Goal: Task Accomplishment & Management: Manage account settings

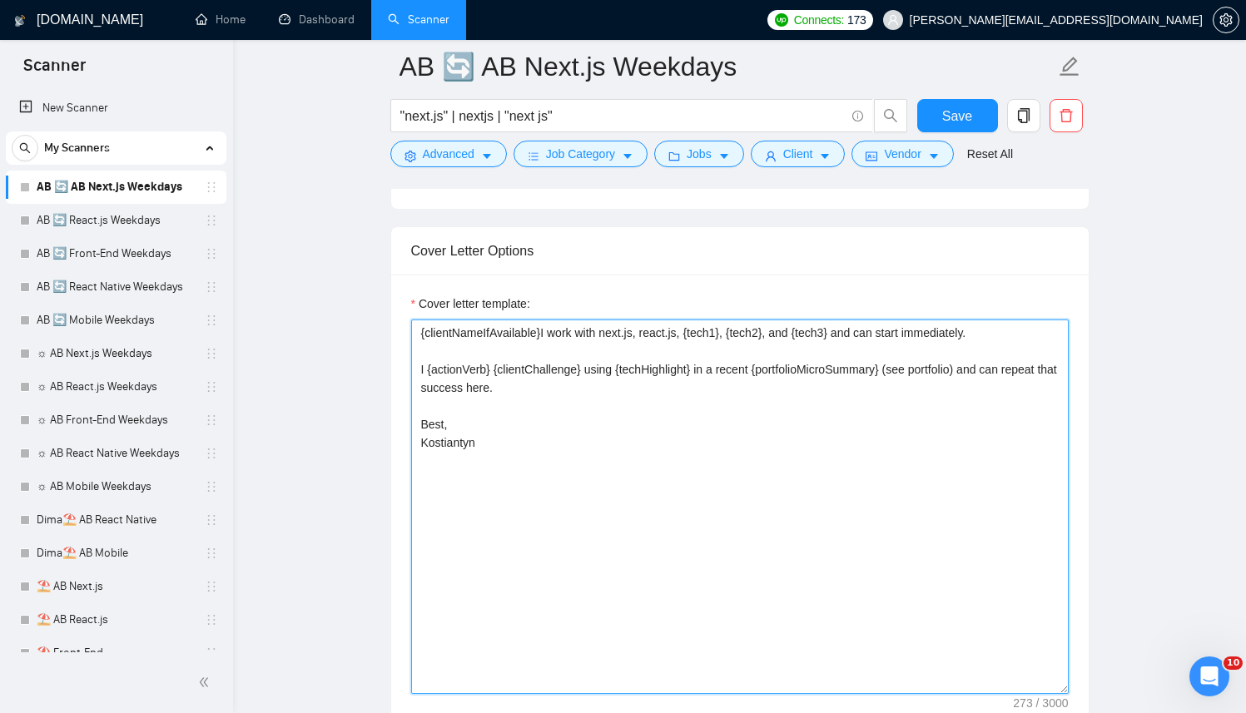
click at [628, 525] on textarea "{clientNameIfAvailable}I work with next.js, react.js, {tech1}, {tech2}, and {te…" at bounding box center [739, 507] width 657 height 374
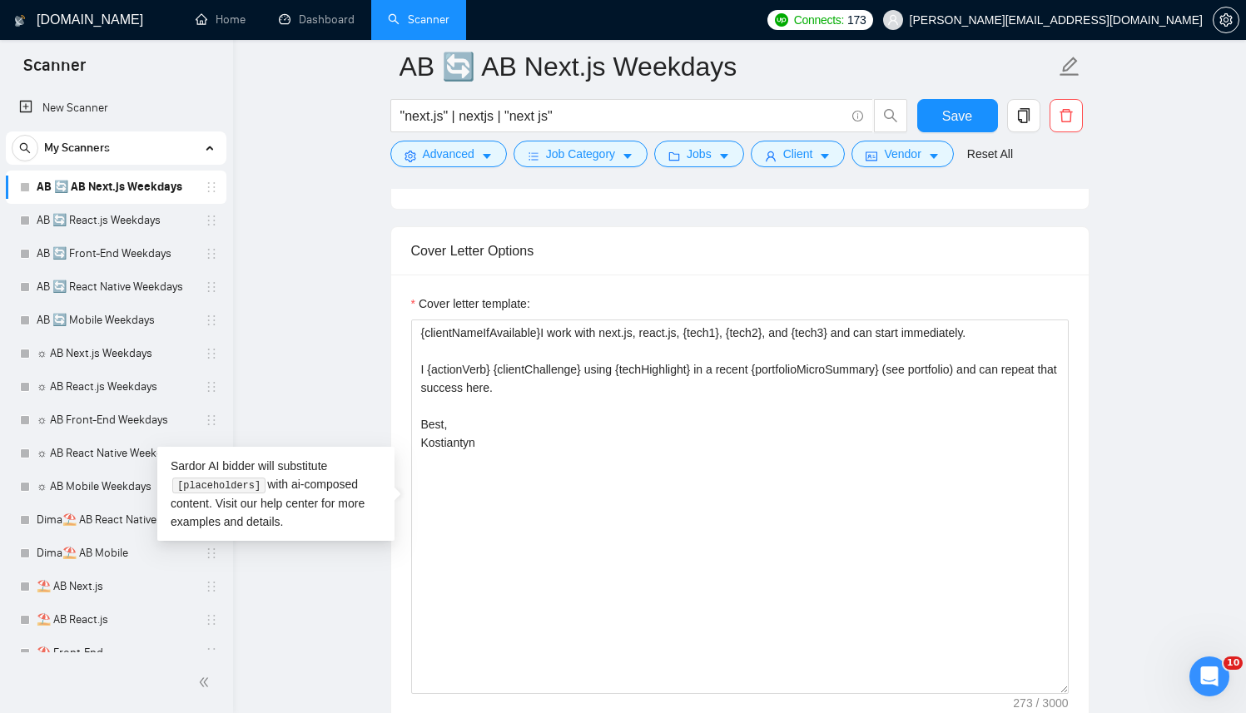
click at [881, 307] on div "Cover letter template:" at bounding box center [739, 307] width 657 height 25
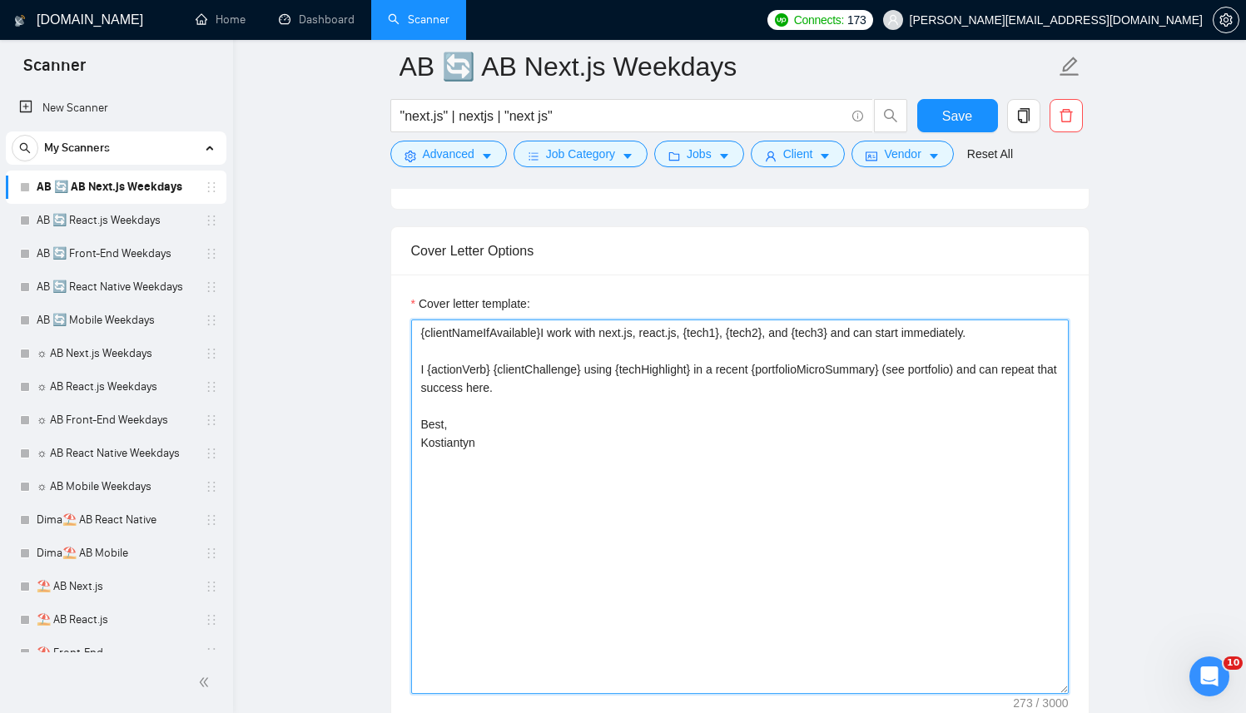
click at [721, 393] on textarea "{clientNameIfAvailable}I work with next.js, react.js, {tech1}, {tech2}, and {te…" at bounding box center [739, 507] width 657 height 374
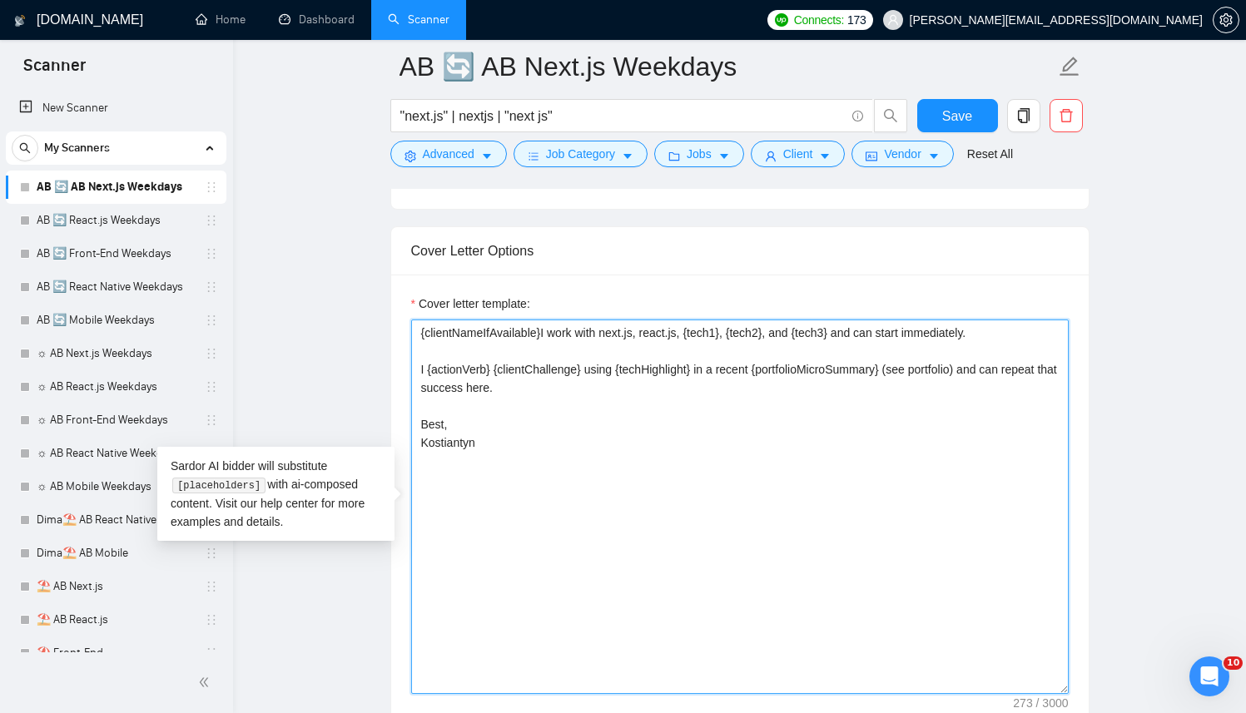
click at [647, 486] on textarea "{clientNameIfAvailable}I work with next.js, react.js, {tech1}, {tech2}, and {te…" at bounding box center [739, 507] width 657 height 374
click at [468, 405] on textarea "{clientNameIfAvailable}I work with next.js, react.js, {tech1}, {tech2}, and {te…" at bounding box center [739, 507] width 657 height 374
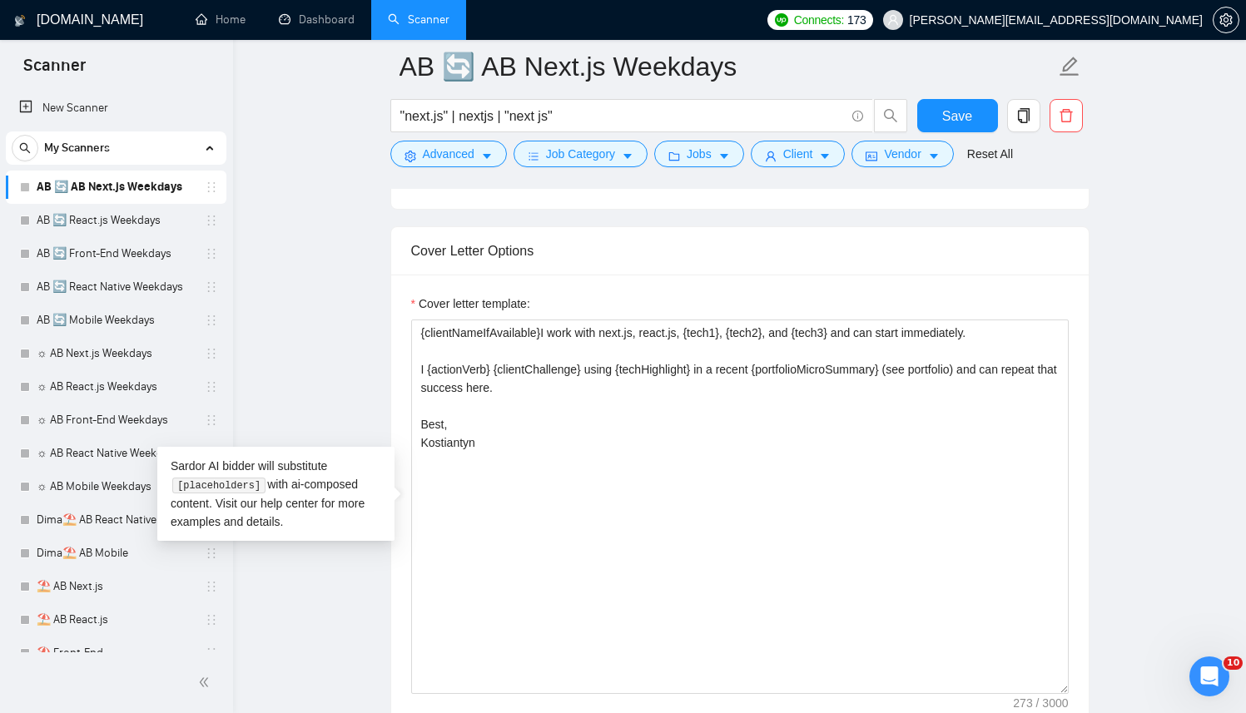
click at [382, 289] on main "AB 🔄 AB Next.js Weekdays "next.js" | nextjs | "next js" Save Advanced Job Categ…" at bounding box center [739, 616] width 959 height 5187
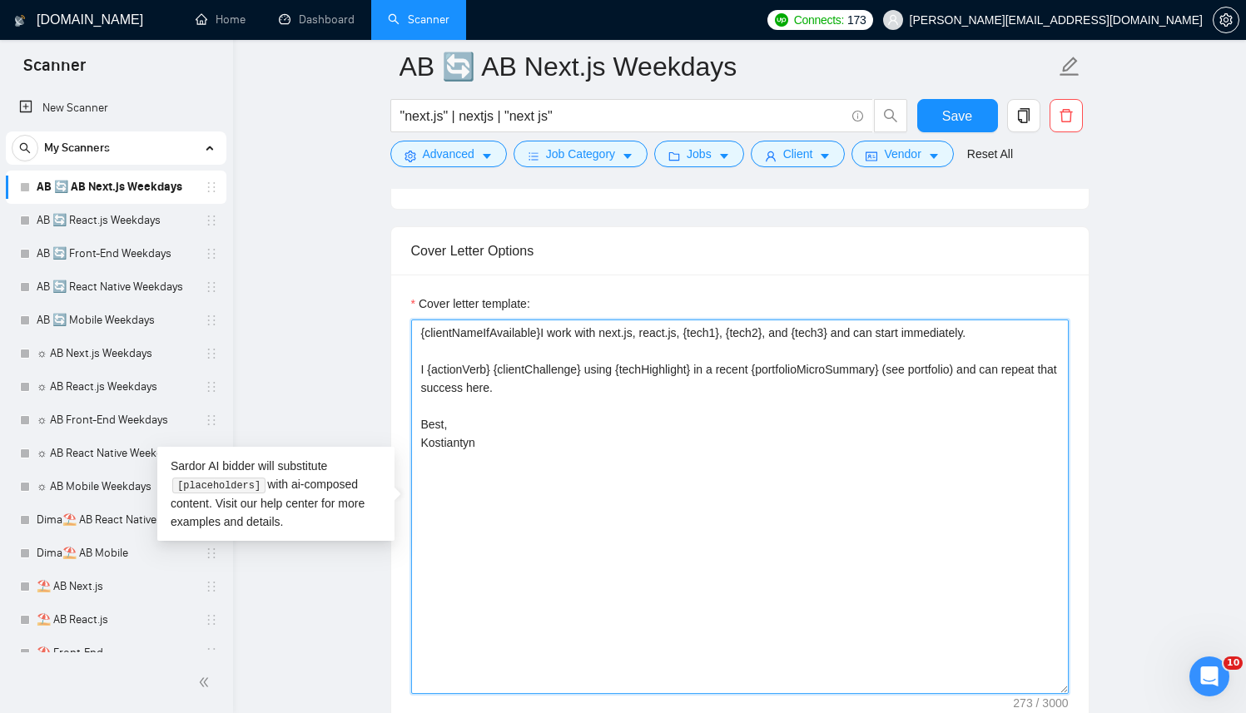
drag, startPoint x: 617, startPoint y: 389, endPoint x: 384, endPoint y: 373, distance: 232.7
click at [384, 373] on main "AB 🔄 AB Next.js Weekdays "next.js" | nextjs | "next js" Save Advanced Job Categ…" at bounding box center [739, 616] width 959 height 5187
paste textarea "Successful cases= 1.[URL][DOMAIN_NAME] | ind:content creation/social | feats:pr…"
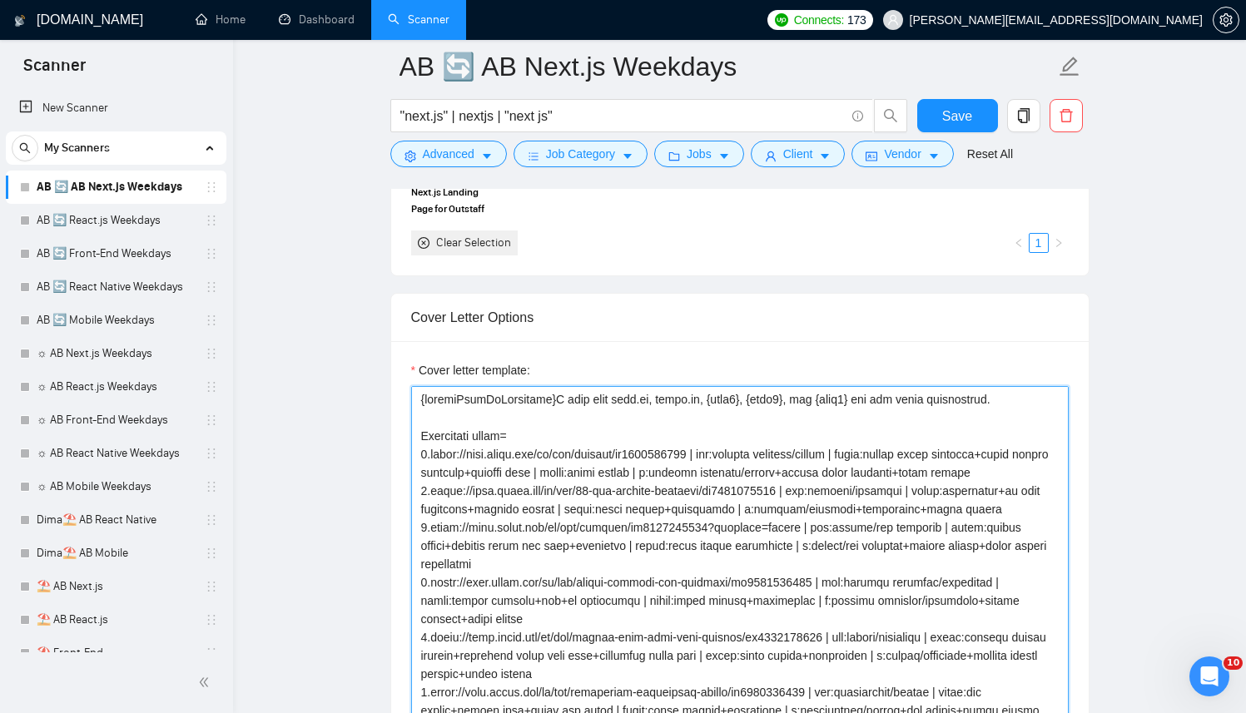
scroll to position [1975, 0]
drag, startPoint x: 419, startPoint y: 404, endPoint x: 974, endPoint y: 419, distance: 556.1
click at [974, 419] on textarea "Cover letter template:" at bounding box center [739, 575] width 657 height 374
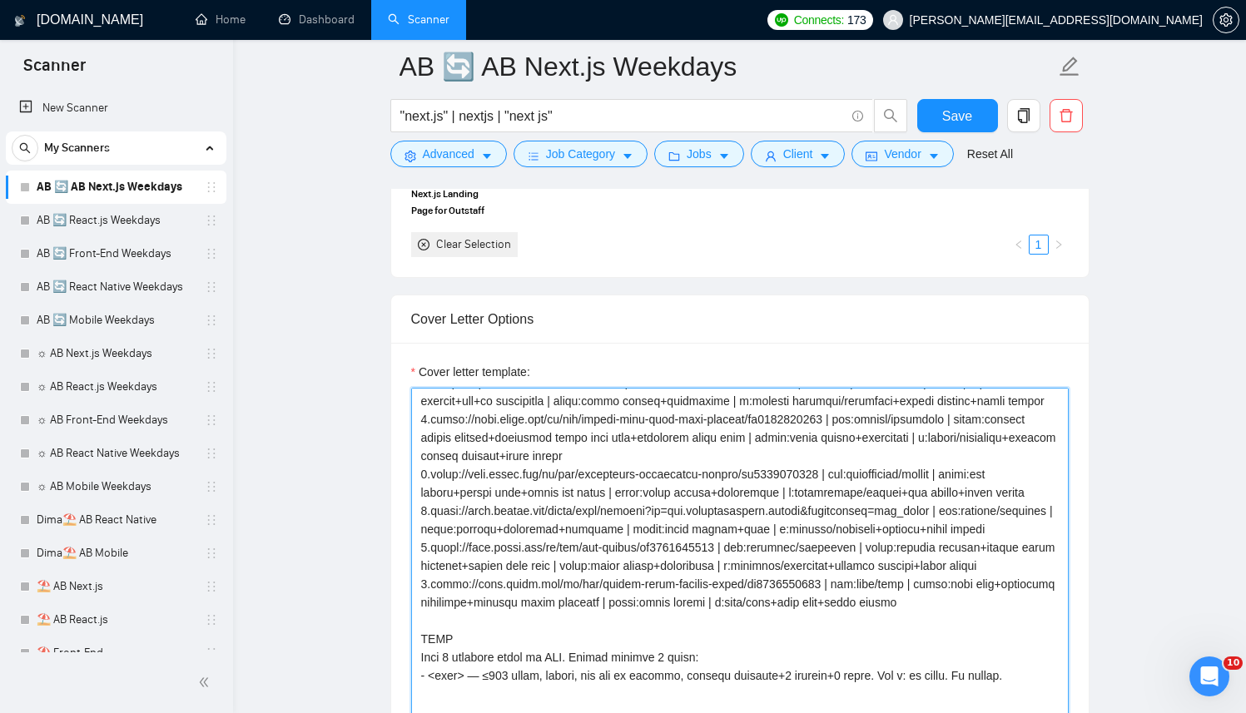
scroll to position [275, 0]
click at [468, 600] on textarea "Cover letter template:" at bounding box center [739, 575] width 657 height 374
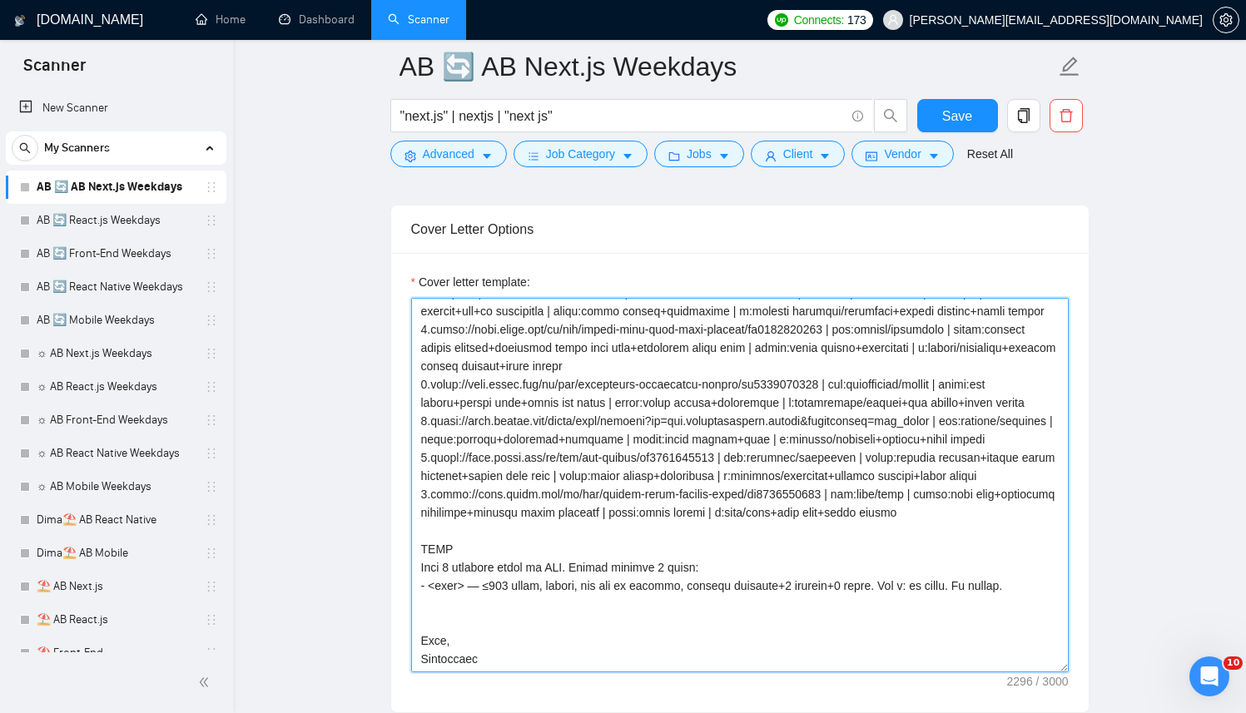
scroll to position [2071, 0]
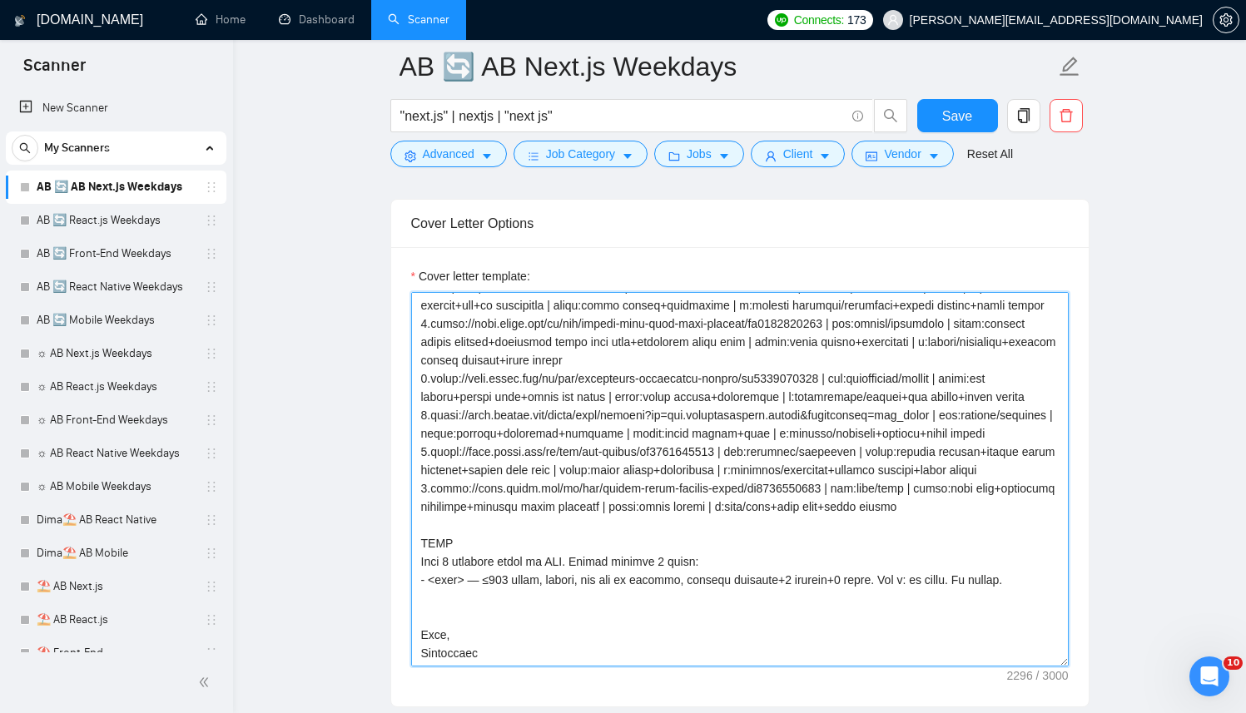
click at [501, 590] on textarea "Cover letter template:" at bounding box center [739, 479] width 657 height 374
click at [484, 582] on textarea "Cover letter template:" at bounding box center [739, 479] width 657 height 374
click at [473, 596] on textarea "Cover letter template:" at bounding box center [739, 479] width 657 height 374
drag, startPoint x: 423, startPoint y: 538, endPoint x: 419, endPoint y: 517, distance: 22.0
click at [419, 516] on textarea "Cover letter template:" at bounding box center [739, 479] width 657 height 374
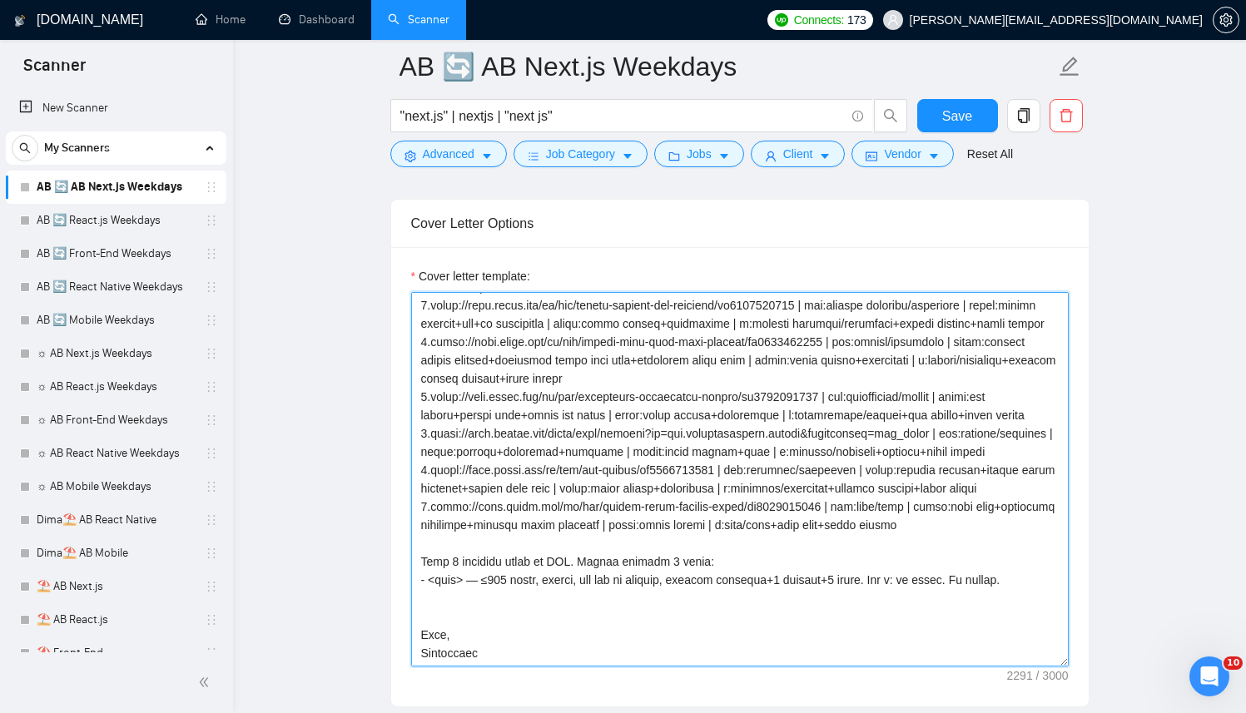
paste textarea "{clientNameIfAvailable}I work with next.js, react.js, {tech1}, {tech2}, and {te…"
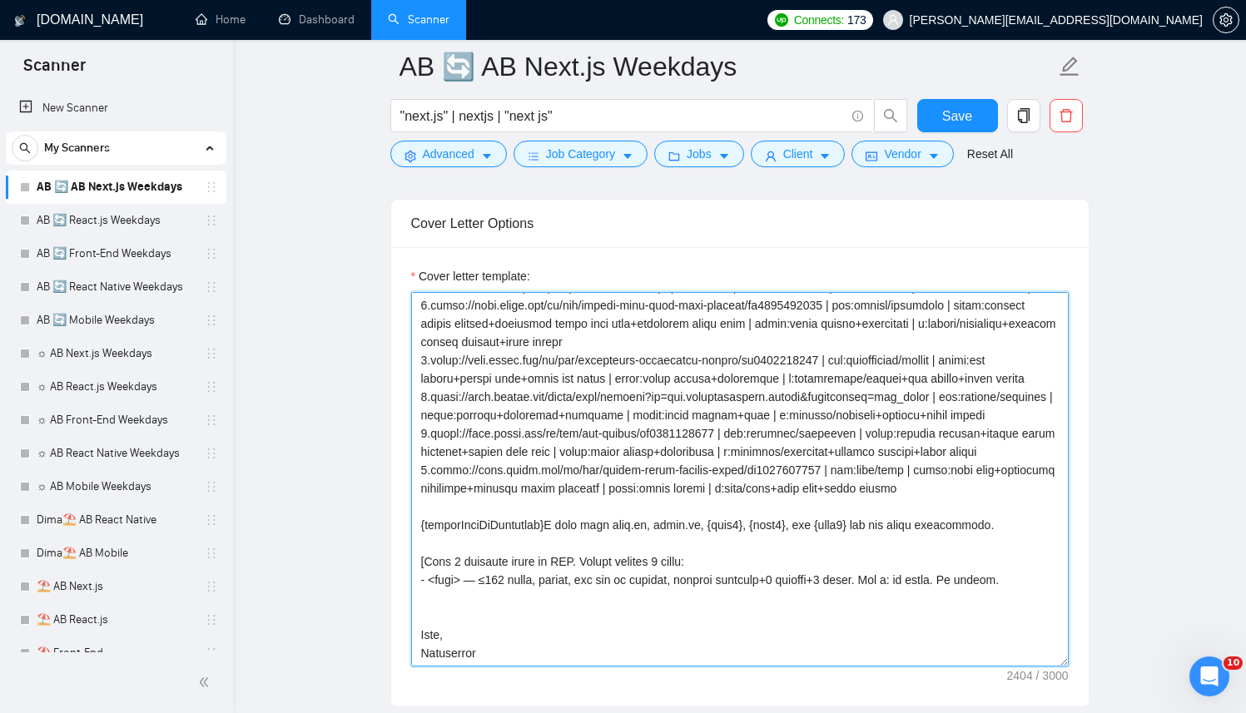
scroll to position [280, 0]
click at [1043, 580] on textarea "Cover letter template:" at bounding box center [739, 479] width 657 height 374
click at [478, 633] on textarea "Cover letter template:" at bounding box center [739, 479] width 657 height 374
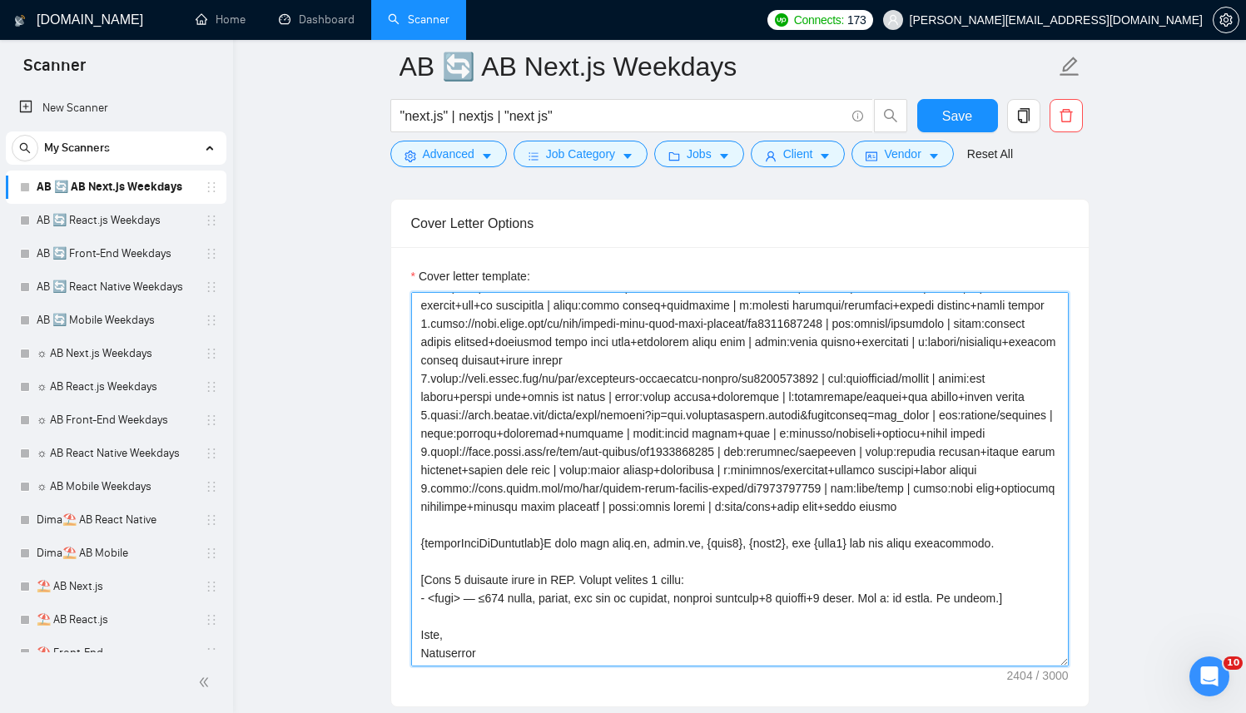
scroll to position [293, 0]
click at [999, 473] on textarea "Cover letter template:" at bounding box center [739, 479] width 657 height 374
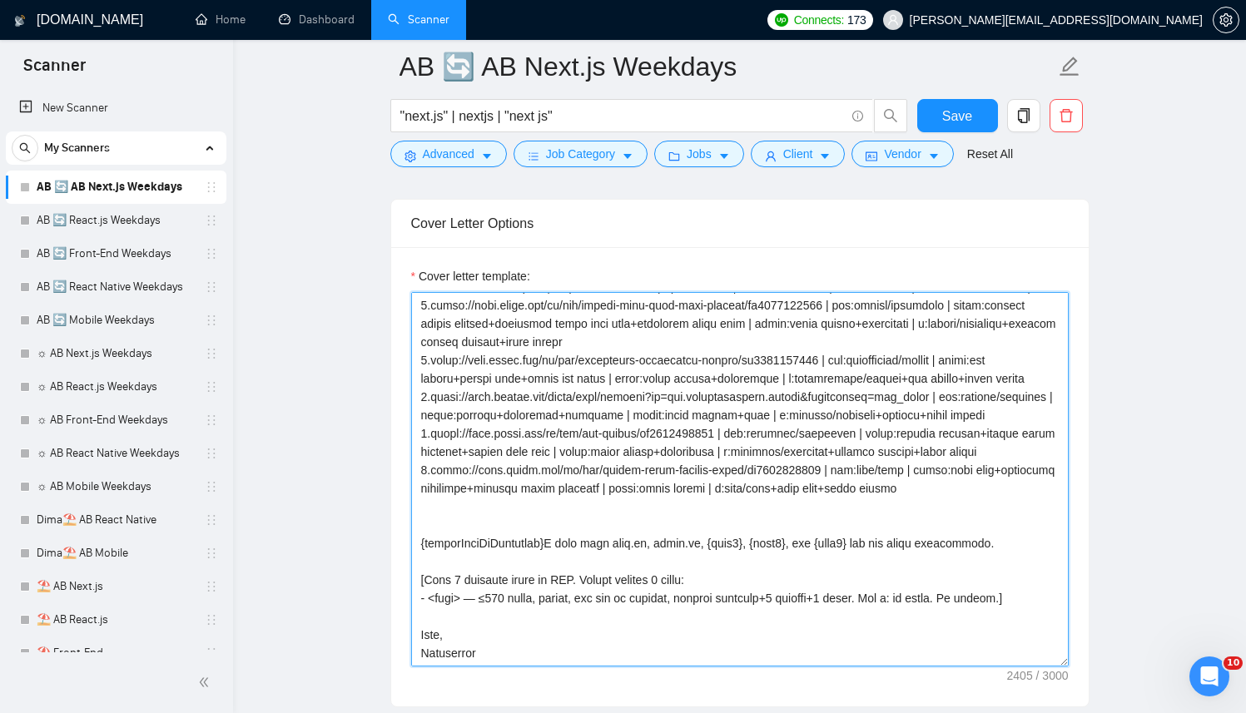
click at [421, 580] on textarea "Cover letter template:" at bounding box center [739, 479] width 657 height 374
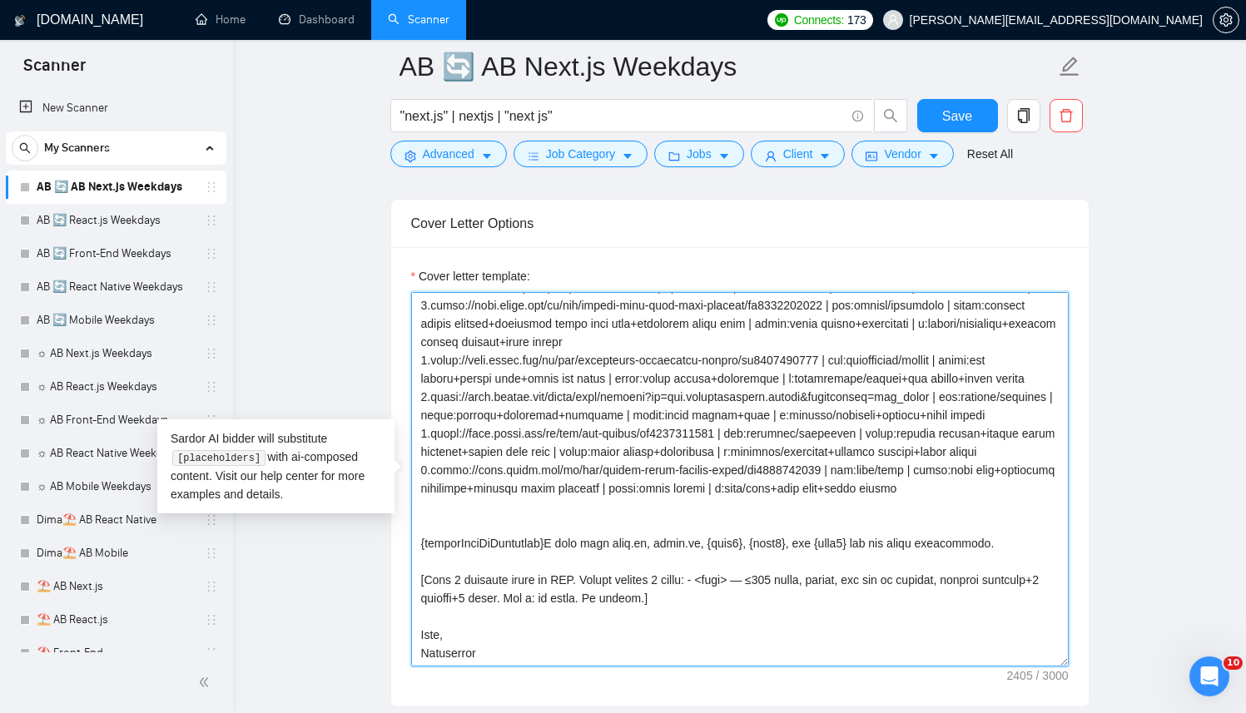
click at [700, 396] on textarea "Cover letter template:" at bounding box center [739, 479] width 657 height 374
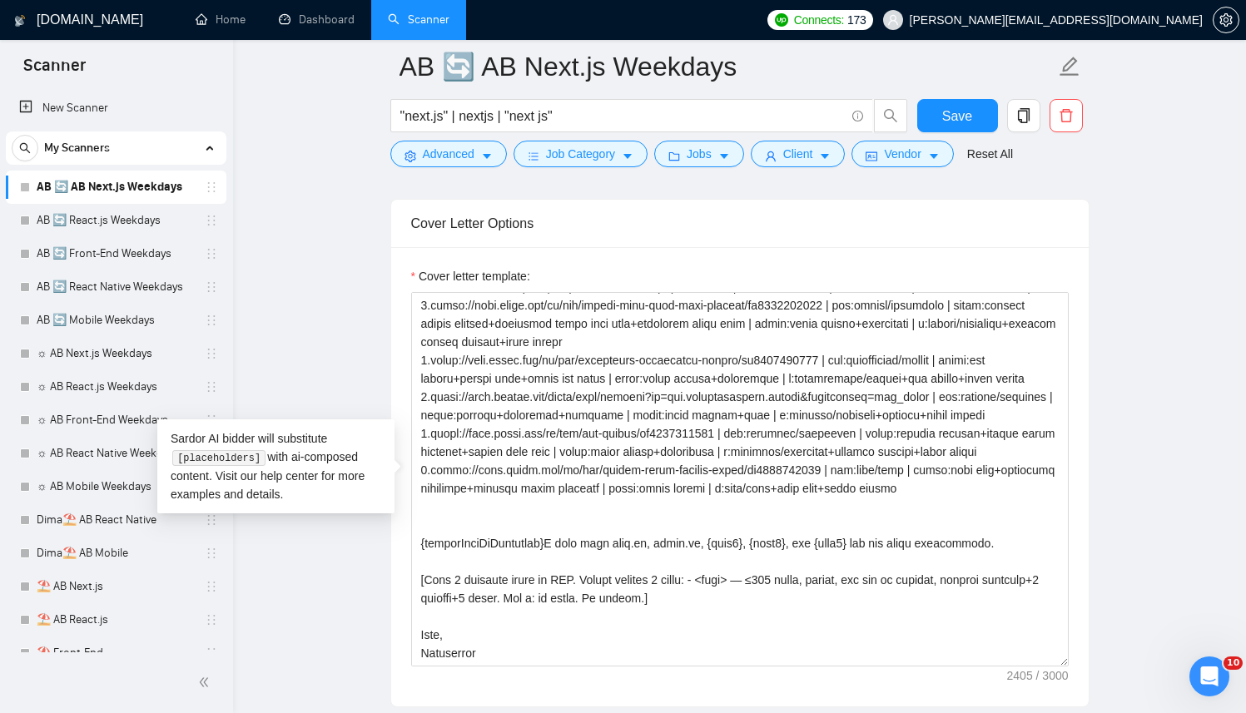
click at [1149, 369] on main "AB 🔄 AB Next.js Weekdays "next.js" | nextjs | "next js" Save Advanced Job Categ…" at bounding box center [739, 588] width 959 height 5187
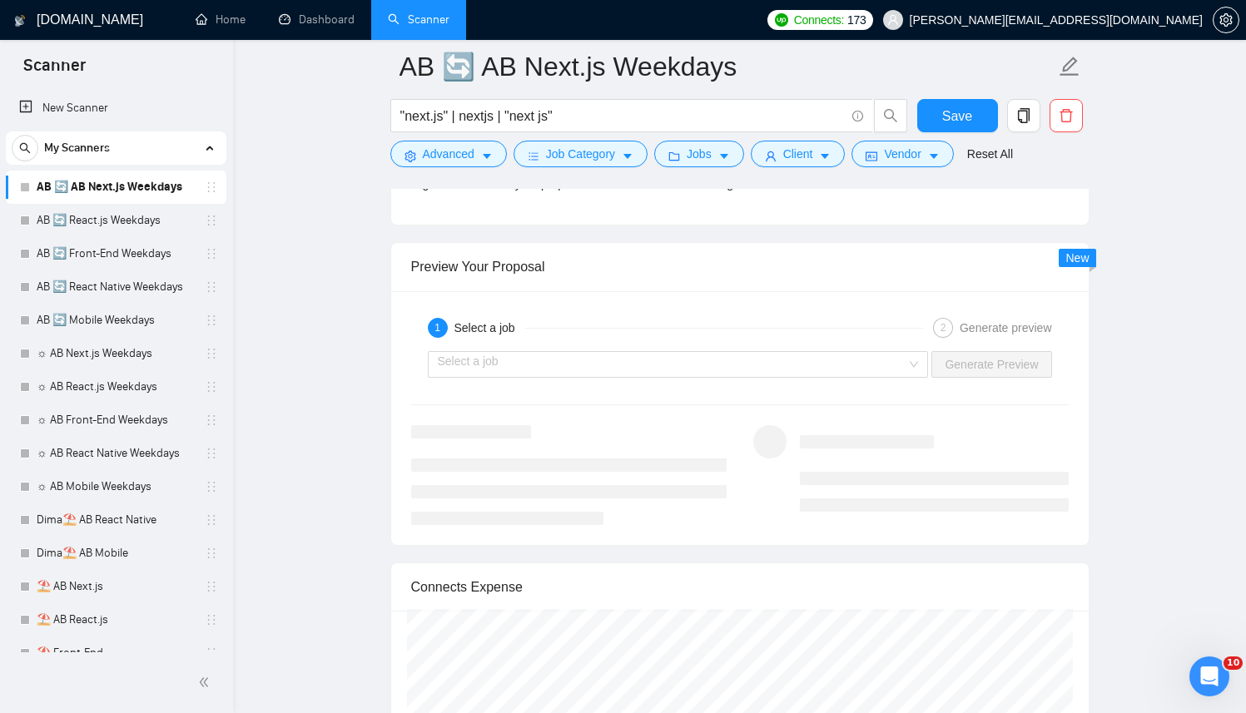
scroll to position [3329, 0]
click at [518, 377] on div "Select a job" at bounding box center [678, 365] width 501 height 27
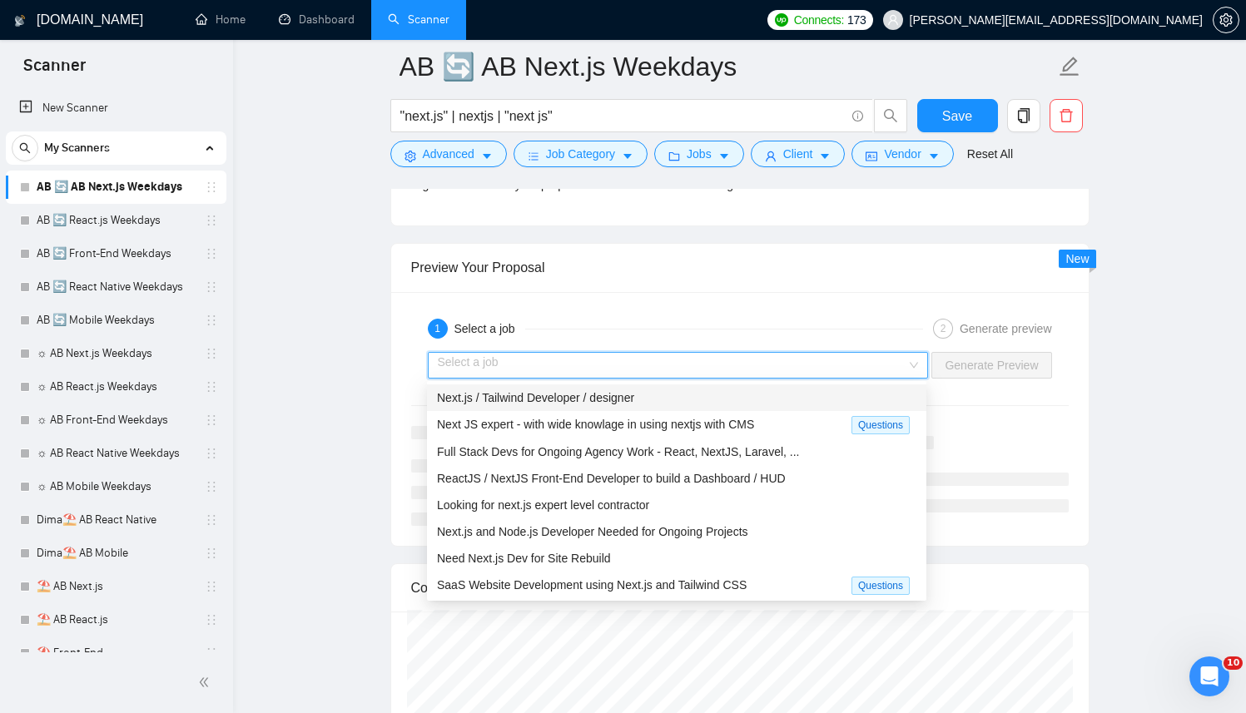
drag, startPoint x: 563, startPoint y: 400, endPoint x: 576, endPoint y: 398, distance: 13.5
click at [563, 399] on span "Next.js / Tailwind Developer / designer" at bounding box center [535, 397] width 197 height 13
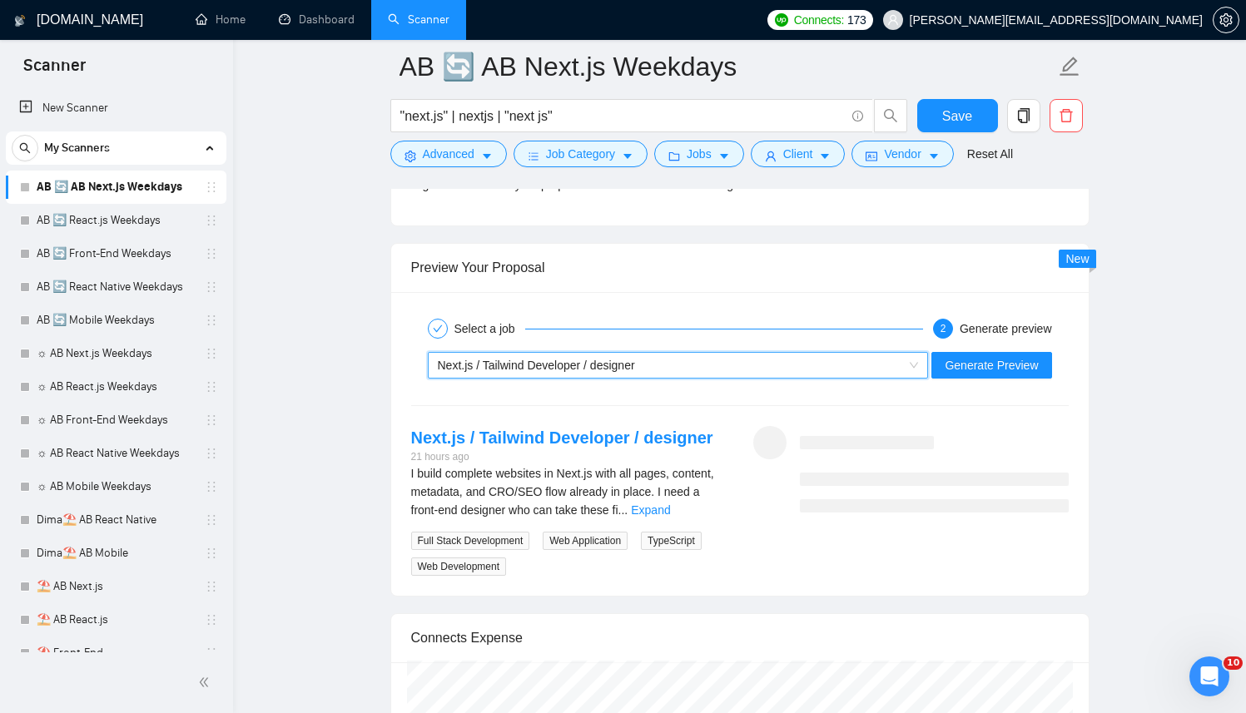
click at [688, 363] on div "Next.js / Tailwind Developer / designer" at bounding box center [671, 365] width 466 height 25
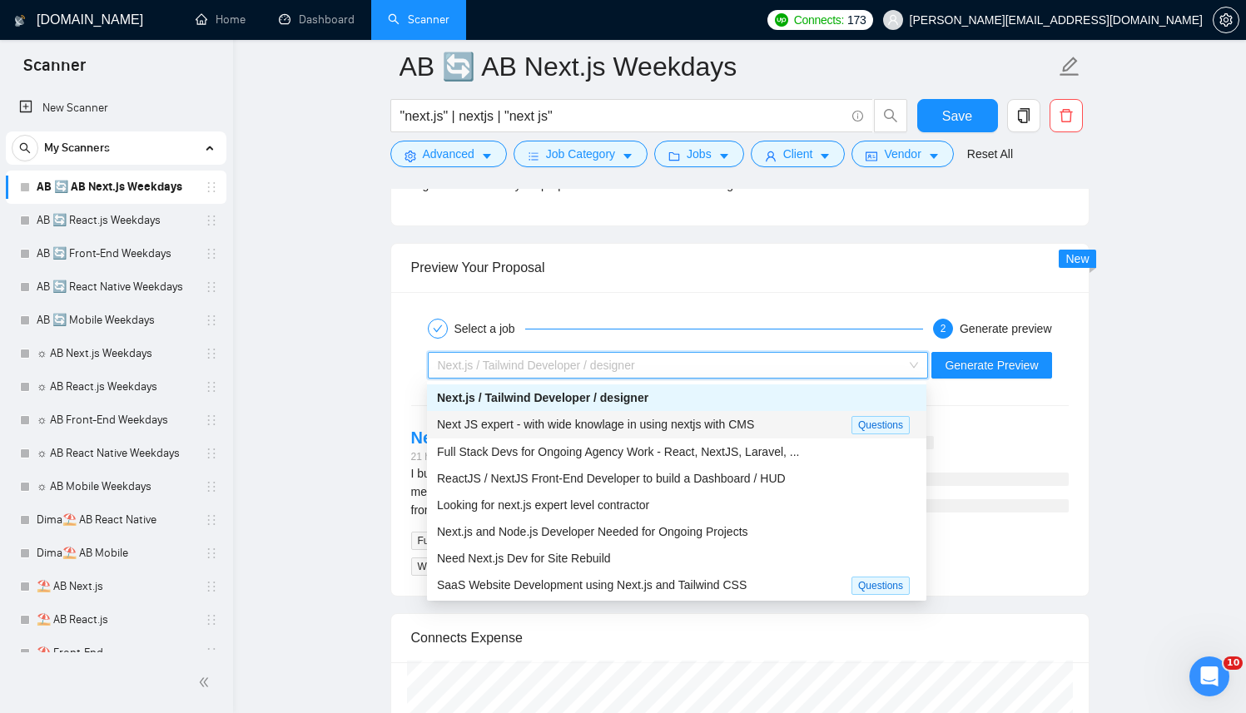
click at [623, 424] on span "Next JS expert - with wide knowlage in using nextjs with CMS" at bounding box center [595, 424] width 317 height 13
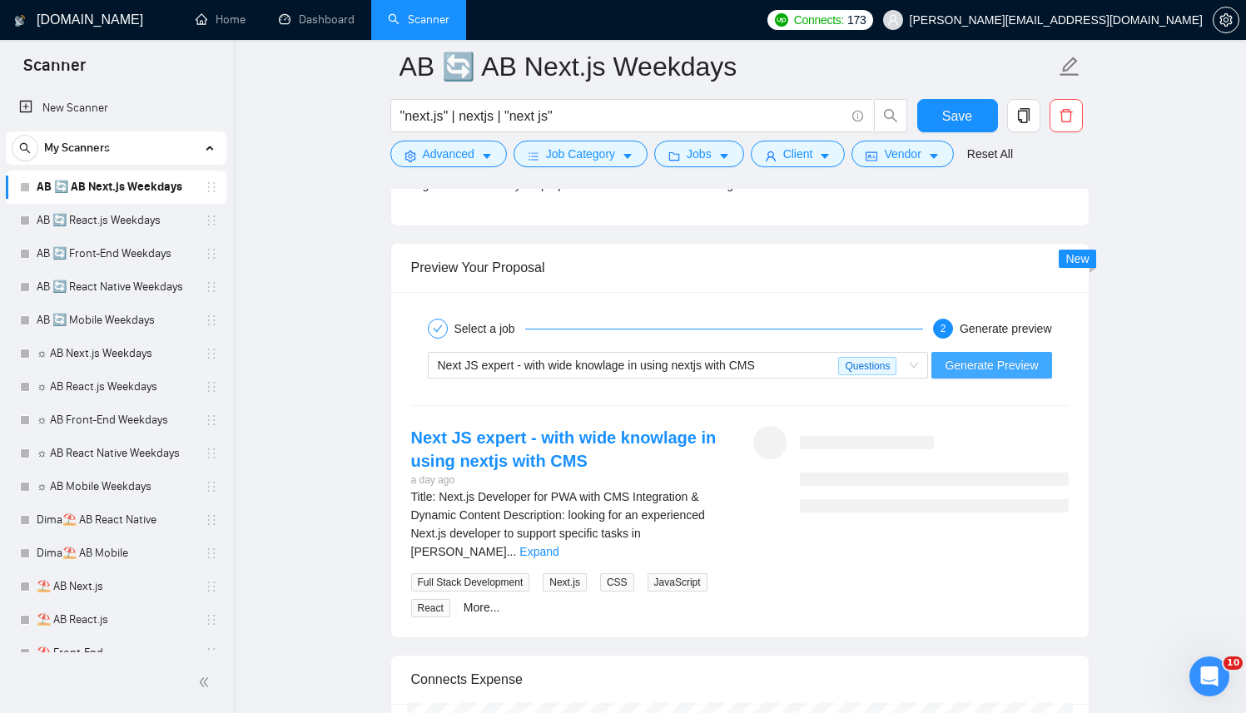
click at [1008, 369] on span "Generate Preview" at bounding box center [990, 365] width 93 height 18
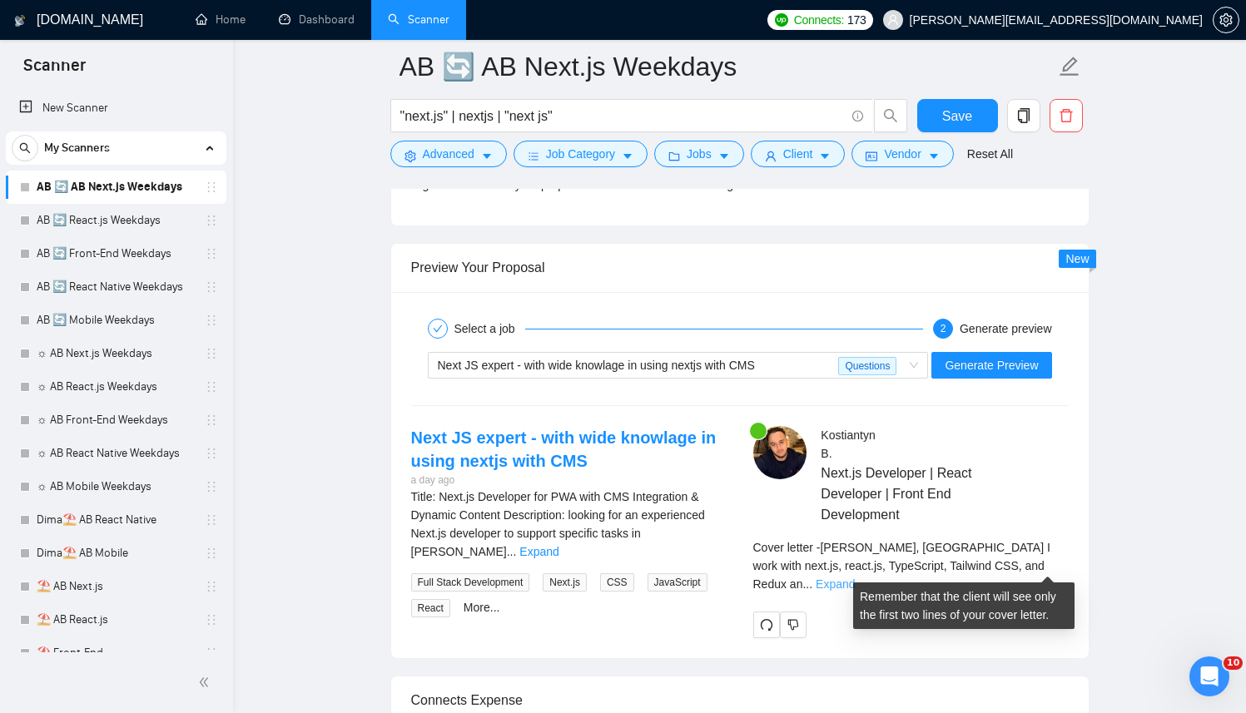
click at [855, 577] on link "Expand" at bounding box center [834, 583] width 39 height 13
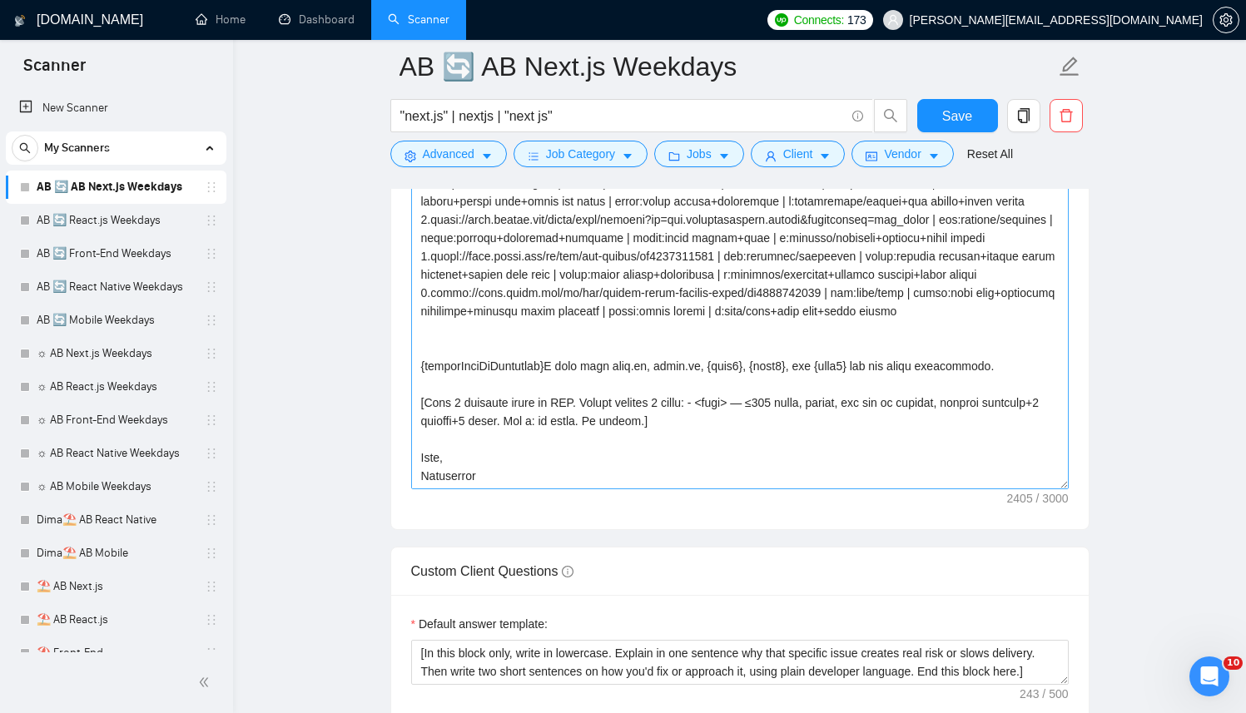
scroll to position [2243, 0]
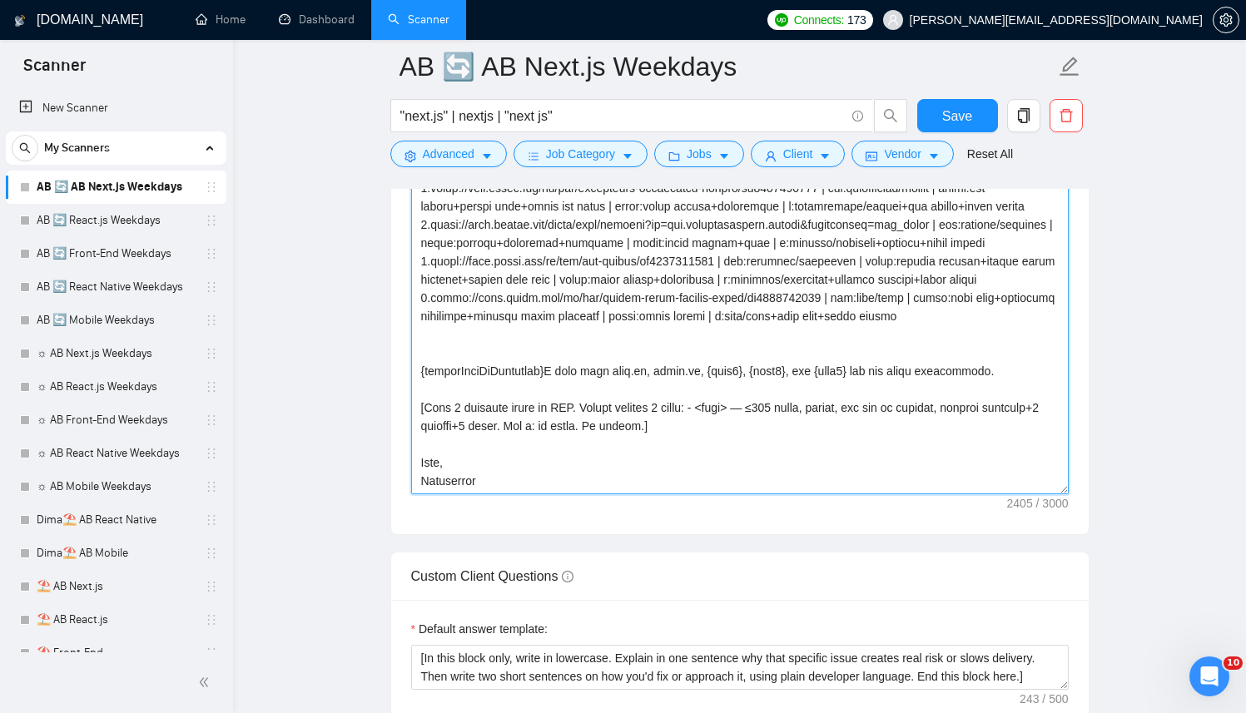
click at [779, 369] on textarea "Cover letter template:" at bounding box center [739, 307] width 657 height 374
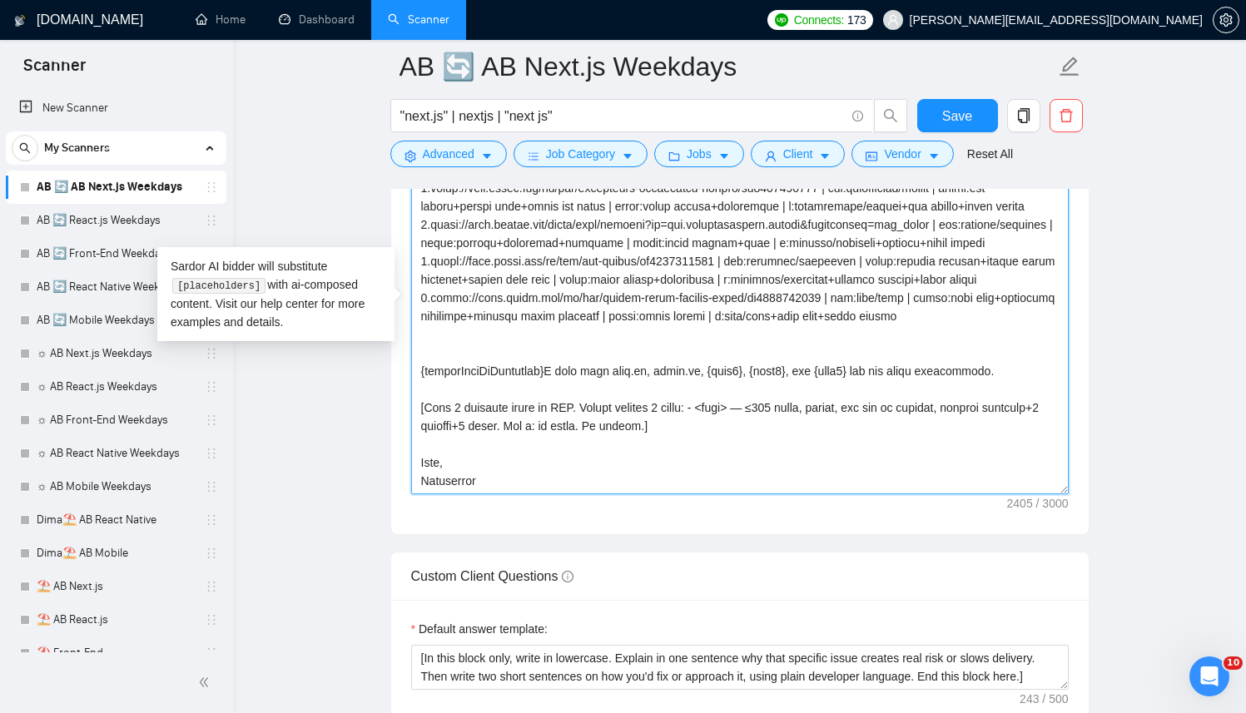
paste textarea "/social | f:prompt+progress+publish | s:react native | m:content+prompt+react 2…"
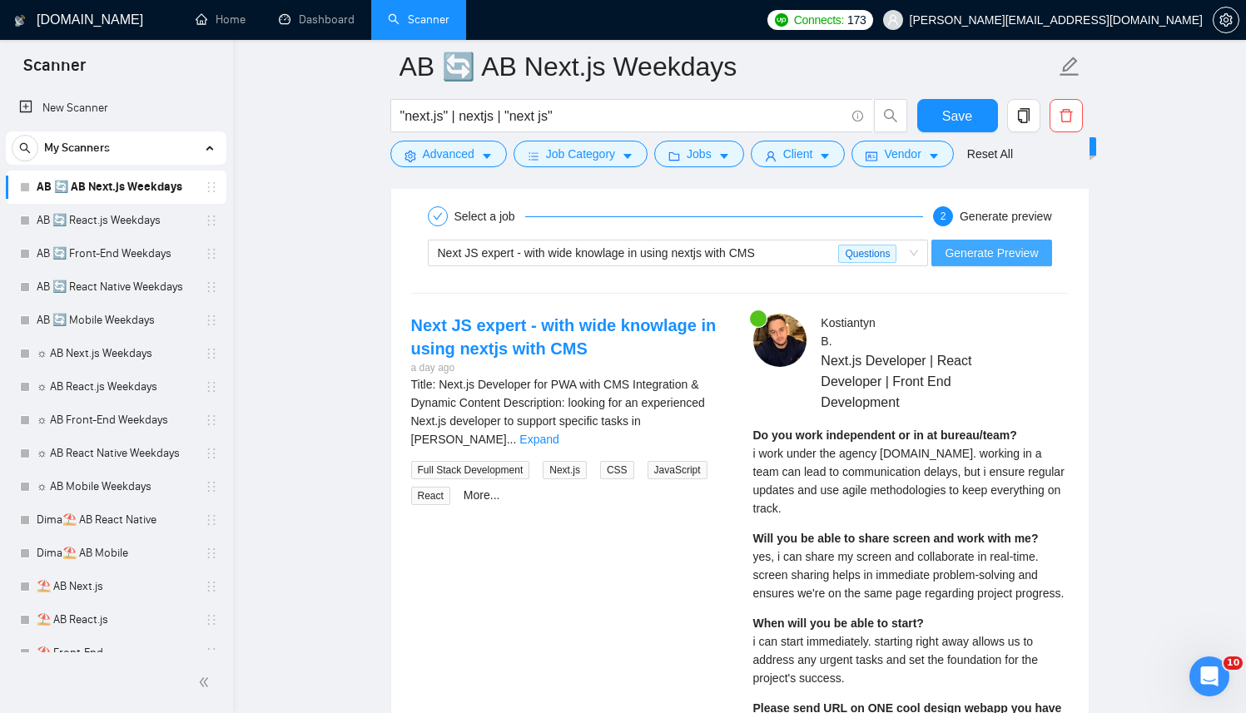
scroll to position [3443, 0]
type textarea "Successful cases= 1.https://apps.apple.com/us/app/paletai/id6745572623 | ind:co…"
click at [987, 245] on span "Generate Preview" at bounding box center [990, 251] width 93 height 18
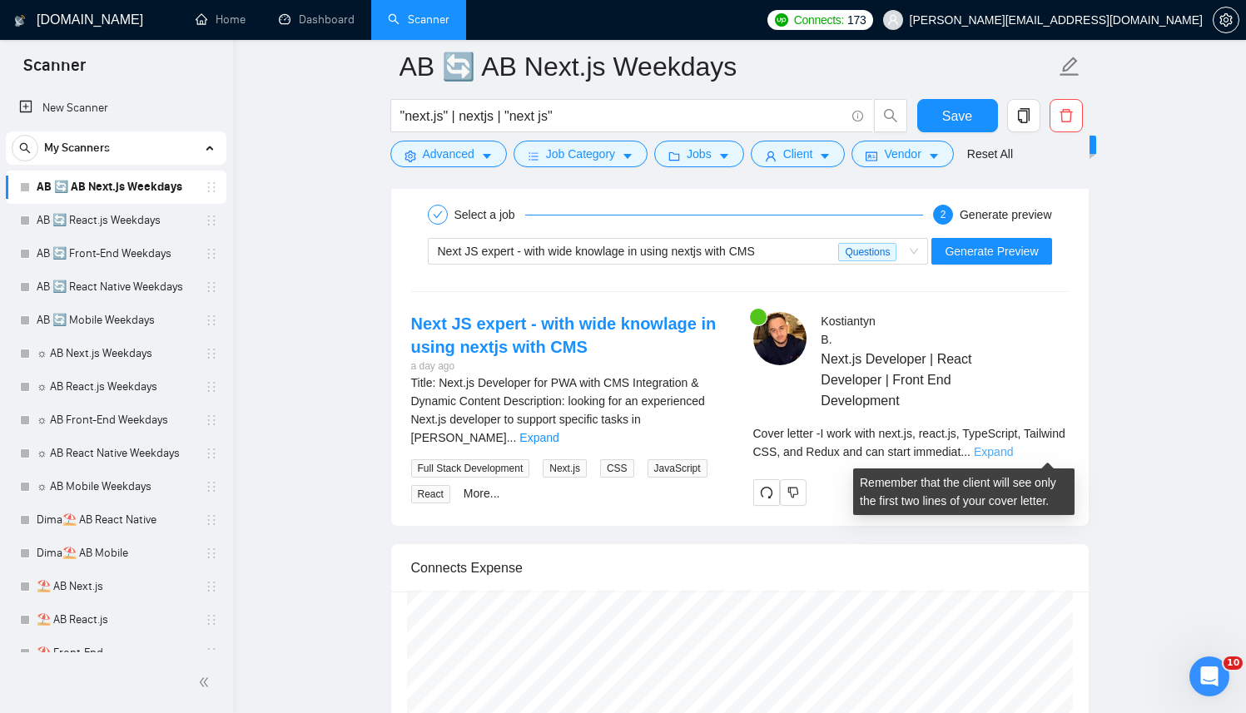
click at [1013, 451] on link "Expand" at bounding box center [993, 451] width 39 height 13
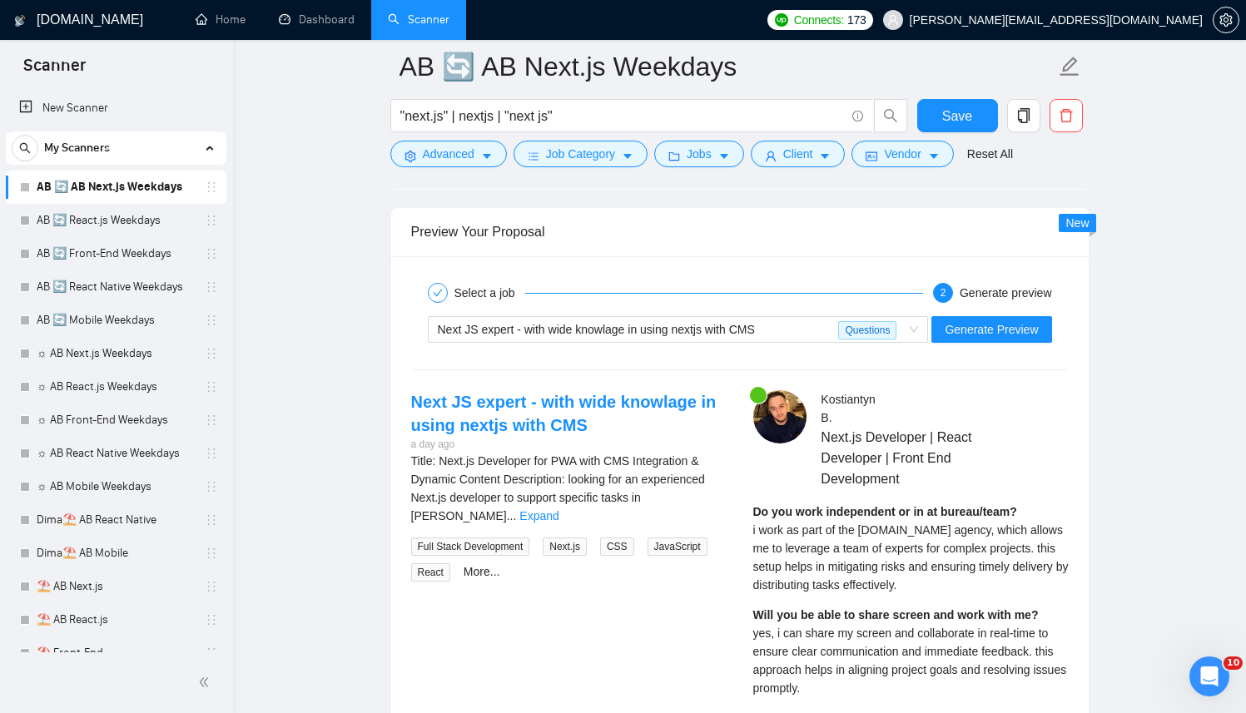
scroll to position [3366, 0]
click at [558, 508] on link "Expand" at bounding box center [538, 514] width 39 height 13
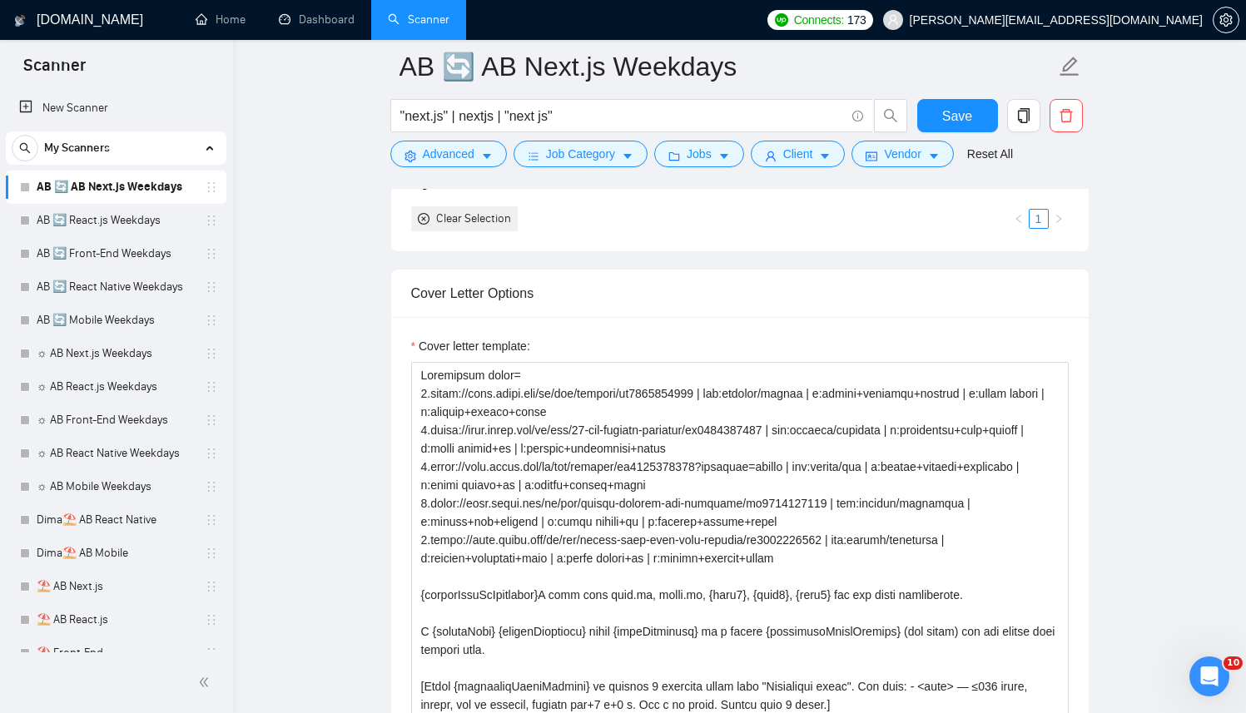
scroll to position [2089, 0]
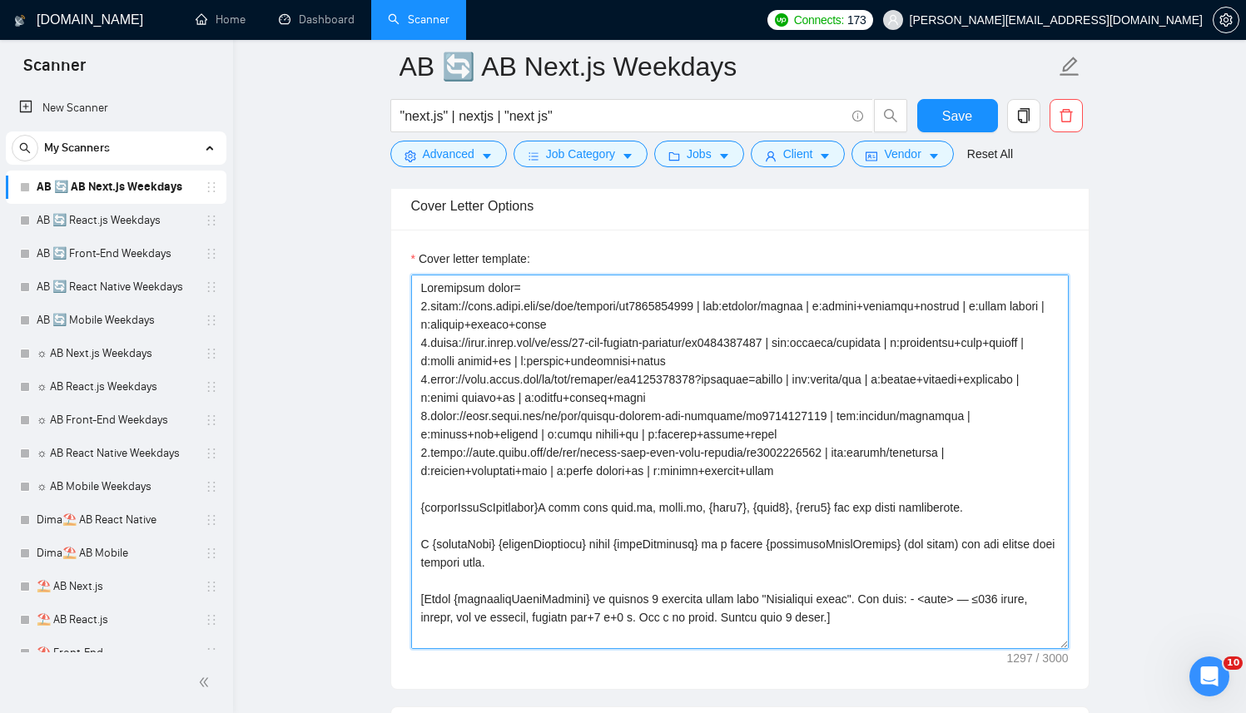
click at [705, 418] on textarea "Cover letter template:" at bounding box center [739, 462] width 657 height 374
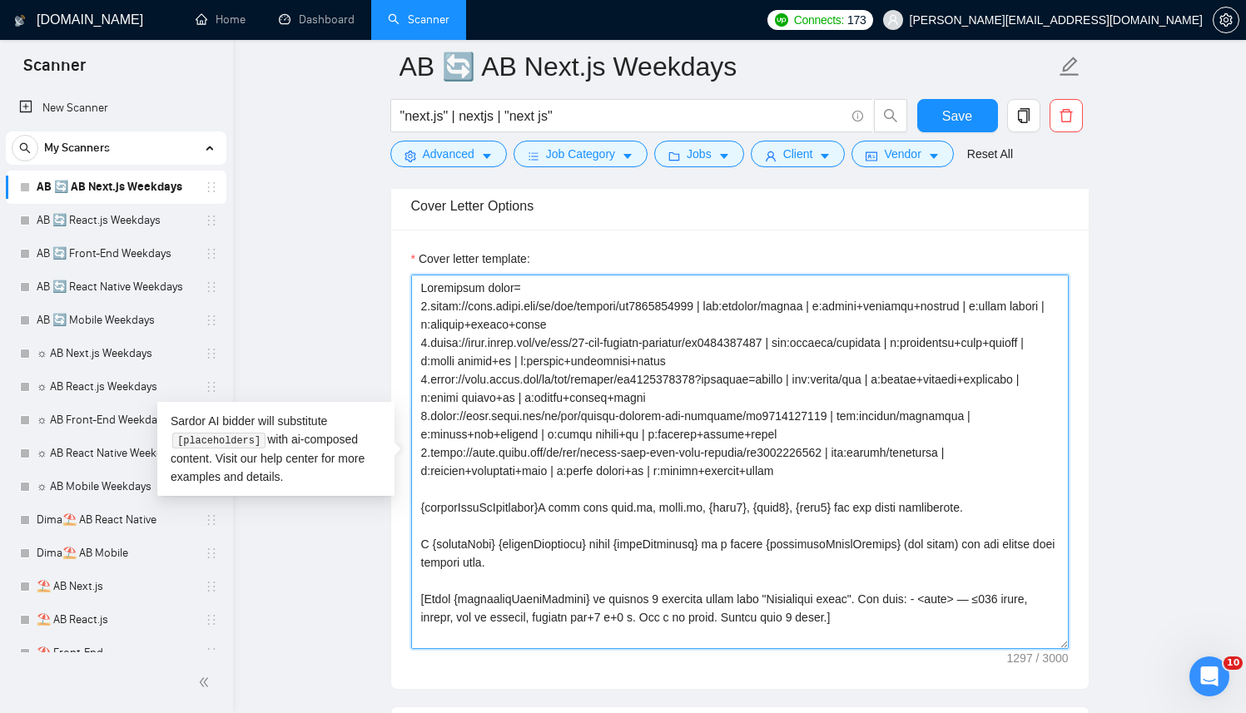
click at [706, 417] on textarea "Cover letter template:" at bounding box center [739, 462] width 657 height 374
paste textarea "[Successful cases (reference only, never output directly): 1.https://apps.apple…"
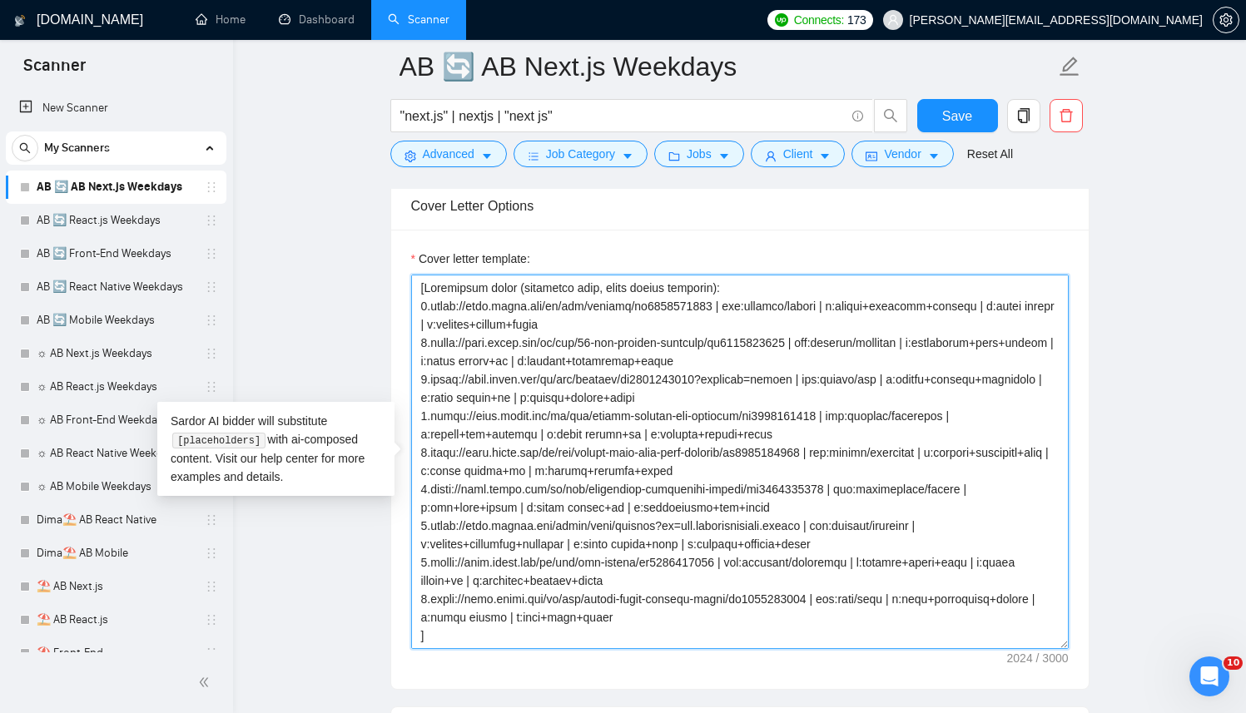
click at [782, 421] on textarea "Cover letter template:" at bounding box center [739, 462] width 657 height 374
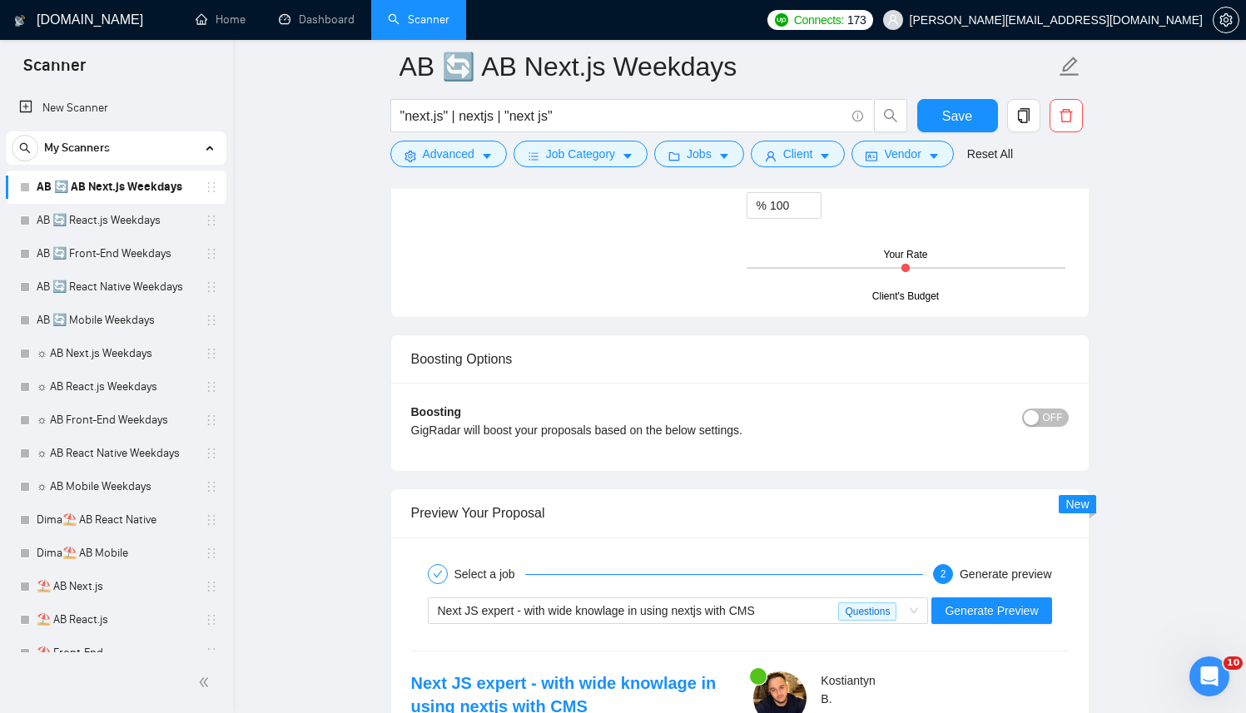
scroll to position [3254, 0]
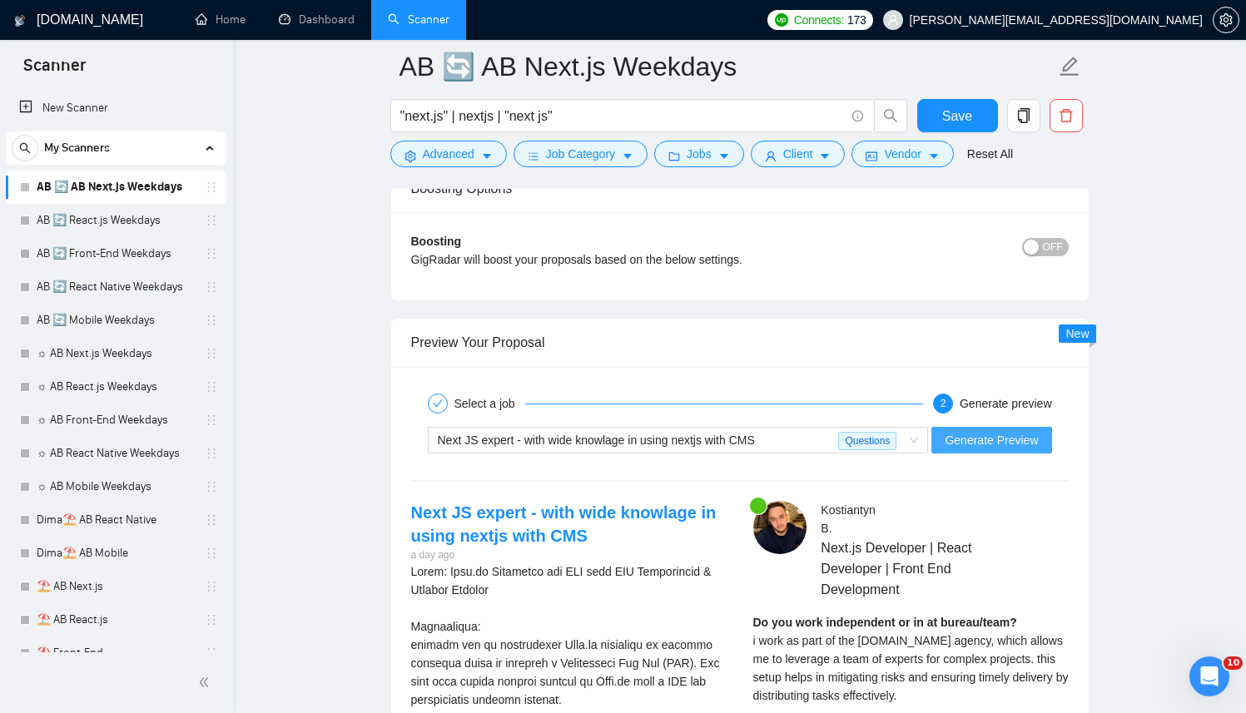
type textarea "[Successful cases (reference only, never output directly): 1.https://apps.apple…"
click at [963, 445] on span "Generate Preview" at bounding box center [990, 440] width 93 height 18
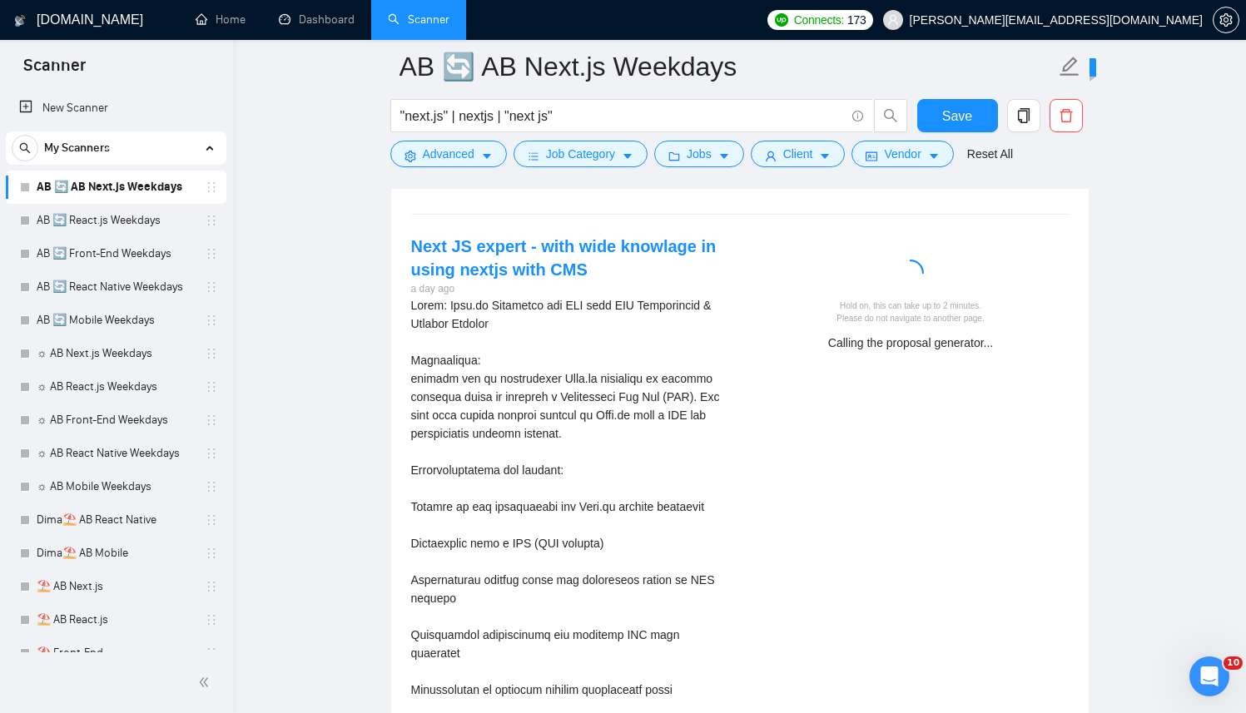
scroll to position [3502, 0]
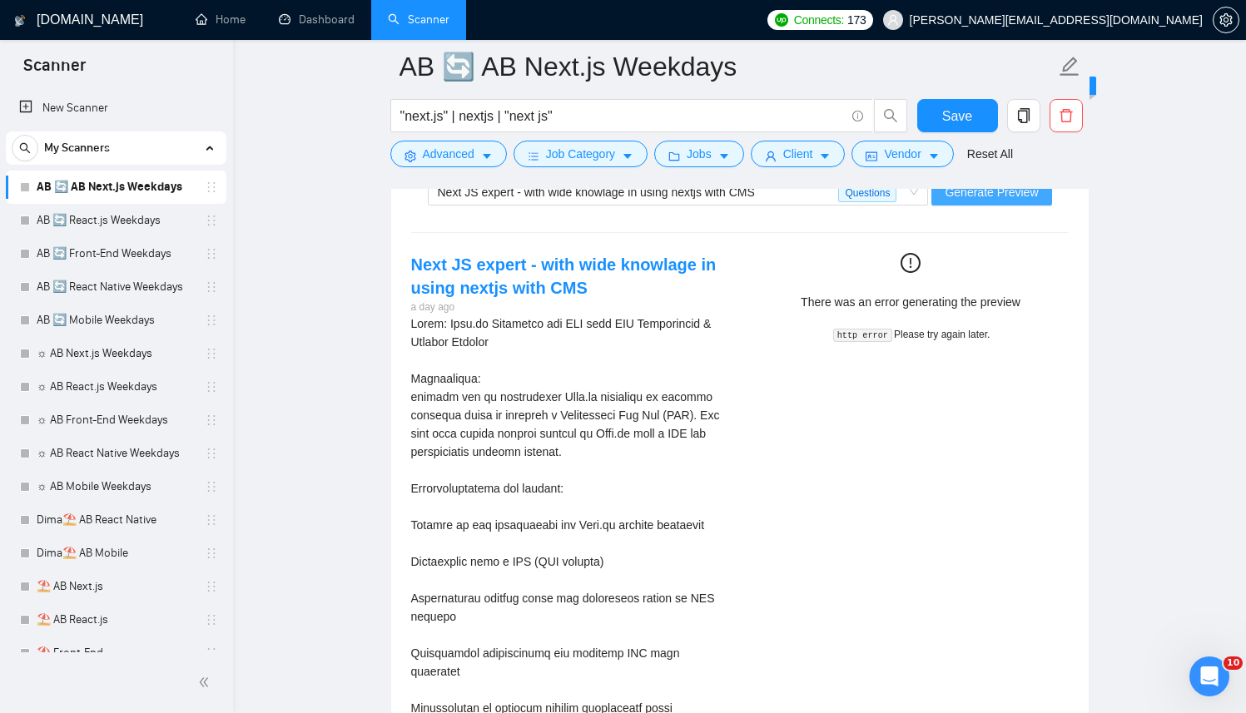
click at [976, 204] on button "Generate Preview" at bounding box center [991, 192] width 120 height 27
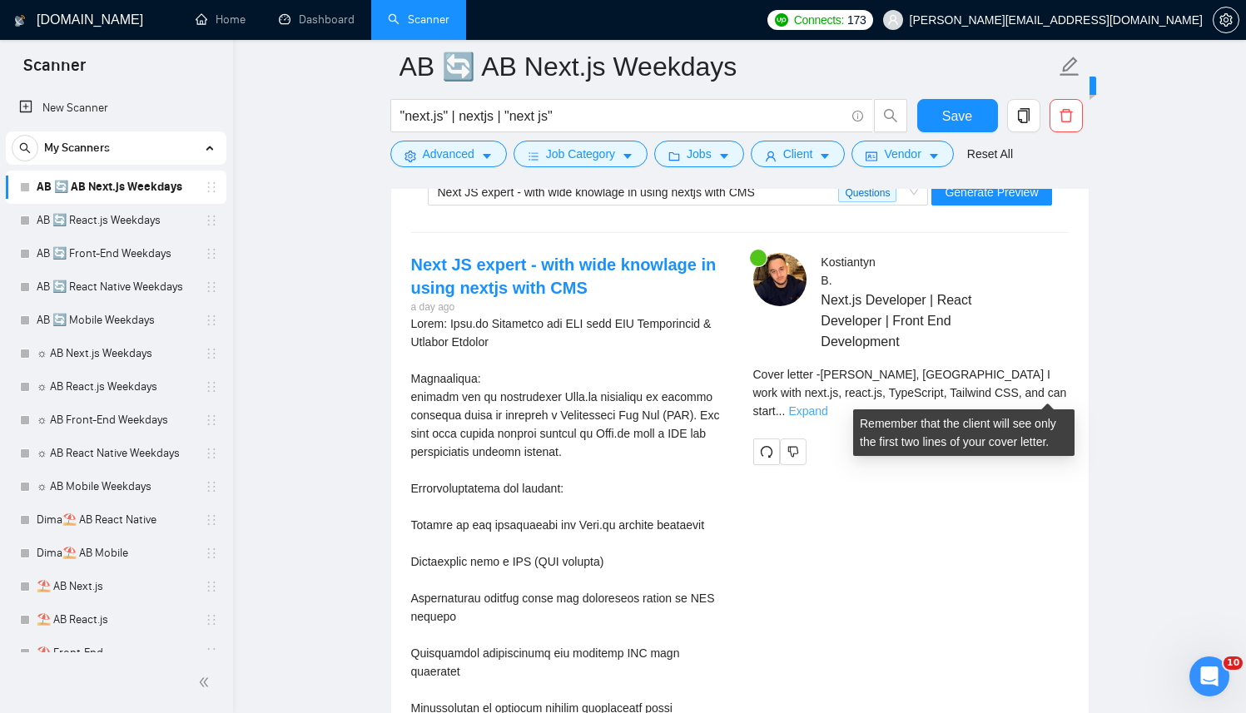
click at [827, 404] on link "Expand" at bounding box center [807, 410] width 39 height 13
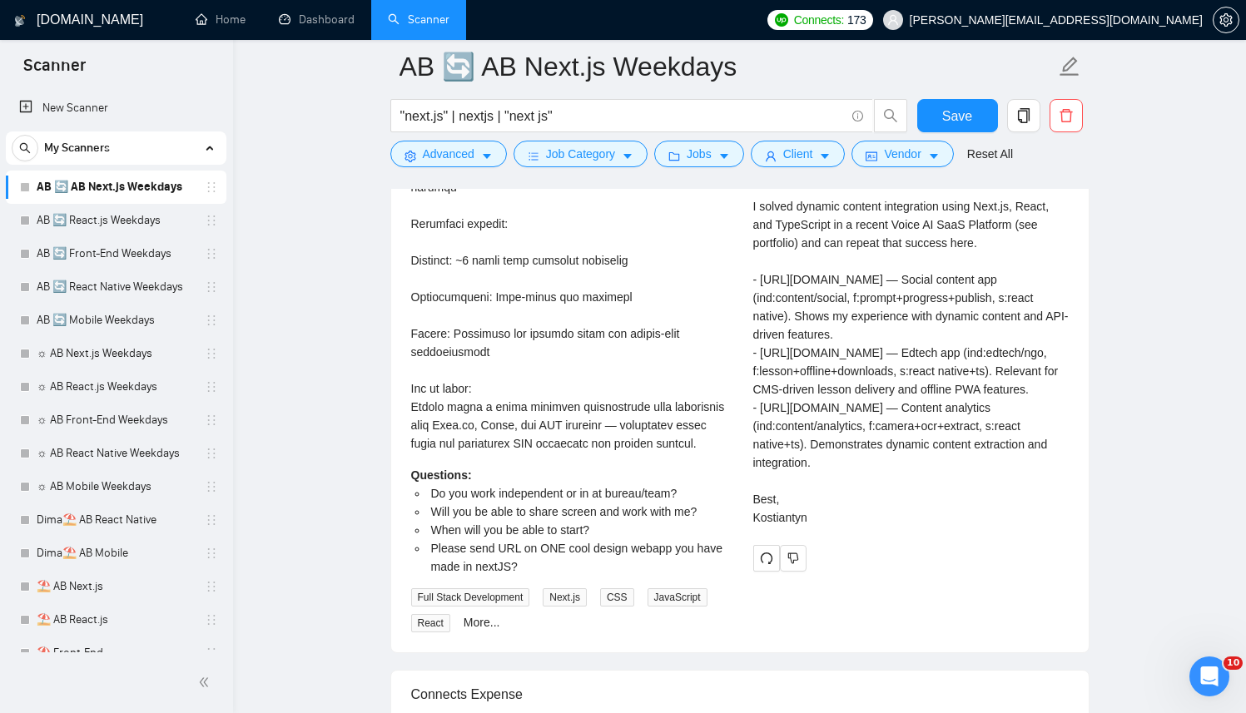
scroll to position [4246, 0]
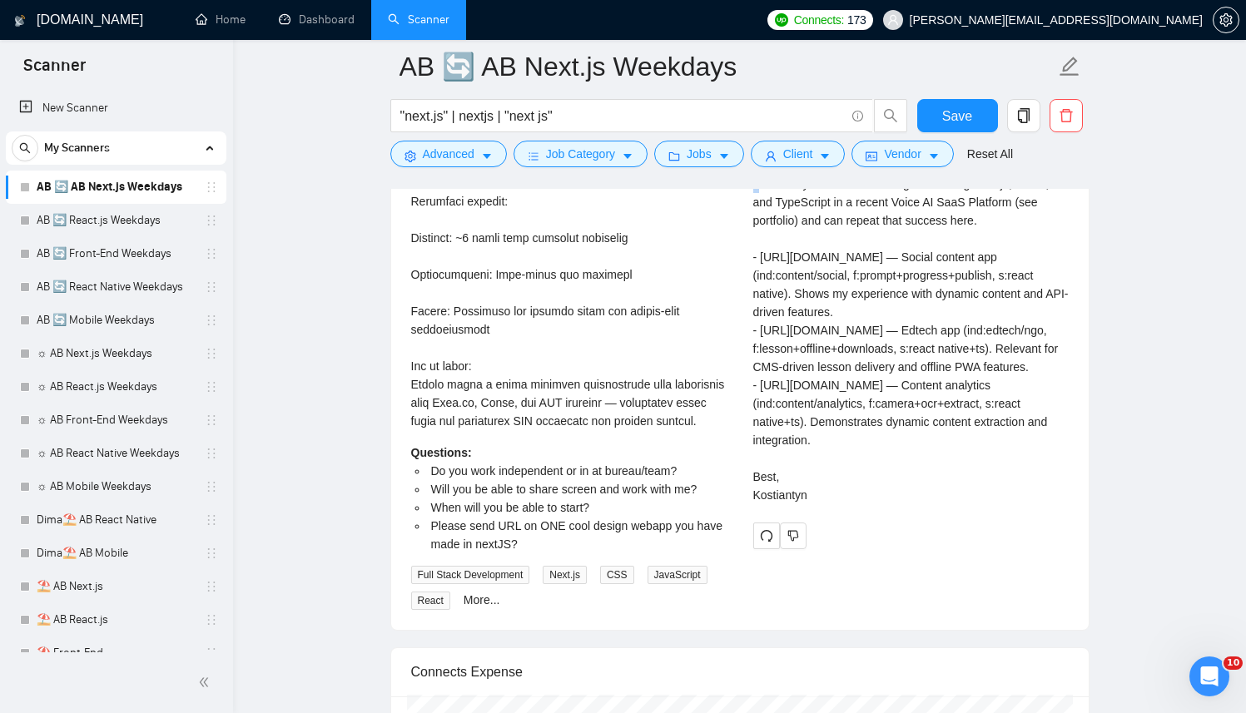
drag, startPoint x: 827, startPoint y: 217, endPoint x: 913, endPoint y: 240, distance: 88.8
click at [878, 230] on div "Cover letter Risskov, Denmark I work with next.js, react.js, TypeScript, Tailwi…" at bounding box center [910, 284] width 315 height 439
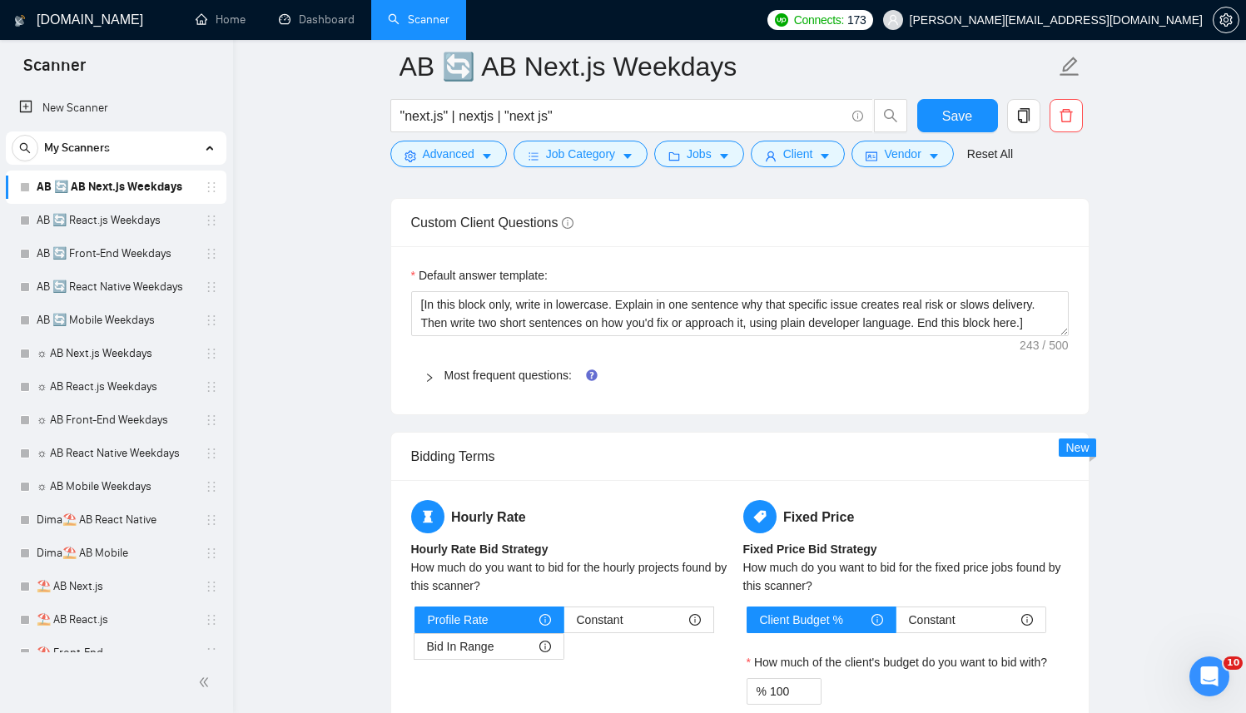
scroll to position [2462, 0]
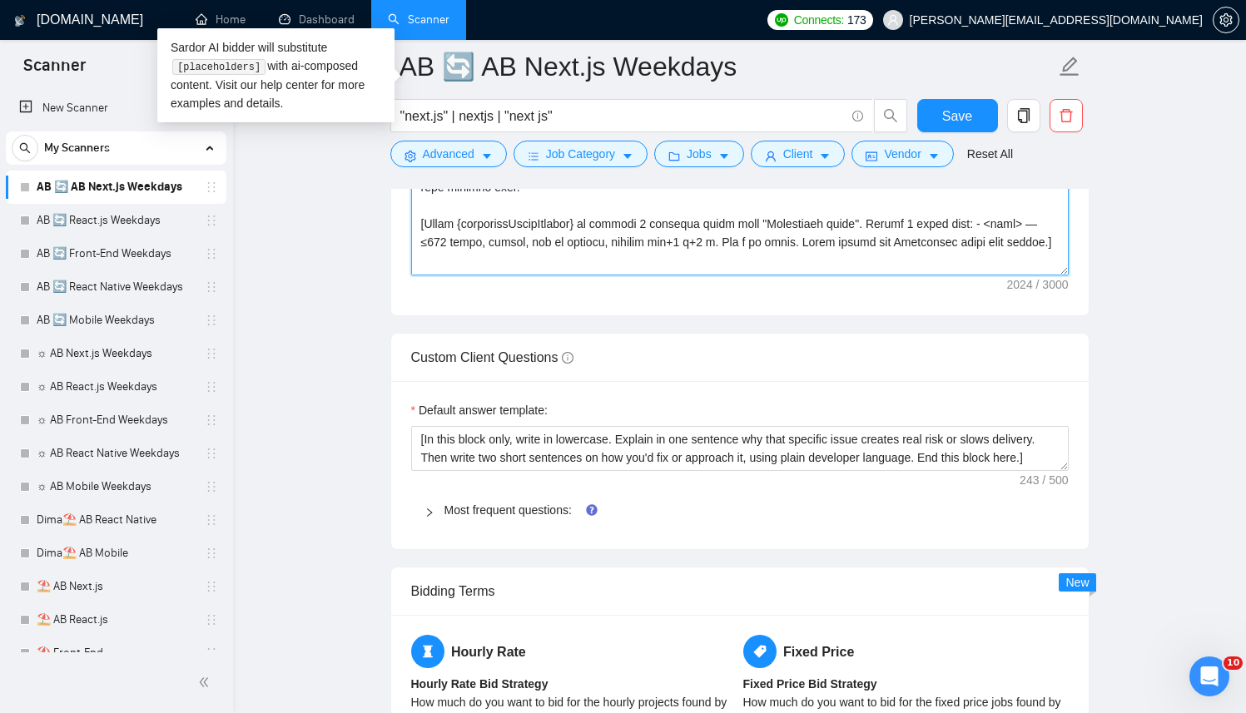
click at [656, 227] on textarea "Cover letter template:" at bounding box center [739, 88] width 657 height 374
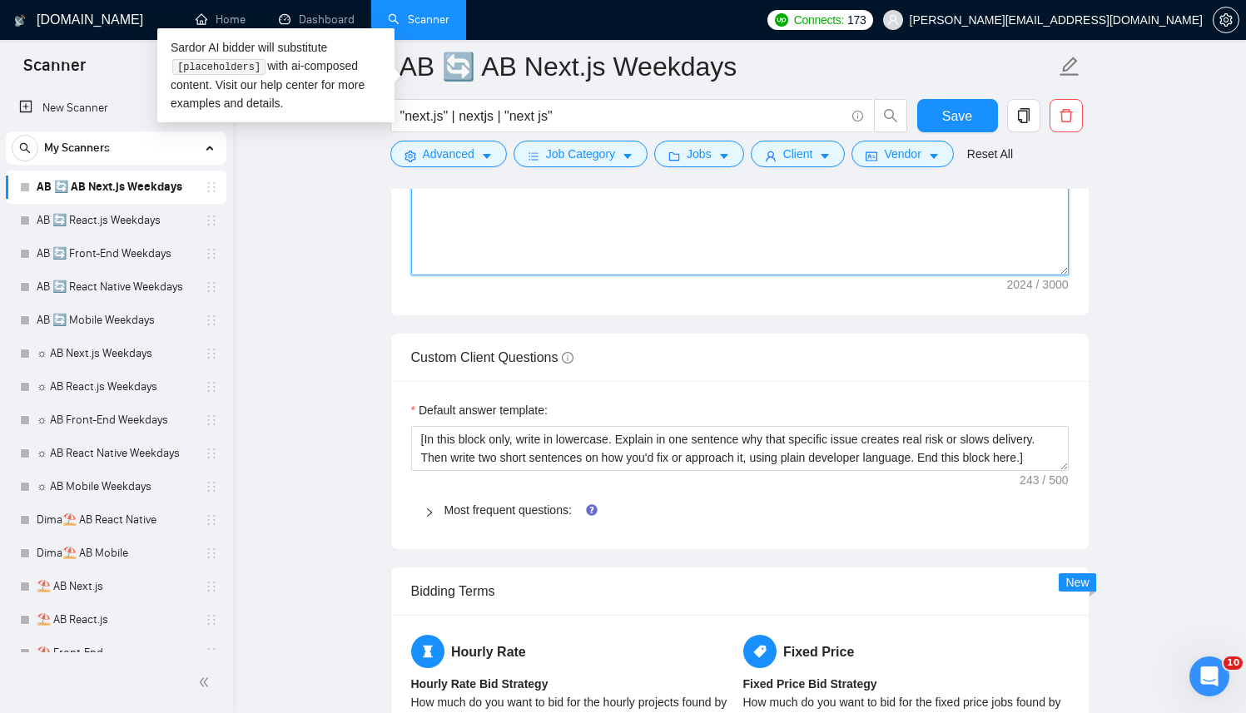
scroll to position [0, 0]
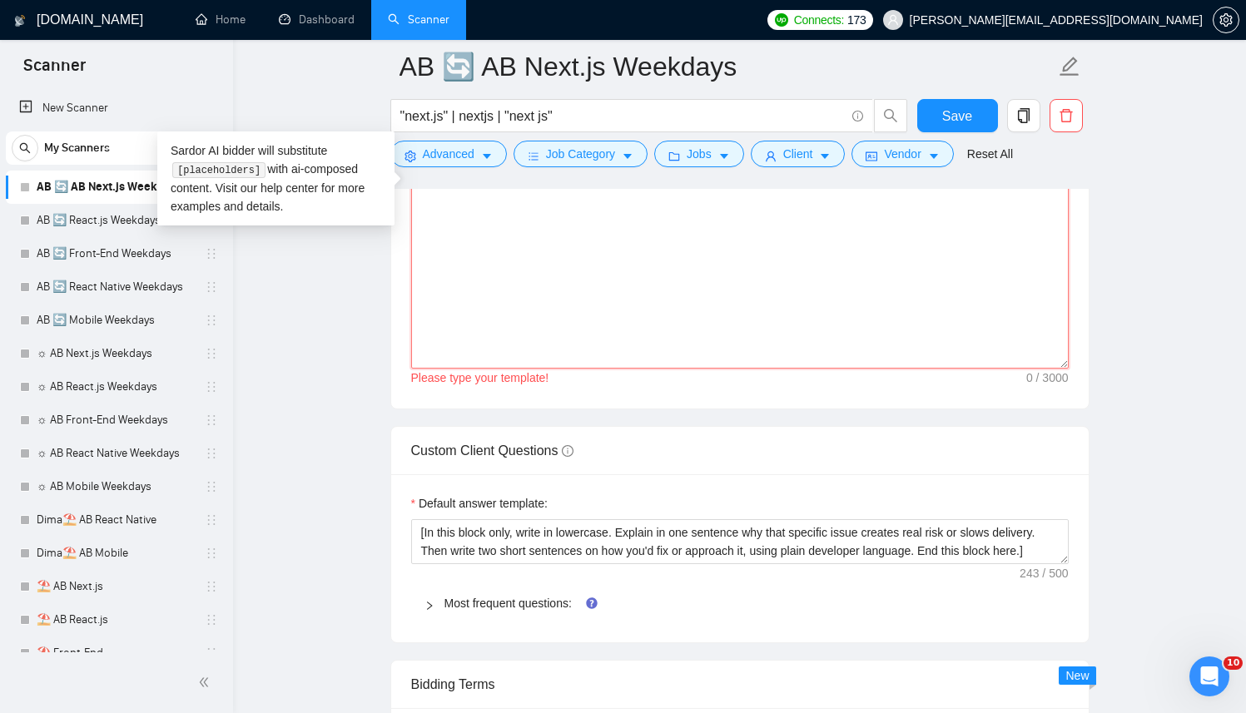
click at [483, 287] on textarea "Cover letter template:" at bounding box center [739, 181] width 657 height 374
paste textarea "[Successful cases (reference only, never output directly): 1.[URL][DOMAIN_NAME]…"
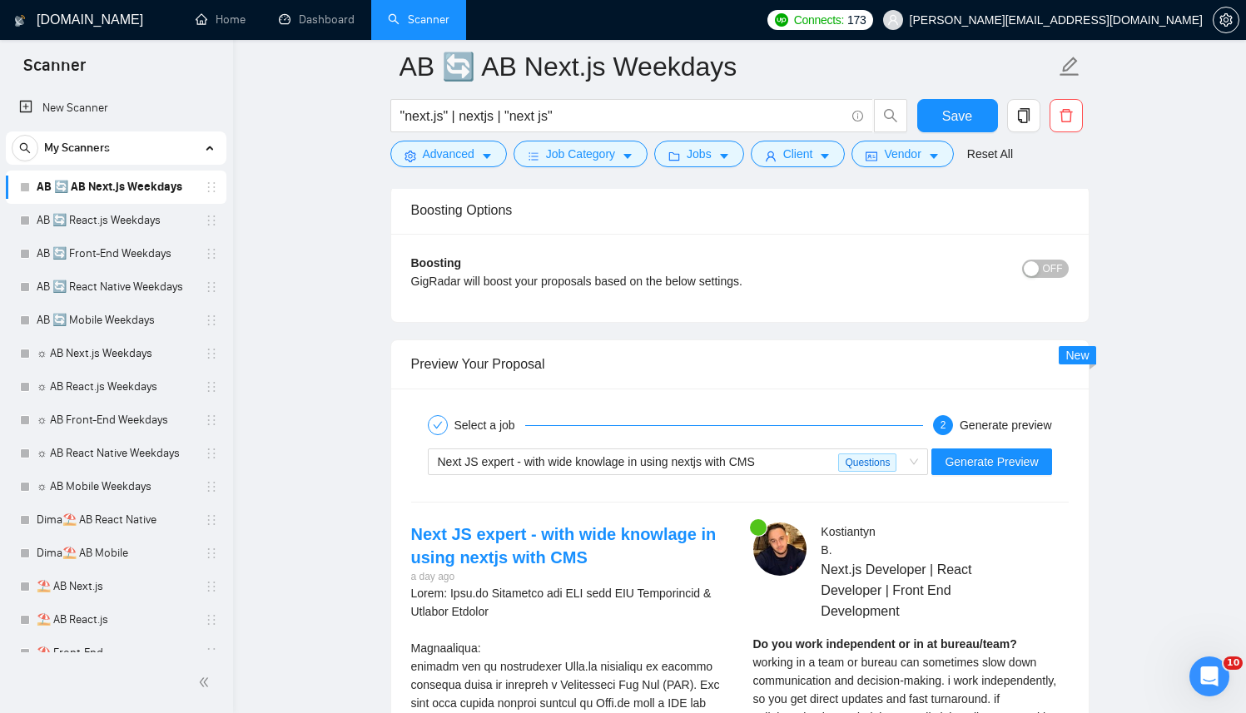
scroll to position [3300, 0]
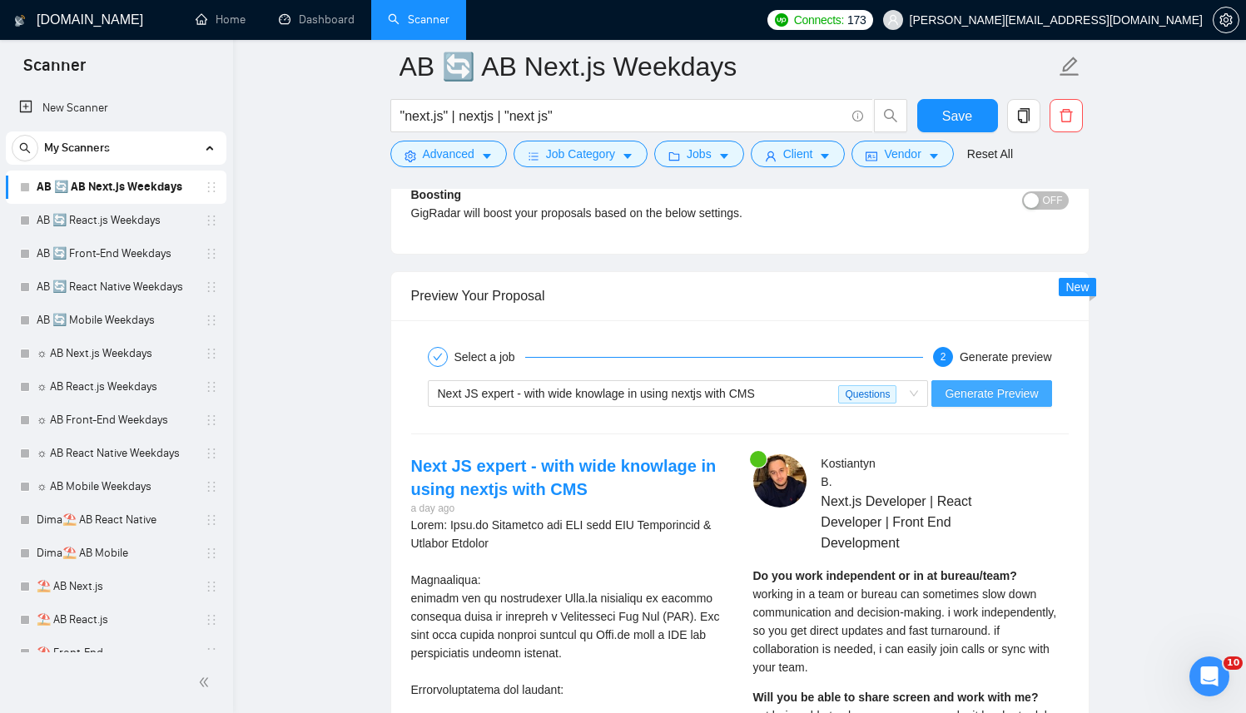
click at [999, 397] on span "Generate Preview" at bounding box center [990, 393] width 93 height 18
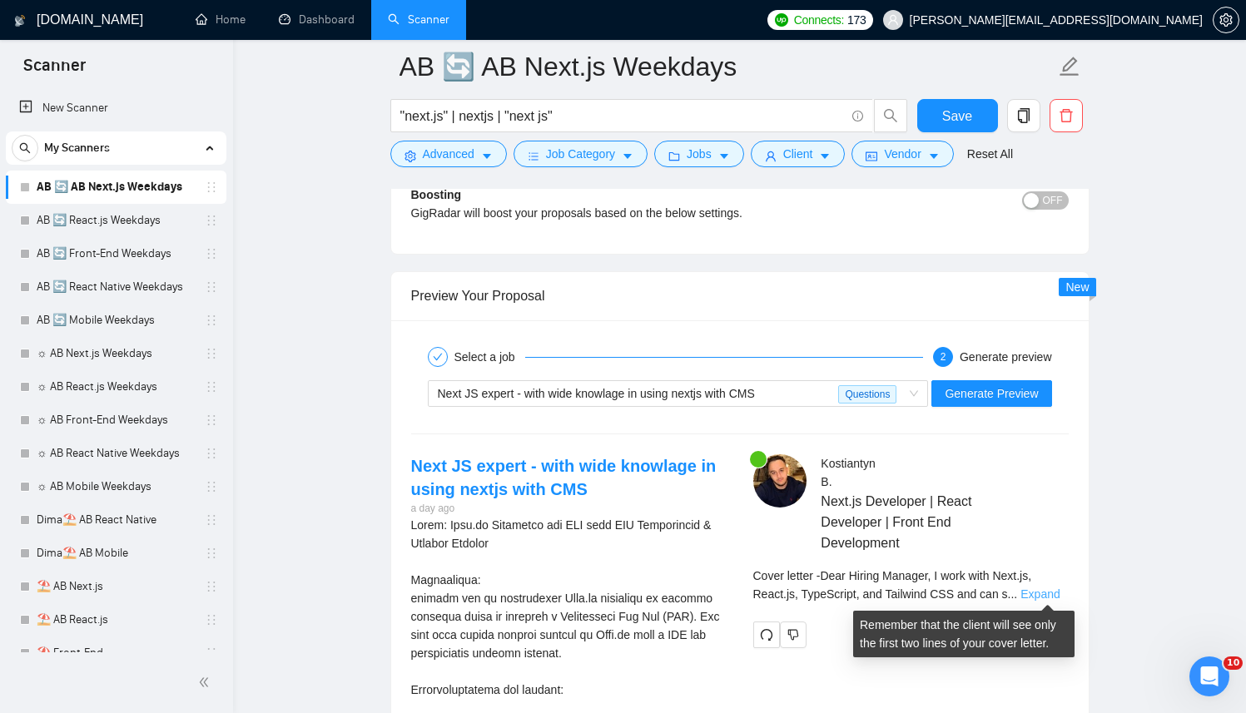
click at [1050, 597] on link "Expand" at bounding box center [1039, 593] width 39 height 13
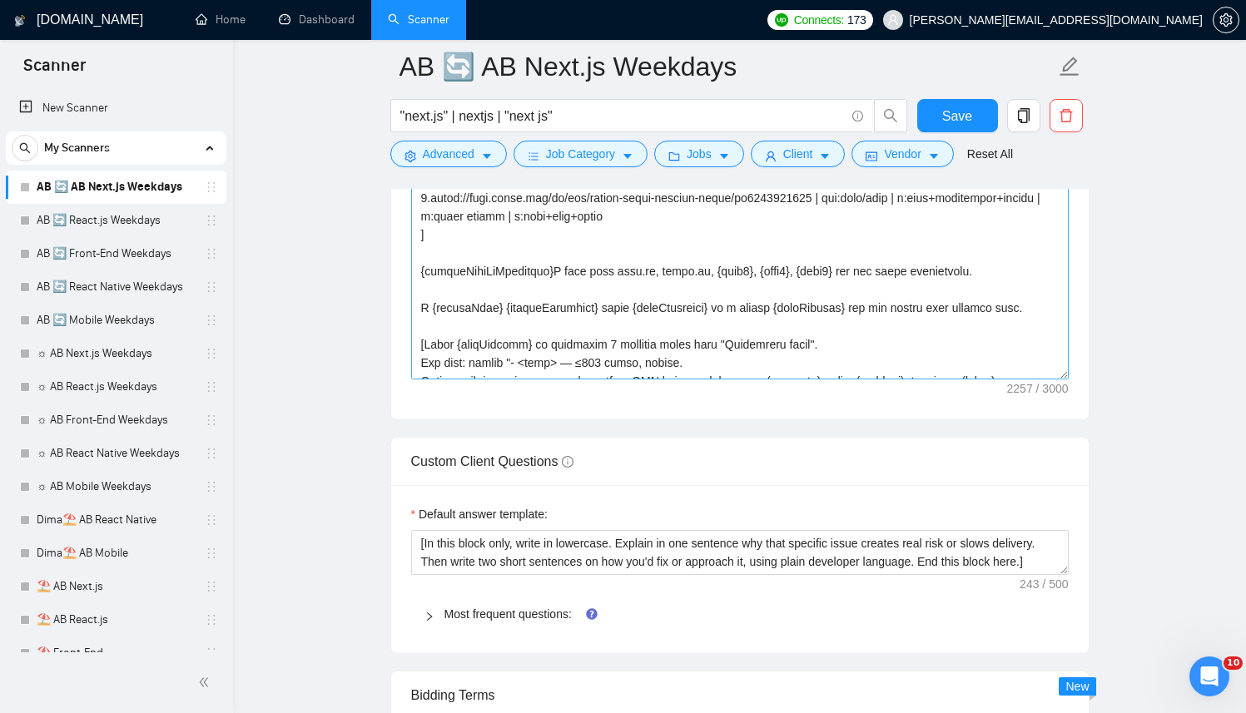
scroll to position [275, 0]
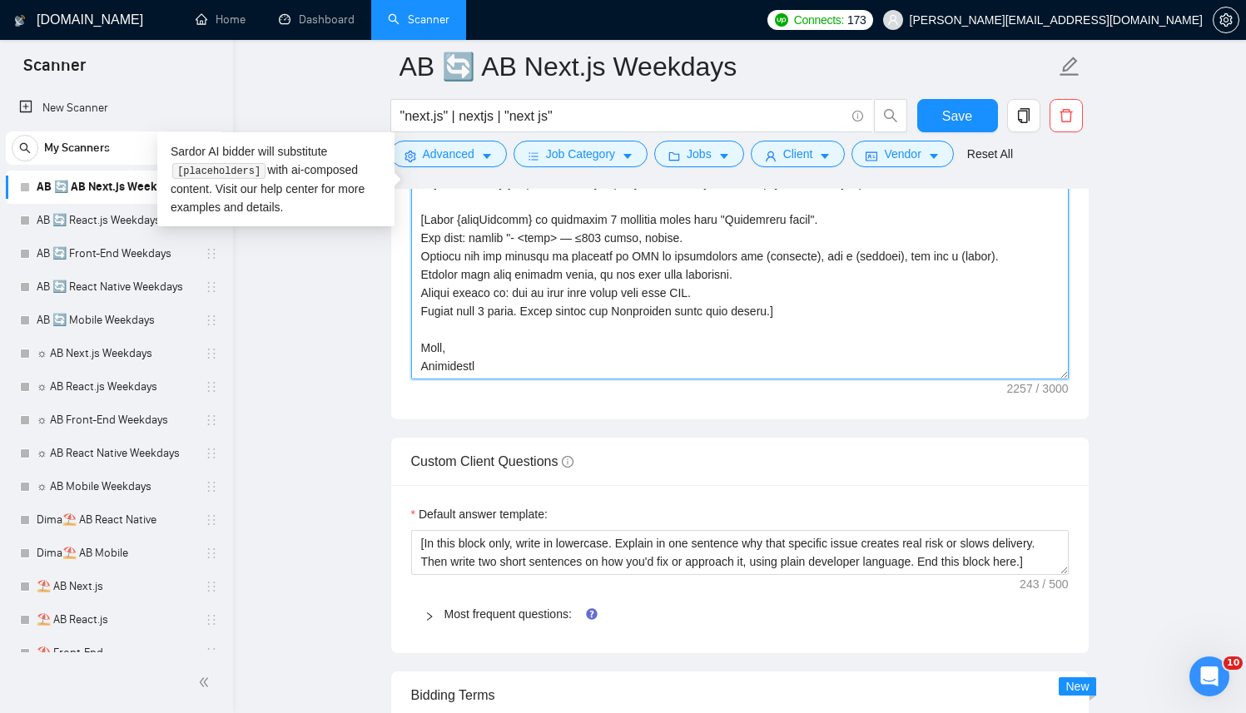
drag, startPoint x: 452, startPoint y: 359, endPoint x: 379, endPoint y: 354, distance: 73.4
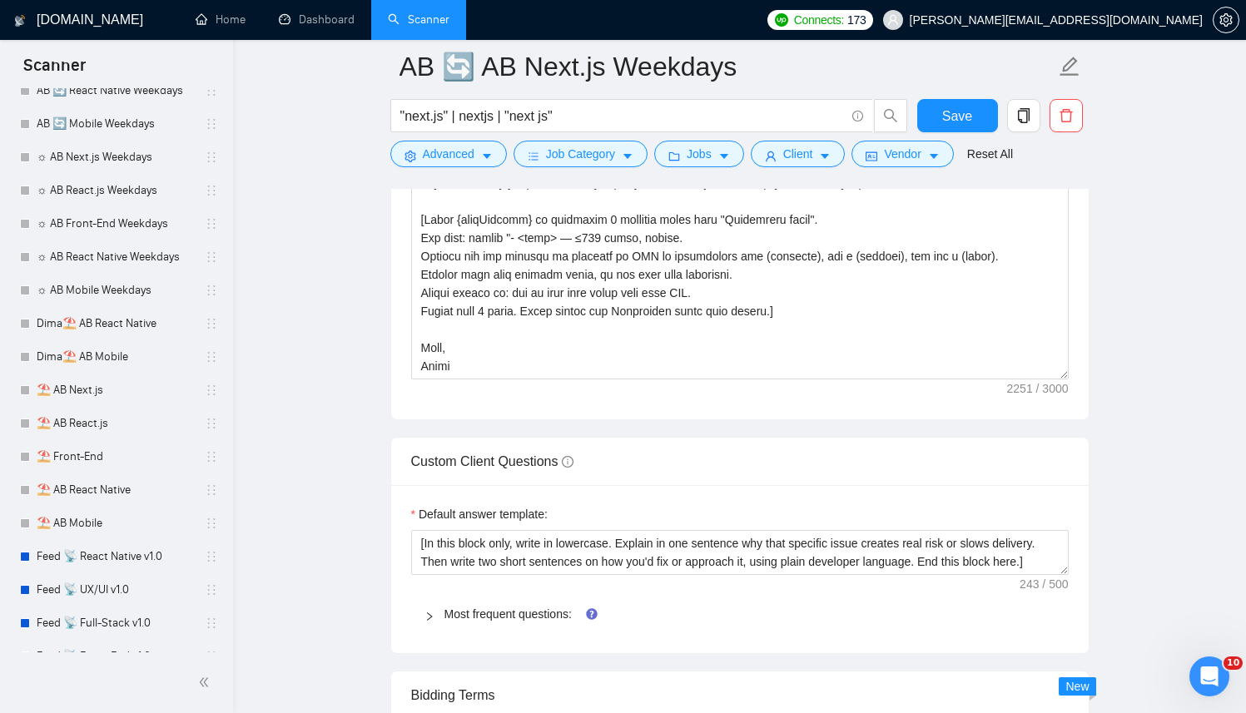
scroll to position [215, 0]
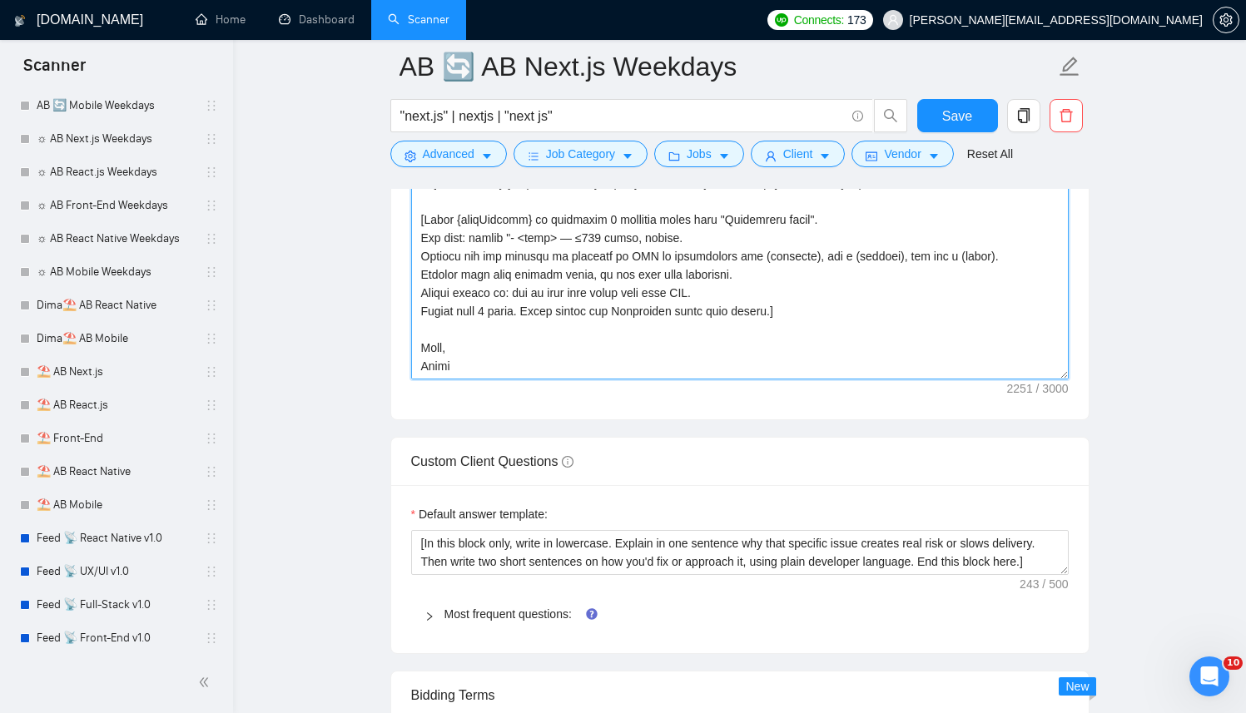
click at [634, 315] on textarea "Cover letter template:" at bounding box center [739, 192] width 657 height 374
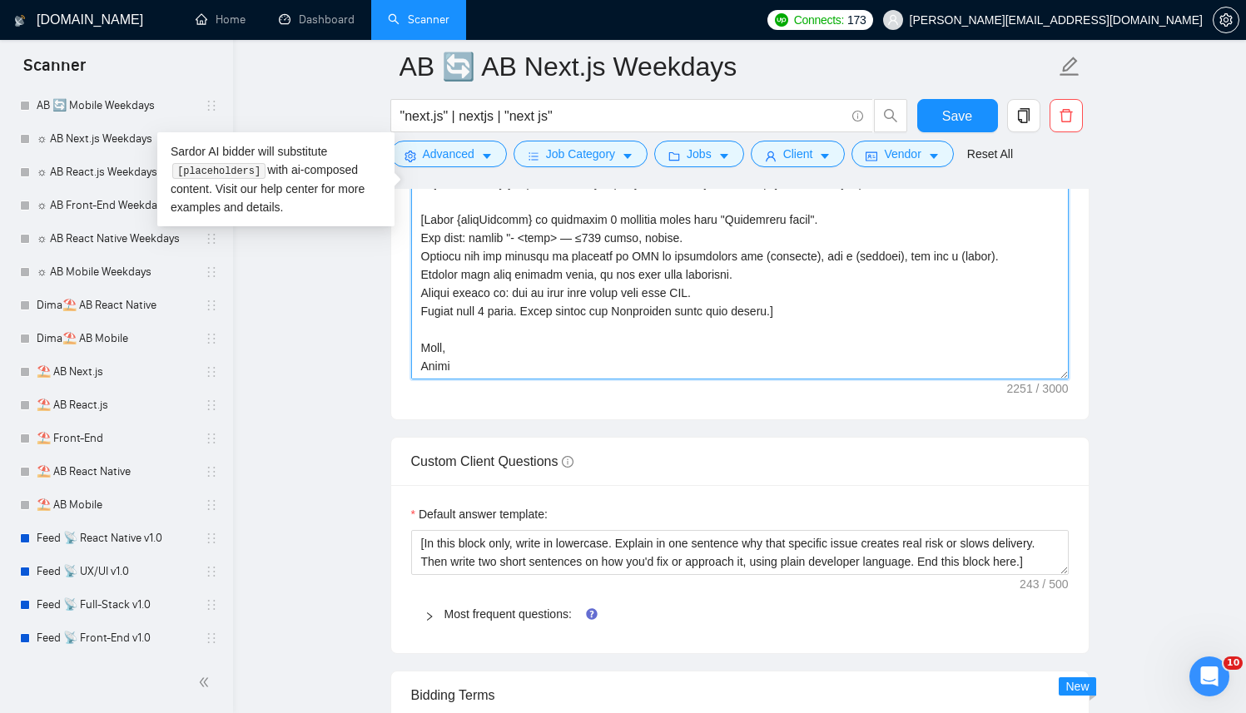
paste textarea "[DOMAIN_NAME][URL] | ind:crm/analytics | f:reporting dashboard+filterable kpis+…"
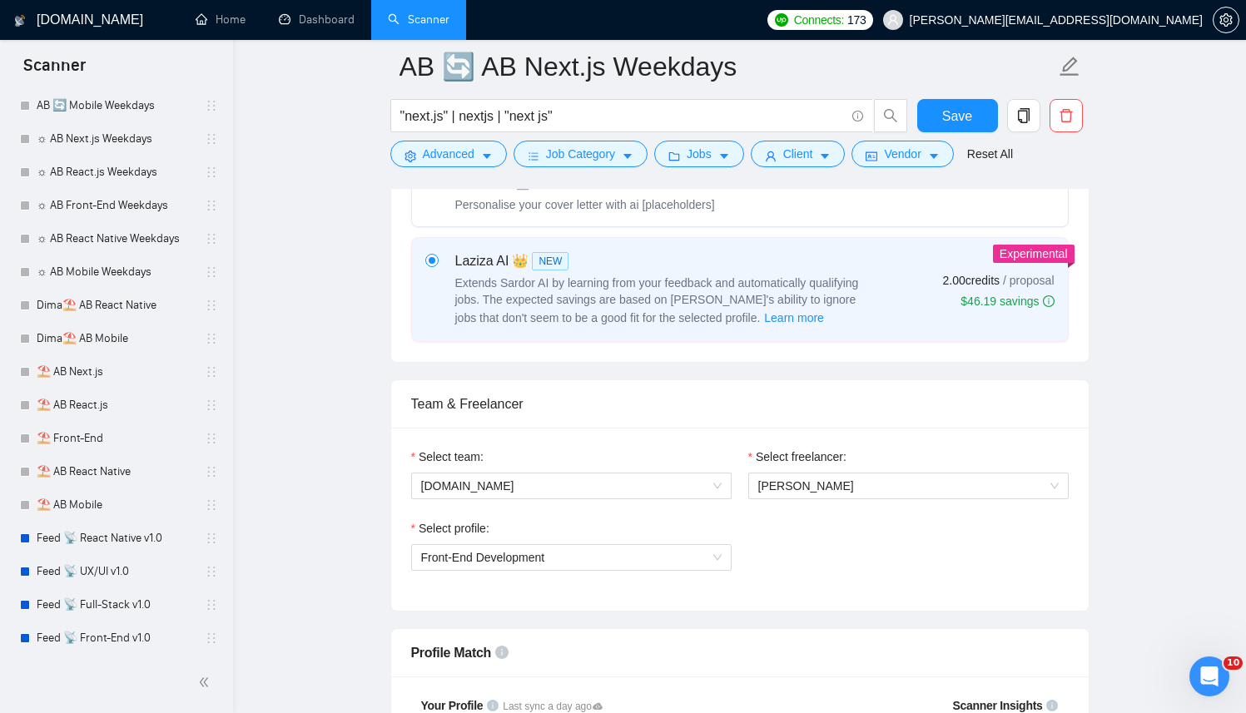
scroll to position [810, 0]
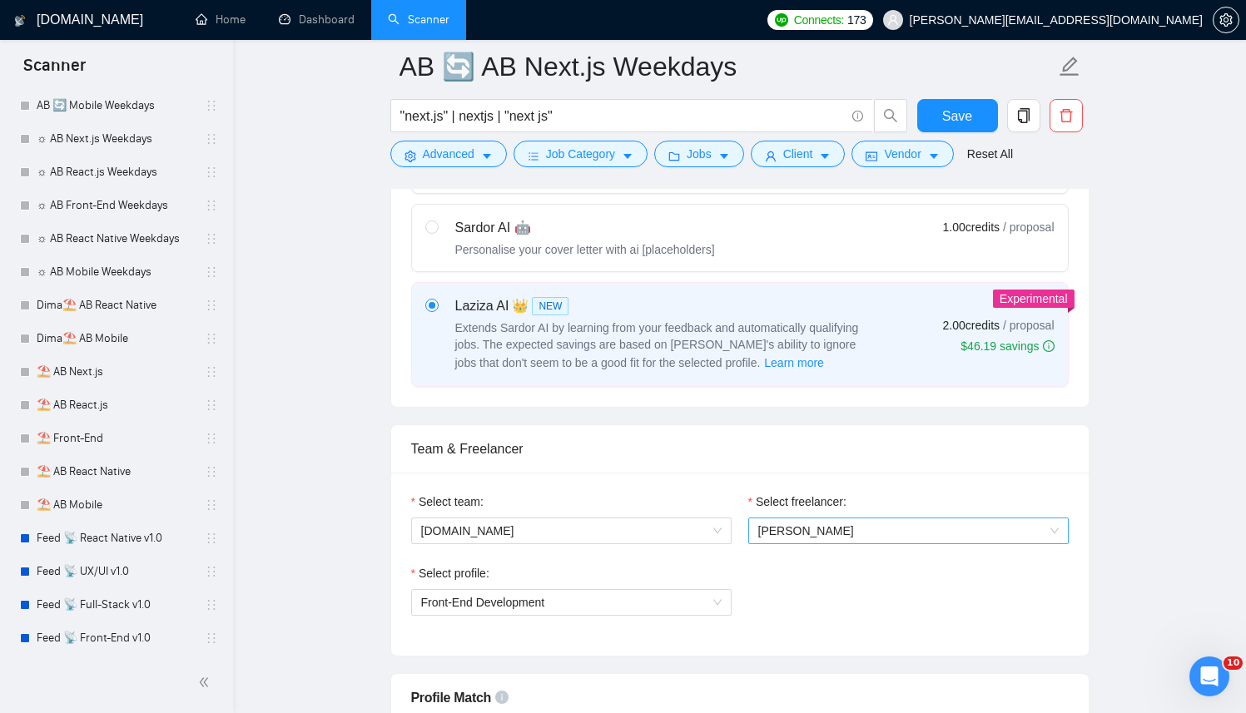
click at [813, 518] on span "Kostiantyn Berehovyi" at bounding box center [908, 530] width 300 height 25
type textarea "[Successful cases (reference only, never output directly): 1.[URL][DOMAIN_NAME]…"
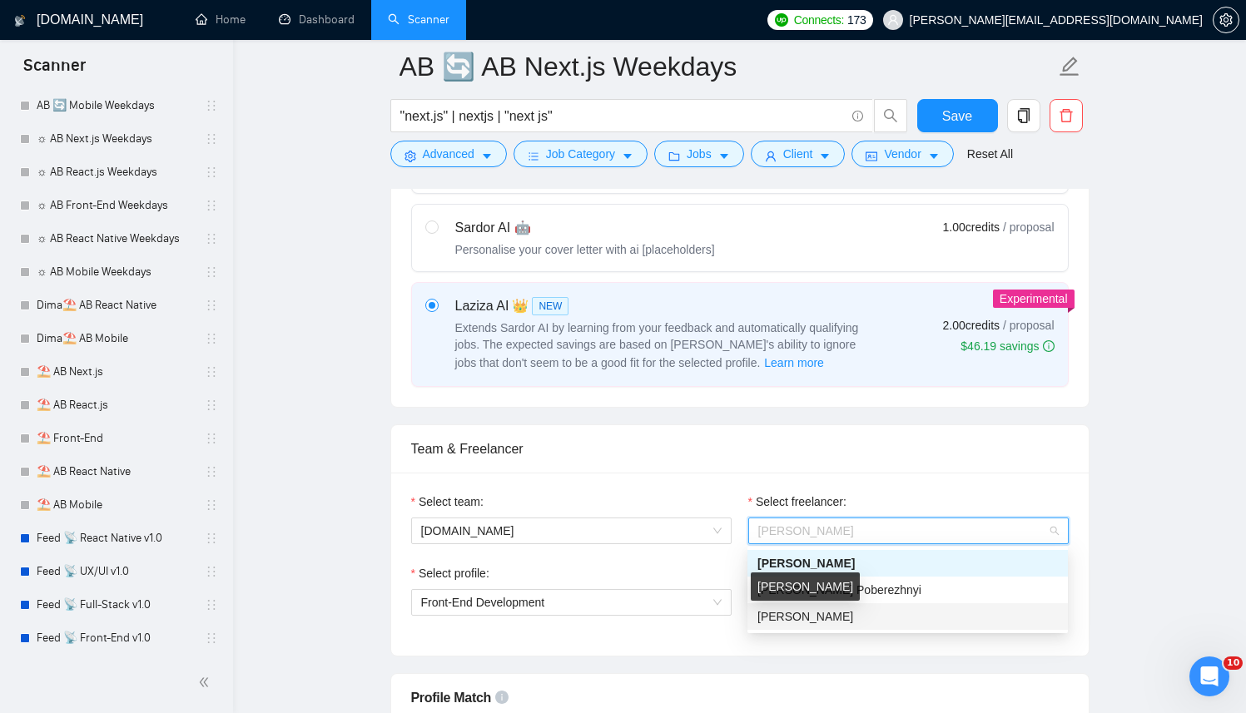
click at [794, 617] on span "[PERSON_NAME]" at bounding box center [805, 616] width 96 height 13
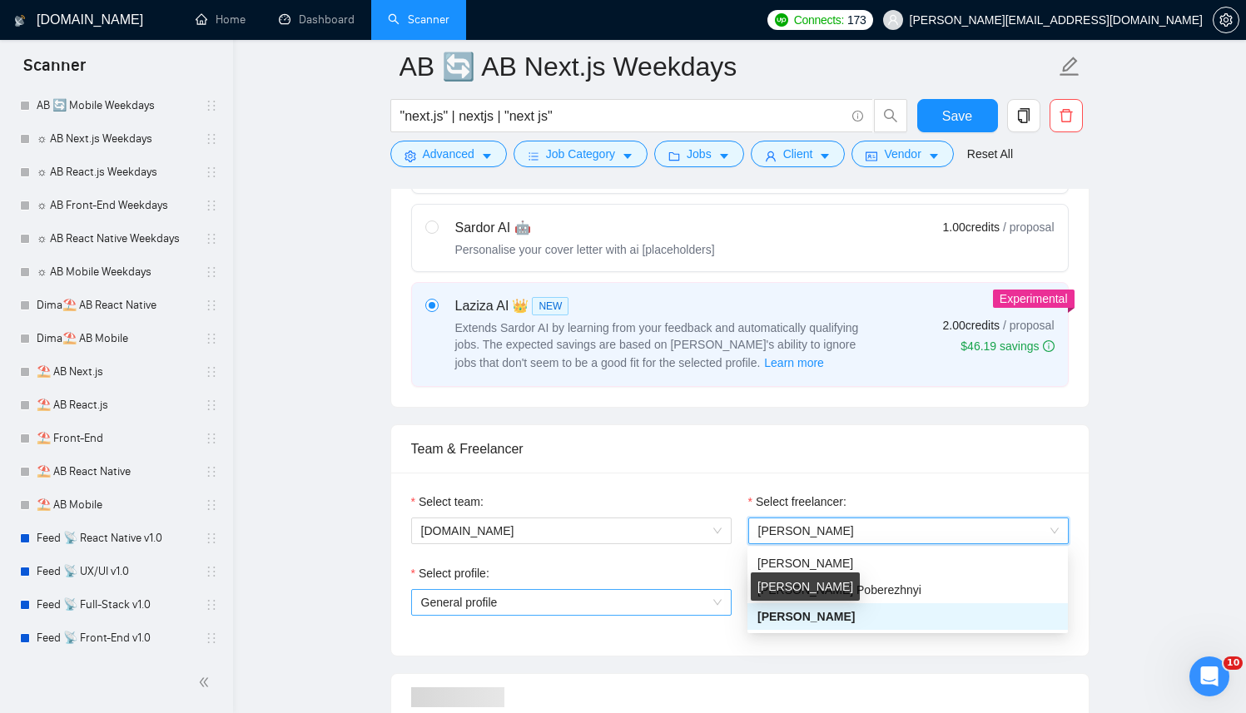
click at [639, 607] on span "General profile" at bounding box center [571, 602] width 300 height 25
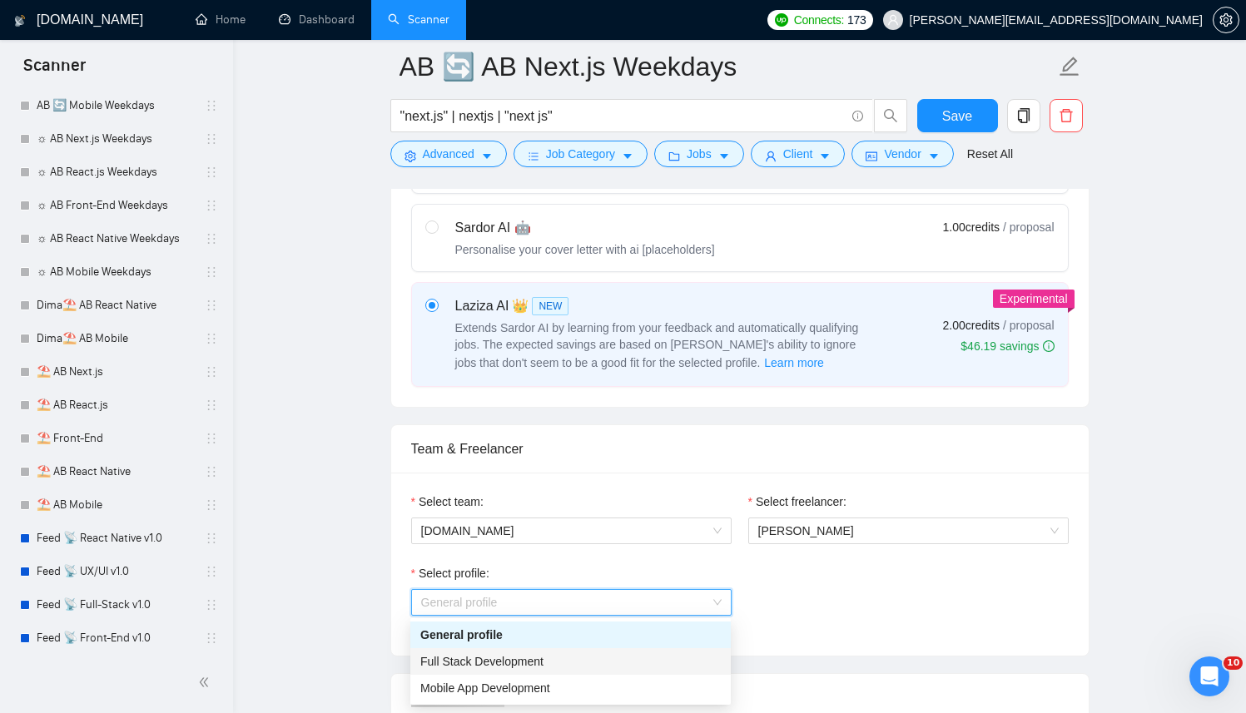
click at [562, 661] on div "Full Stack Development" at bounding box center [570, 661] width 300 height 18
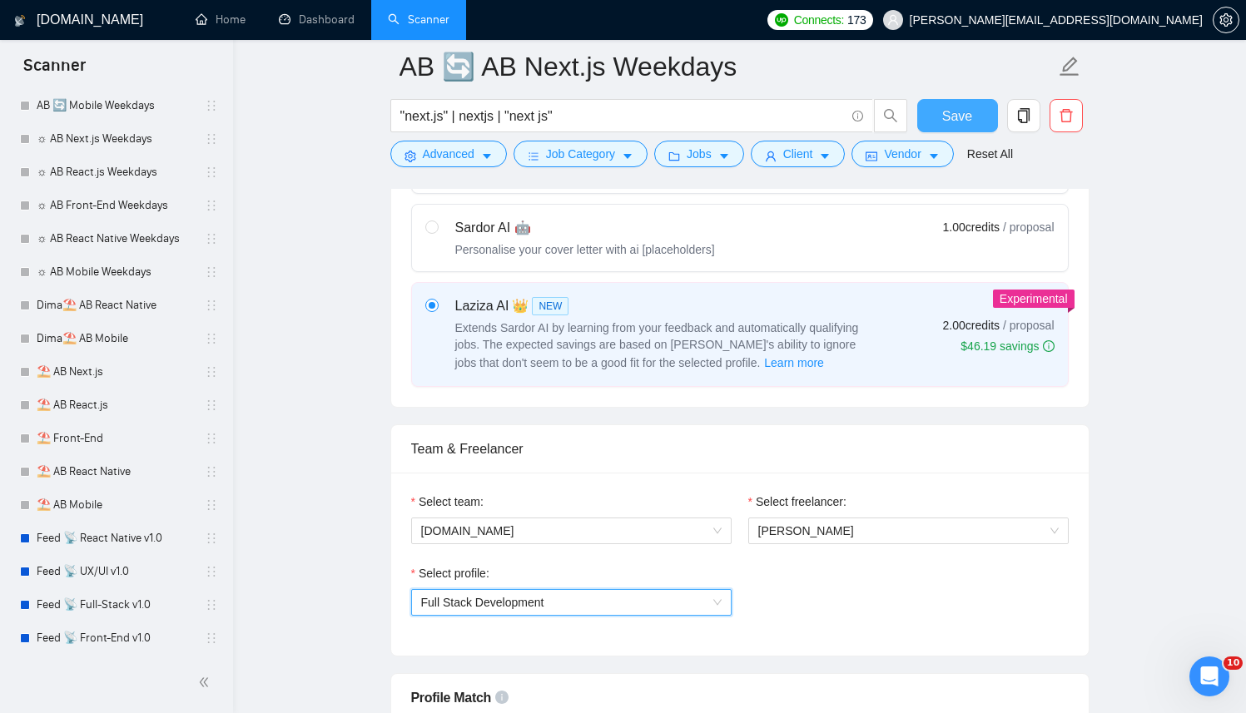
click at [975, 112] on button "Save" at bounding box center [957, 115] width 81 height 33
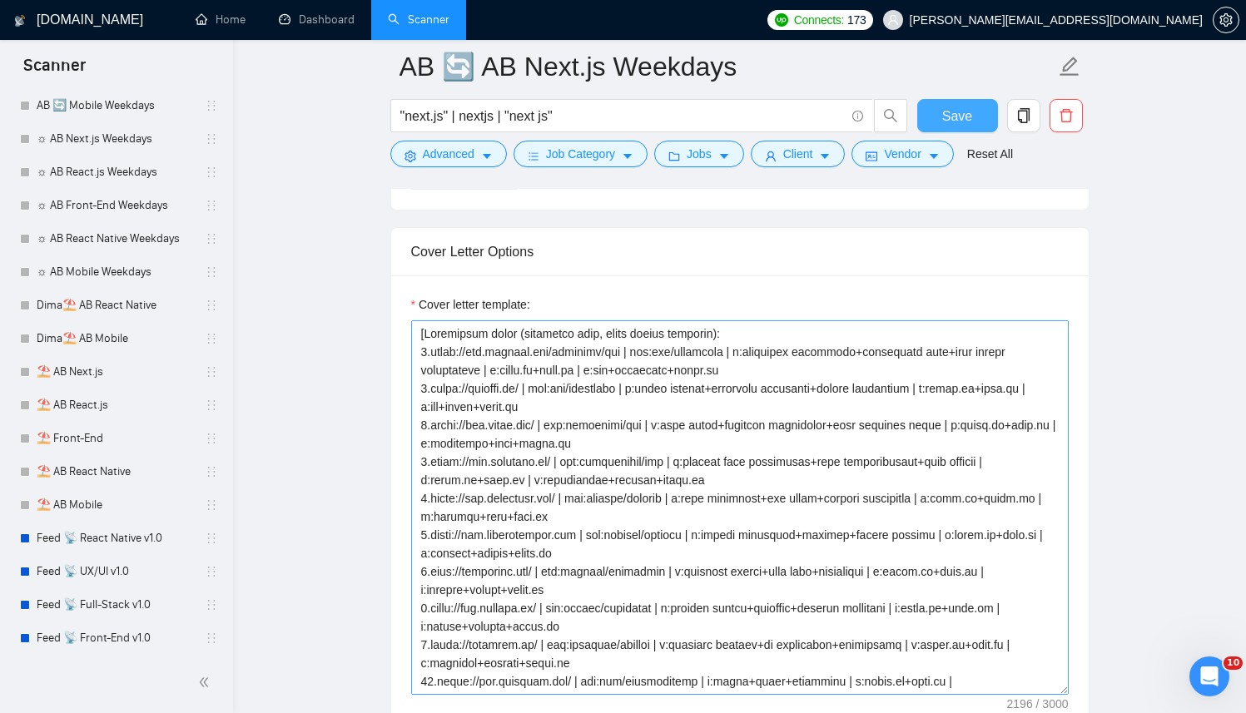
scroll to position [1970, 0]
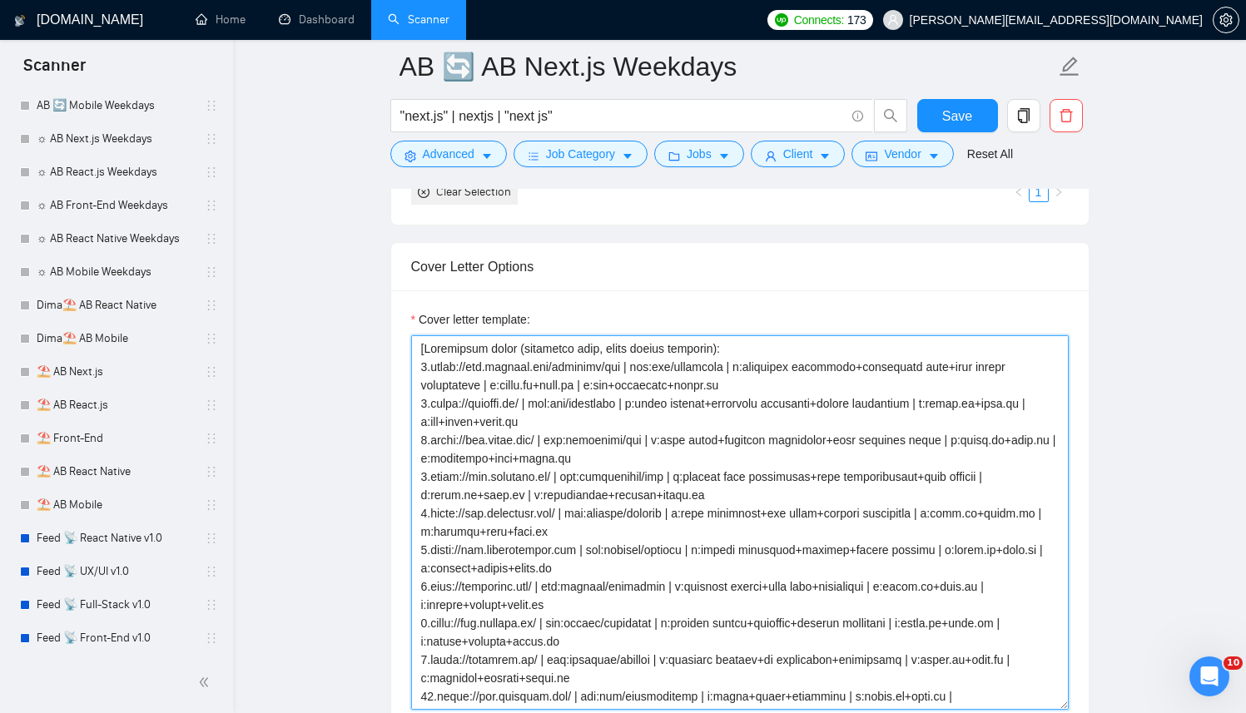
click at [543, 420] on textarea "Cover letter template:" at bounding box center [739, 522] width 657 height 374
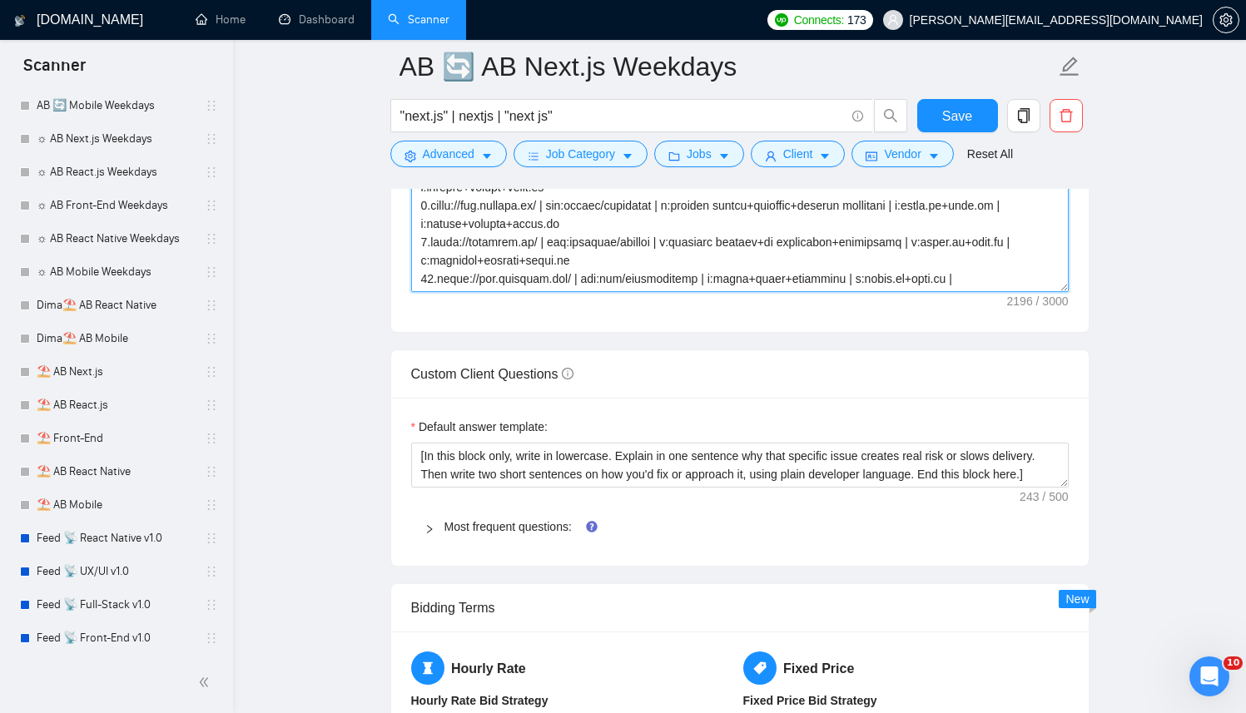
scroll to position [2397, 0]
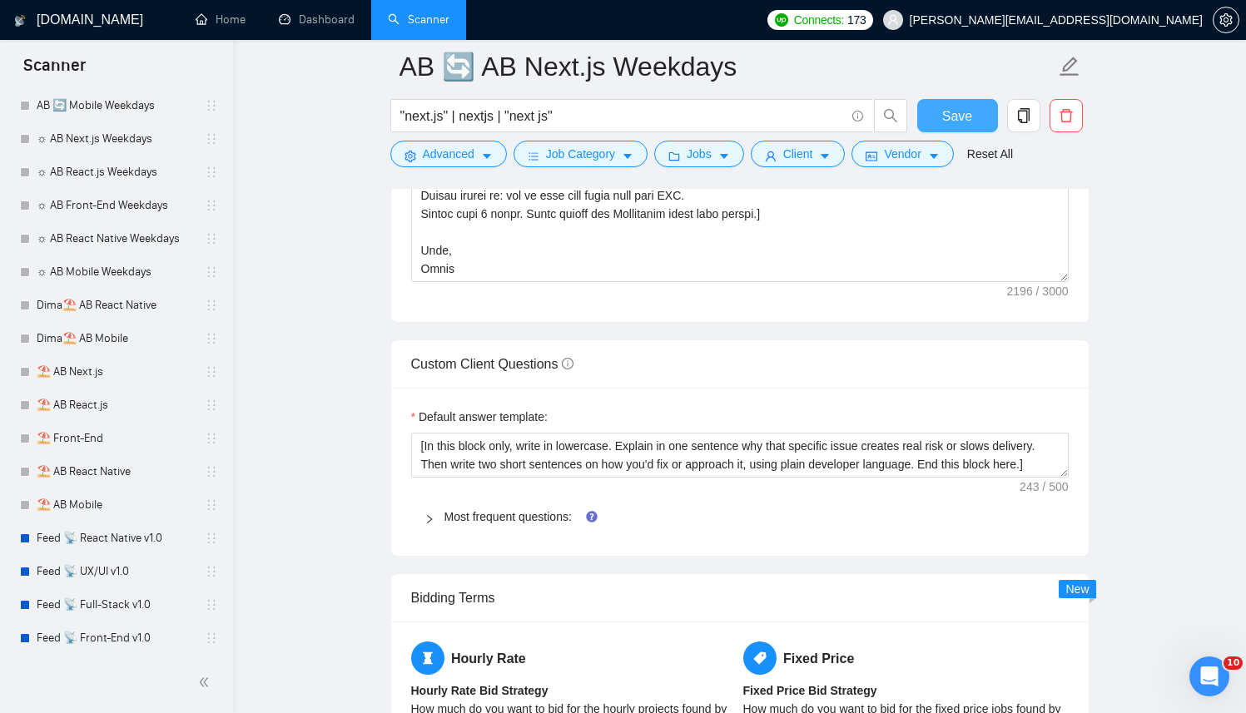
click at [955, 112] on span "Save" at bounding box center [957, 116] width 30 height 21
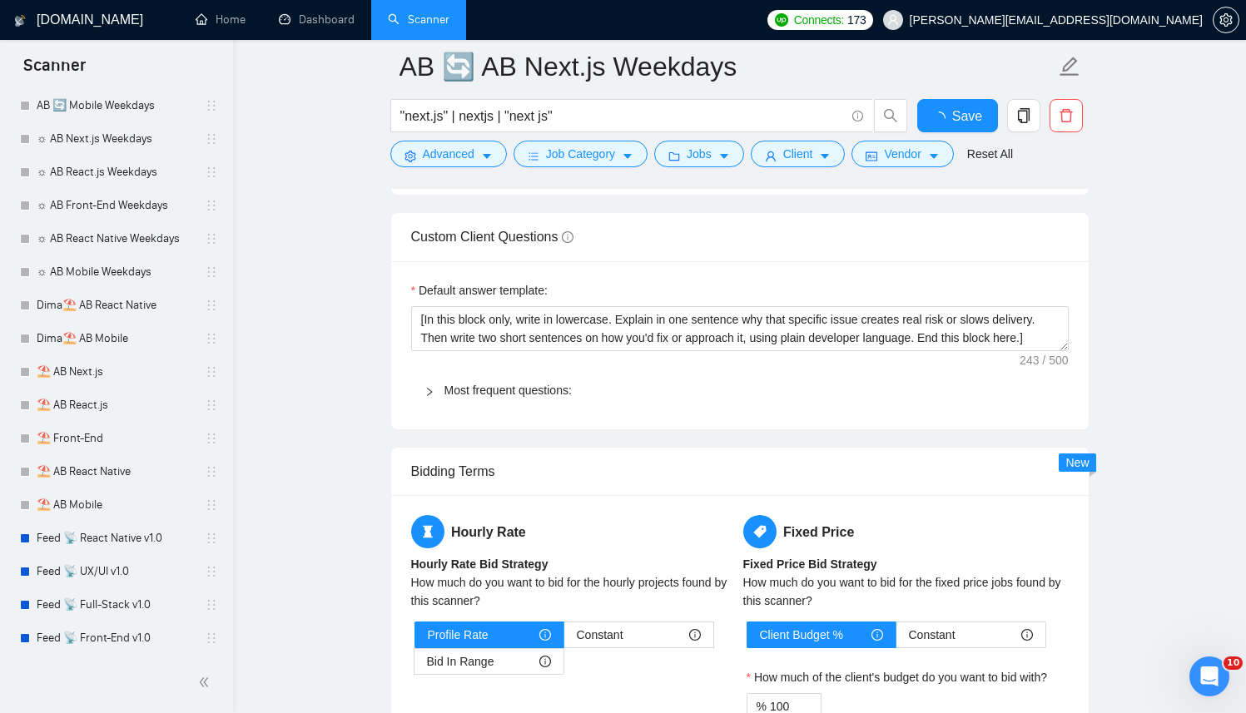
checkbox input "true"
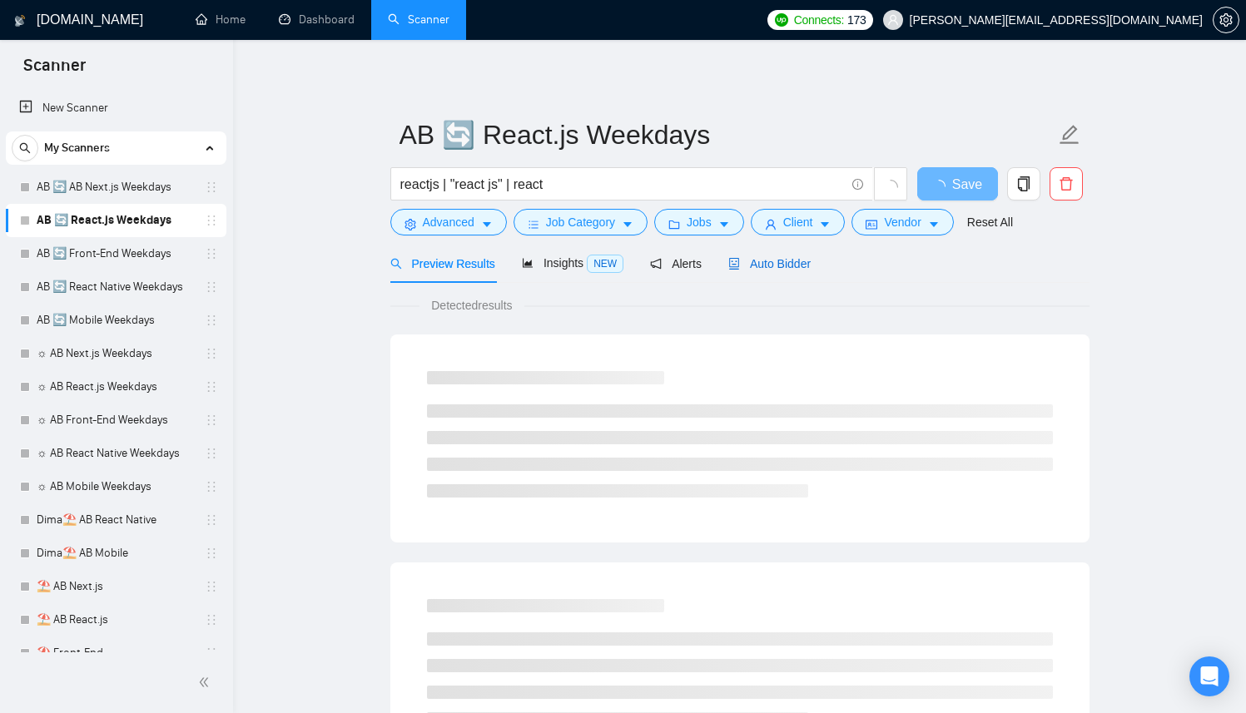
click at [779, 257] on span "Auto Bidder" at bounding box center [769, 263] width 82 height 13
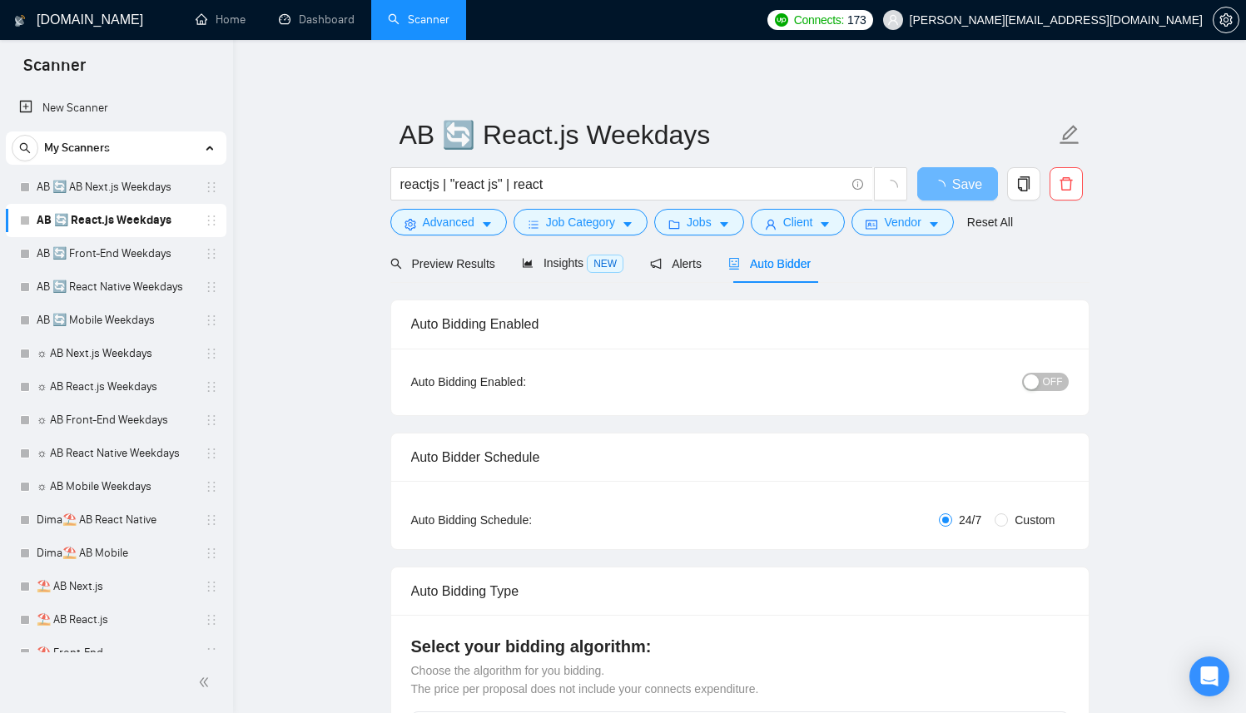
radio input "false"
radio input "true"
checkbox input "true"
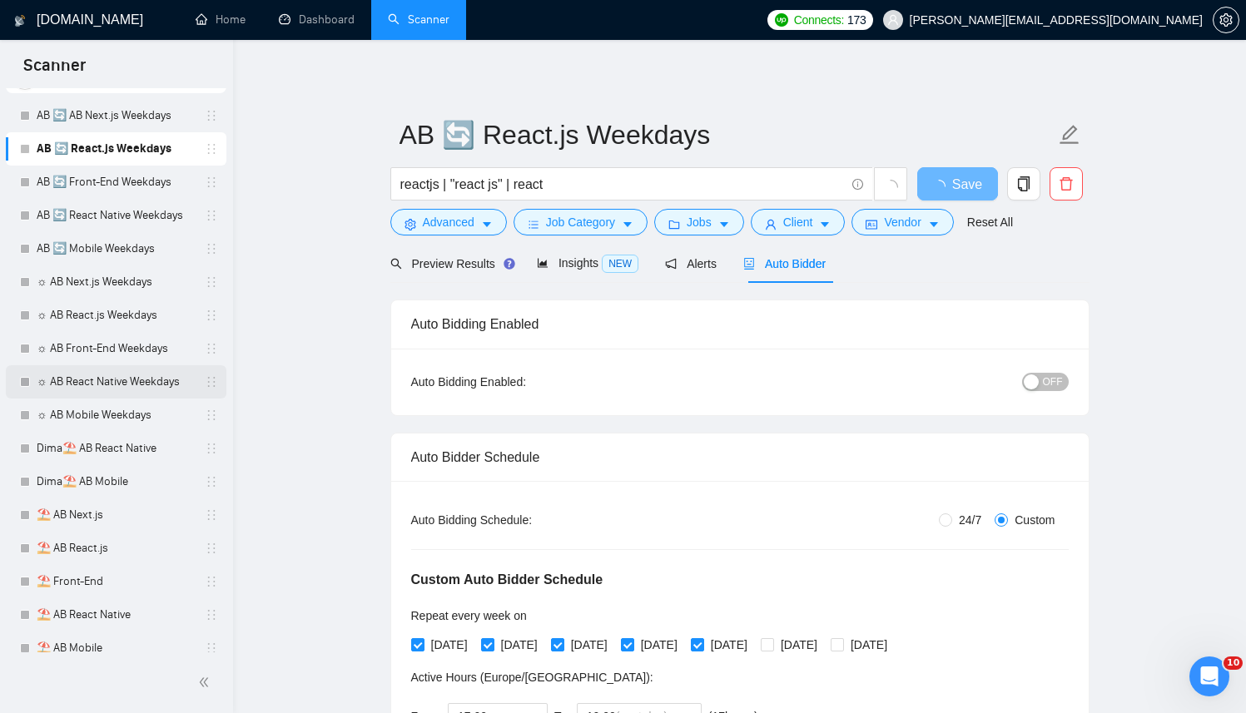
click at [109, 384] on link "☼ AB React Native Weekdays" at bounding box center [116, 381] width 158 height 33
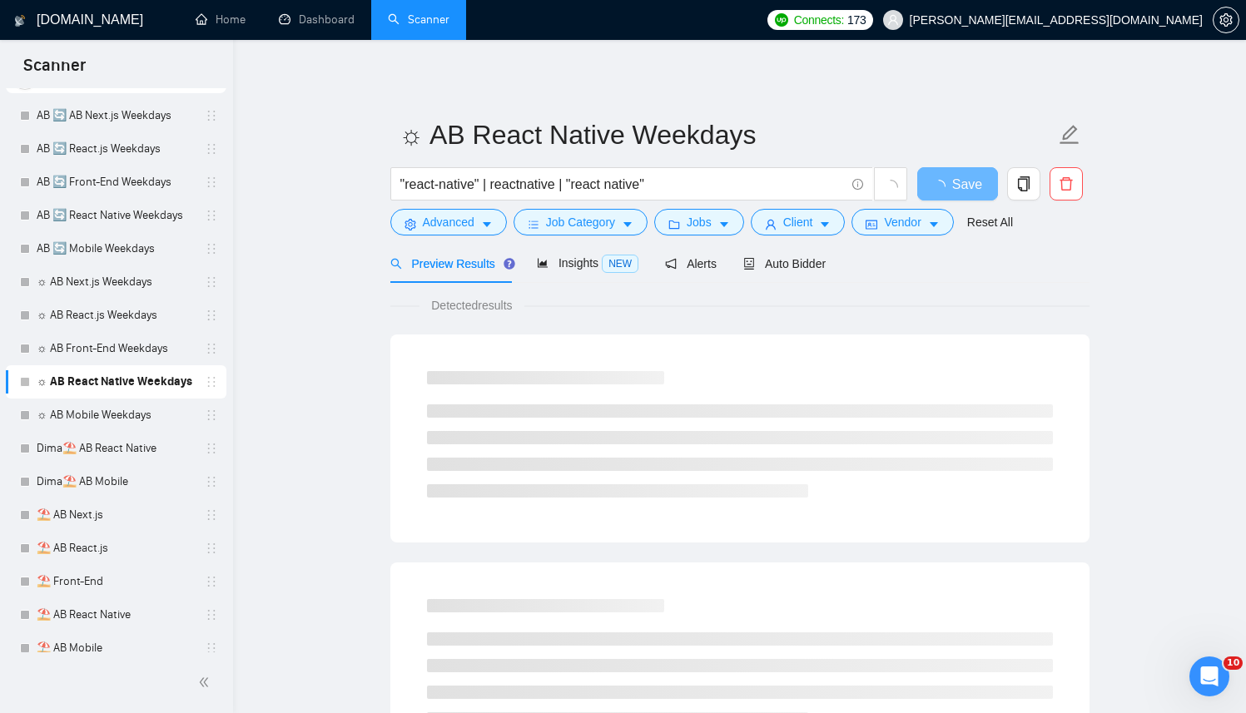
click at [774, 279] on div "Auto Bidder" at bounding box center [784, 263] width 82 height 39
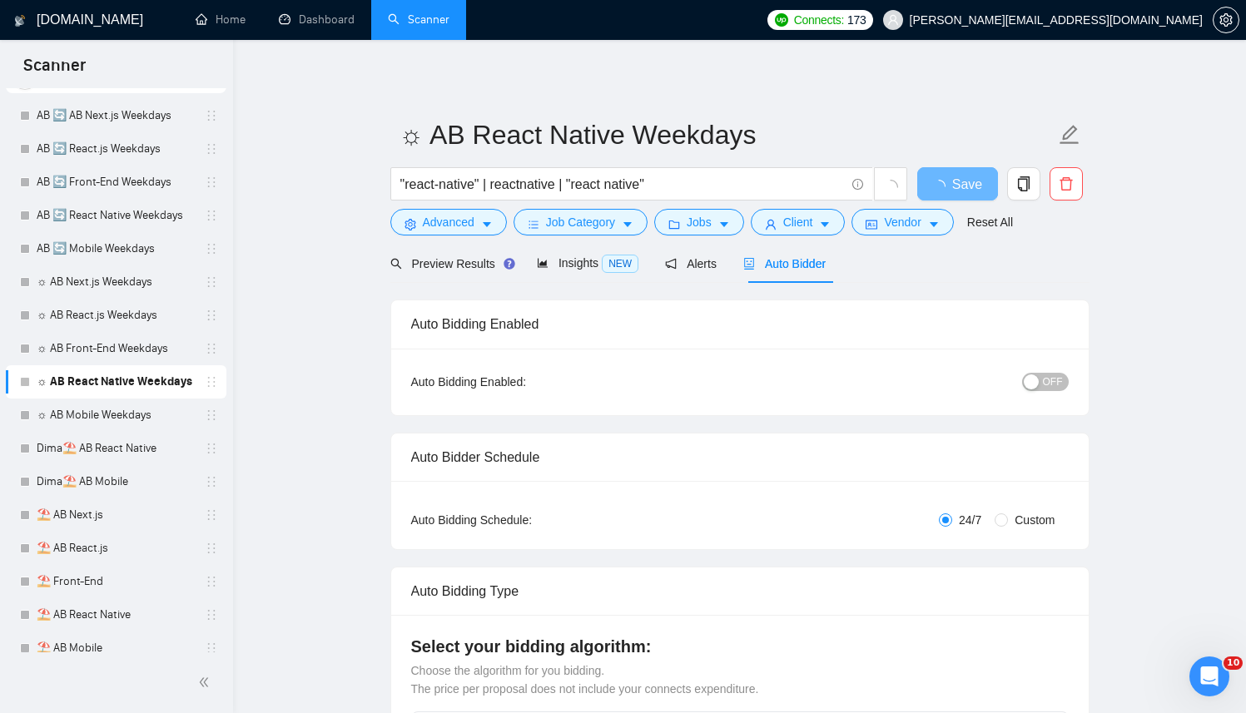
radio input "false"
radio input "true"
checkbox input "true"
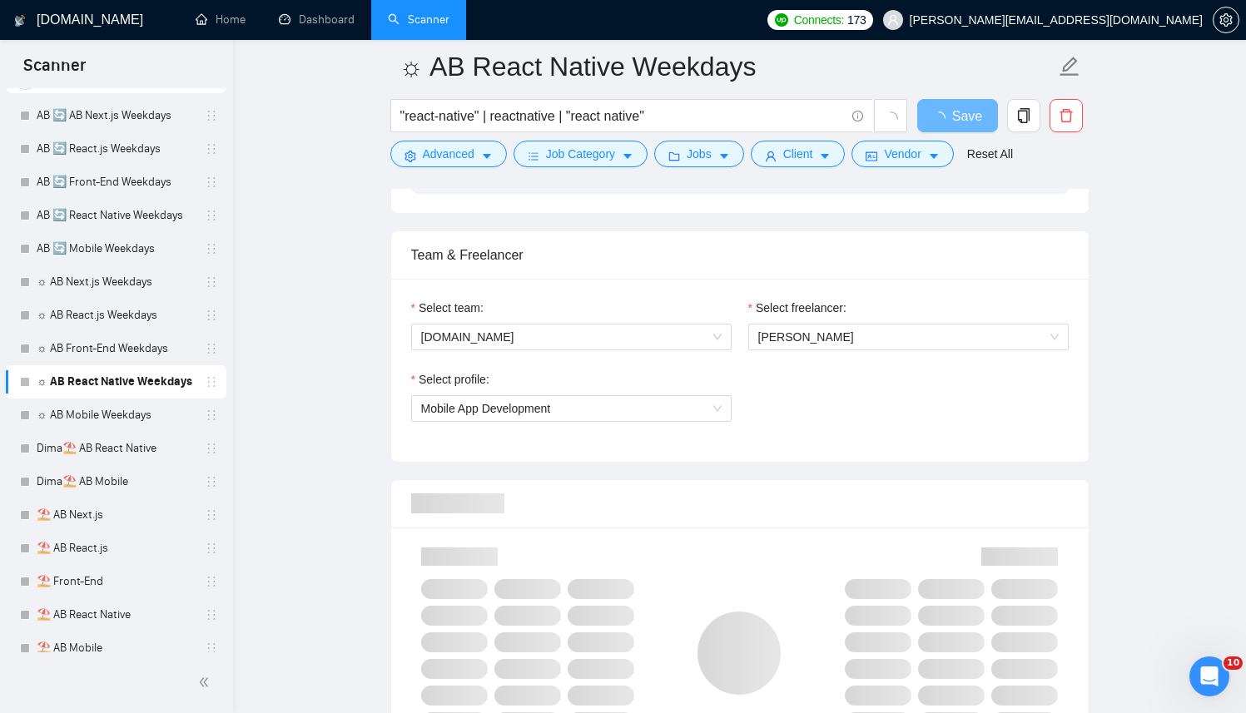
click at [623, 490] on div at bounding box center [739, 503] width 657 height 47
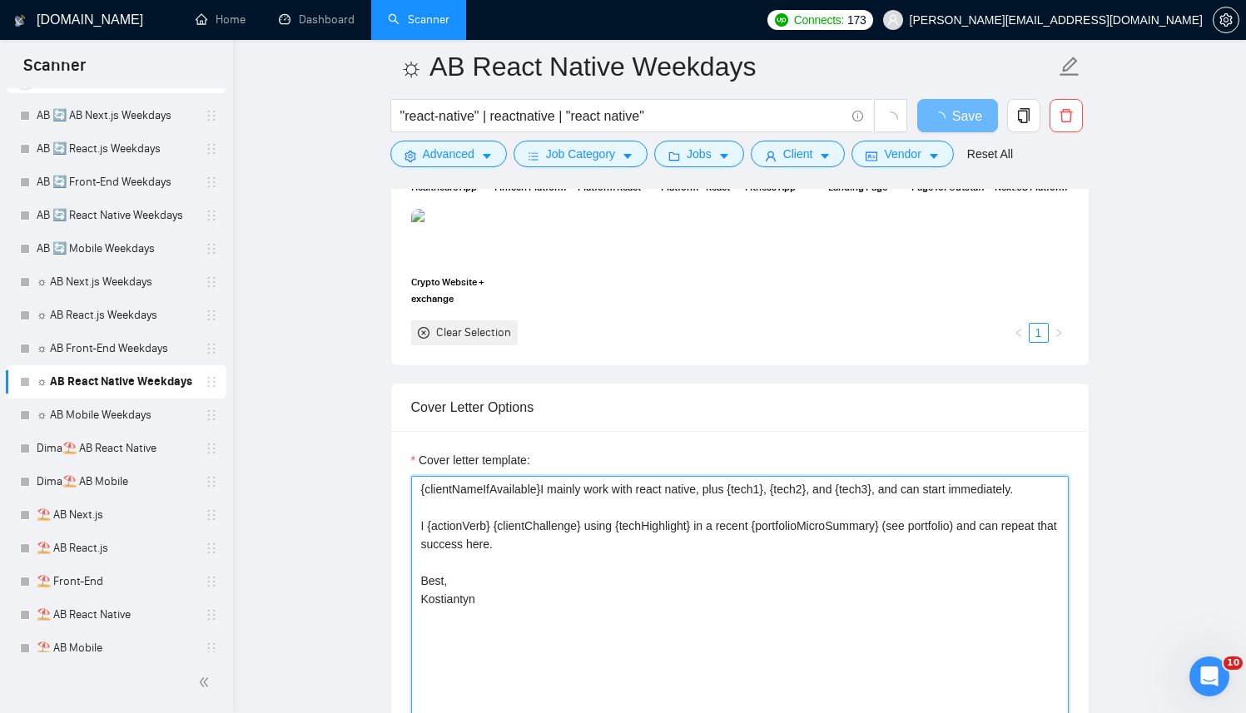
click at [625, 484] on textarea "{clientNameIfAvailable}I mainly work with react native, plus {tech1}, {tech2}, …" at bounding box center [739, 663] width 657 height 374
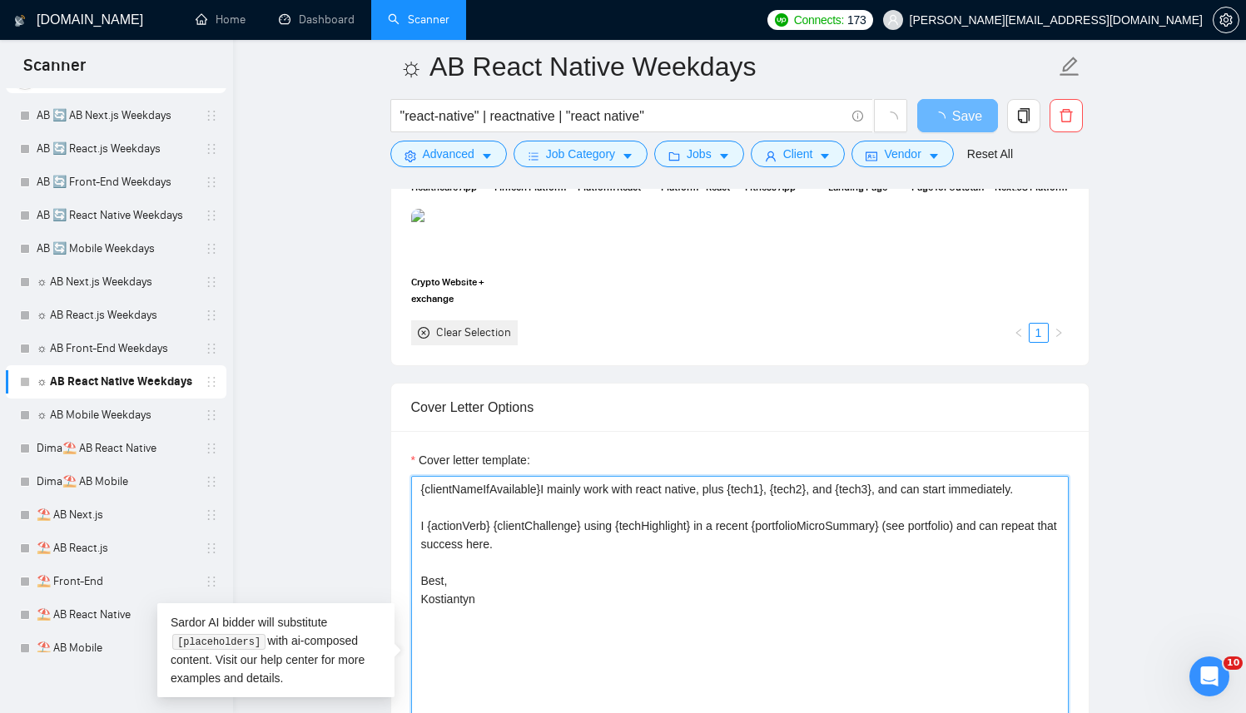
paste textarea "Successful cases= 1.[URL][DOMAIN_NAME] | ind:content creation/social | feats:pr…"
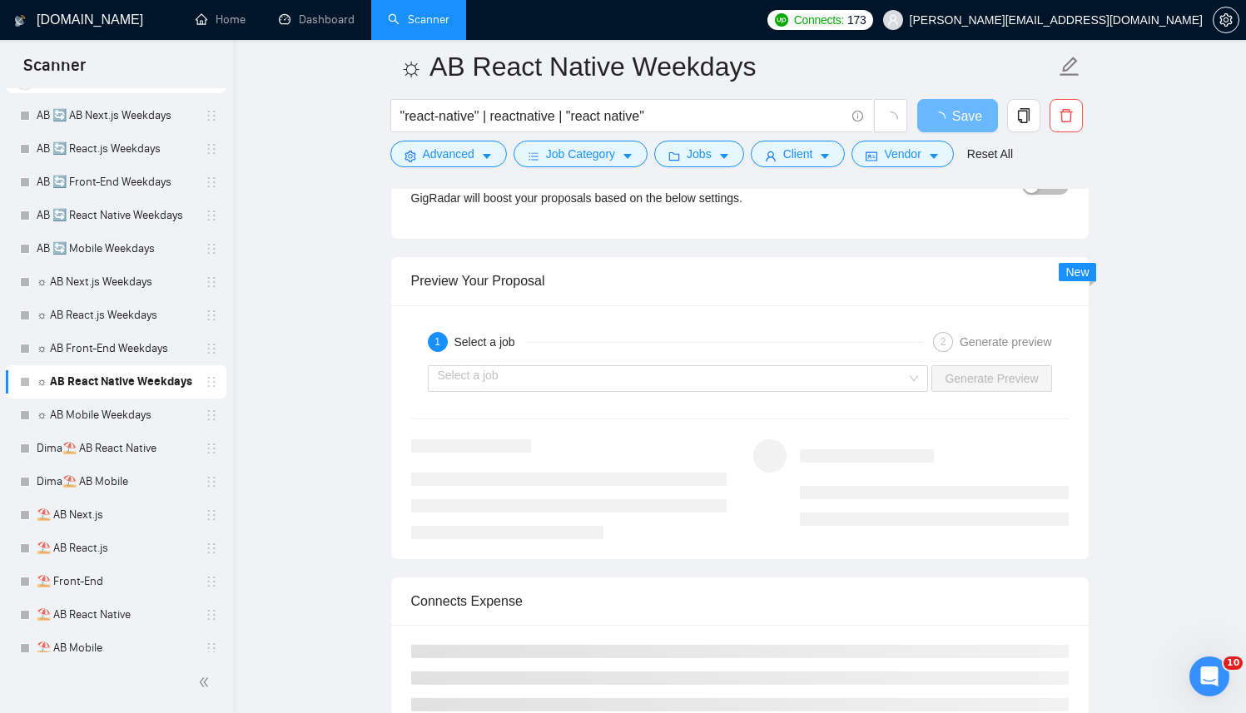
scroll to position [3201, 0]
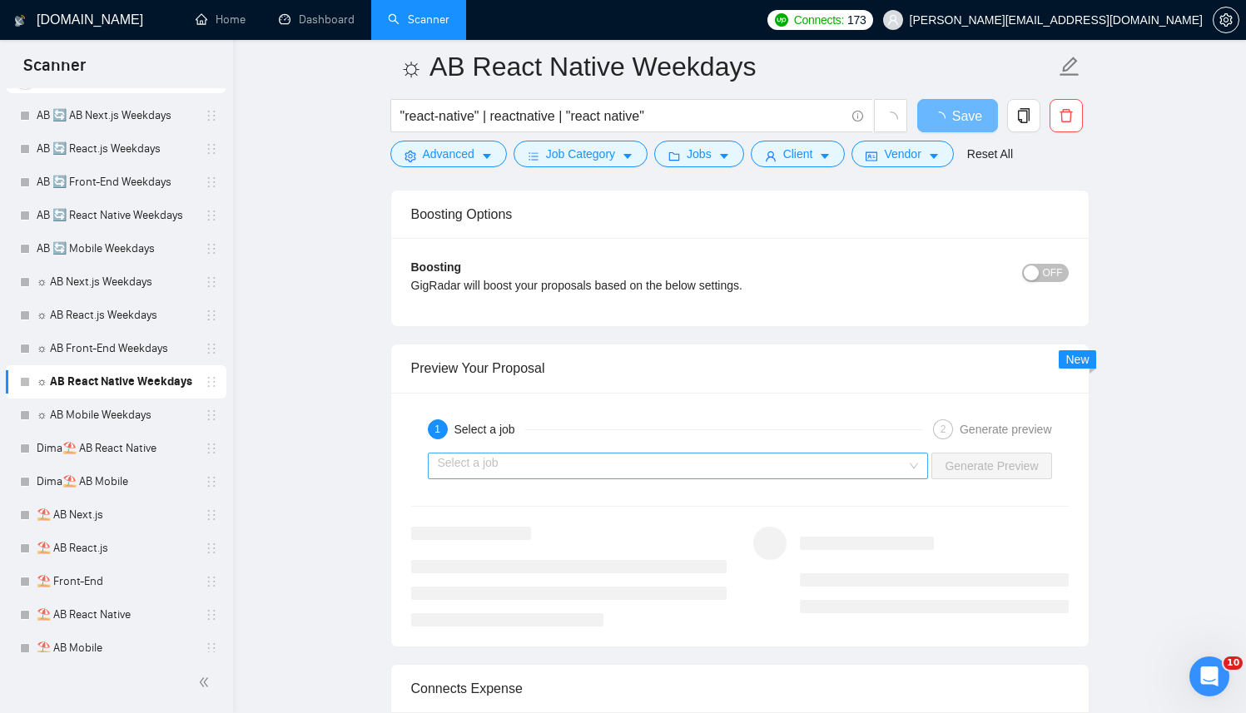
type textarea "Successful cases= 1.[URL][DOMAIN_NAME] | ind:content creation/social | feats:pr…"
click at [529, 454] on input "search" at bounding box center [672, 466] width 469 height 25
click at [465, 410] on div "1 Select a job 2 Generate preview Select a job Generate Preview" at bounding box center [739, 520] width 697 height 254
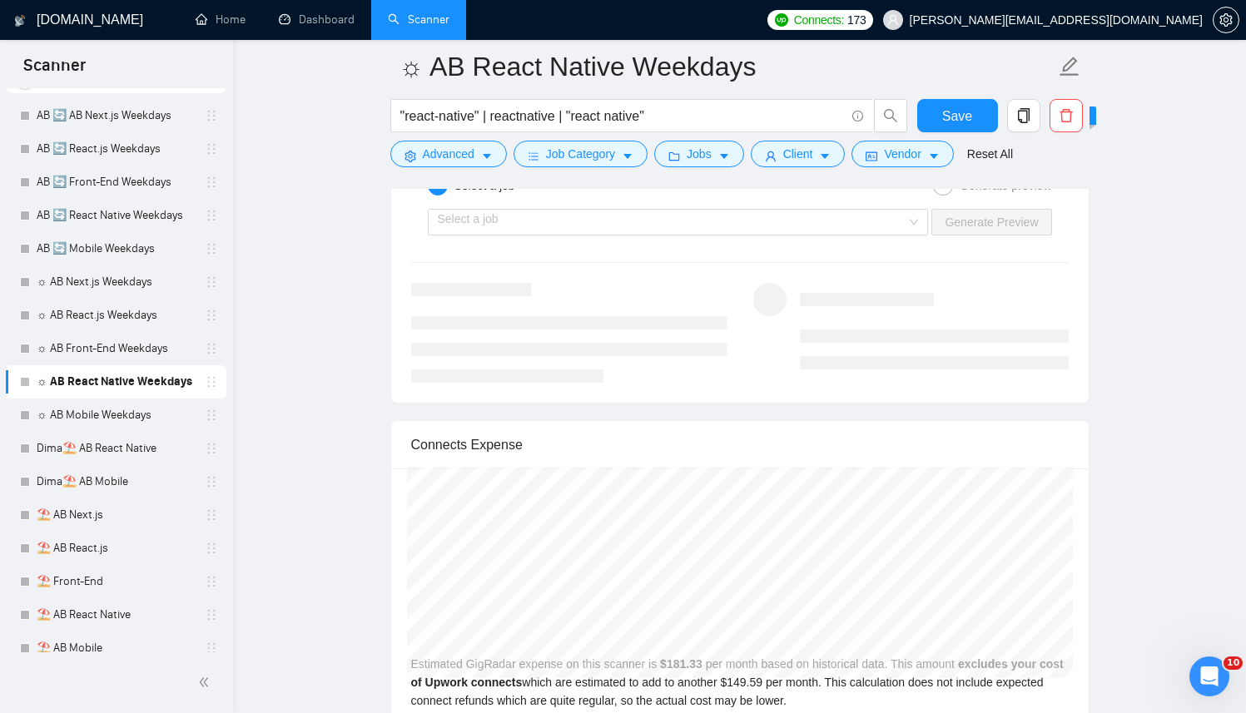
scroll to position [3472, 0]
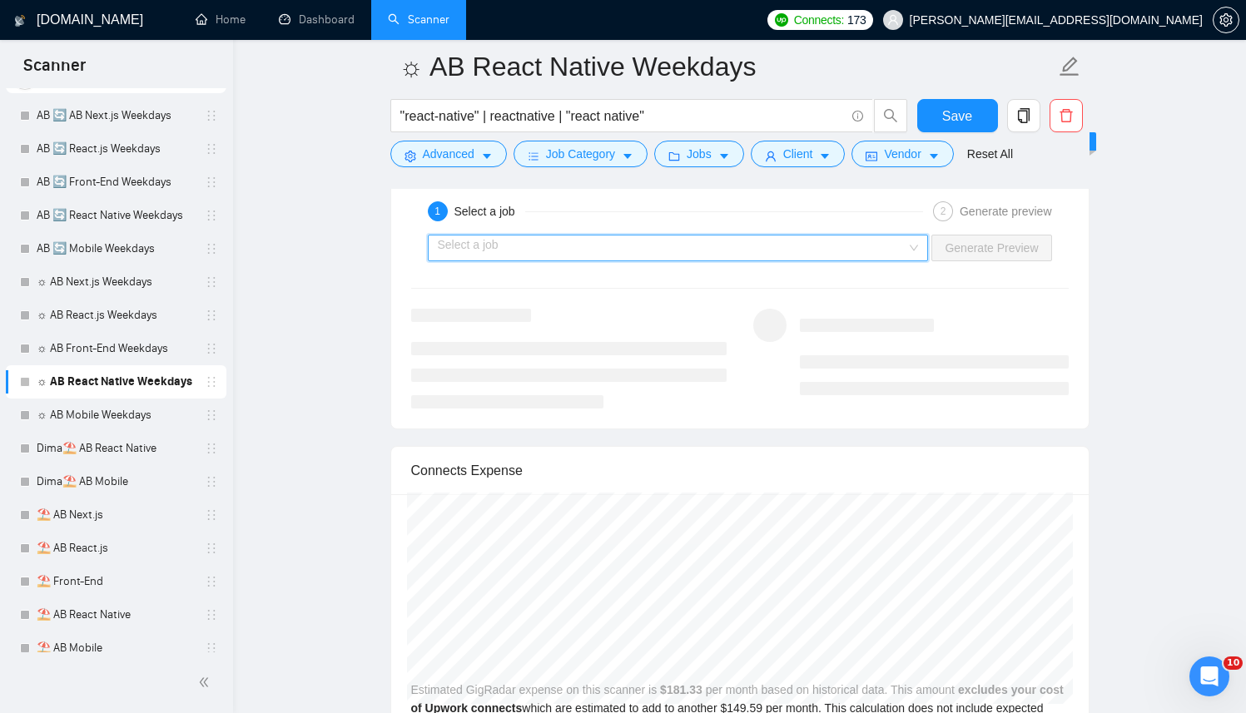
click at [513, 245] on input "search" at bounding box center [672, 247] width 469 height 25
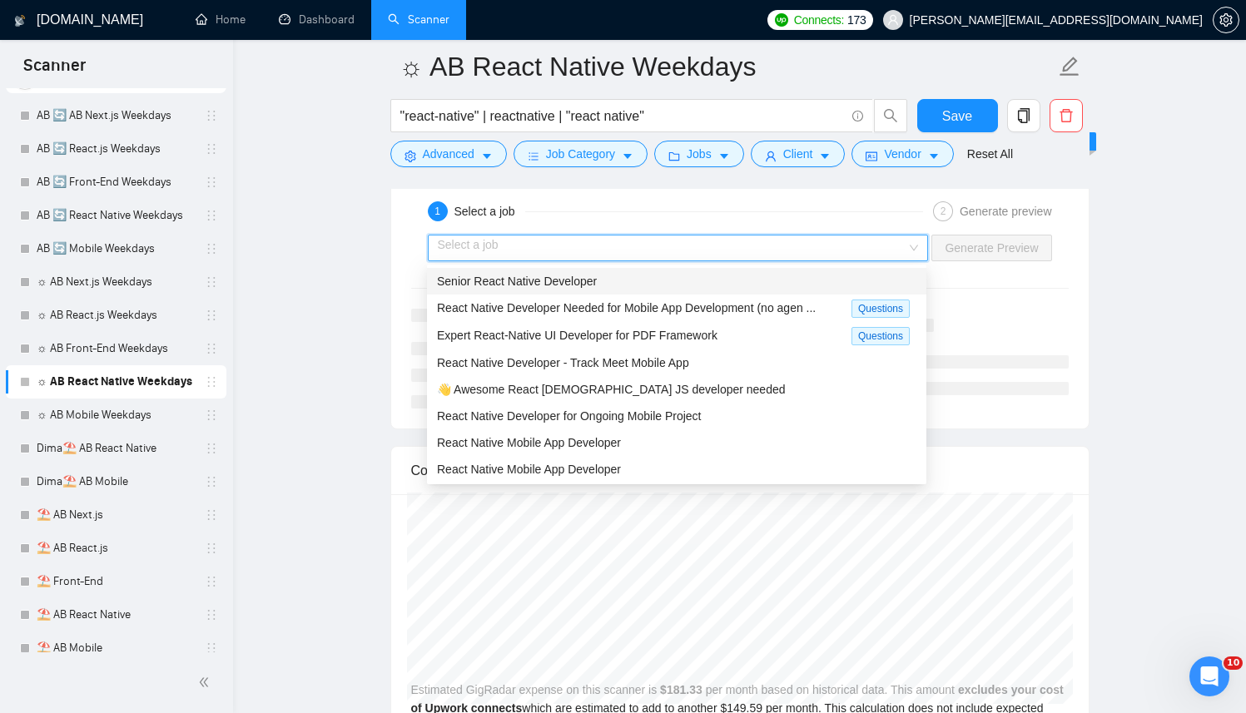
scroll to position [49, 0]
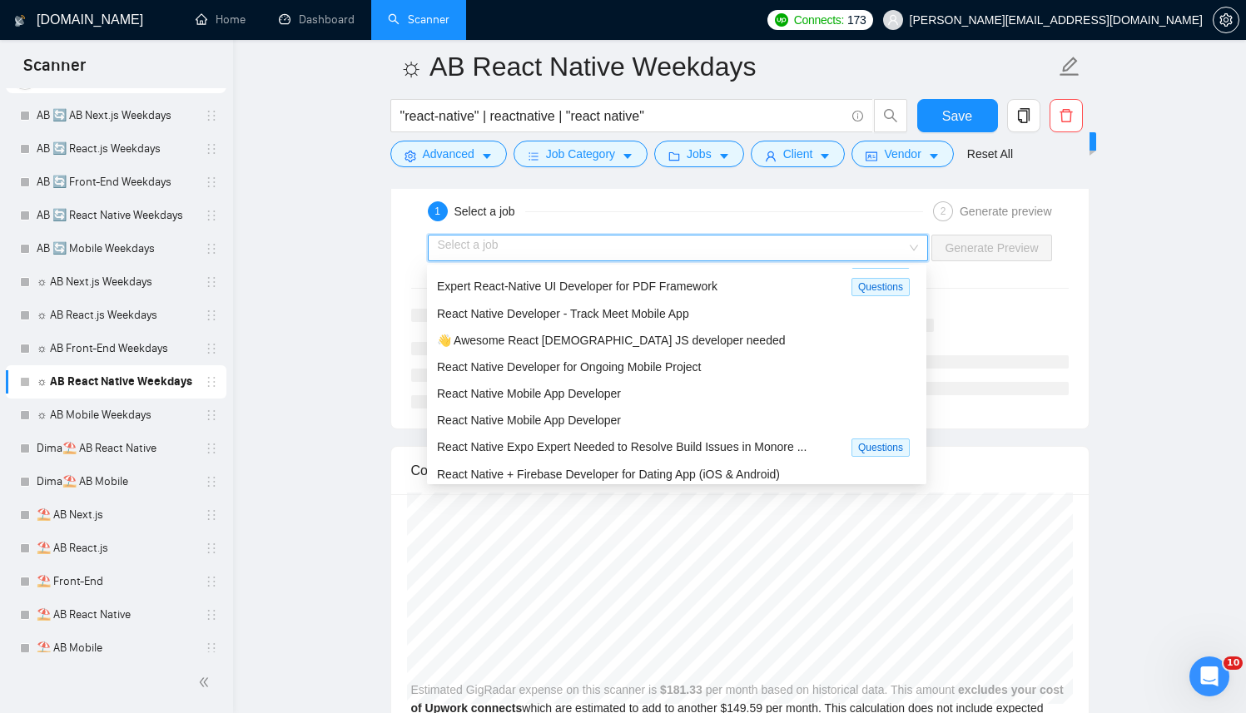
click at [508, 283] on span "Expert React-Native UI Developer for PDF Framework" at bounding box center [577, 286] width 280 height 13
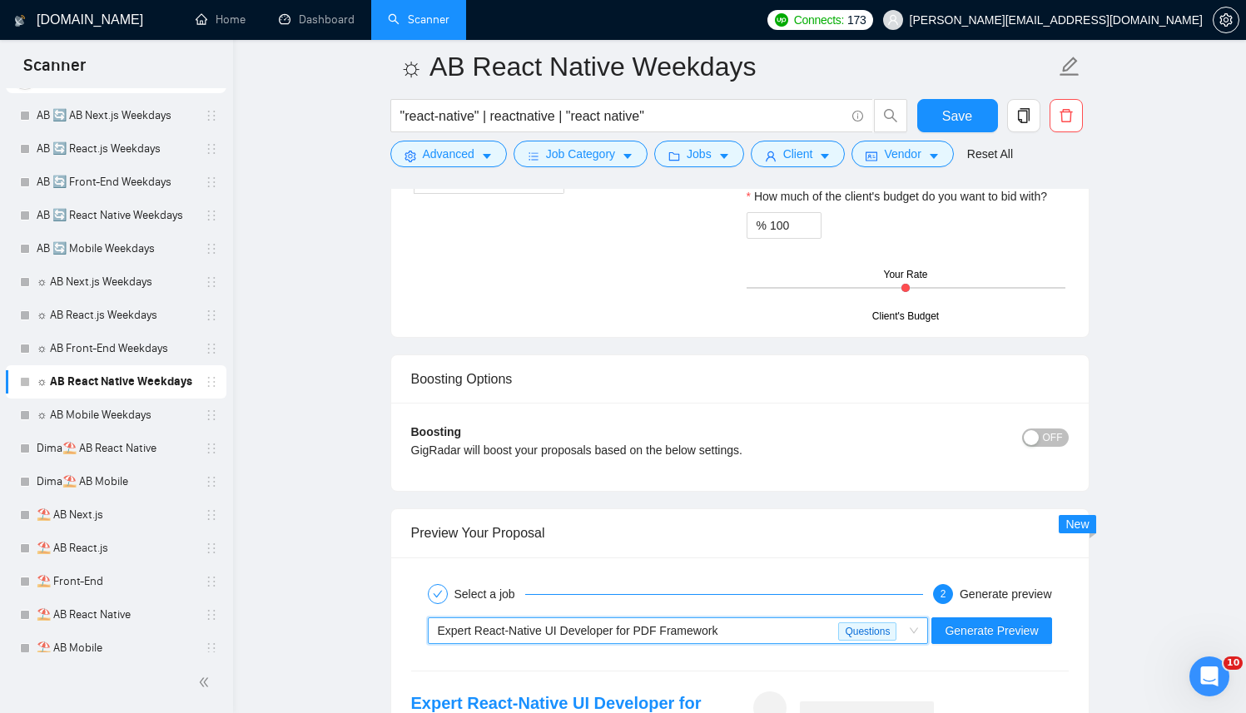
scroll to position [3107, 0]
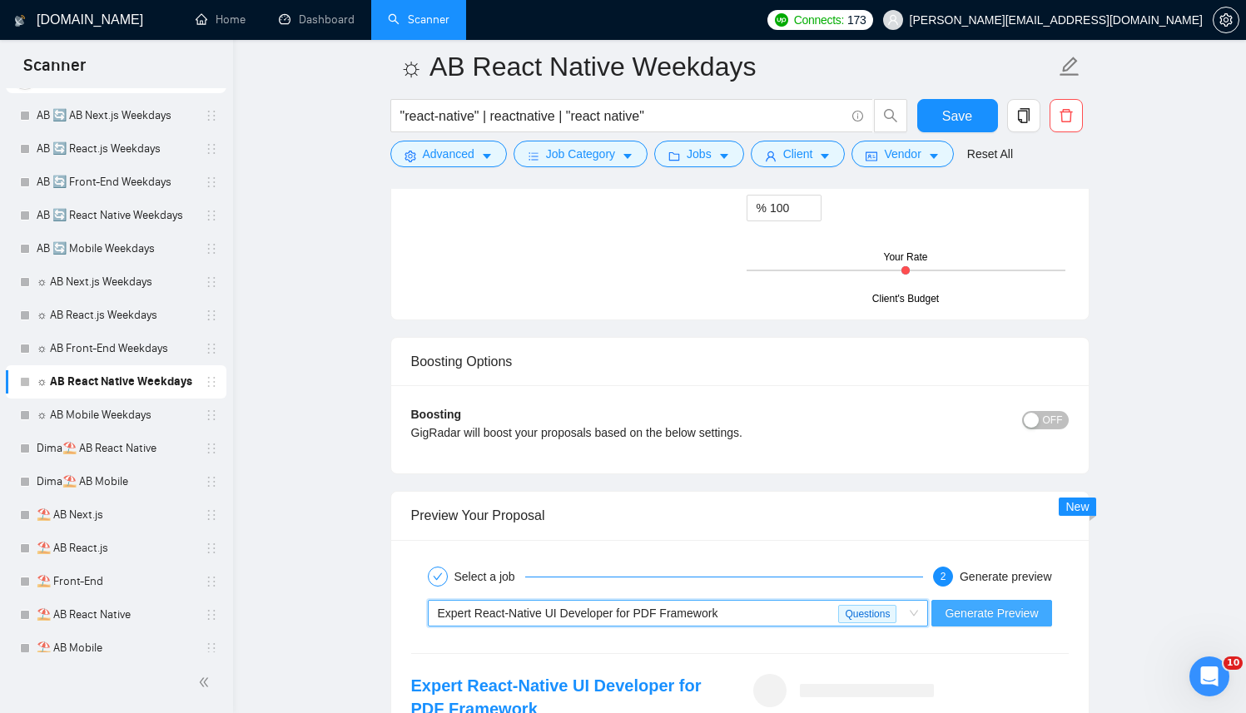
click at [1000, 606] on span "Generate Preview" at bounding box center [990, 613] width 93 height 18
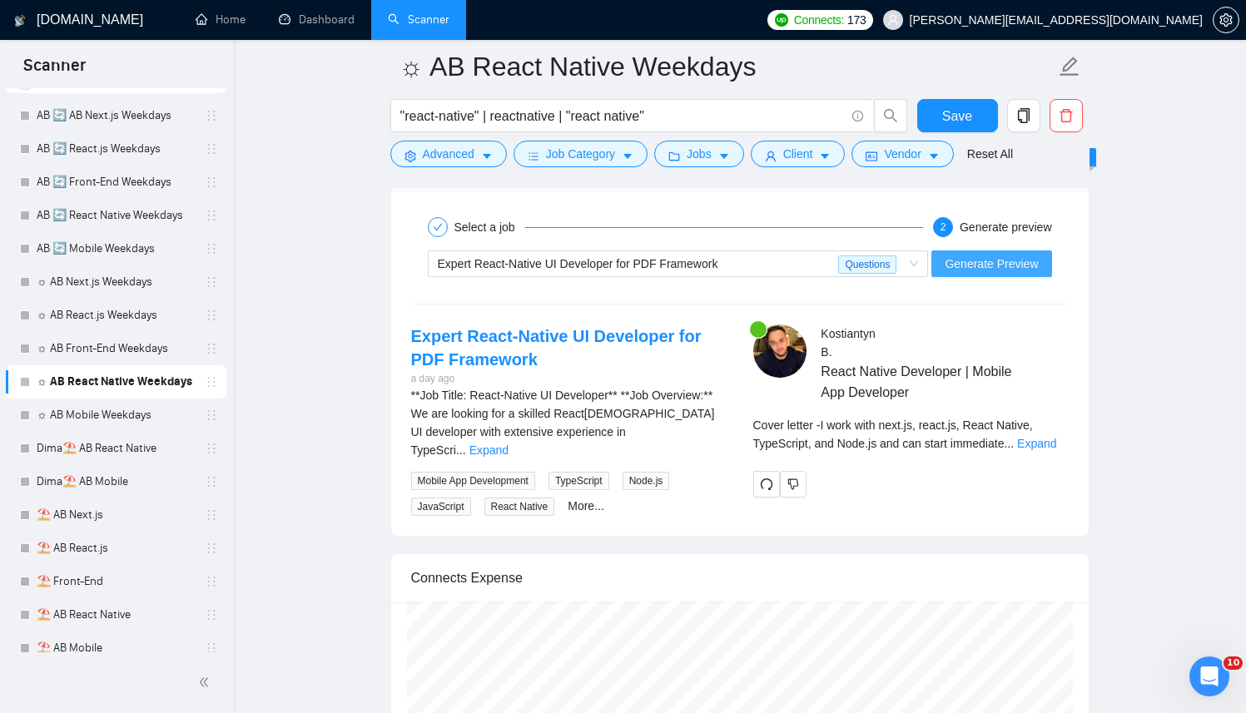
scroll to position [3452, 0]
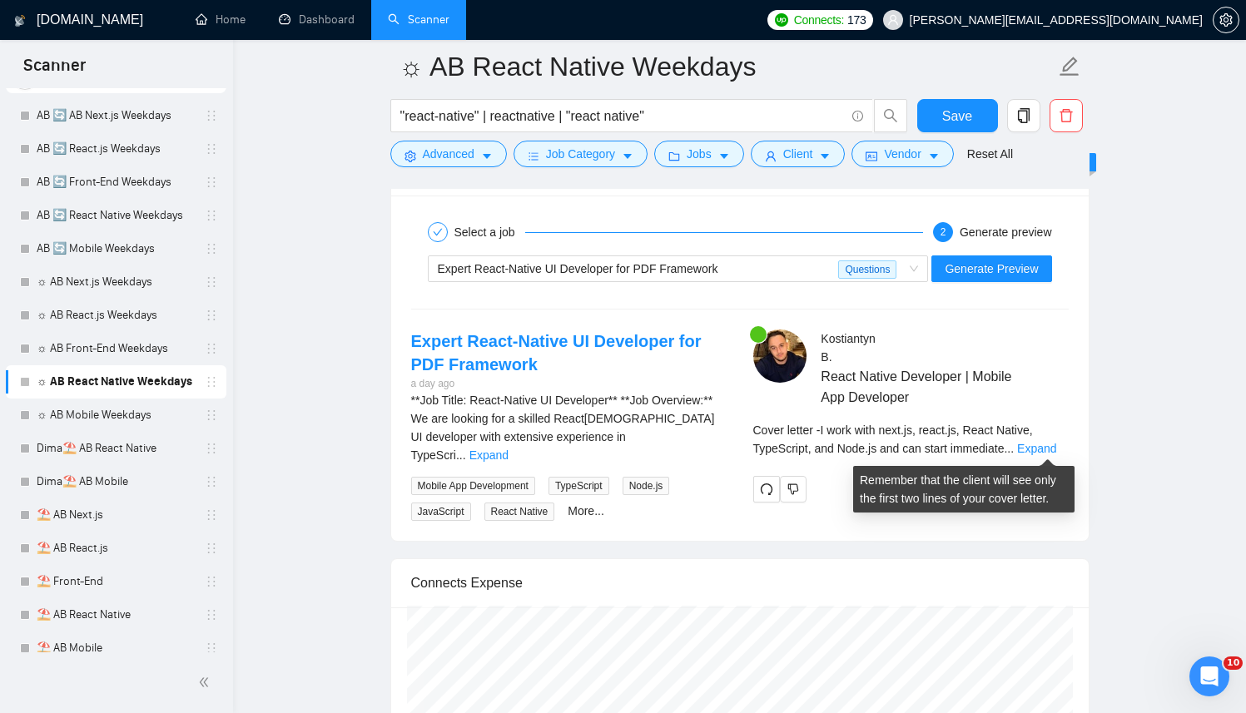
click at [1050, 450] on link "Expand" at bounding box center [1036, 448] width 39 height 13
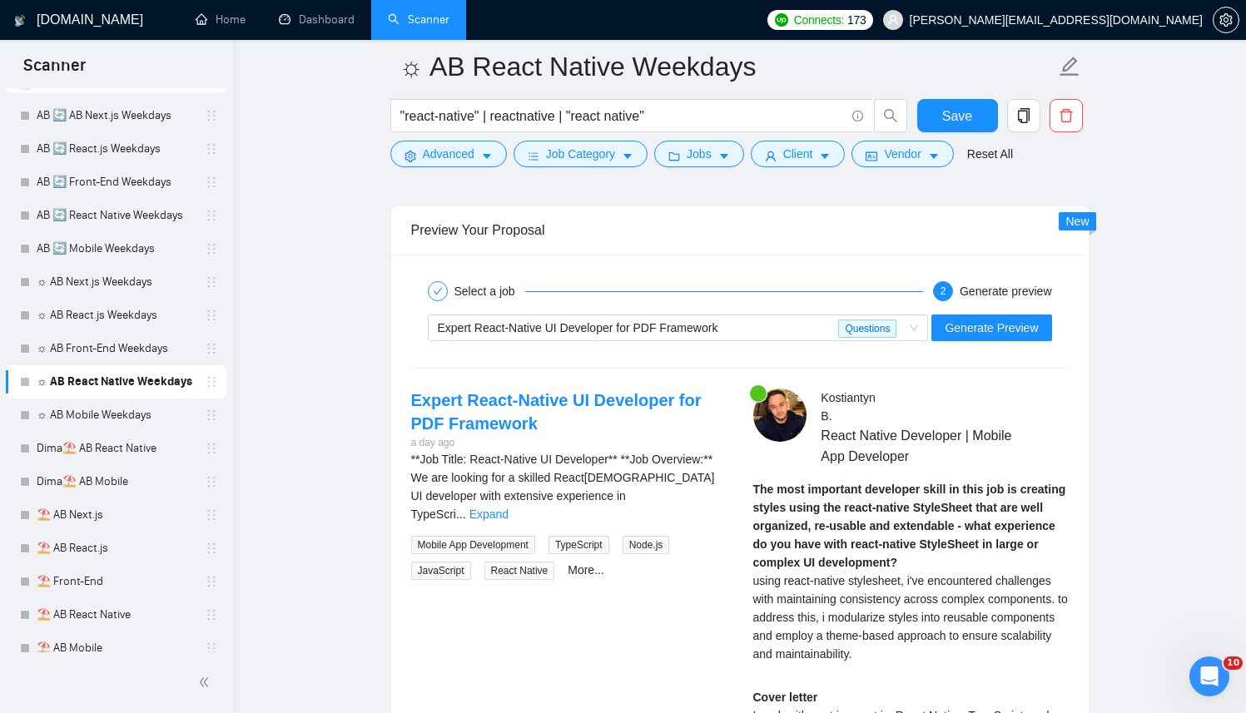
scroll to position [3381, 0]
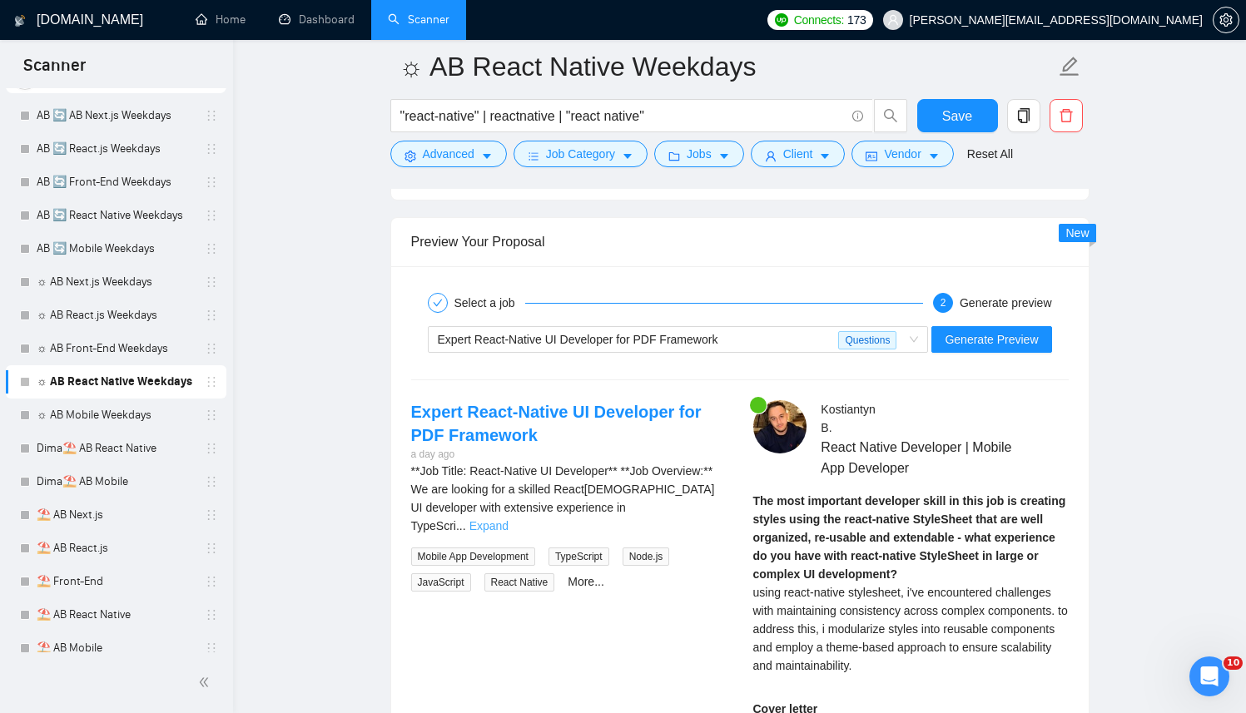
click at [508, 519] on link "Expand" at bounding box center [488, 525] width 39 height 13
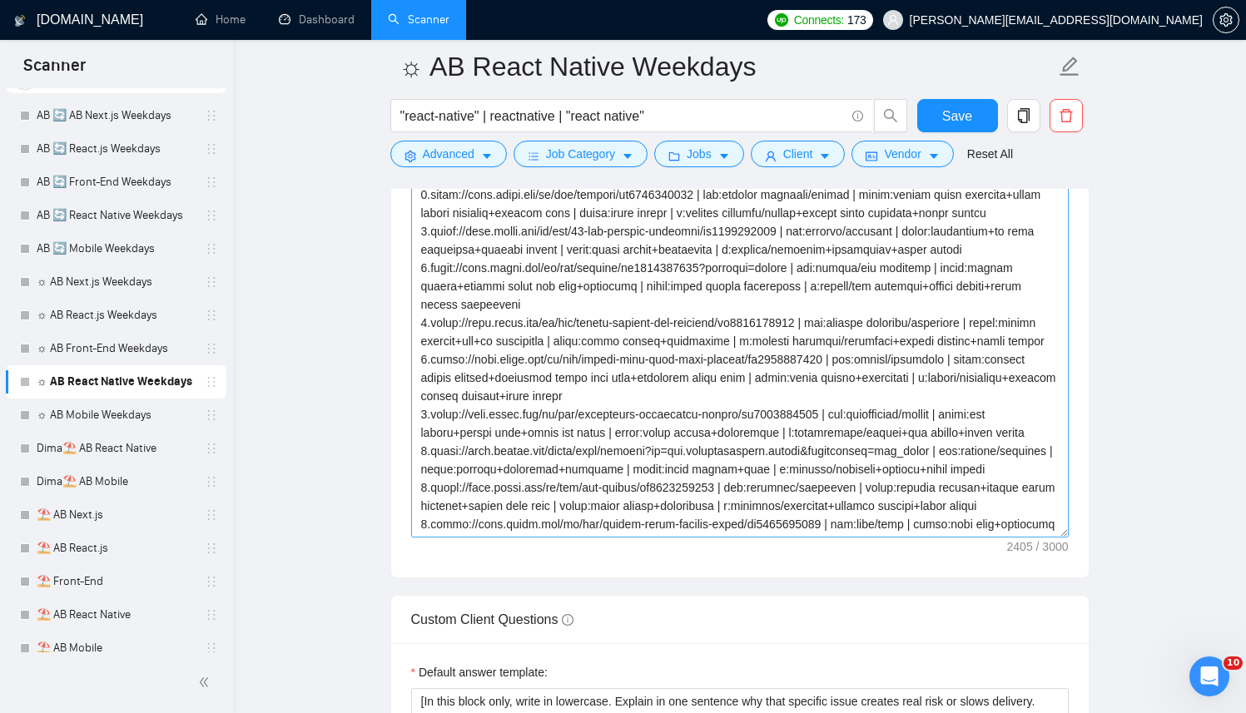
scroll to position [2209, 0]
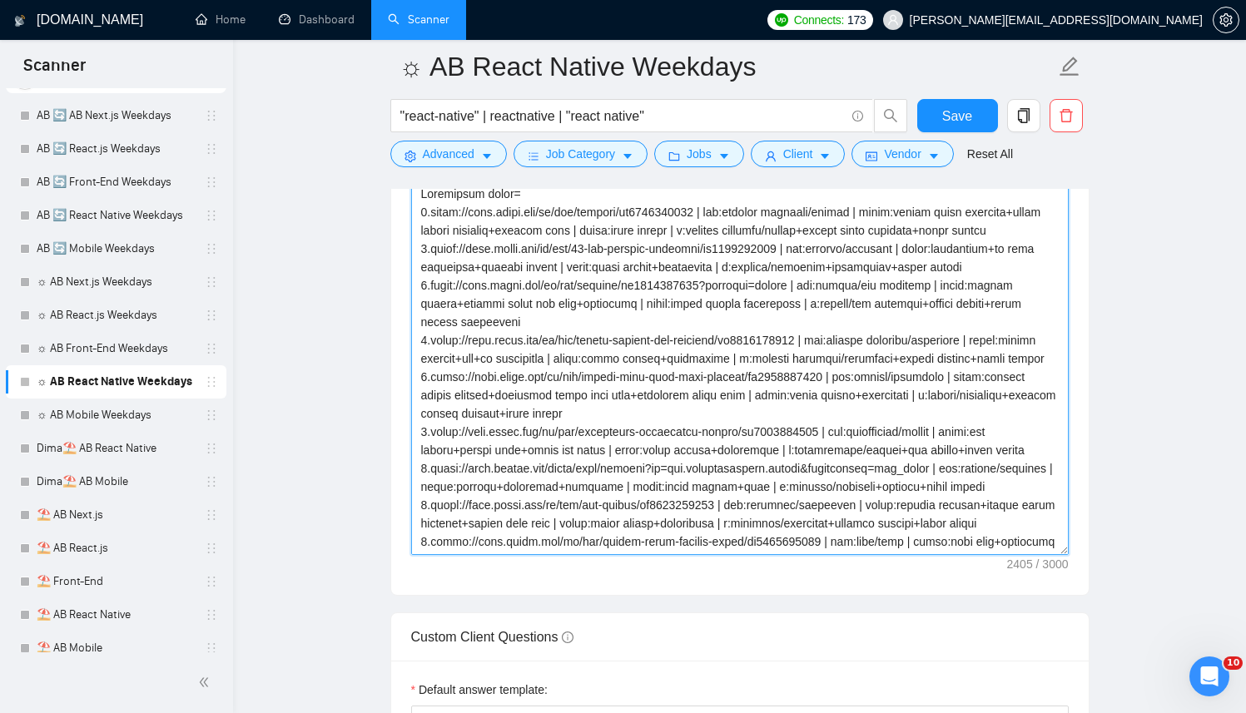
click at [631, 348] on textarea "Cover letter template:" at bounding box center [739, 368] width 657 height 374
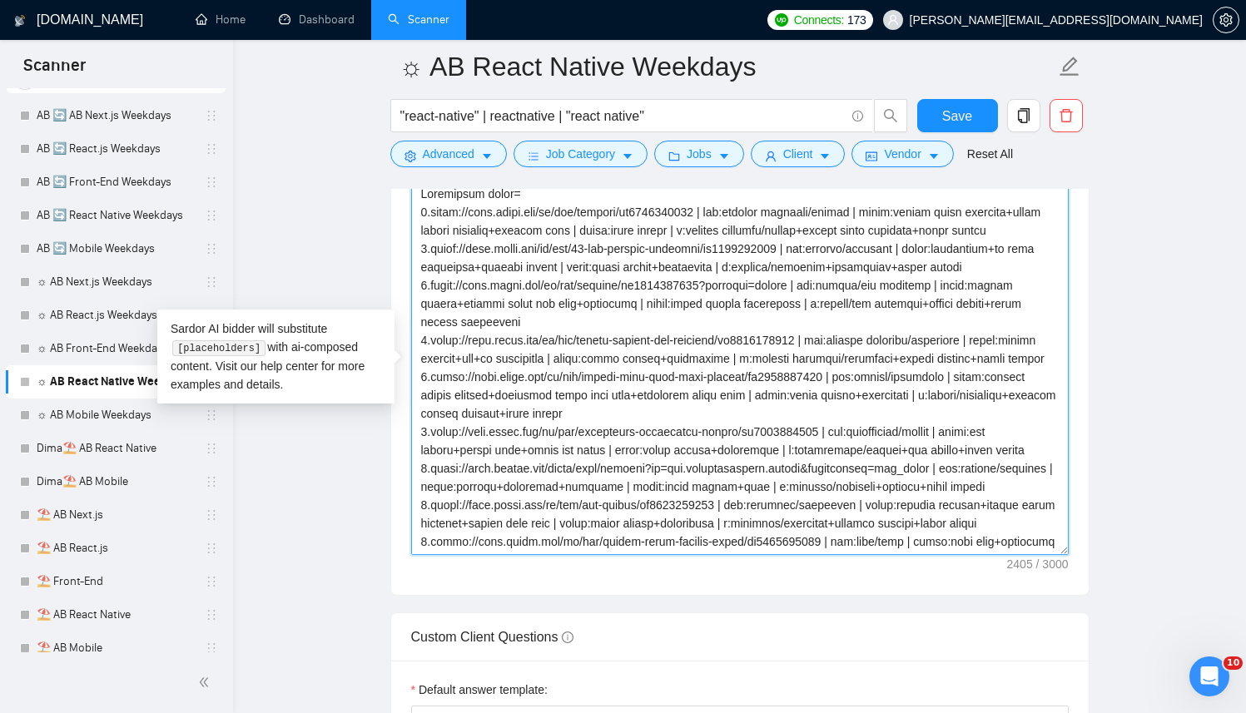
paste textarea "/social | f:prompt+progress+publish | s:react native | m:content+prompt+react 2…"
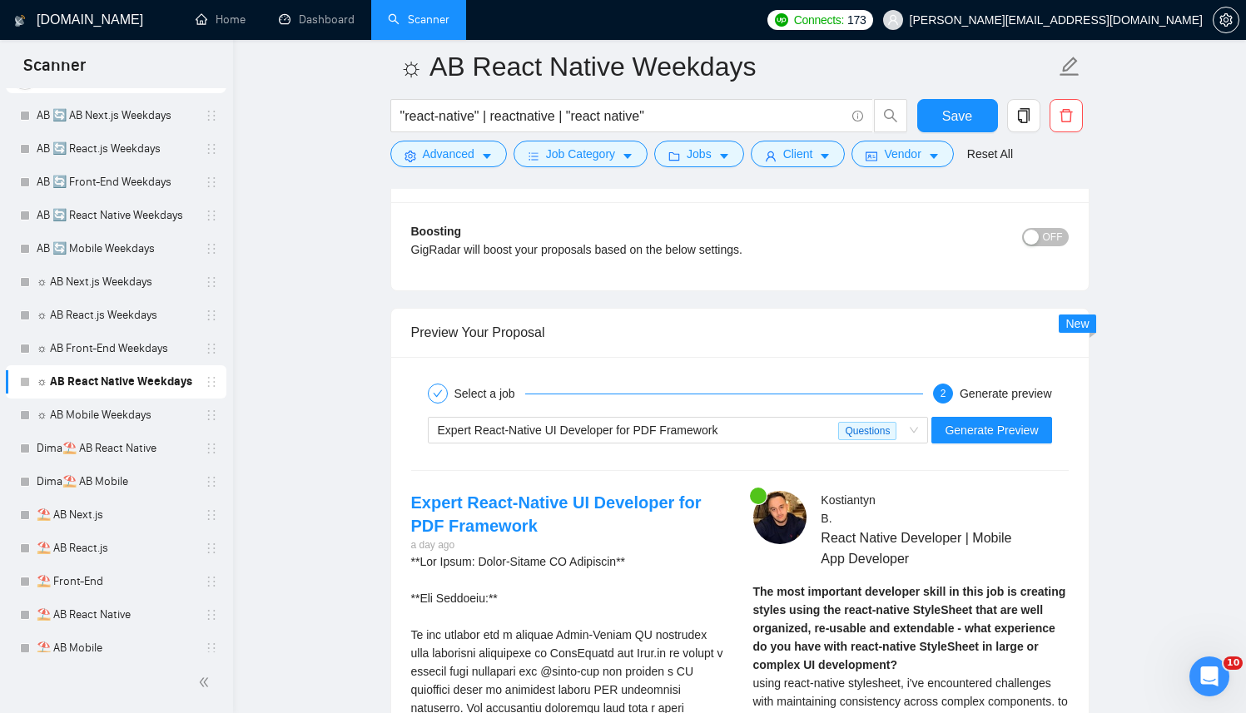
scroll to position [3298, 0]
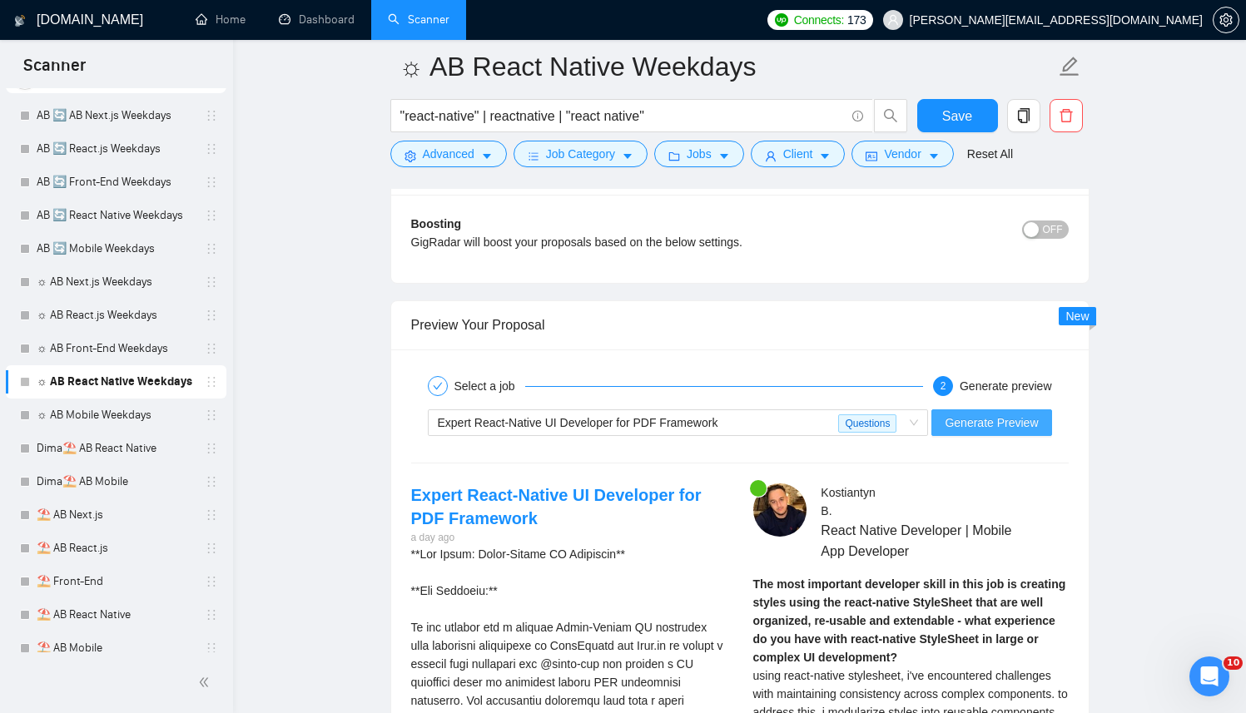
click at [1029, 429] on span "Generate Preview" at bounding box center [990, 423] width 93 height 18
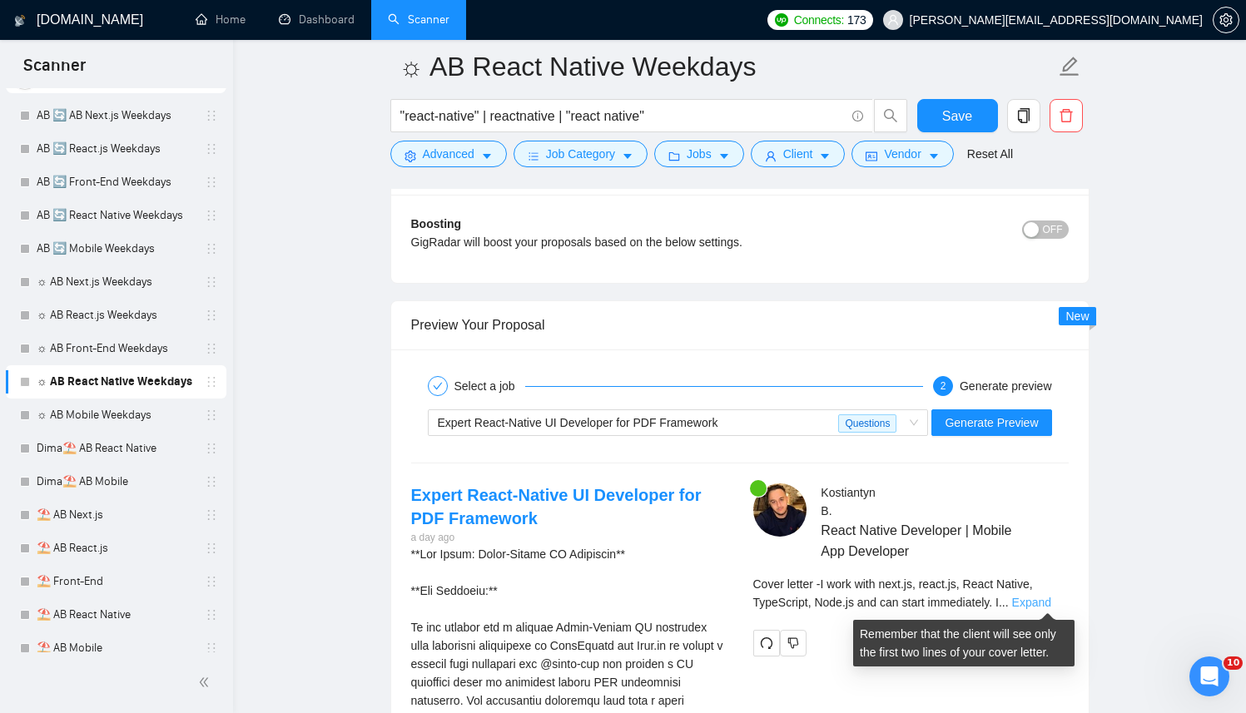
click at [1028, 597] on link "Expand" at bounding box center [1031, 602] width 39 height 13
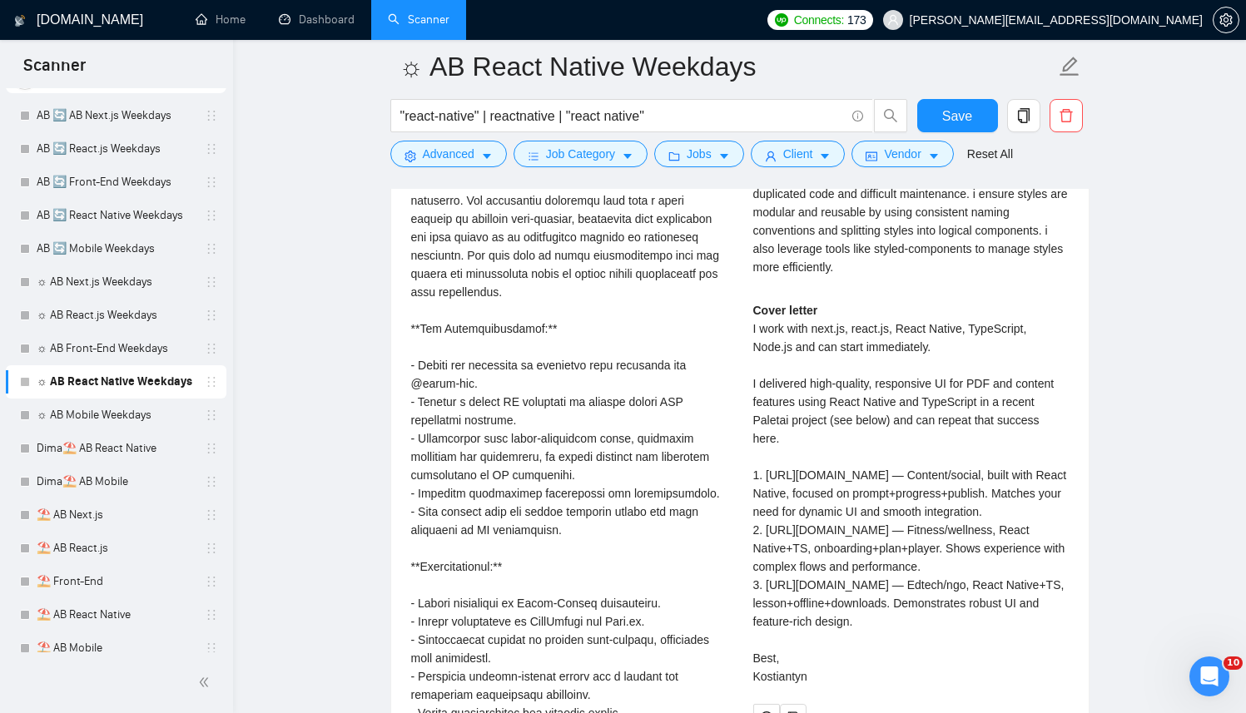
scroll to position [3904, 0]
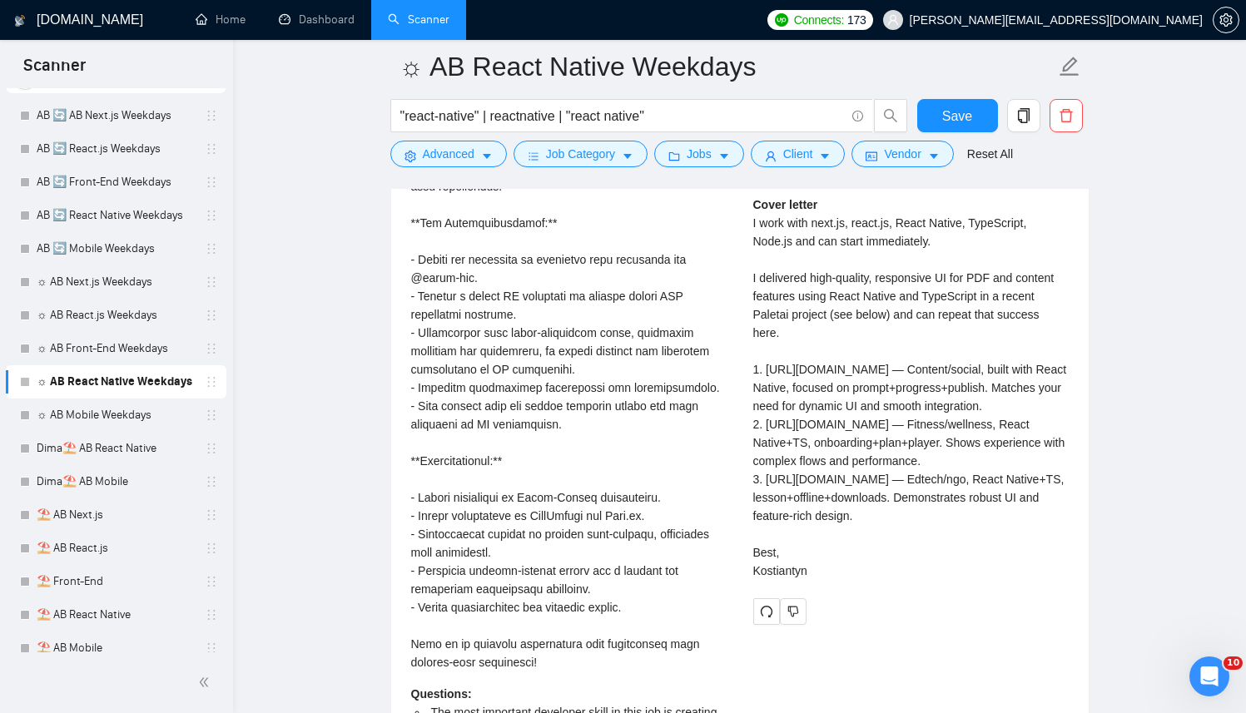
drag, startPoint x: 751, startPoint y: 201, endPoint x: 890, endPoint y: 647, distance: 468.2
click at [890, 625] on div "Kostiantyn B . React Native Developer | Mobile App Developer The most important…" at bounding box center [911, 251] width 342 height 747
copy div "Cover letter I work with next.js, react.js, React Native, TypeScript, Node.js a…"
click at [511, 413] on div "**Job Title: React-Native UI Developer**\a\a**Job Overview:**\a\aWe are looking…" at bounding box center [568, 305] width 315 height 732
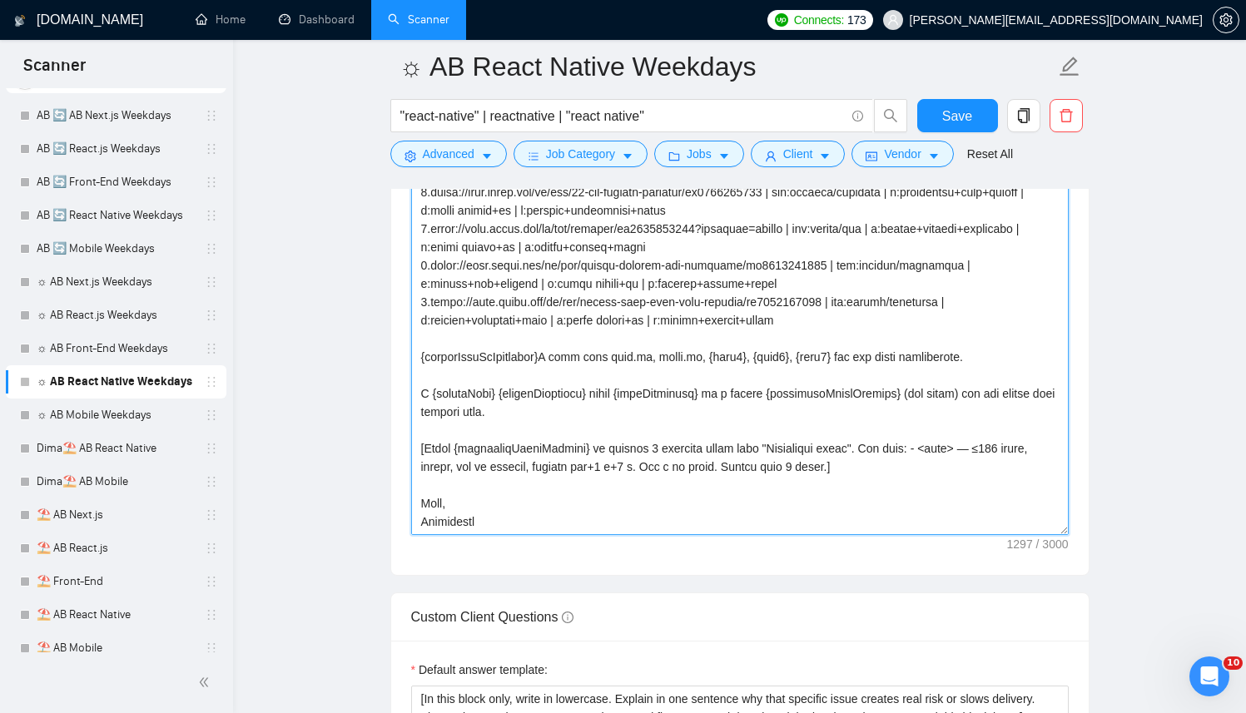
scroll to position [2231, 0]
click at [709, 408] on textarea "Cover letter template:" at bounding box center [739, 346] width 657 height 374
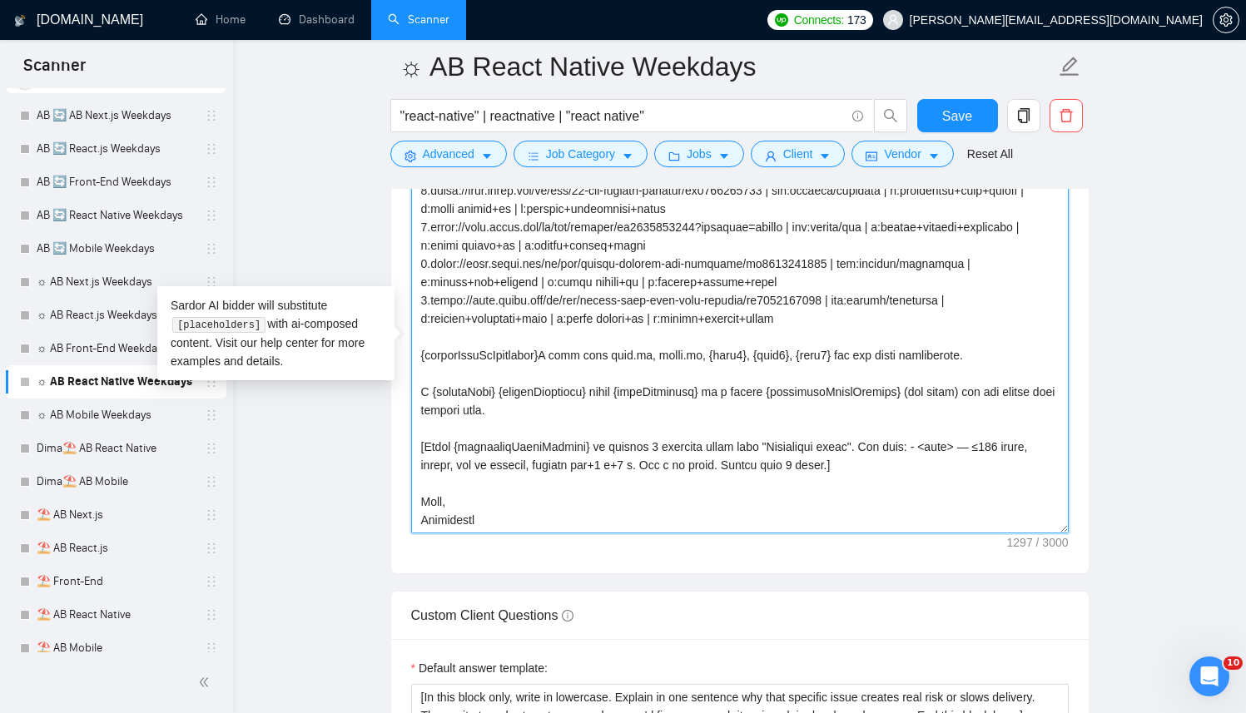
paste textarea "[Successful cases (reference only, never output directly): 1.https://apps.apple…"
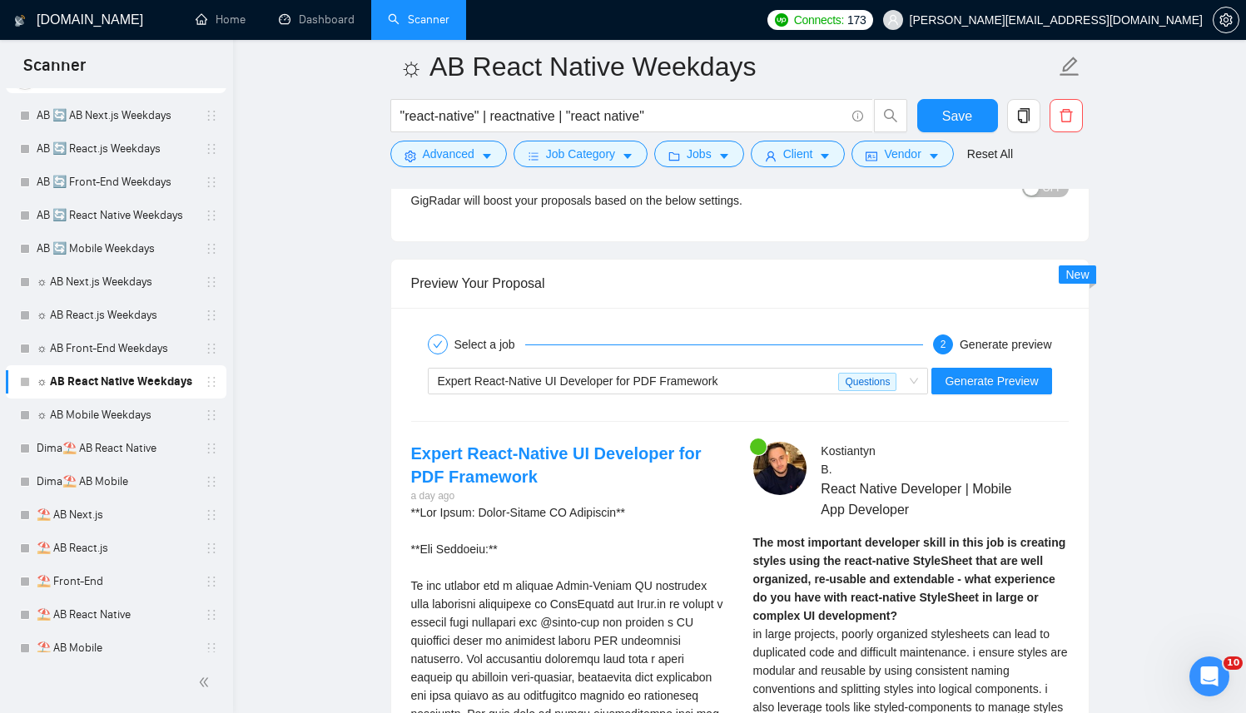
scroll to position [3324, 0]
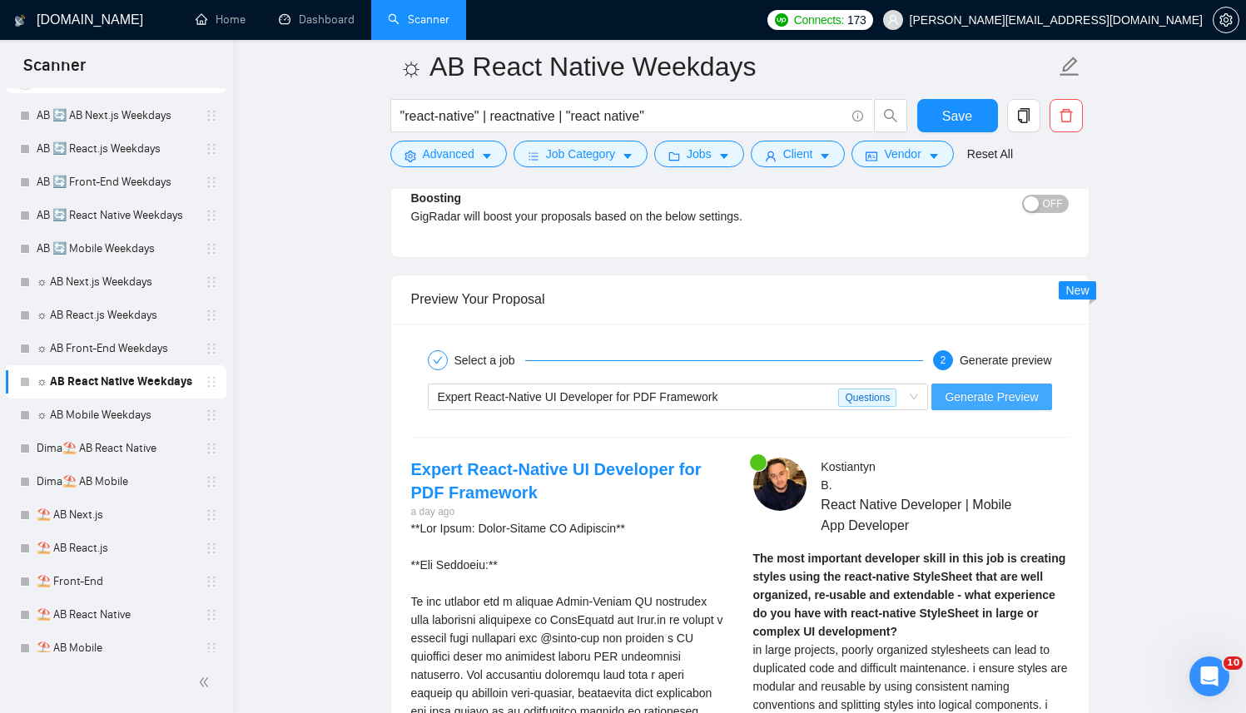
click at [964, 406] on button "Generate Preview" at bounding box center [991, 397] width 120 height 27
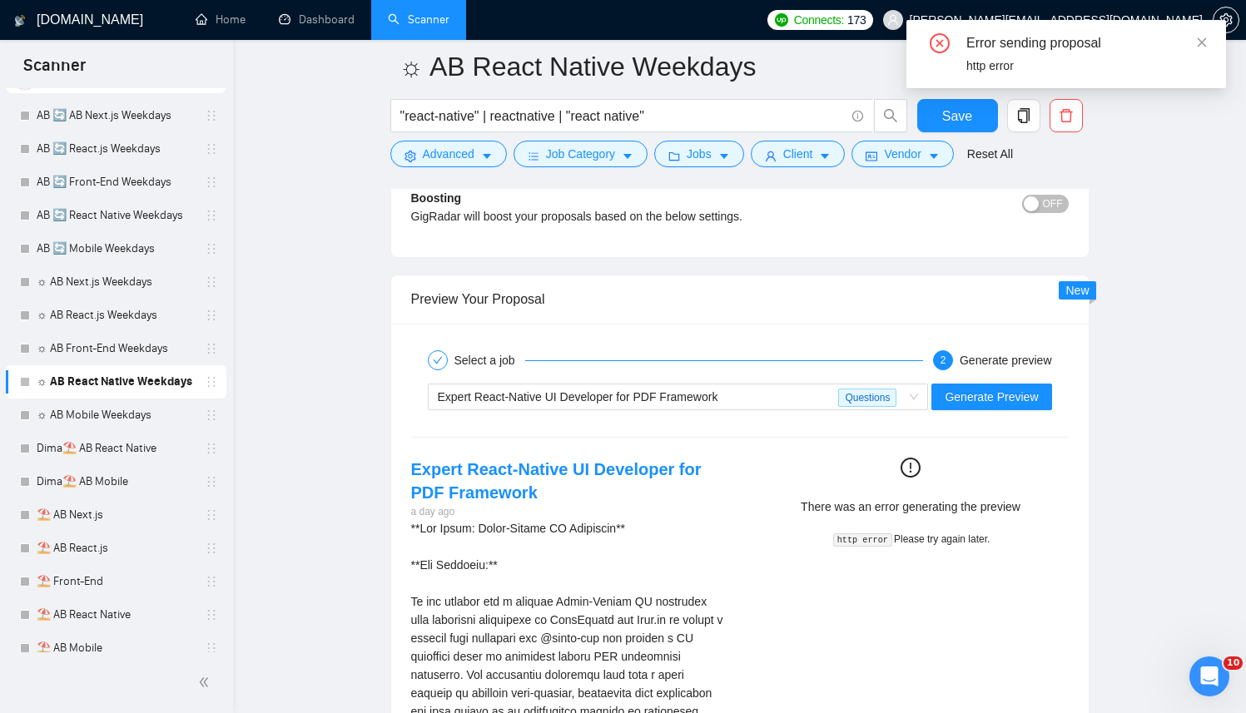
click at [862, 541] on code "http error" at bounding box center [862, 539] width 59 height 13
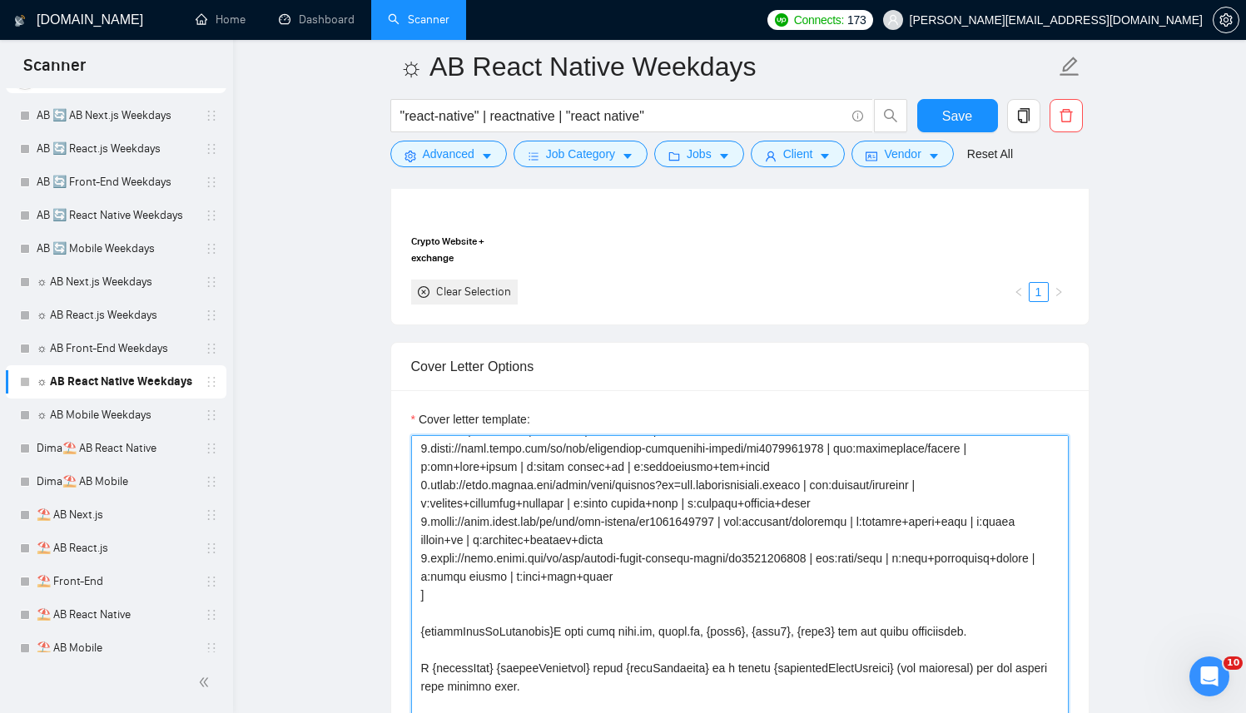
click at [683, 502] on textarea "Cover letter template:" at bounding box center [739, 622] width 657 height 374
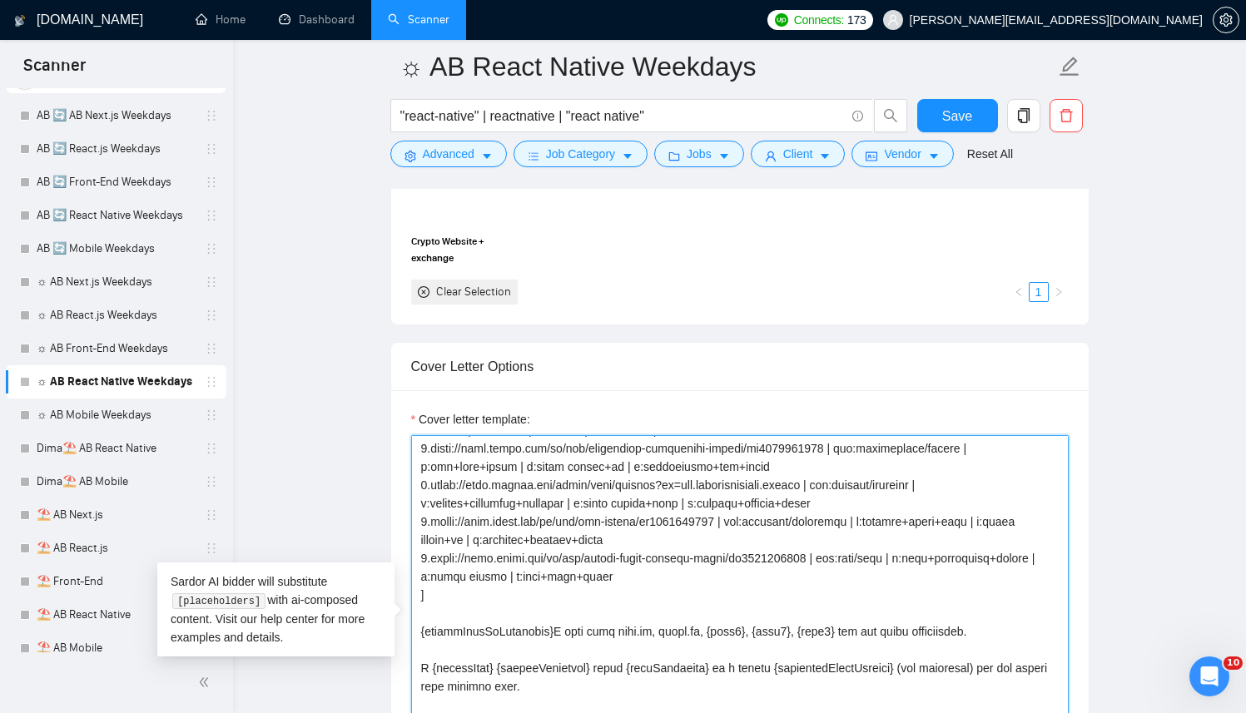
paste textarea "...] {clientNameIfAvailable}I work with next.js, react.js, {tech1}, {tech2}, {t…"
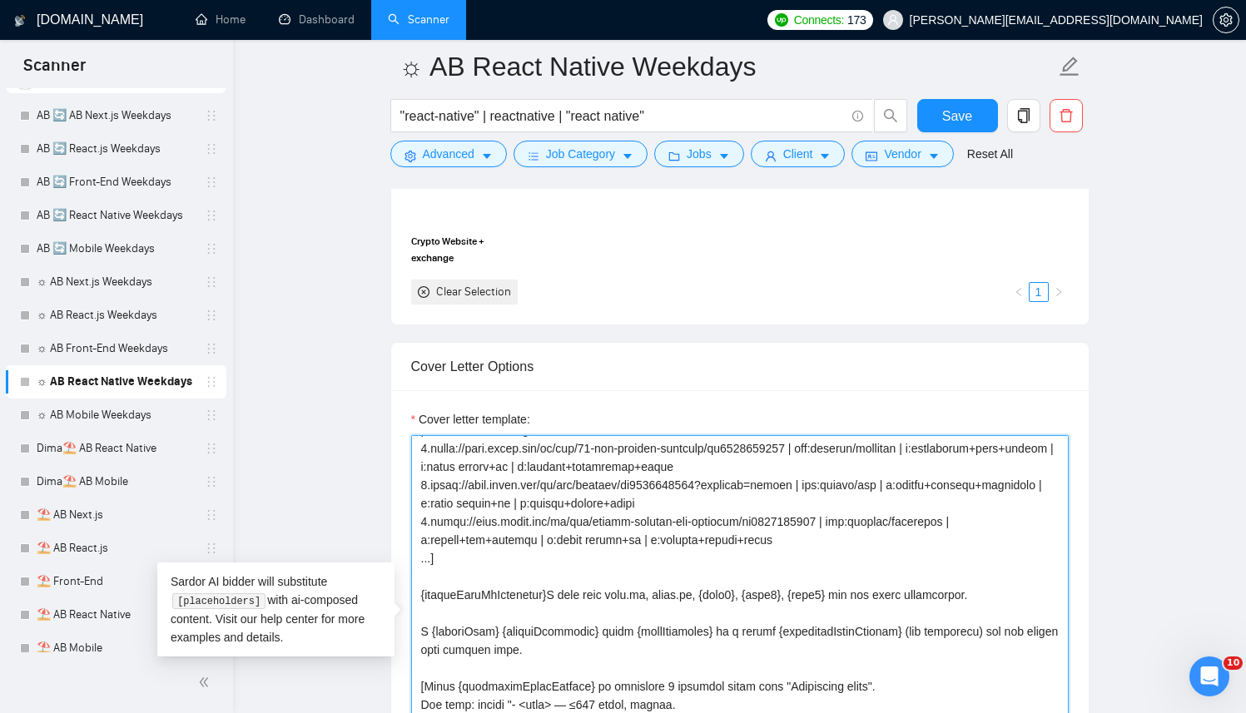
scroll to position [0, 0]
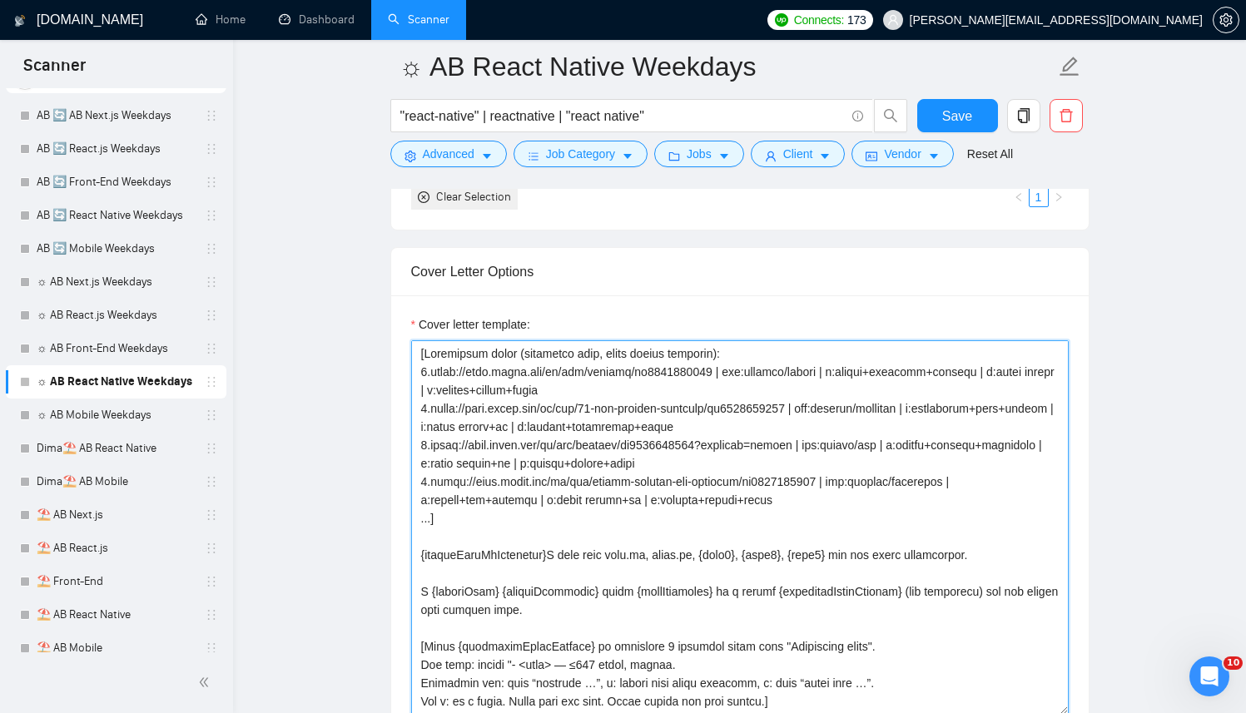
click at [457, 429] on textarea "Cover letter template:" at bounding box center [739, 527] width 657 height 374
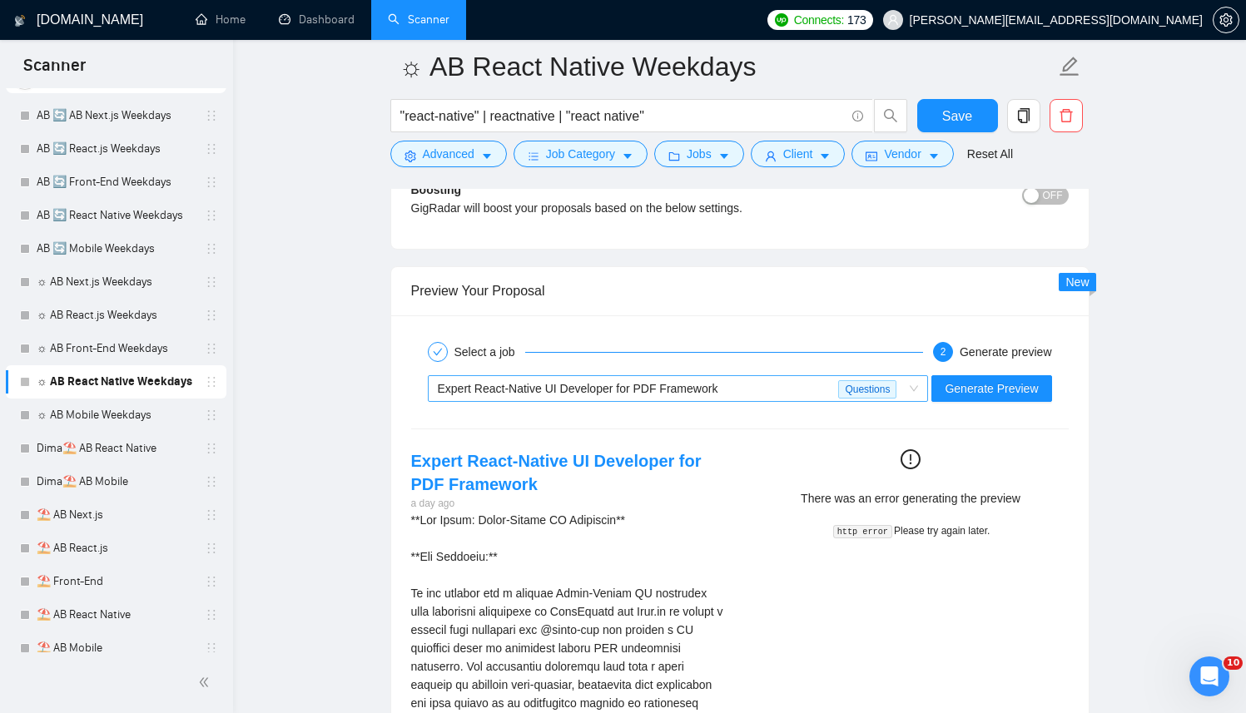
scroll to position [3348, 0]
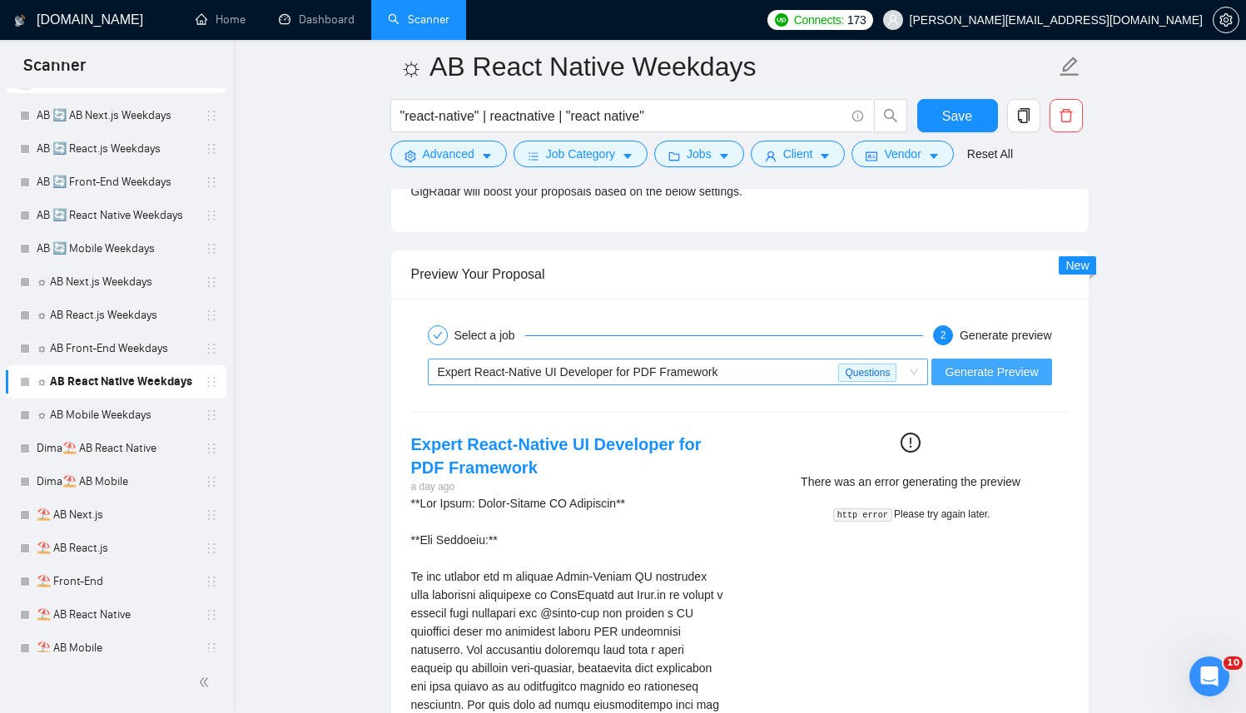
drag, startPoint x: 994, startPoint y: 364, endPoint x: 777, endPoint y: 369, distance: 216.4
click at [778, 369] on div "Expert React-Native UI Developer for PDF Framework Questions Generate Preview" at bounding box center [739, 372] width 661 height 40
drag, startPoint x: 773, startPoint y: 369, endPoint x: 688, endPoint y: 404, distance: 91.5
click at [771, 372] on div "Expert React-Native UI Developer for PDF Framework" at bounding box center [638, 371] width 401 height 25
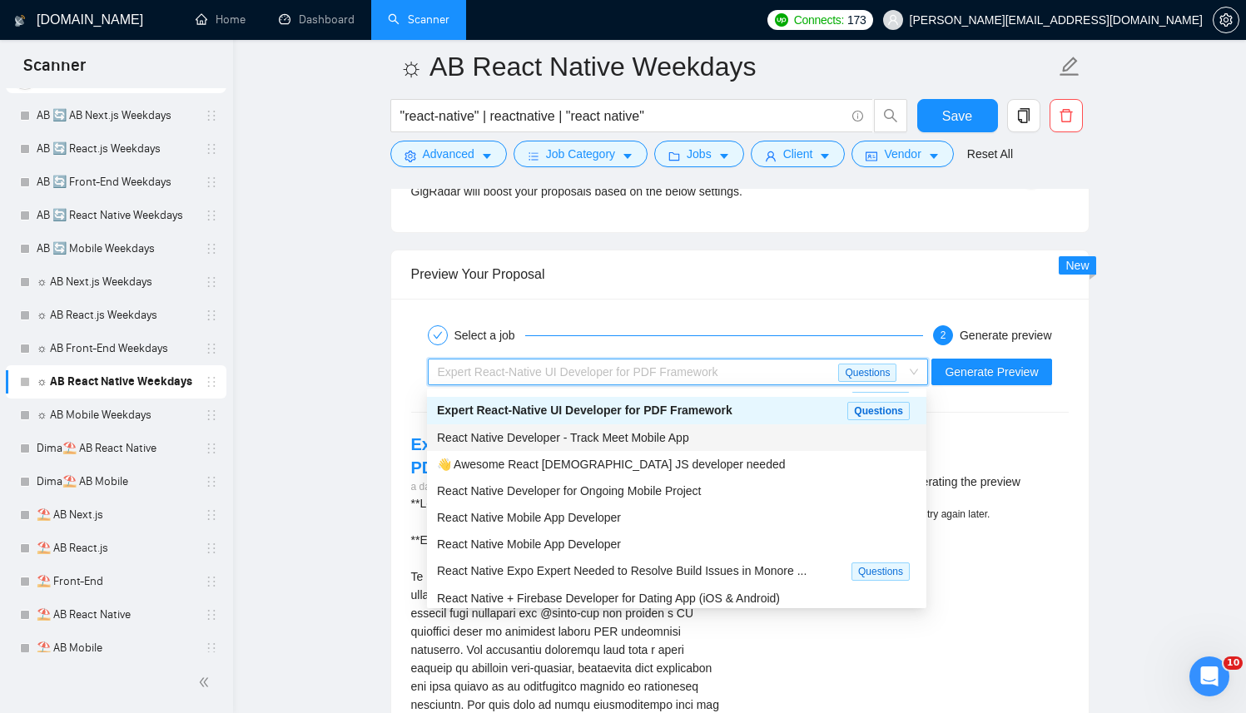
click at [507, 438] on span "React Native Developer - Track Meet Mobile App" at bounding box center [563, 437] width 252 height 13
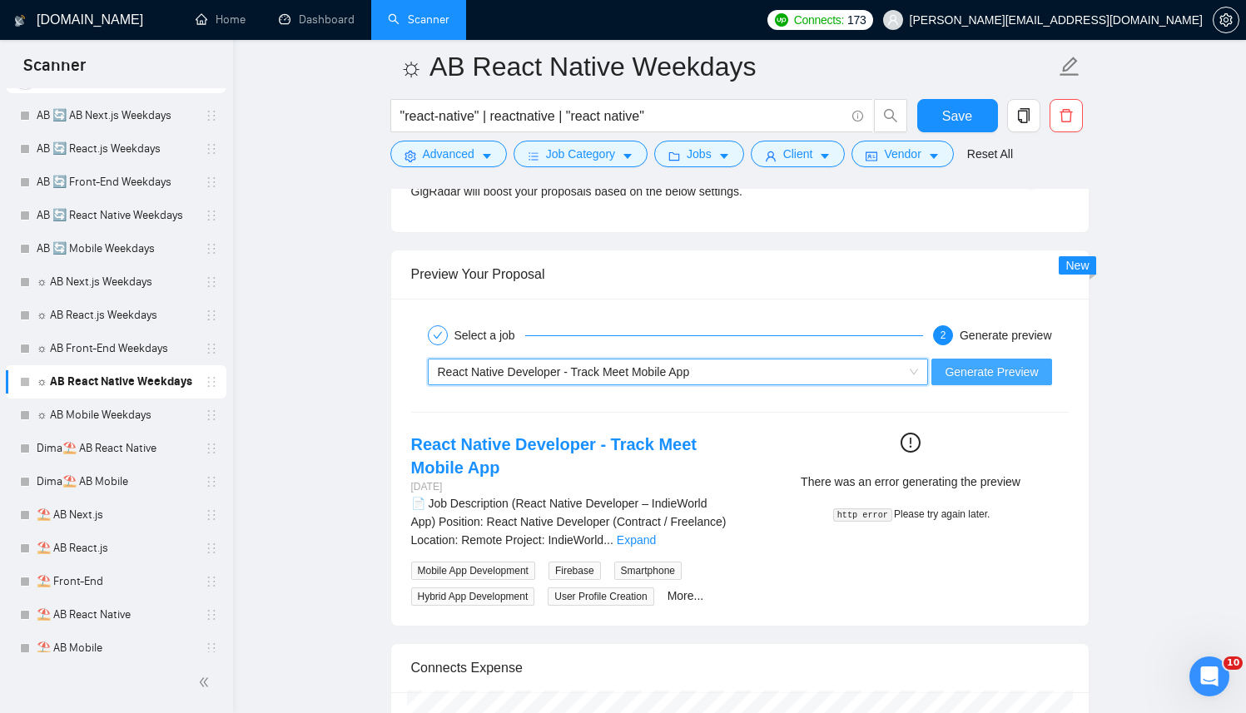
click at [973, 363] on span "Generate Preview" at bounding box center [990, 372] width 93 height 18
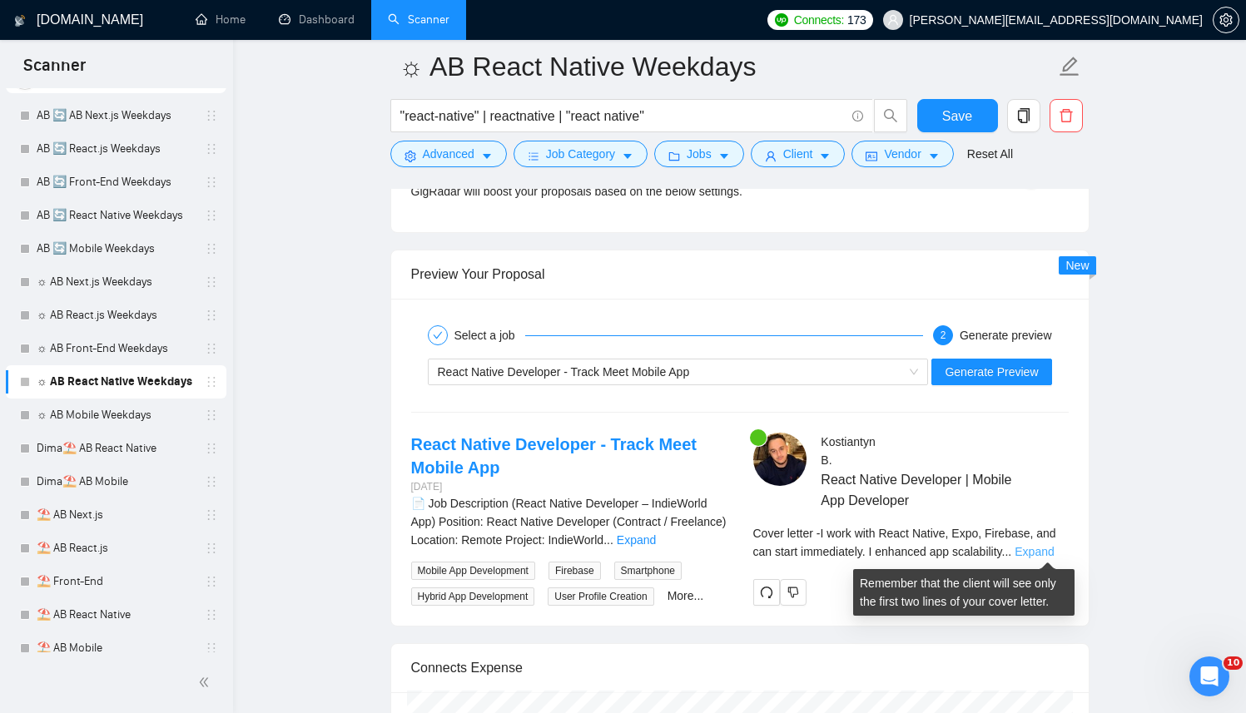
click at [1031, 548] on link "Expand" at bounding box center [1033, 551] width 39 height 13
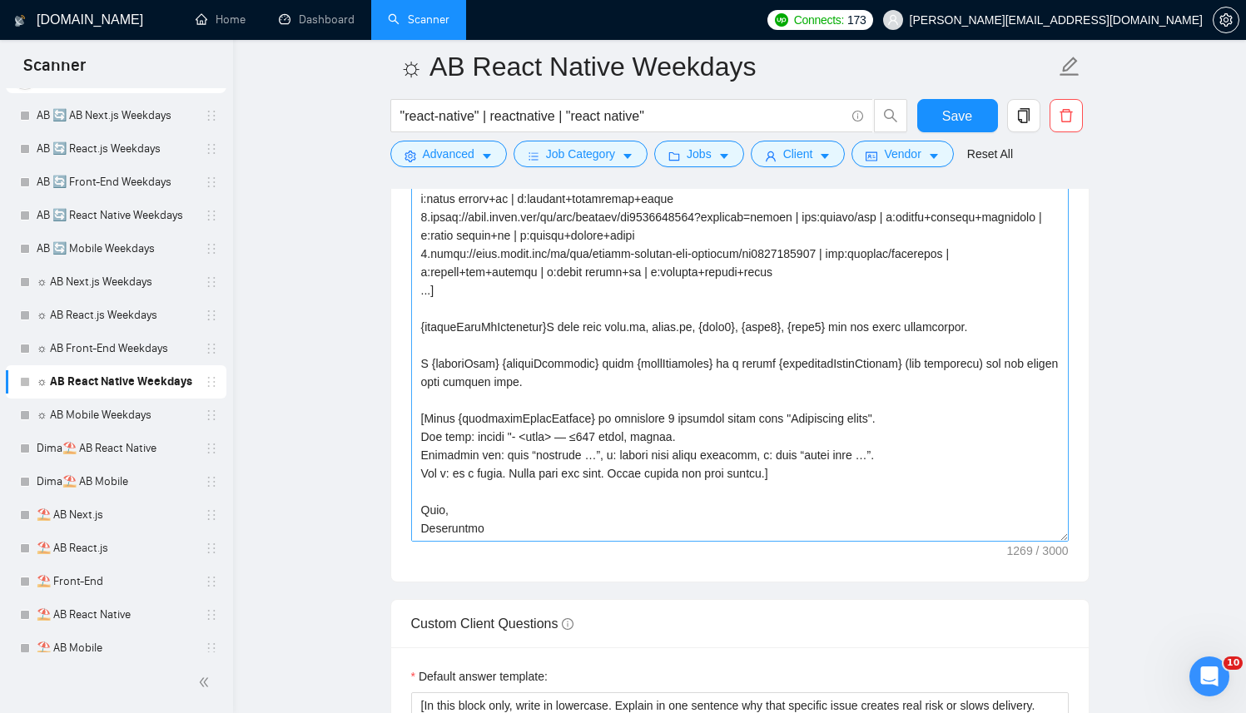
scroll to position [0, 0]
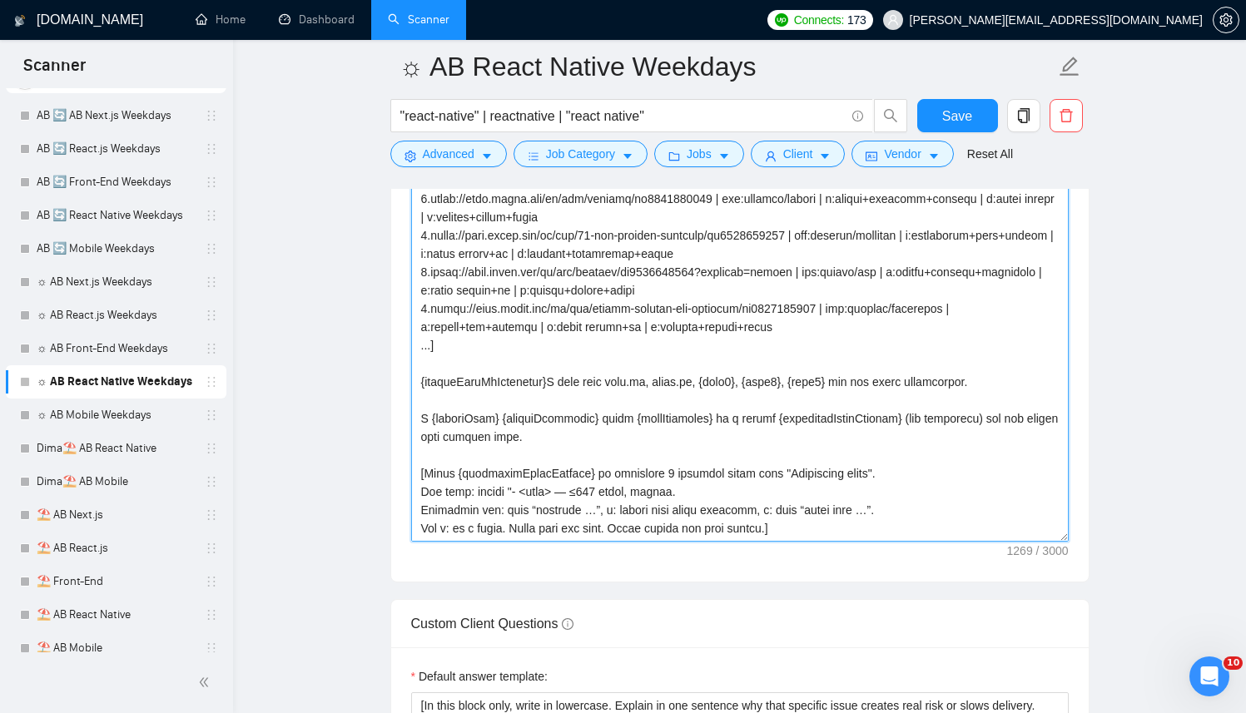
click at [559, 272] on textarea "Cover letter template:" at bounding box center [739, 354] width 657 height 374
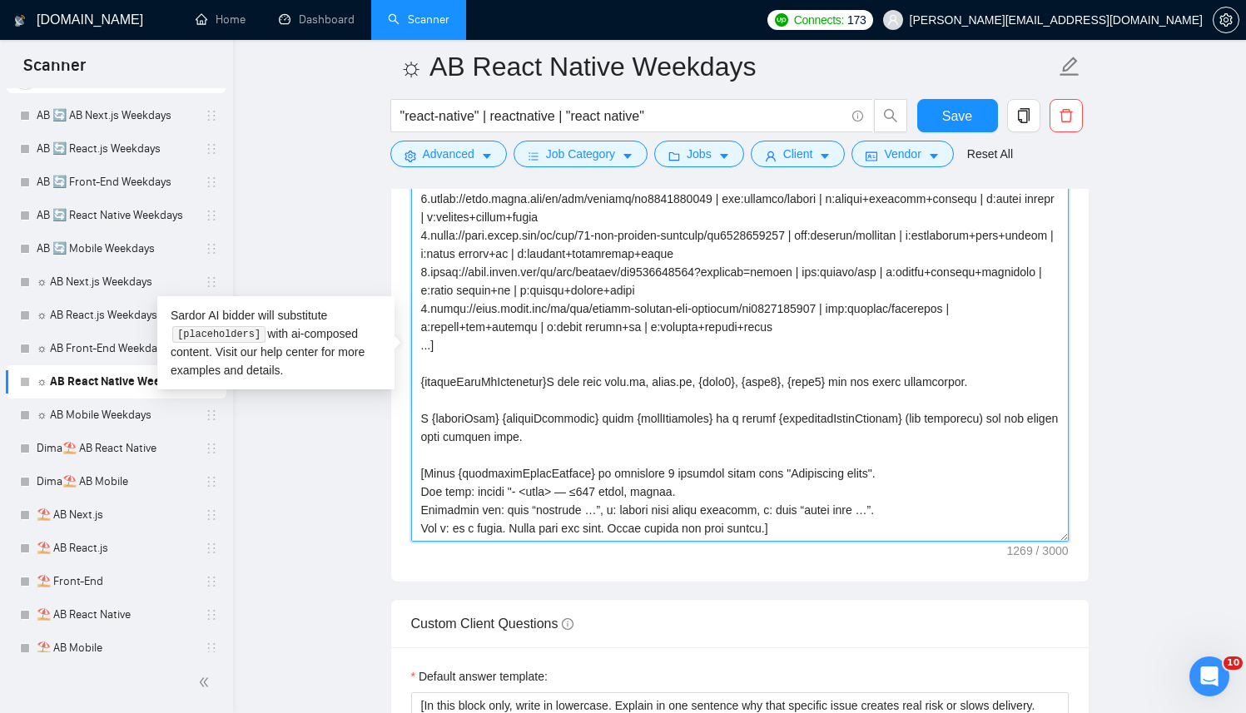
paste textarea "ypescript | m:fitness+onboarding+react 3.https://apps.apple.com/us/app/cosecha/…"
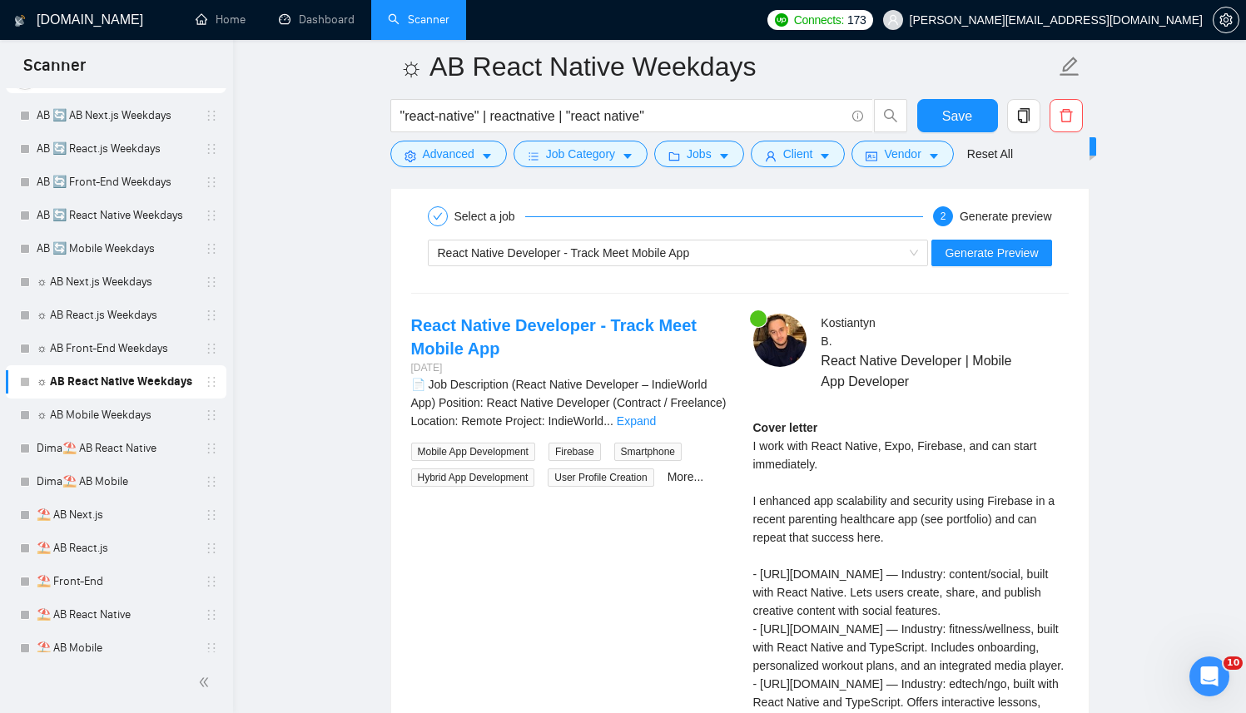
scroll to position [3466, 0]
click at [985, 263] on button "Generate Preview" at bounding box center [991, 254] width 120 height 27
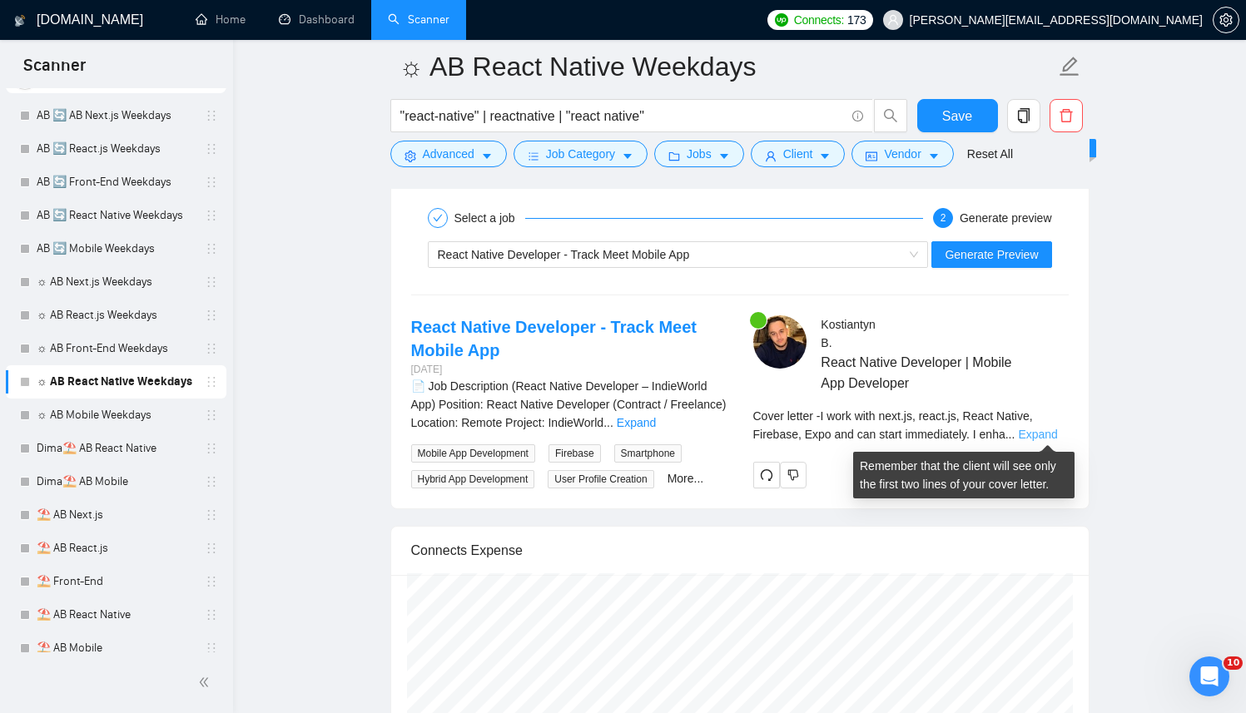
click at [1024, 429] on link "Expand" at bounding box center [1037, 434] width 39 height 13
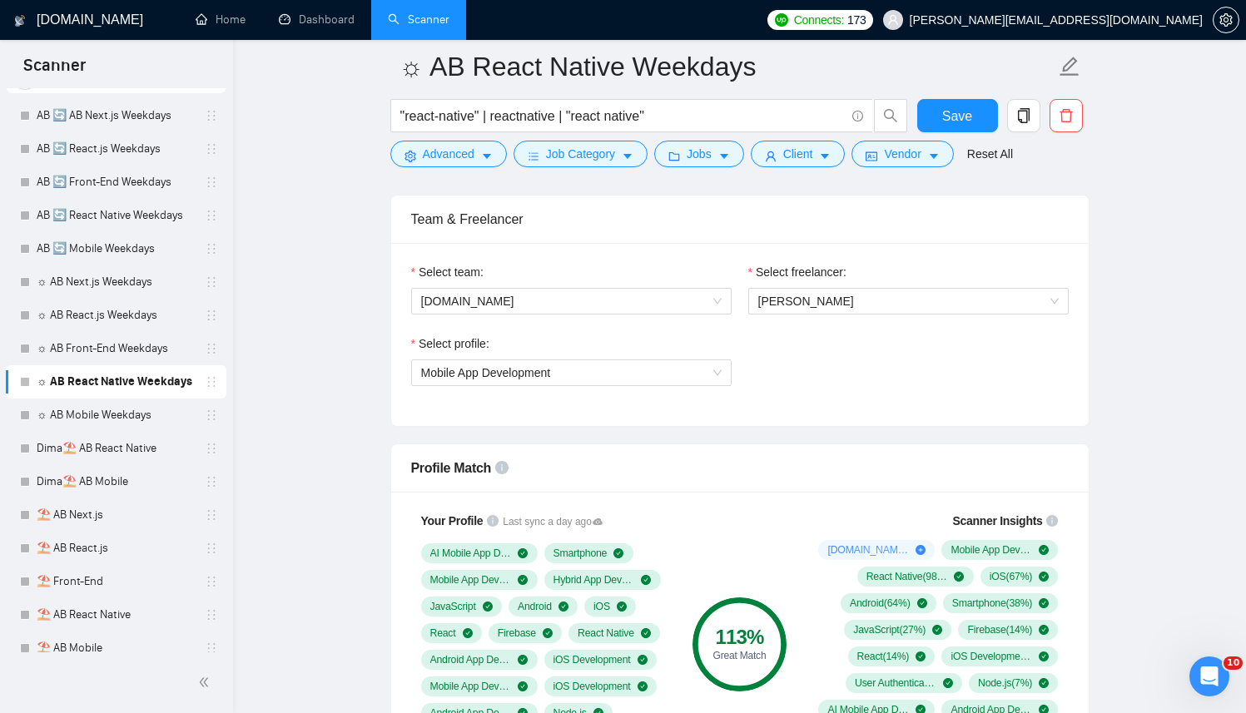
scroll to position [1034, 0]
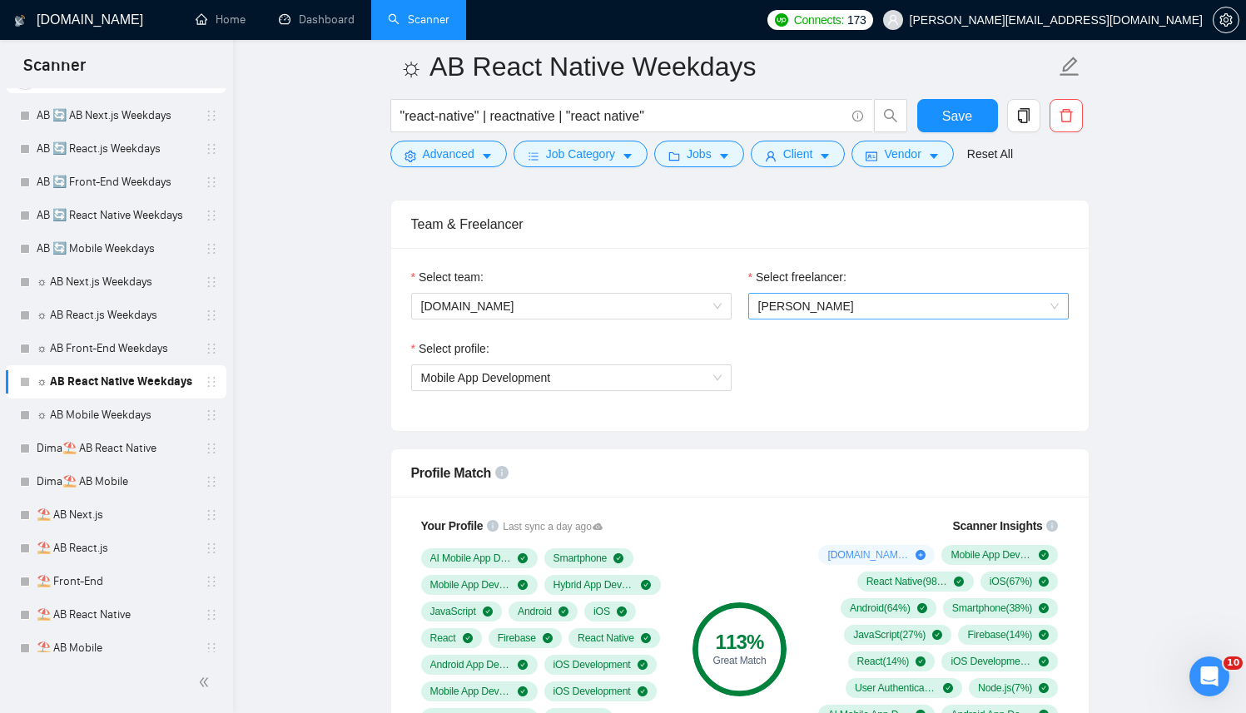
click at [853, 315] on span "[PERSON_NAME]" at bounding box center [908, 306] width 300 height 25
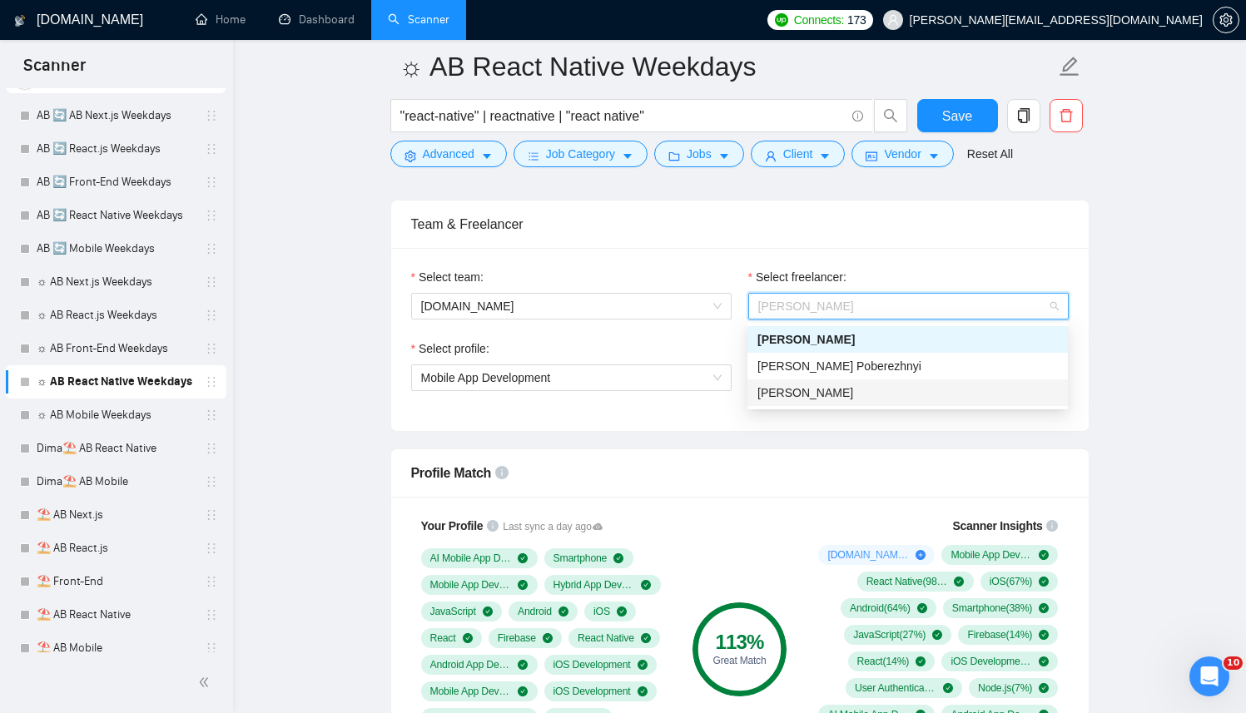
click at [788, 400] on div "[PERSON_NAME]" at bounding box center [907, 393] width 300 height 18
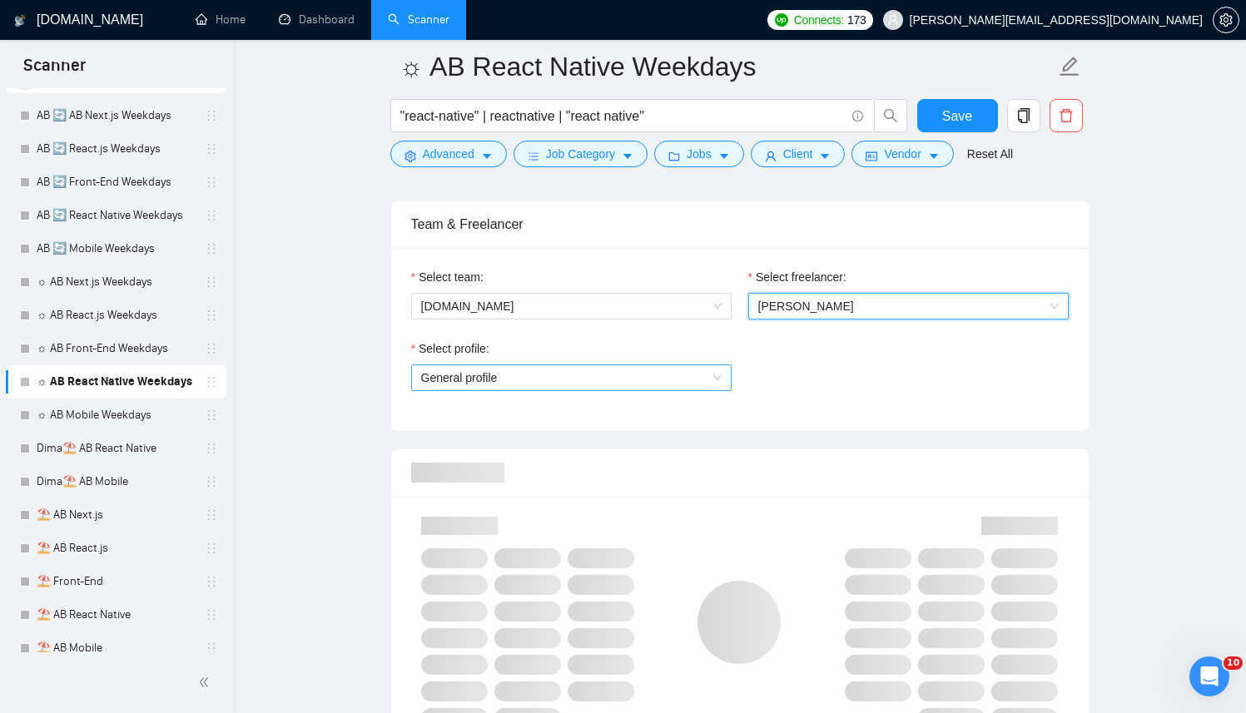
click at [650, 384] on span "General profile" at bounding box center [571, 377] width 300 height 25
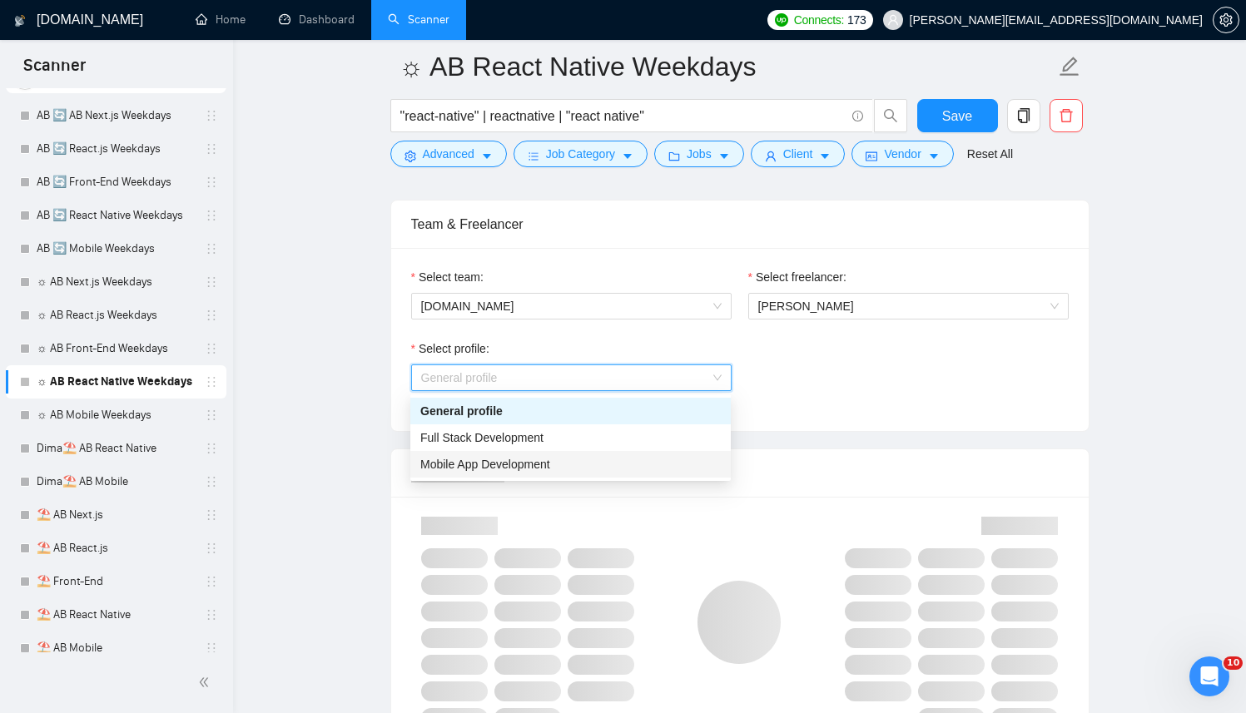
click at [567, 464] on div "Mobile App Development" at bounding box center [570, 464] width 300 height 18
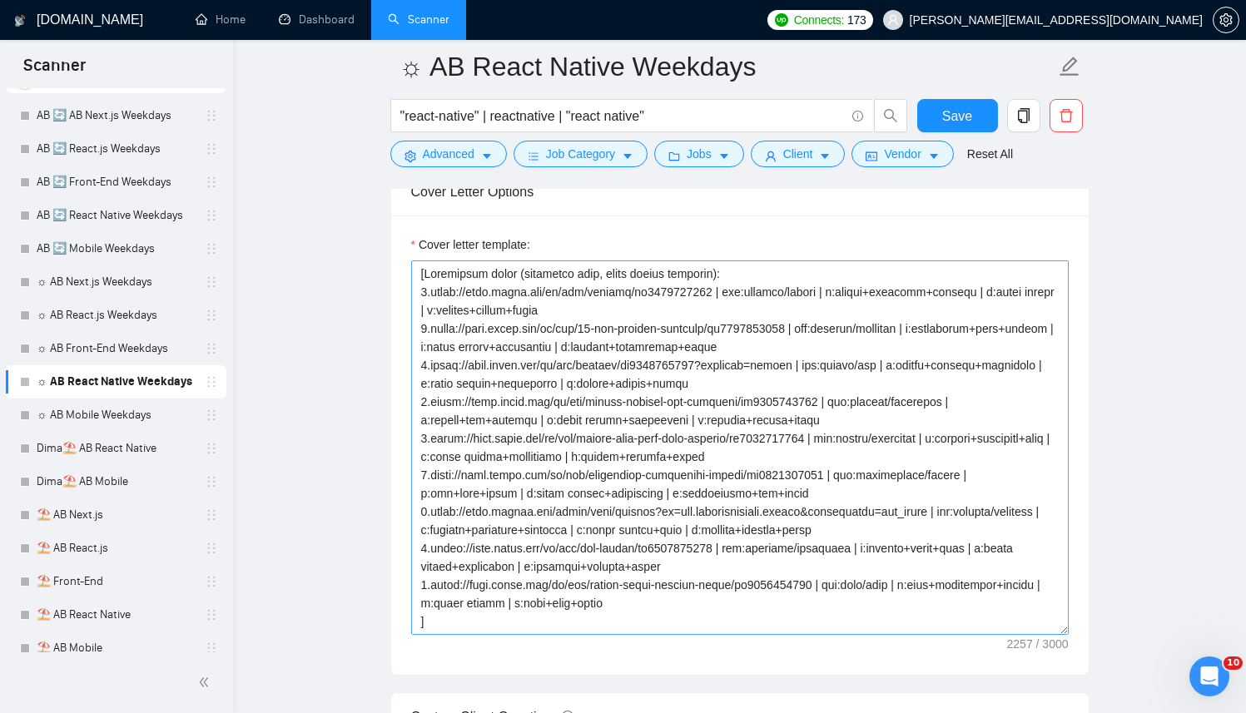
scroll to position [2090, 0]
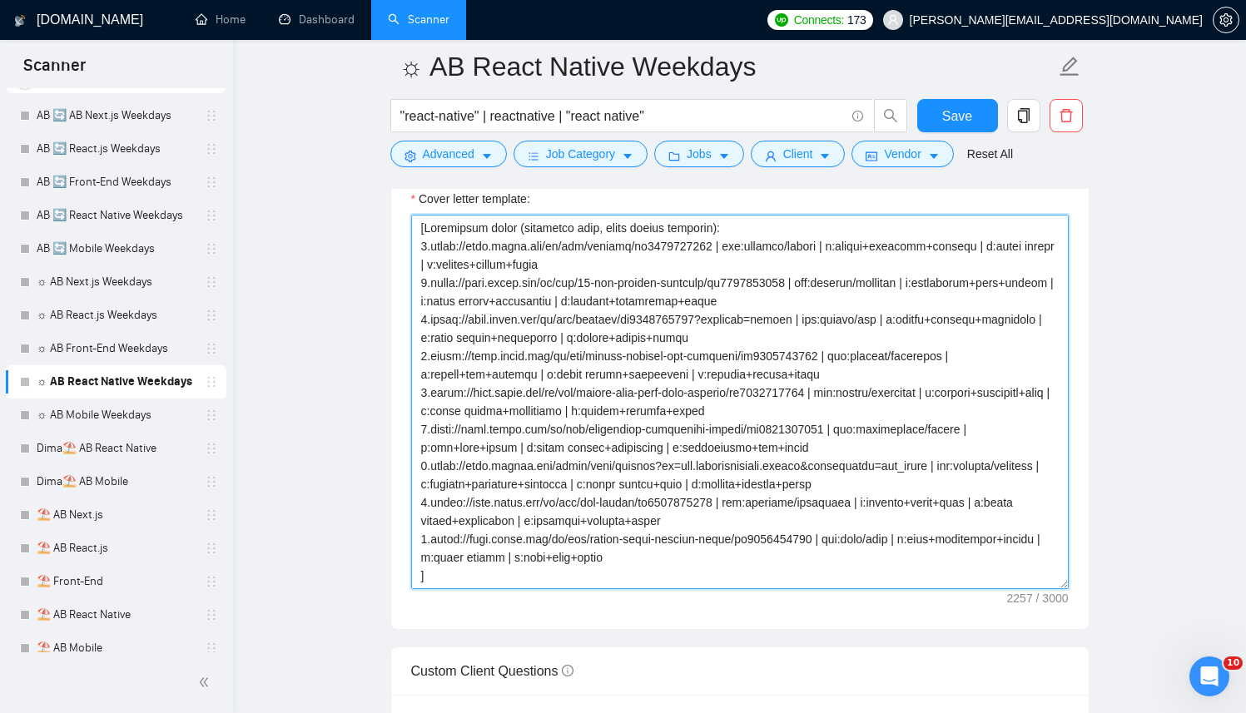
click at [663, 437] on textarea "Cover letter template:" at bounding box center [739, 402] width 657 height 374
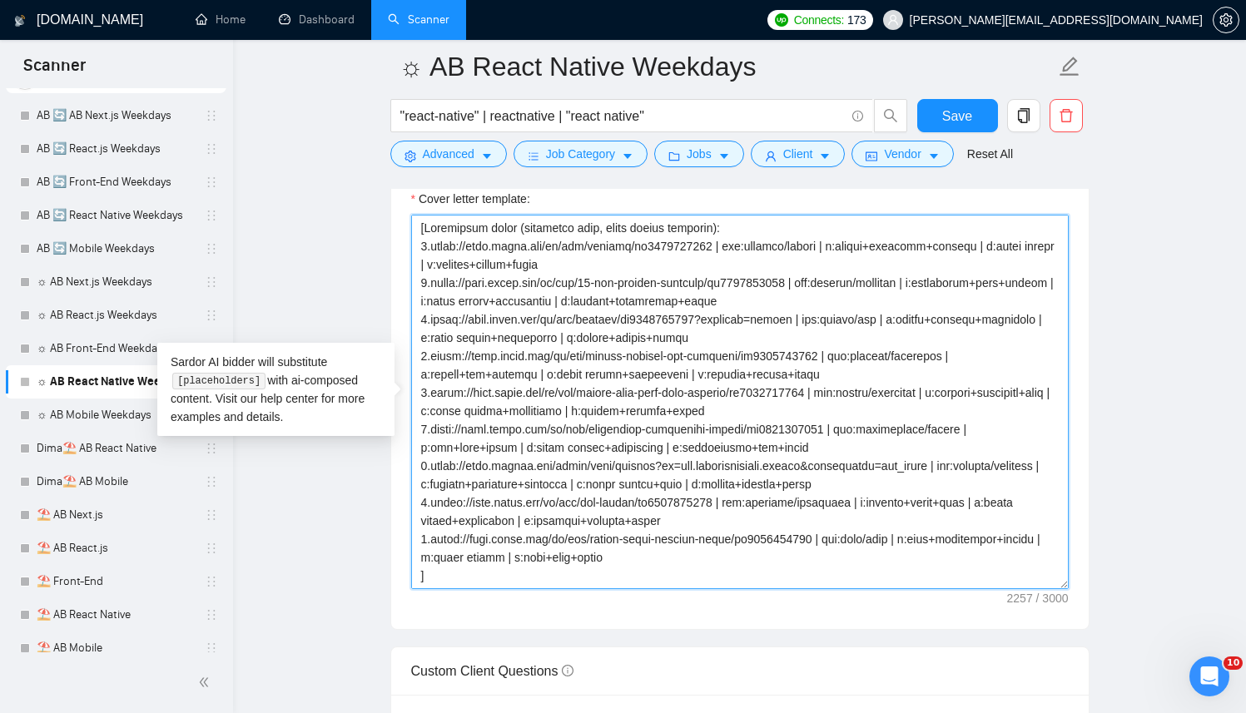
paste textarea "Anton"
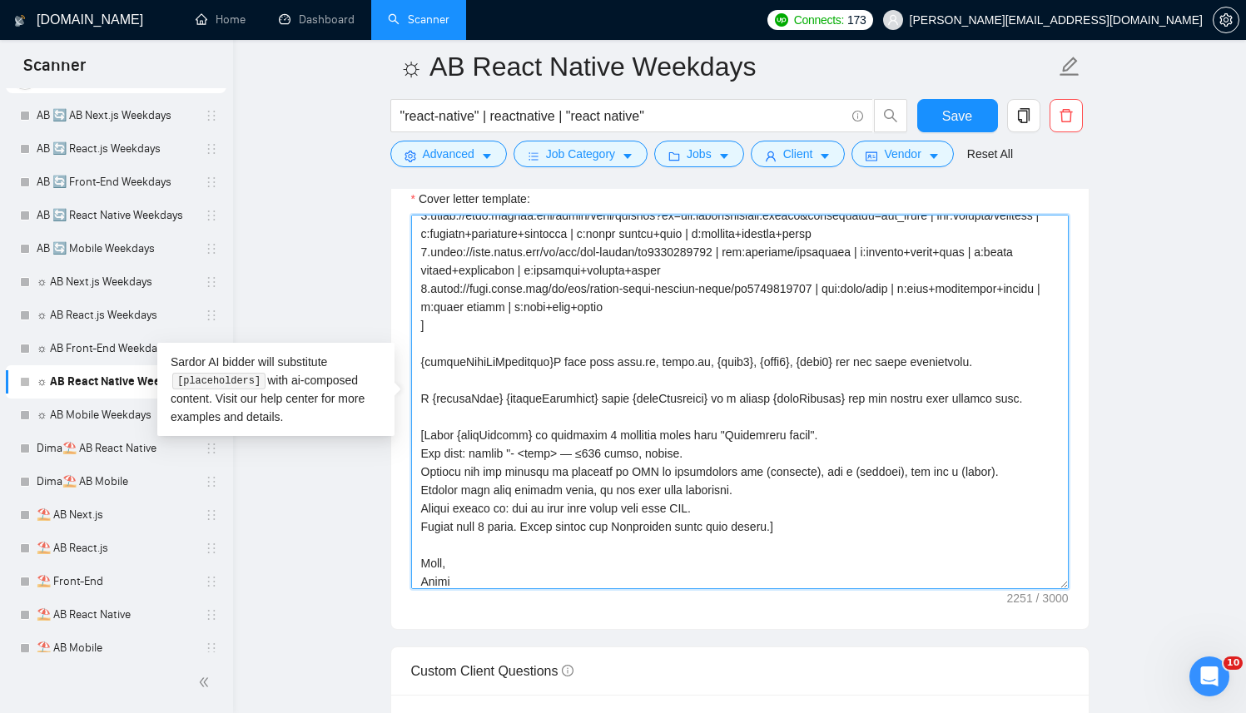
paste textarea
type textarea "[Successful cases (reference only, never output directly): 1.[URL][DOMAIN_NAME]…"
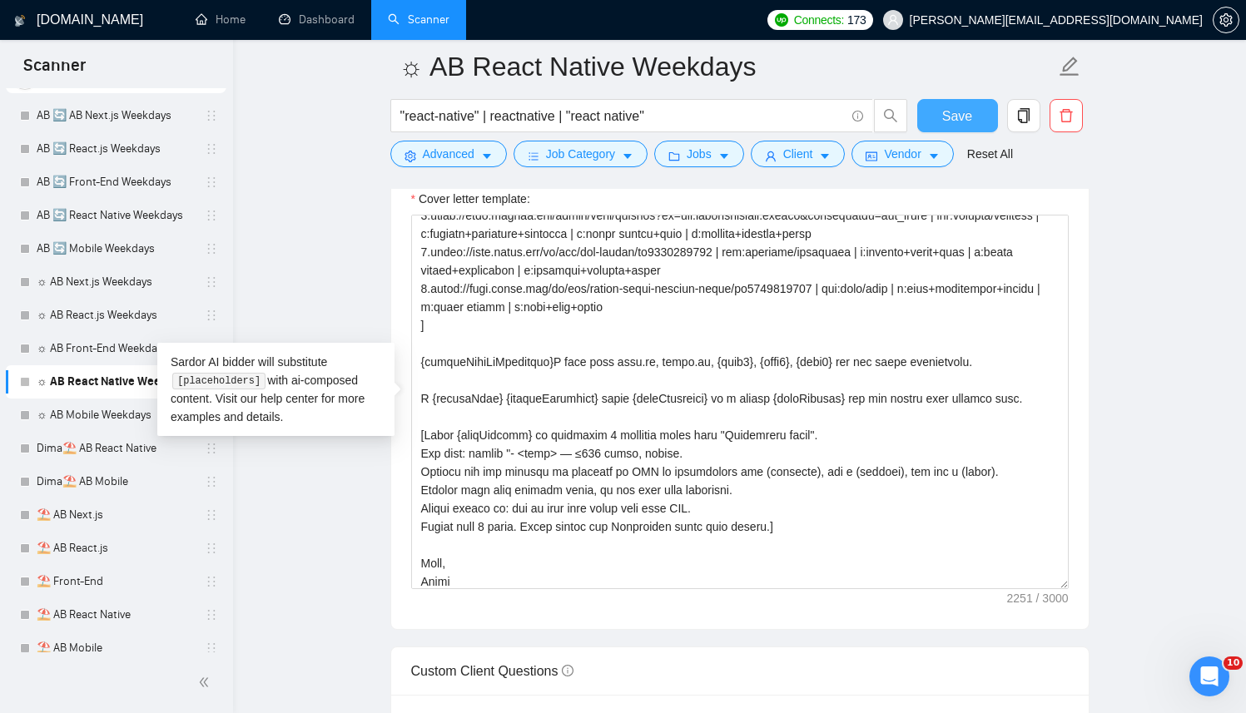
click at [949, 126] on span "Save" at bounding box center [957, 116] width 30 height 21
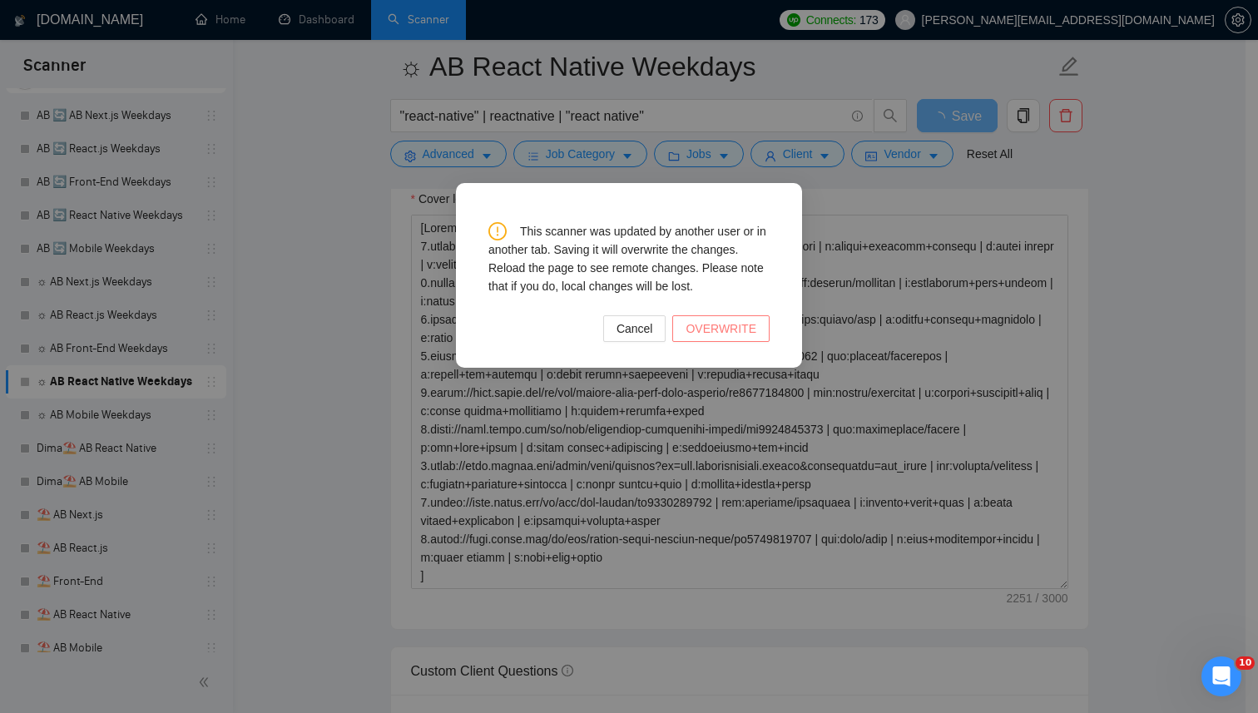
click at [709, 330] on span "OVERWRITE" at bounding box center [721, 329] width 71 height 18
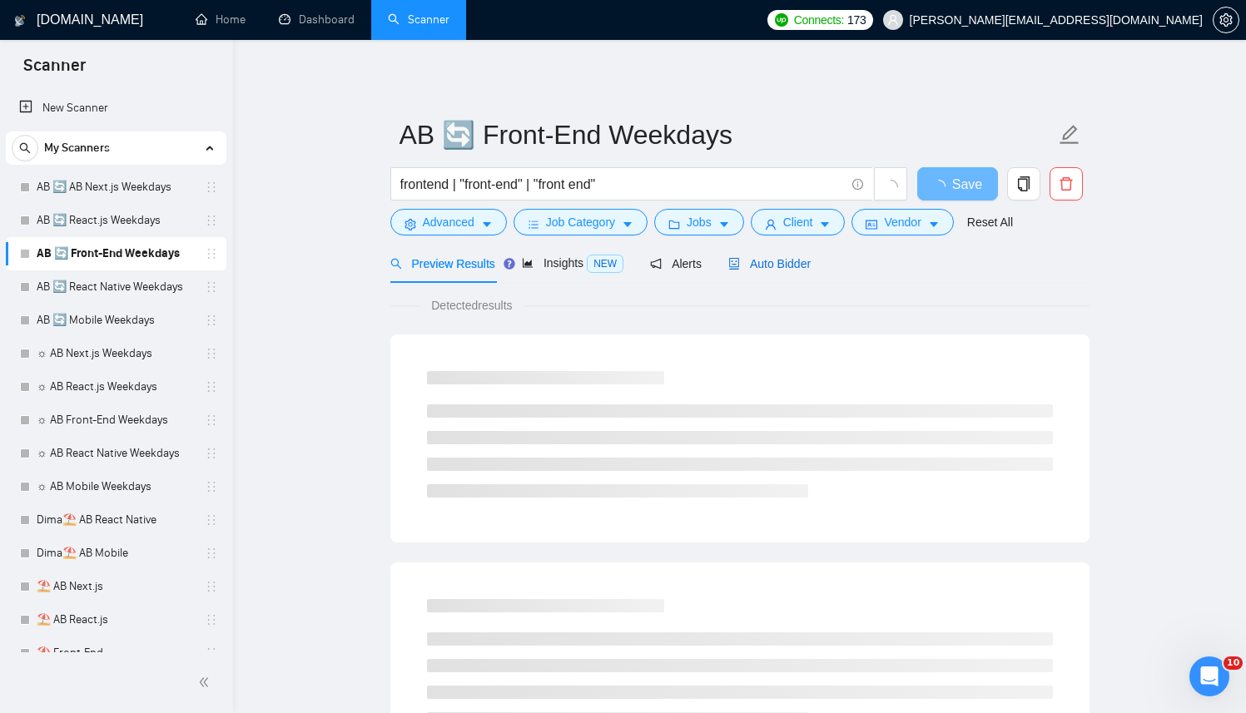
click at [746, 257] on span "Auto Bidder" at bounding box center [769, 263] width 82 height 13
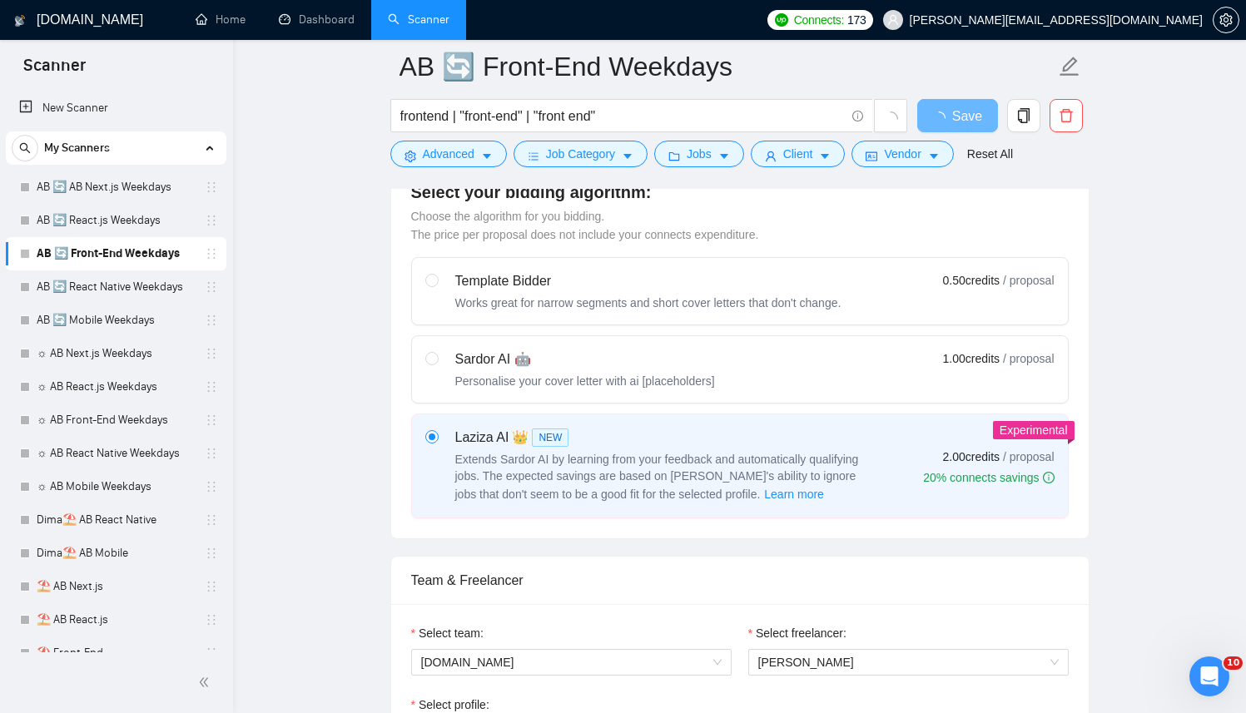
scroll to position [985, 0]
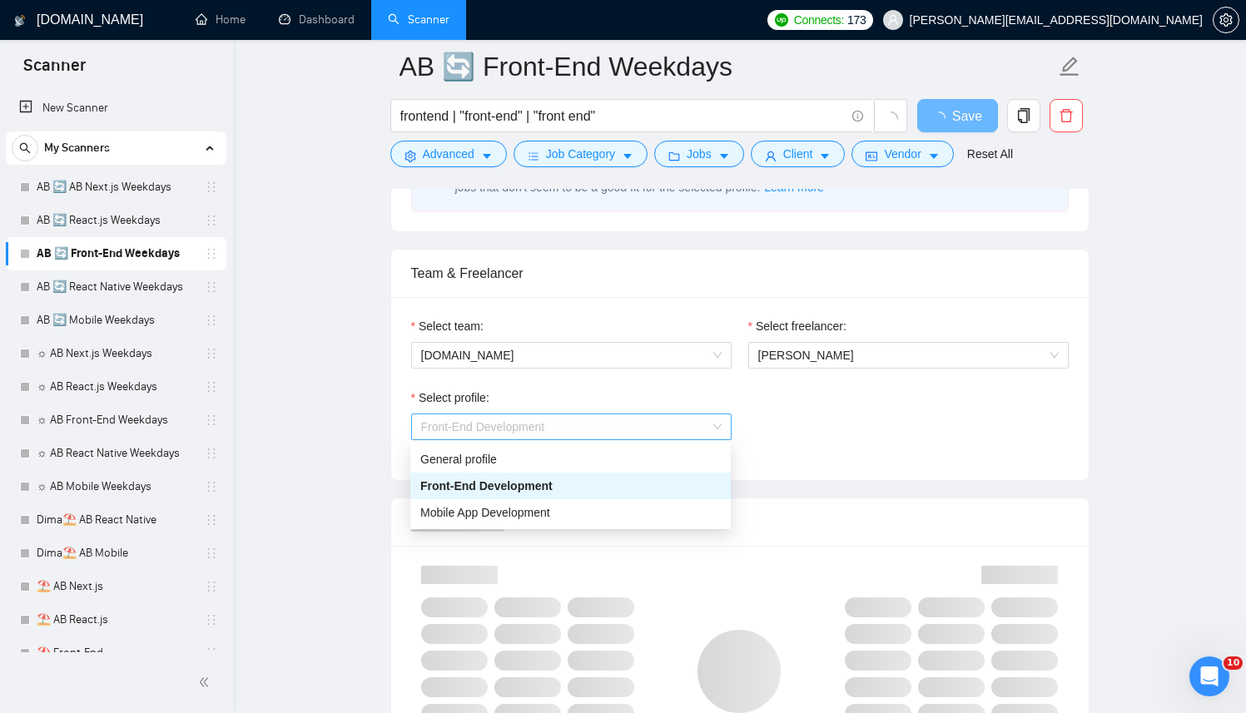
click at [573, 434] on span "Front-End Development" at bounding box center [571, 426] width 300 height 25
click at [876, 416] on div "Select profile: Front-End Development" at bounding box center [740, 425] width 674 height 72
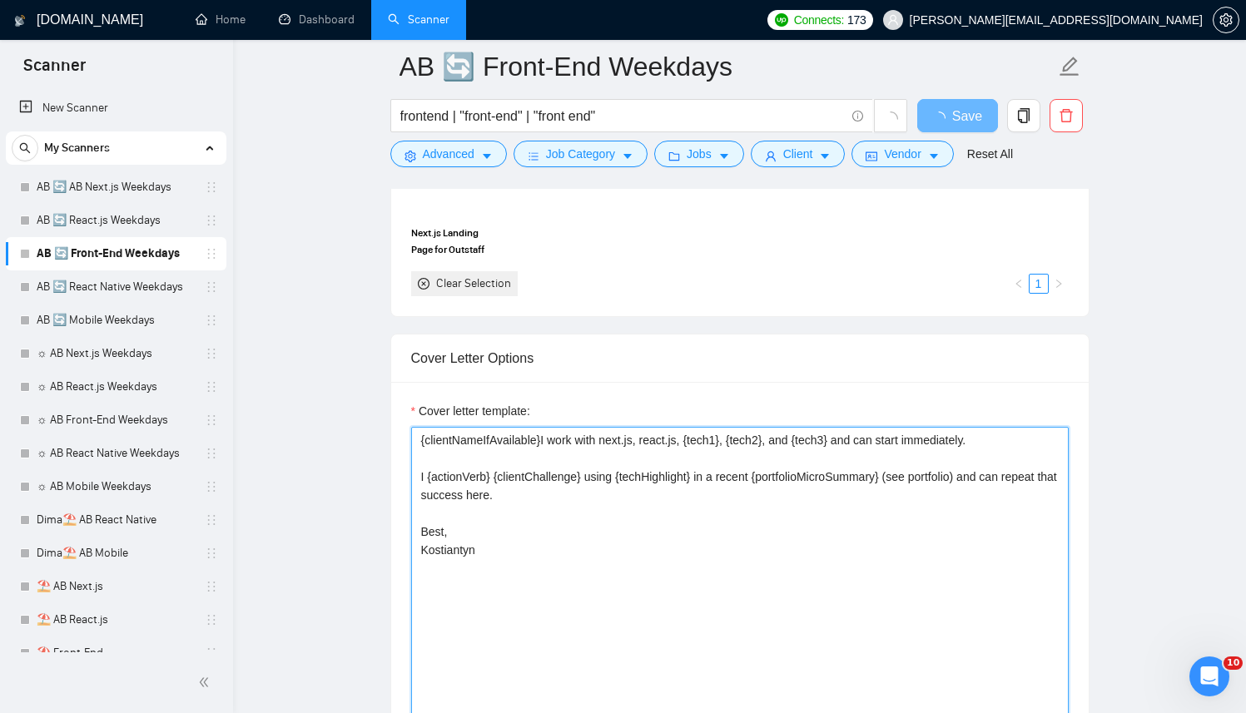
click at [568, 538] on textarea "{clientNameIfAvailable}I work with next.js, react.js, {tech1}, {tech2}, and {te…" at bounding box center [739, 614] width 657 height 374
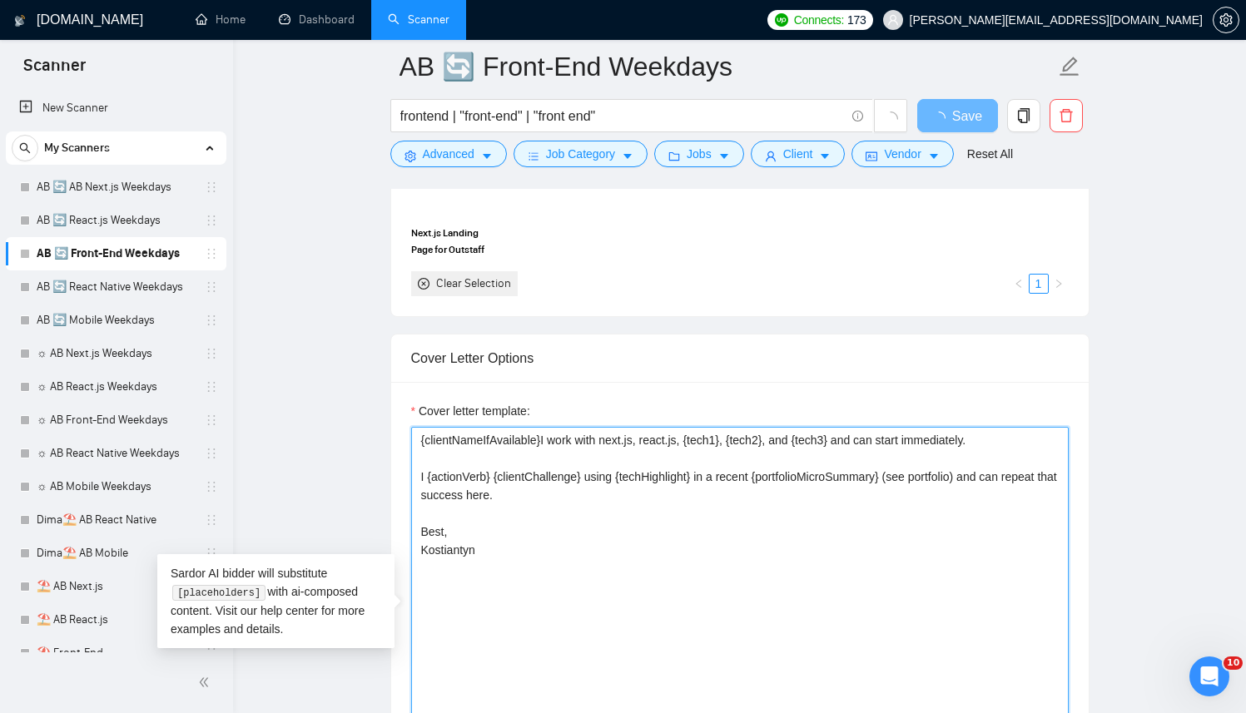
paste textarea "Successful cases= 1.[URL][DOMAIN_NAME] | ind:content creation/social | feats:pr…"
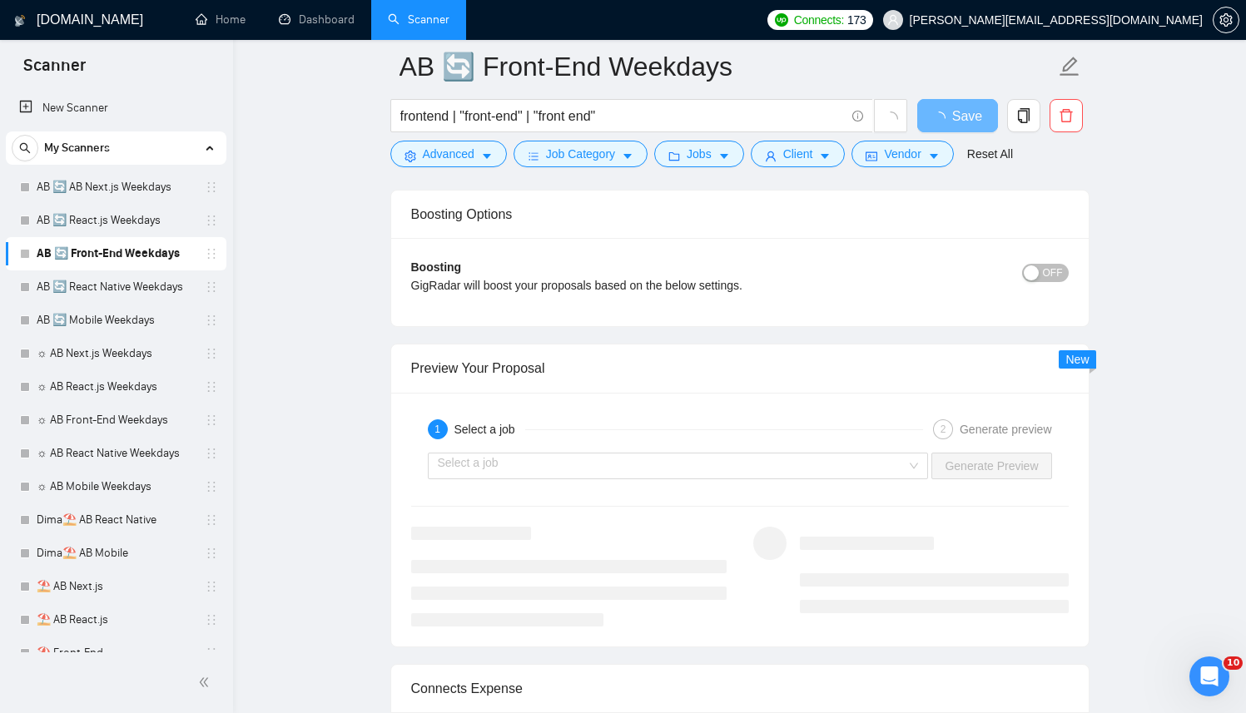
scroll to position [3196, 0]
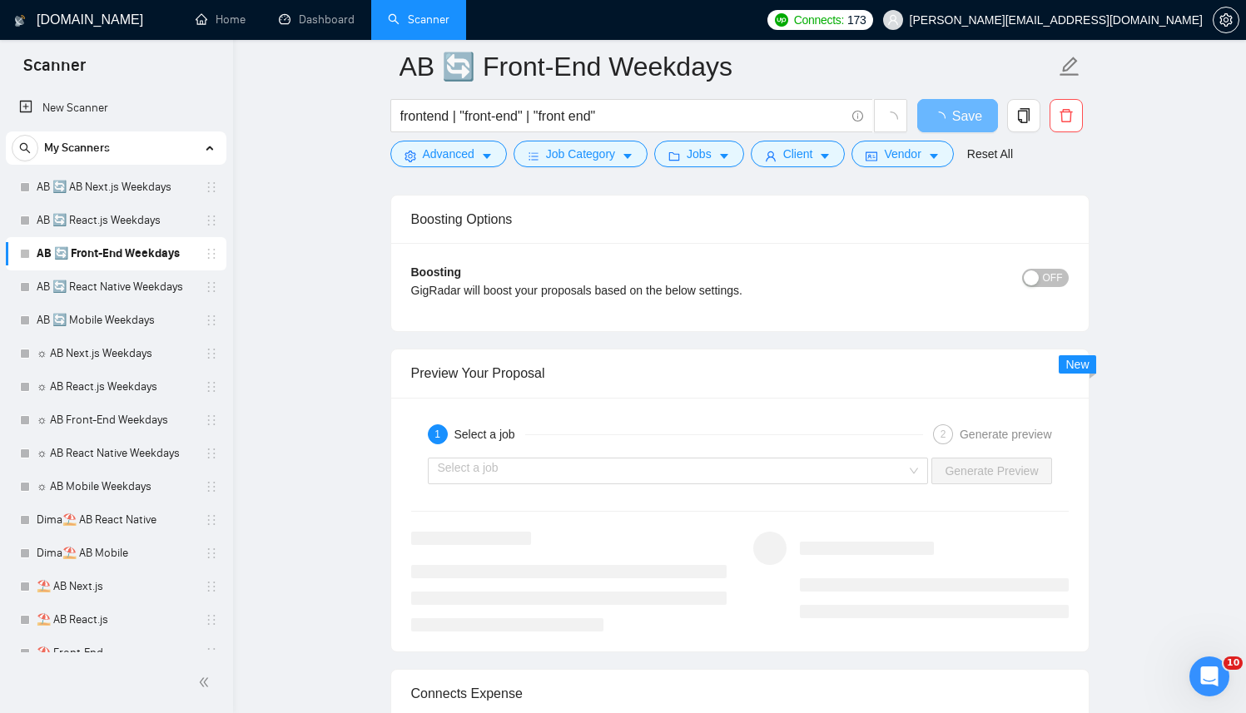
type textarea "Successful cases= 1.[URL][DOMAIN_NAME] | ind:content creation/social | feats:pr…"
click at [541, 452] on div "Select a job Generate Preview" at bounding box center [739, 471] width 661 height 40
click at [540, 487] on div "Select a job Generate Preview" at bounding box center [739, 471] width 661 height 40
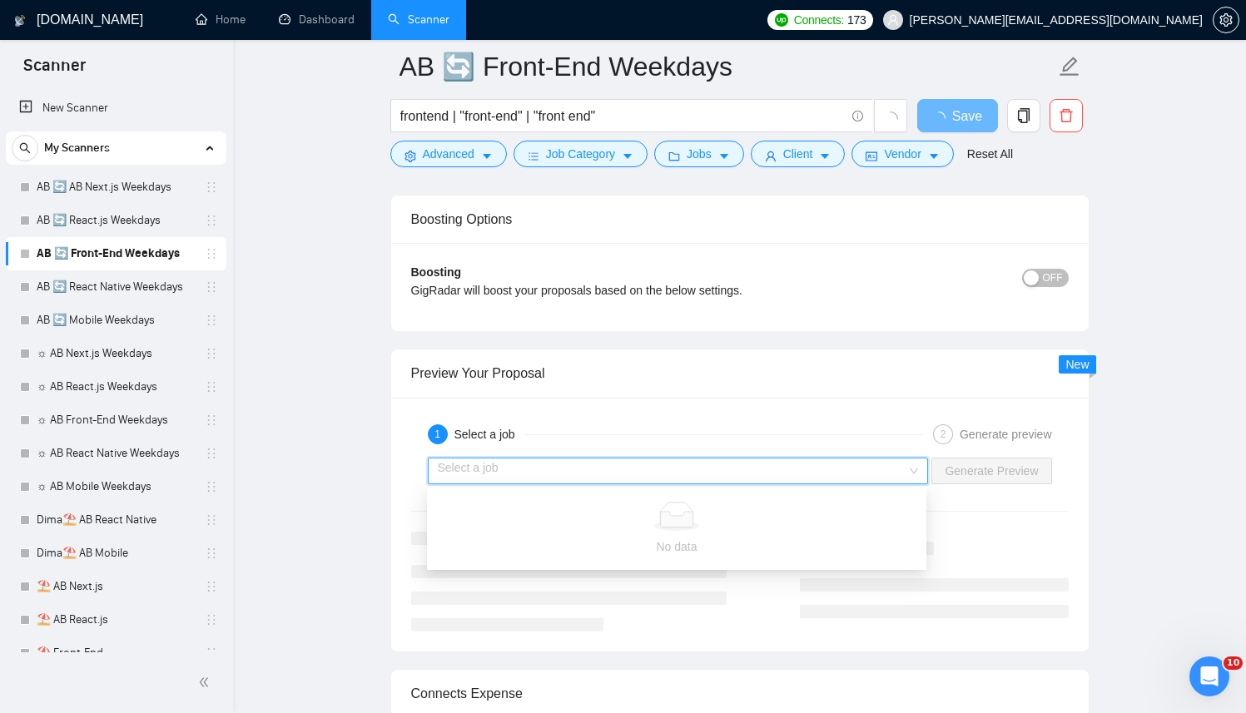
click at [540, 476] on input "search" at bounding box center [672, 471] width 469 height 25
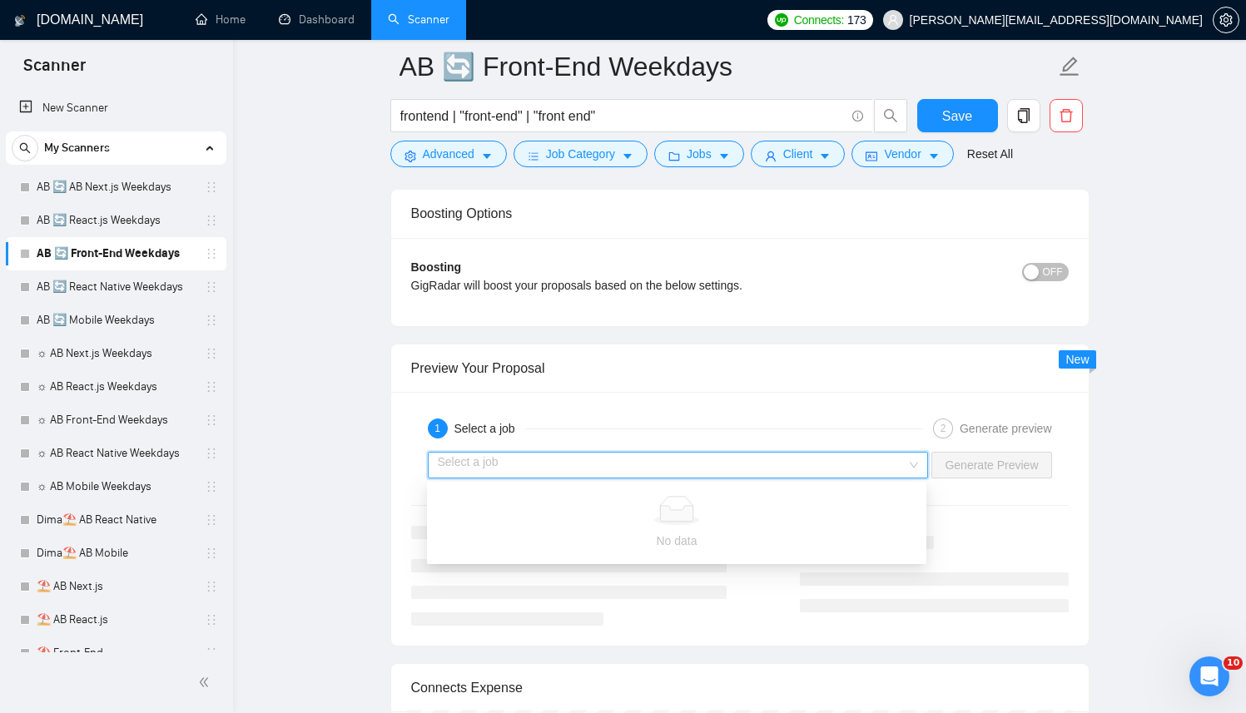
click at [686, 452] on div "Select a job" at bounding box center [678, 465] width 501 height 27
click at [610, 412] on div "1 Select a job 2 Generate preview" at bounding box center [739, 428] width 657 height 33
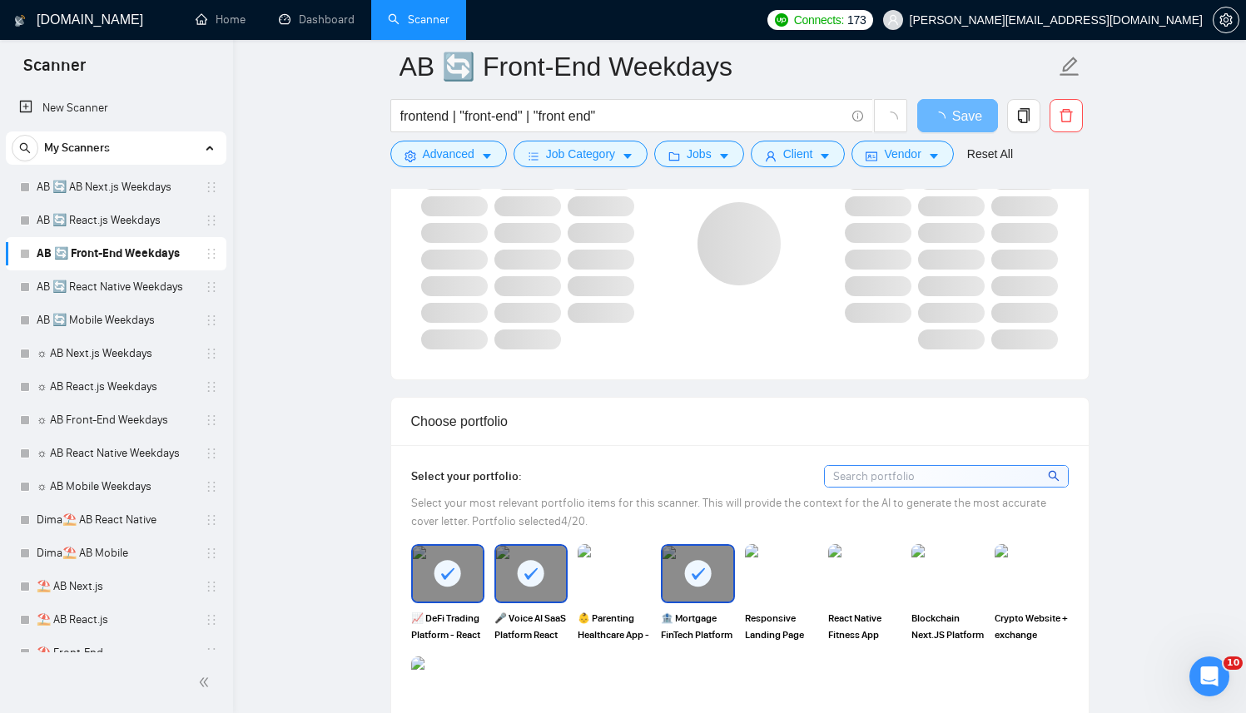
scroll to position [1851, 0]
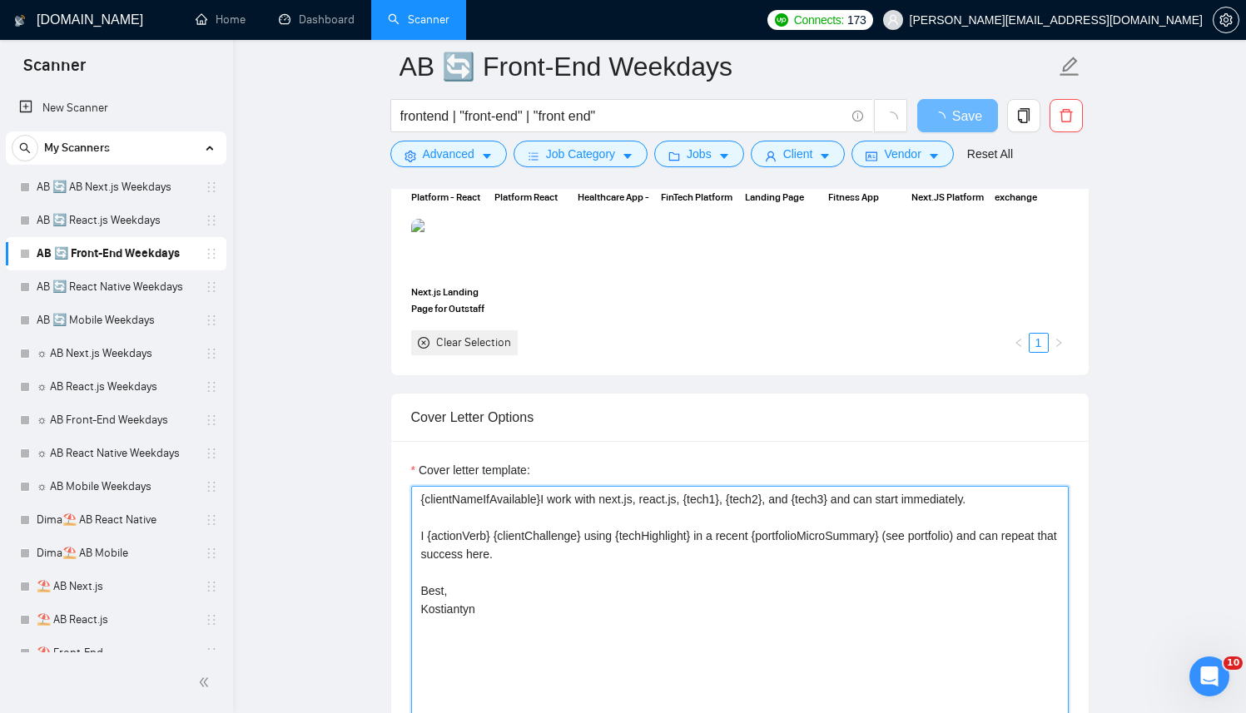
click at [584, 538] on textarea "{clientNameIfAvailable}I work with next.js, react.js, {tech1}, {tech2}, and {te…" at bounding box center [739, 673] width 657 height 374
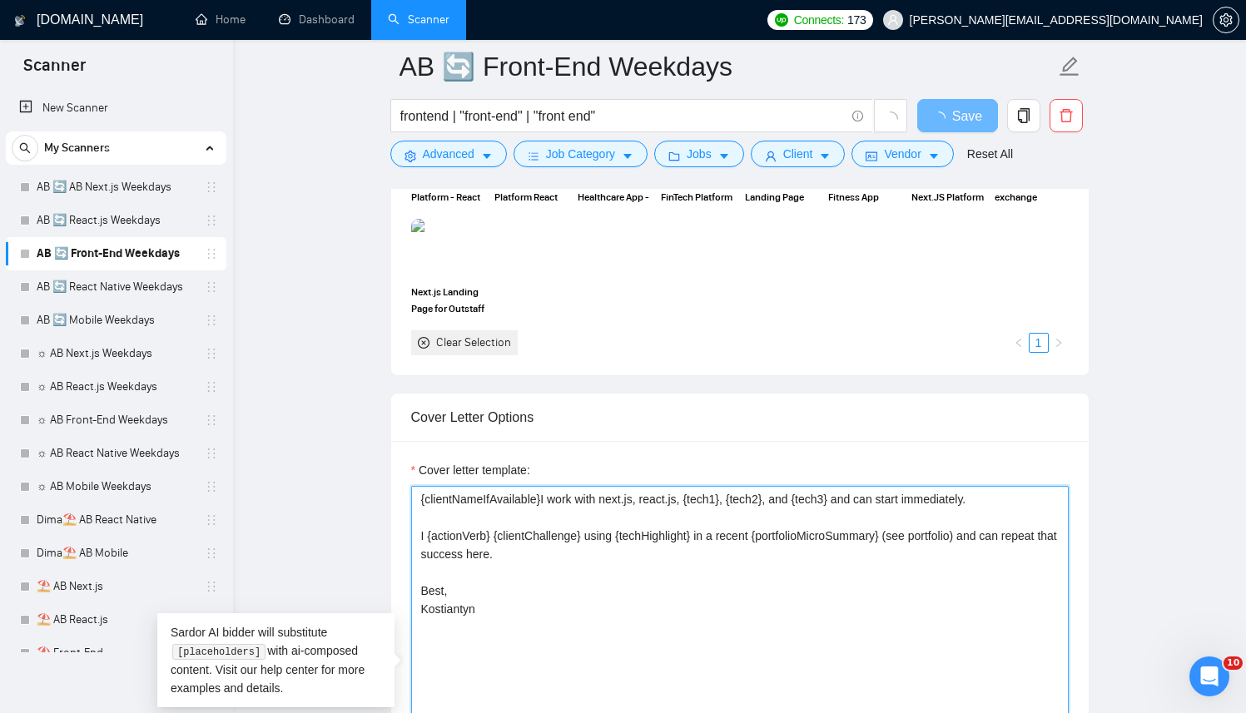
paste textarea "Successful cases= 1.[URL][DOMAIN_NAME] | ind:content creation/social | feats:pr…"
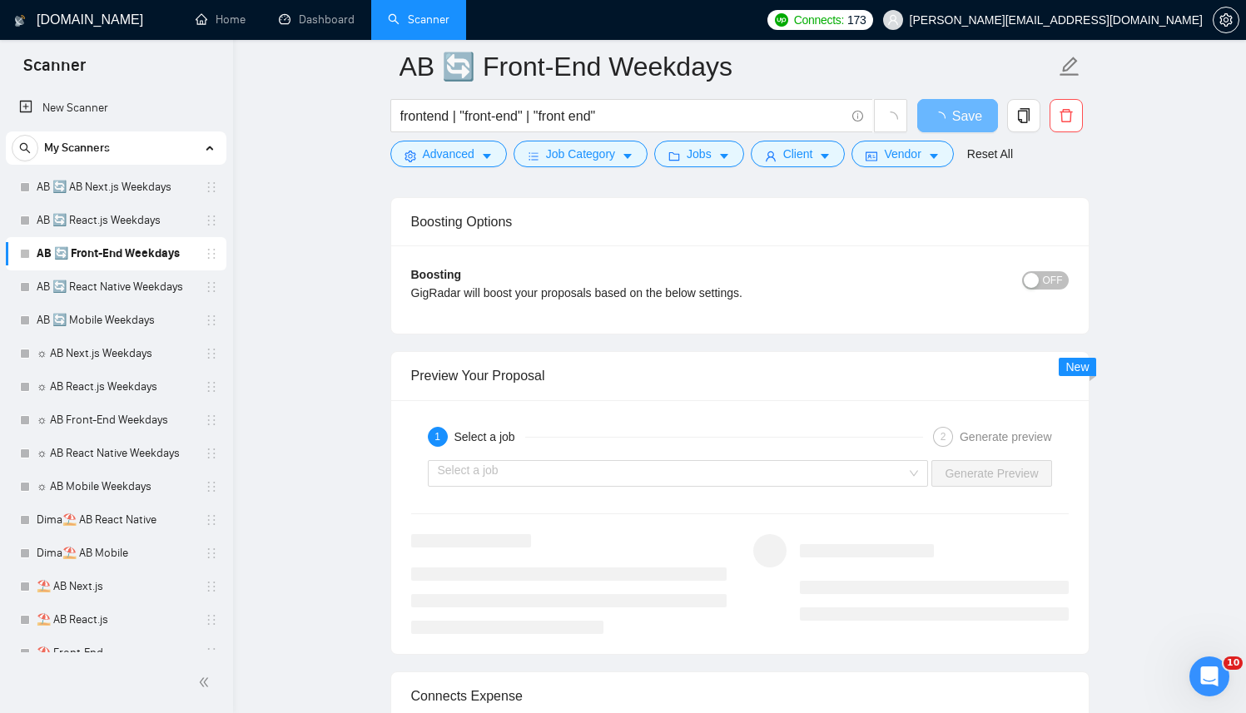
scroll to position [3192, 0]
type textarea "Successful cases= 1.[URL][DOMAIN_NAME] | ind:content creation/social | feats:pr…"
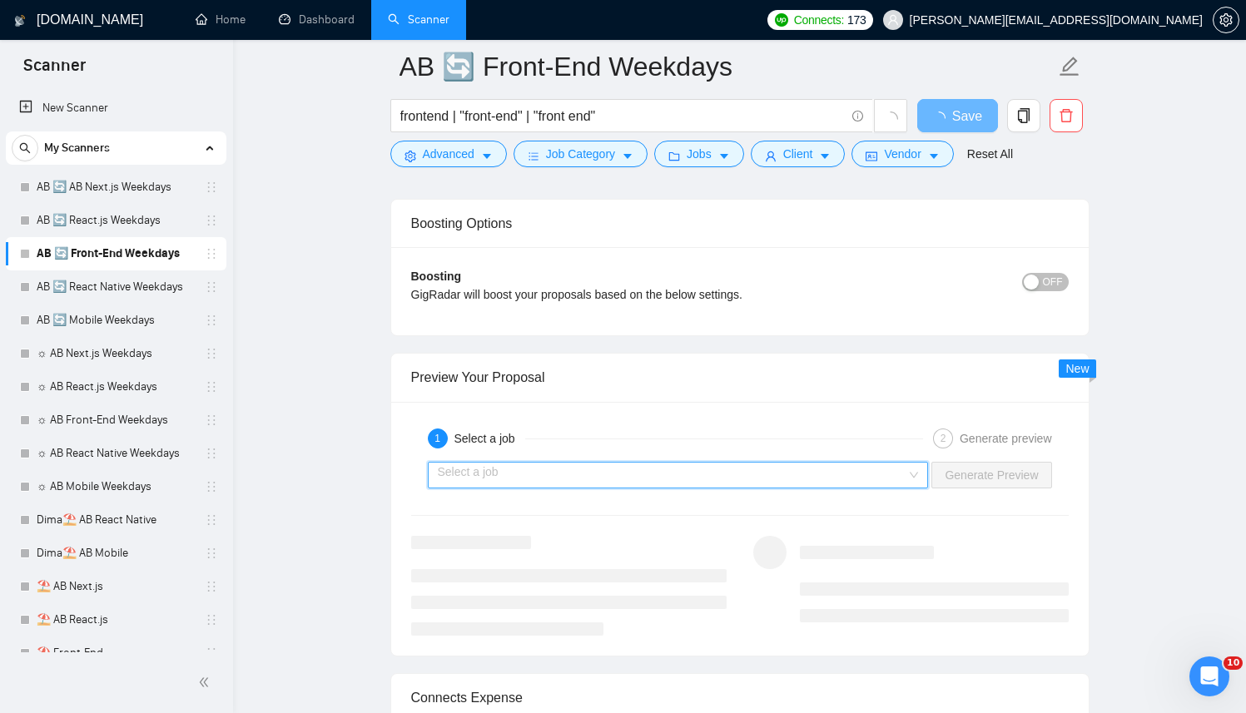
click at [517, 468] on input "search" at bounding box center [672, 475] width 469 height 25
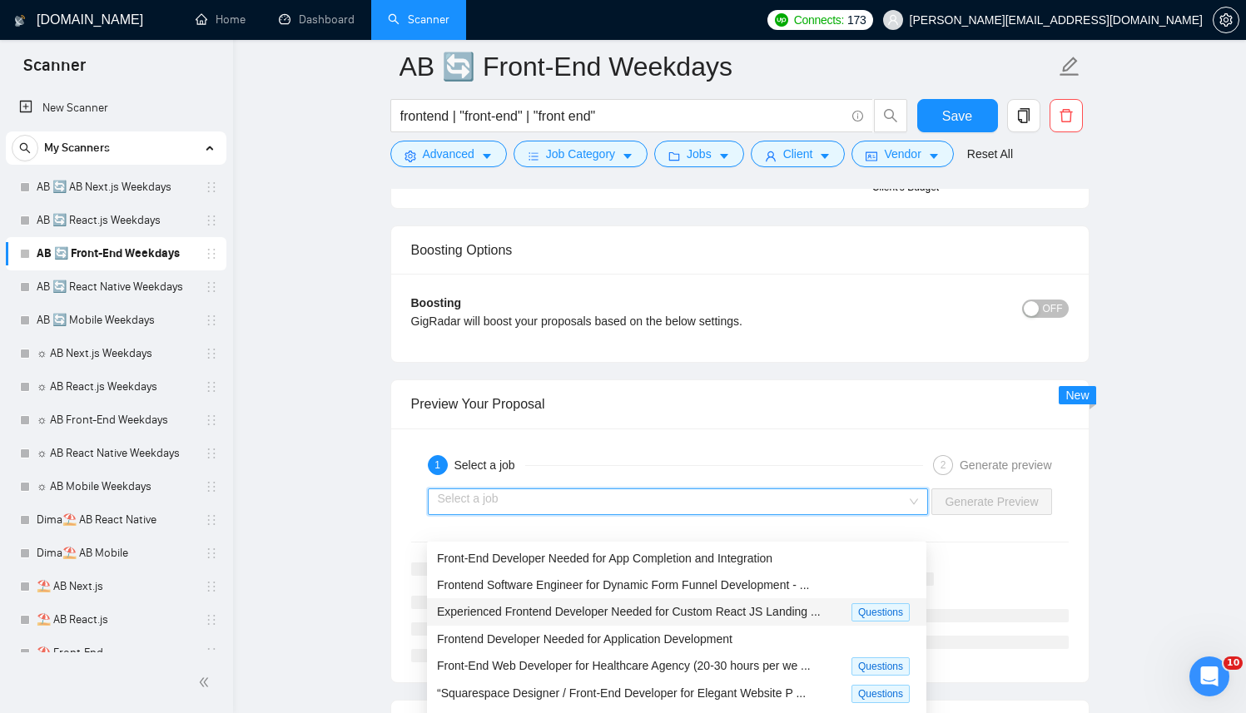
click at [595, 612] on span "Experienced Frontend Developer Needed for Custom React JS Landing ..." at bounding box center [629, 611] width 384 height 13
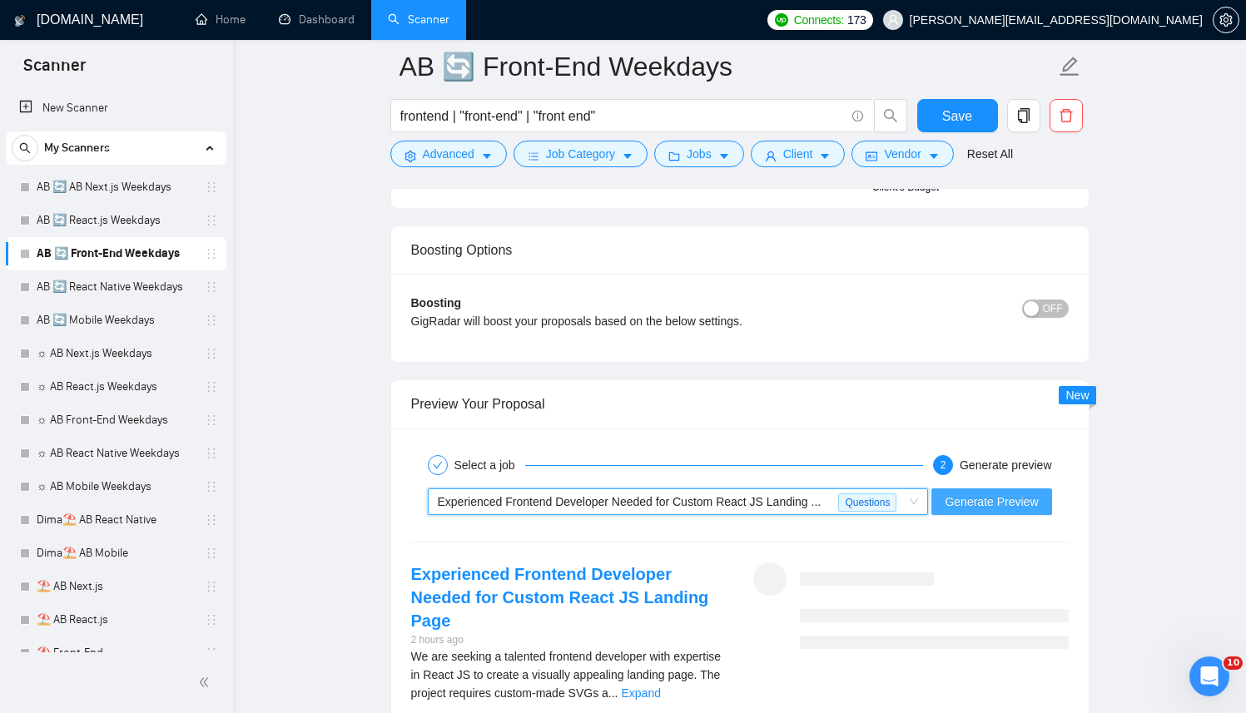
click at [1010, 503] on span "Generate Preview" at bounding box center [990, 502] width 93 height 18
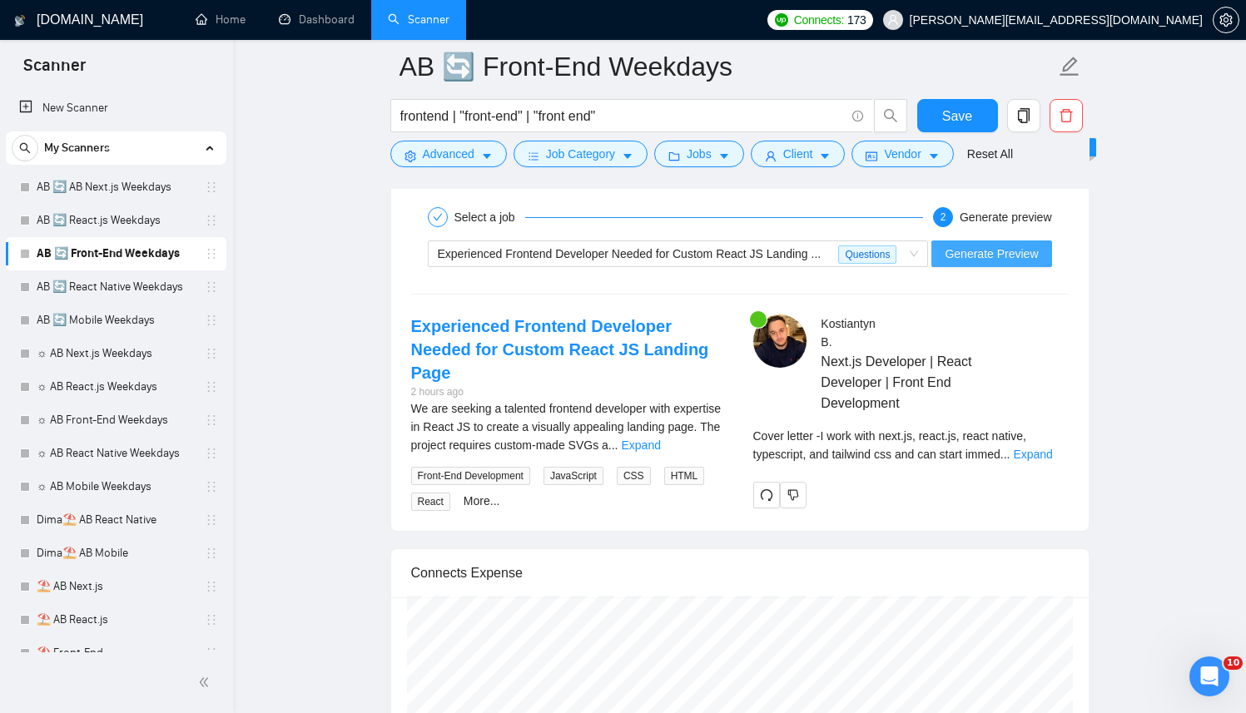
scroll to position [3572, 0]
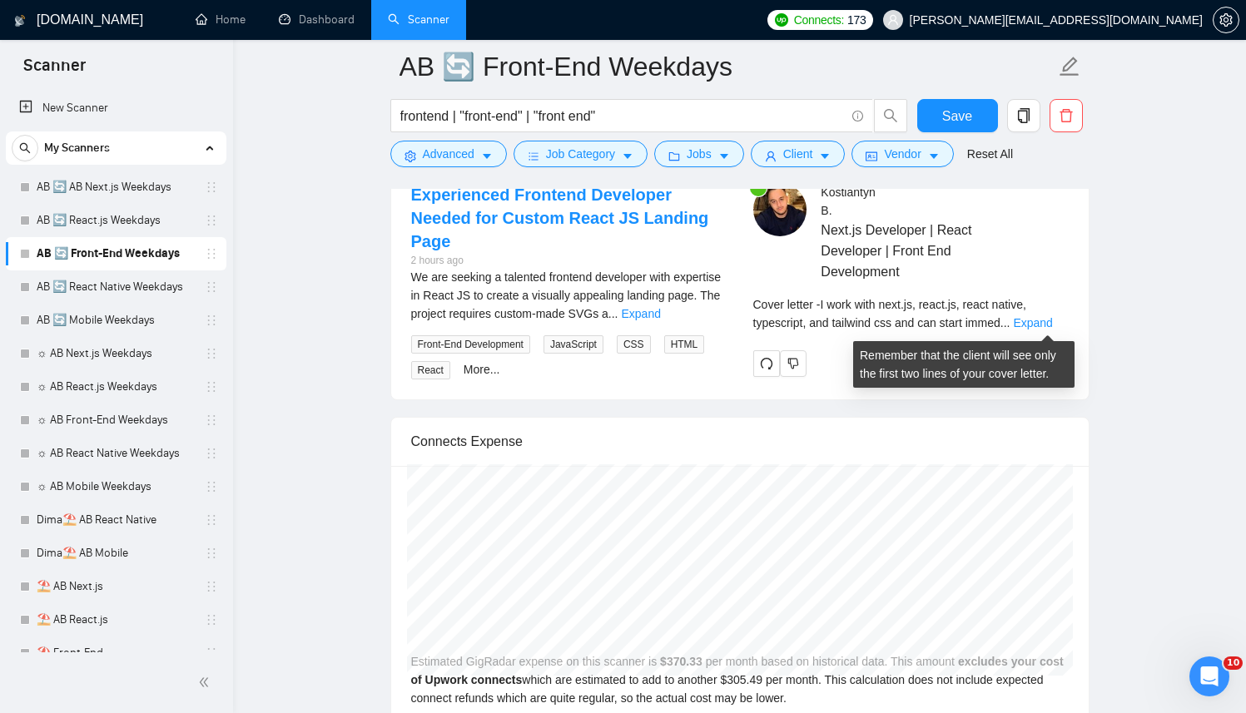
click at [1024, 325] on div "Cover letter - I work with next.js, react.js, react native, typescript, and tai…" at bounding box center [910, 313] width 315 height 37
click at [1052, 325] on link "Expand" at bounding box center [1032, 322] width 39 height 13
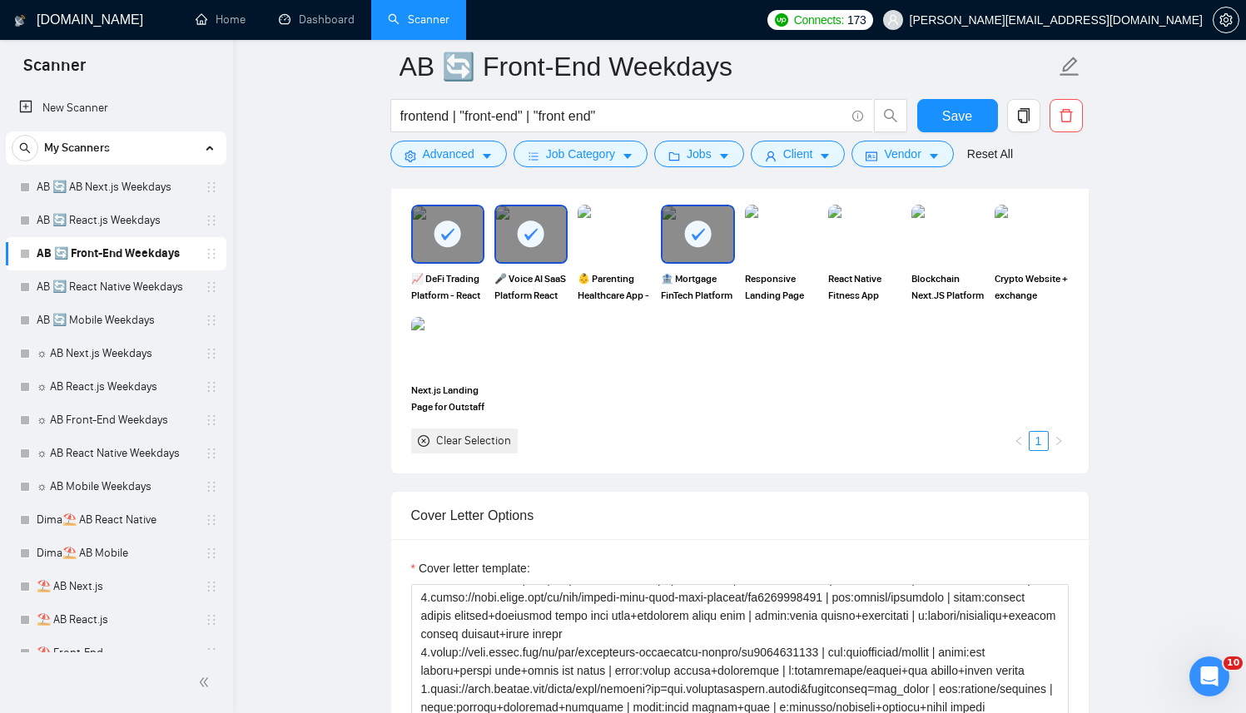
scroll to position [2054, 0]
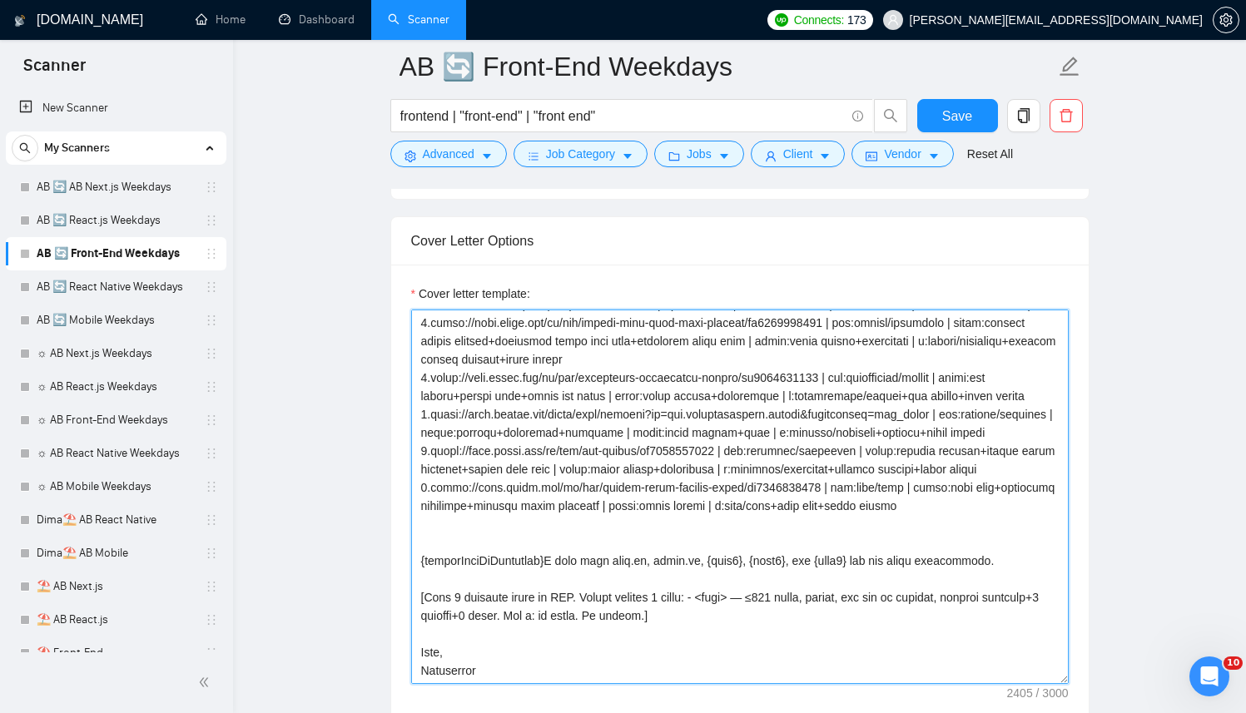
click at [662, 414] on textarea "Cover letter template:" at bounding box center [739, 497] width 657 height 374
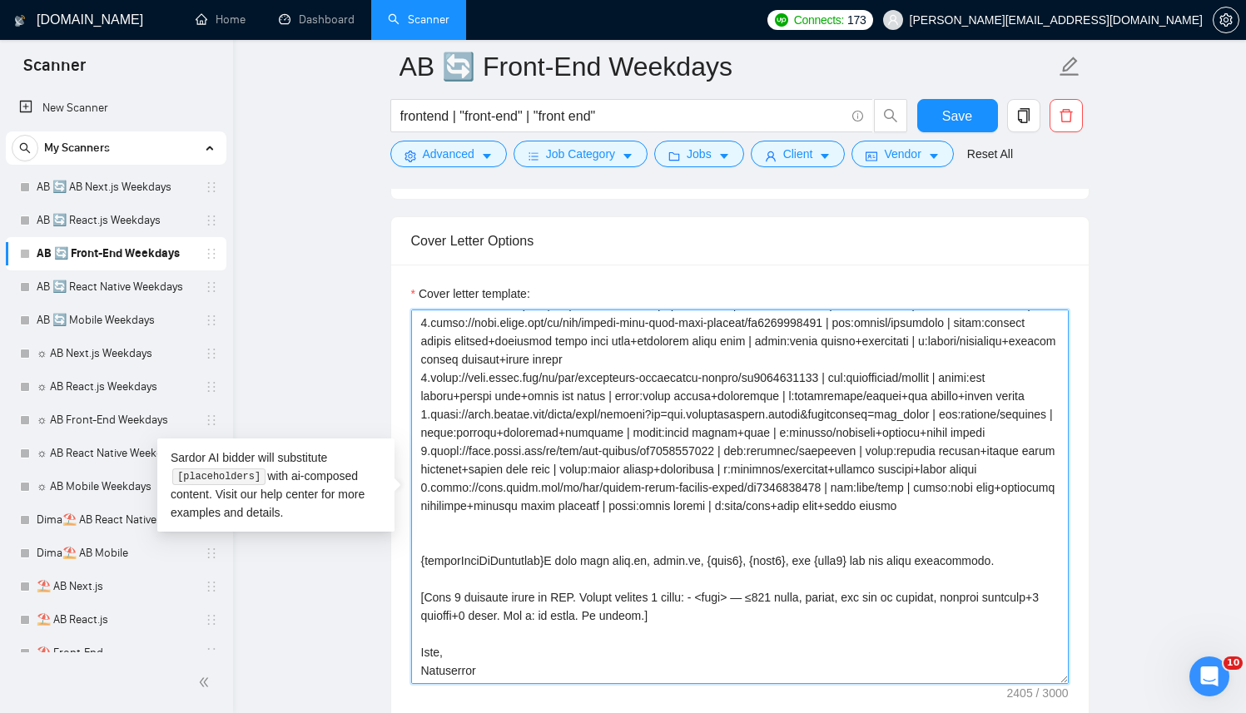
paste textarea "/social | f:prompt+progress+publish | s:react native | m:content+prompt+react 2…"
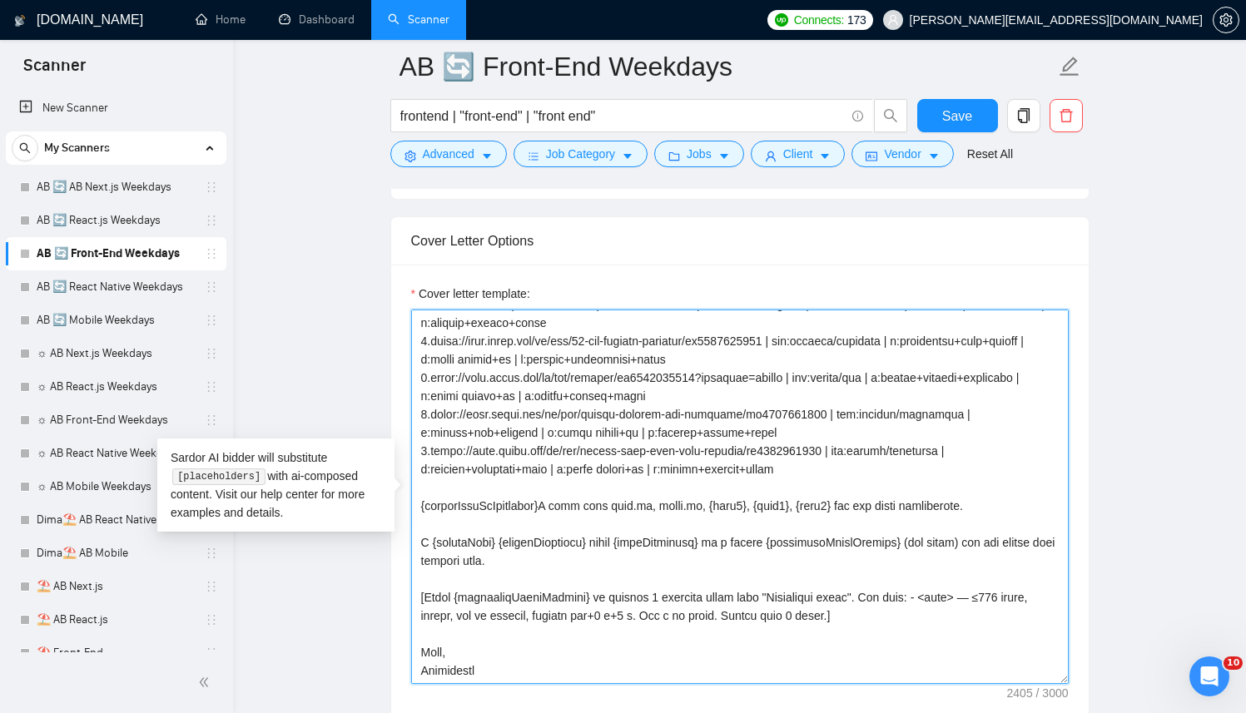
scroll to position [0, 0]
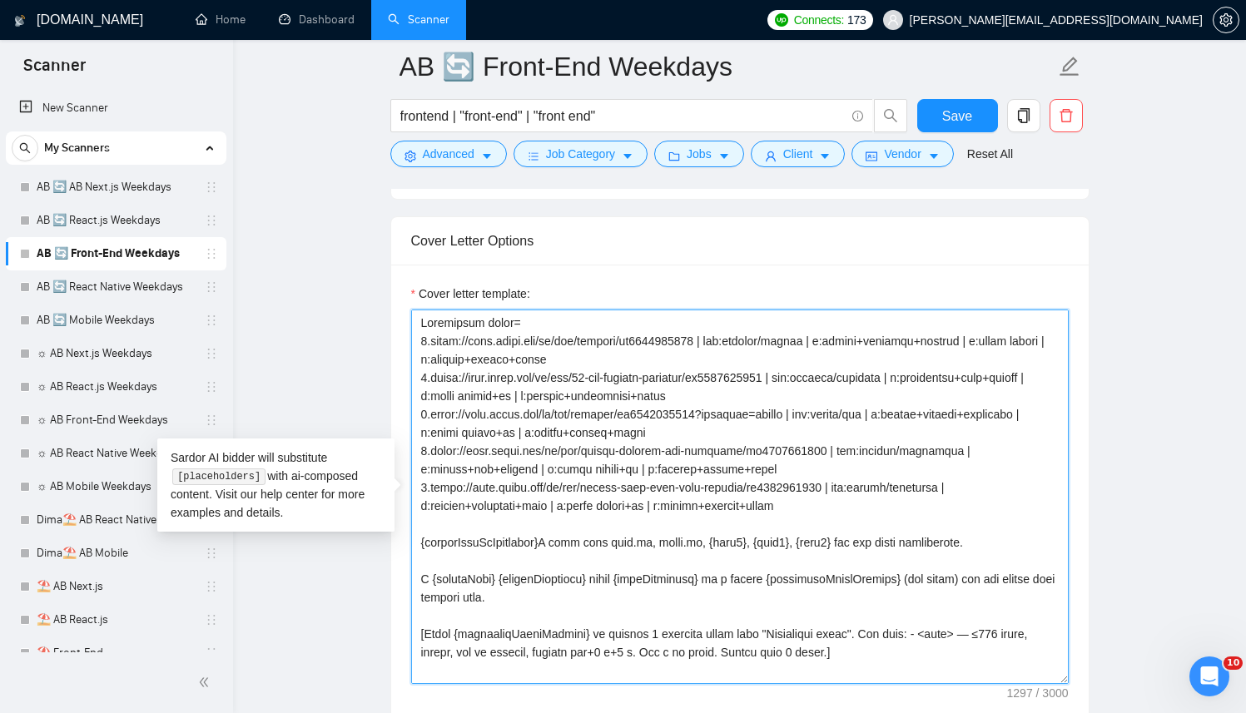
click at [852, 434] on textarea "Cover letter template:" at bounding box center [739, 497] width 657 height 374
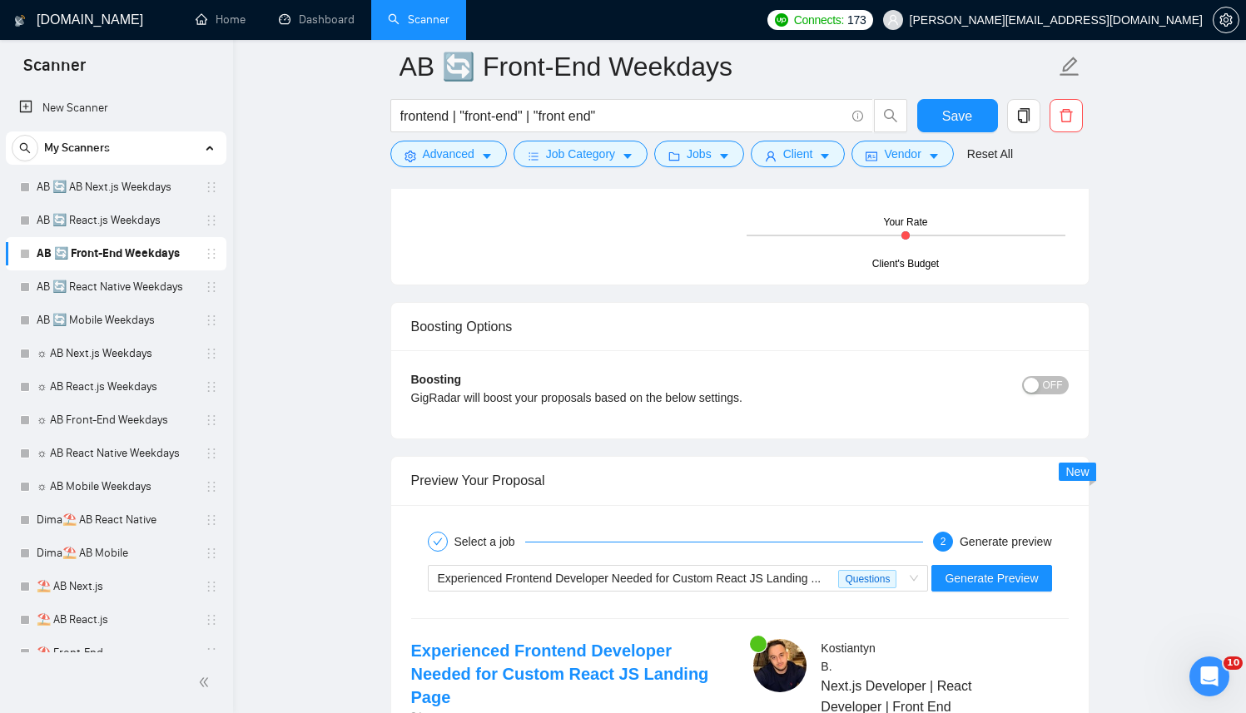
scroll to position [3109, 0]
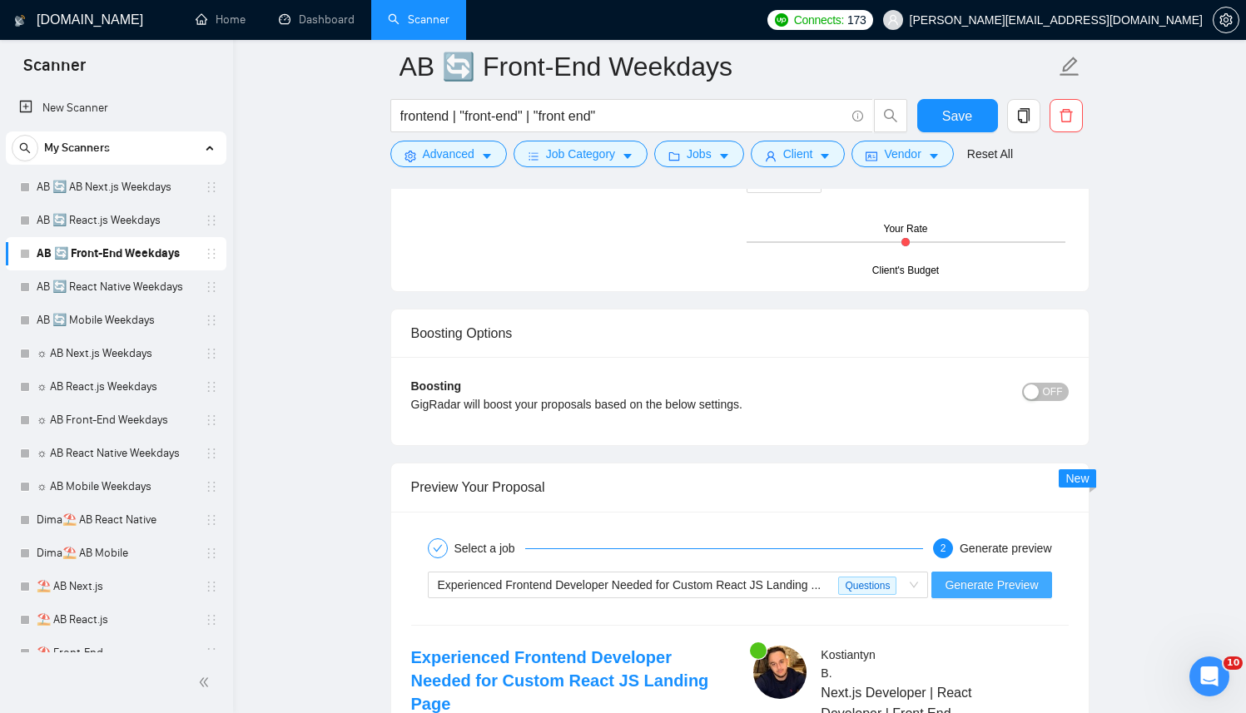
click at [1004, 592] on span "Generate Preview" at bounding box center [990, 585] width 93 height 18
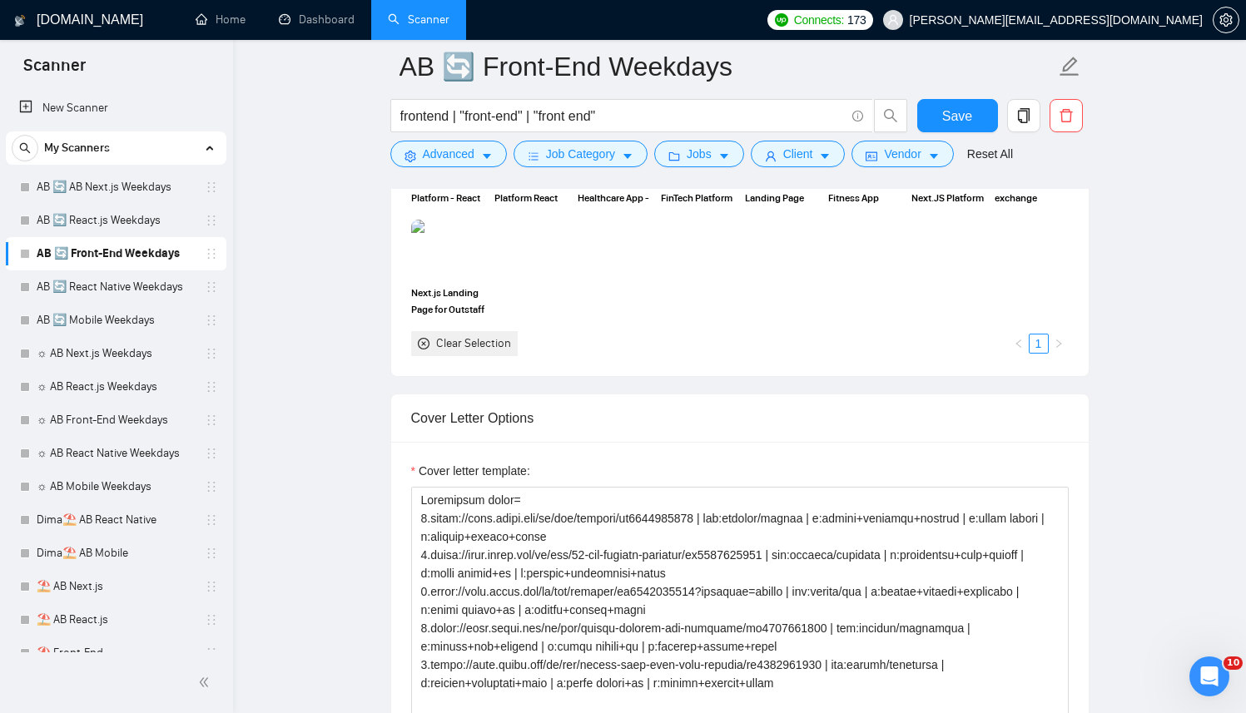
scroll to position [2144, 0]
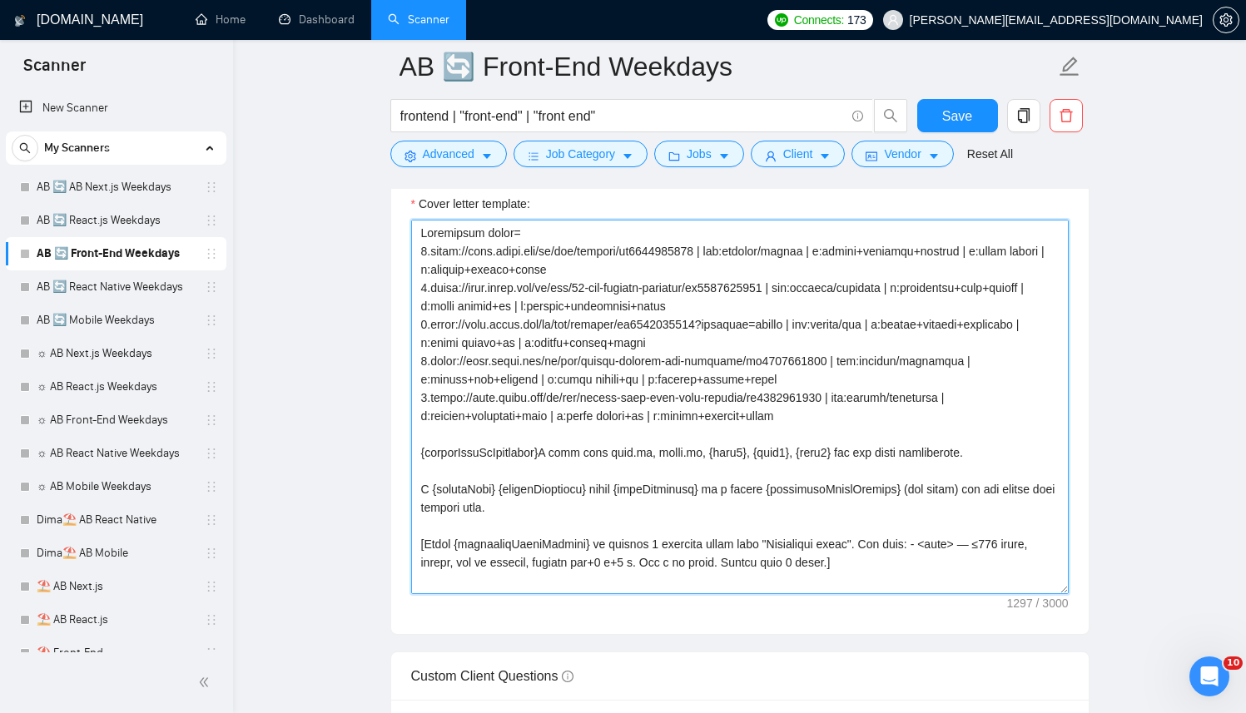
click at [725, 372] on textarea "Cover letter template:" at bounding box center [739, 407] width 657 height 374
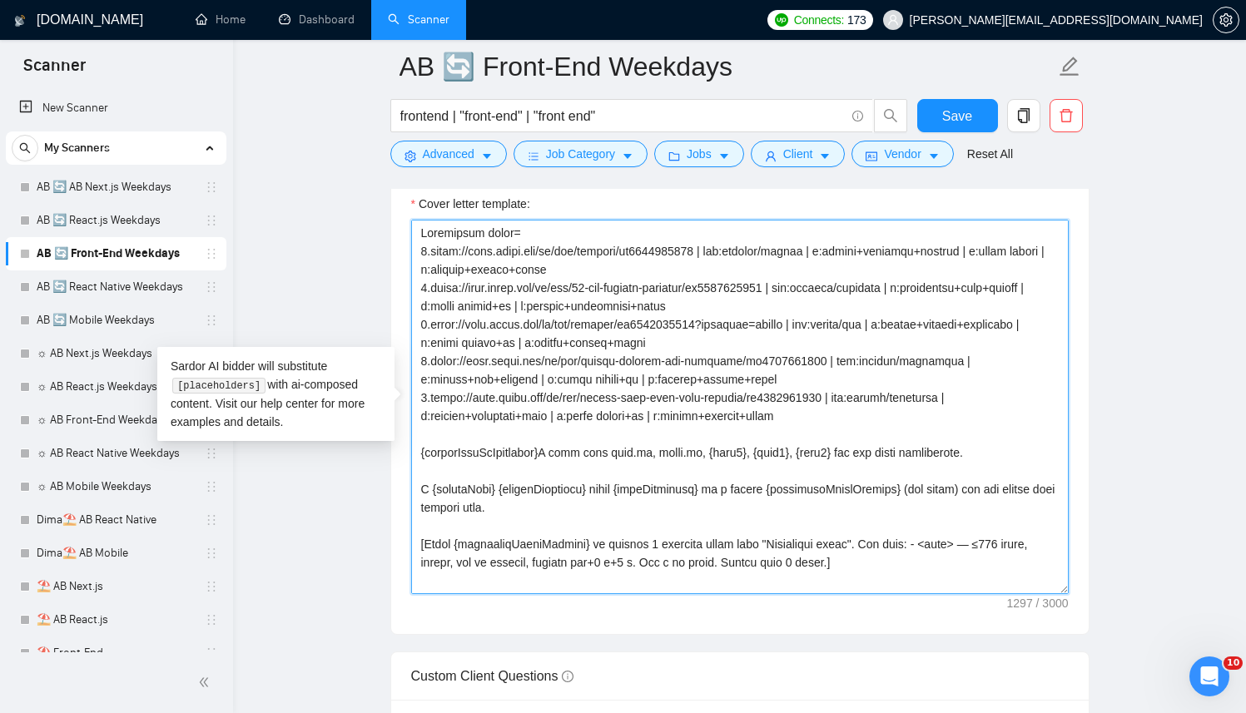
paste textarea "[Successful cases (reference only, never output directly): 1.https://apps.apple…"
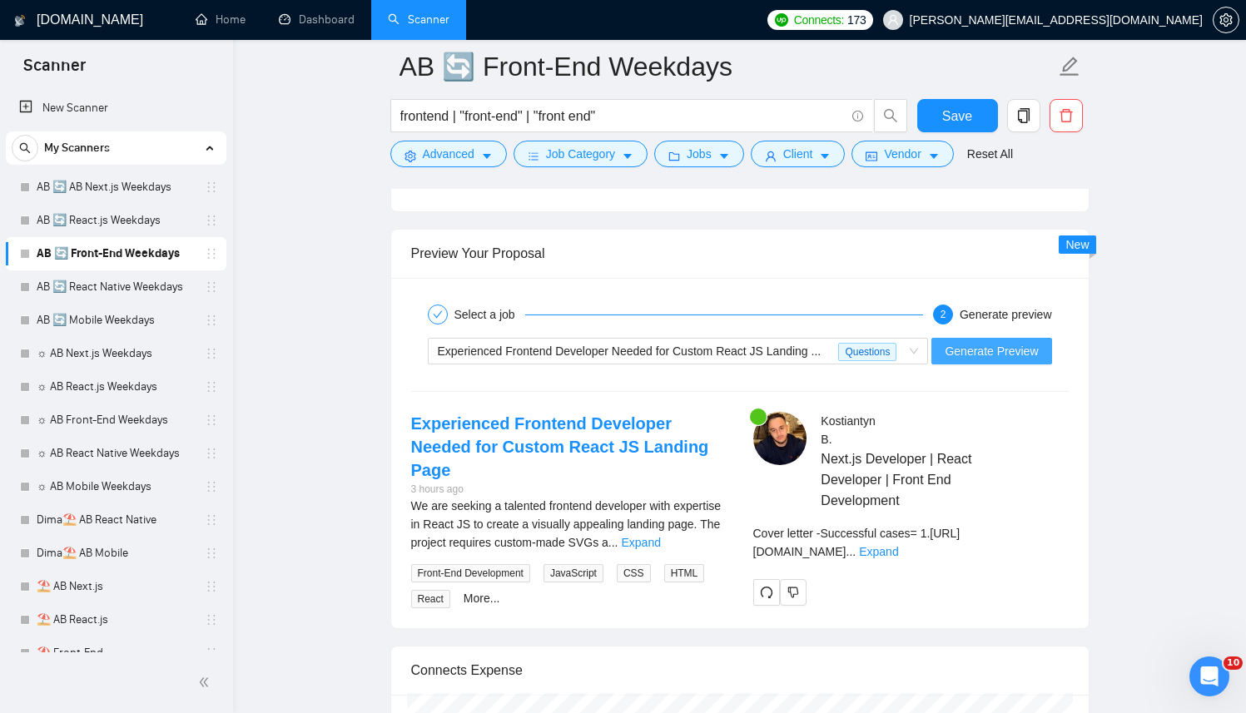
scroll to position [3300, 0]
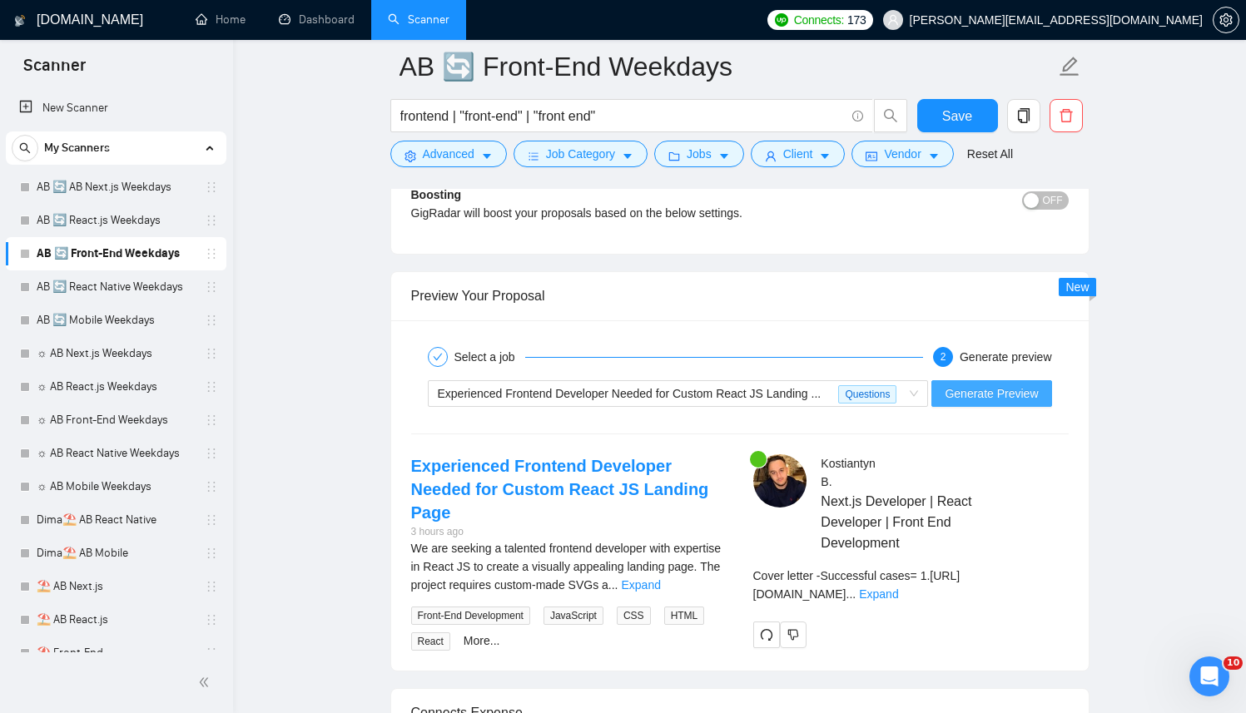
click at [978, 347] on div "Generate preview" at bounding box center [1005, 357] width 92 height 20
click at [980, 384] on span "Generate Preview" at bounding box center [990, 393] width 93 height 18
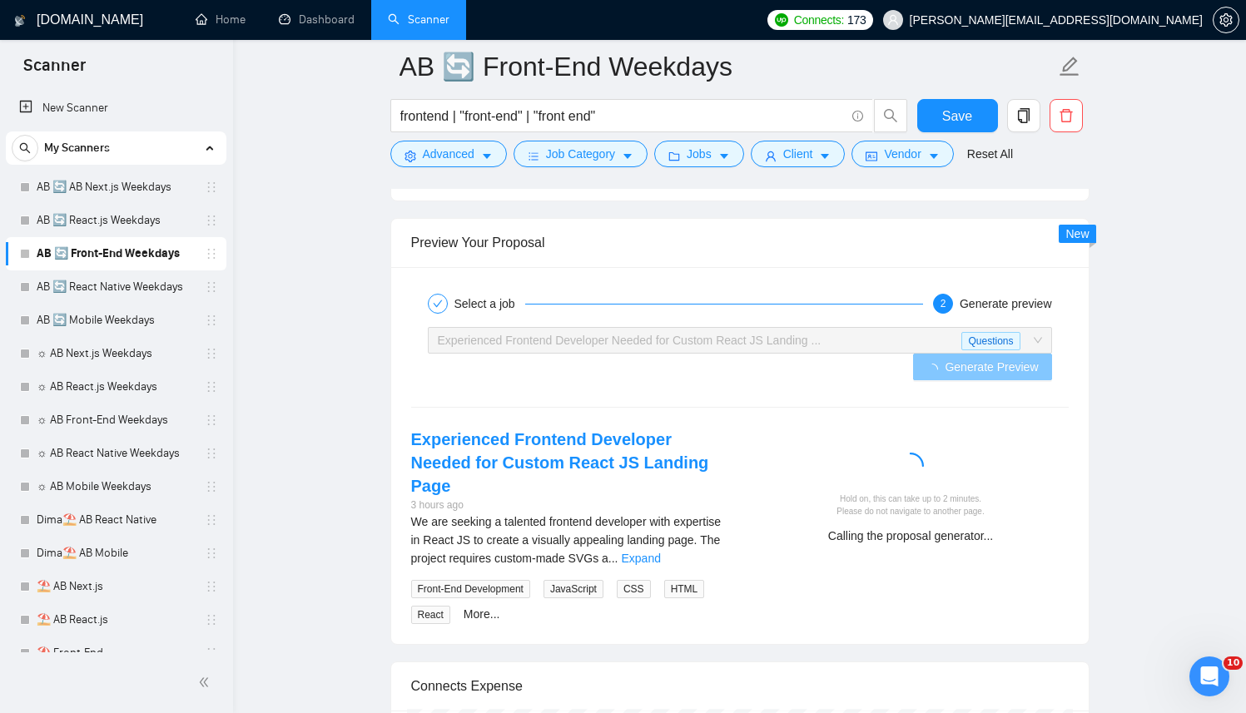
scroll to position [3372, 0]
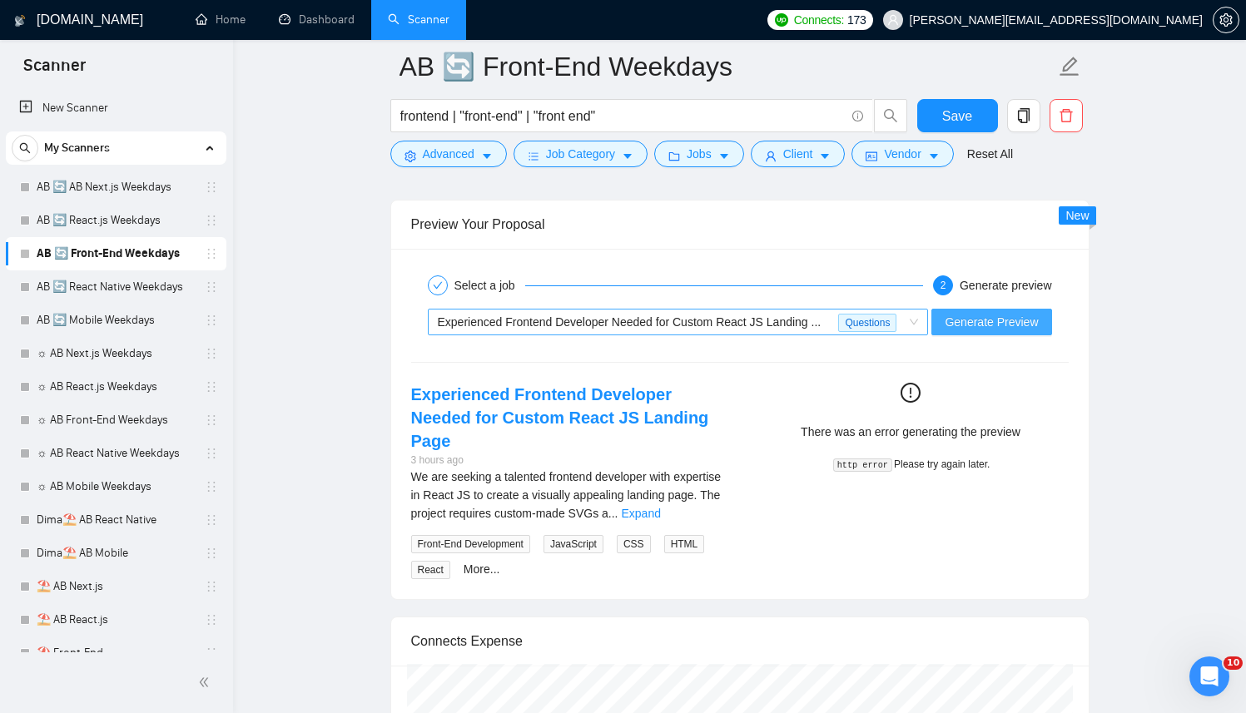
click at [696, 323] on span "Experienced Frontend Developer Needed for Custom React JS Landing ..." at bounding box center [630, 321] width 384 height 13
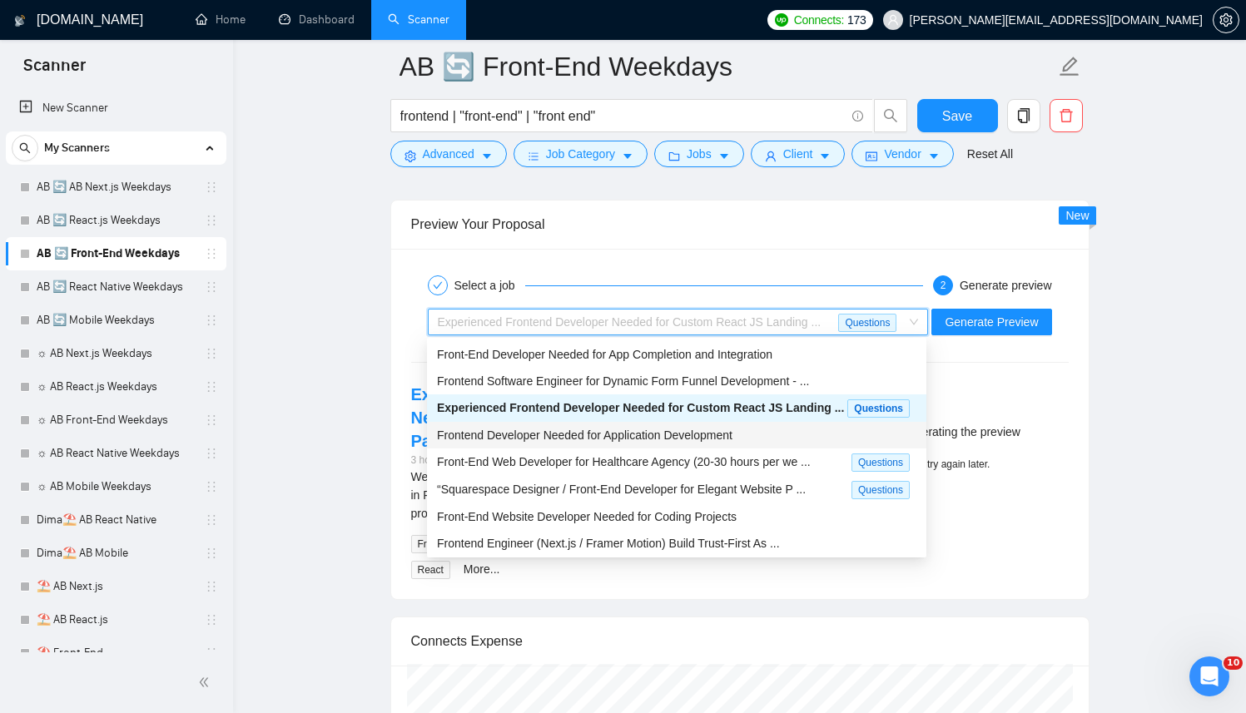
click at [564, 444] on div "Frontend Developer Needed for Application Development" at bounding box center [676, 435] width 479 height 18
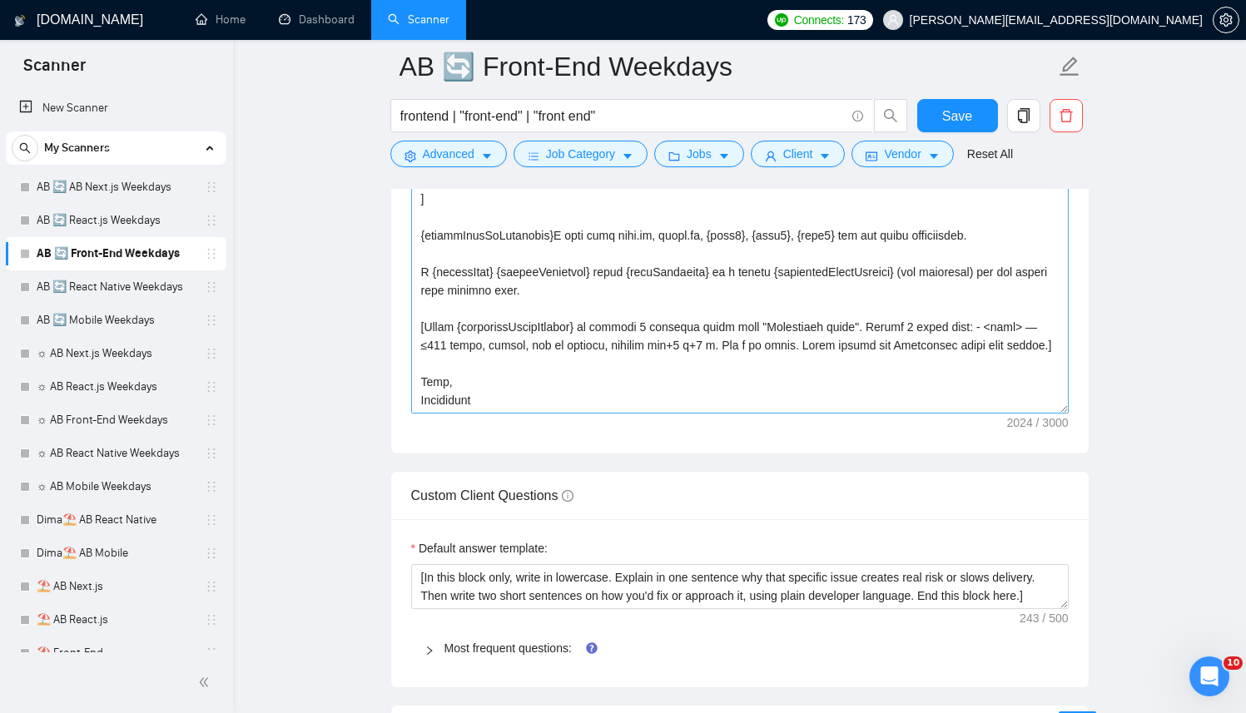
scroll to position [2319, 0]
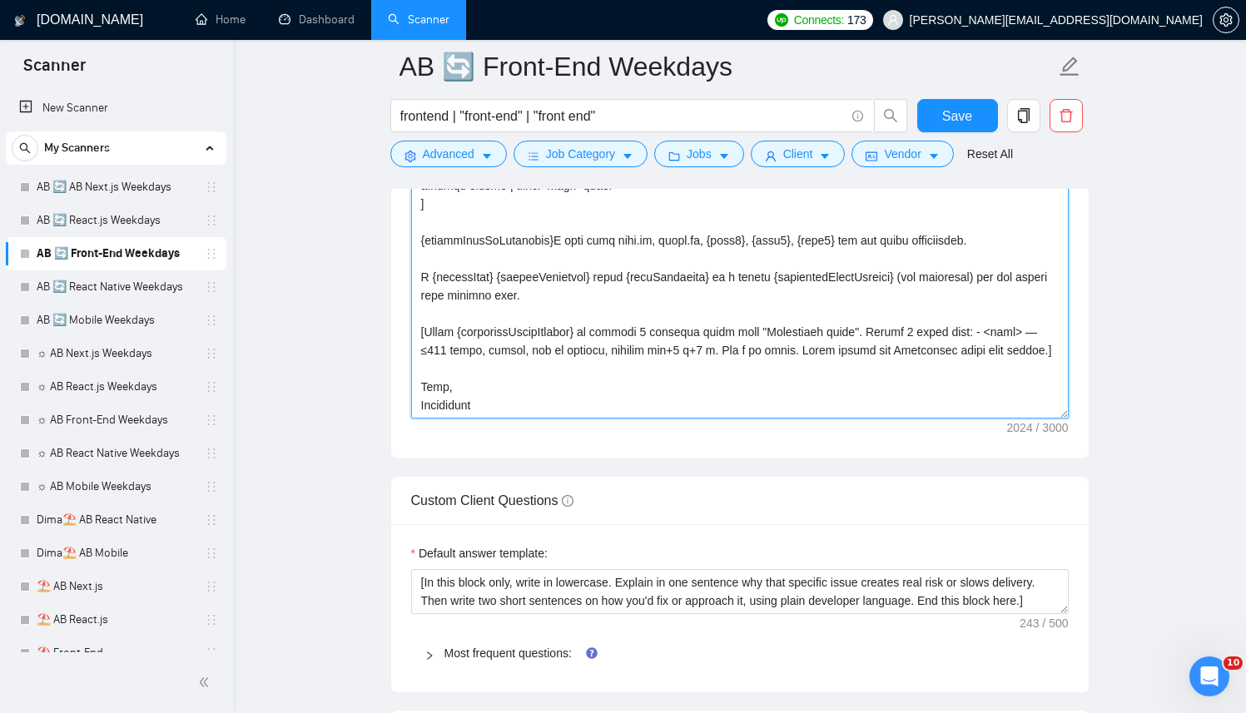
click at [696, 332] on textarea "Cover letter template:" at bounding box center [739, 231] width 657 height 374
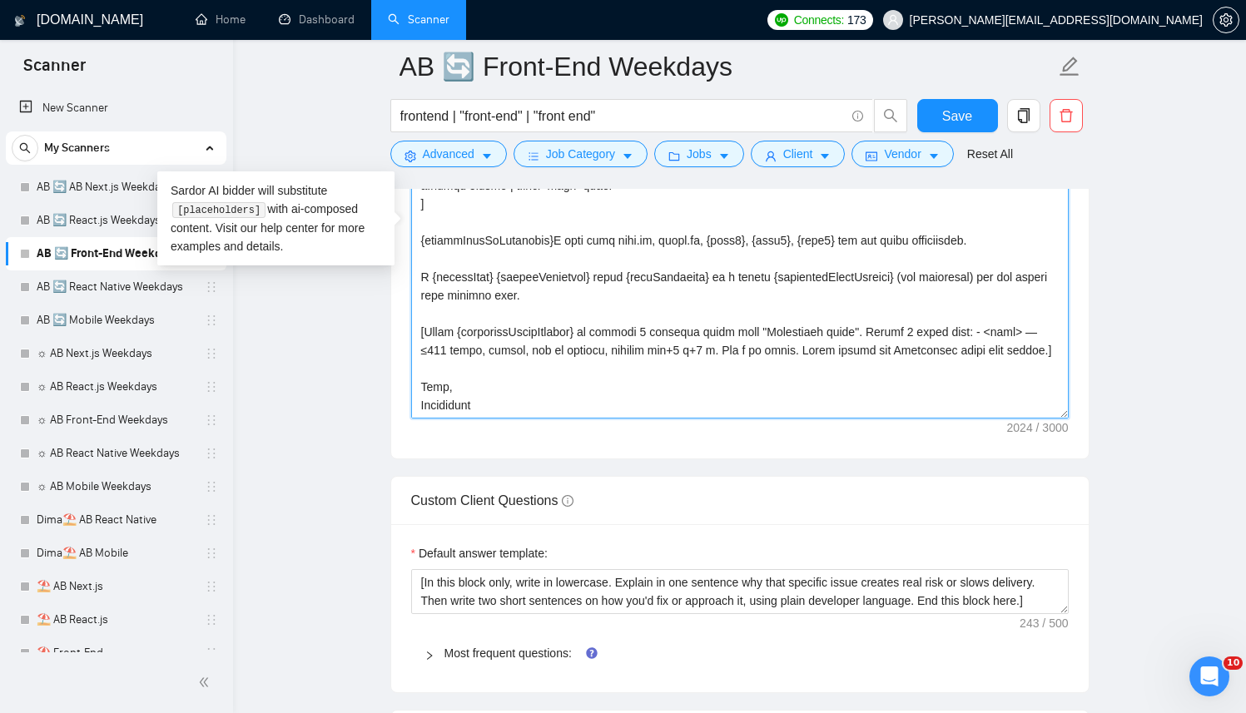
paste textarea "...] {clientNameIfAvailable}I work with next.js, react.js, {tech1}, {tech2}, {t…"
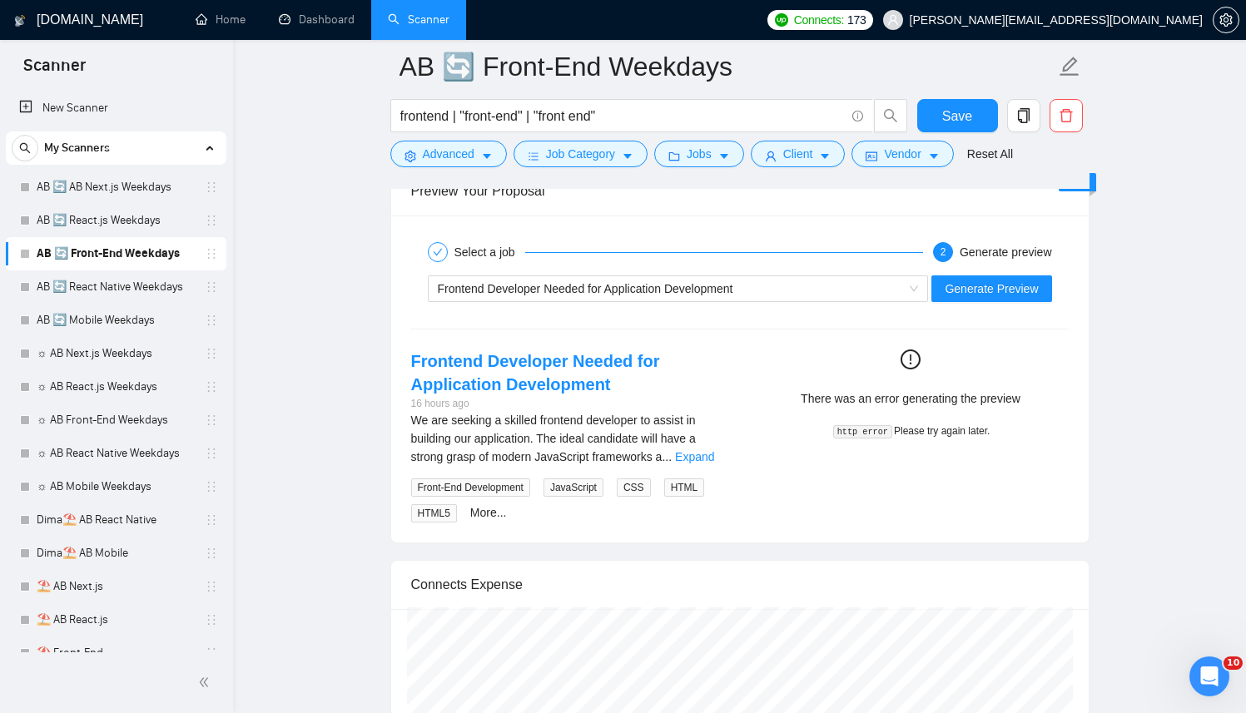
scroll to position [3415, 0]
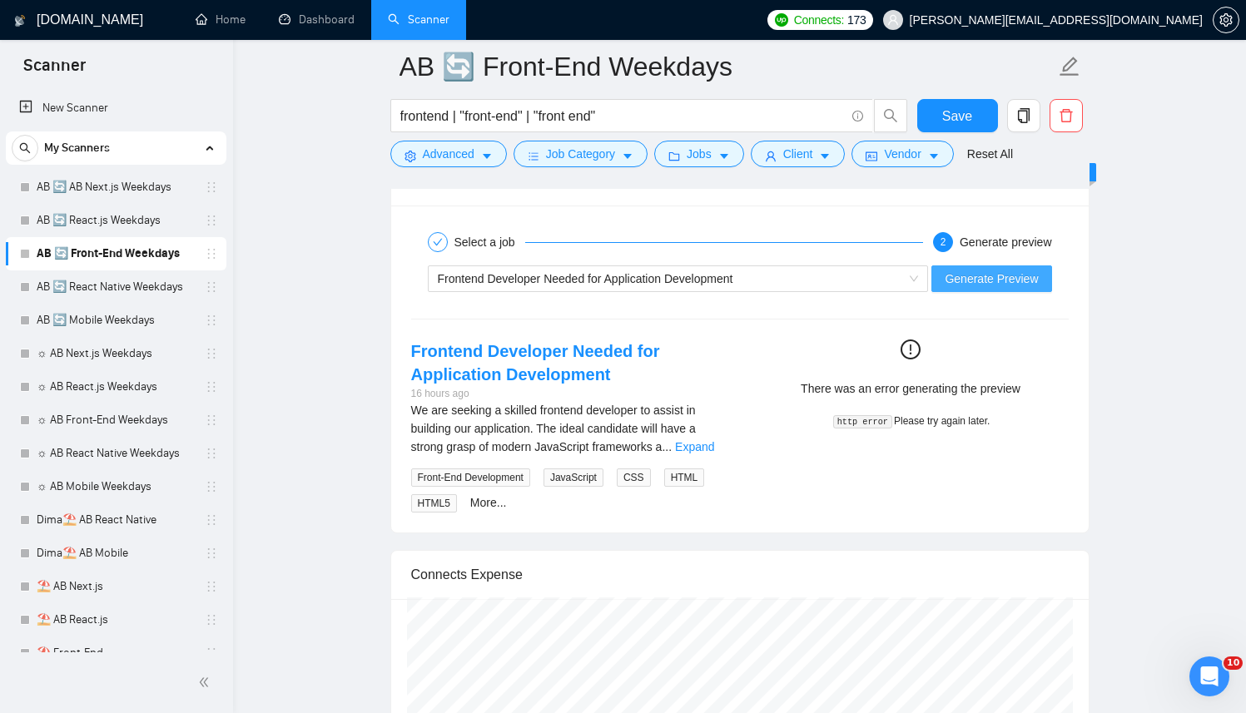
click at [967, 285] on span "Generate Preview" at bounding box center [990, 279] width 93 height 18
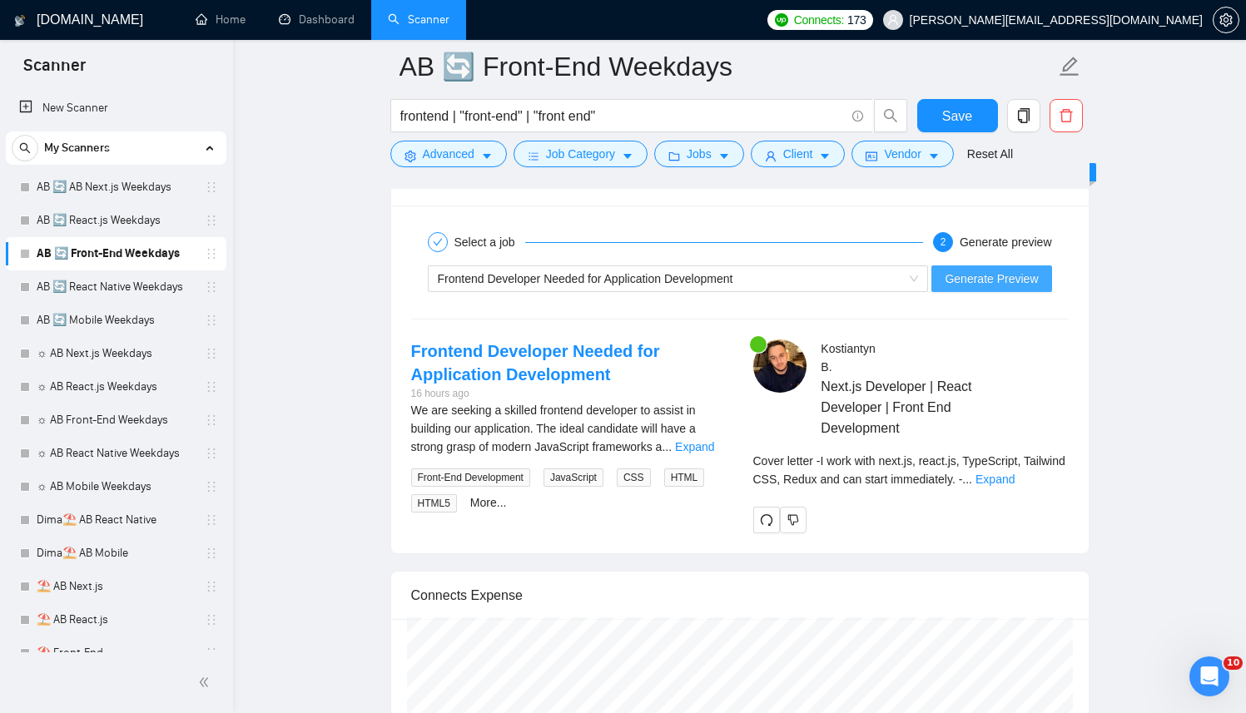
scroll to position [3427, 0]
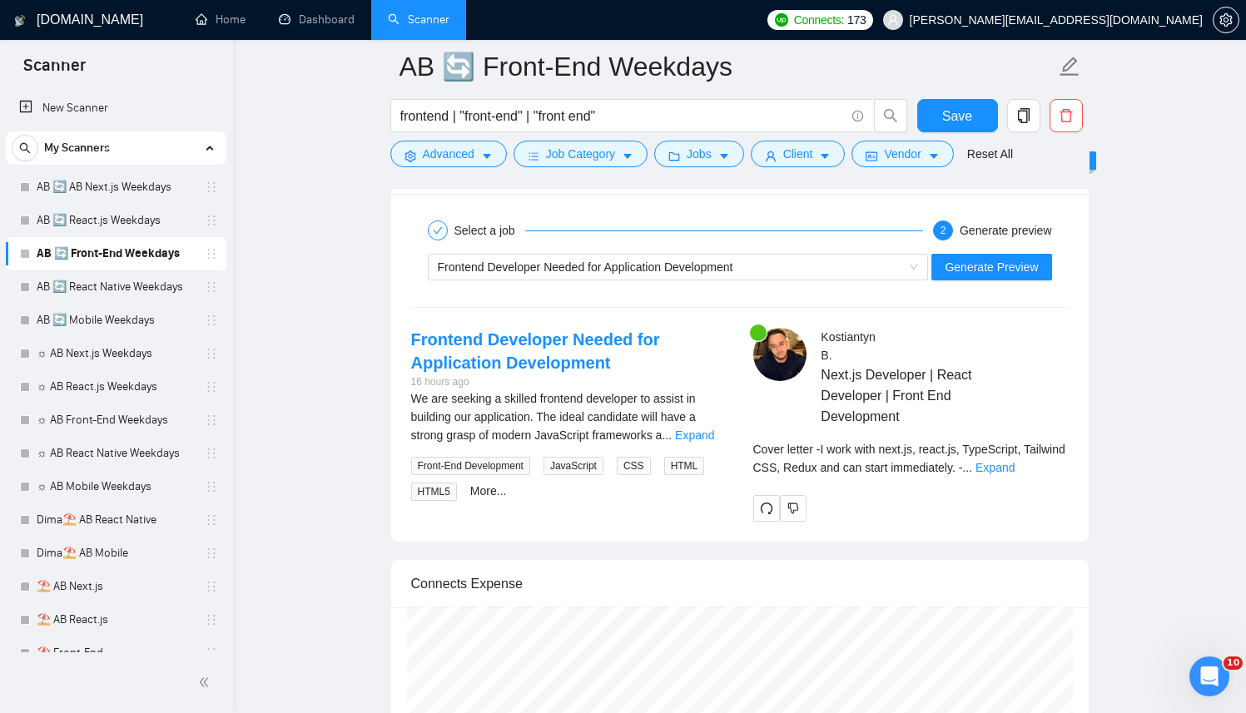
click at [1038, 459] on div "Cover letter - I work with next.js, react.js, TypeScript, Tailwind CSS, Redux a…" at bounding box center [910, 458] width 315 height 37
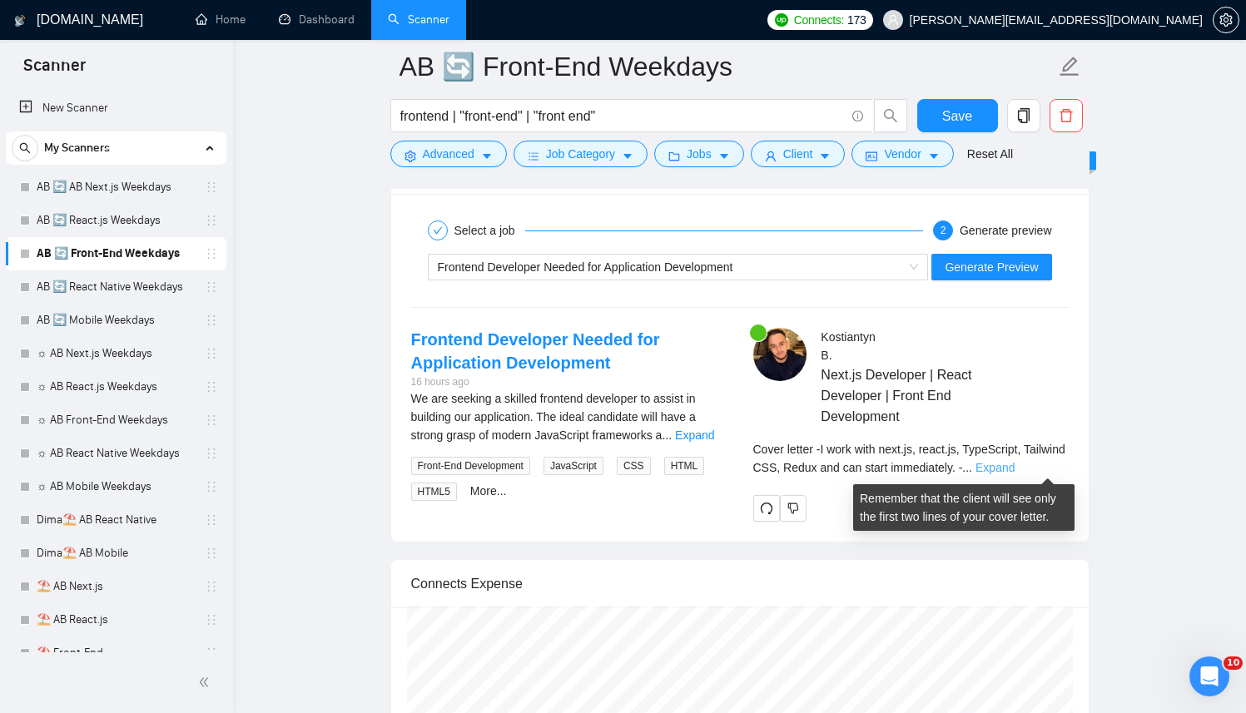
click at [1014, 463] on link "Expand" at bounding box center [994, 467] width 39 height 13
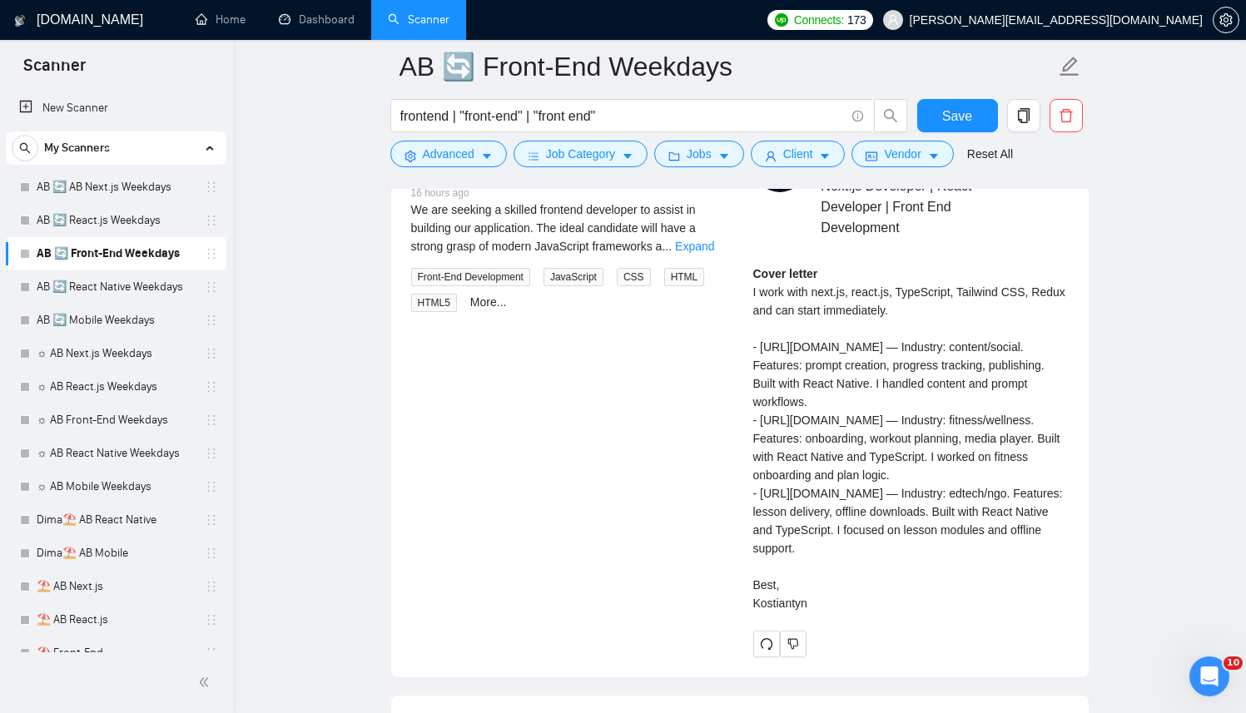
scroll to position [3621, 0]
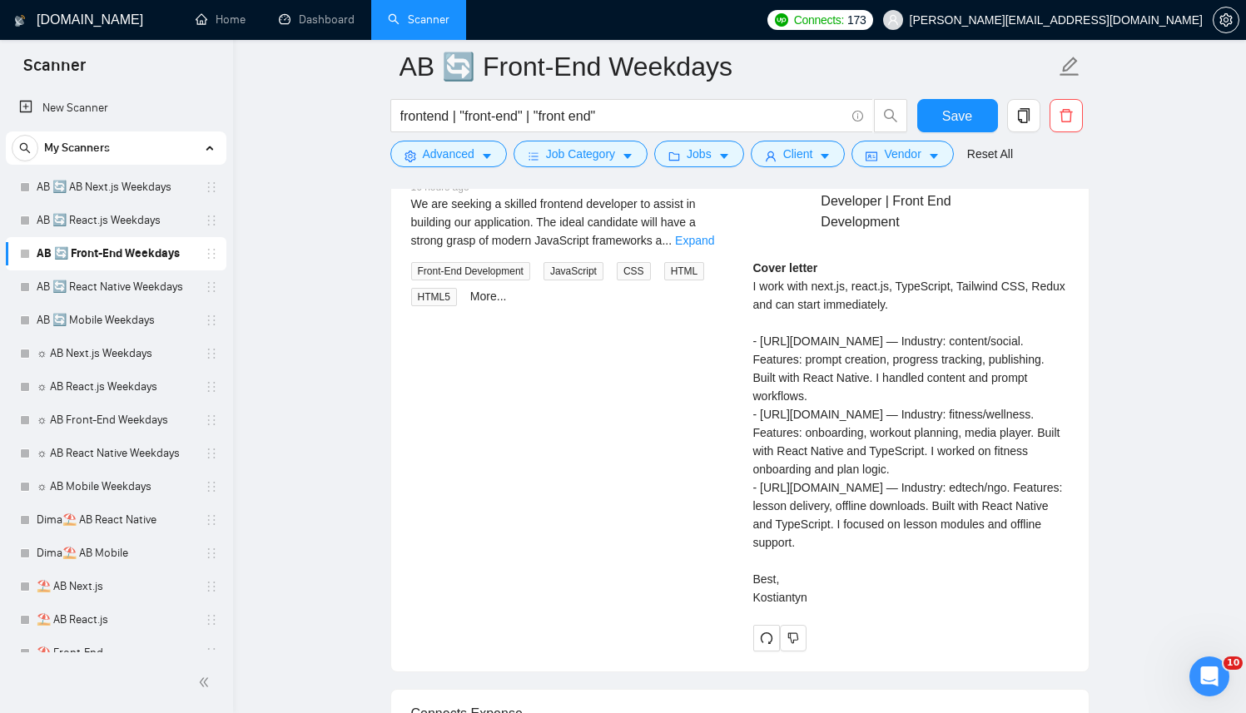
drag, startPoint x: 741, startPoint y: 256, endPoint x: 855, endPoint y: 625, distance: 385.9
click at [855, 625] on div "Kostiantyn B . Next.js Developer | React Developer | Front End Development Cove…" at bounding box center [911, 392] width 342 height 518
copy div "Cover letter I work with next.js, react.js, TypeScript, Tailwind CSS, Redux and…"
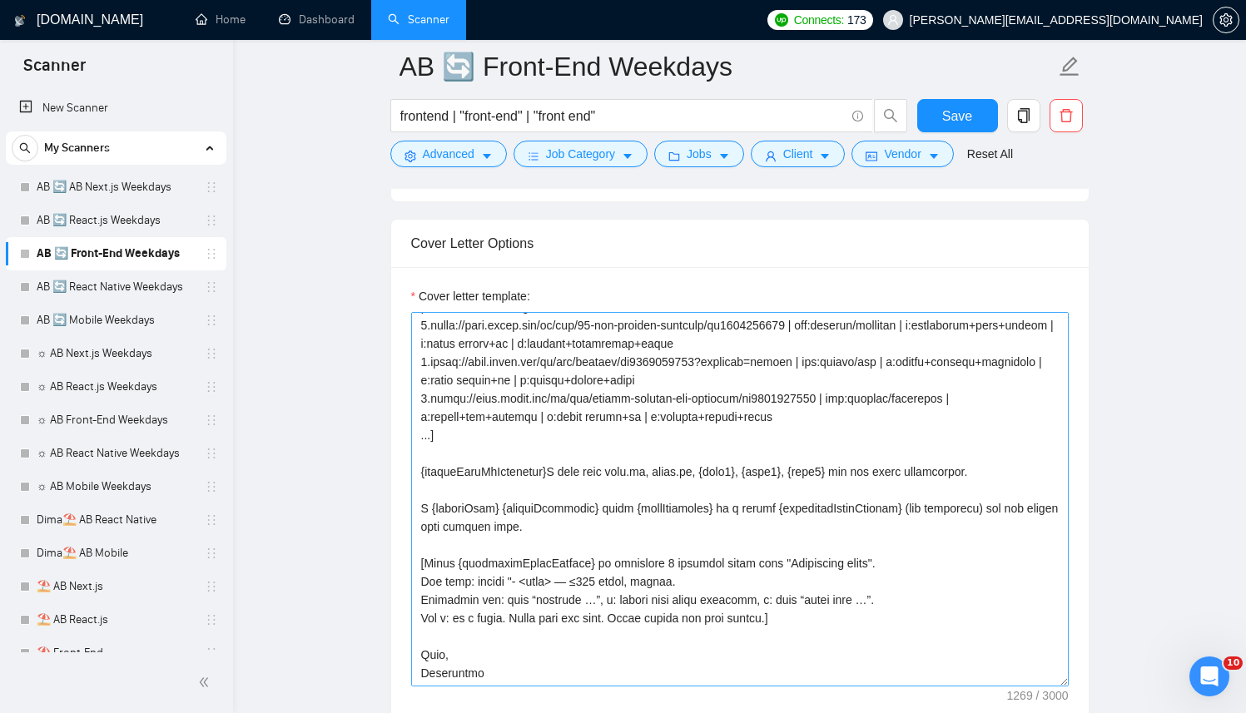
scroll to position [2048, 0]
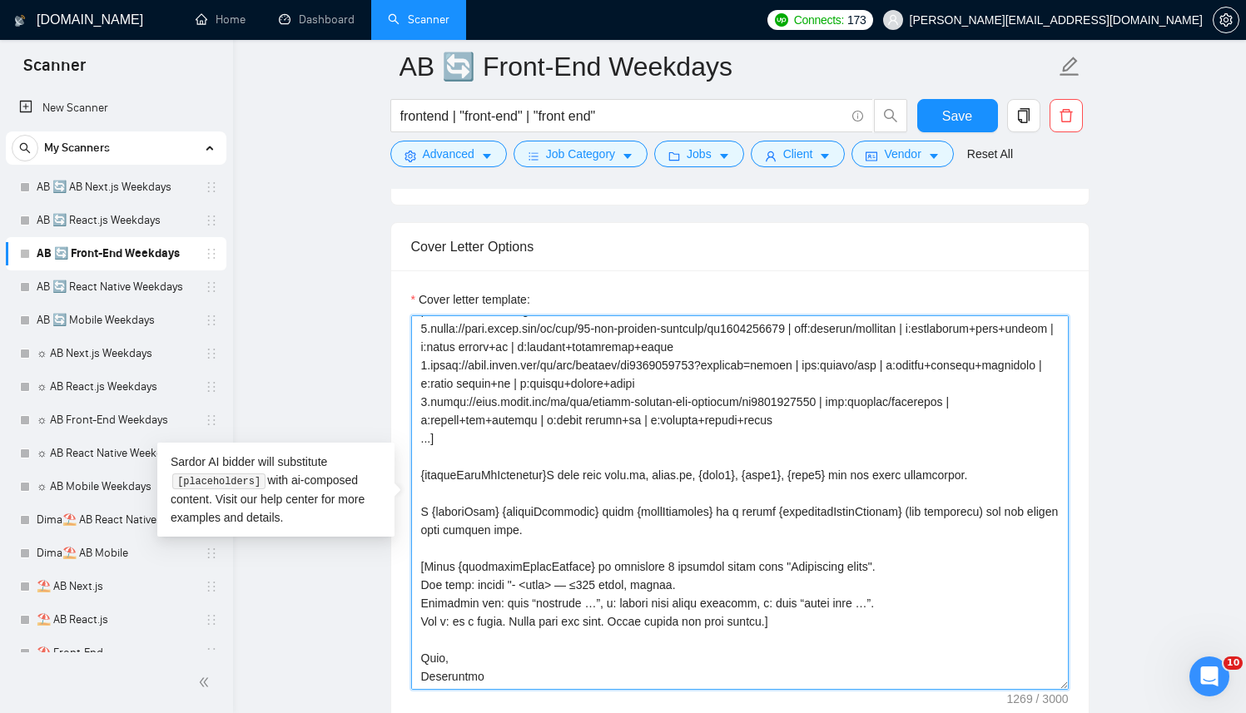
click at [684, 393] on textarea "Cover letter template:" at bounding box center [739, 502] width 657 height 374
paste textarea "ypescript | m:fitness+onboarding+react 3.https://apps.apple.com/us/app/cosecha/…"
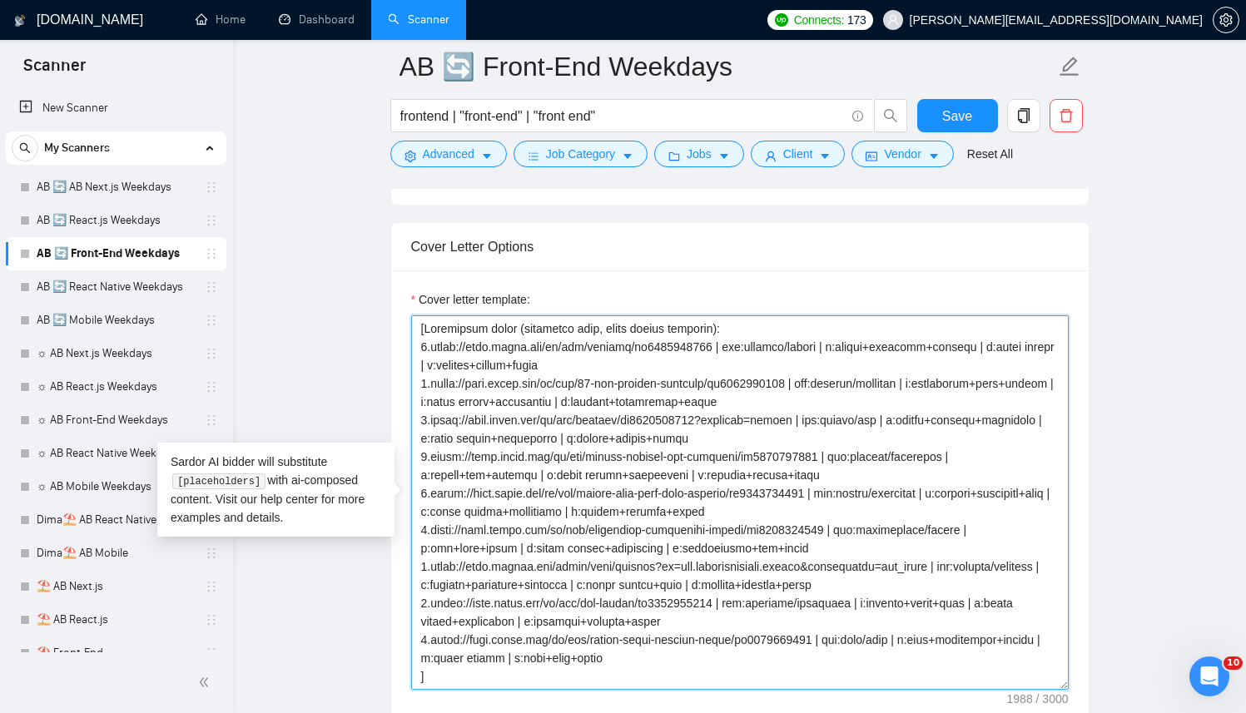
scroll to position [146, 0]
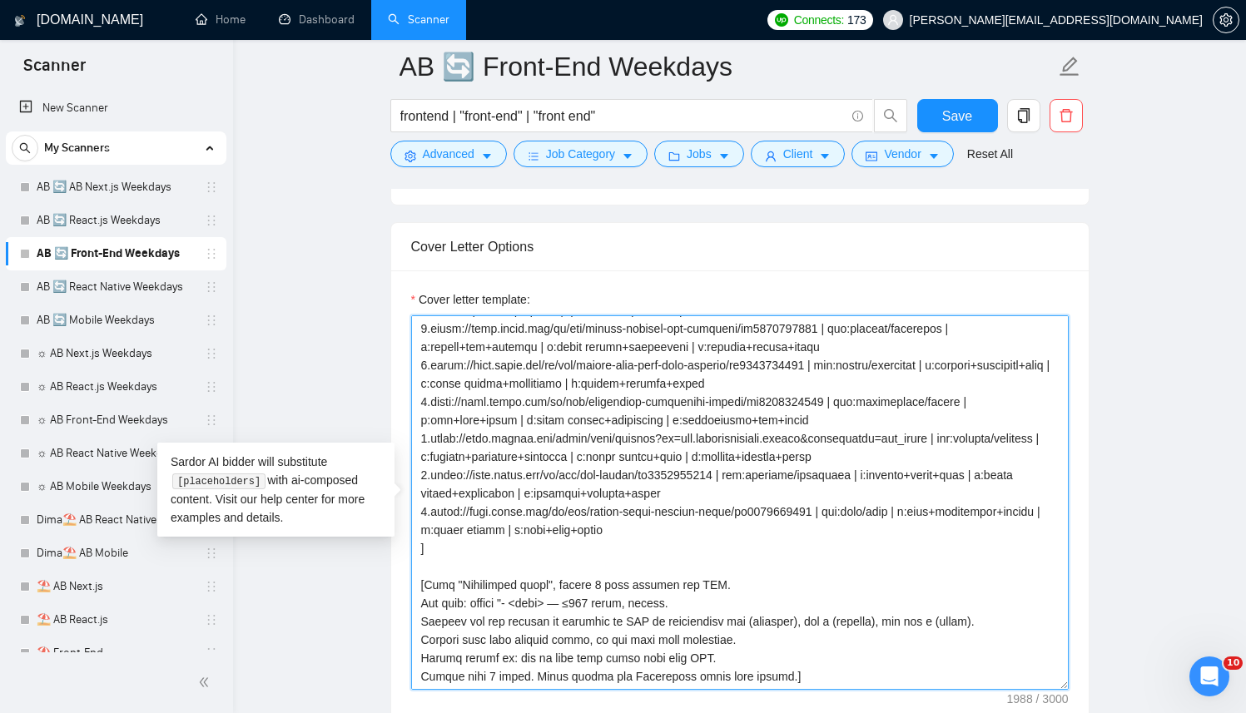
click at [736, 554] on textarea "Cover letter template:" at bounding box center [739, 502] width 657 height 374
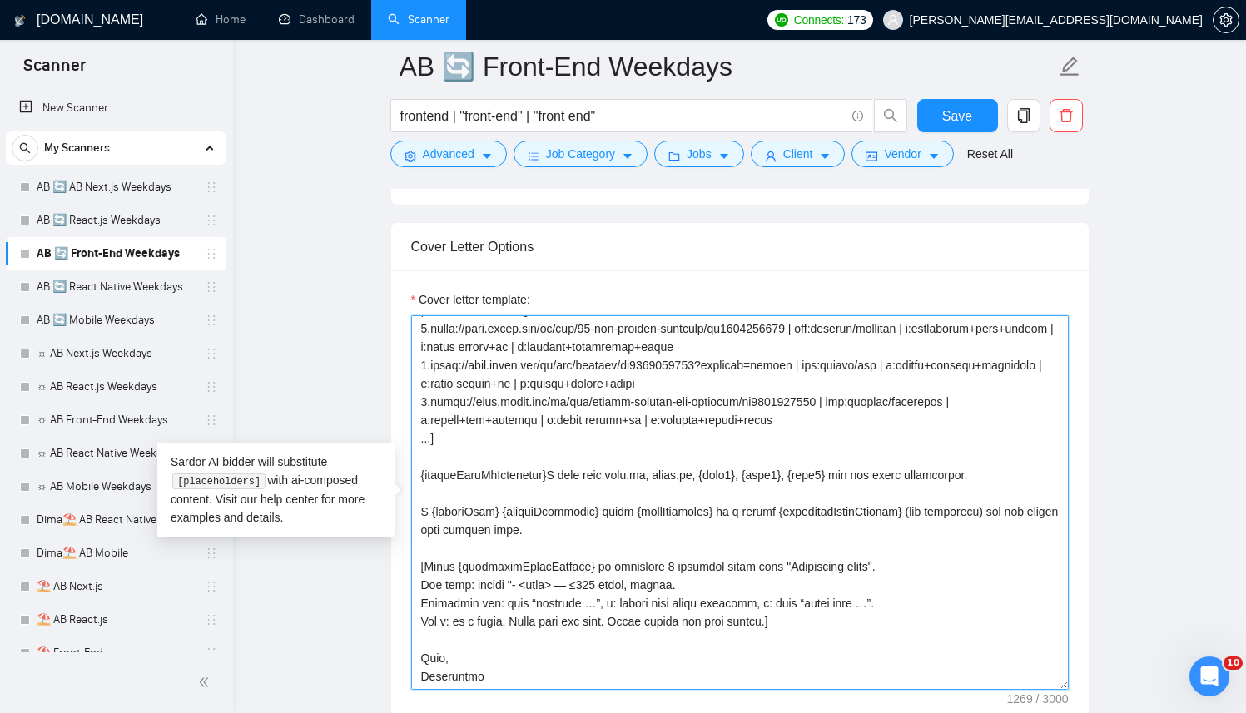
scroll to position [92, 0]
paste textarea "ypescript | m:fitness+onboarding+react 3.https://apps.apple.com/us/app/cosecha/…"
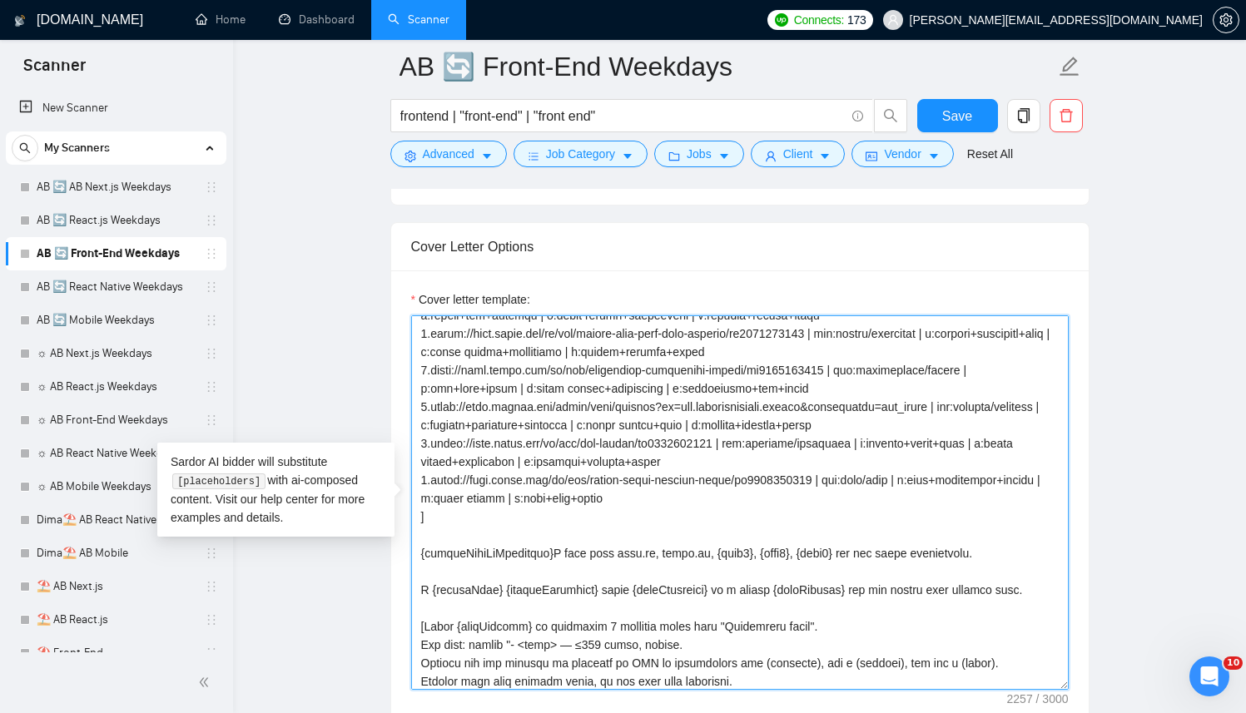
scroll to position [293, 0]
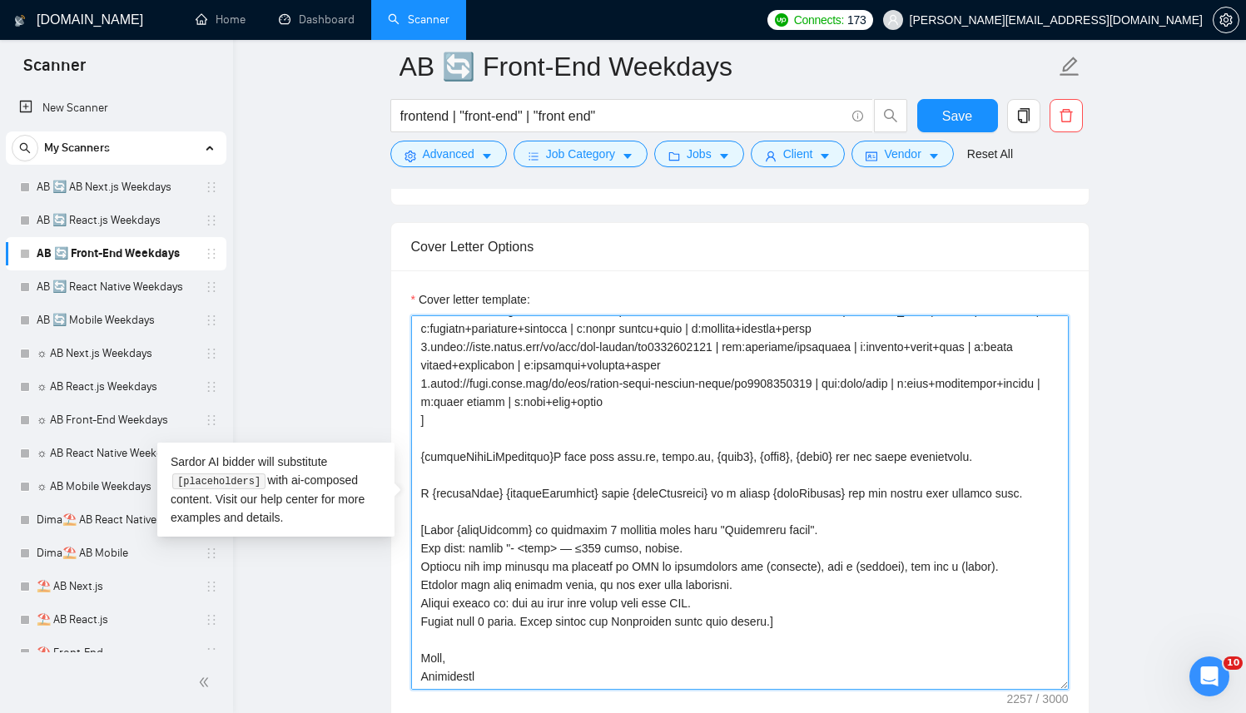
paste textarea
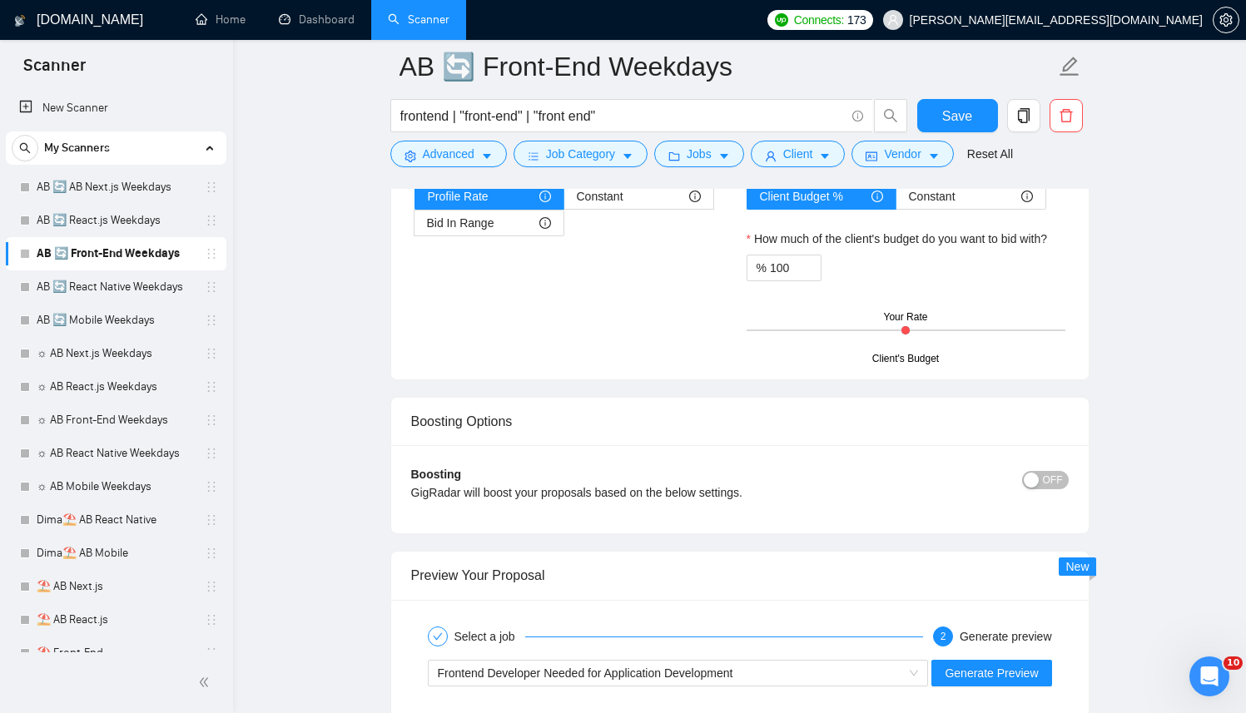
scroll to position [3294, 0]
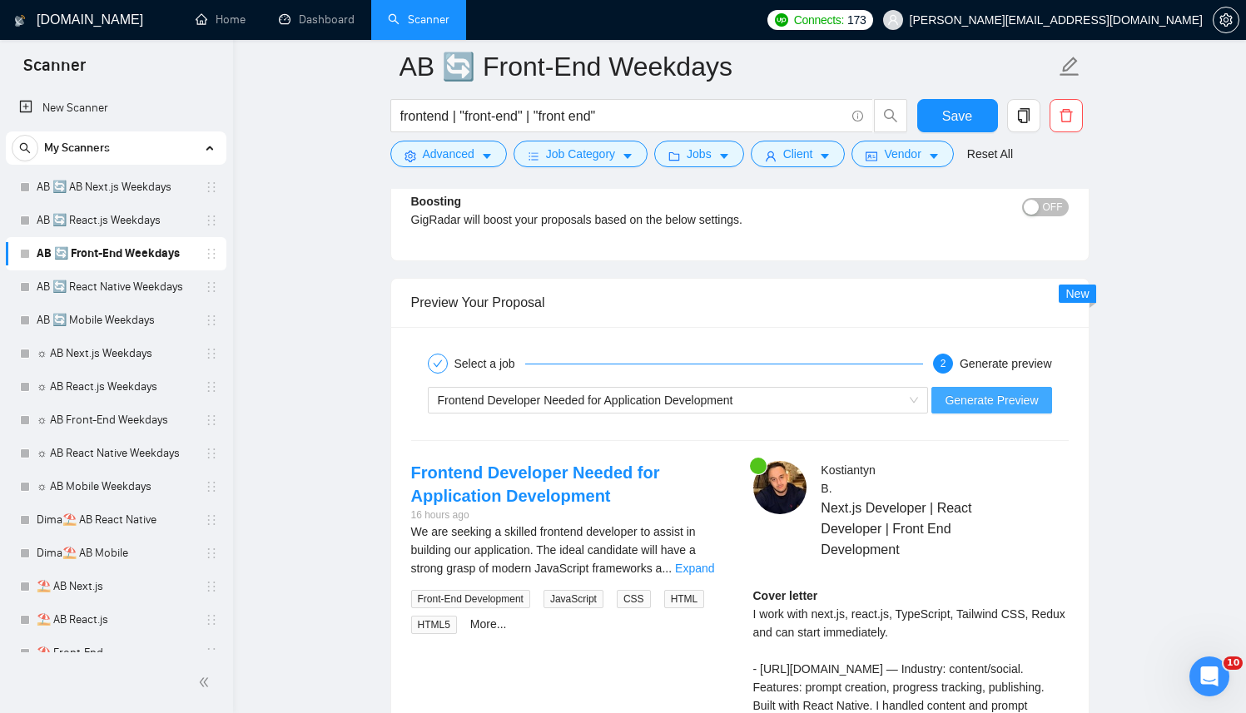
click at [965, 393] on span "Generate Preview" at bounding box center [990, 400] width 93 height 18
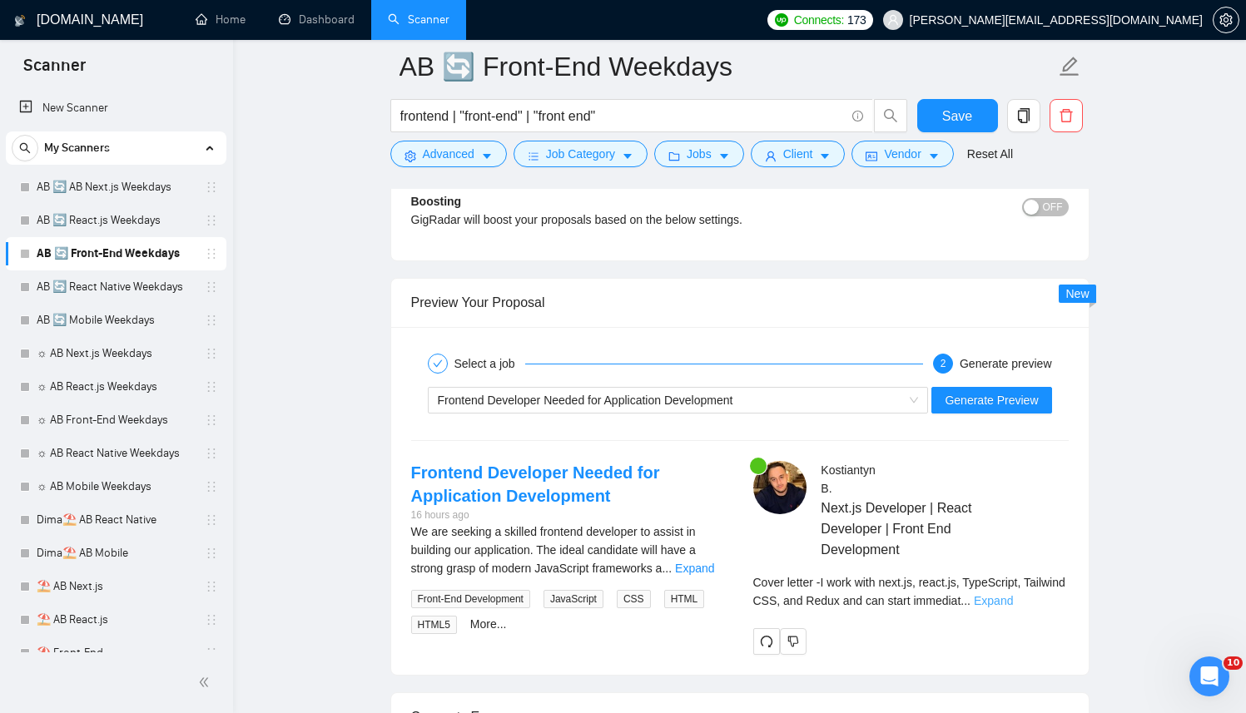
click at [1013, 597] on link "Expand" at bounding box center [993, 600] width 39 height 13
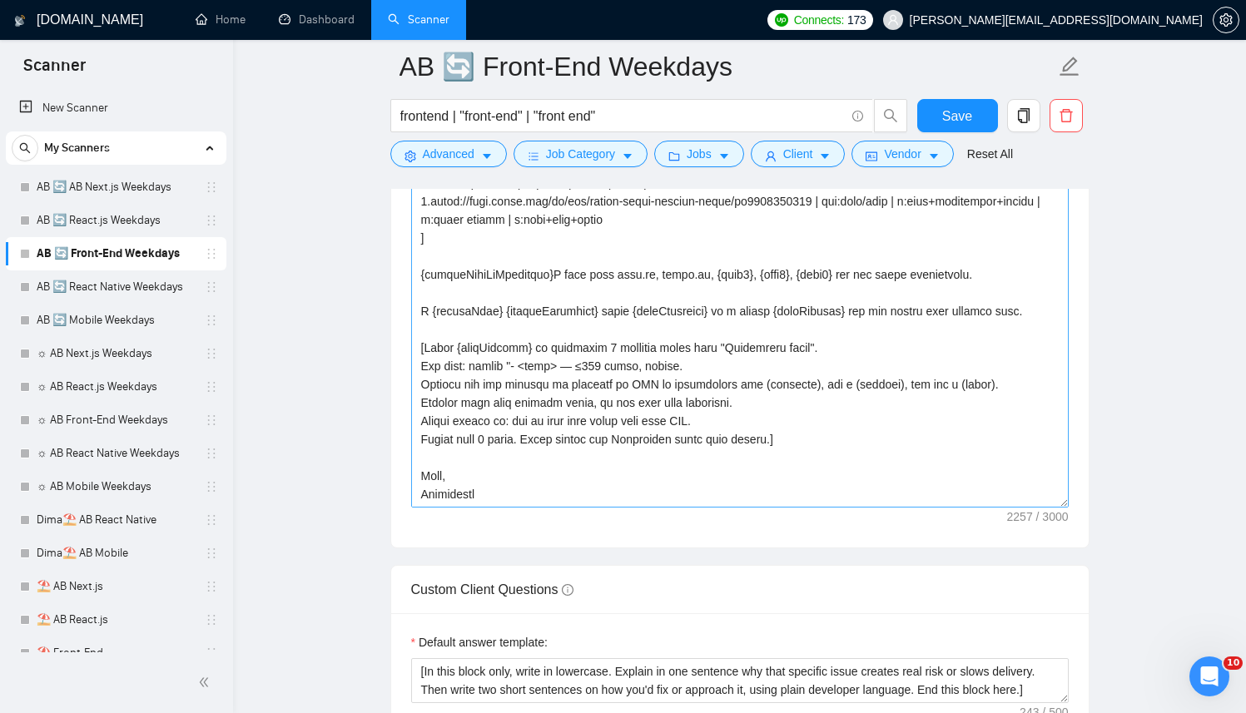
scroll to position [2229, 0]
click at [759, 340] on textarea "Cover letter template:" at bounding box center [739, 321] width 657 height 374
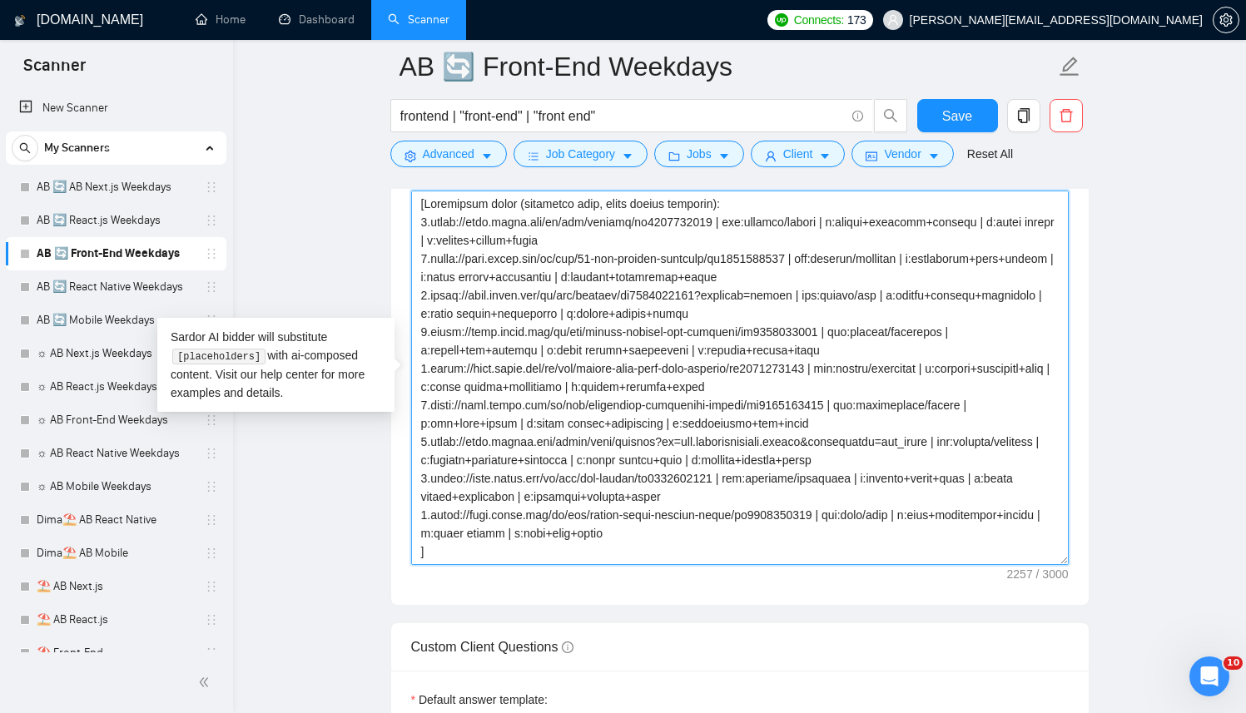
scroll to position [2189, 0]
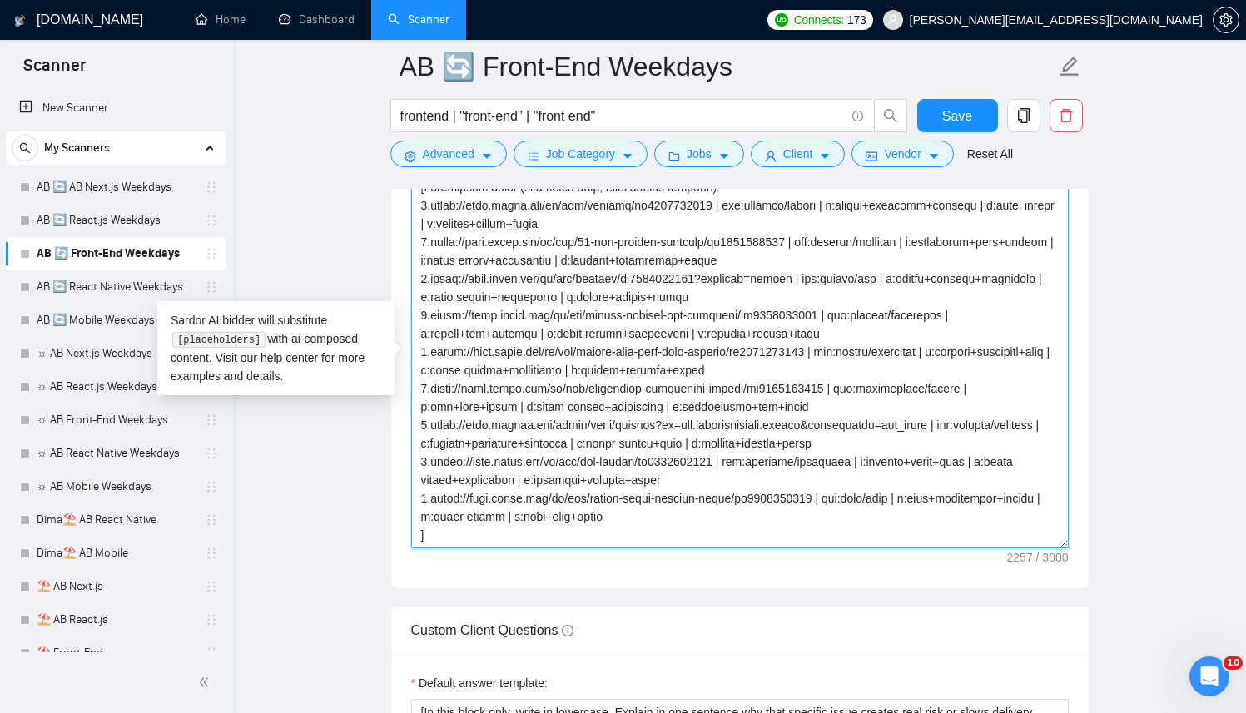
paste textarea "Anton"
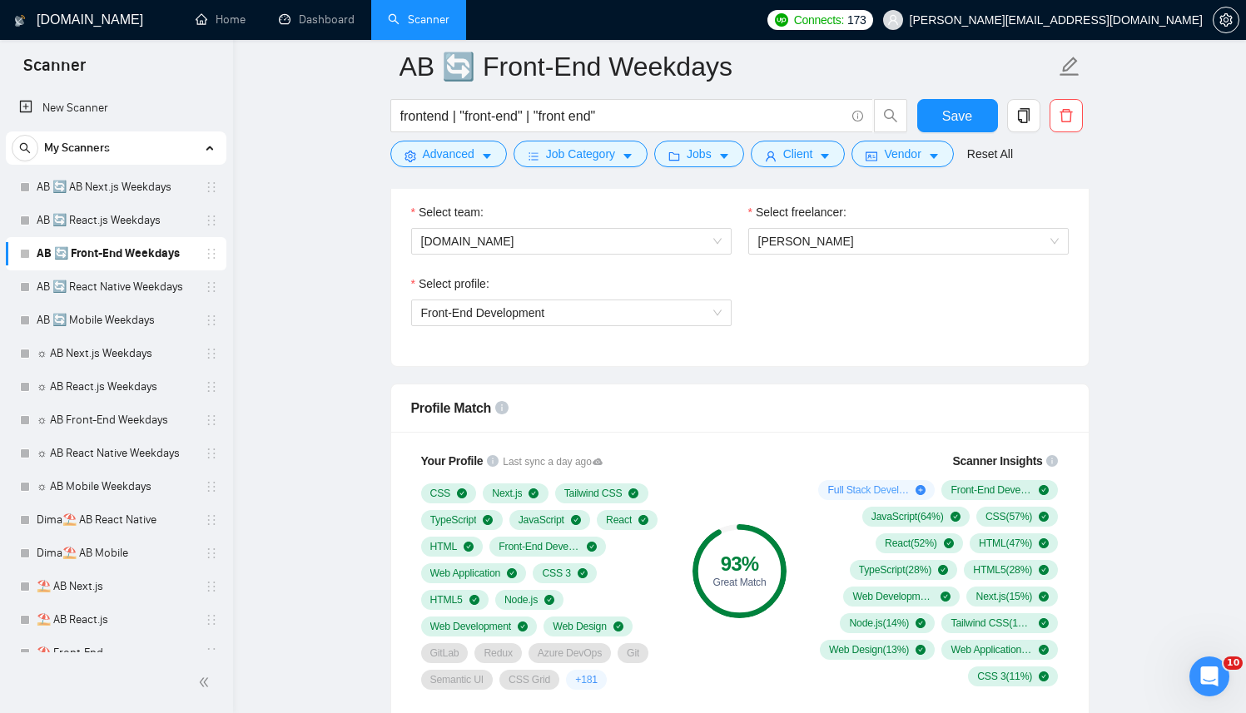
scroll to position [1068, 0]
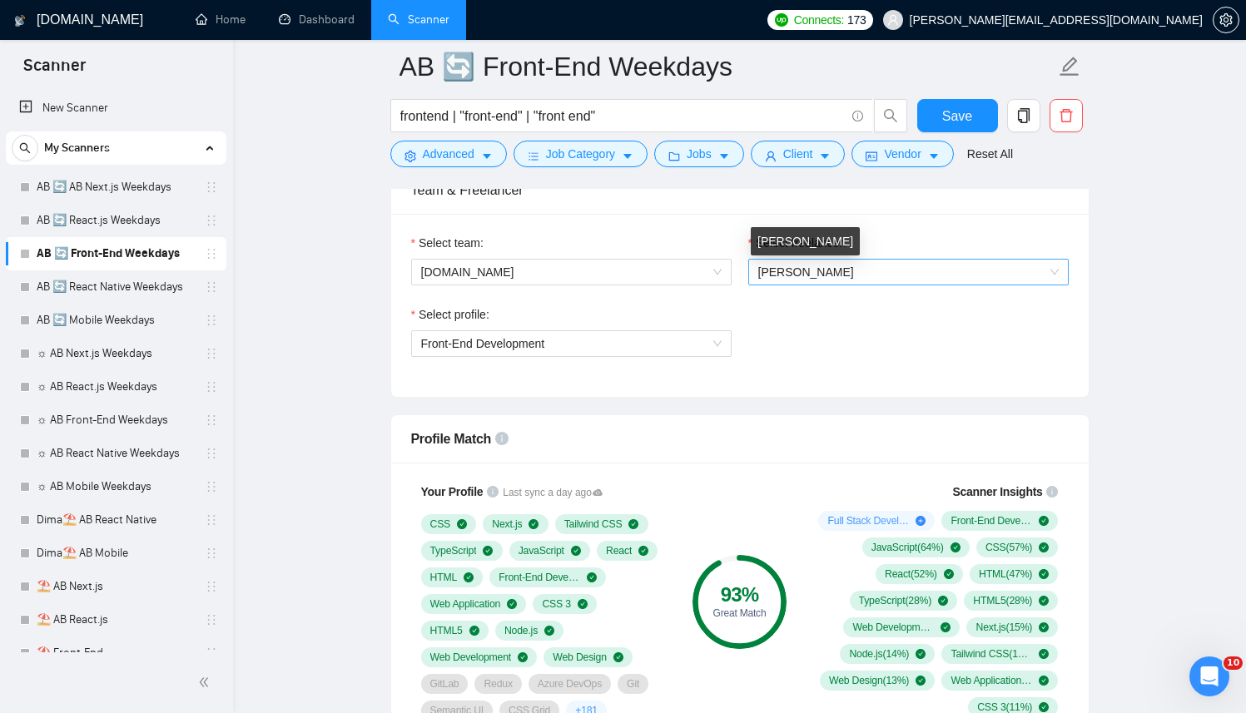
click at [767, 268] on span "[PERSON_NAME]" at bounding box center [806, 271] width 96 height 13
type textarea "[Successful cases (reference only, never output directly): 1.[URL][DOMAIN_NAME]…"
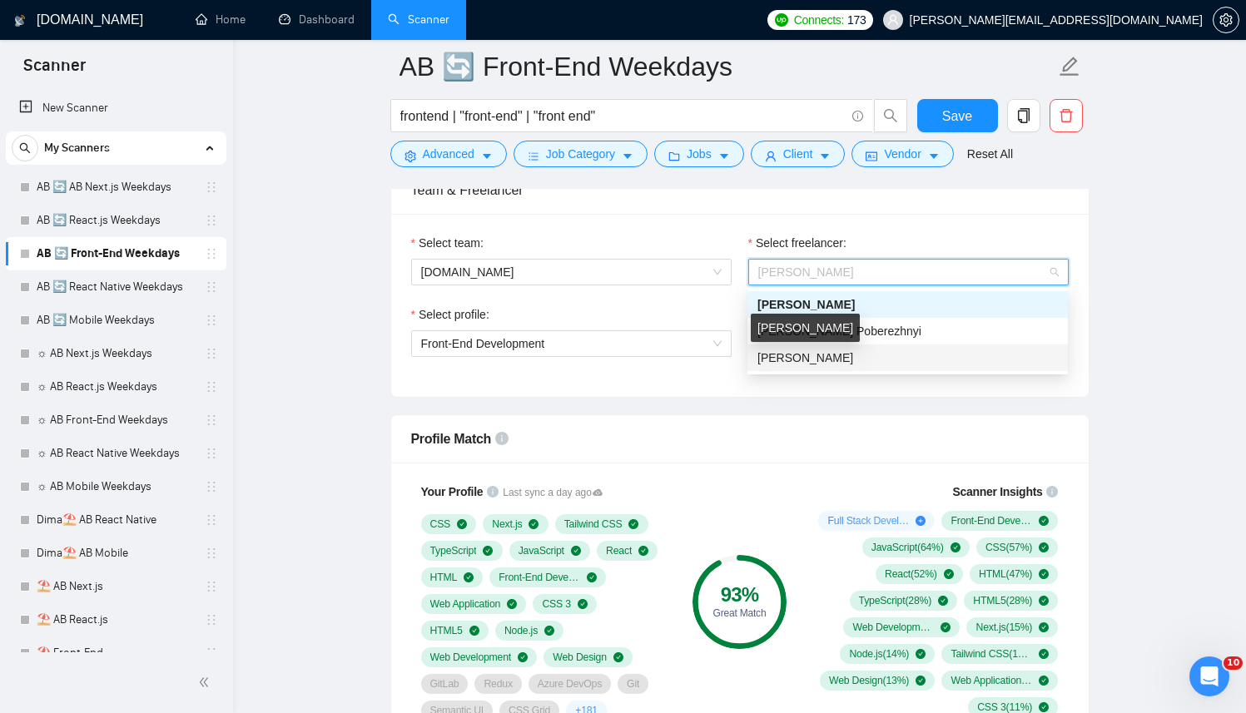
click at [777, 354] on span "[PERSON_NAME]" at bounding box center [805, 357] width 96 height 13
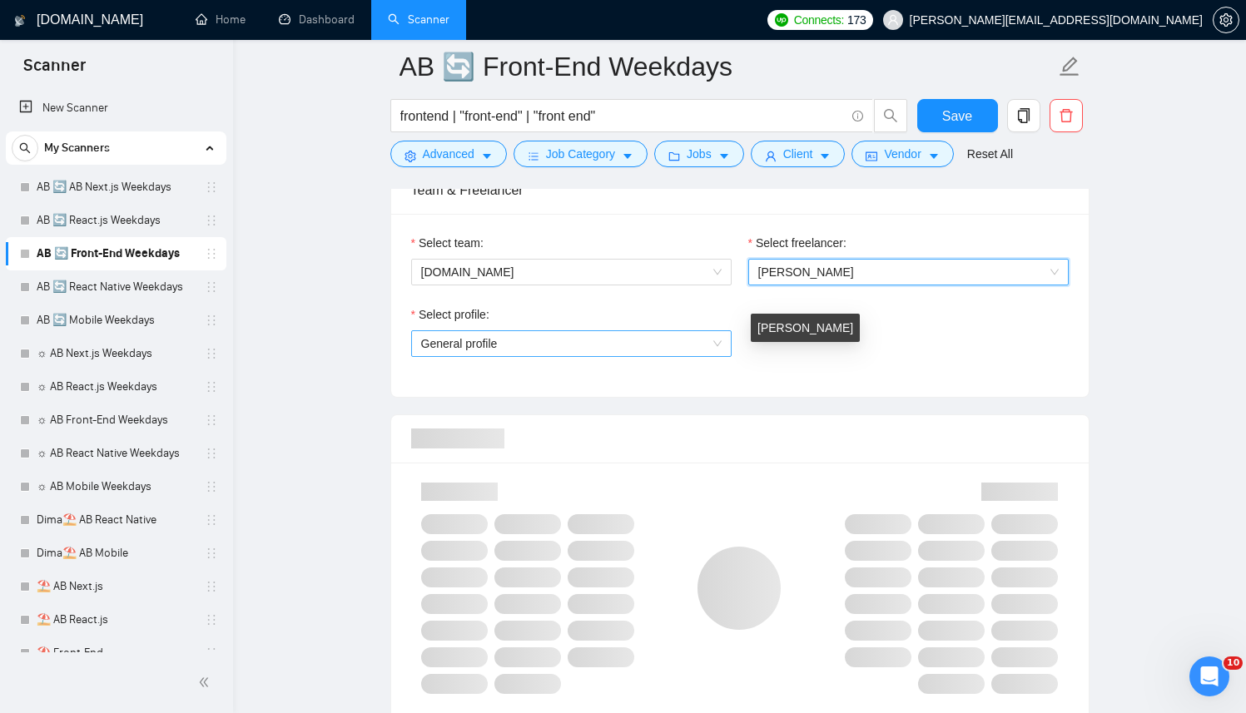
click at [625, 338] on span "General profile" at bounding box center [571, 343] width 300 height 25
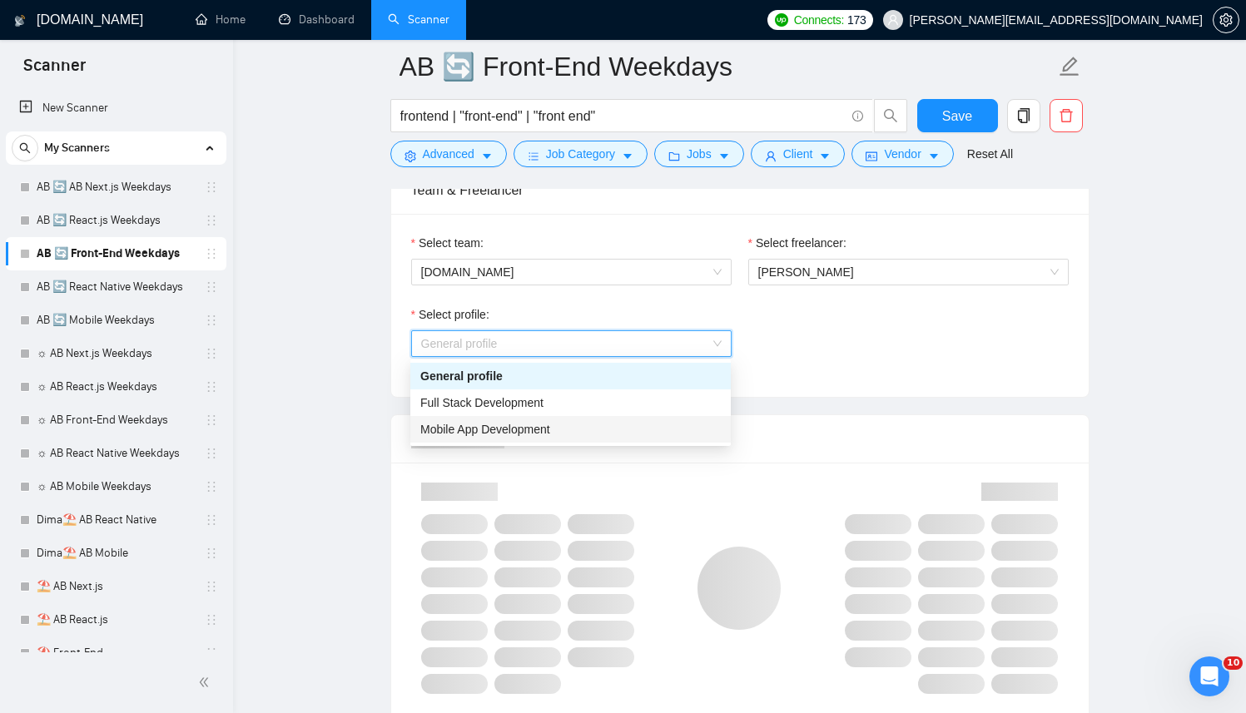
click at [577, 424] on div "Mobile App Development" at bounding box center [570, 429] width 300 height 18
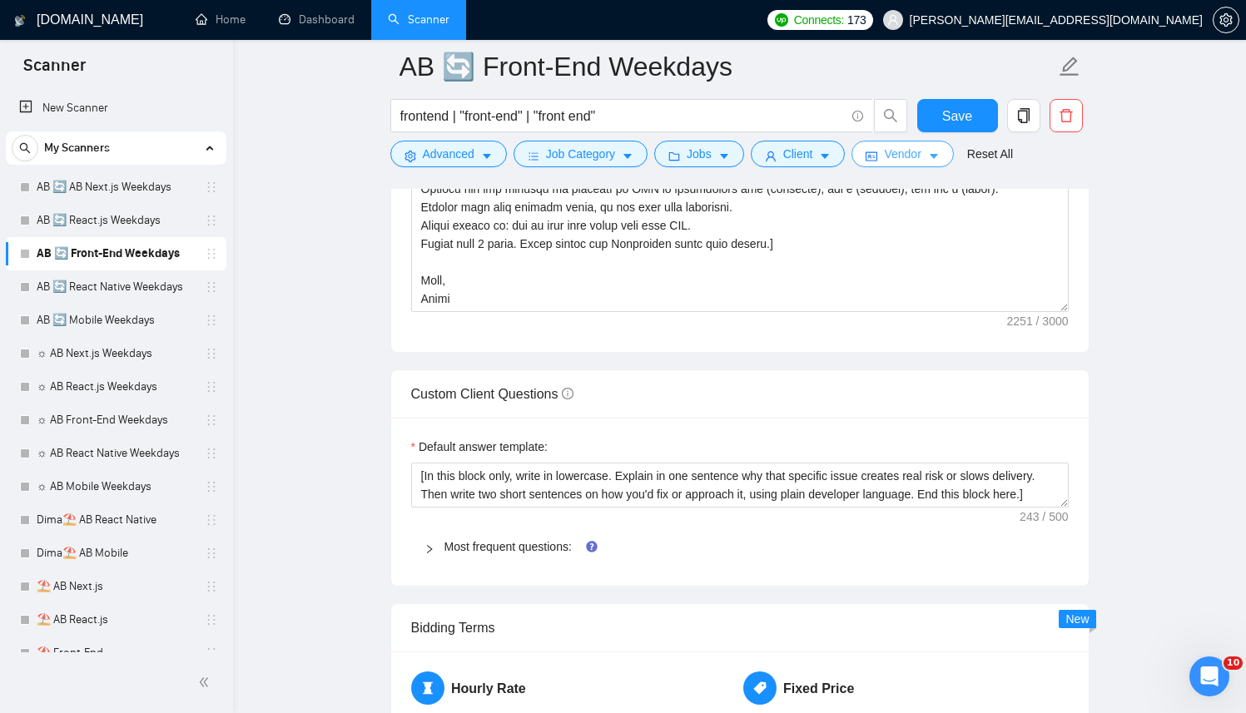
scroll to position [2336, 0]
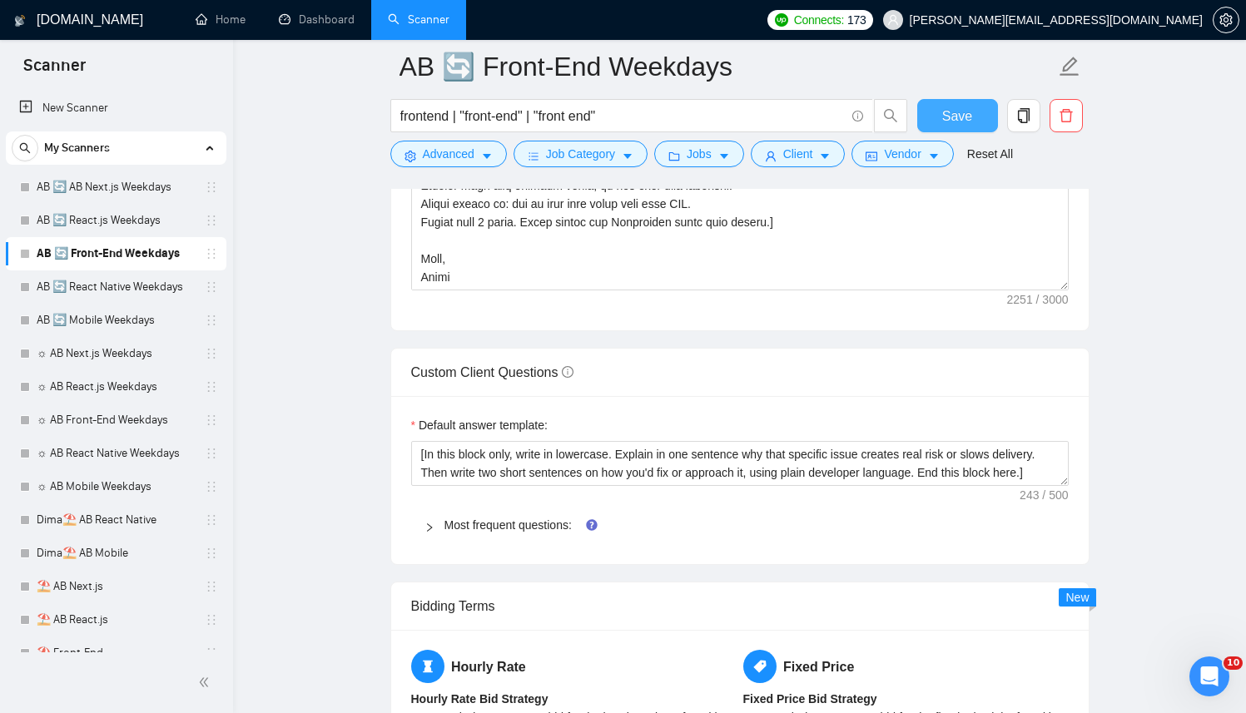
click at [957, 106] on span "Save" at bounding box center [957, 116] width 30 height 21
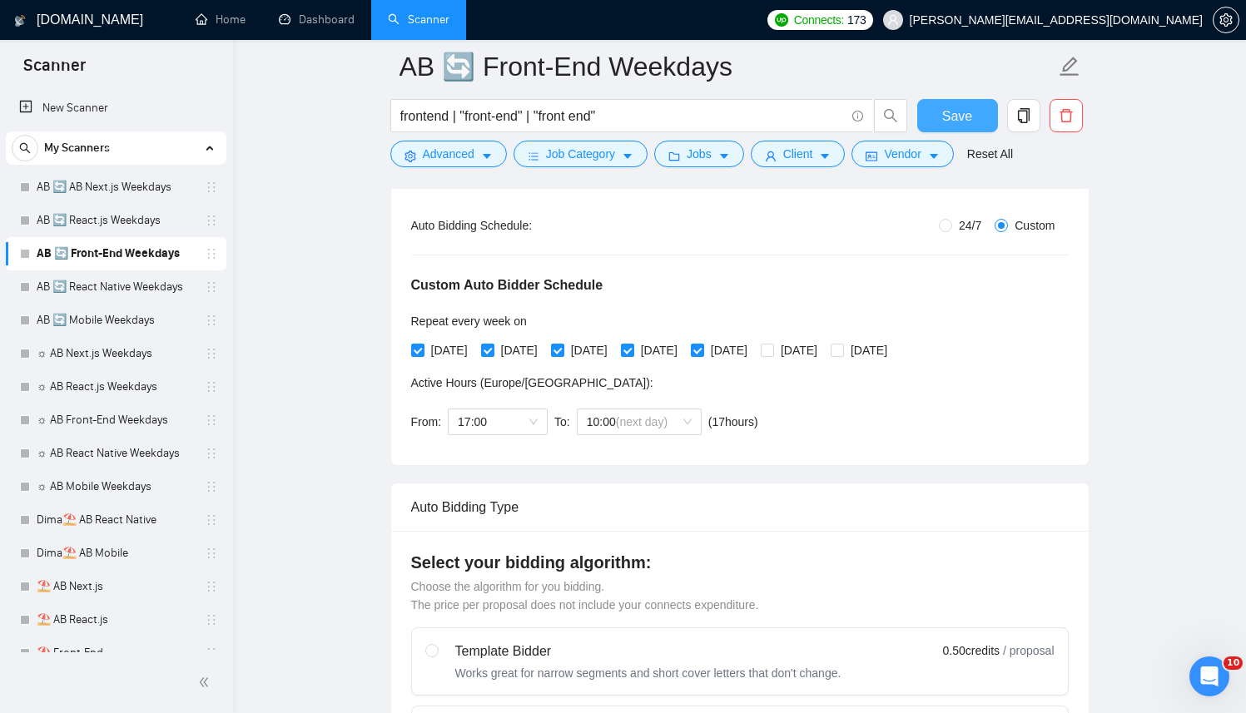
scroll to position [0, 0]
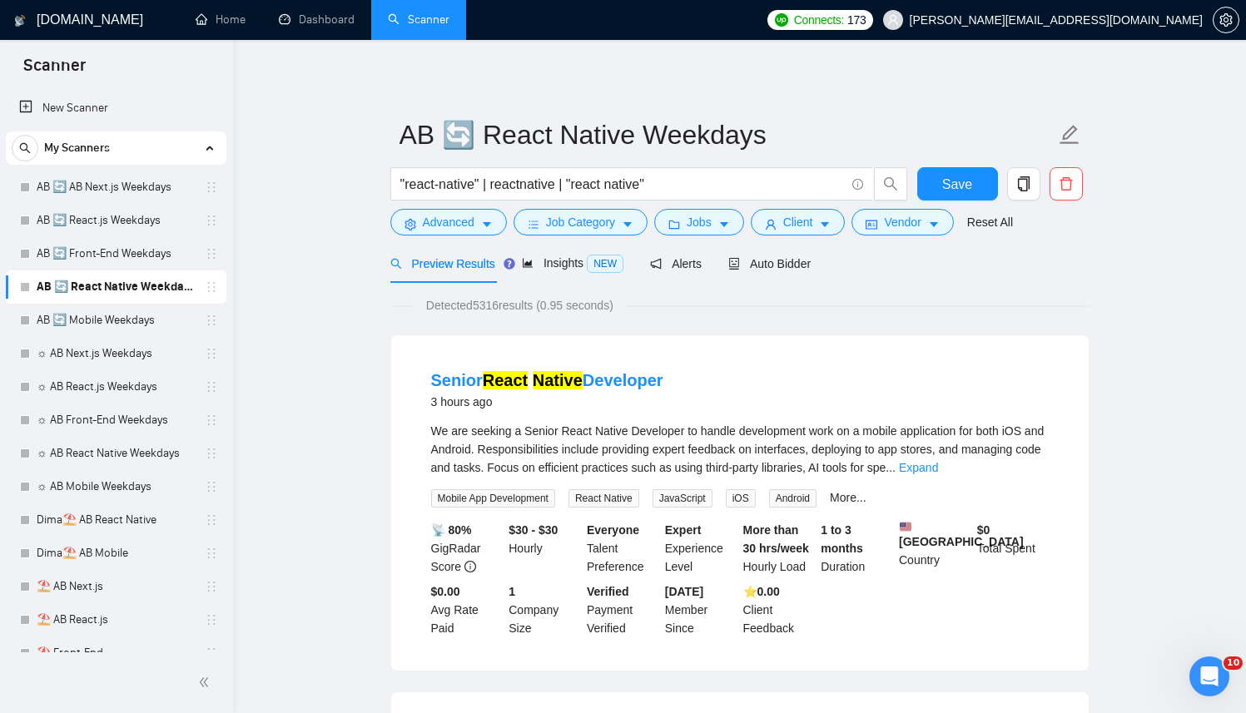
click at [802, 268] on span "Auto Bidder" at bounding box center [769, 263] width 82 height 13
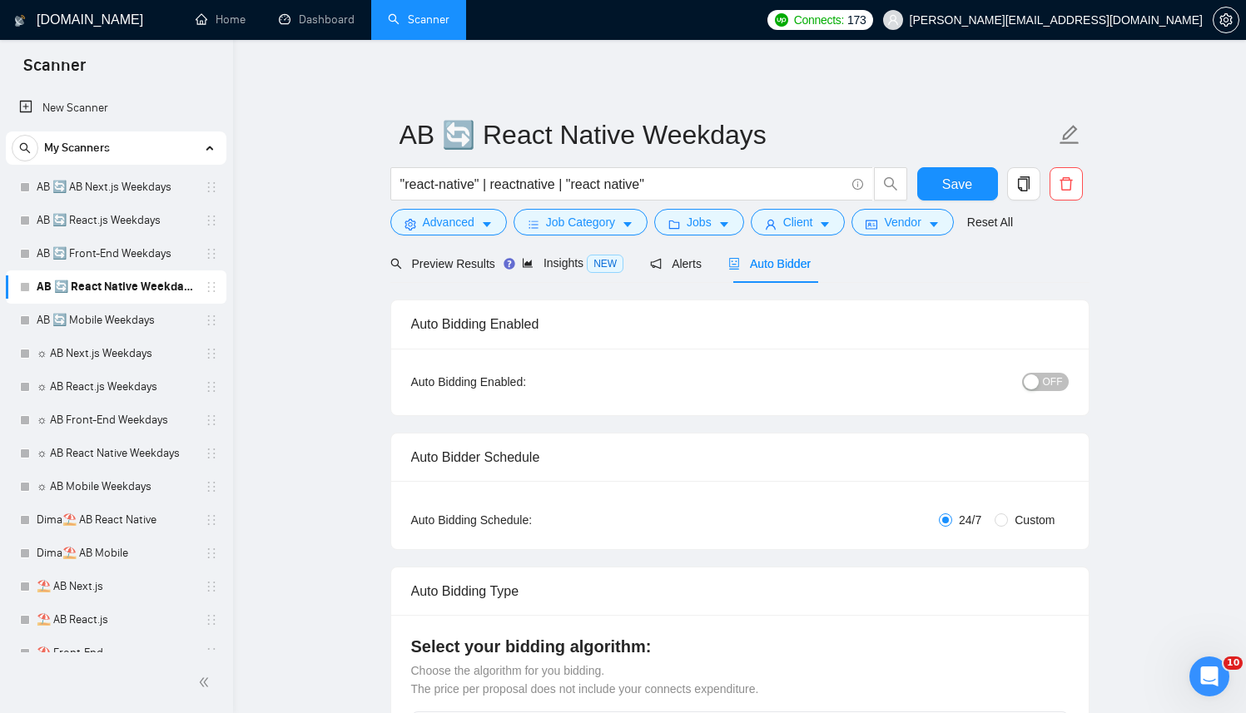
radio input "false"
radio input "true"
checkbox input "true"
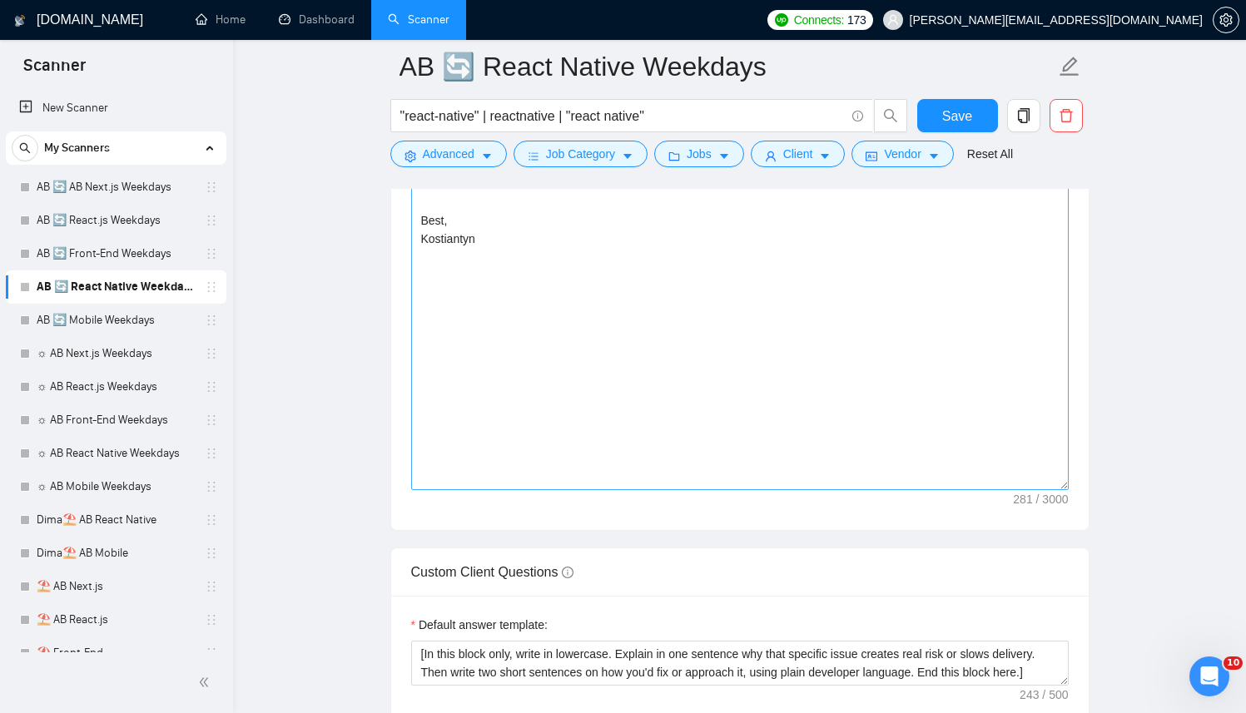
scroll to position [2278, 0]
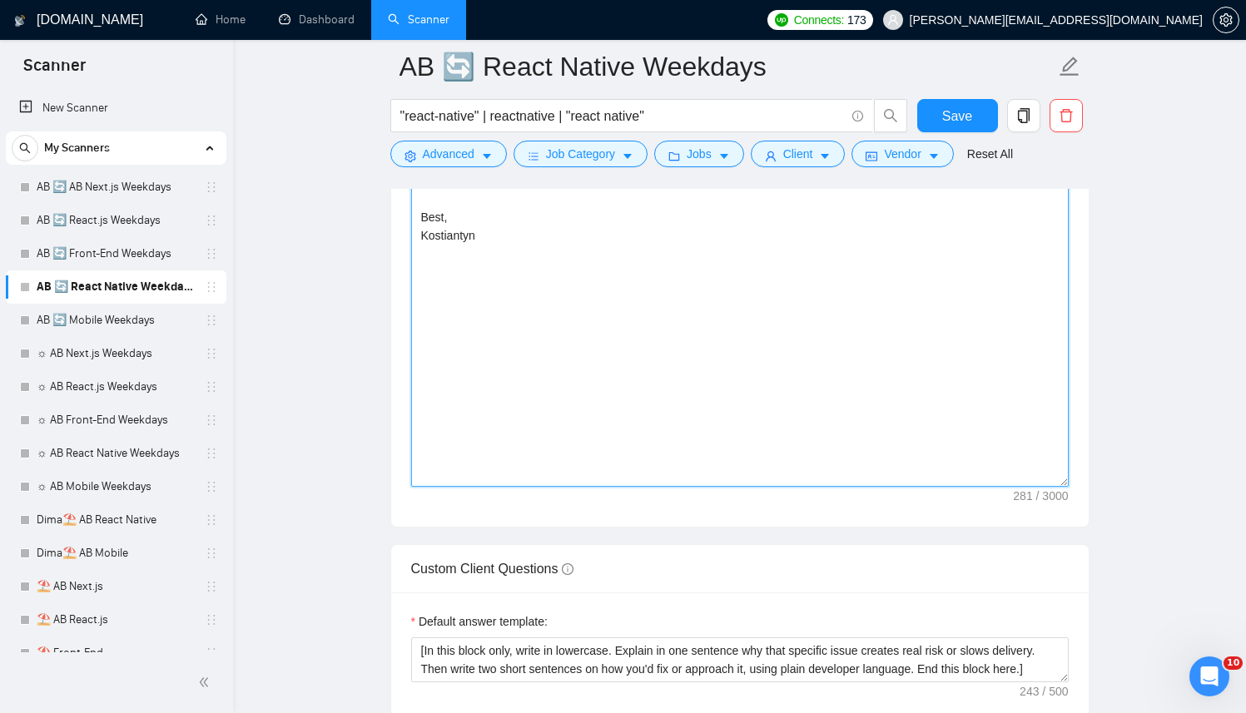
click at [621, 337] on textarea "{clientNameIfAvailable}I mainly work with react native, plus {tech1}, {tech2}, …" at bounding box center [739, 299] width 657 height 374
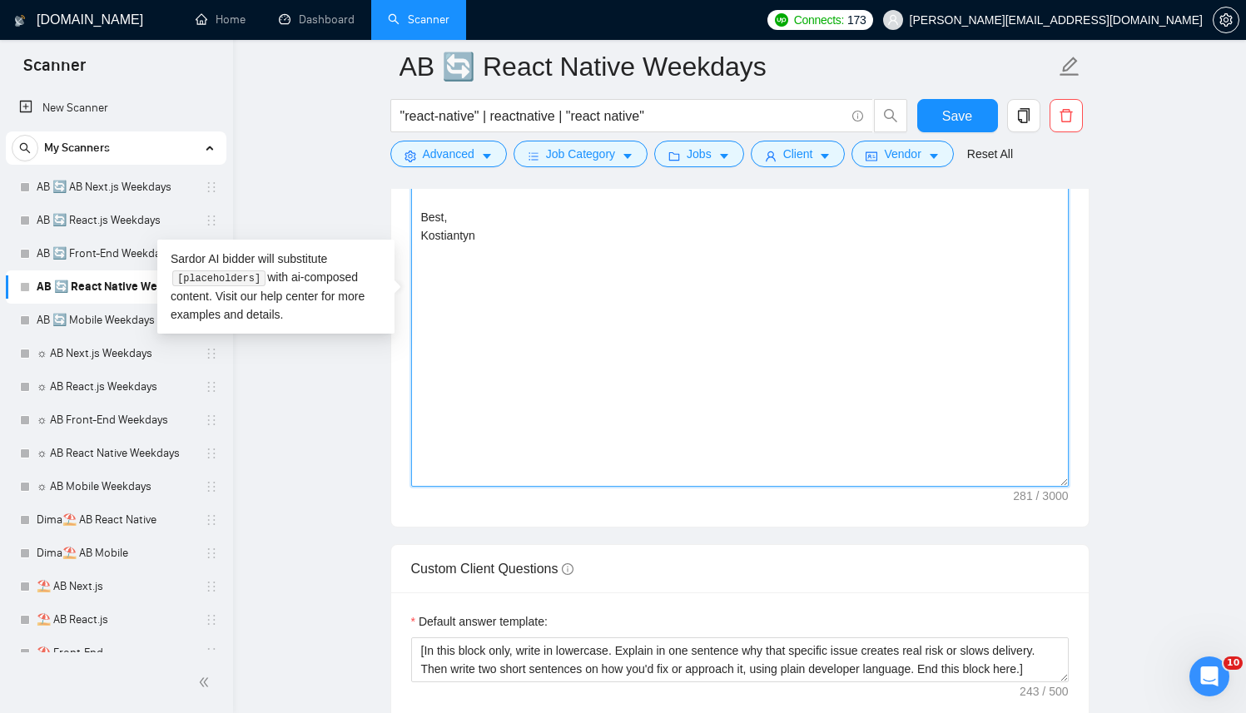
paste textarea "[Successful cases (reference only, never output directly): 1.[URL][DOMAIN_NAME]…"
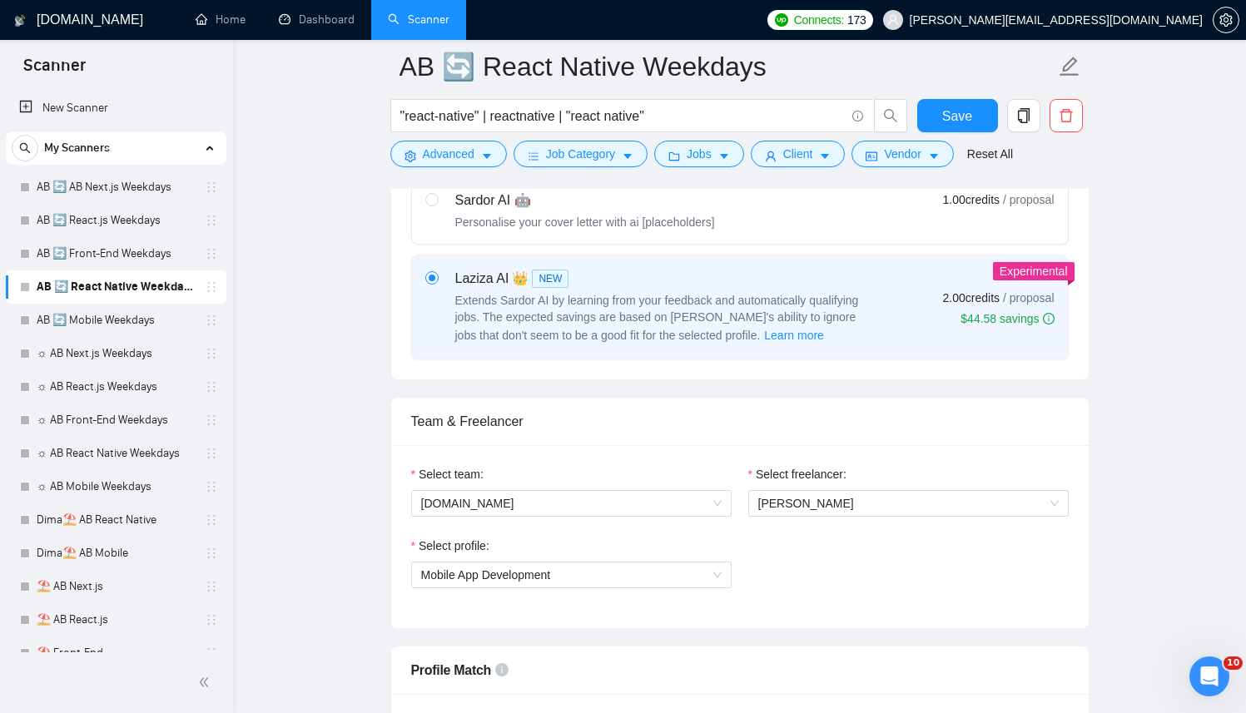
scroll to position [824, 0]
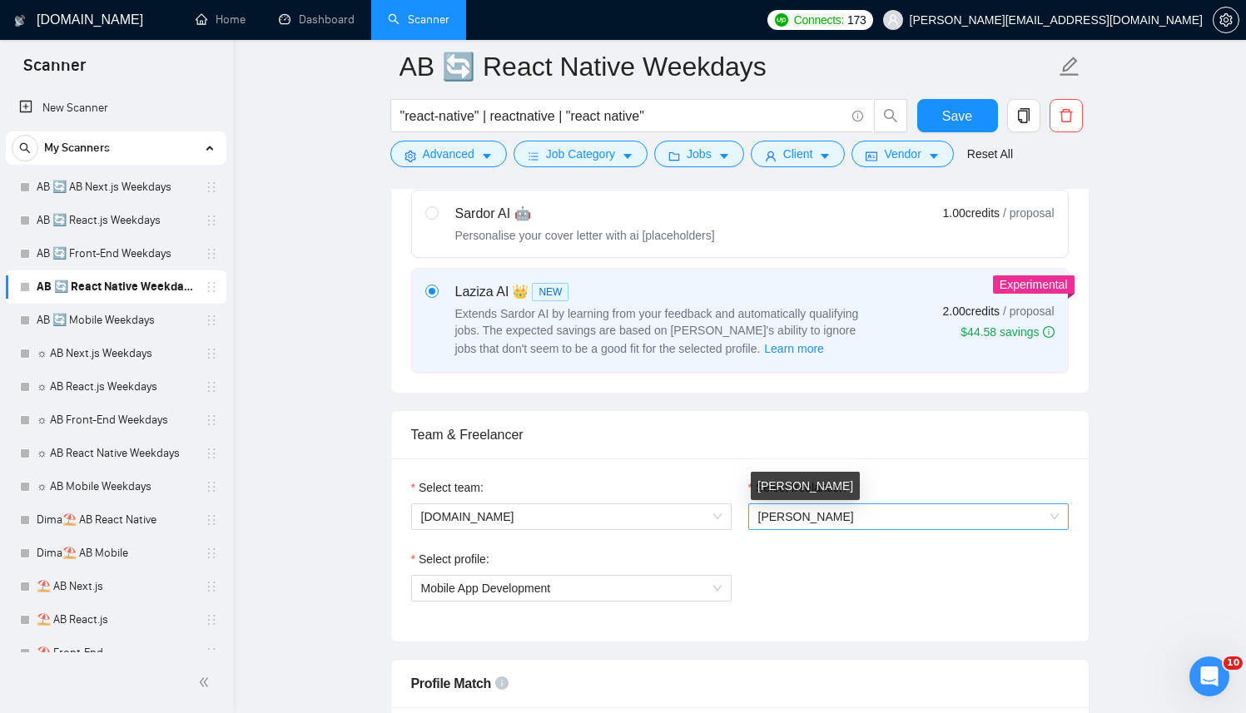
click at [797, 528] on span "[PERSON_NAME]" at bounding box center [908, 516] width 300 height 25
type textarea "[Successful cases (reference only, never output directly): 1.[URL][DOMAIN_NAME]…"
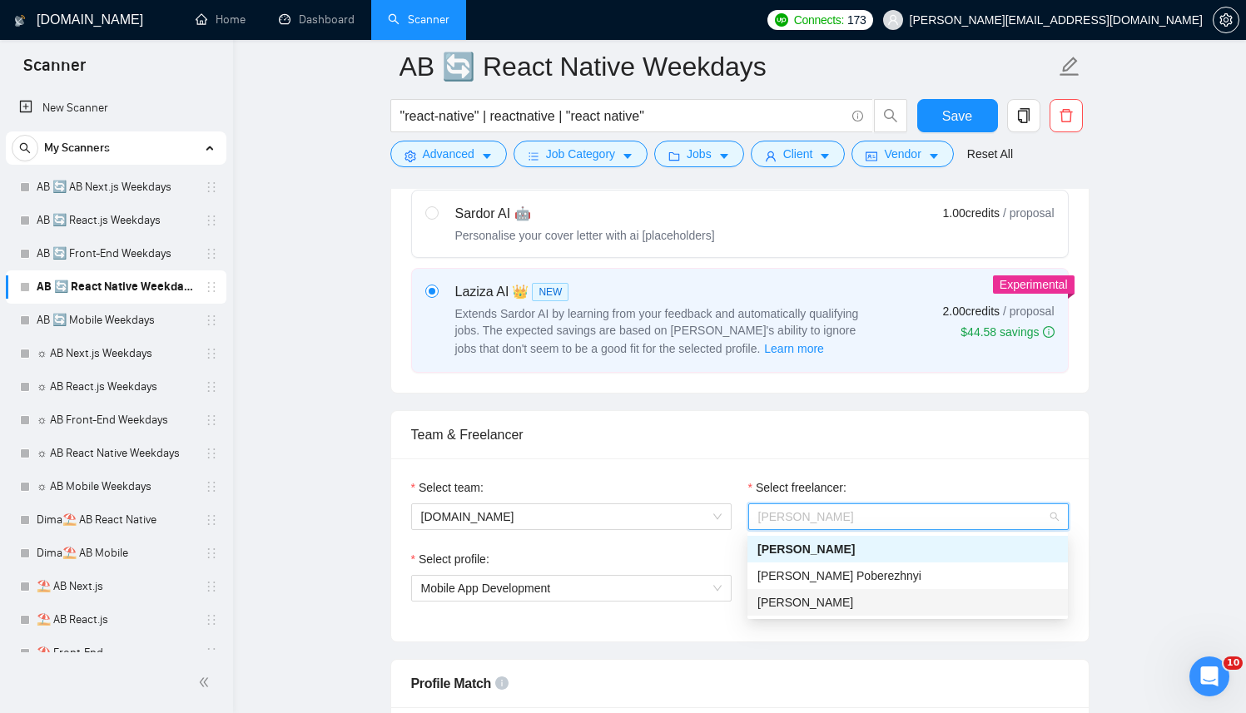
click at [801, 596] on span "[PERSON_NAME]" at bounding box center [805, 602] width 96 height 13
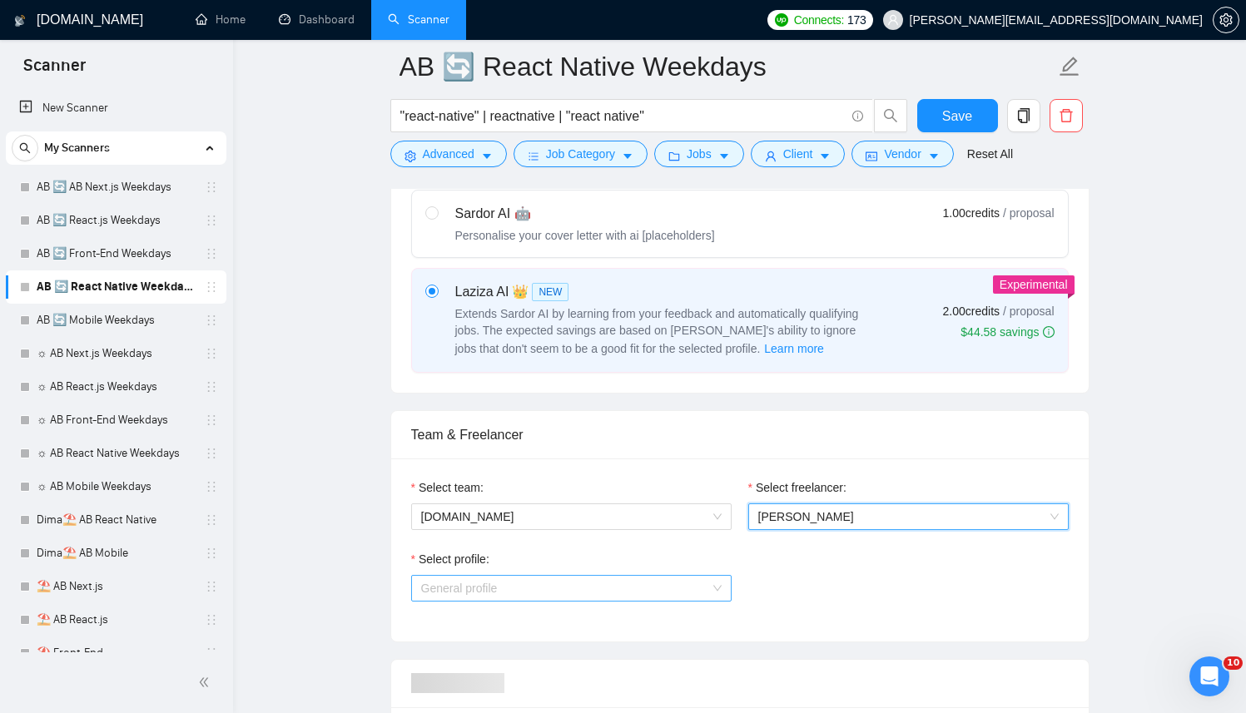
click at [565, 577] on span "General profile" at bounding box center [571, 588] width 300 height 25
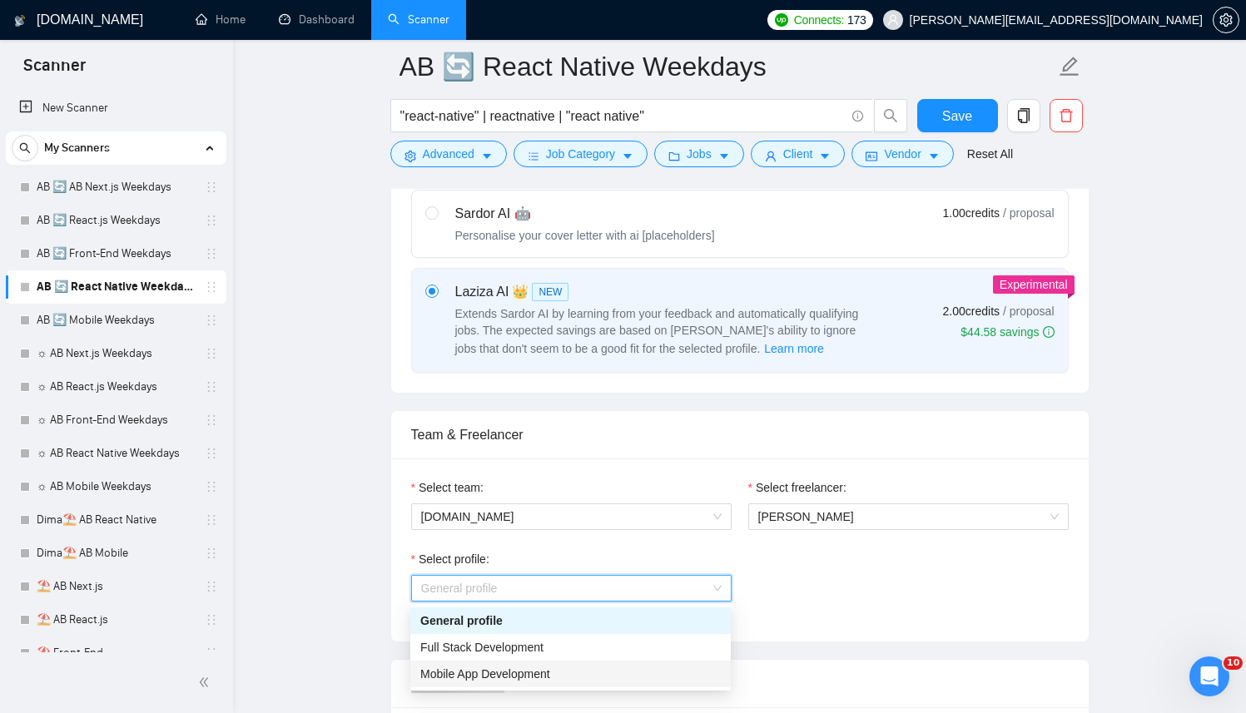
click at [500, 667] on span "Mobile App Development" at bounding box center [485, 673] width 130 height 13
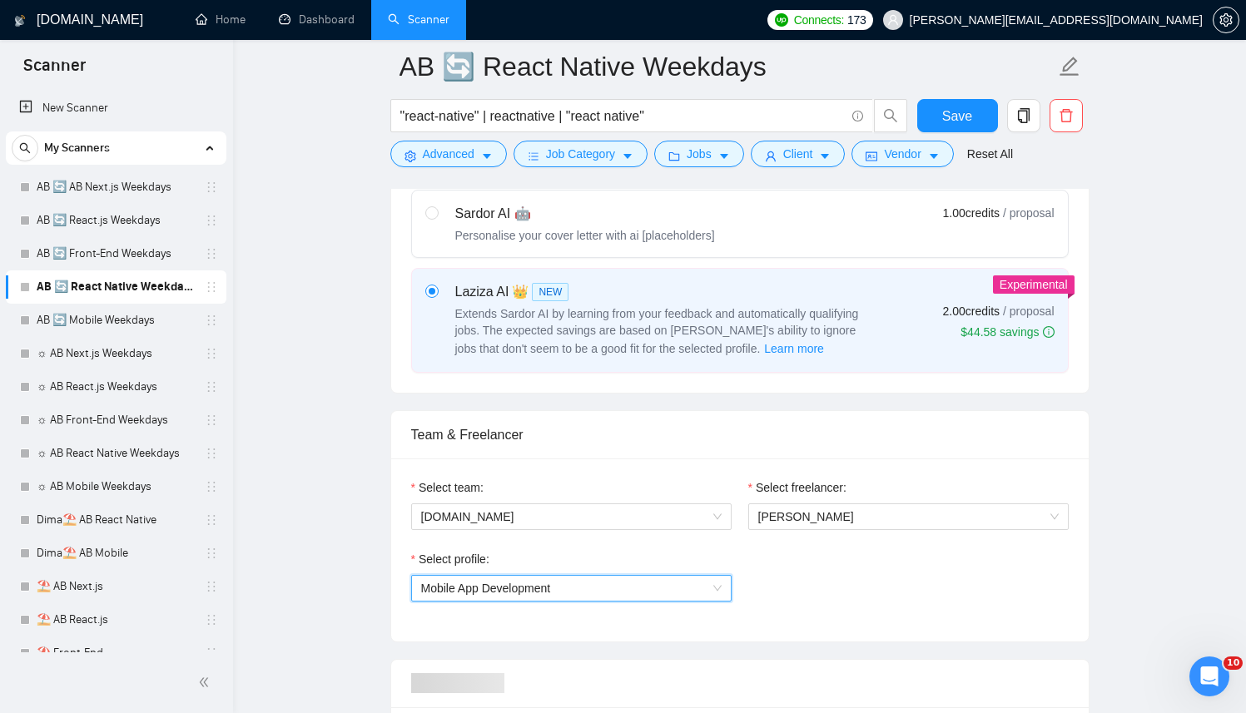
scroll to position [1286, 0]
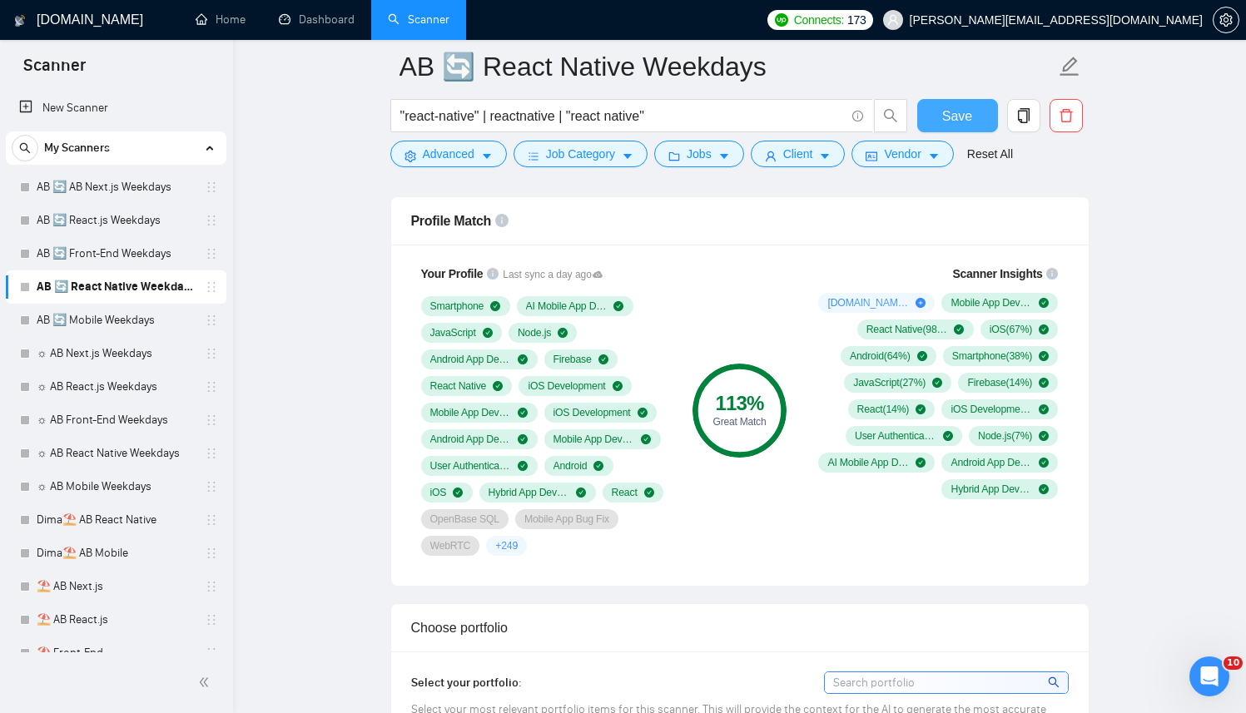
drag, startPoint x: 959, startPoint y: 110, endPoint x: 1222, endPoint y: 140, distance: 265.5
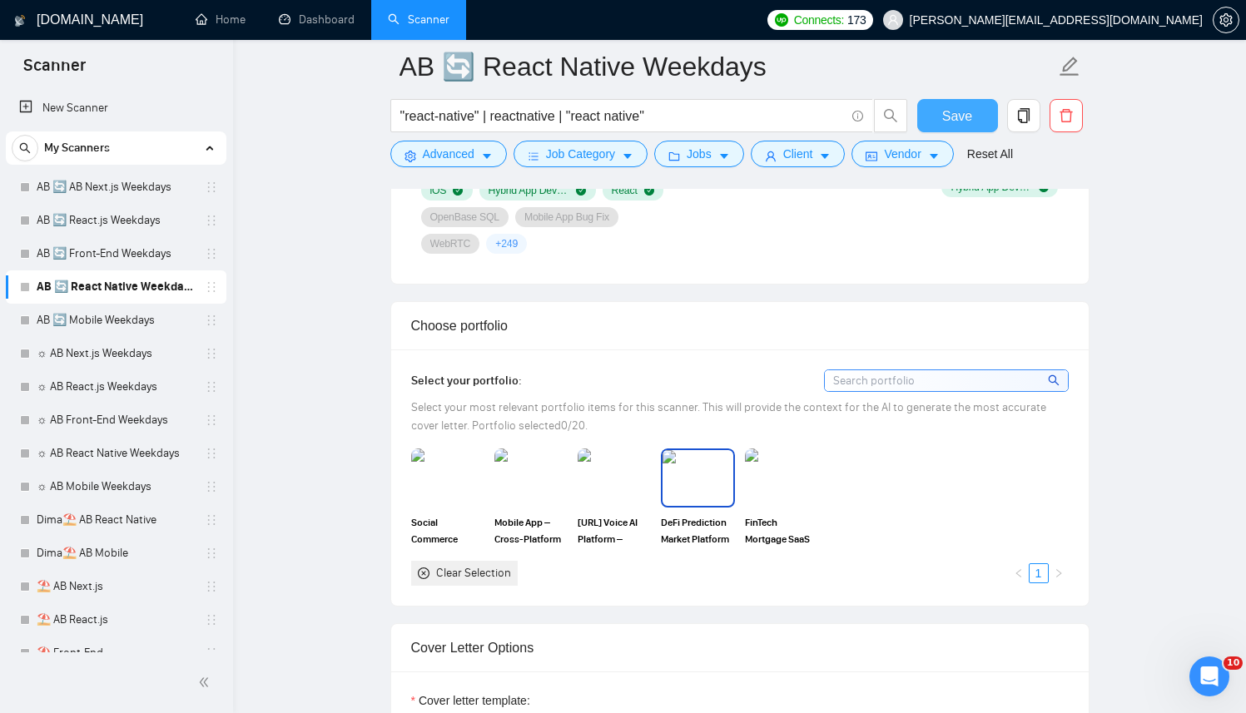
scroll to position [1607, 0]
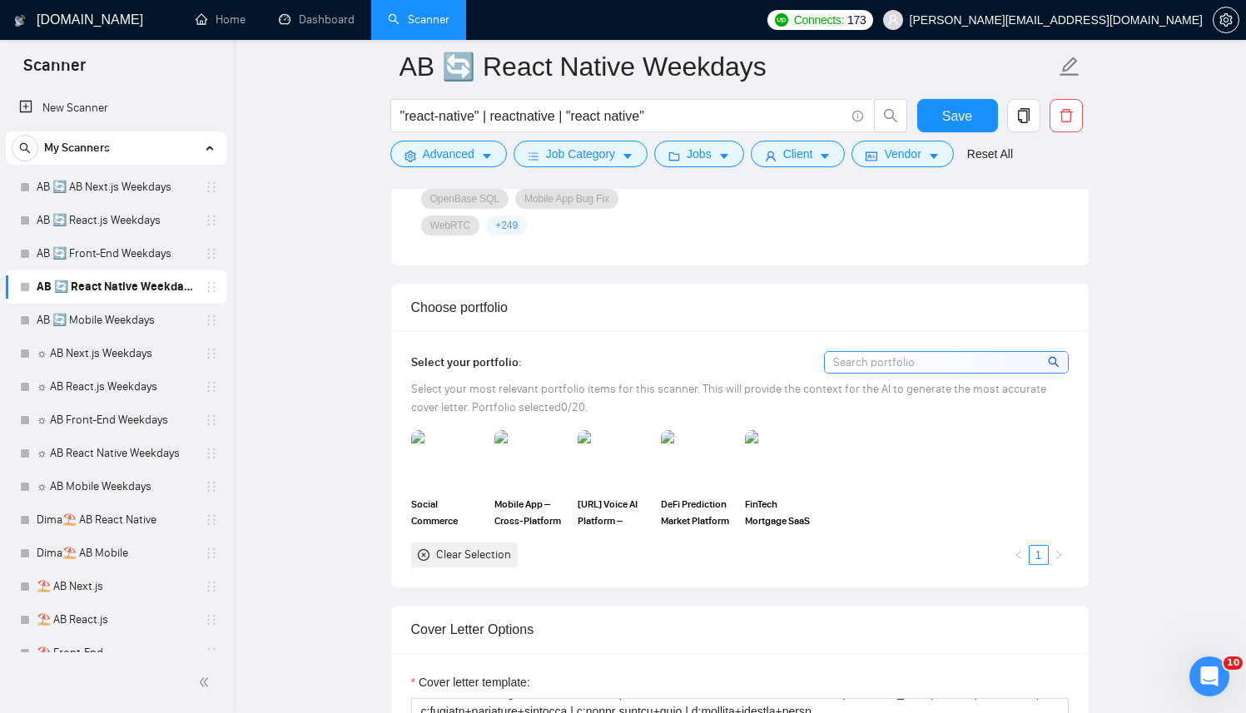
click at [473, 560] on div "Clear Selection" at bounding box center [473, 555] width 75 height 18
click at [459, 547] on div "Clear Selection" at bounding box center [473, 555] width 75 height 18
click at [952, 119] on span "Save" at bounding box center [957, 116] width 30 height 21
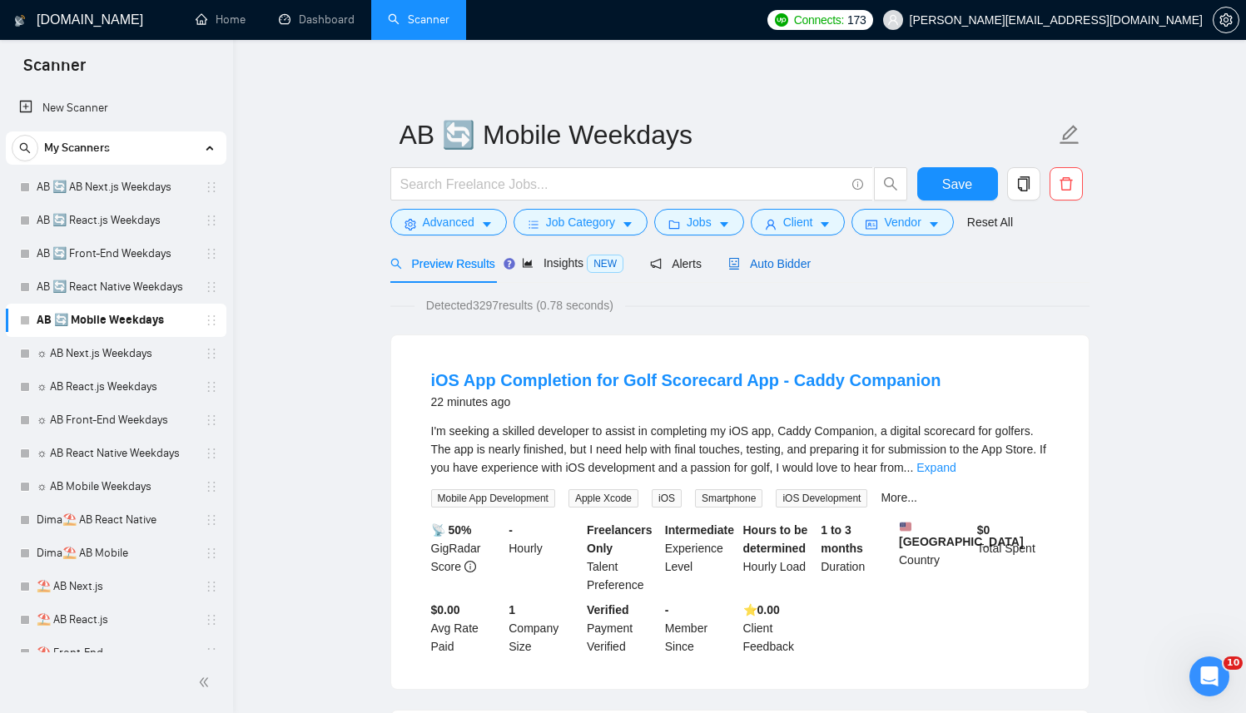
click at [781, 258] on span "Auto Bidder" at bounding box center [769, 263] width 82 height 13
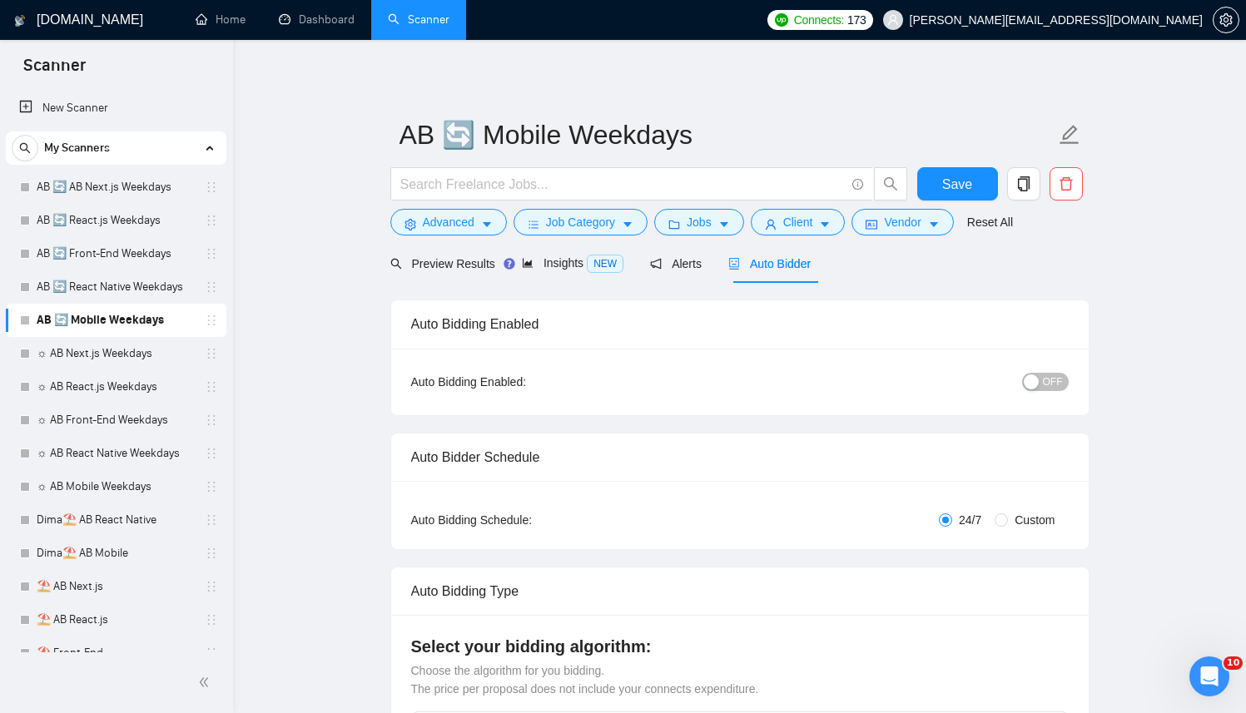
radio input "false"
radio input "true"
checkbox input "true"
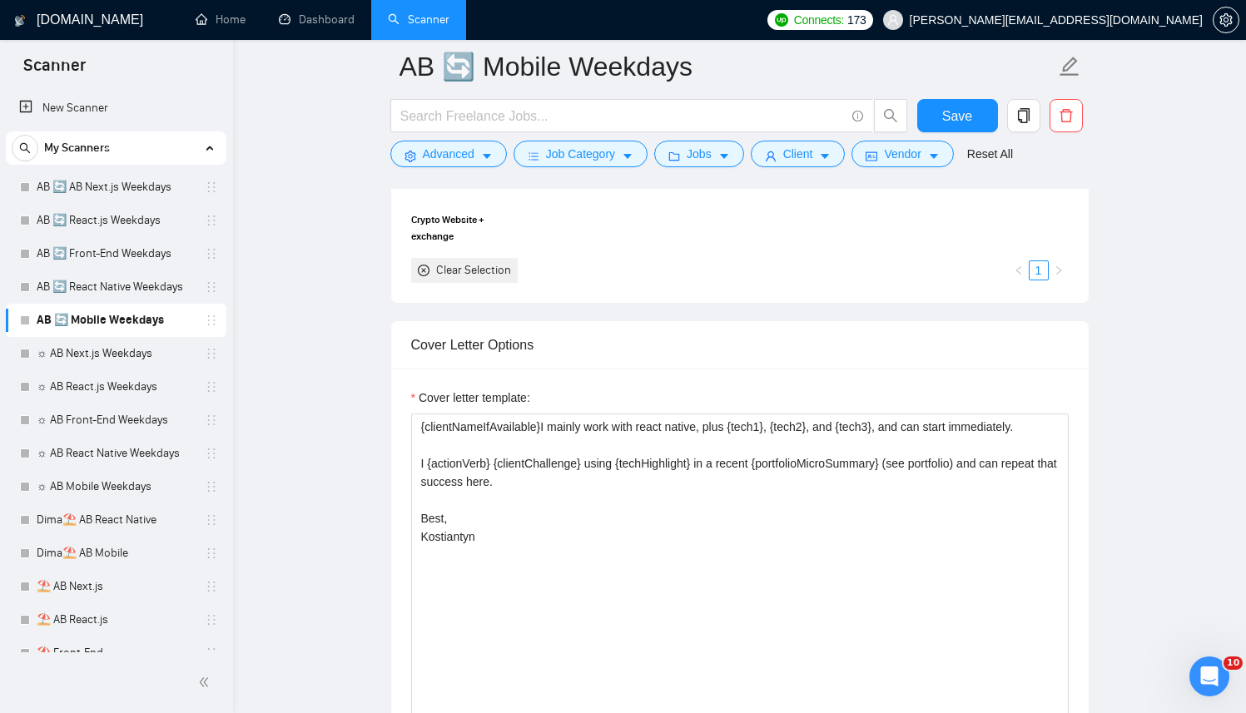
scroll to position [2035, 0]
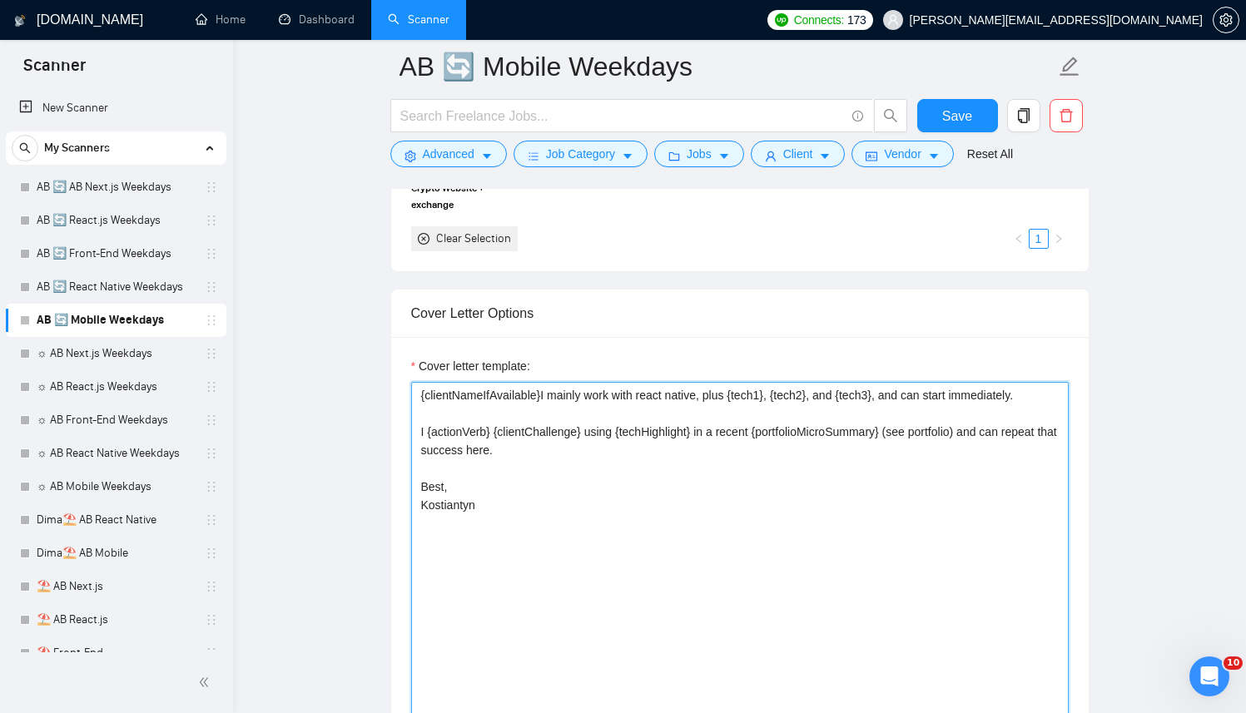
click at [610, 458] on textarea "{clientNameIfAvailable}I mainly work with react native, plus {tech1}, {tech2}, …" at bounding box center [739, 569] width 657 height 374
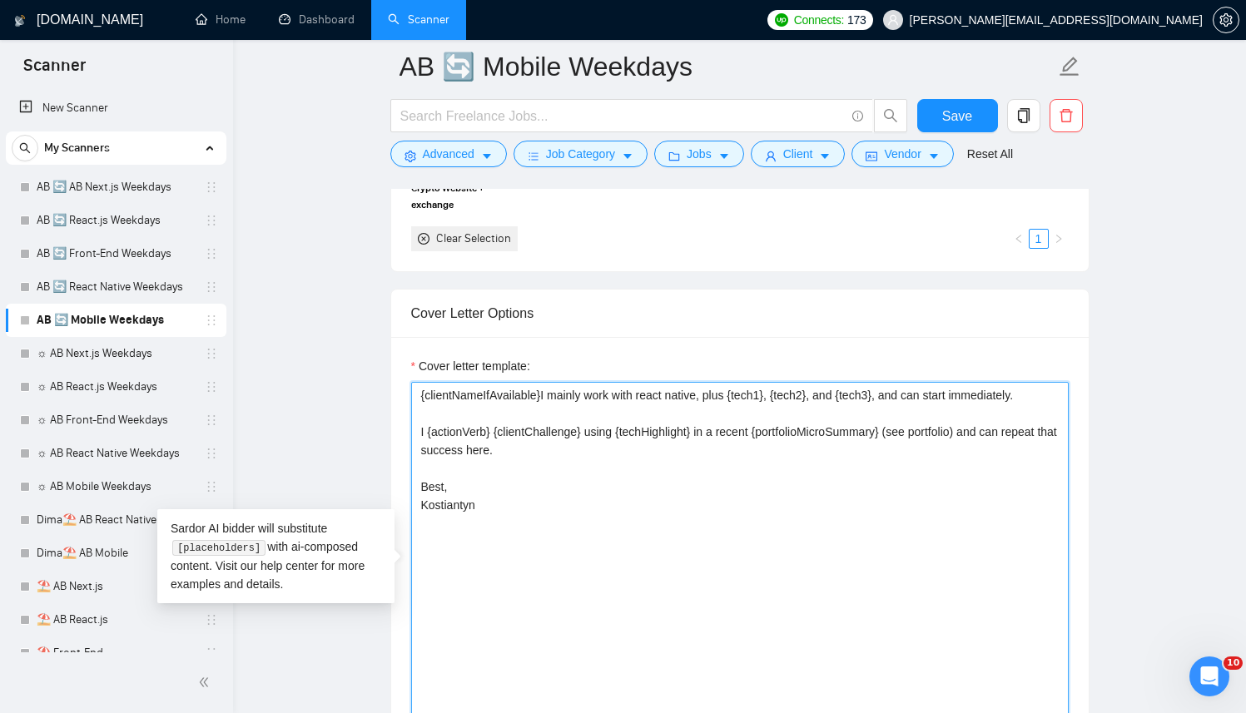
paste textarea "[Successful cases (reference only, never output directly): 1.[URL][DOMAIN_NAME]…"
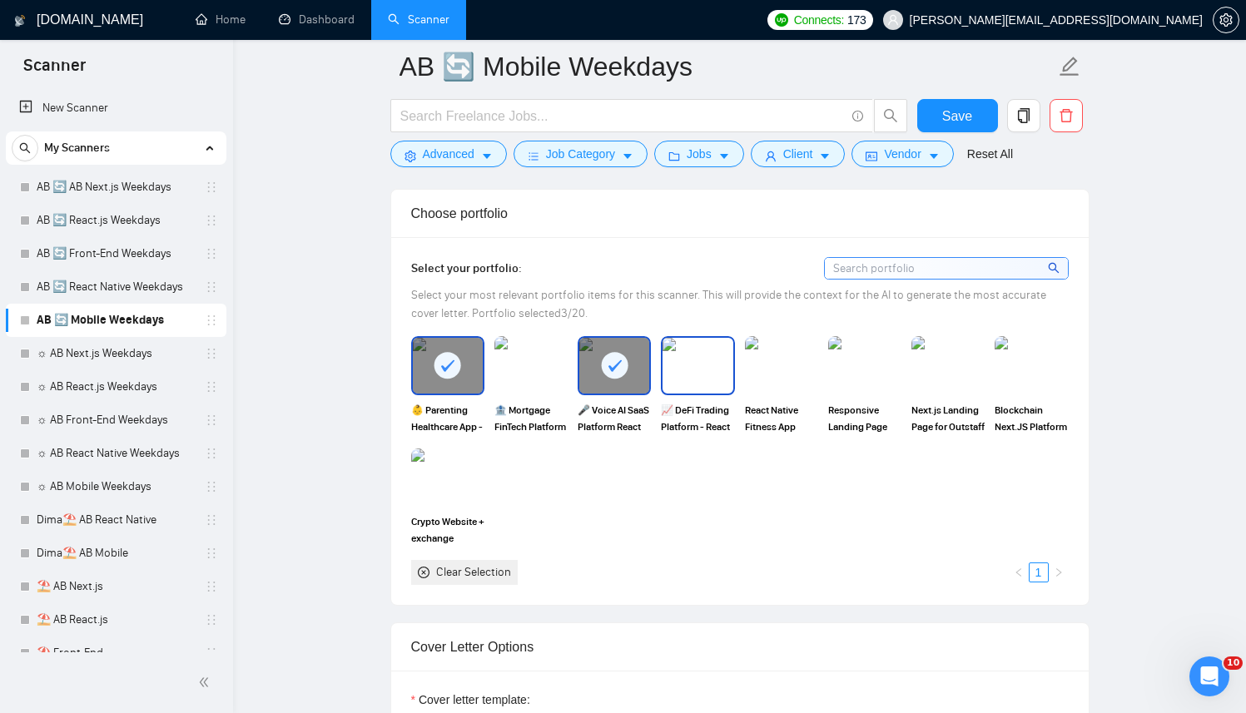
scroll to position [1722, 0]
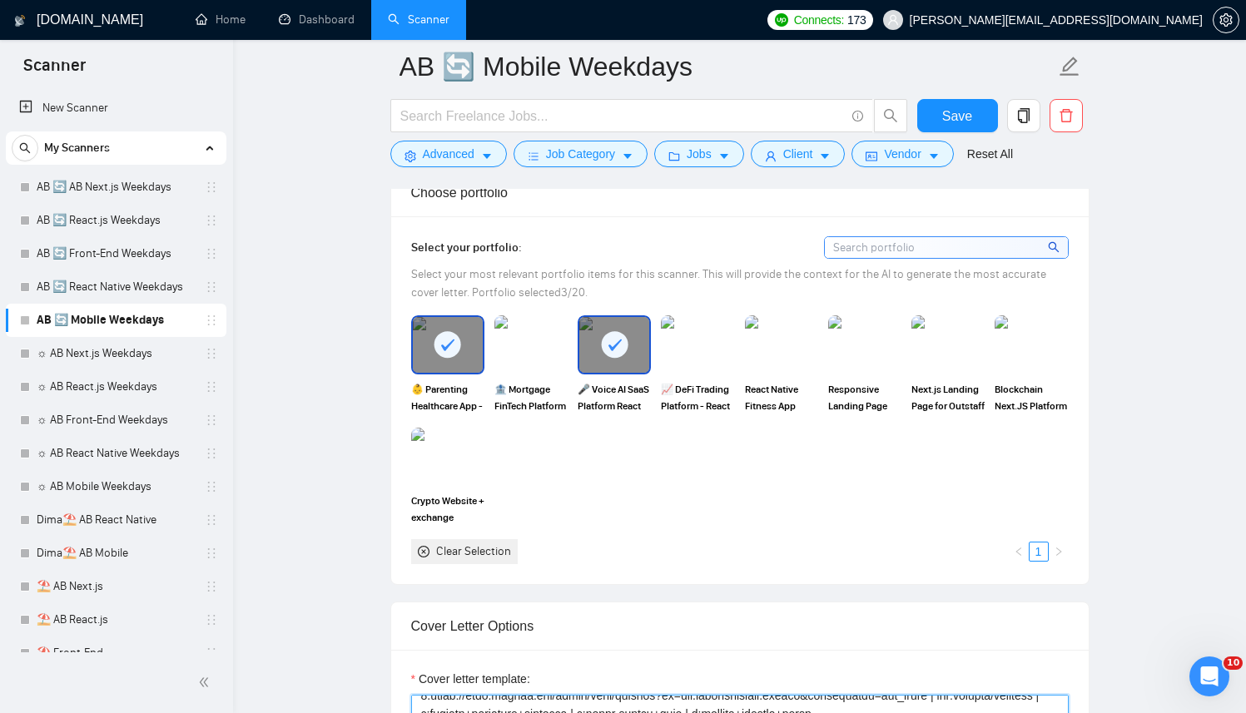
type textarea "[Successful cases (reference only, never output directly): 1.[URL][DOMAIN_NAME]…"
click at [494, 548] on div "Clear Selection" at bounding box center [473, 552] width 75 height 18
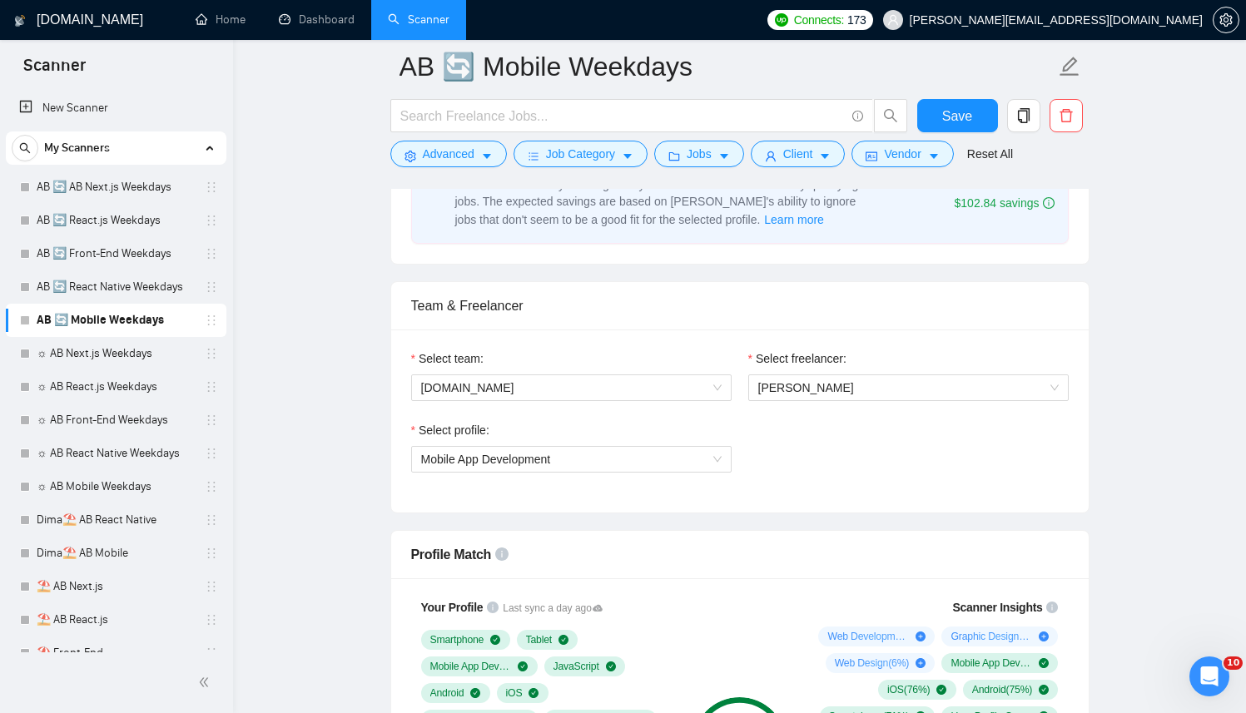
scroll to position [873, 0]
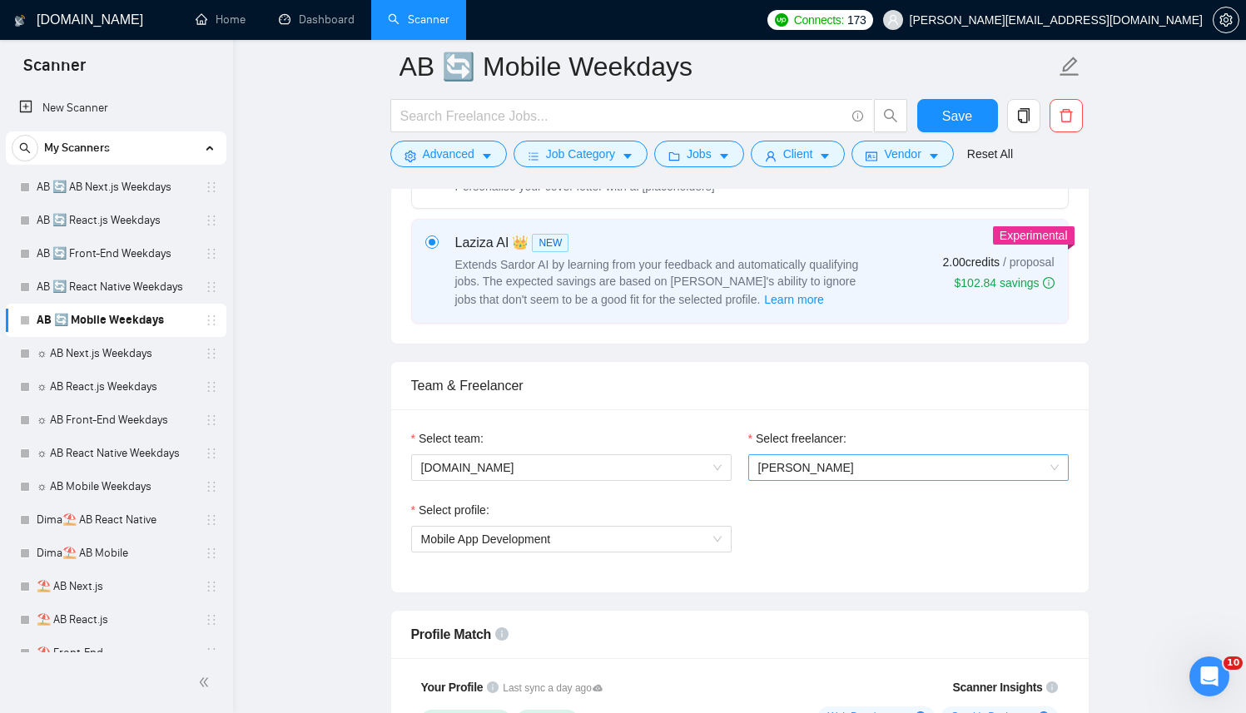
click at [816, 461] on span "[PERSON_NAME]" at bounding box center [806, 467] width 96 height 13
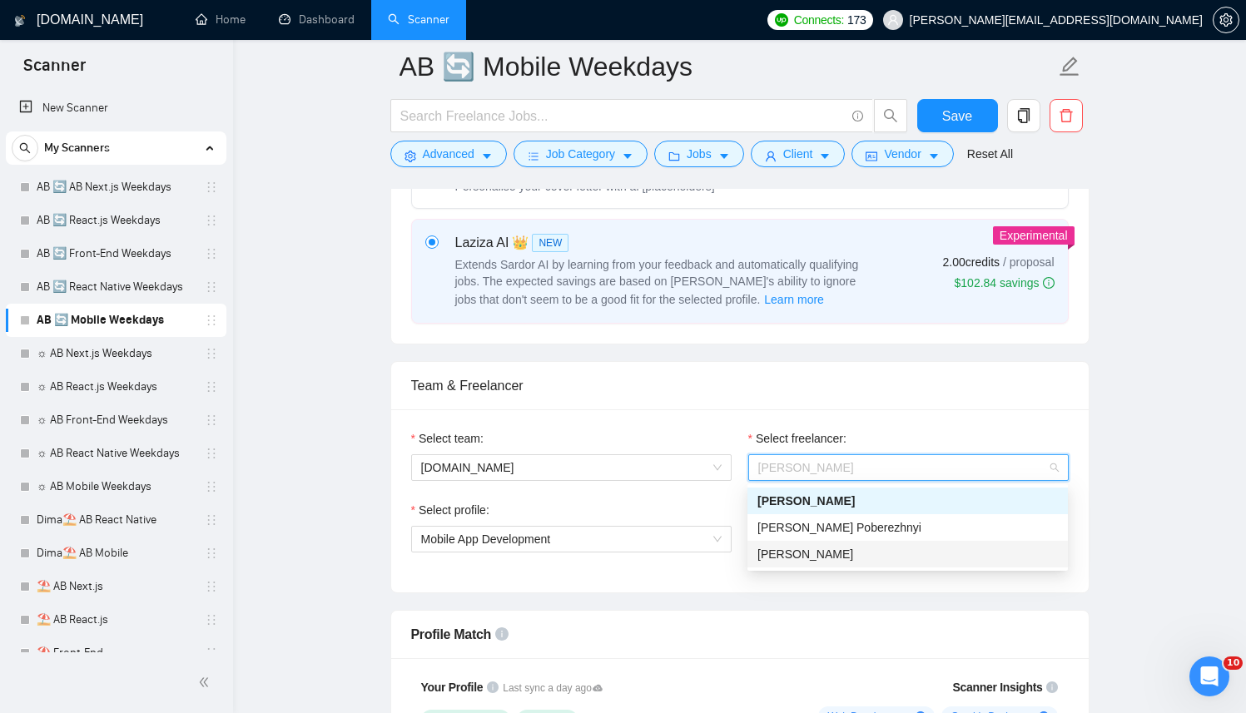
click at [796, 550] on span "[PERSON_NAME]" at bounding box center [805, 554] width 96 height 13
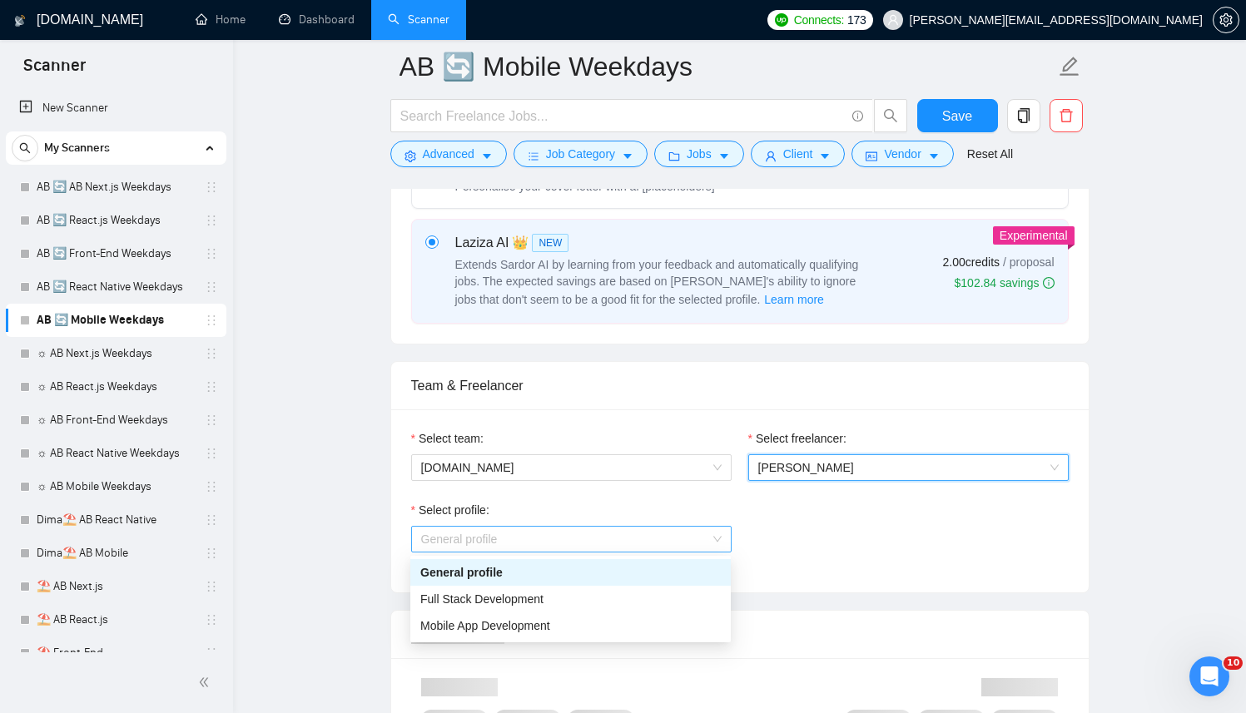
click at [610, 543] on span "General profile" at bounding box center [571, 539] width 300 height 25
drag, startPoint x: 471, startPoint y: 622, endPoint x: 741, endPoint y: 563, distance: 275.8
click at [472, 622] on span "Mobile App Development" at bounding box center [485, 625] width 130 height 13
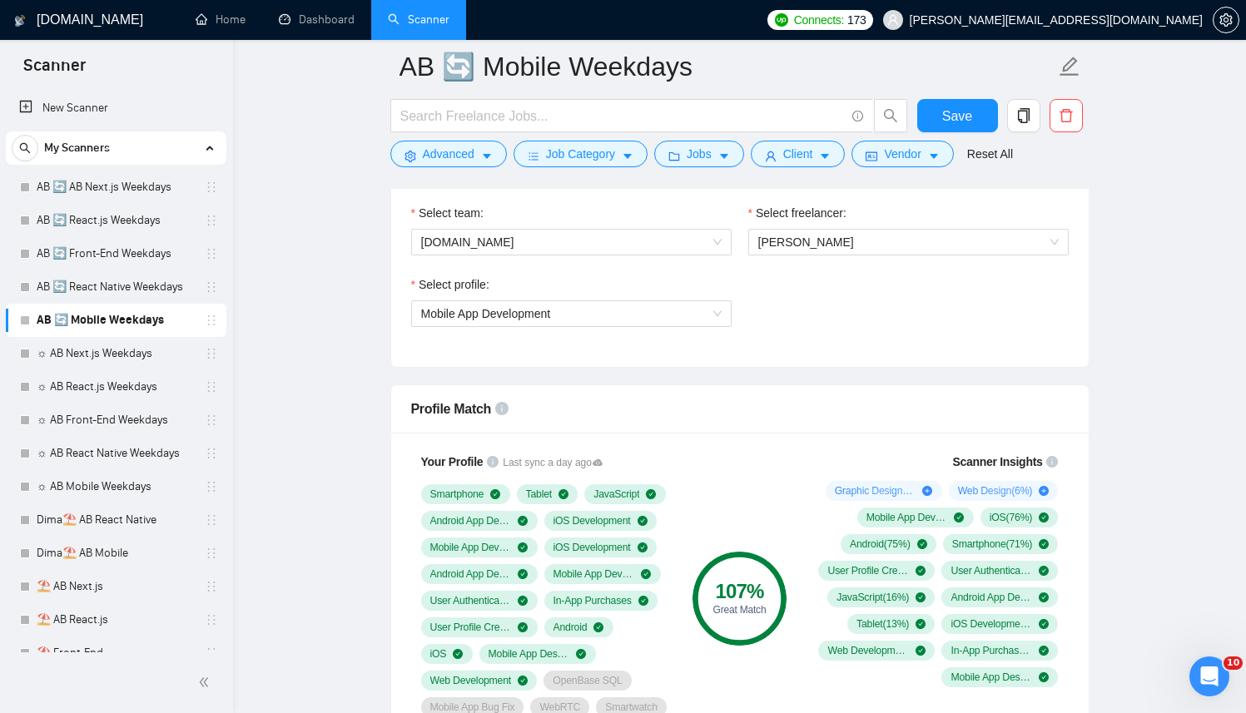
scroll to position [1128, 0]
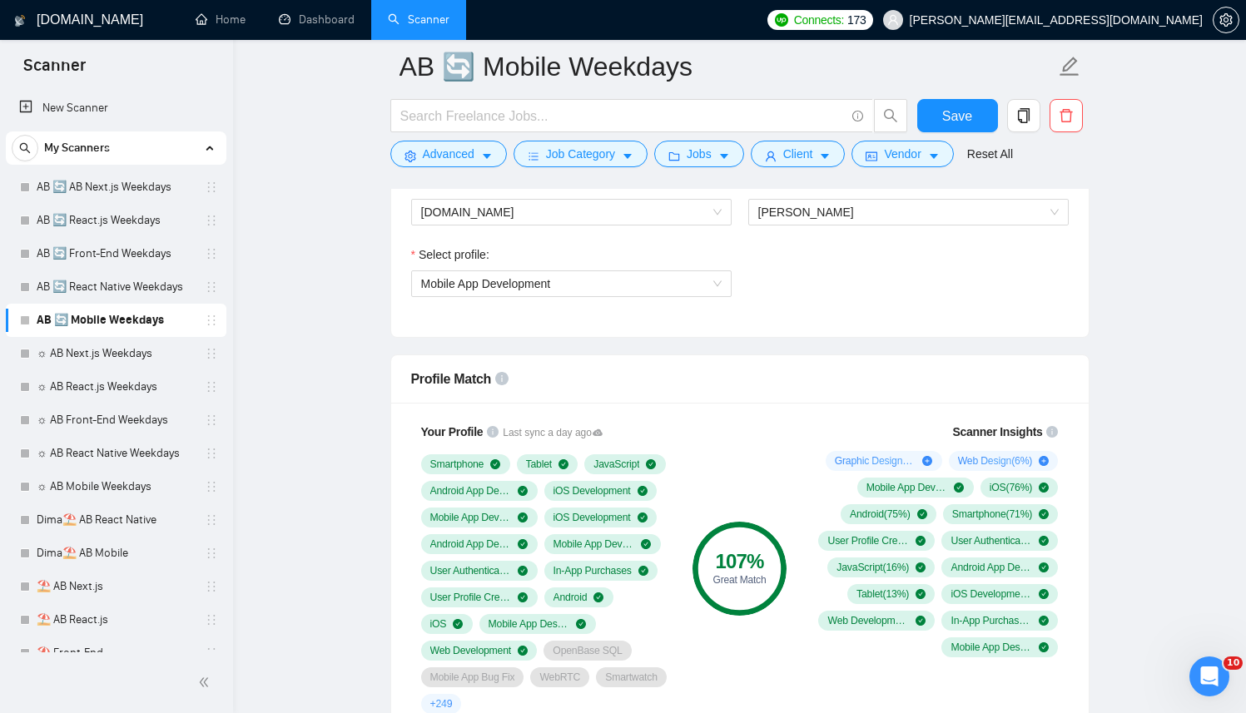
click at [822, 250] on div "Select profile: Mobile App Development" at bounding box center [740, 281] width 674 height 72
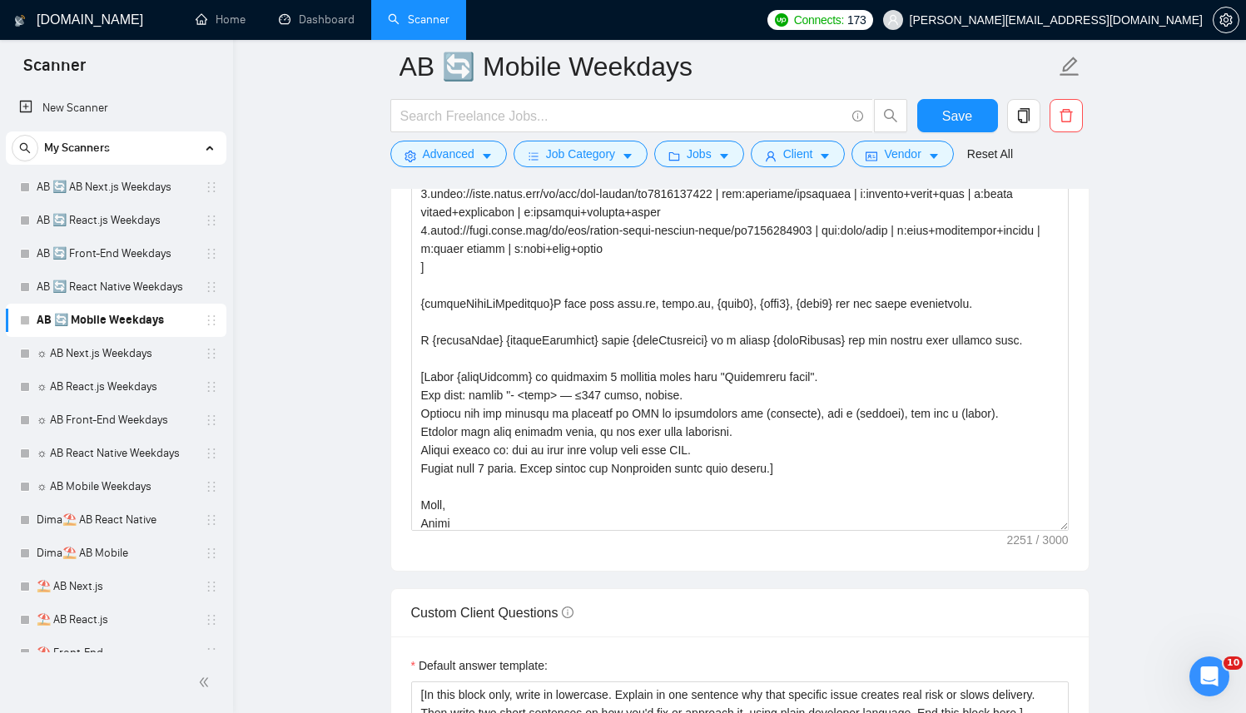
scroll to position [2251, 0]
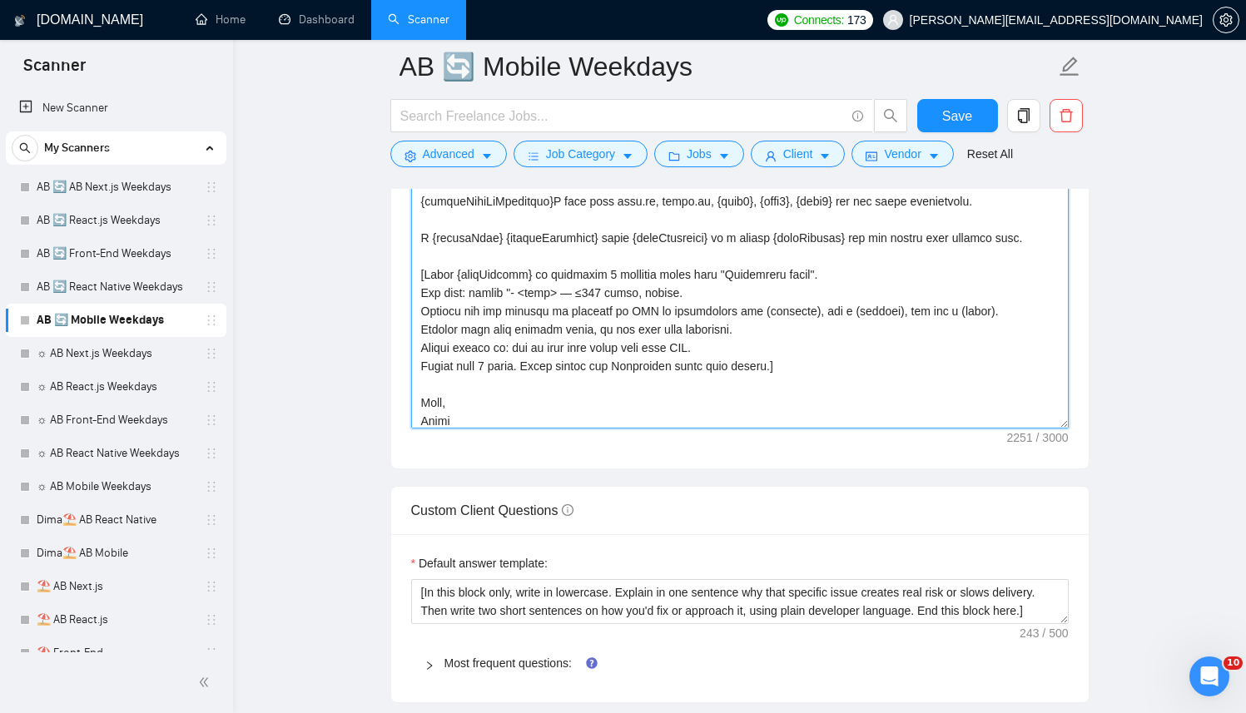
click at [612, 391] on textarea "Cover letter template:" at bounding box center [739, 241] width 657 height 374
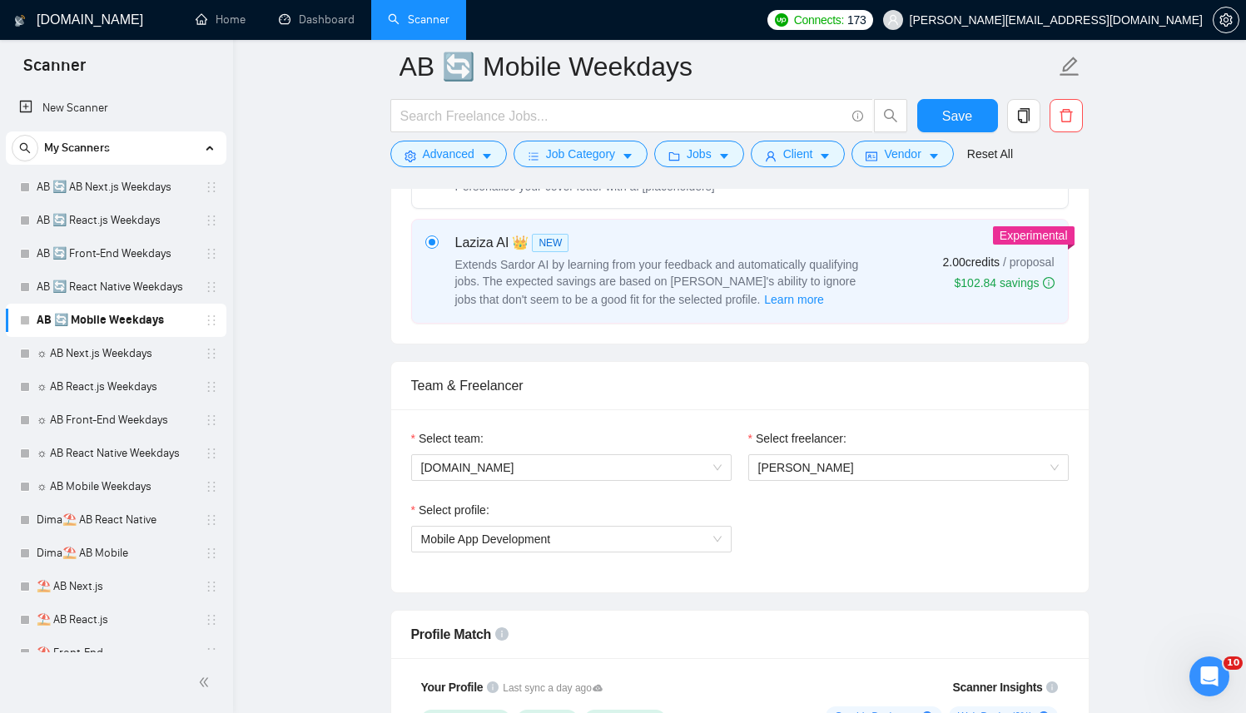
scroll to position [856, 0]
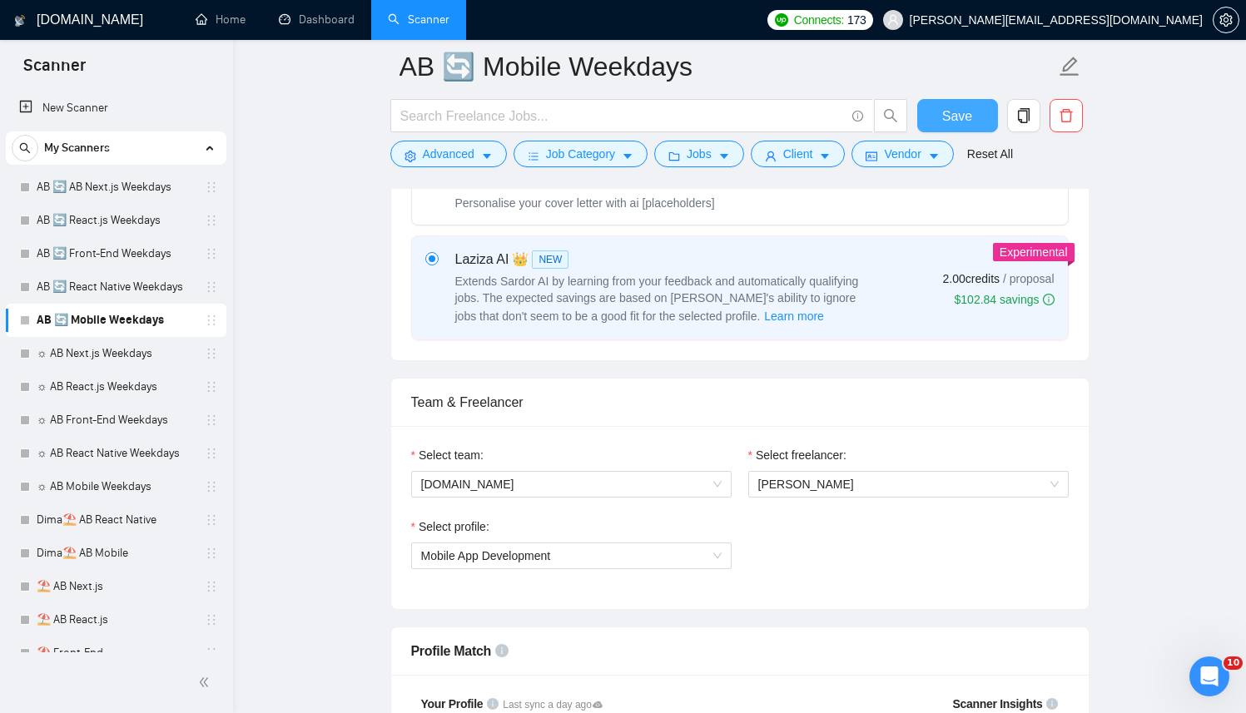
click at [930, 119] on button "Save" at bounding box center [957, 115] width 81 height 33
checkbox input "true"
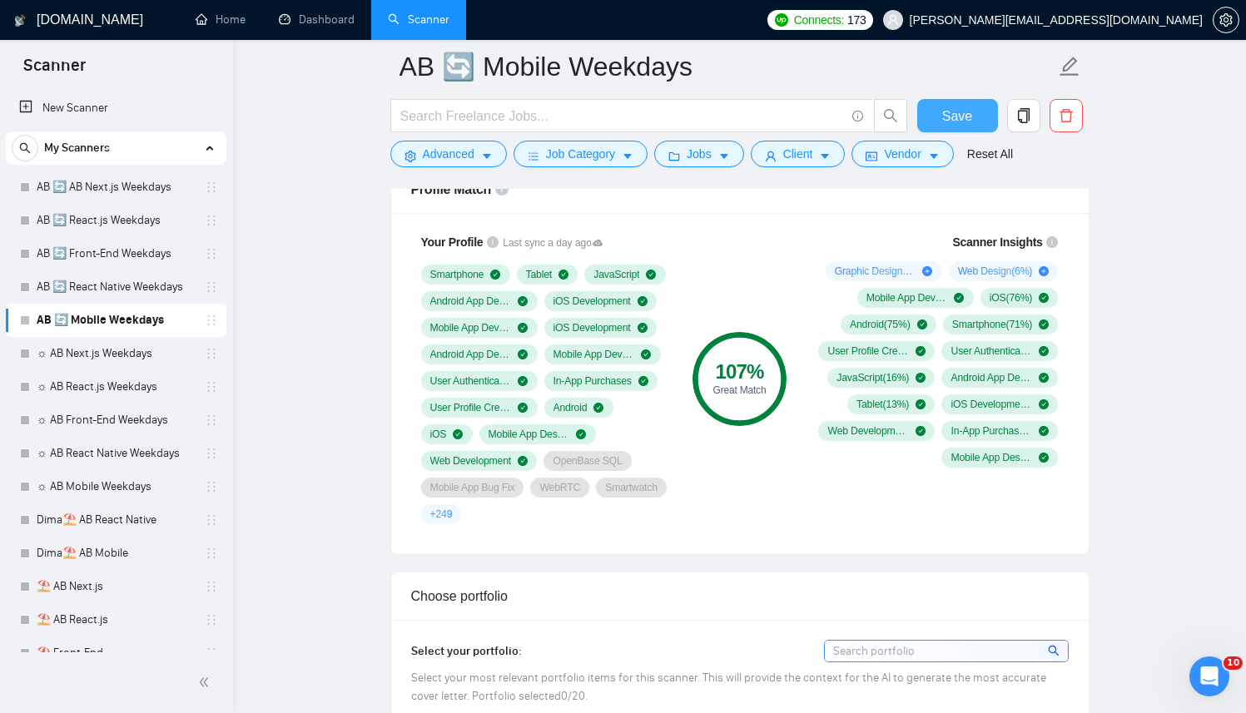
scroll to position [1300, 0]
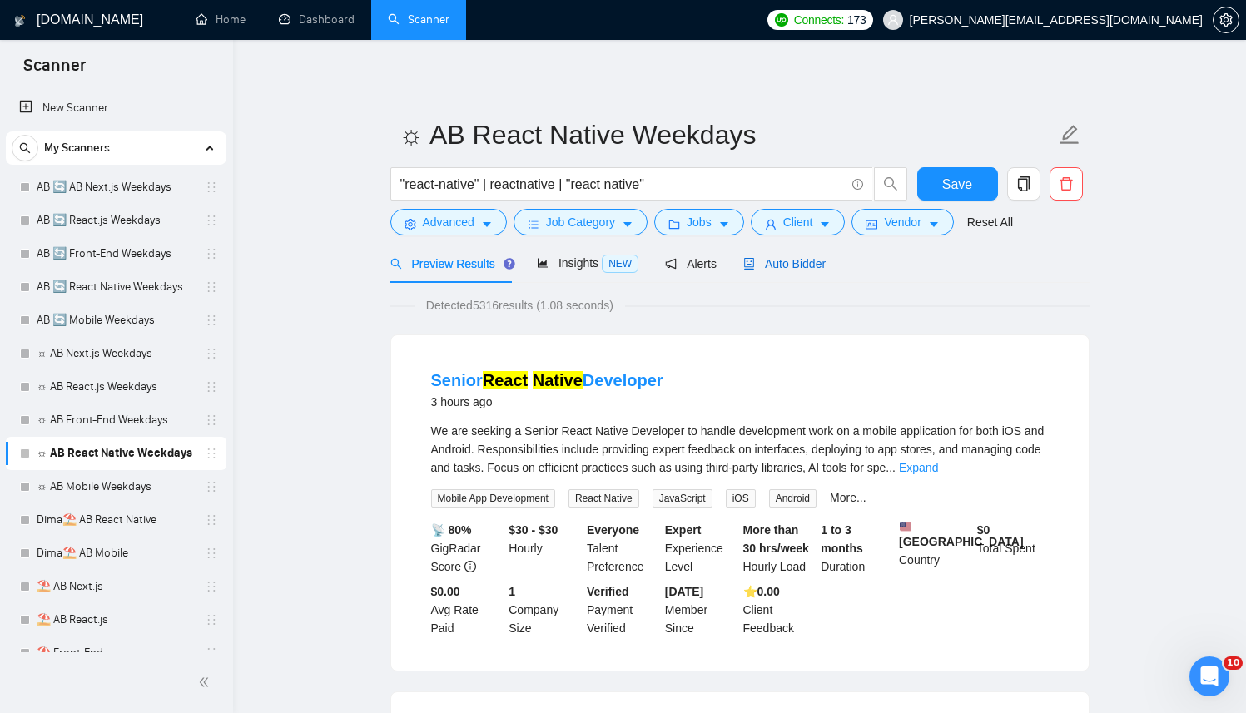
click at [766, 260] on span "Auto Bidder" at bounding box center [784, 263] width 82 height 13
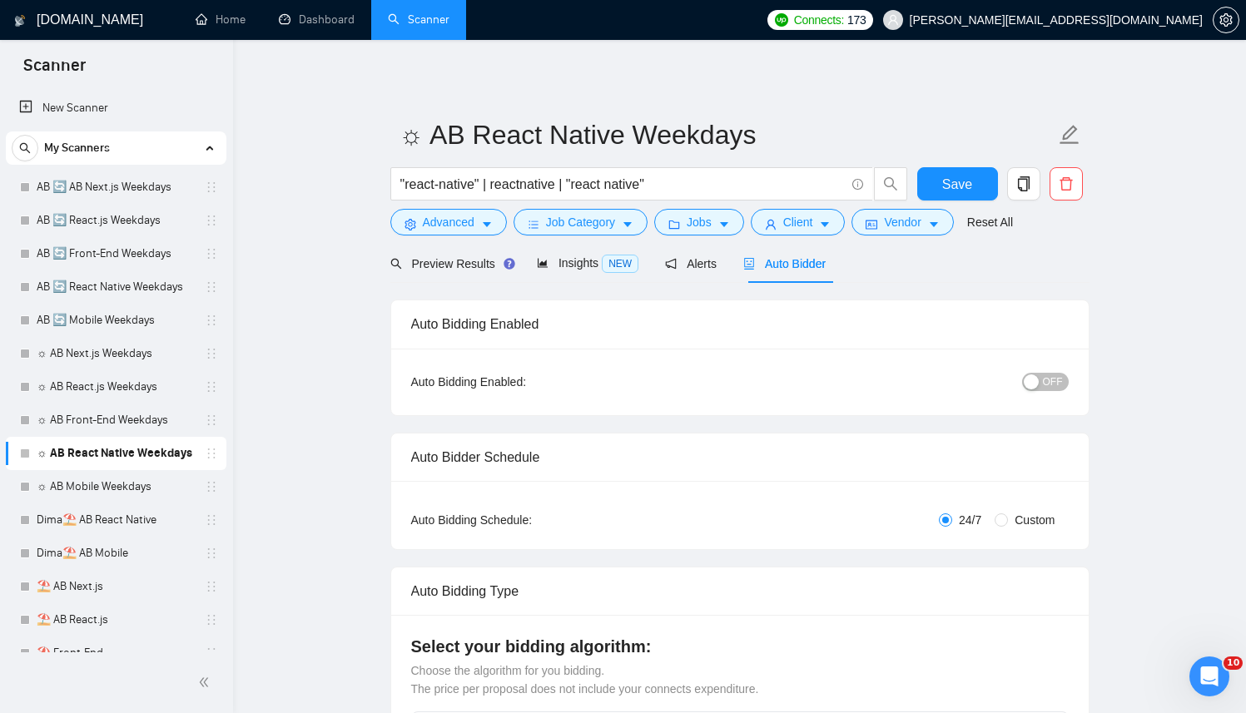
radio input "false"
radio input "true"
checkbox input "true"
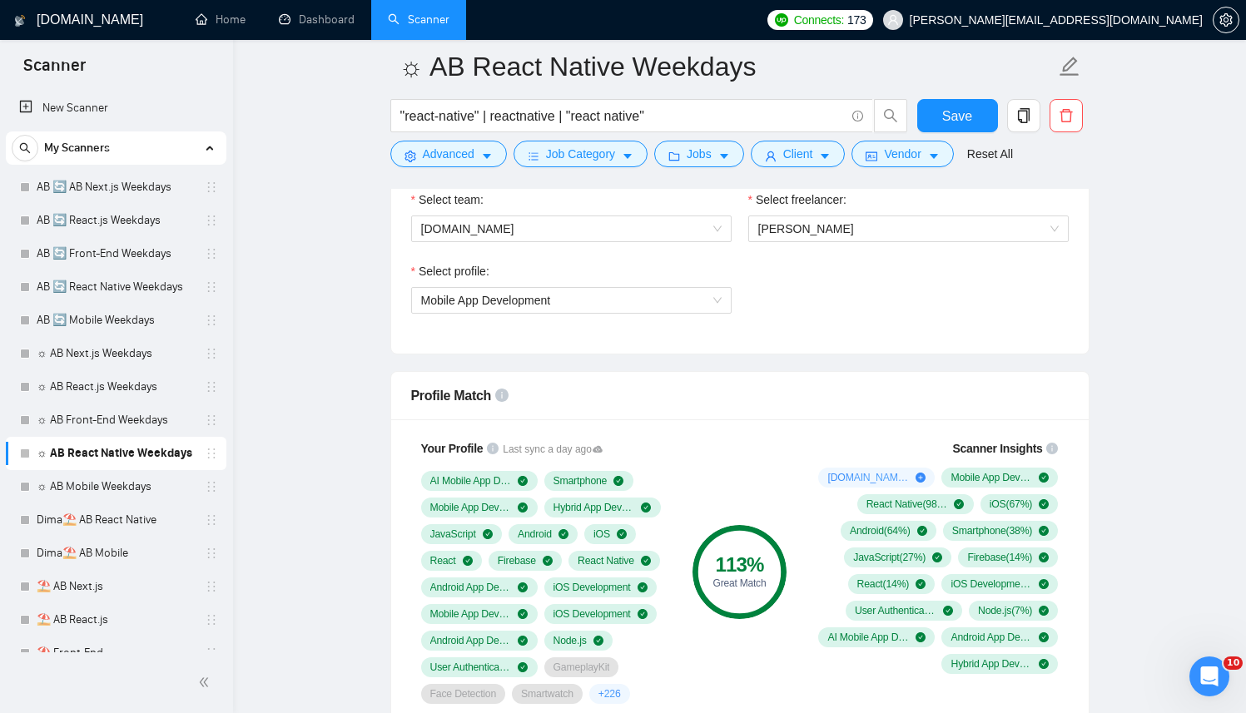
scroll to position [1040, 0]
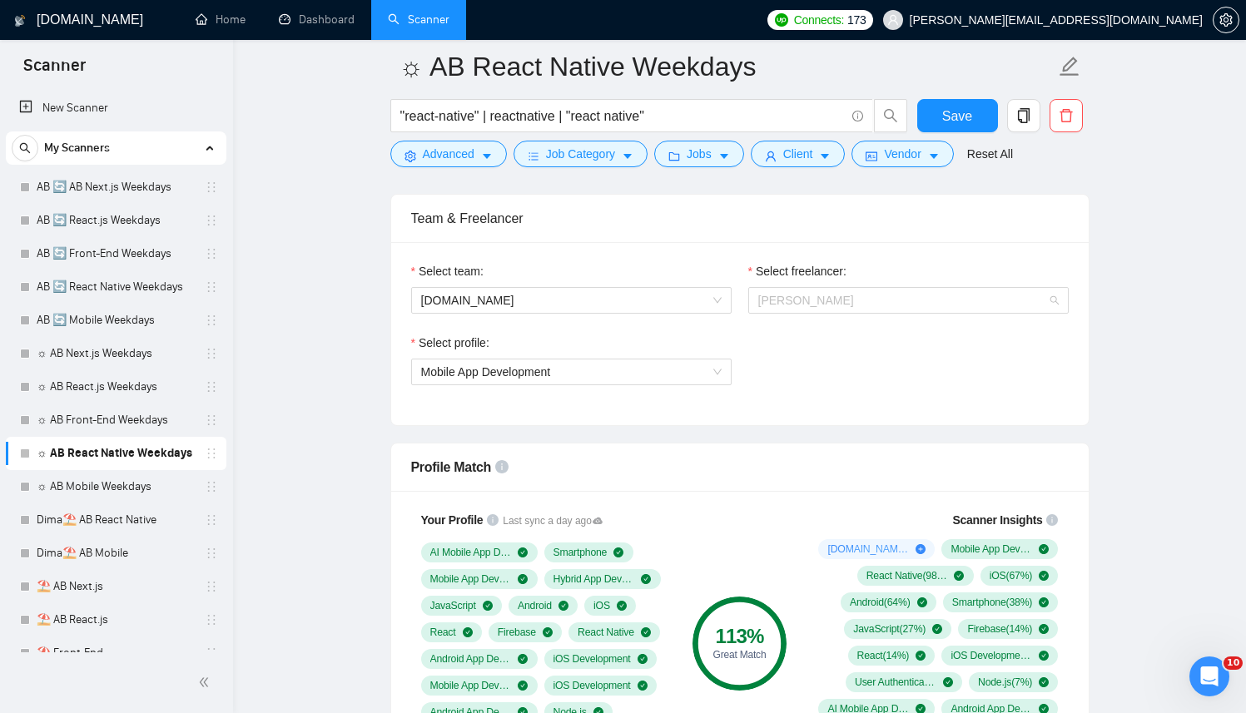
click at [825, 313] on div "Select freelancer: [PERSON_NAME]" at bounding box center [908, 298] width 337 height 72
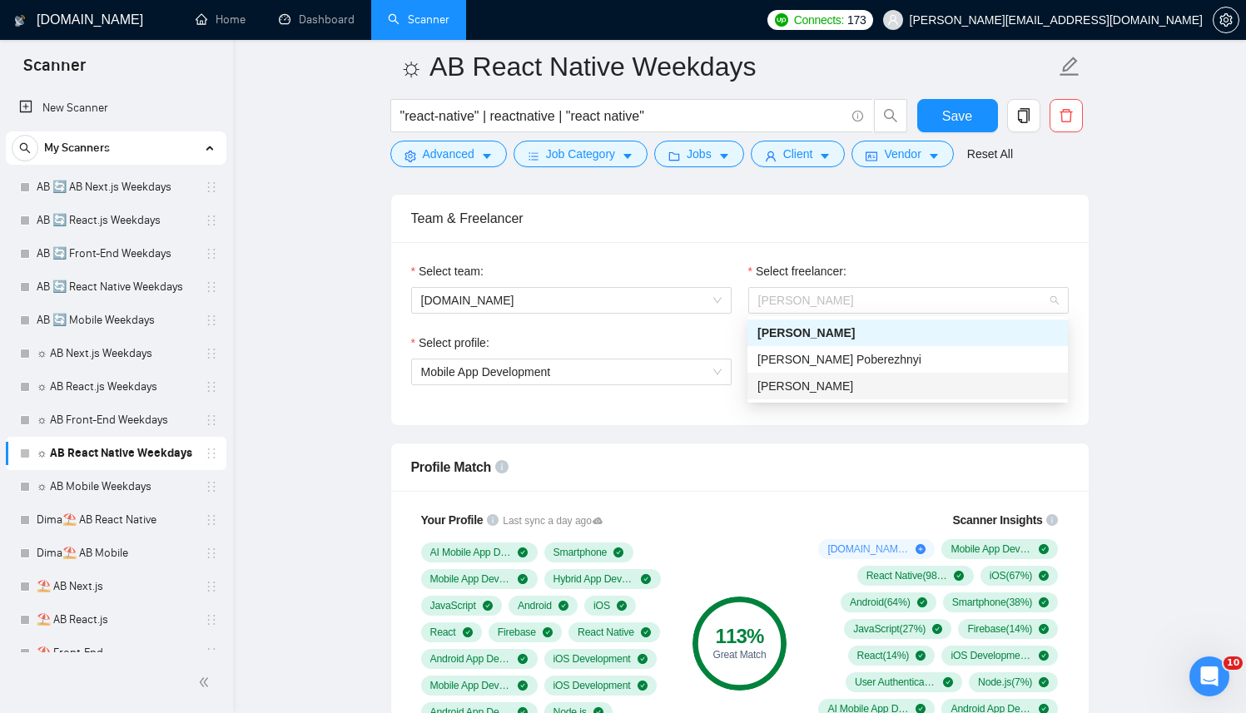
click at [776, 383] on span "[PERSON_NAME]" at bounding box center [805, 385] width 96 height 13
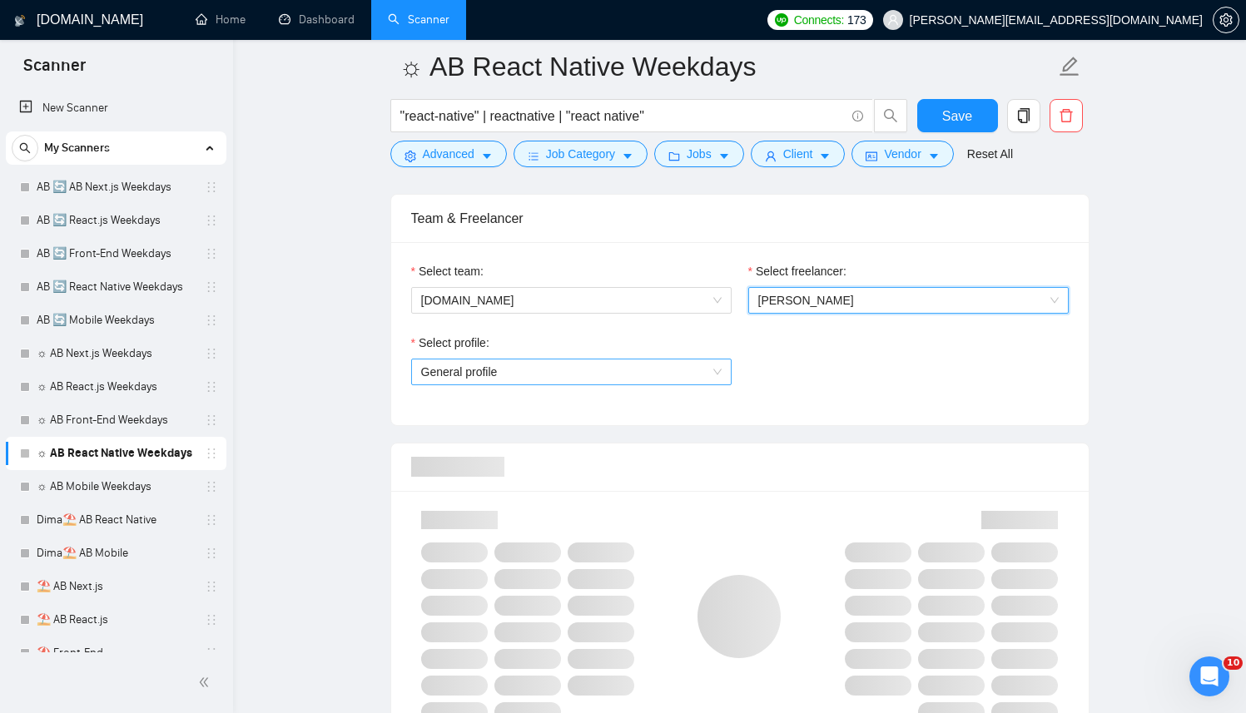
click at [551, 375] on span "General profile" at bounding box center [571, 371] width 300 height 25
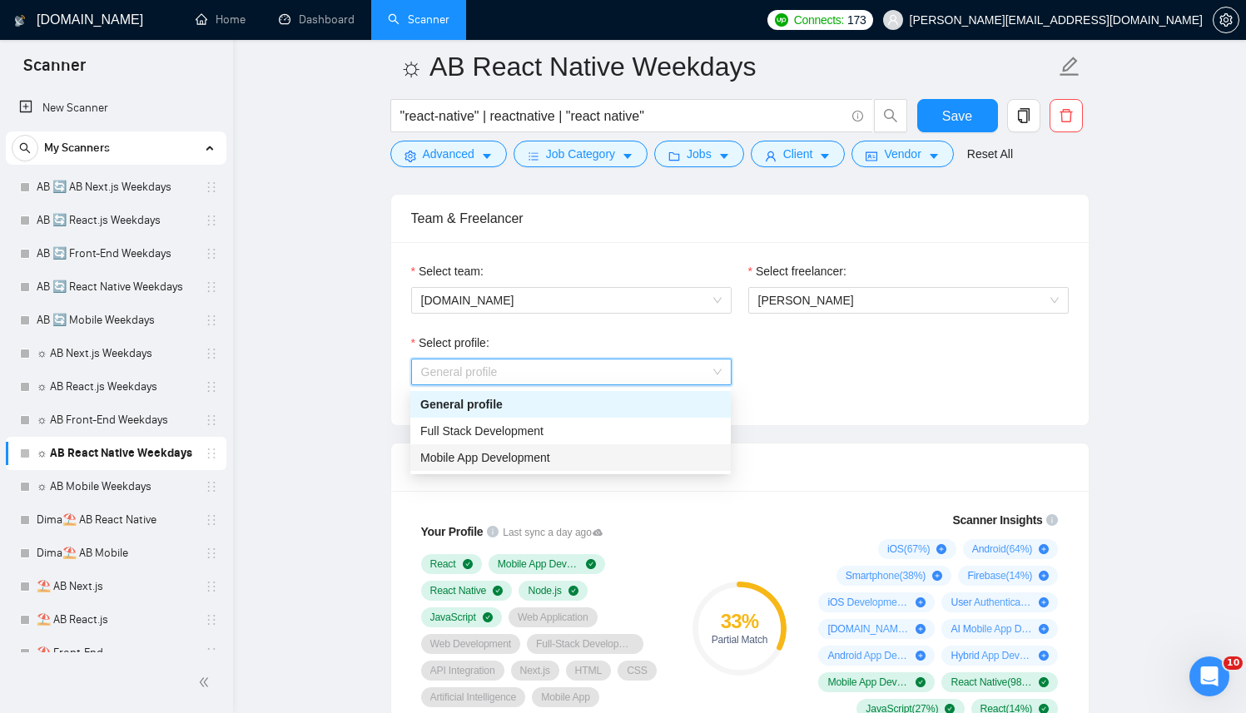
click at [514, 447] on div "Mobile App Development" at bounding box center [570, 457] width 320 height 27
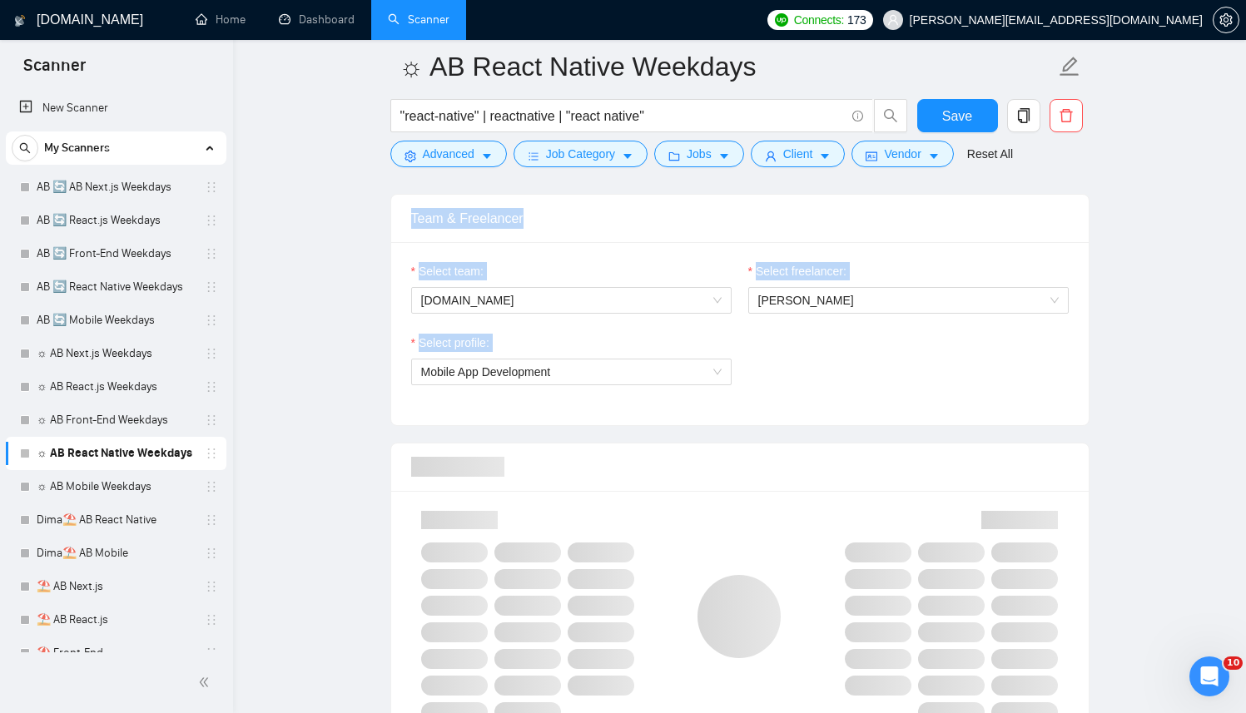
click at [514, 447] on div at bounding box center [739, 467] width 657 height 47
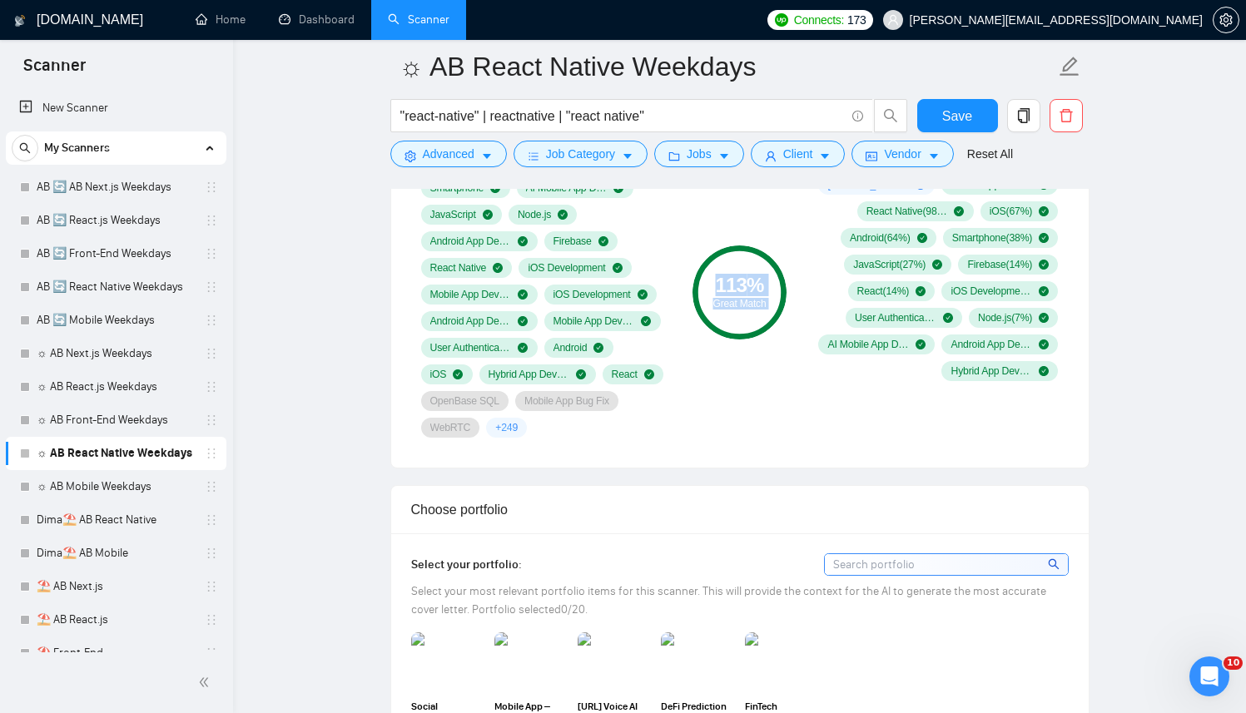
scroll to position [1713, 0]
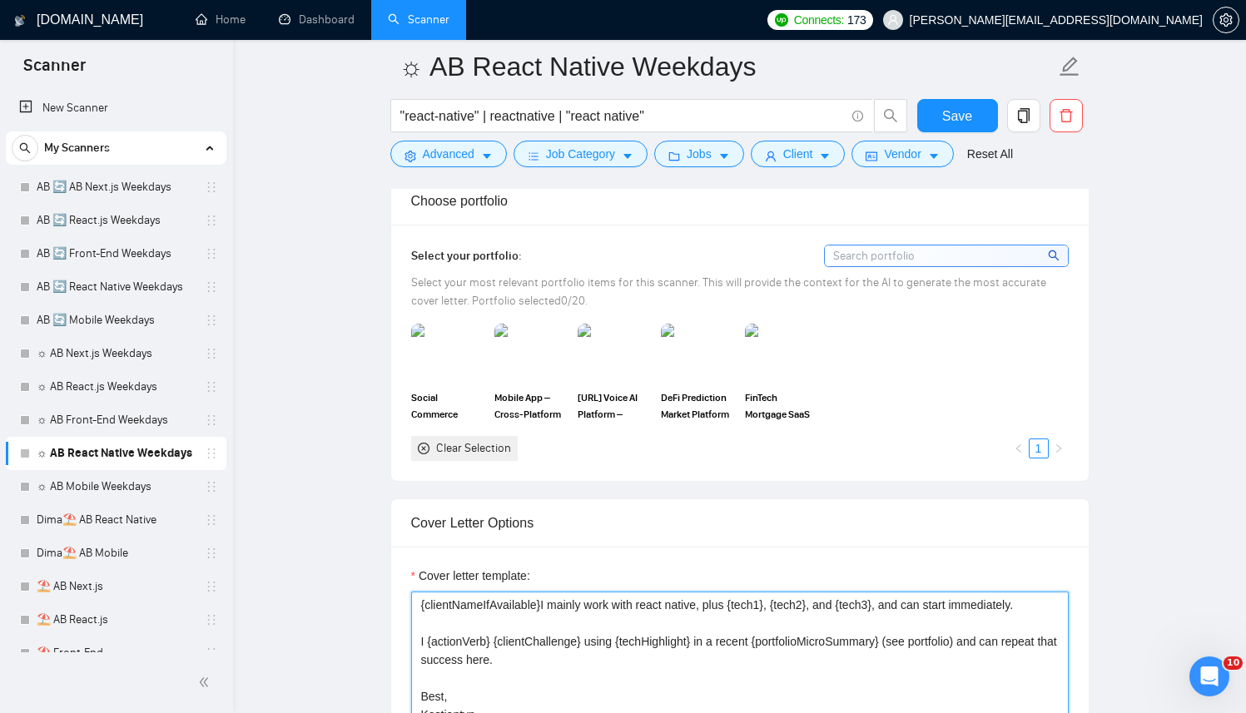
paste textarea "[Successful cases (reference only, never output directly): 1.[URL][DOMAIN_NAME]…"
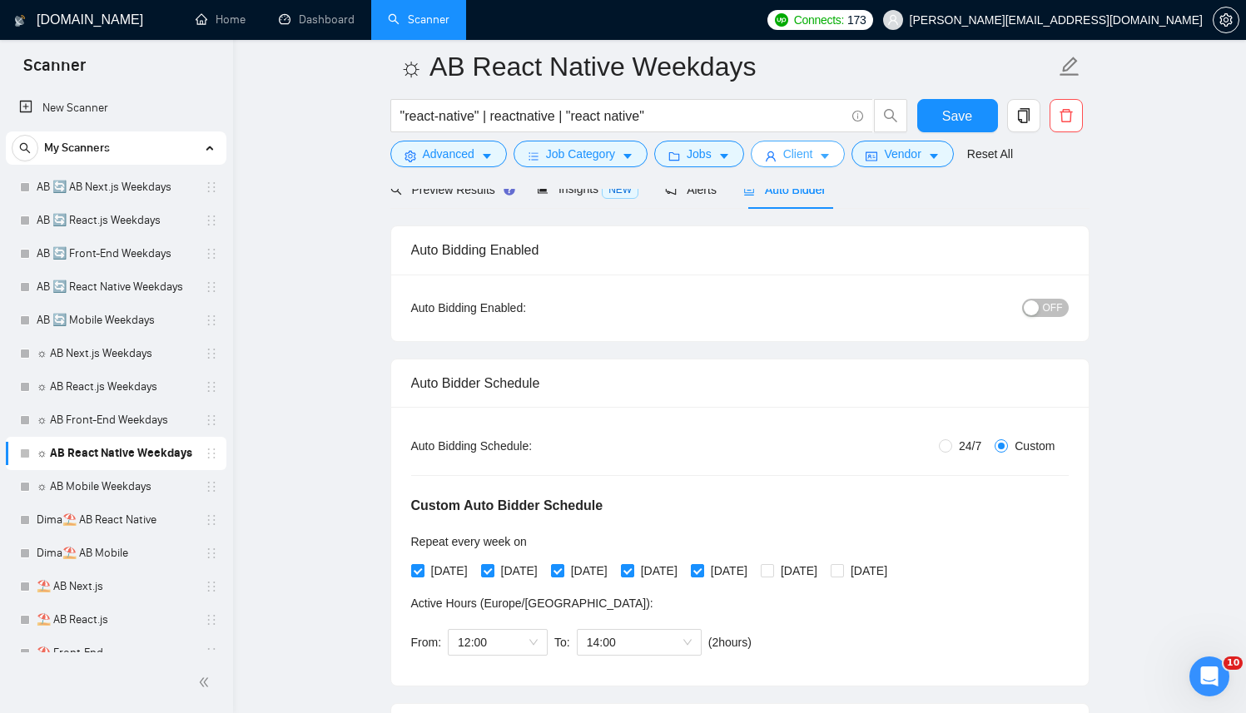
scroll to position [0, 0]
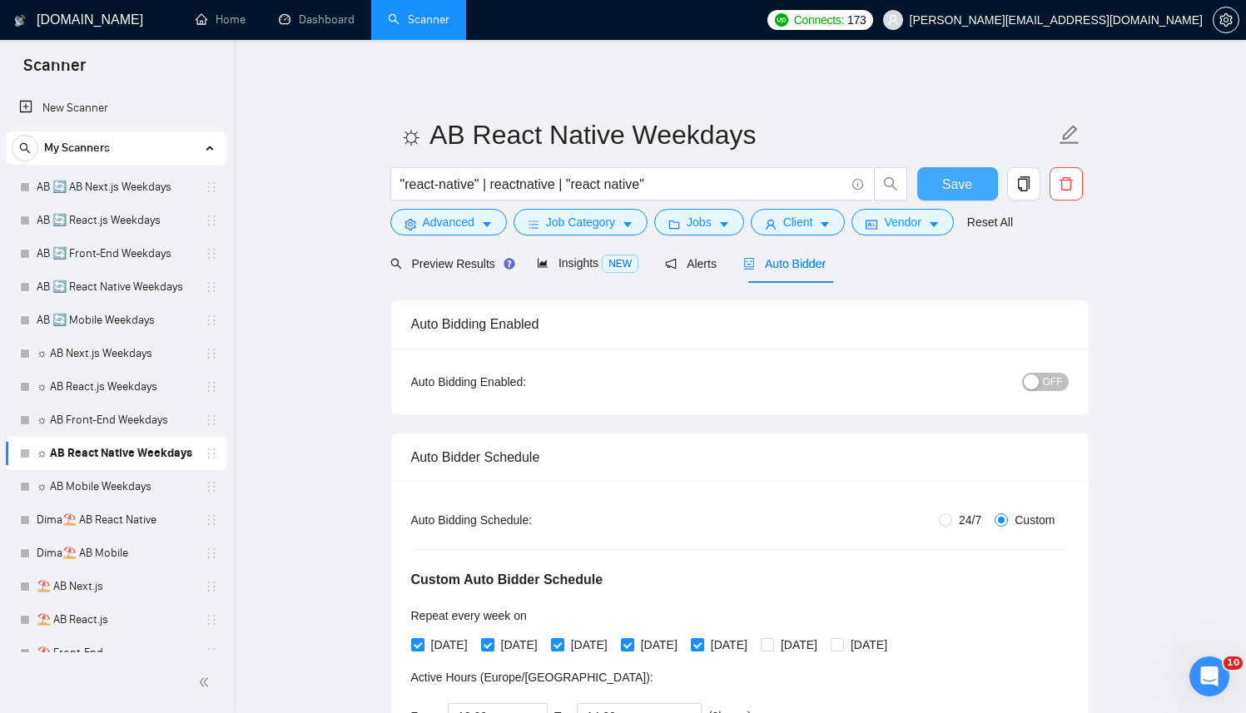
type textarea "[Successful cases (reference only, never output directly): 1.[URL][DOMAIN_NAME]…"
click at [945, 188] on span "Save" at bounding box center [957, 184] width 30 height 21
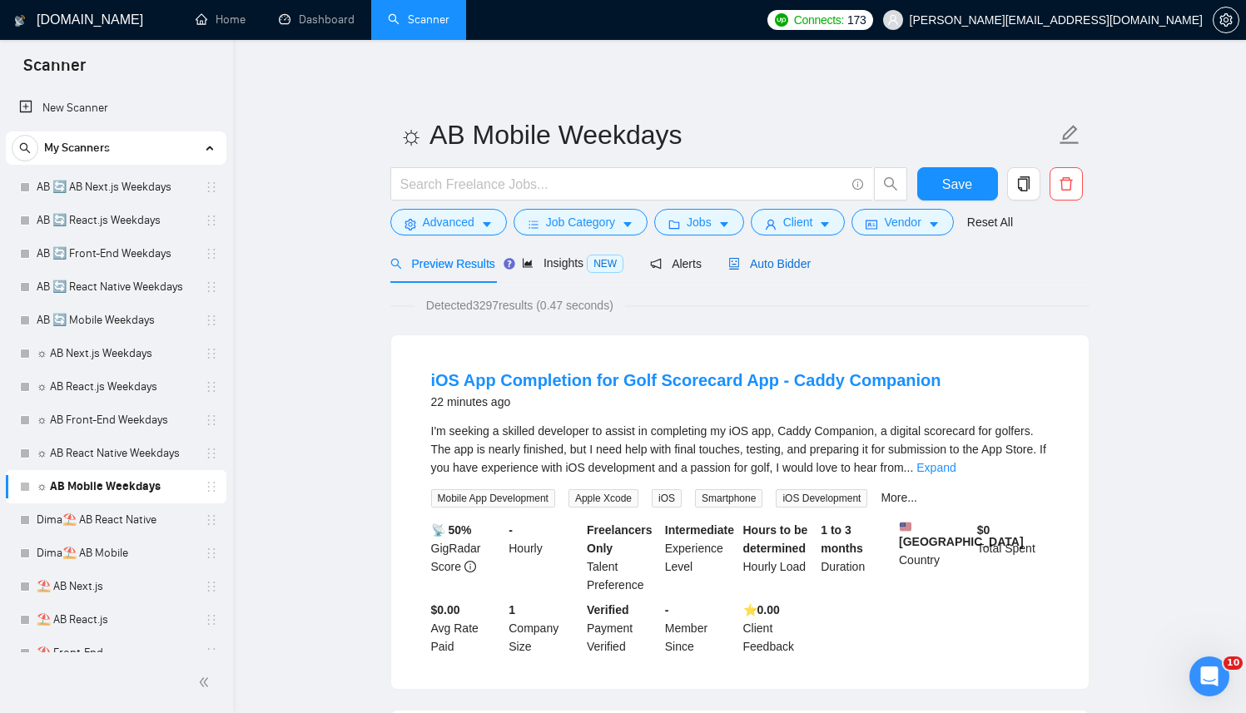
click at [779, 266] on span "Auto Bidder" at bounding box center [769, 263] width 82 height 13
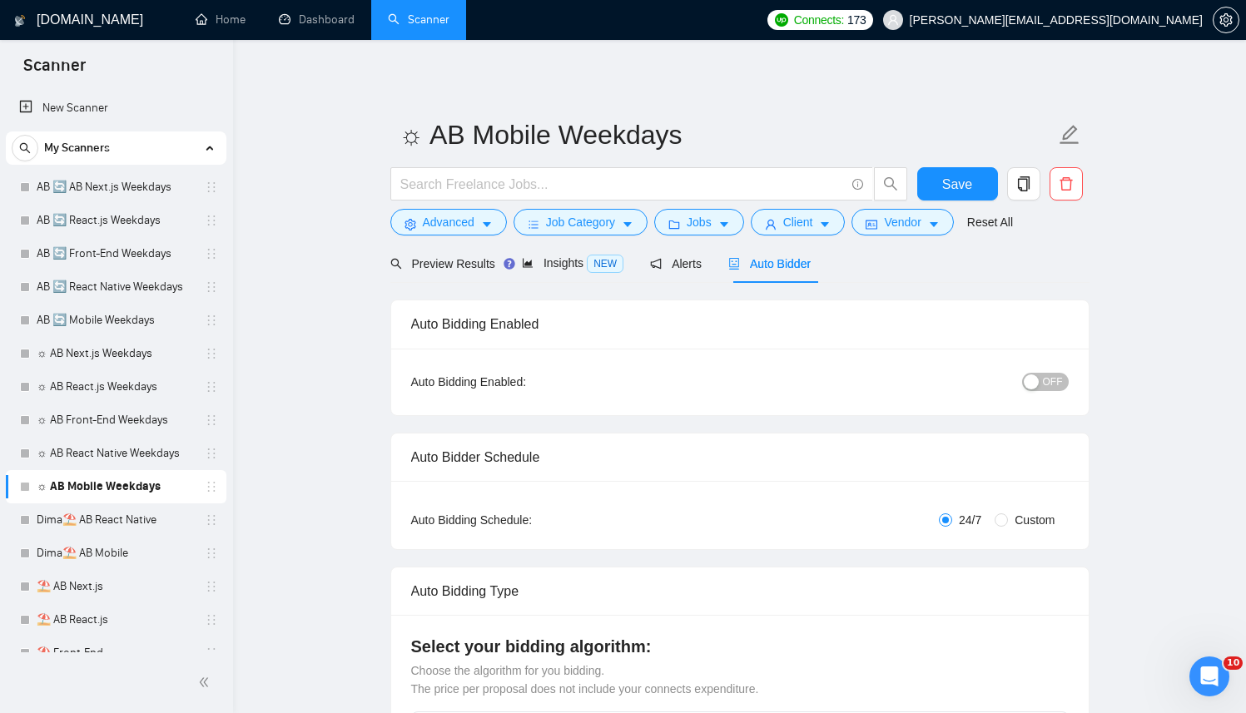
radio input "false"
radio input "true"
checkbox input "true"
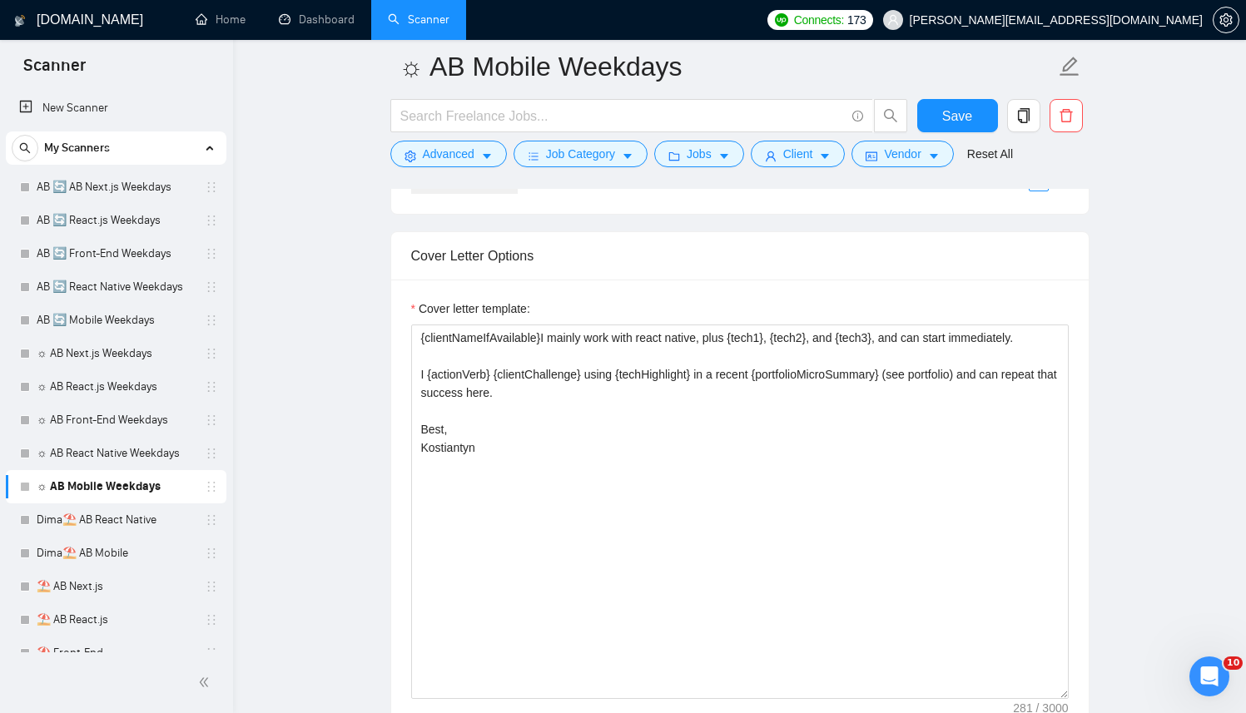
scroll to position [2104, 0]
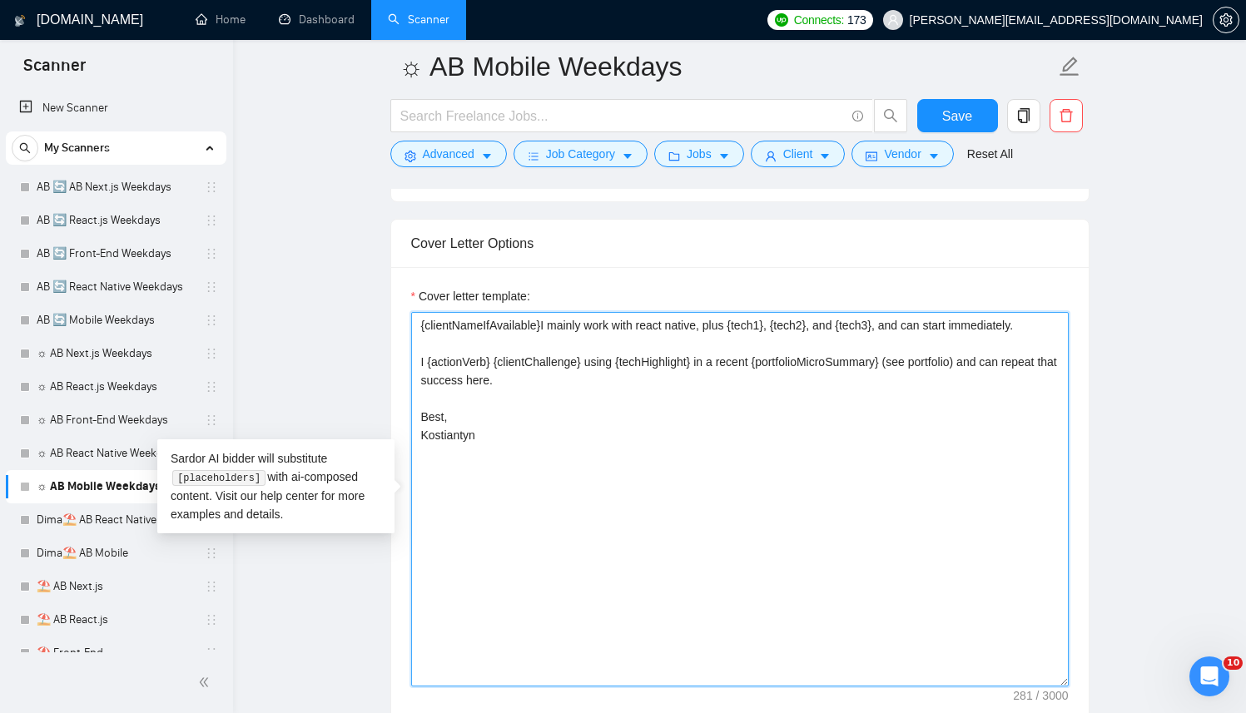
click at [623, 429] on textarea "{clientNameIfAvailable}I mainly work with react native, plus {tech1}, {tech2}, …" at bounding box center [739, 499] width 657 height 374
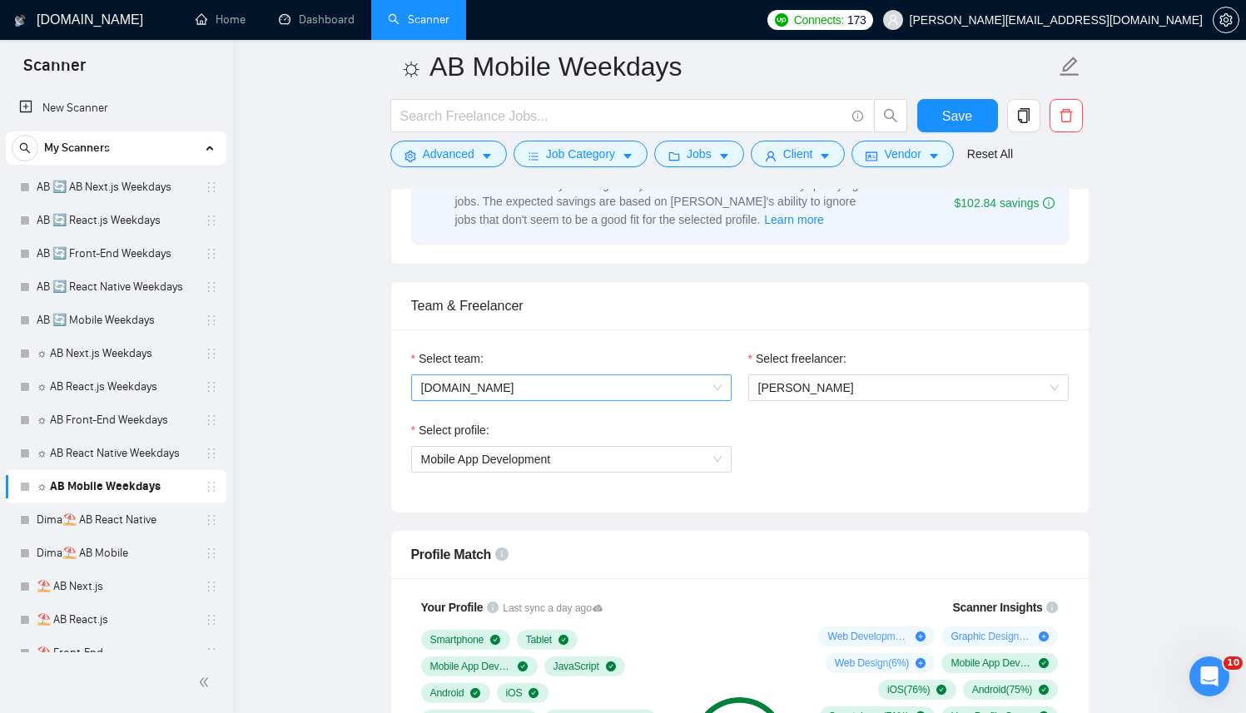
scroll to position [949, 0]
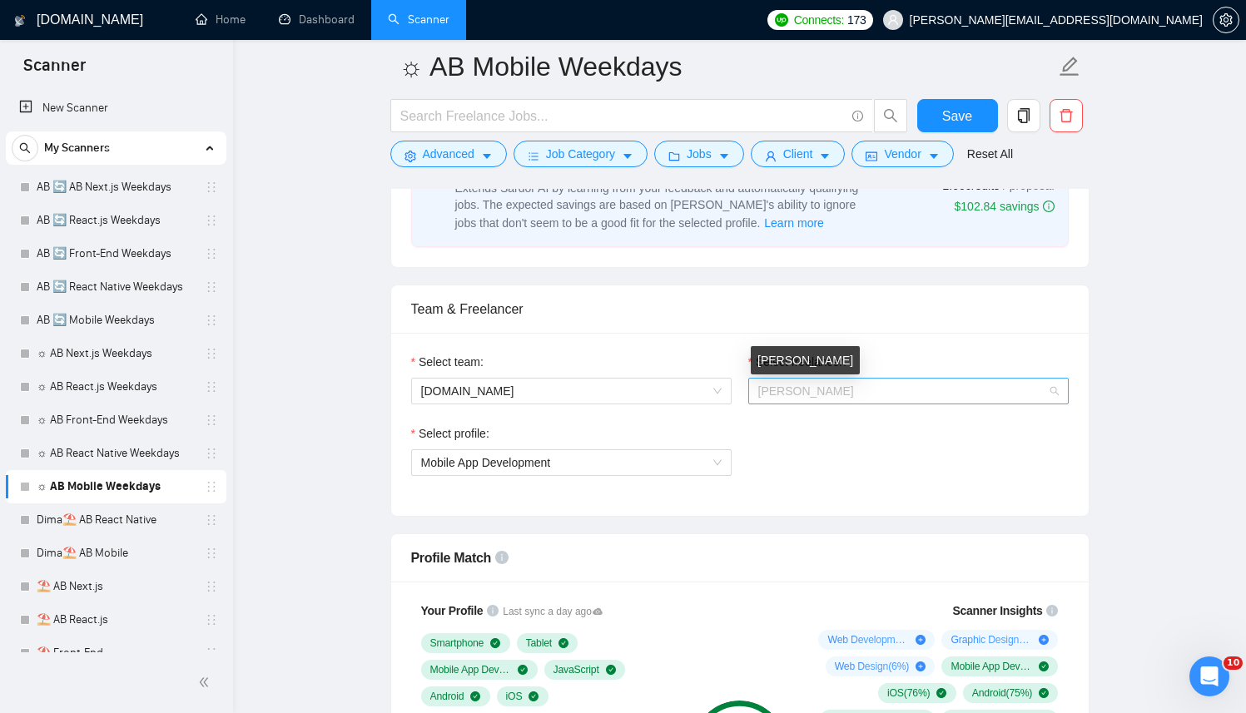
click at [839, 398] on span "Kostiantyn Berehovyi" at bounding box center [908, 391] width 300 height 25
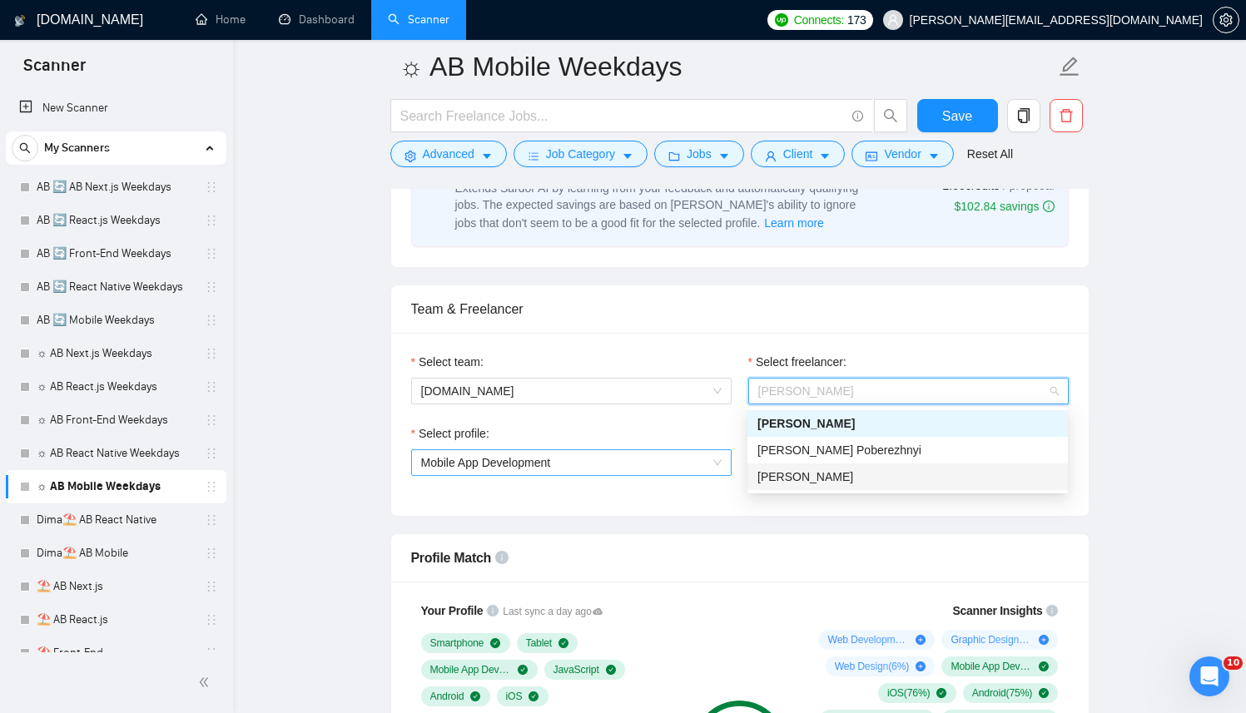
drag, startPoint x: 797, startPoint y: 483, endPoint x: 536, endPoint y: 468, distance: 261.7
click at [797, 483] on span "[PERSON_NAME]" at bounding box center [805, 476] width 96 height 13
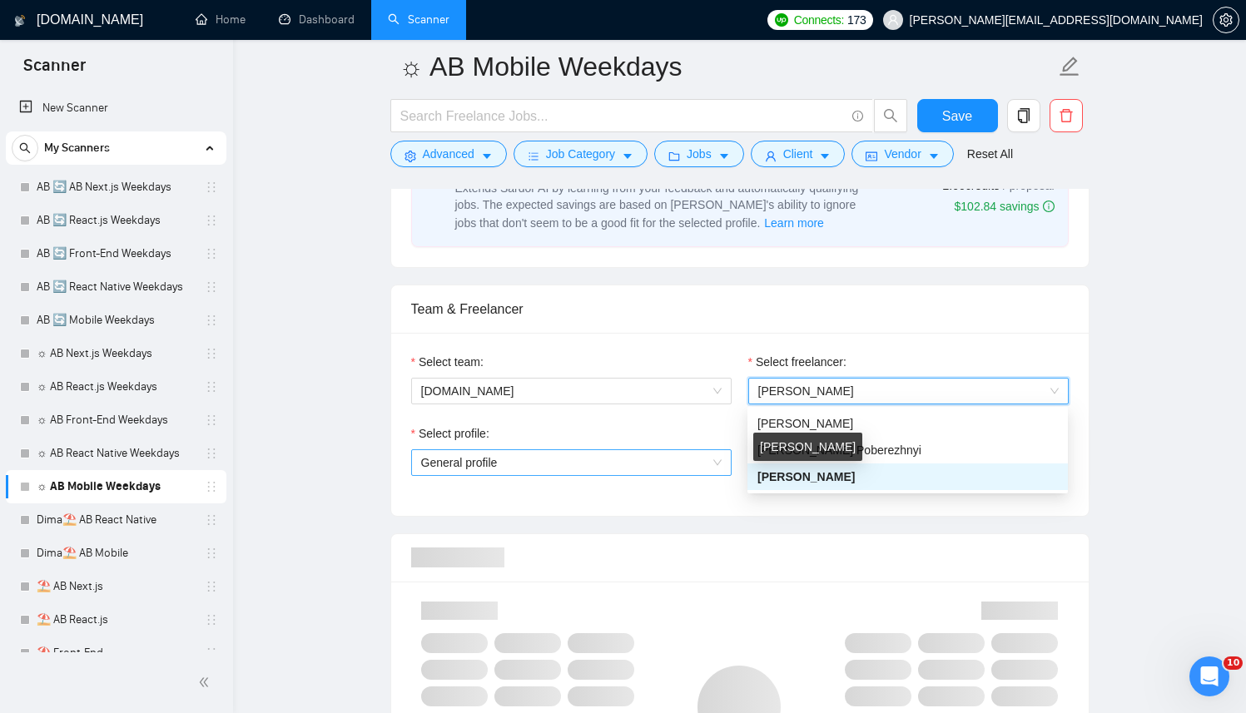
click at [536, 468] on span "General profile" at bounding box center [571, 462] width 300 height 25
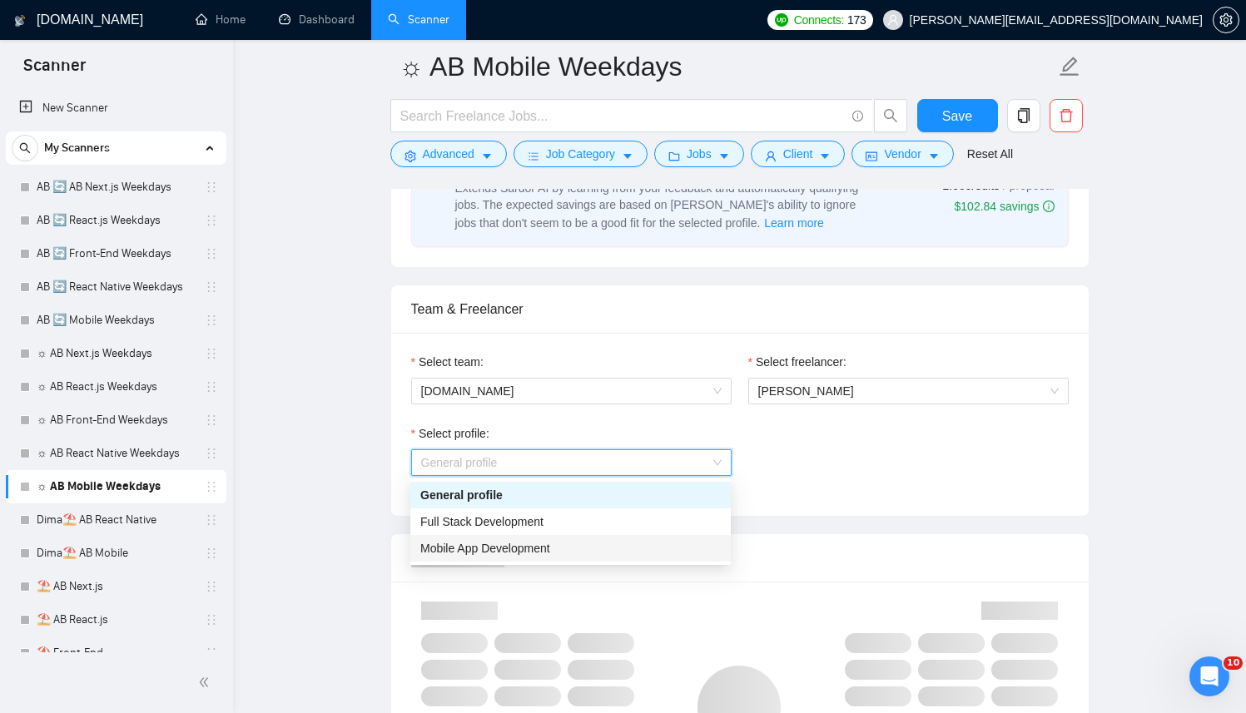
click at [518, 543] on span "Mobile App Development" at bounding box center [485, 548] width 130 height 13
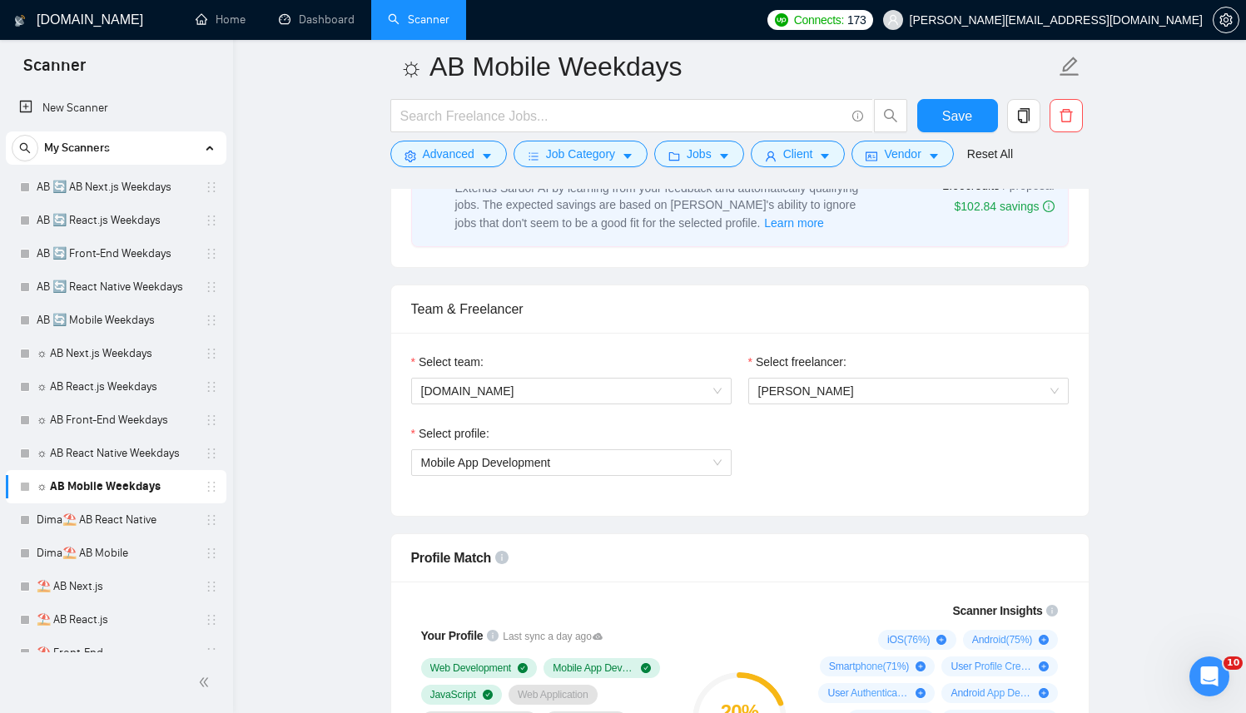
click at [940, 459] on div "Select profile: Mobile App Development" at bounding box center [740, 460] width 674 height 72
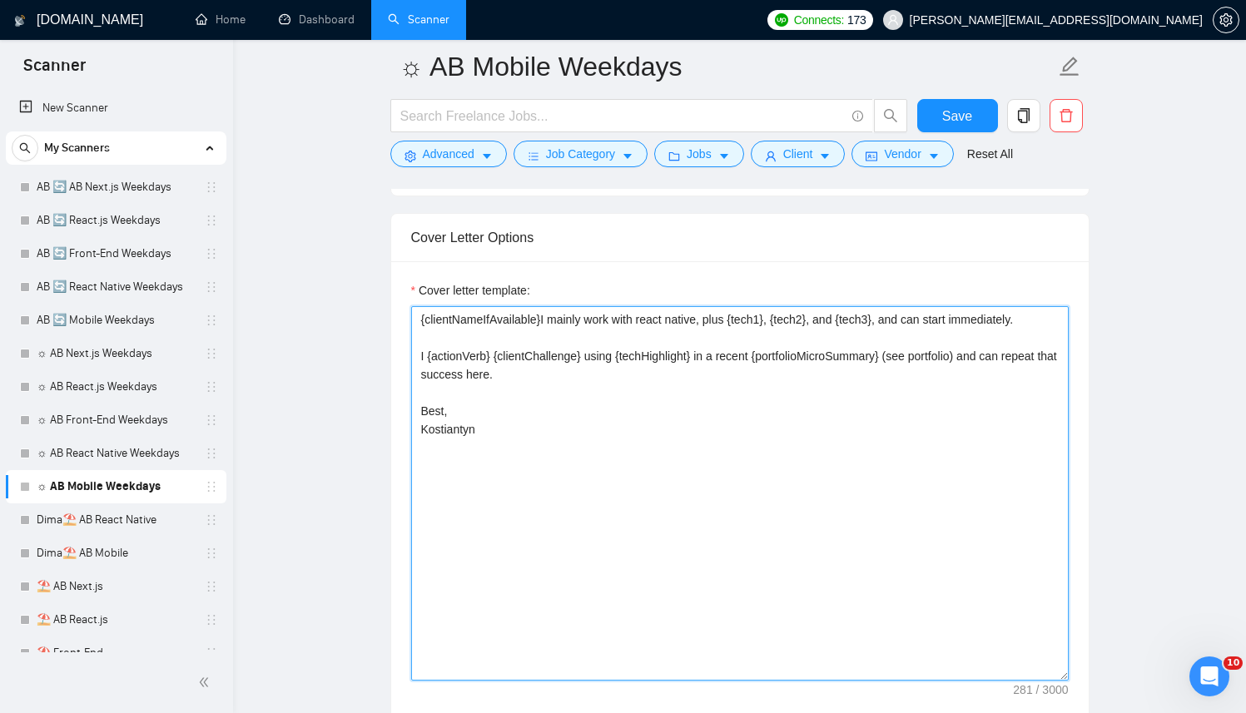
click at [738, 450] on textarea "{clientNameIfAvailable}I mainly work with react native, plus {tech1}, {tech2}, …" at bounding box center [739, 493] width 657 height 374
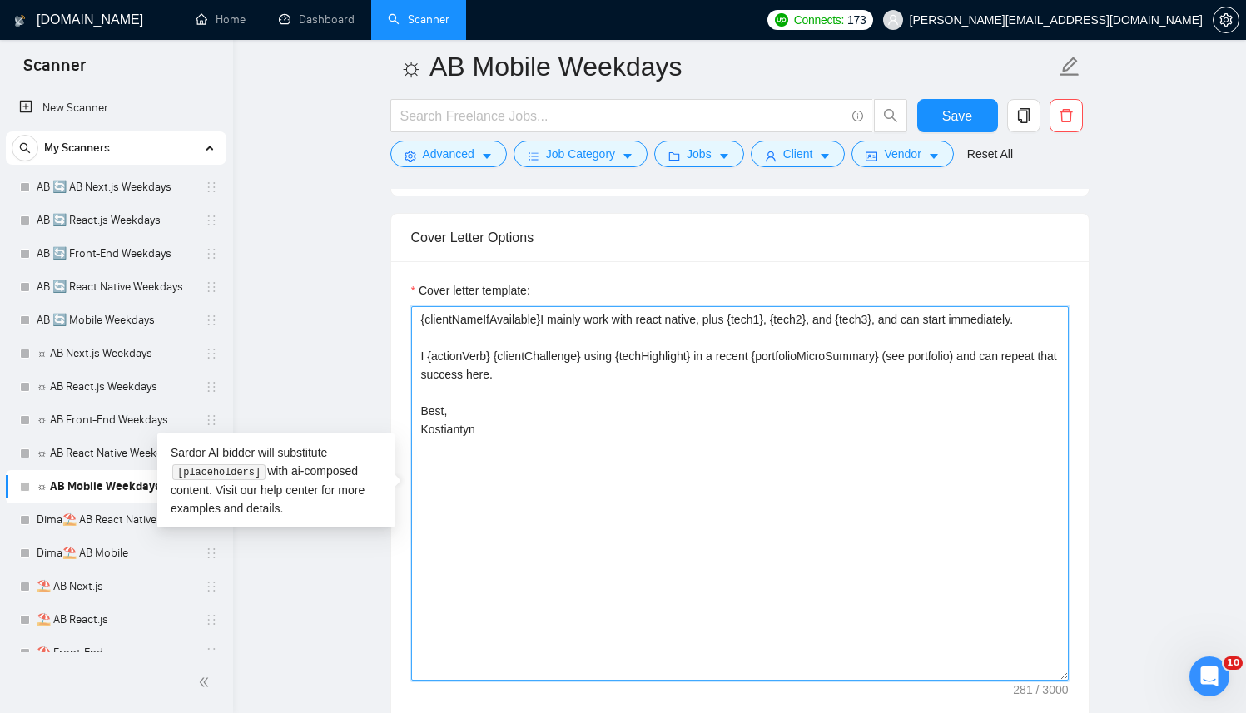
paste textarea "[Successful cases (reference only, never output directly): 1.[URL][DOMAIN_NAME]…"
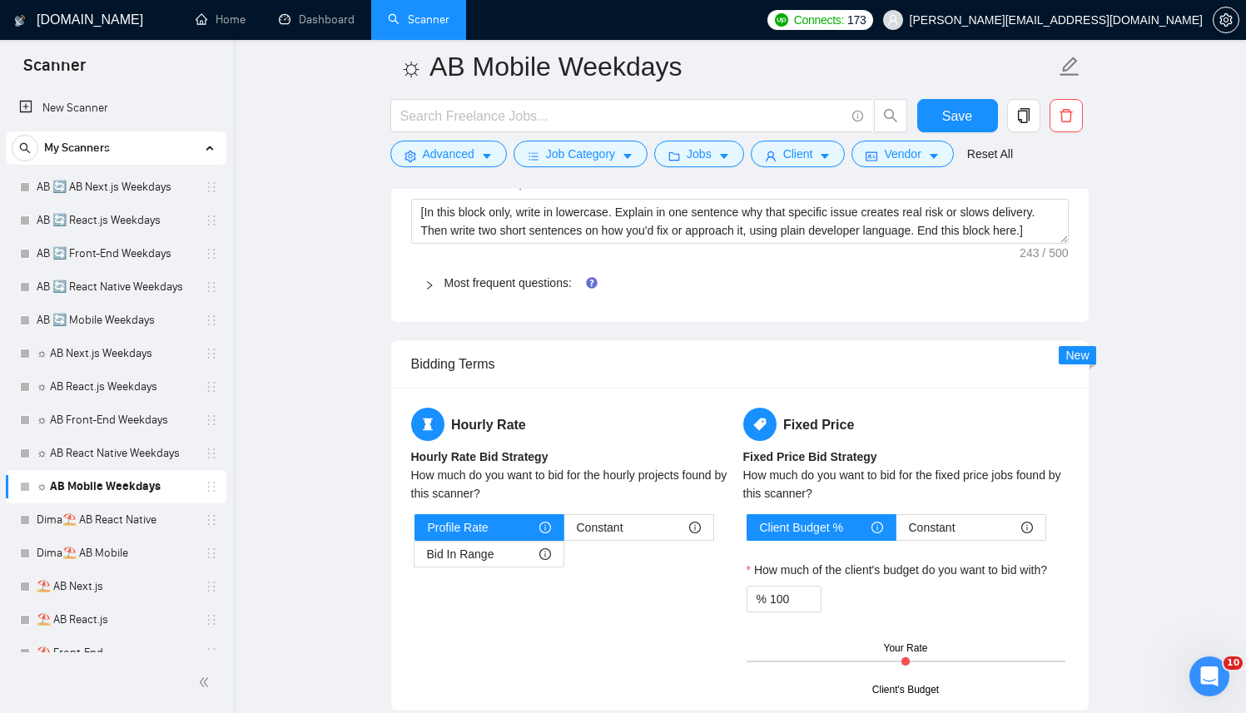
scroll to position [2684, 0]
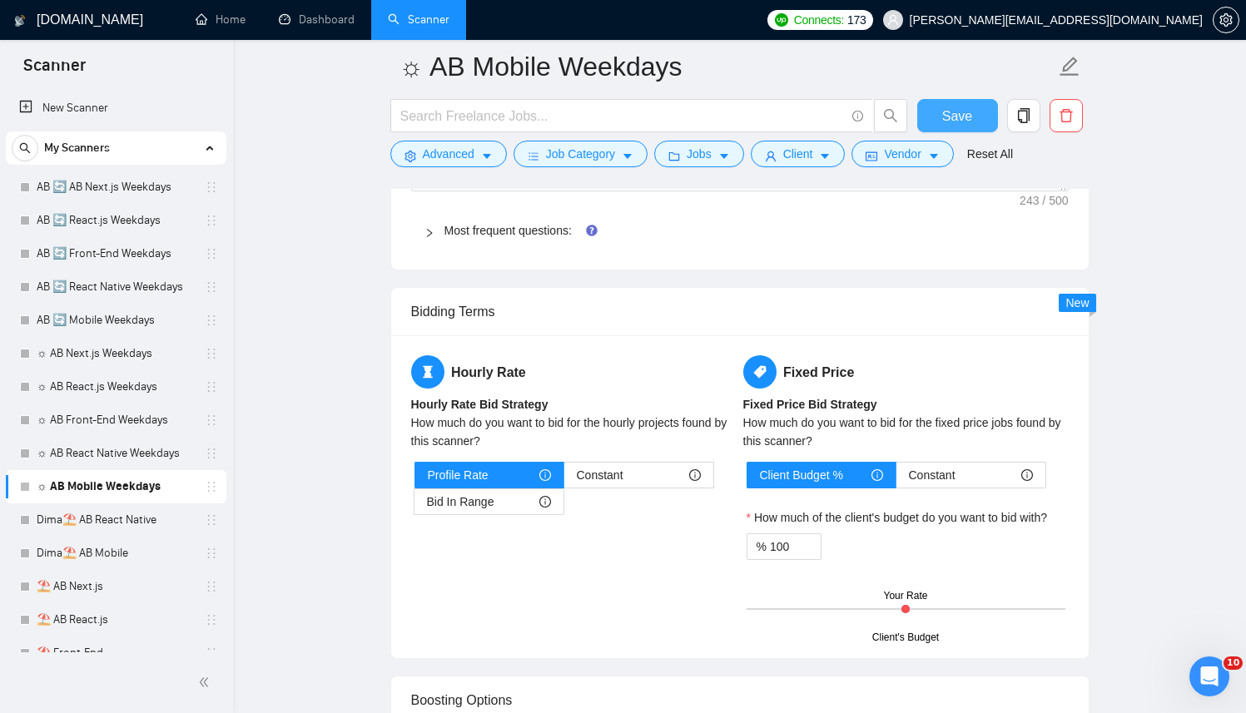
type textarea "[Successful cases (reference only, never output directly): 1.https://apps.apple…"
click at [958, 107] on span "Save" at bounding box center [957, 116] width 30 height 21
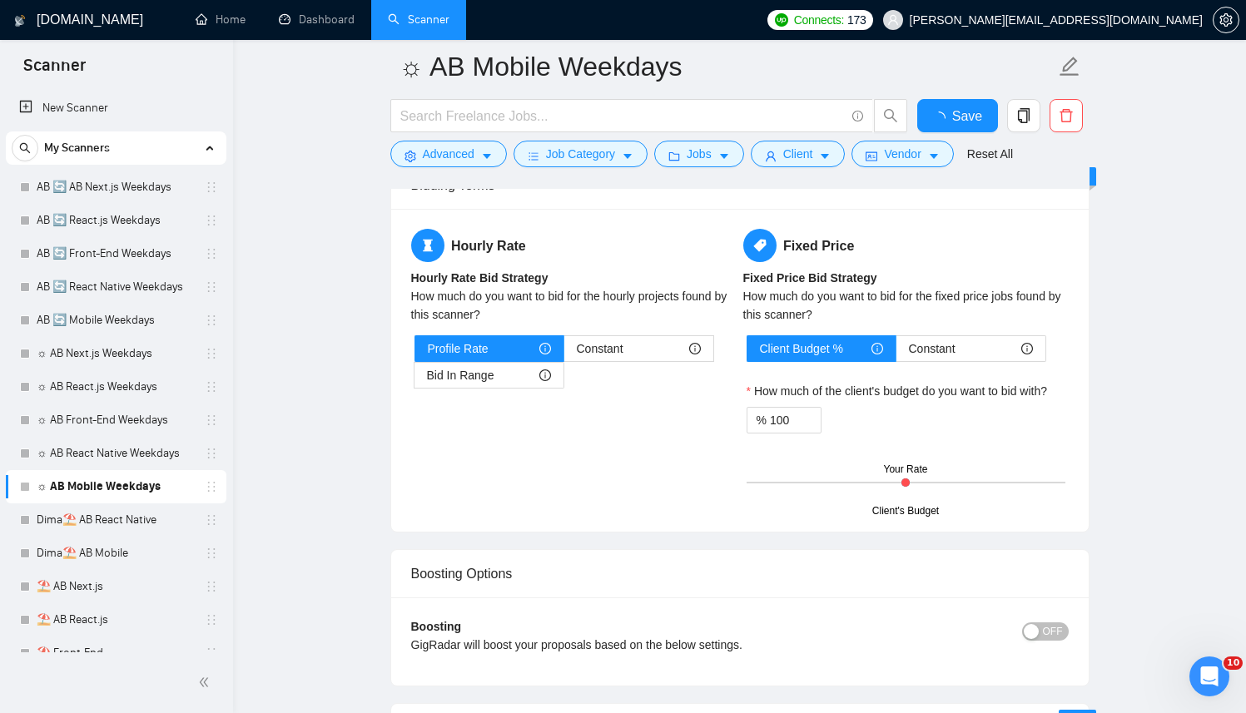
checkbox input "true"
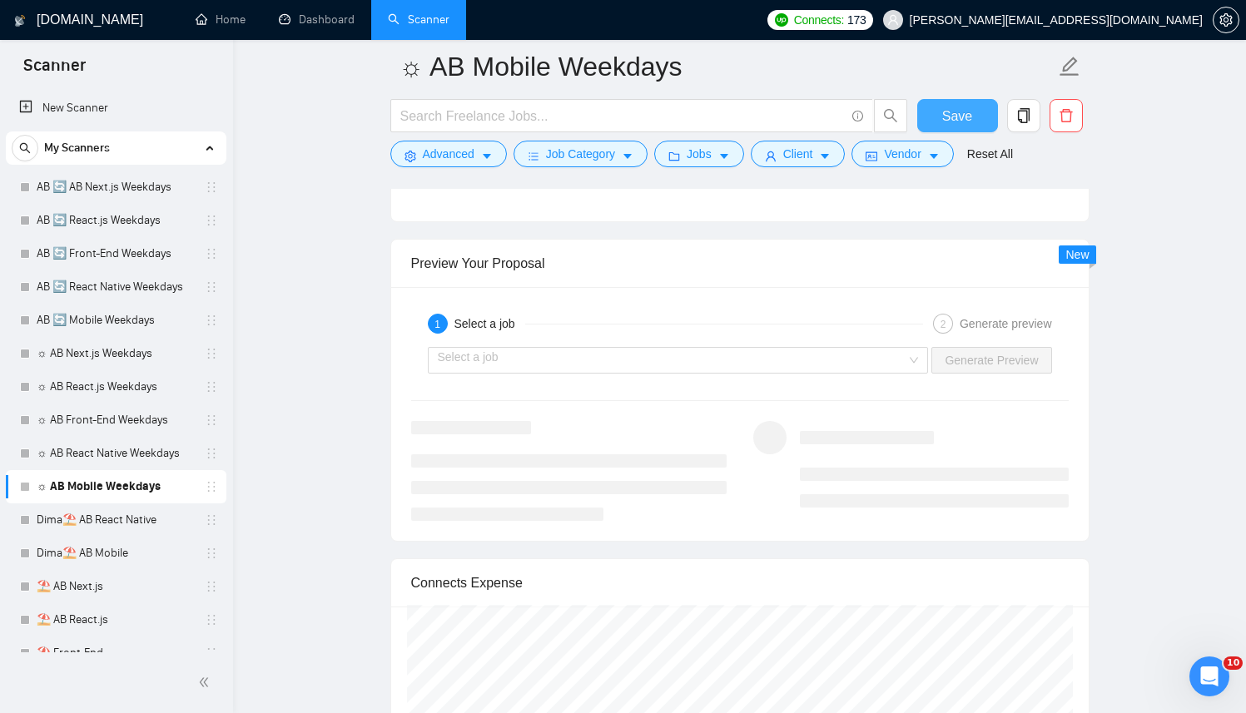
scroll to position [3288, 0]
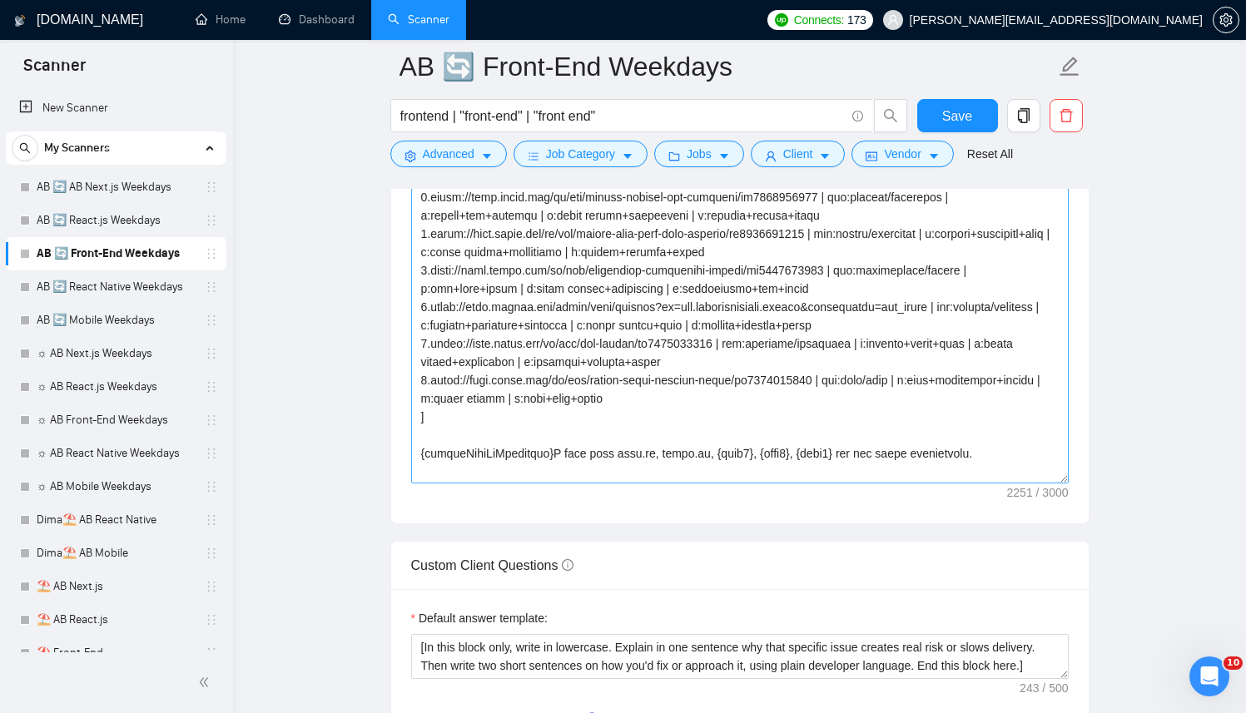
scroll to position [72, 0]
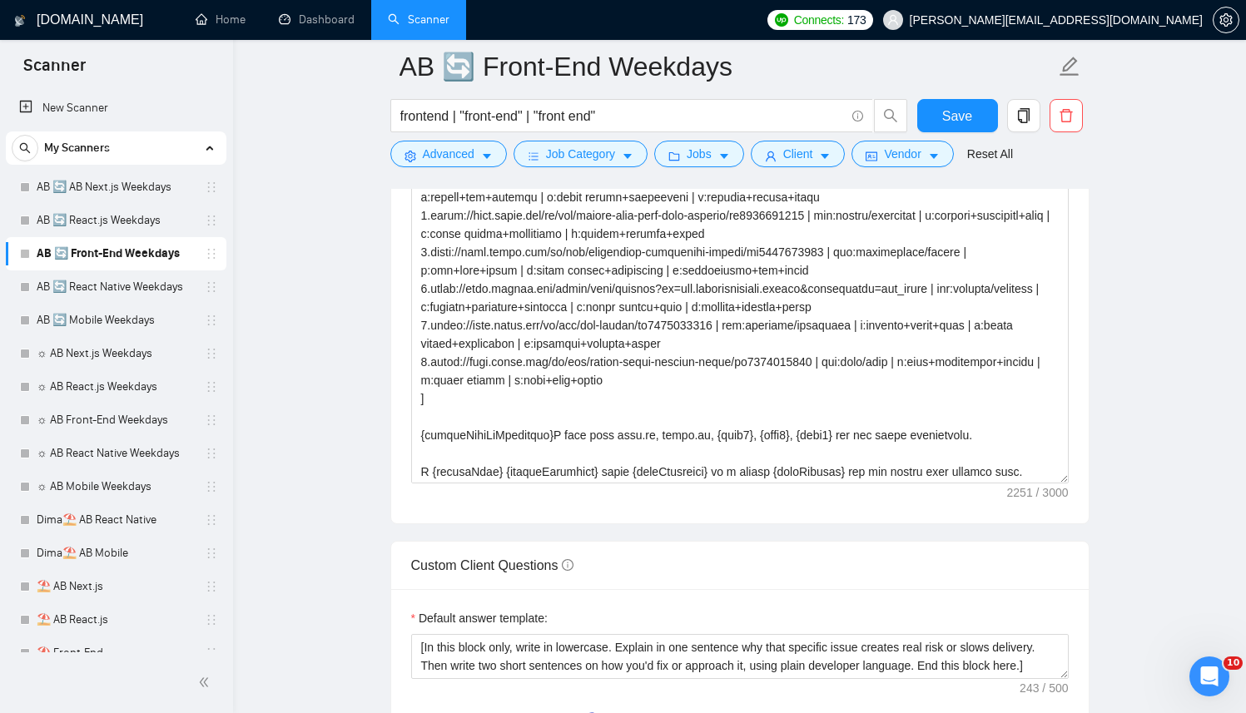
click at [296, 136] on main "AB 🔄 Front-End Weekdays frontend | "front-end" | "front end" Save Advanced Job …" at bounding box center [739, 461] width 959 height 5075
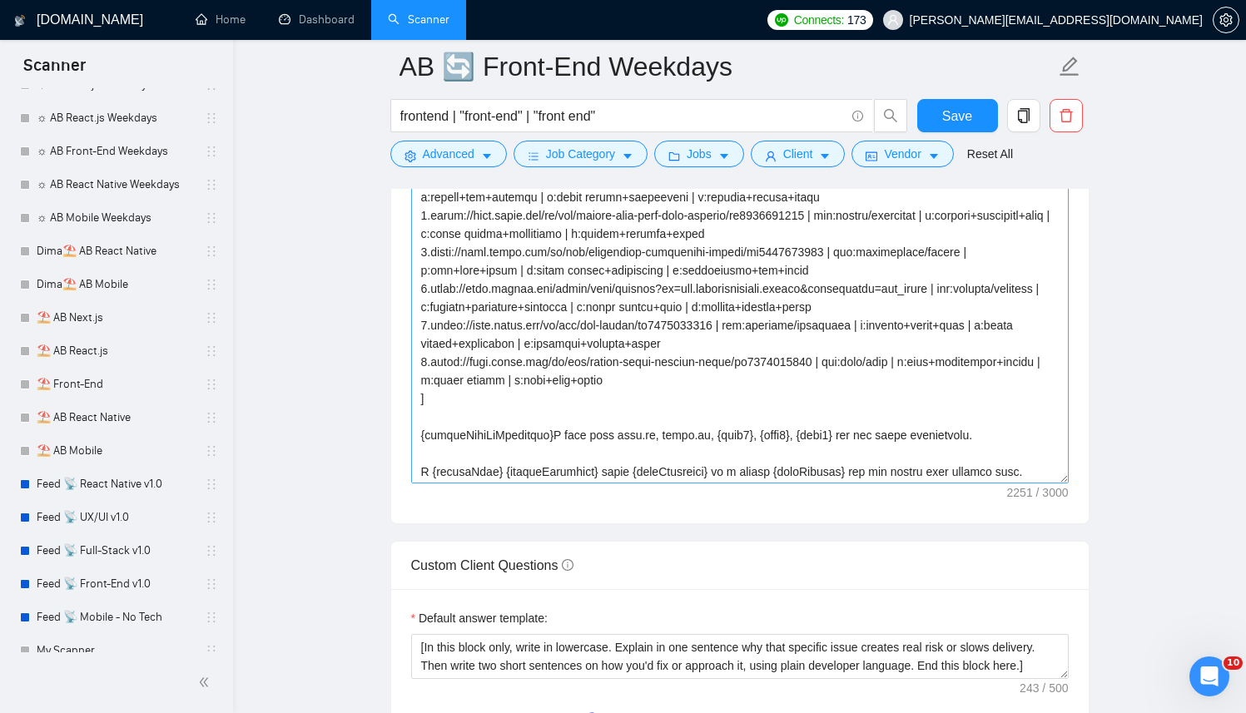
scroll to position [0, 0]
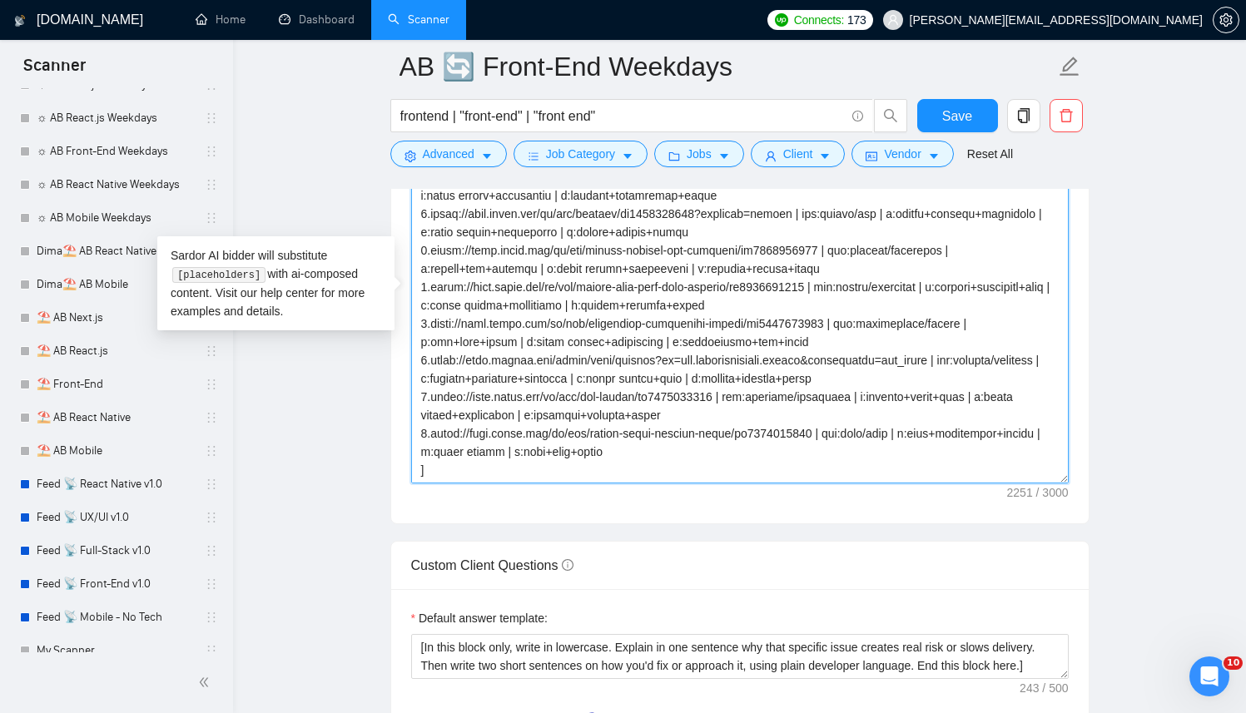
click at [716, 281] on textarea "Cover letter template:" at bounding box center [739, 296] width 657 height 374
paste textarea "www.transax.com/products/crm | ind:crm/analytics | f:reporting dashboard+filter…"
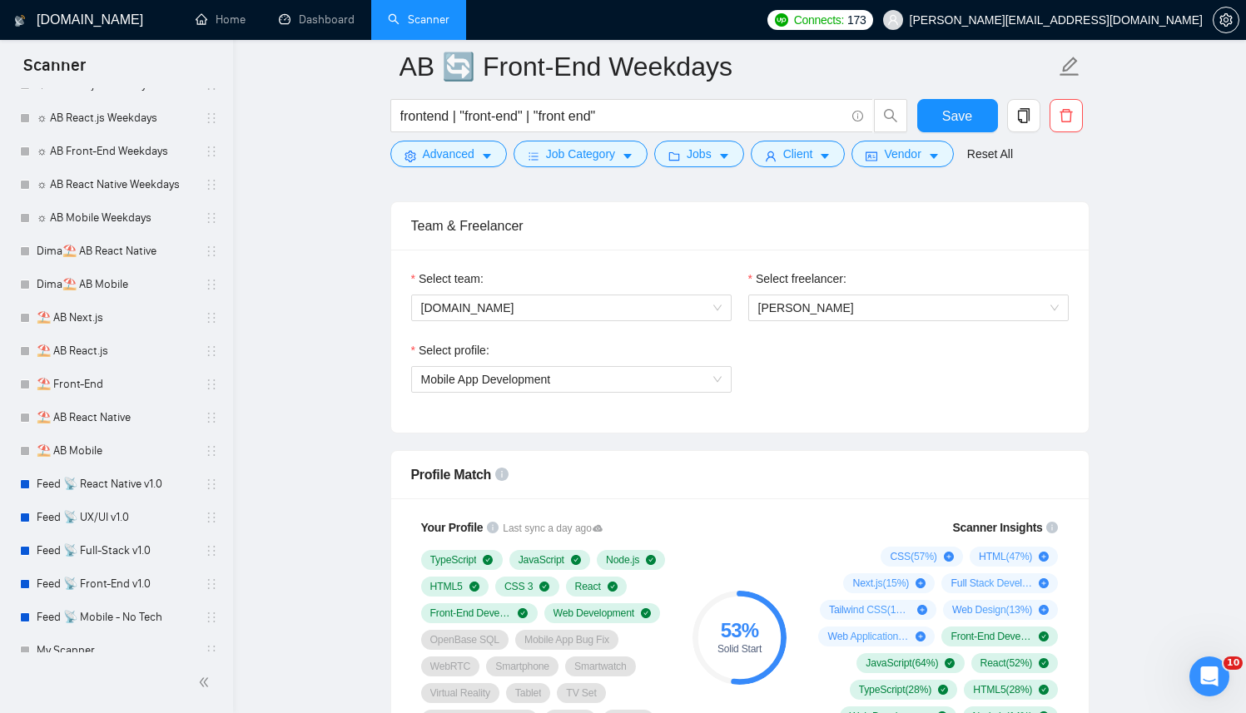
scroll to position [1019, 0]
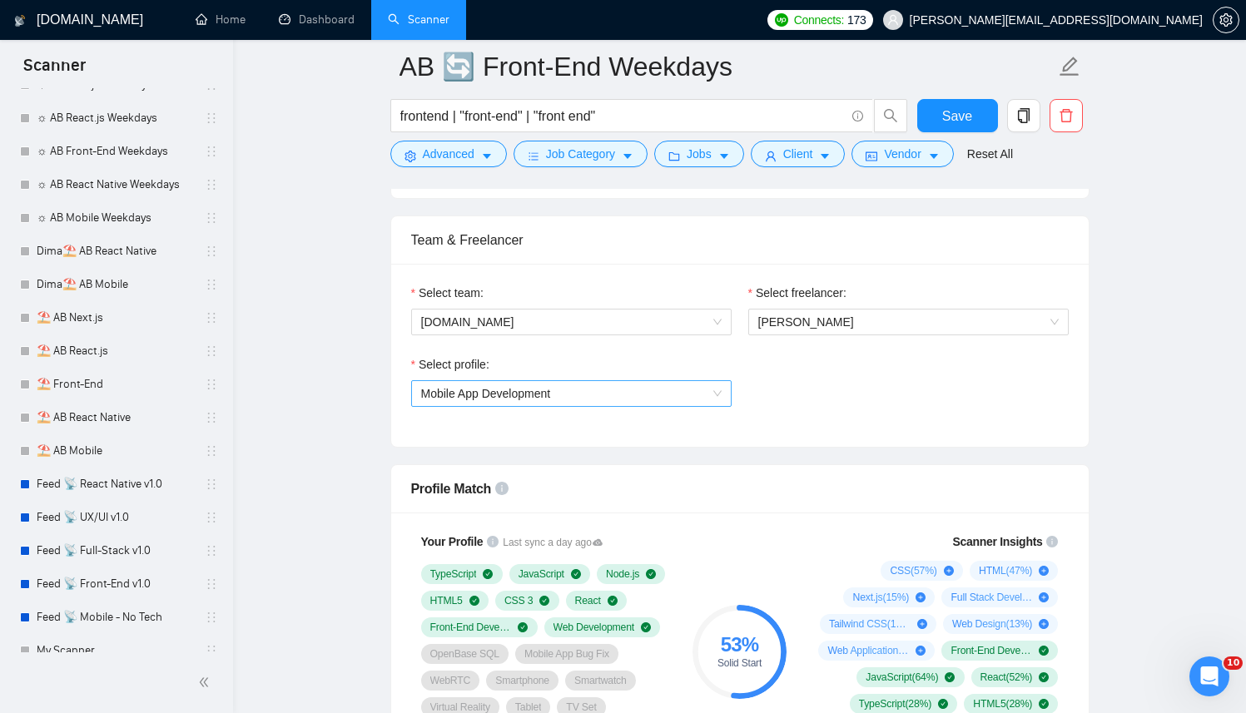
type textarea "[Successful cases (reference only, never output directly): 1.https://www.transa…"
click at [537, 379] on div "Select profile: Mobile App Development" at bounding box center [571, 381] width 320 height 52
click at [538, 384] on span "Mobile App Development" at bounding box center [571, 393] width 300 height 25
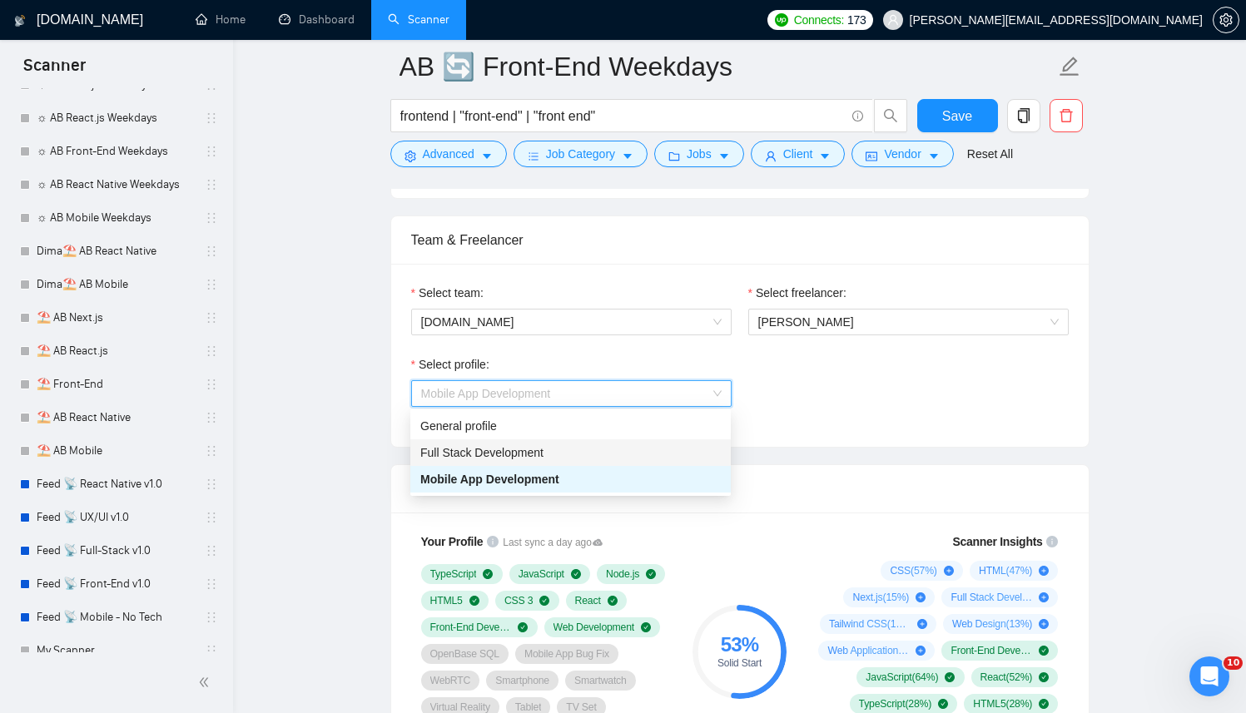
click at [512, 457] on span "Full Stack Development" at bounding box center [481, 452] width 123 height 13
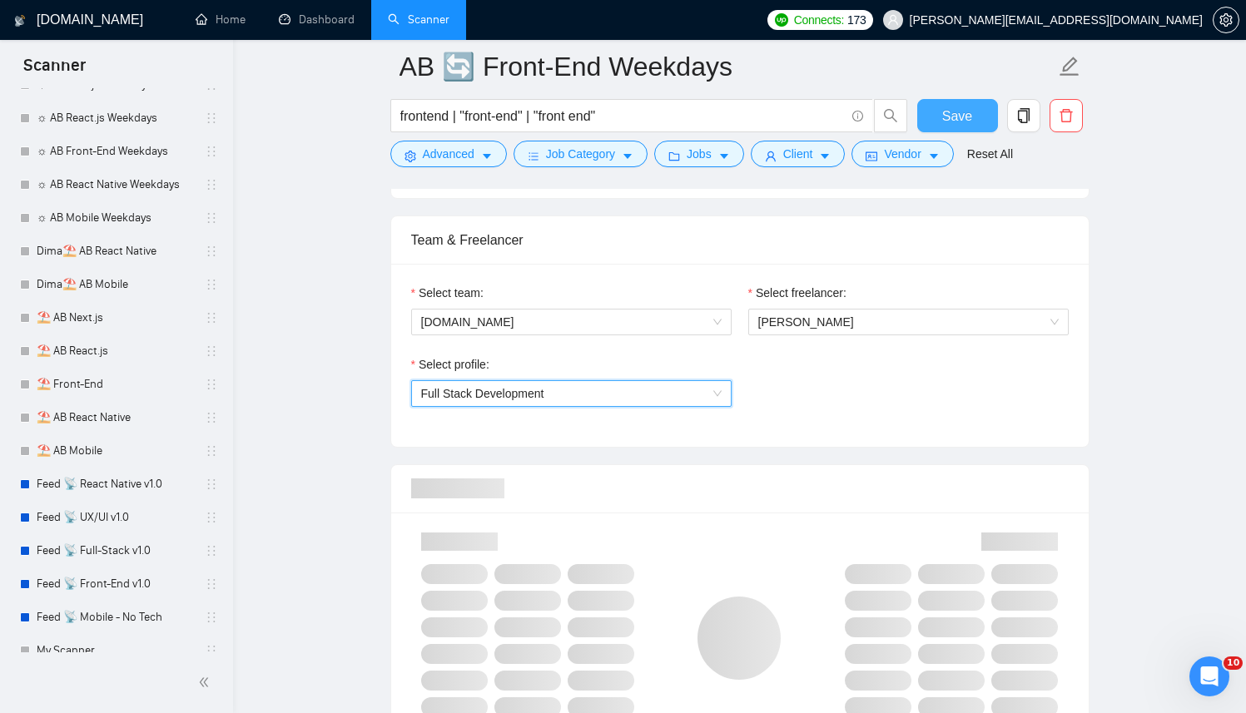
click at [953, 112] on span "Save" at bounding box center [957, 116] width 30 height 21
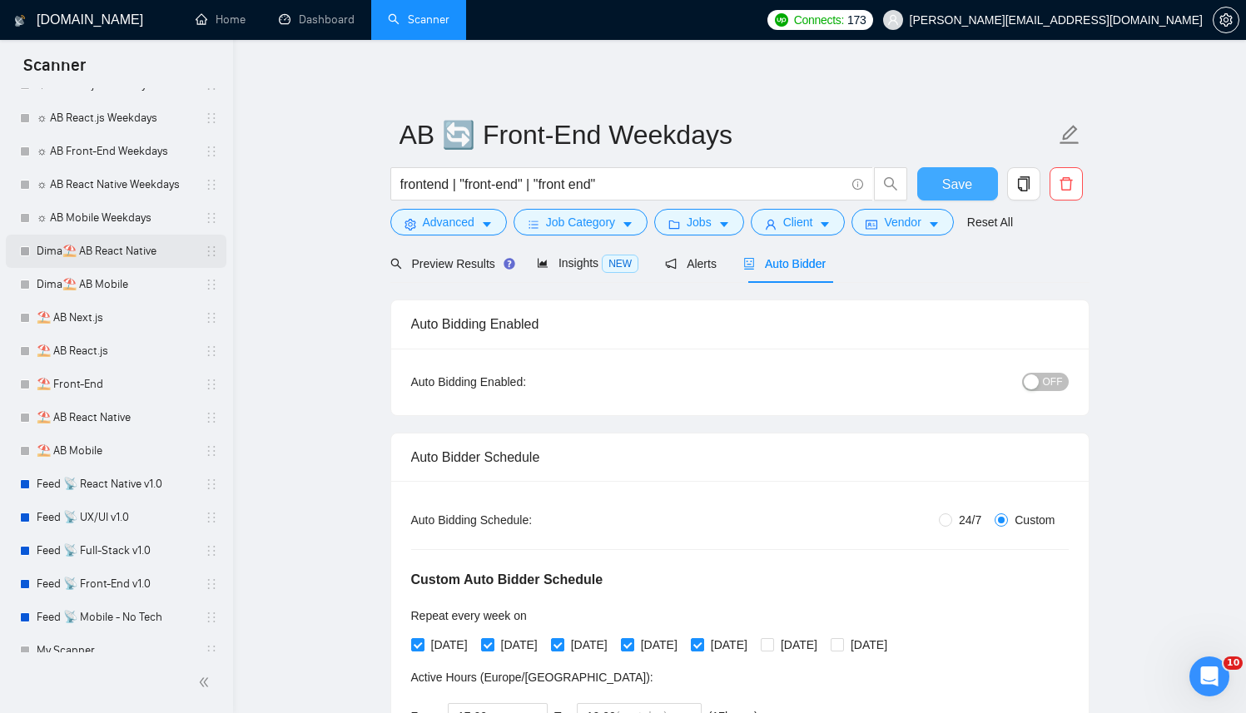
scroll to position [0, 0]
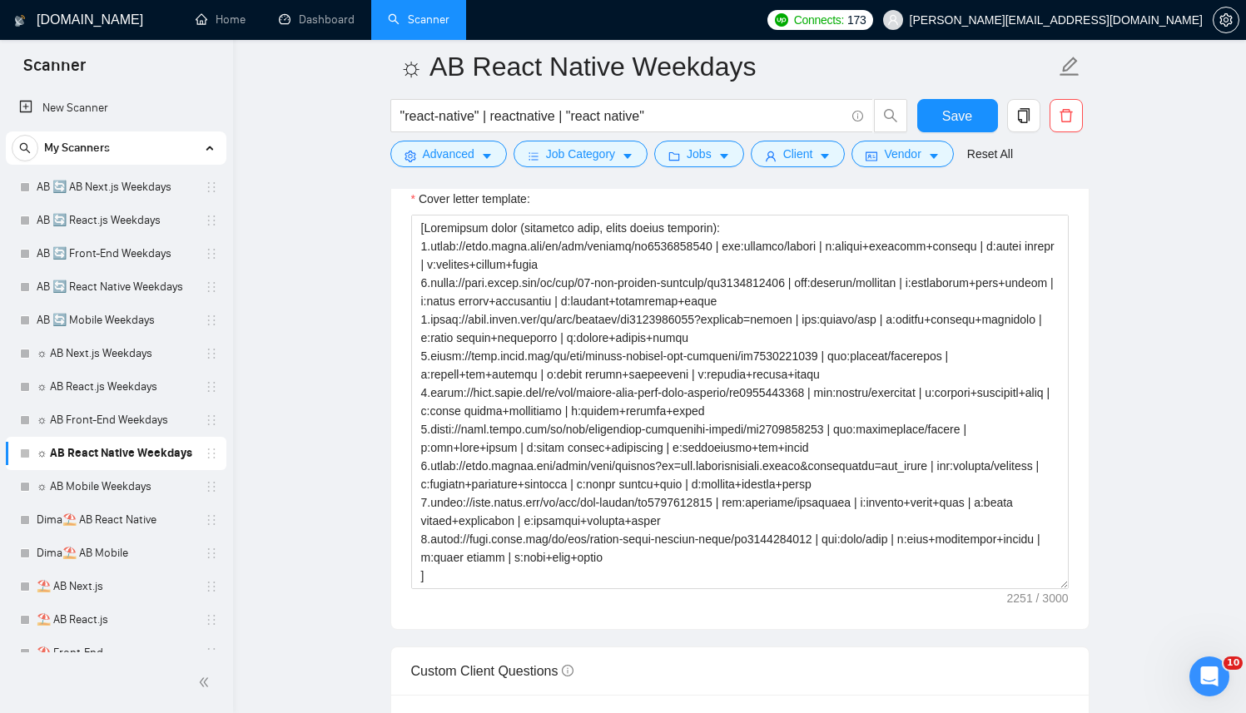
scroll to position [2090, 0]
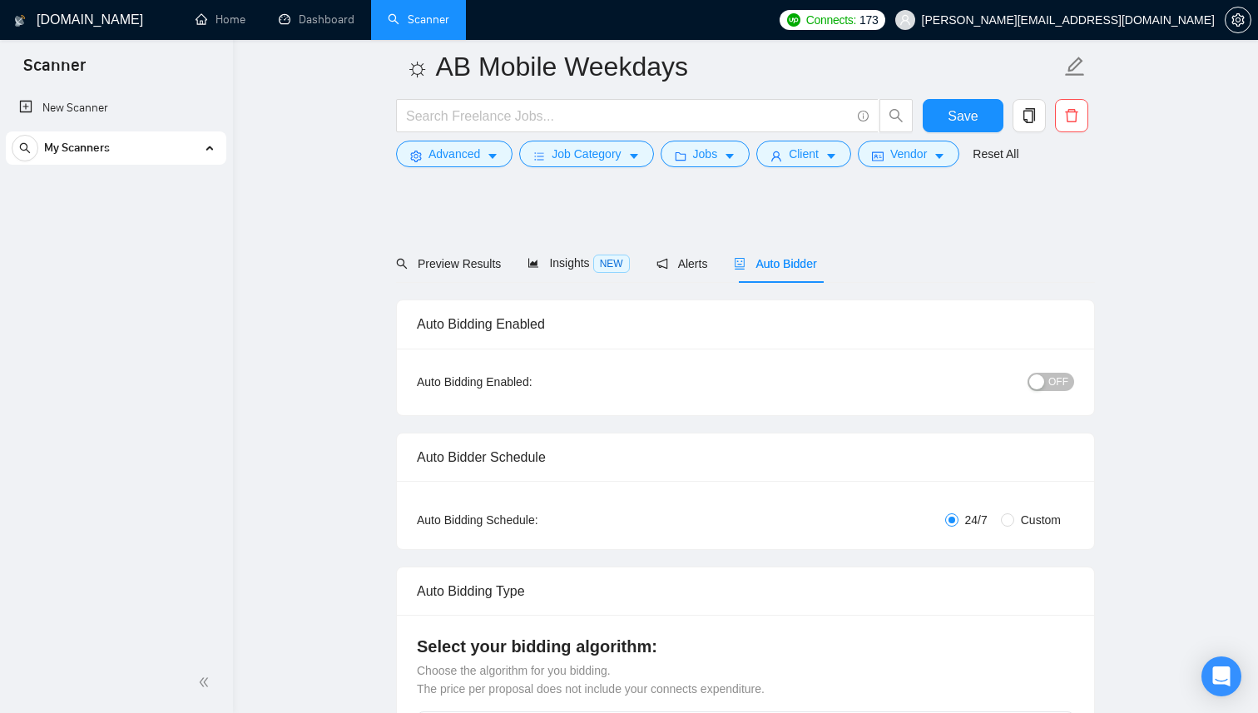
radio input "false"
radio input "true"
checkbox input "true"
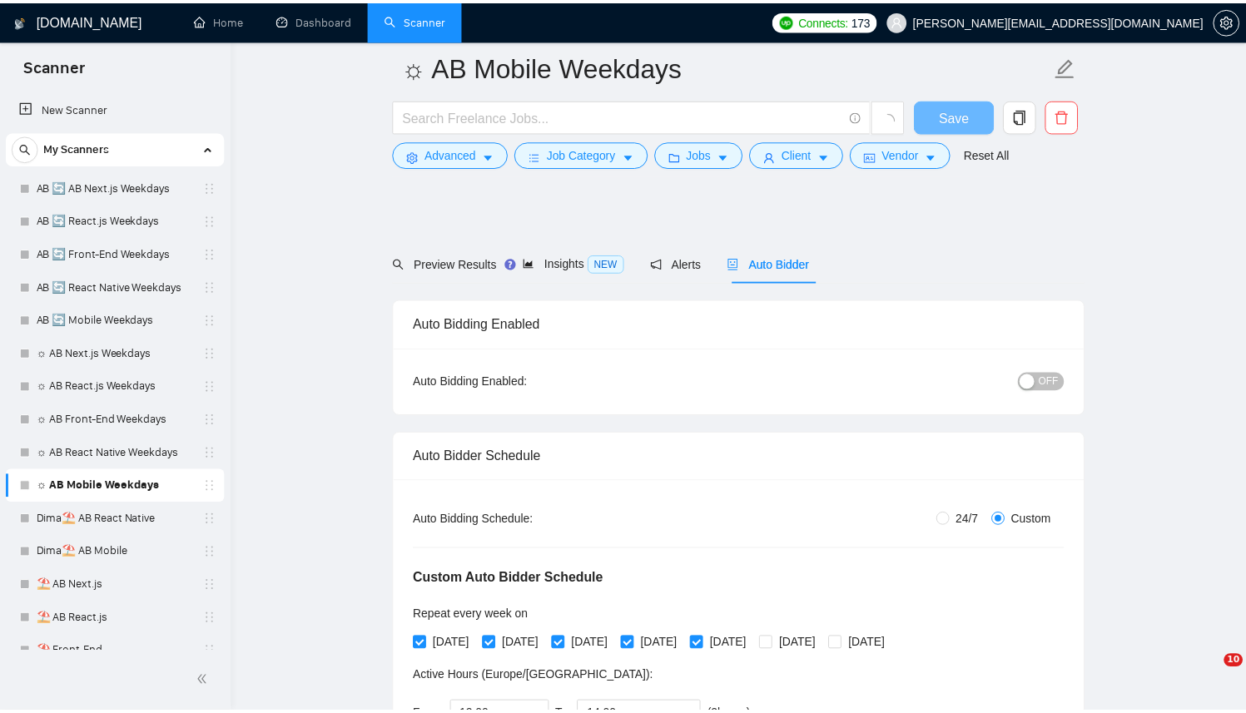
scroll to position [3288, 0]
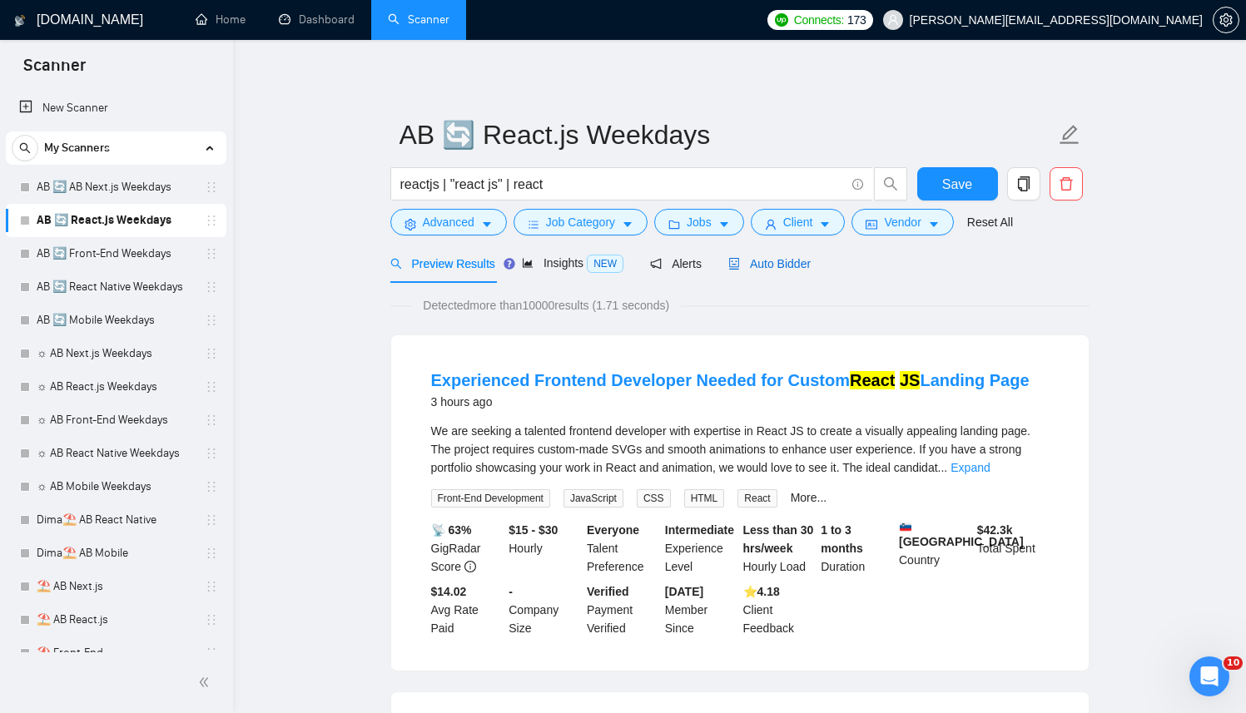
click at [751, 255] on div "Auto Bidder" at bounding box center [769, 264] width 82 height 18
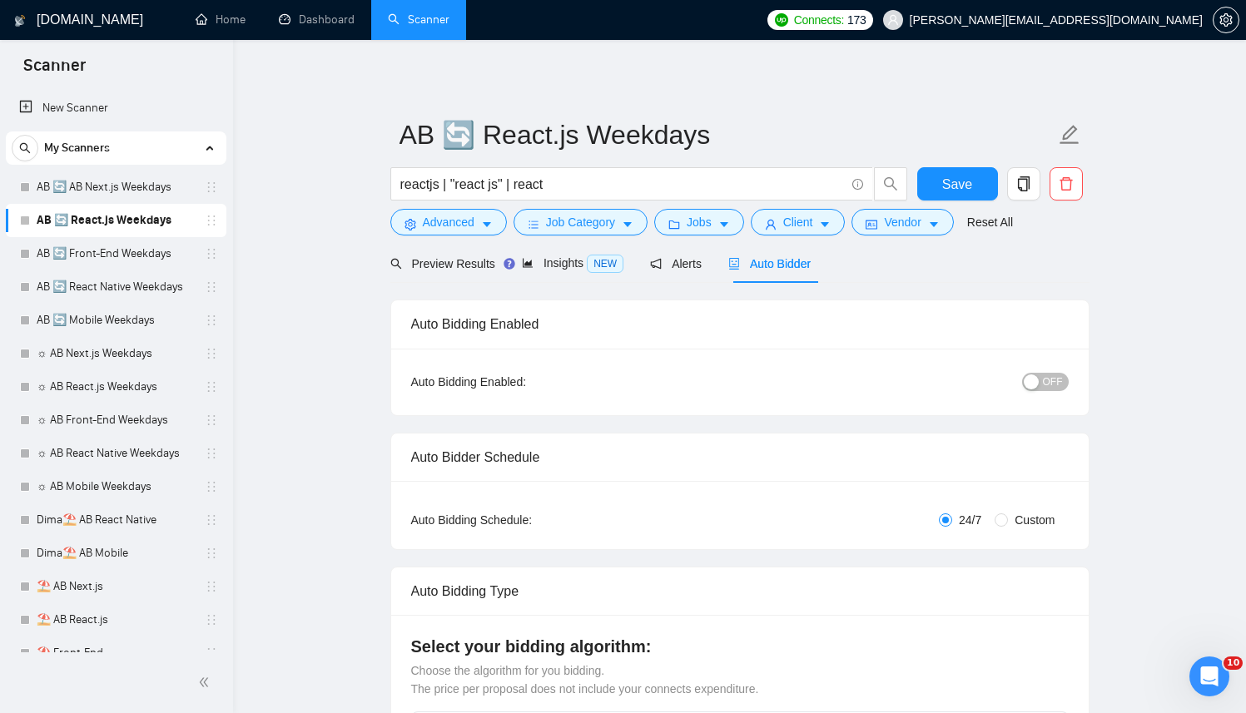
radio input "false"
radio input "true"
checkbox input "true"
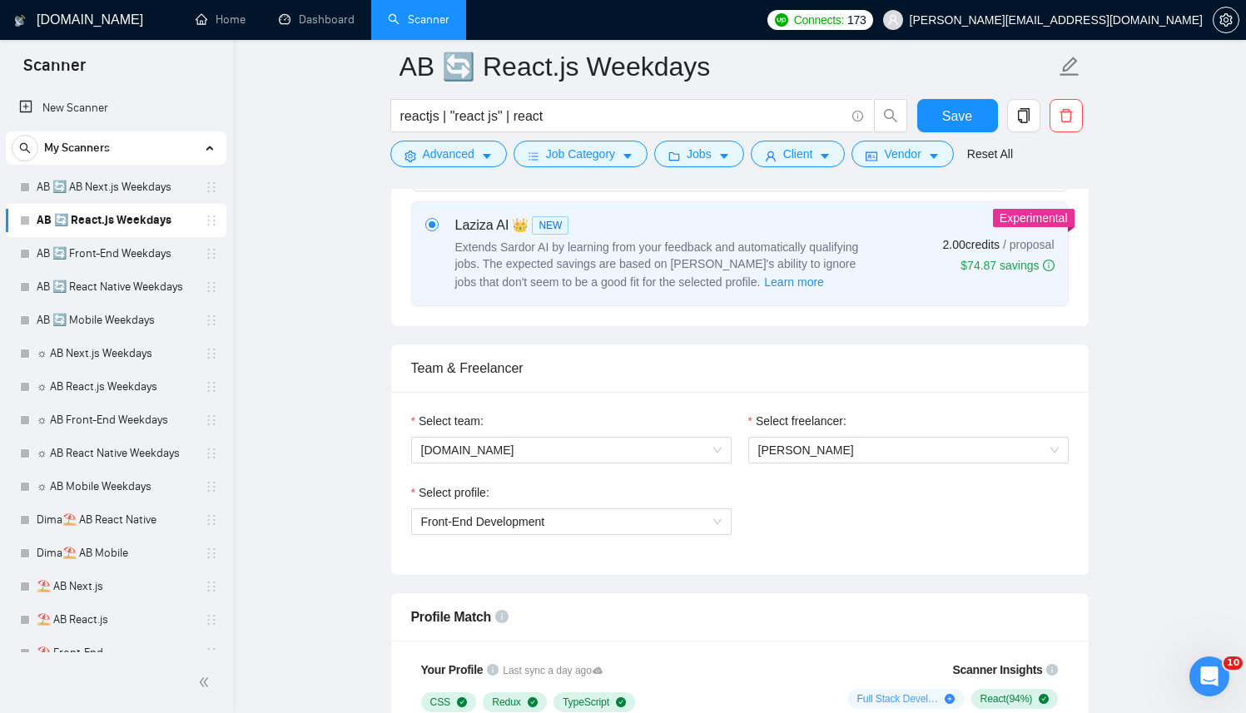
scroll to position [898, 0]
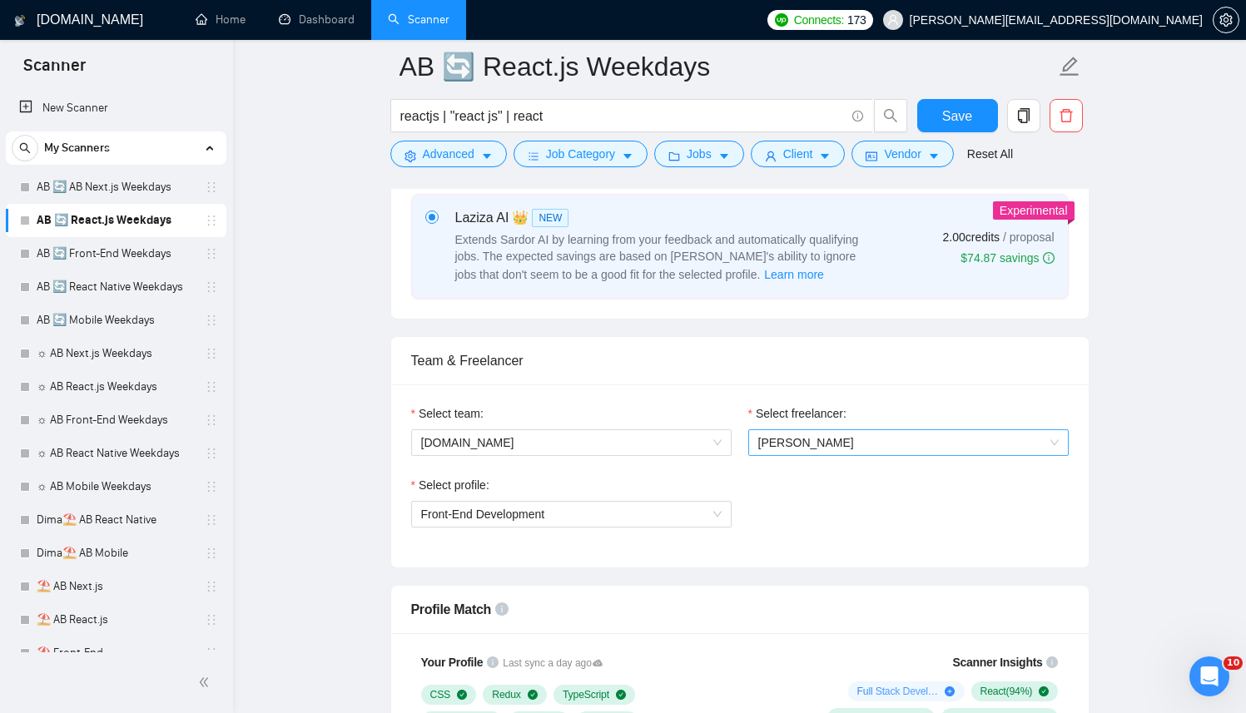
click at [793, 443] on span "Kostiantyn Berehovyi" at bounding box center [806, 442] width 96 height 13
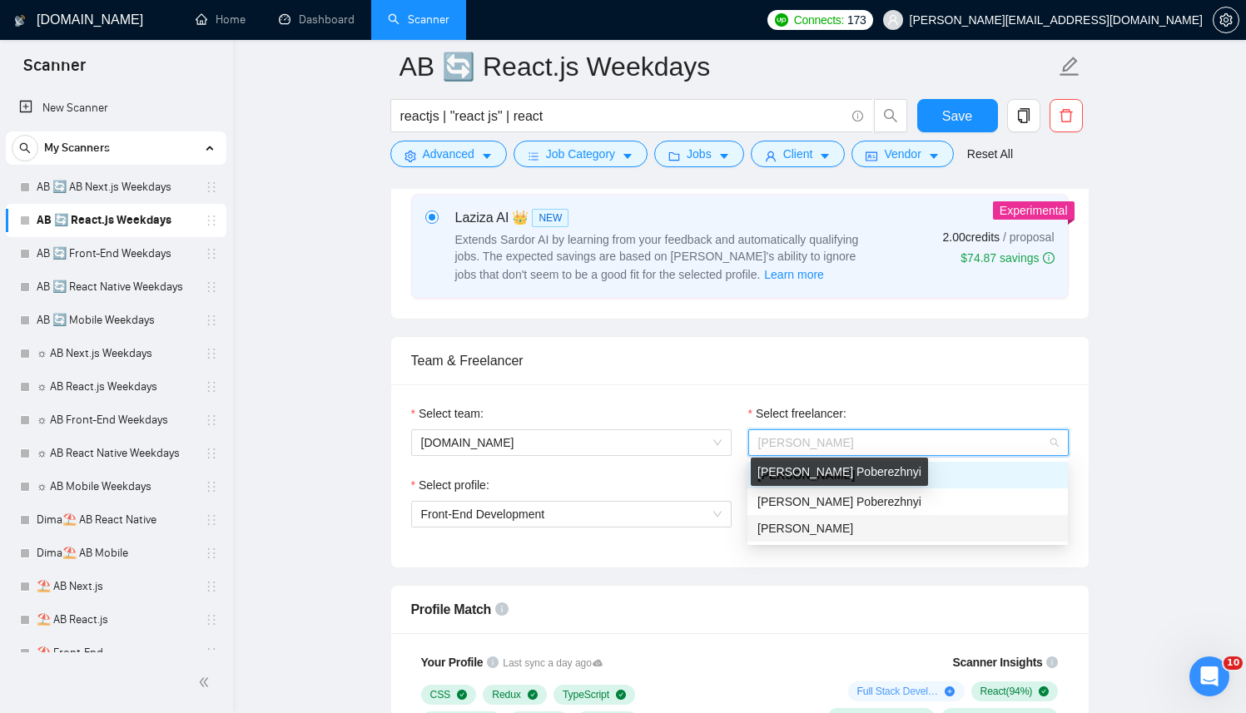
drag, startPoint x: 785, startPoint y: 530, endPoint x: 620, endPoint y: 497, distance: 168.1
click at [784, 530] on span "[PERSON_NAME]" at bounding box center [805, 528] width 96 height 13
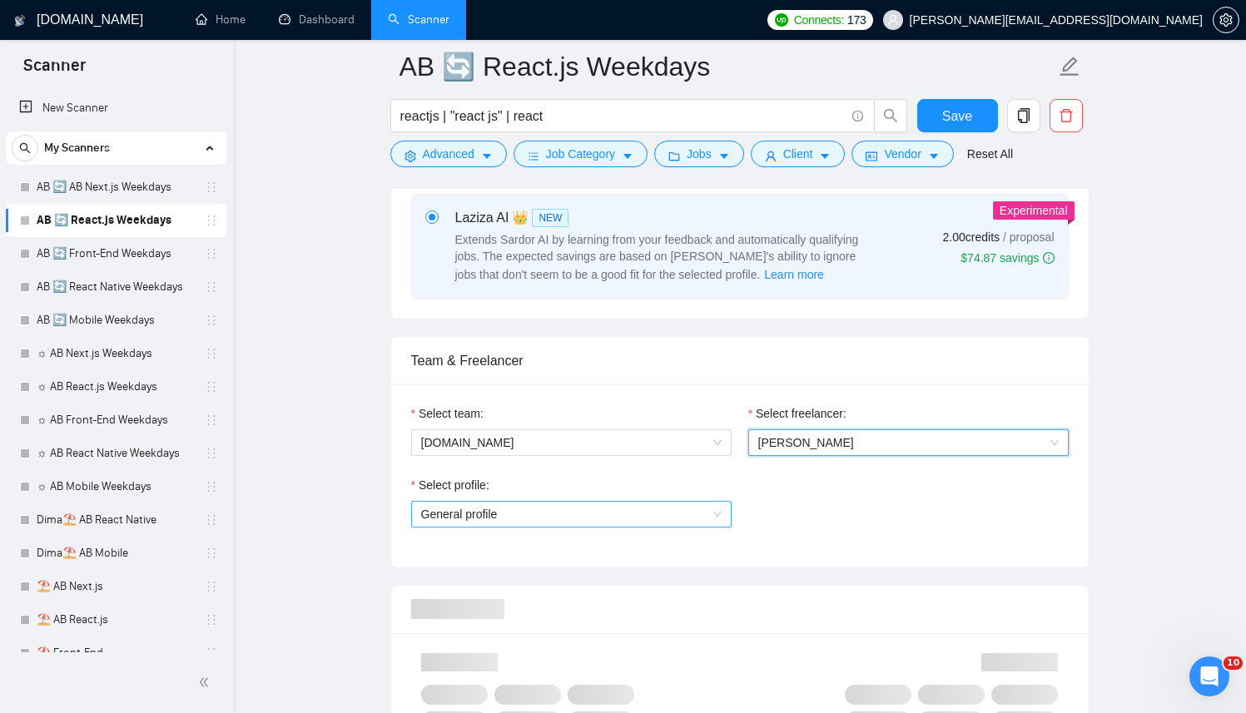
click at [537, 508] on span "General profile" at bounding box center [571, 514] width 300 height 25
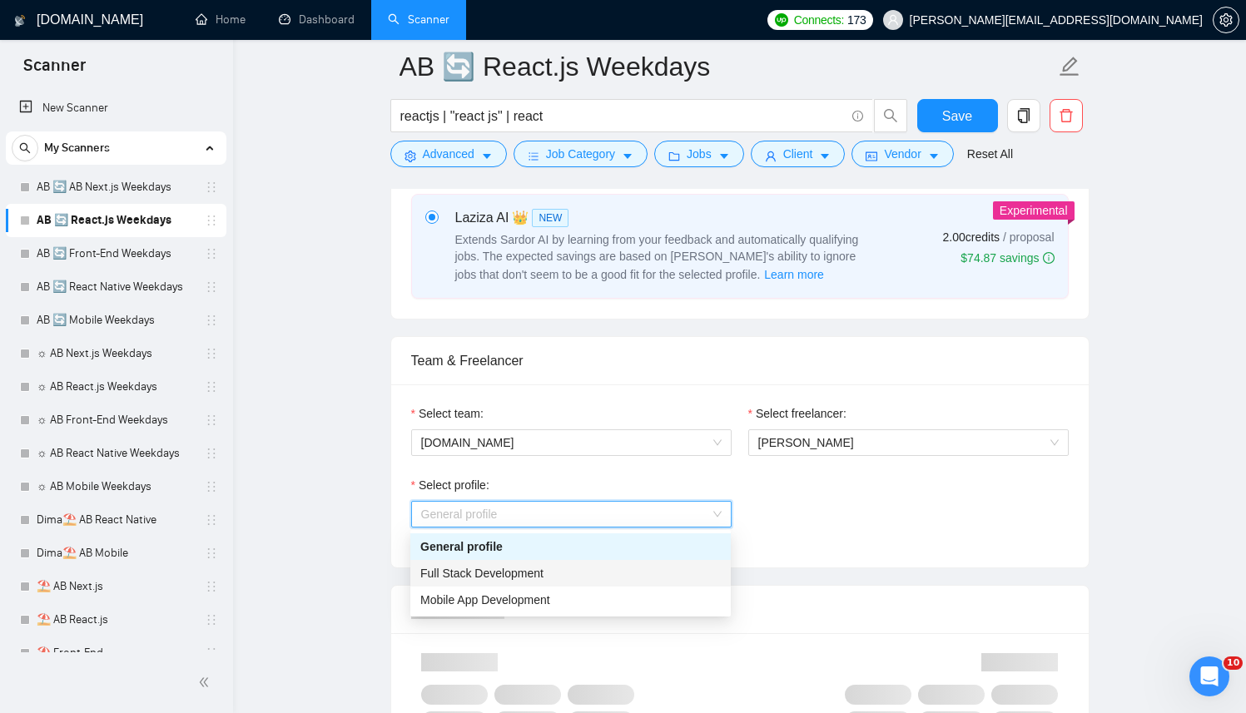
click at [511, 564] on div "Full Stack Development" at bounding box center [570, 573] width 300 height 18
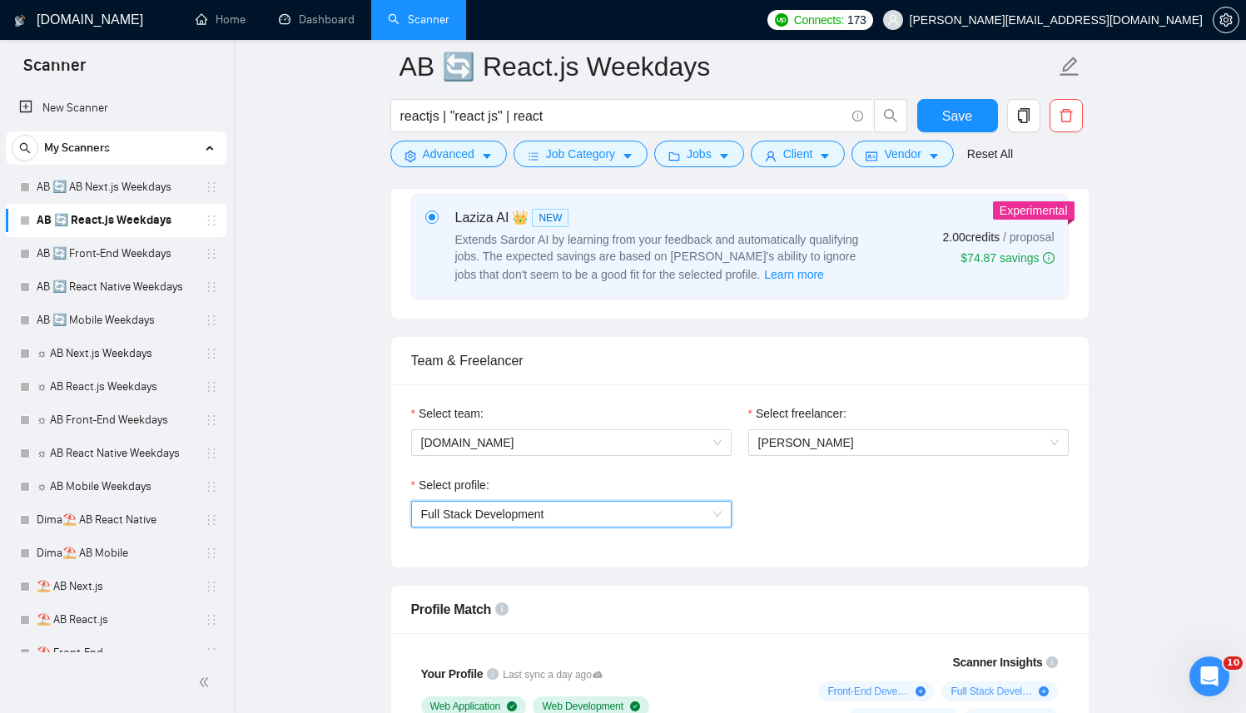
click at [840, 525] on div "Select profile: 1110580755107926016 Full Stack Development" at bounding box center [740, 512] width 674 height 72
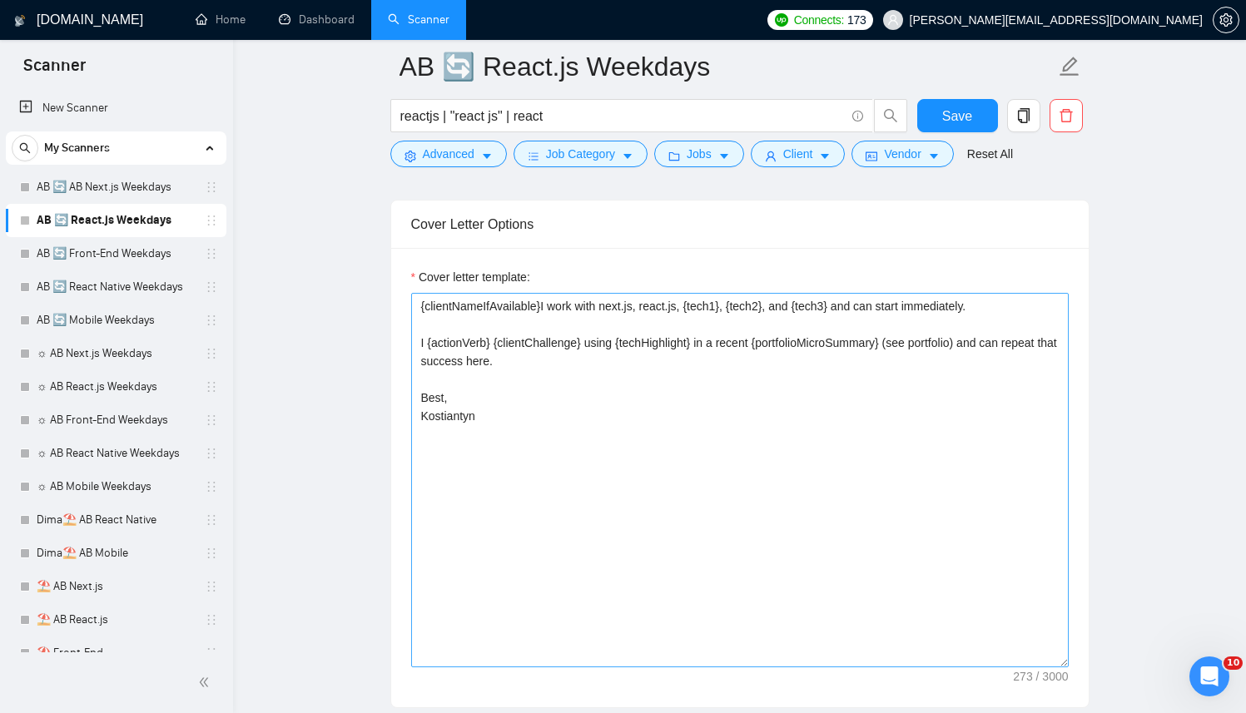
scroll to position [1973, 0]
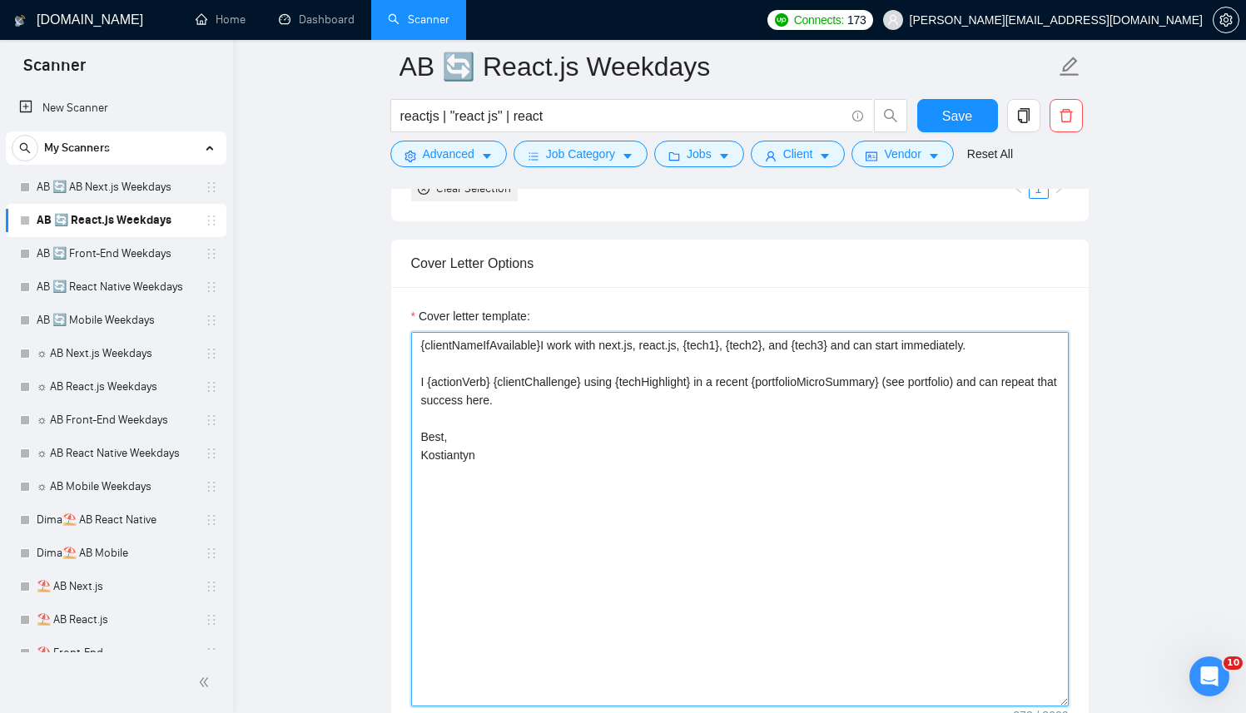
click at [741, 430] on textarea "{clientNameIfAvailable}I work with next.js, react.js, {tech1}, {tech2}, and {te…" at bounding box center [739, 519] width 657 height 374
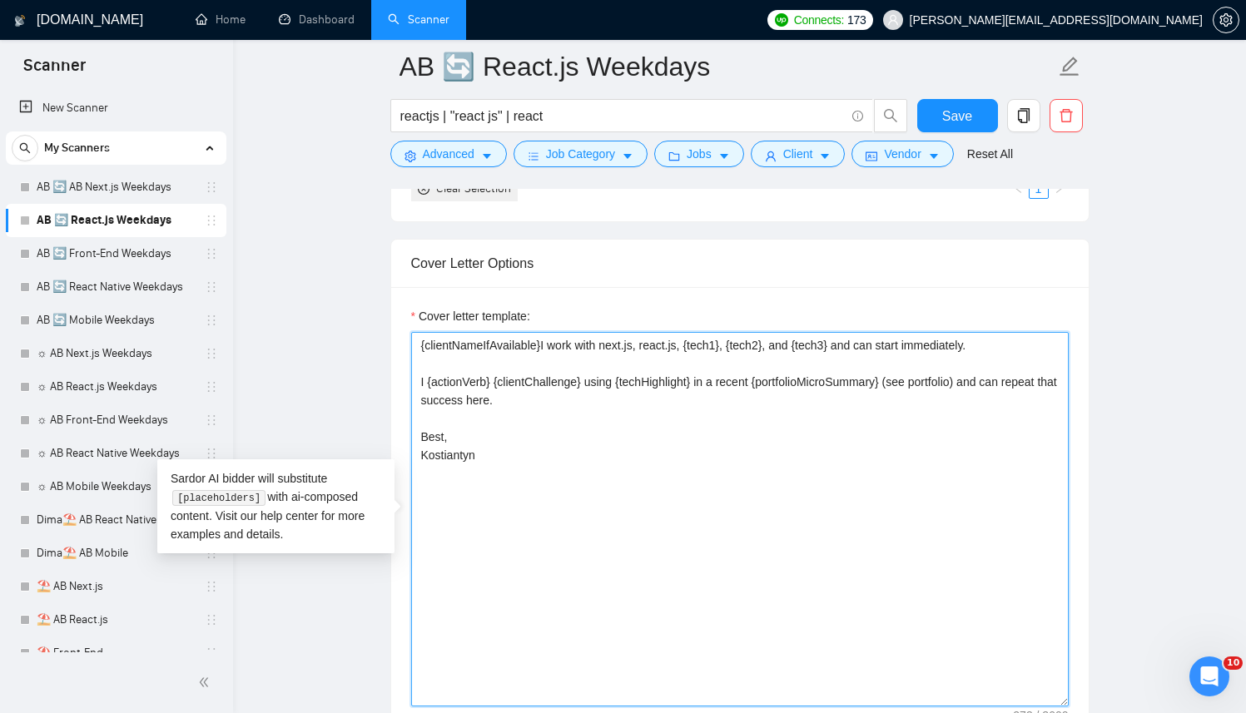
paste textarea "[Successful cases (reference only, never output directly): 1.[URL][DOMAIN_NAME]…"
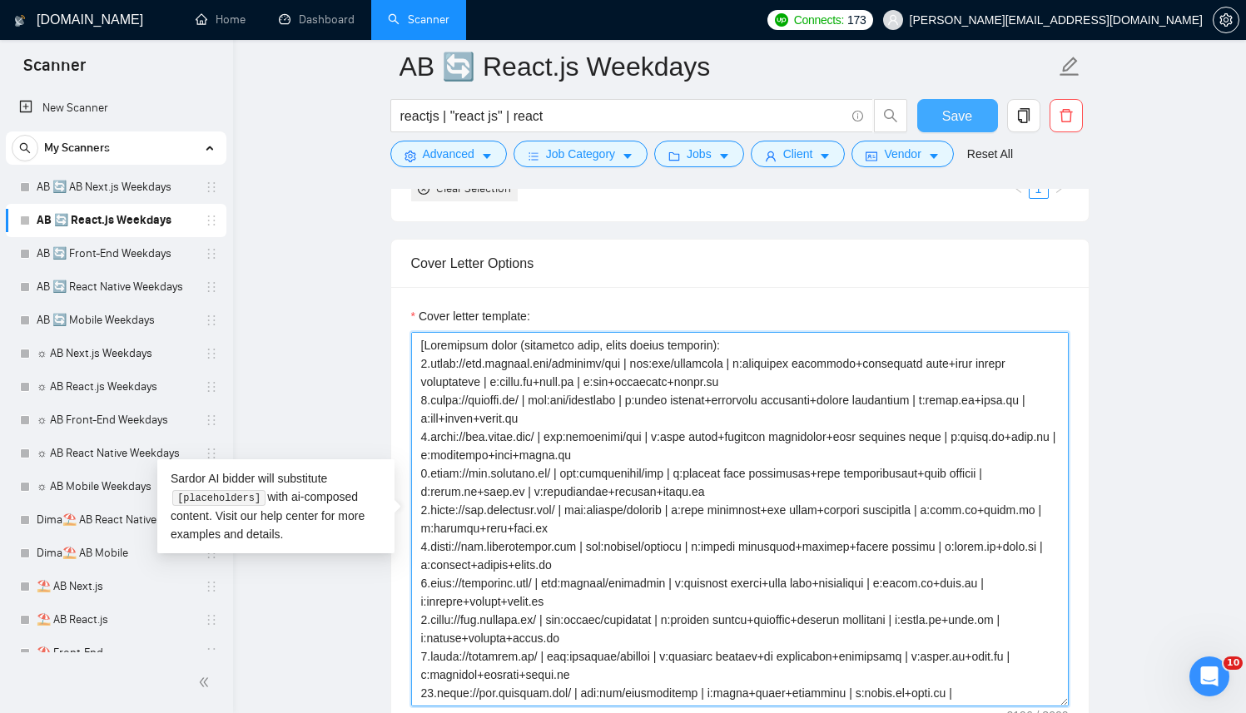
type textarea "[Successful cases (reference only, never output directly): 1.[URL][DOMAIN_NAME]…"
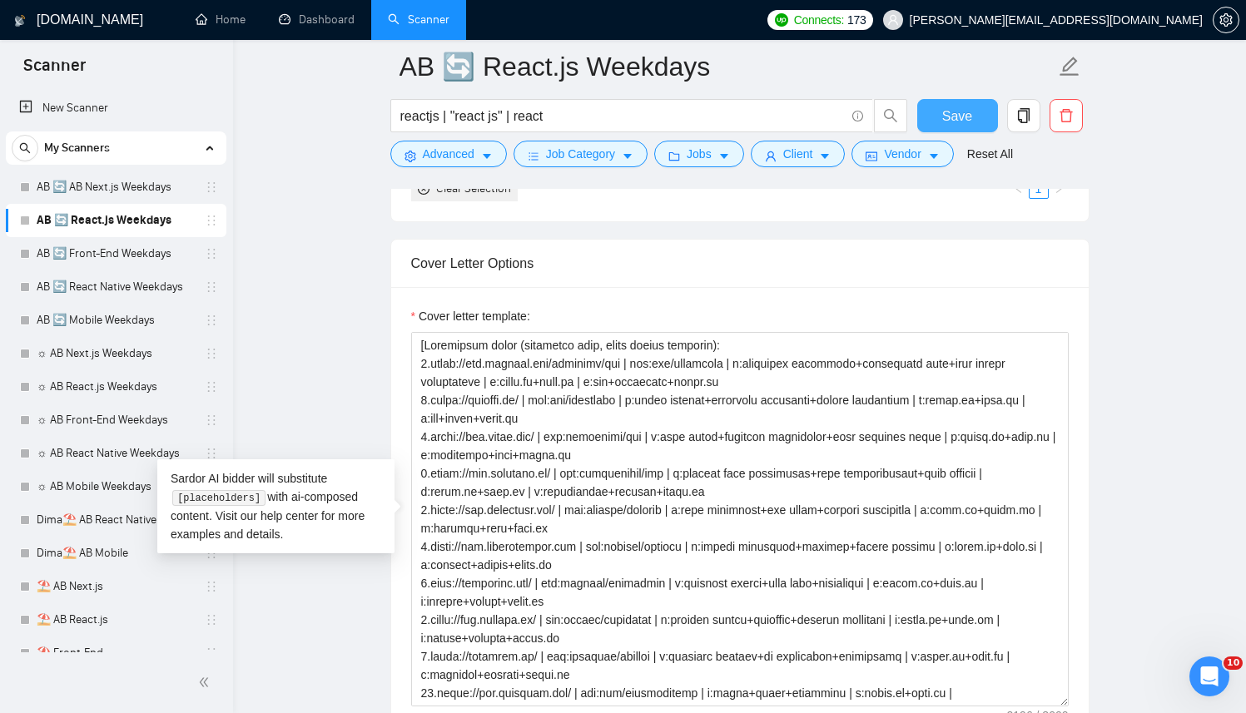
click at [961, 104] on button "Save" at bounding box center [957, 115] width 81 height 33
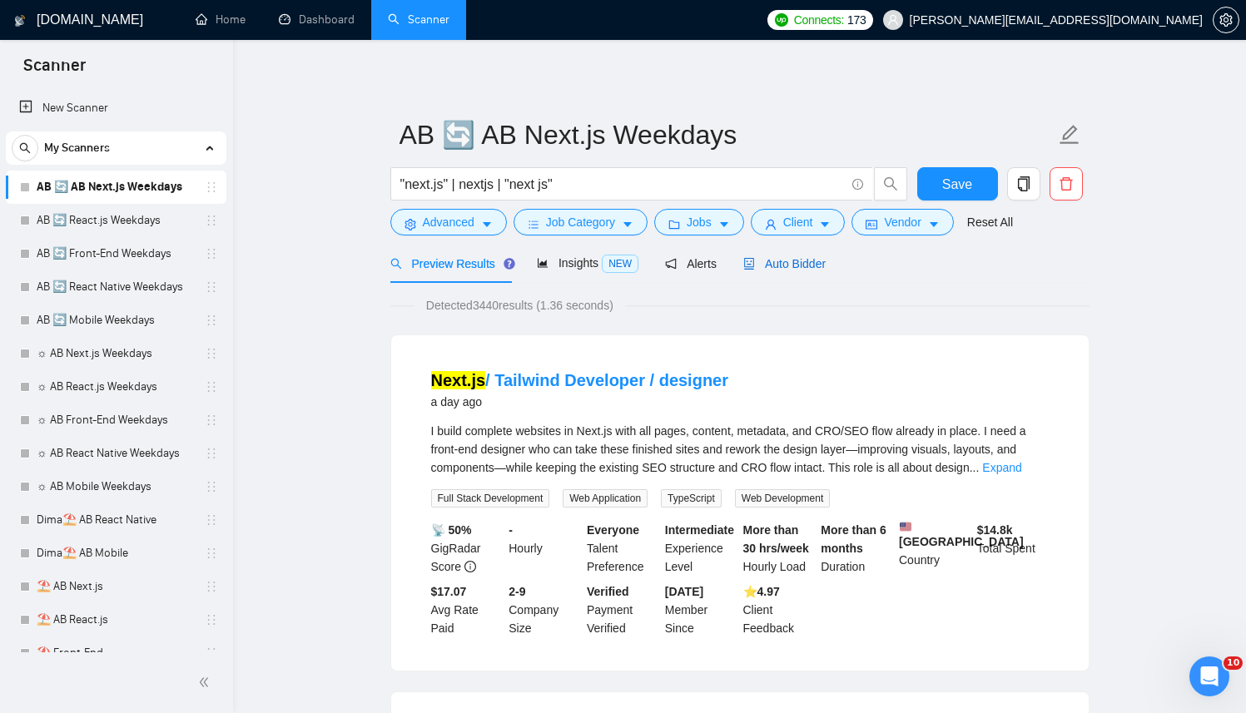
click at [777, 270] on span "Auto Bidder" at bounding box center [784, 263] width 82 height 13
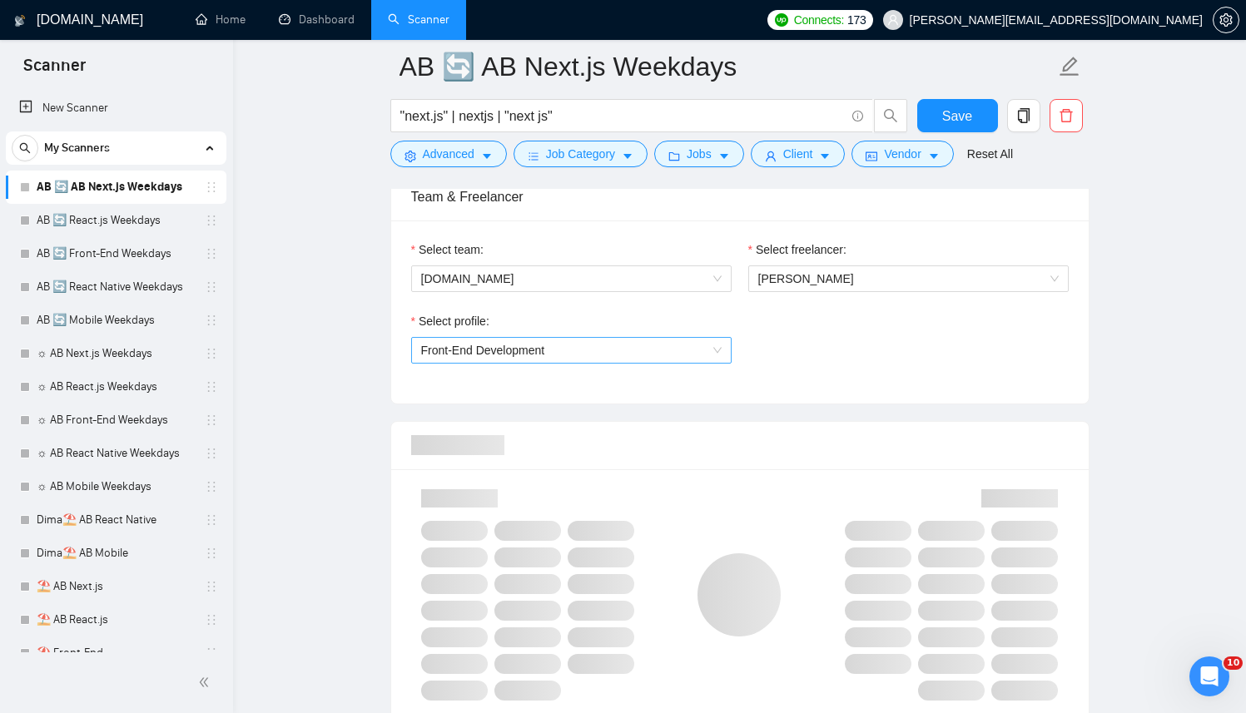
scroll to position [1071, 0]
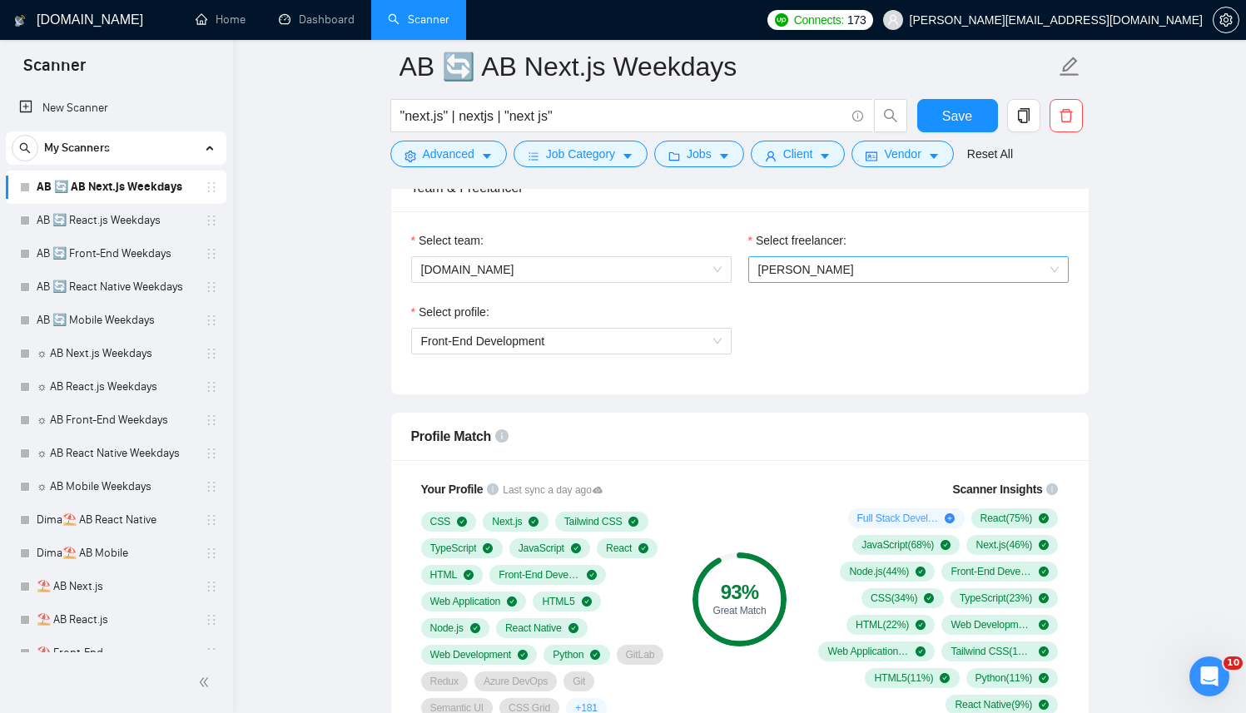
click at [825, 270] on span "Kostiantyn Berehovyi" at bounding box center [806, 269] width 96 height 13
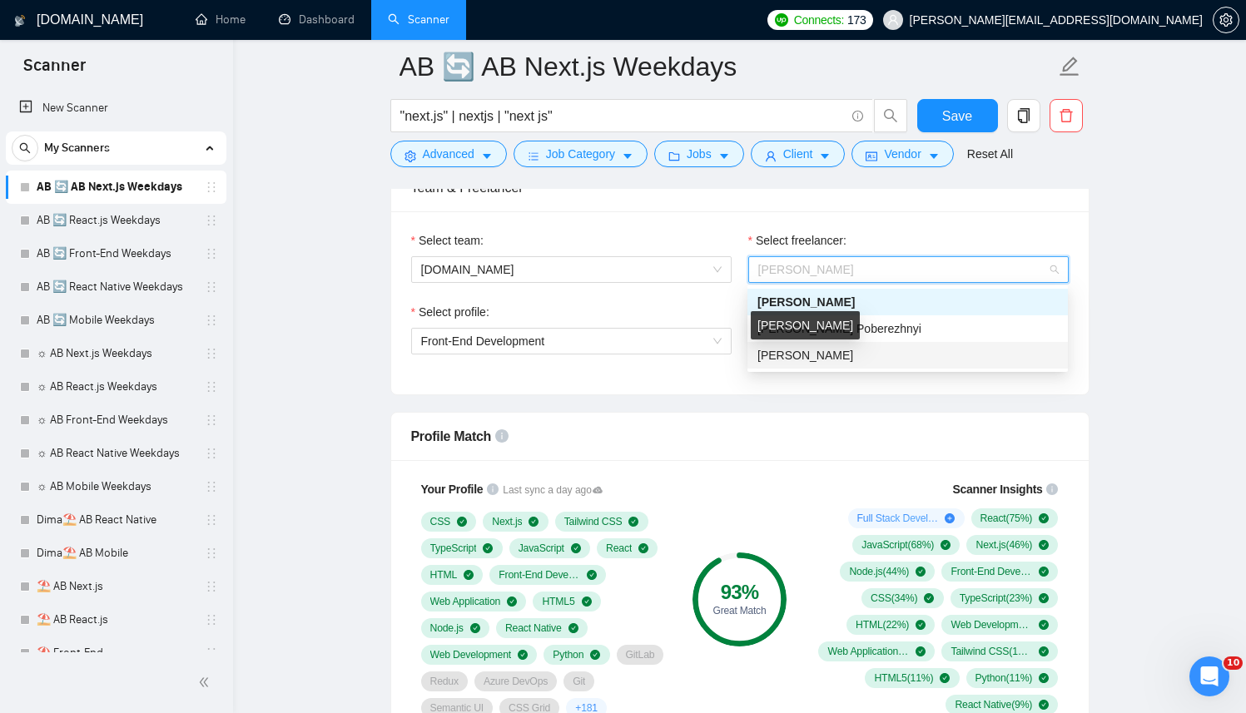
click at [773, 360] on span "[PERSON_NAME]" at bounding box center [805, 355] width 96 height 13
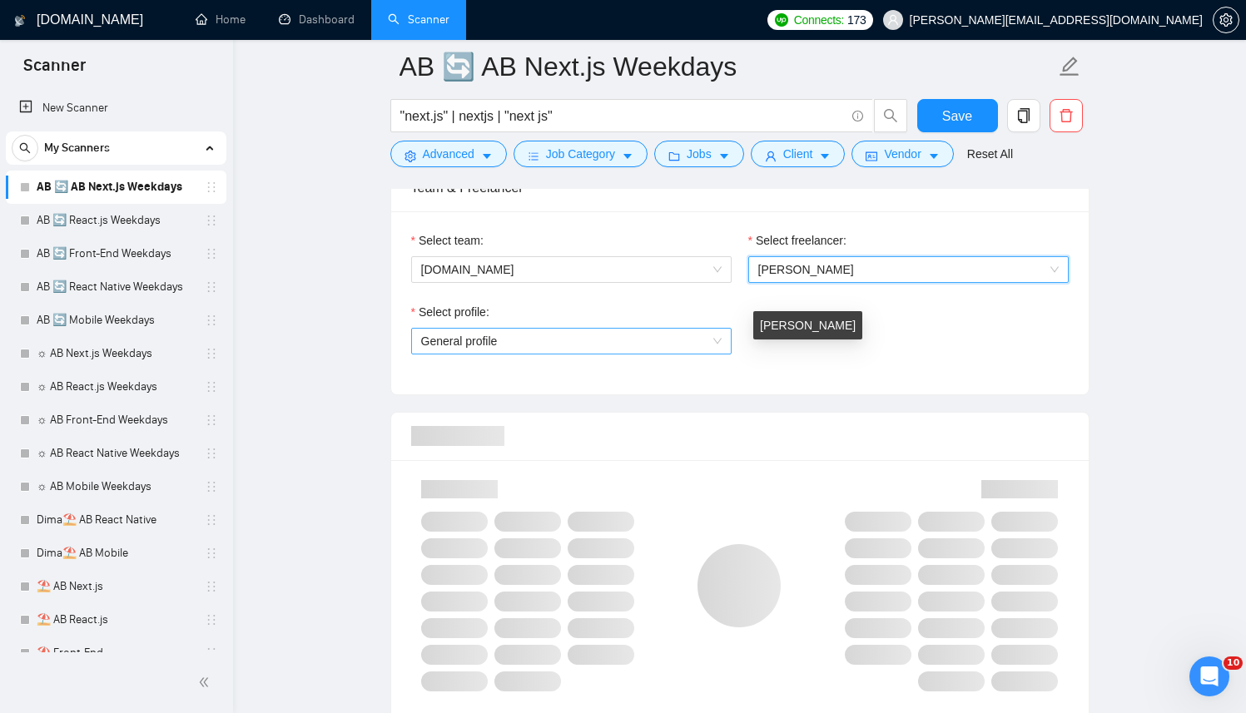
click at [575, 343] on span "General profile" at bounding box center [571, 341] width 300 height 25
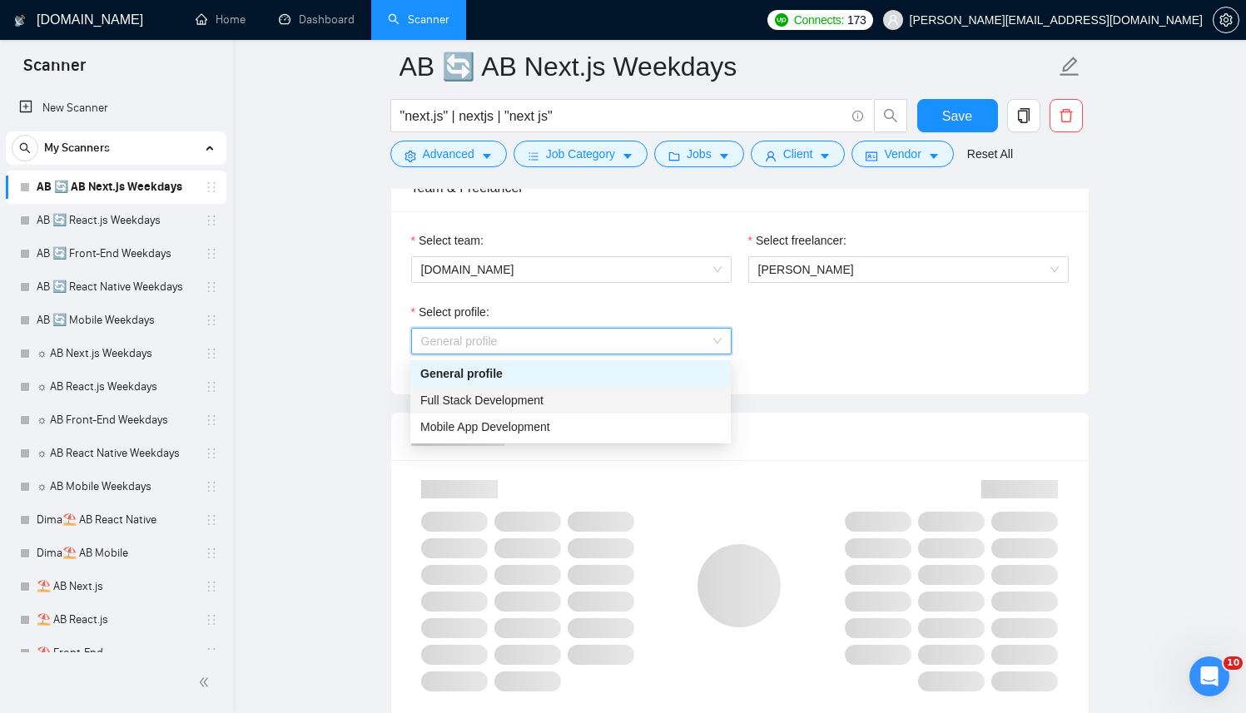
click at [504, 394] on span "Full Stack Development" at bounding box center [481, 400] width 123 height 13
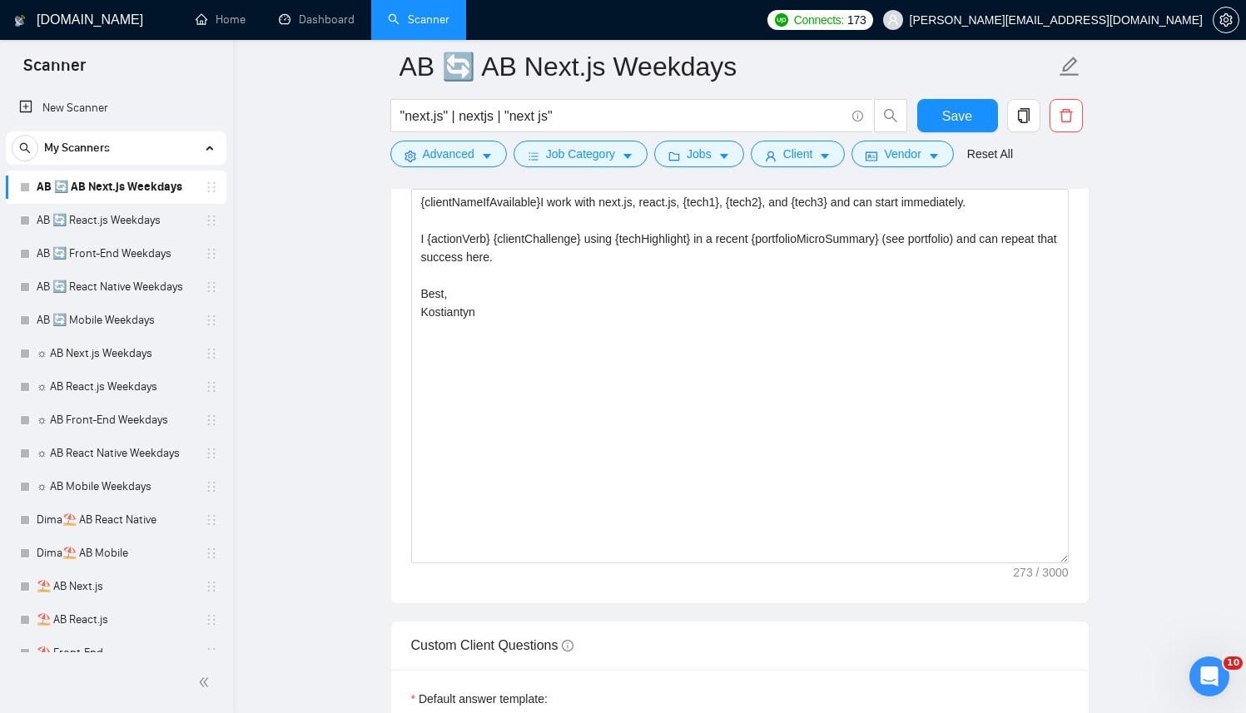
scroll to position [2215, 0]
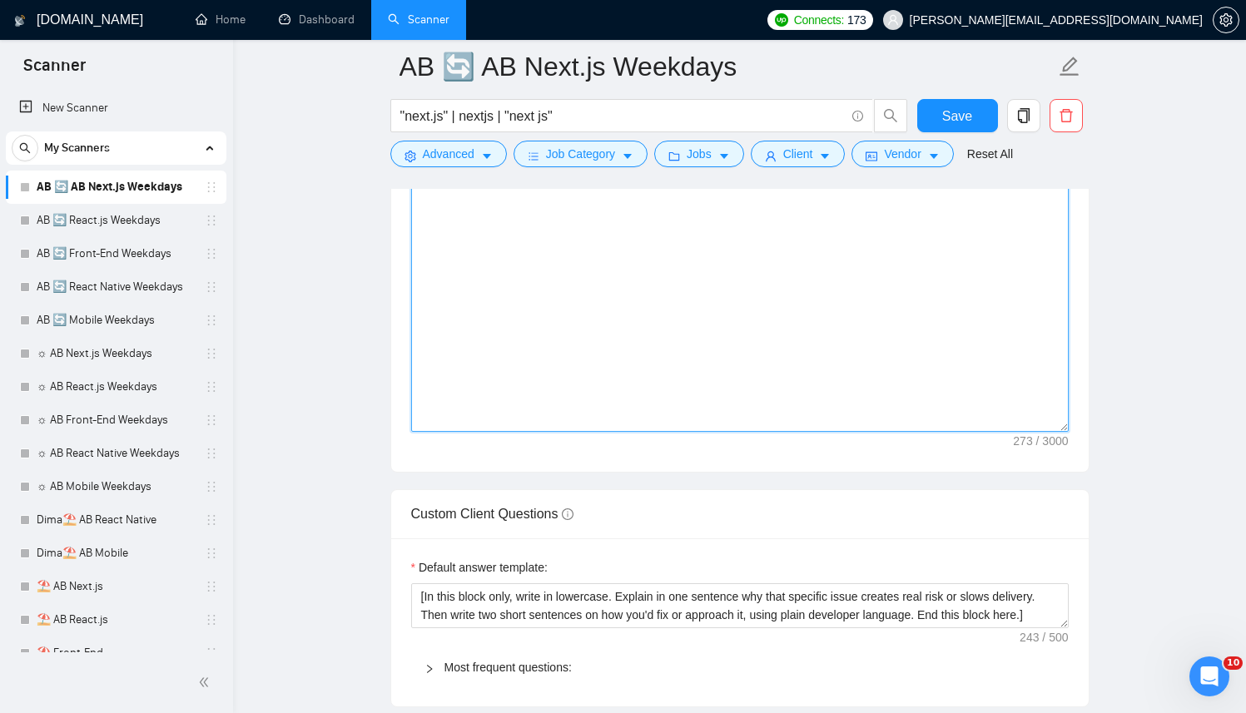
click at [626, 395] on textarea "{clientNameIfAvailable}I work with next.js, react.js, {tech1}, {tech2}, and {te…" at bounding box center [739, 244] width 657 height 374
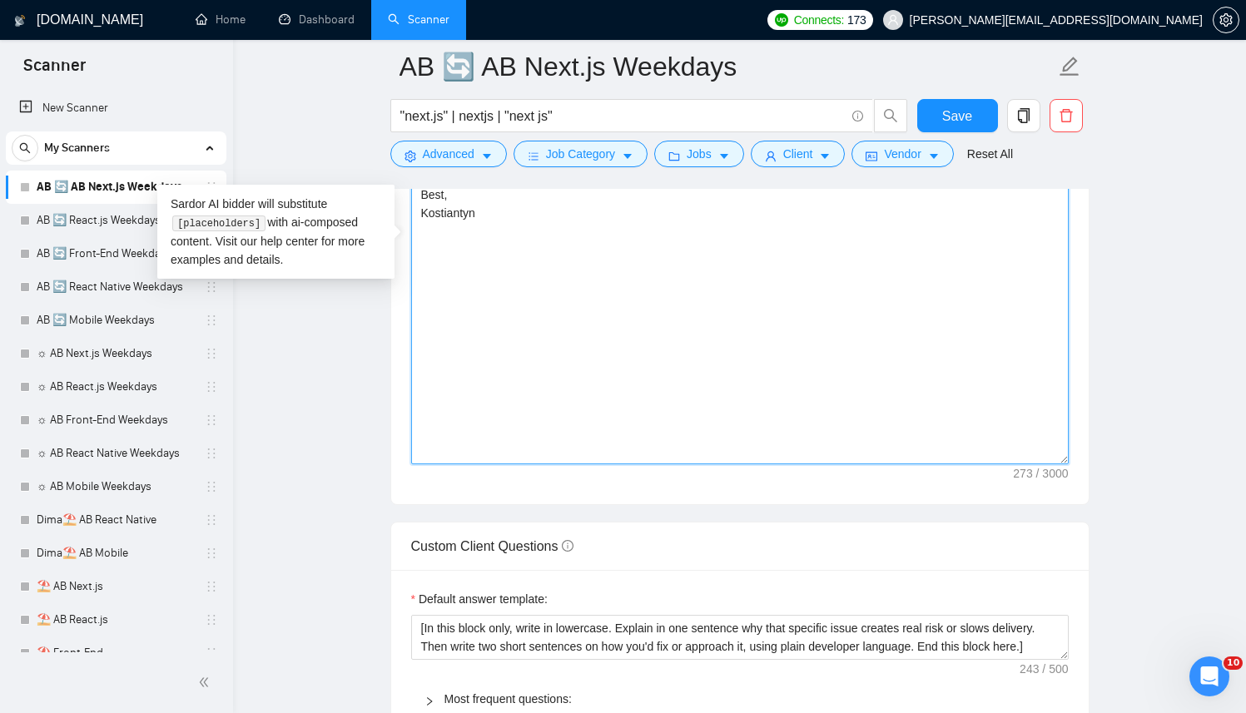
paste textarea "[Successful cases (reference only, never output directly): 1.[URL][DOMAIN_NAME]…"
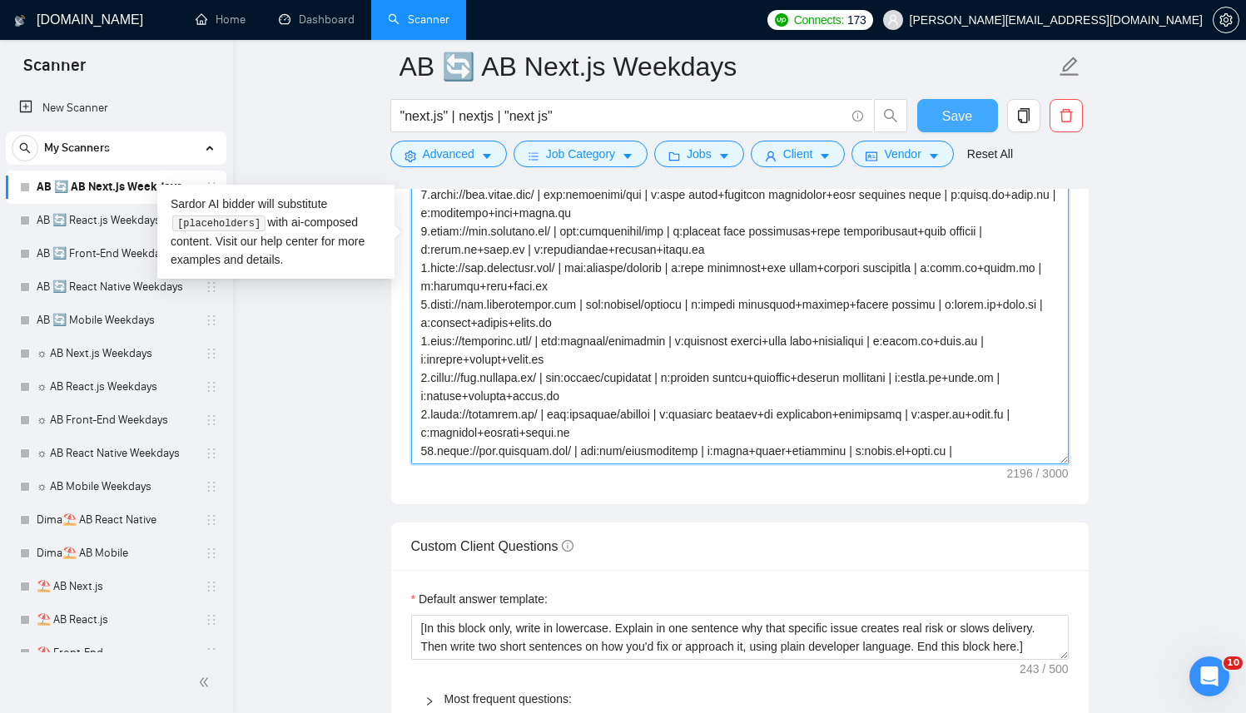
type textarea "[Successful cases (reference only, never output directly): 1.[URL][DOMAIN_NAME]…"
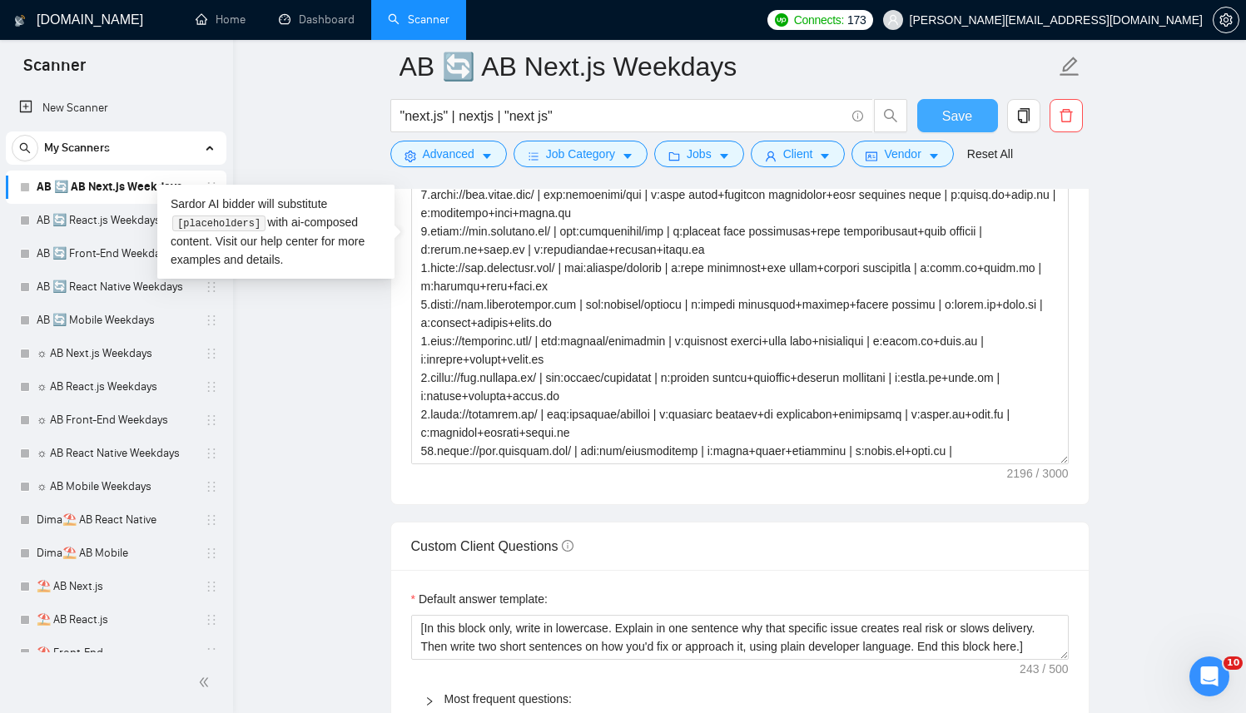
click at [963, 112] on span "Save" at bounding box center [957, 116] width 30 height 21
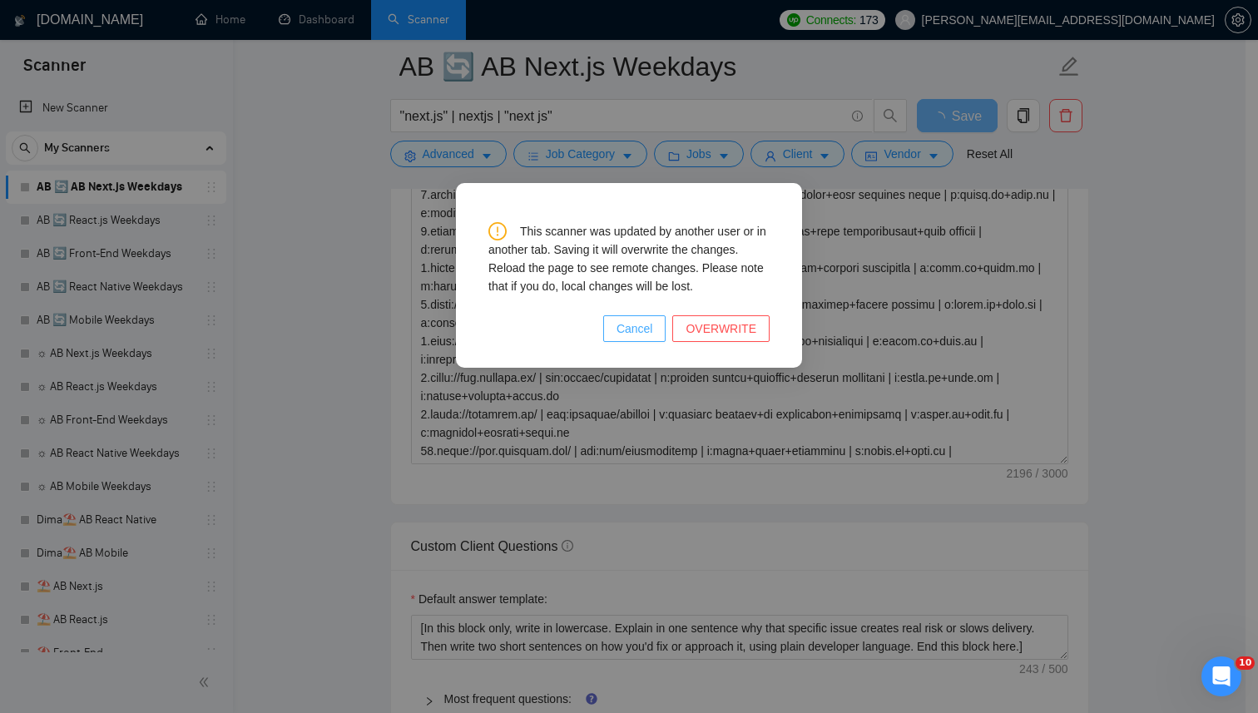
click at [630, 324] on span "Cancel" at bounding box center [635, 329] width 37 height 18
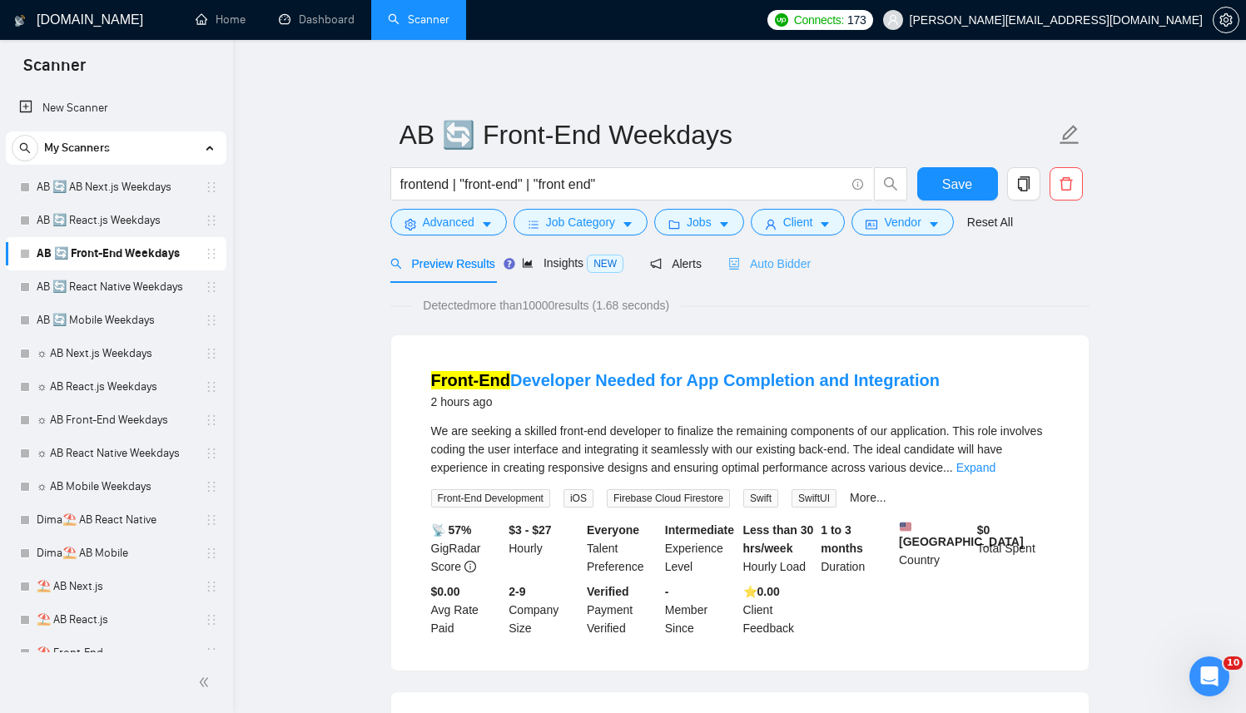
click at [807, 252] on div "Auto Bidder" at bounding box center [769, 263] width 82 height 39
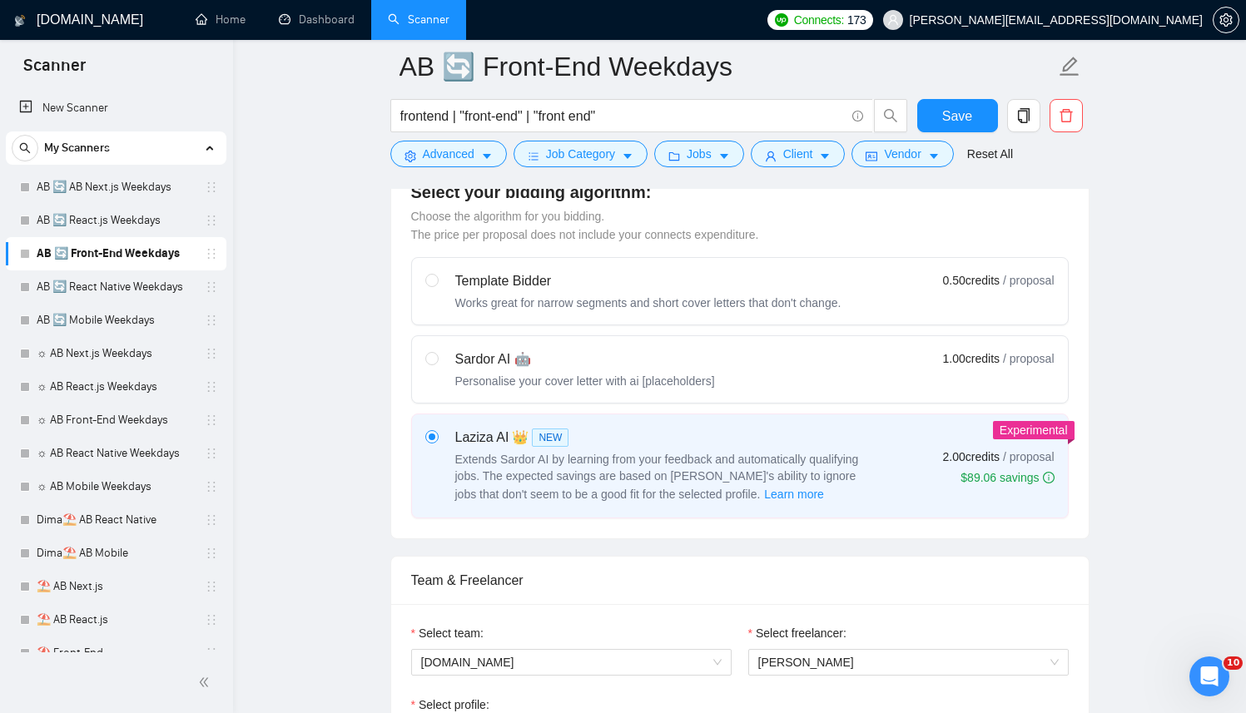
scroll to position [783, 0]
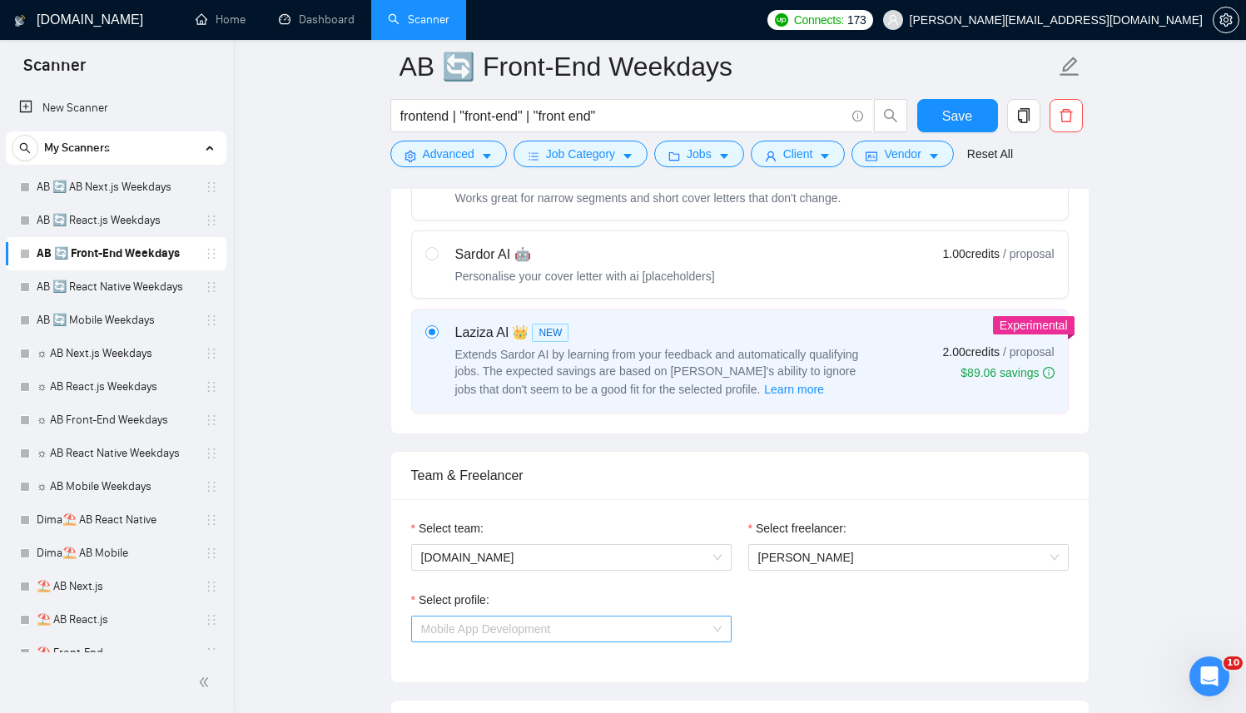
click at [581, 634] on span "Mobile App Development" at bounding box center [571, 629] width 300 height 25
drag, startPoint x: 538, startPoint y: 683, endPoint x: 836, endPoint y: 629, distance: 302.8
click at [539, 682] on span "Full Stack Development" at bounding box center [481, 688] width 123 height 13
click at [836, 629] on div "Select profile: 1110580755107926016 Full Stack Development" at bounding box center [740, 627] width 674 height 72
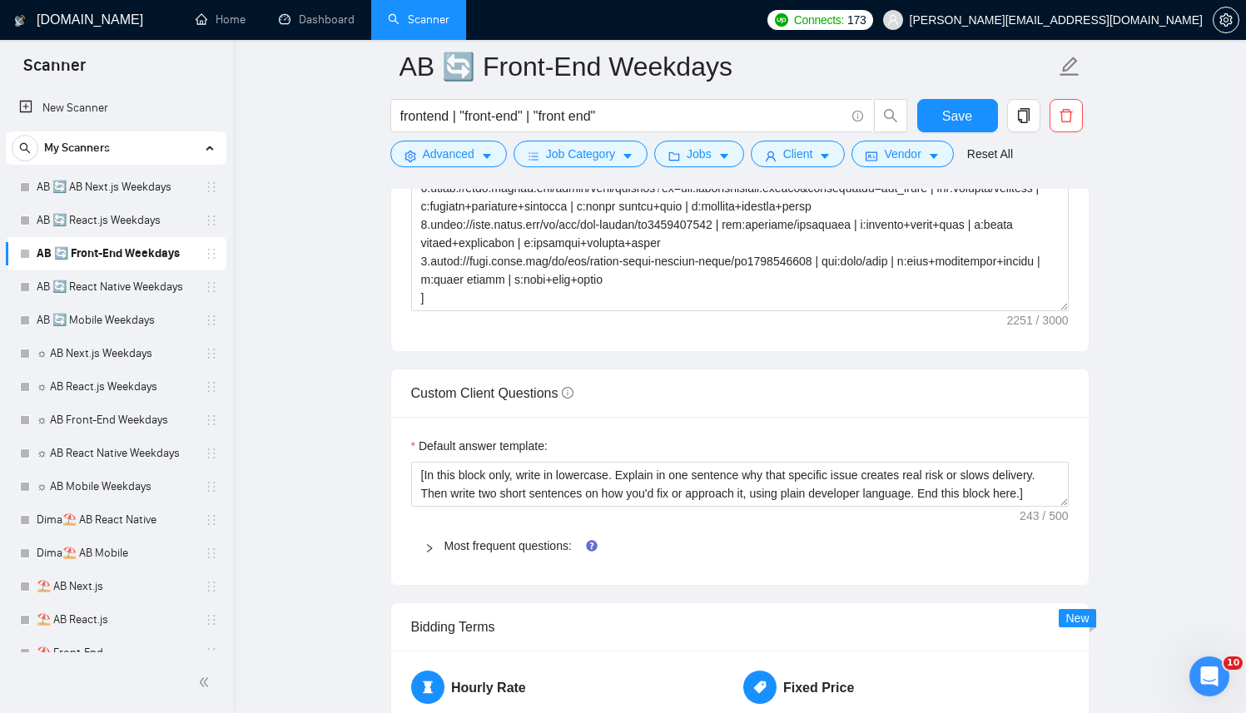
scroll to position [2300, 0]
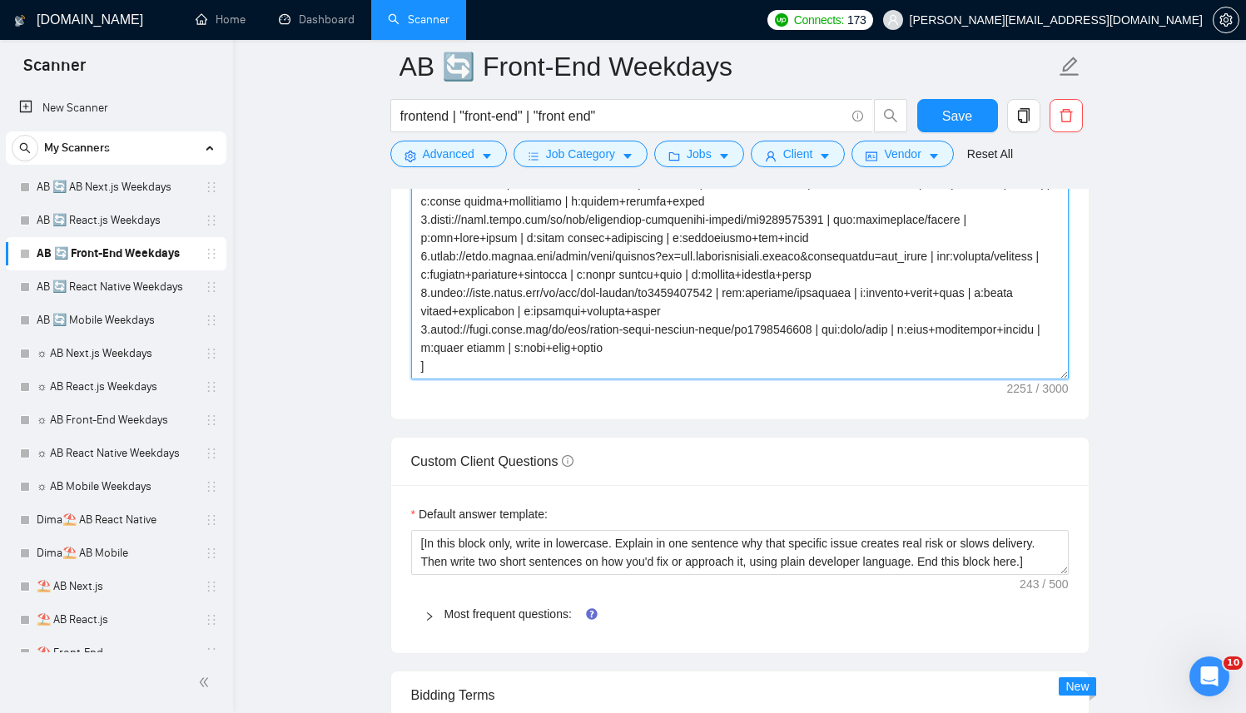
click at [650, 226] on textarea "Cover letter template:" at bounding box center [739, 192] width 657 height 374
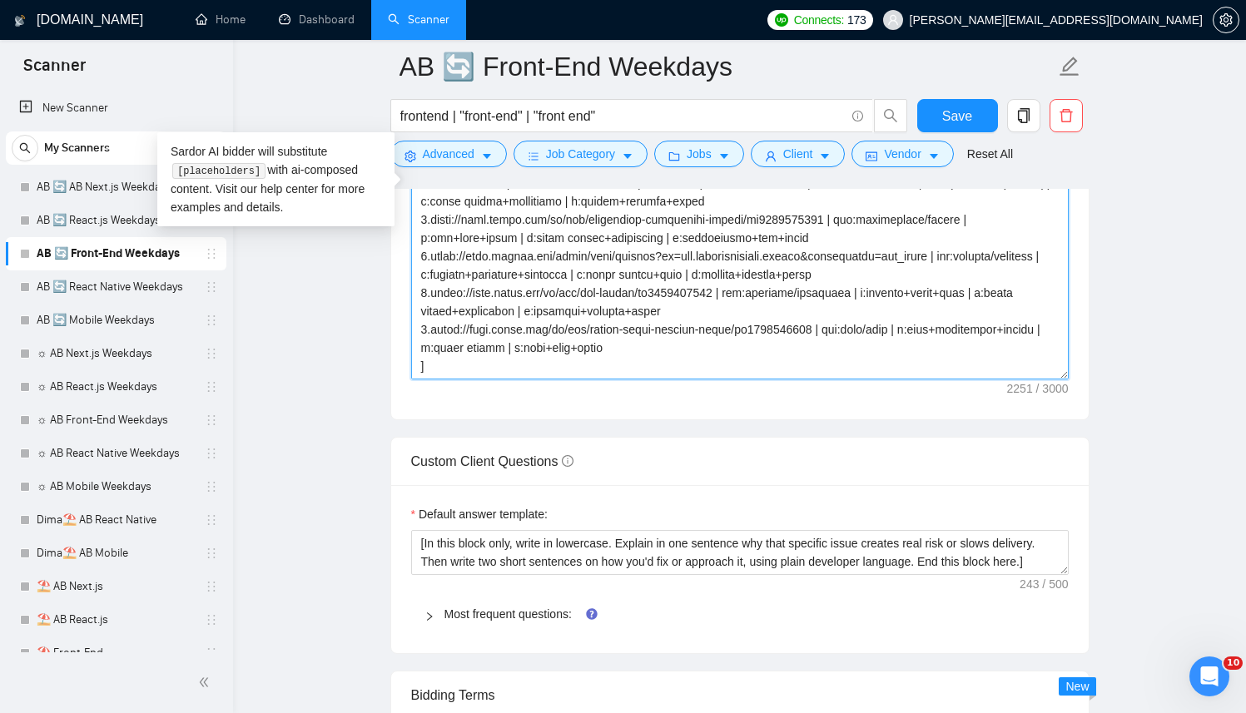
paste textarea "www.transax.com/products/crm | ind:crm/analytics | f:reporting dashboard+filter…"
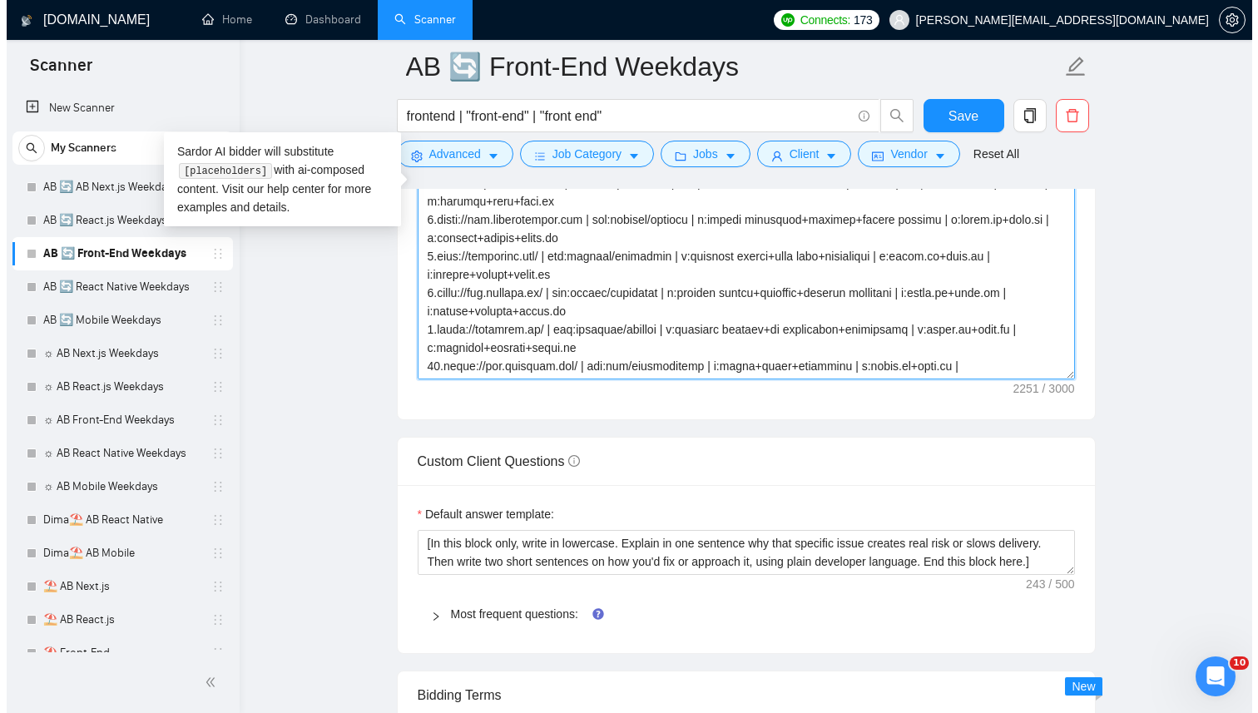
scroll to position [305, 0]
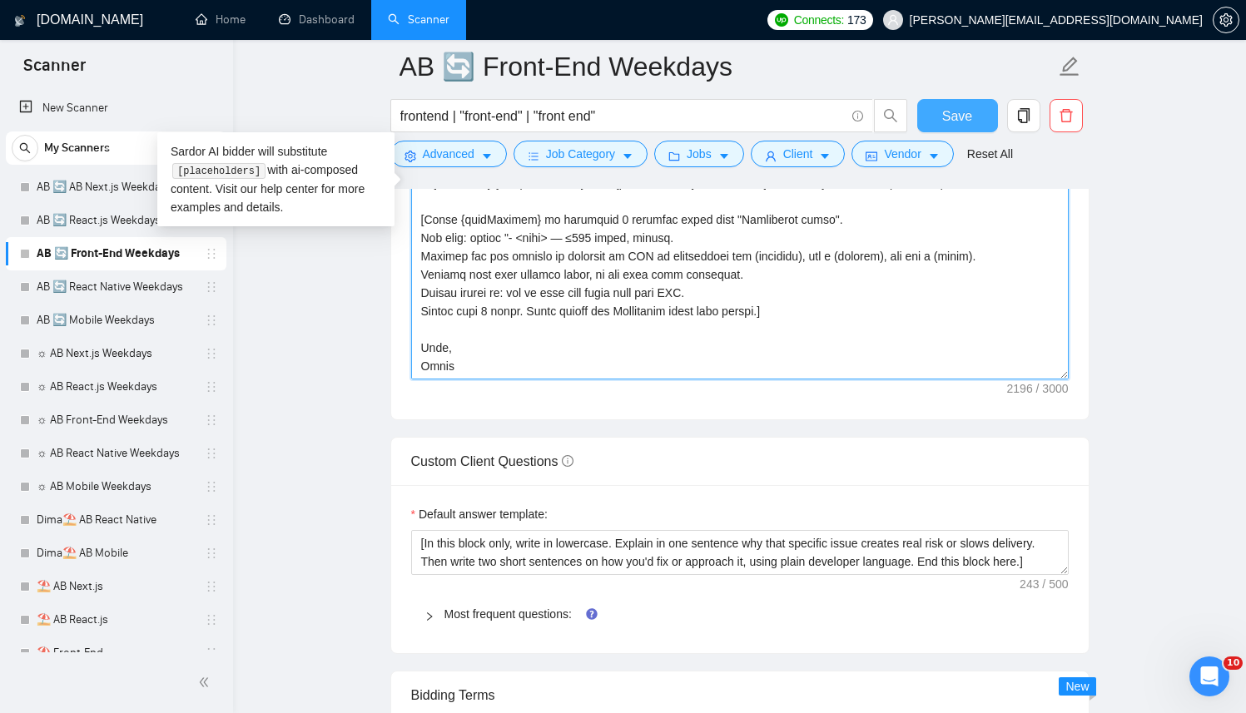
type textarea "[Successful cases (reference only, never output directly): 1.[URL][DOMAIN_NAME]…"
click at [961, 119] on span "Save" at bounding box center [957, 116] width 30 height 21
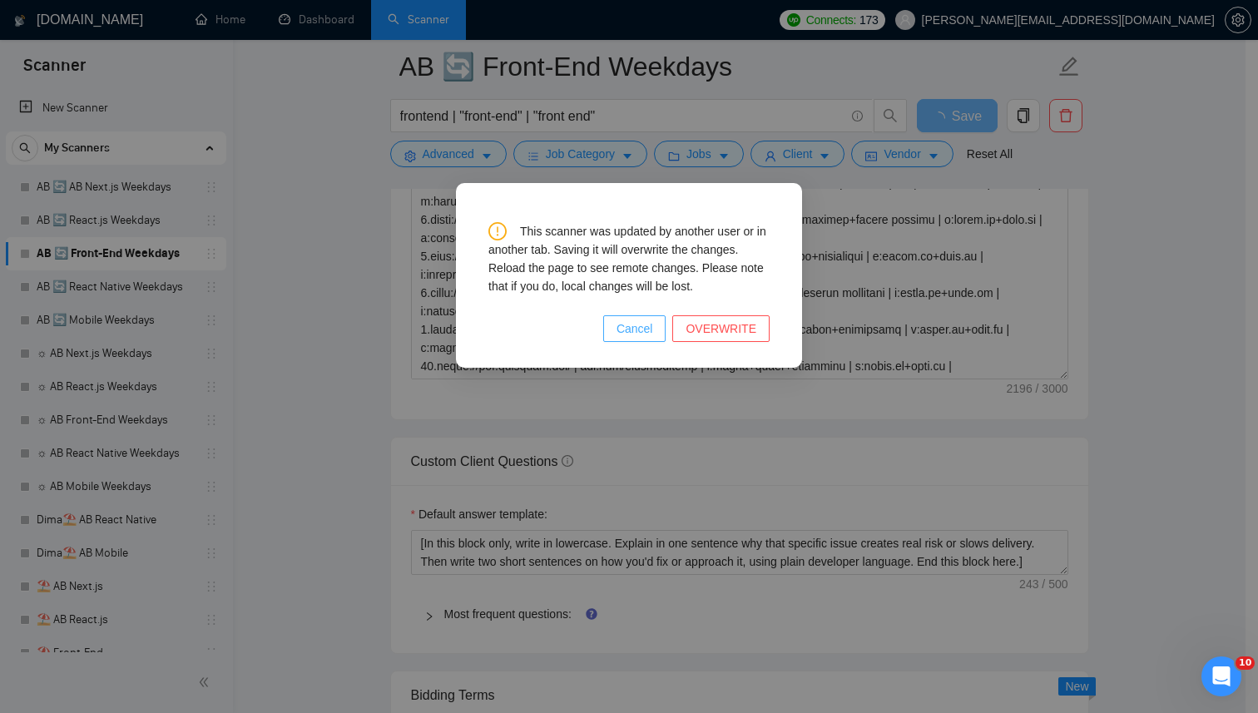
click at [637, 330] on span "Cancel" at bounding box center [635, 329] width 37 height 18
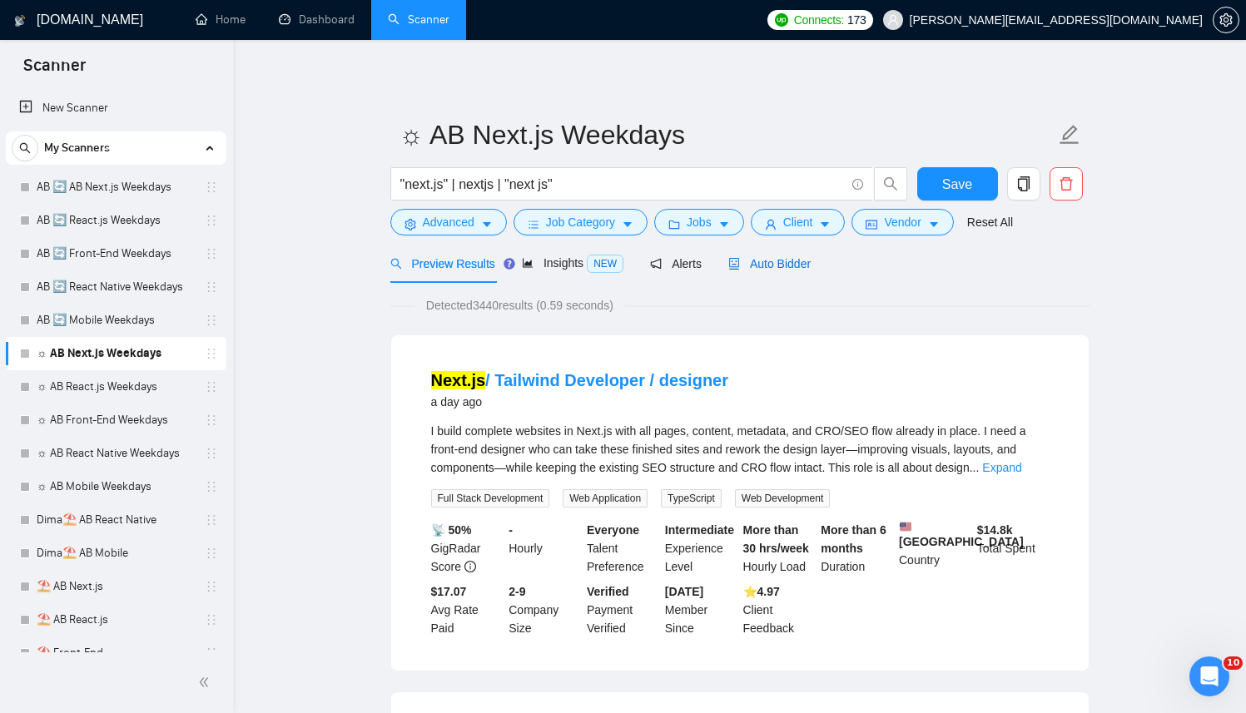
click at [781, 256] on div "Auto Bidder" at bounding box center [769, 264] width 82 height 18
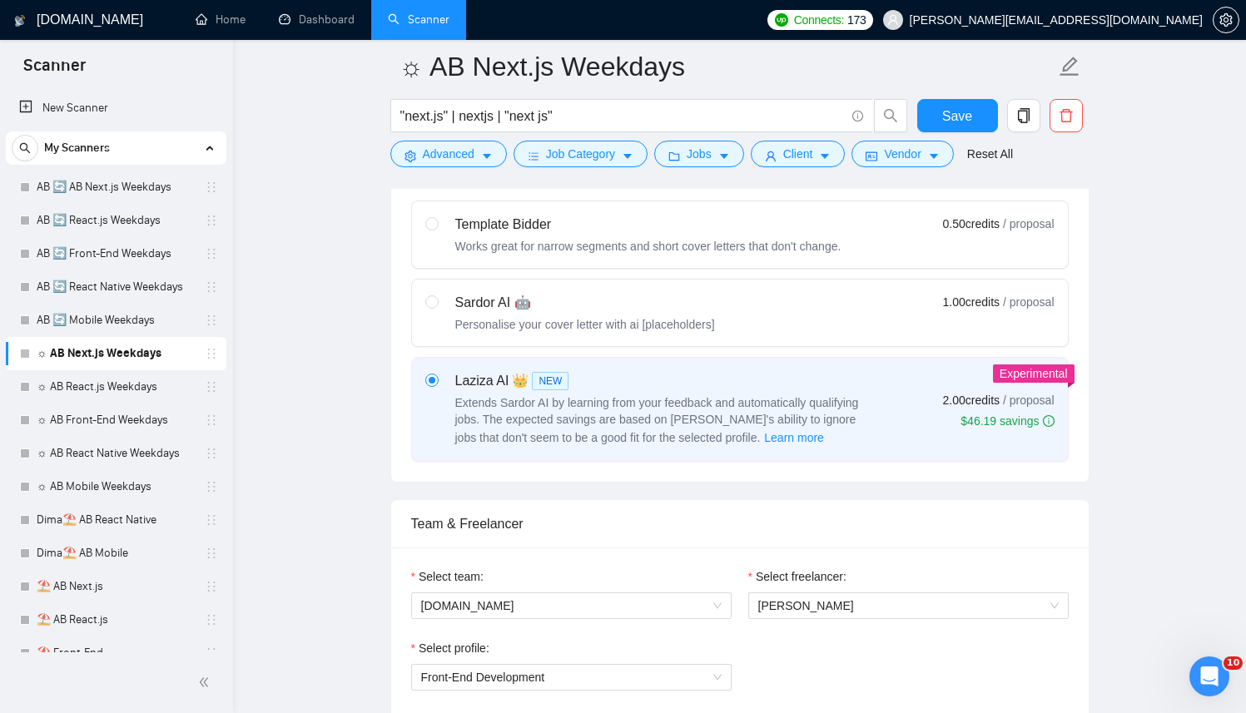
scroll to position [823, 0]
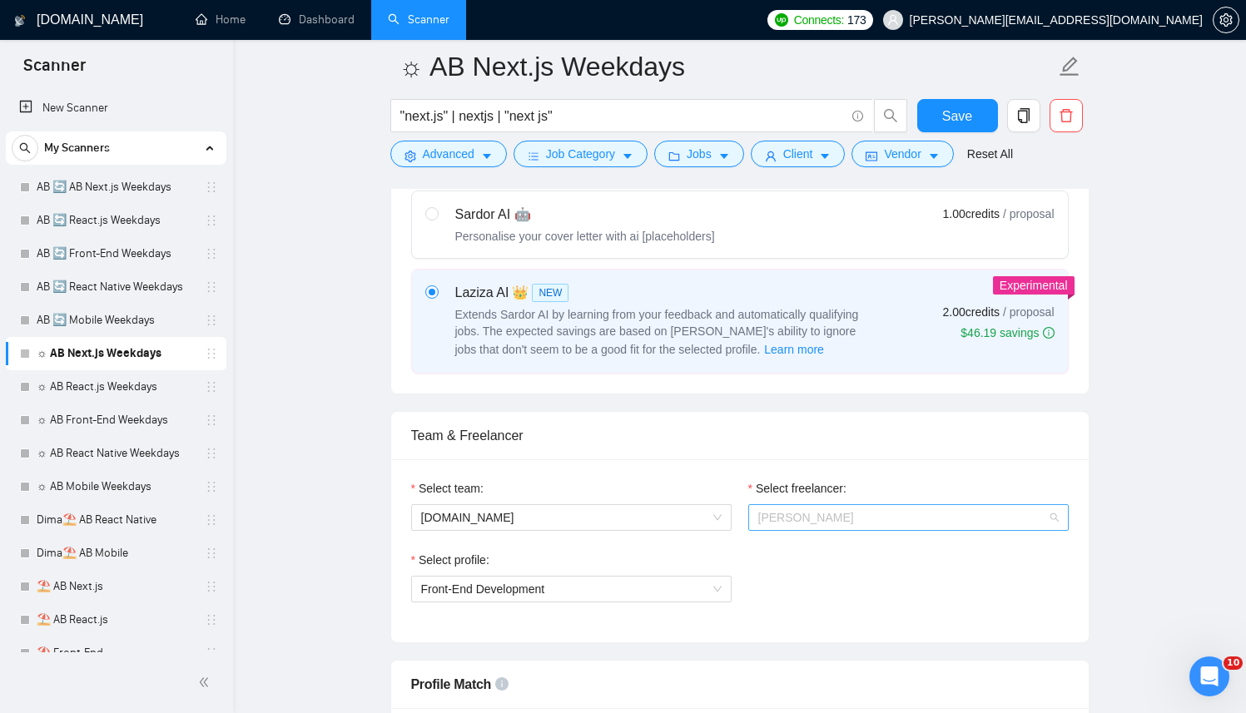
click at [791, 508] on span "[PERSON_NAME]" at bounding box center [908, 517] width 300 height 25
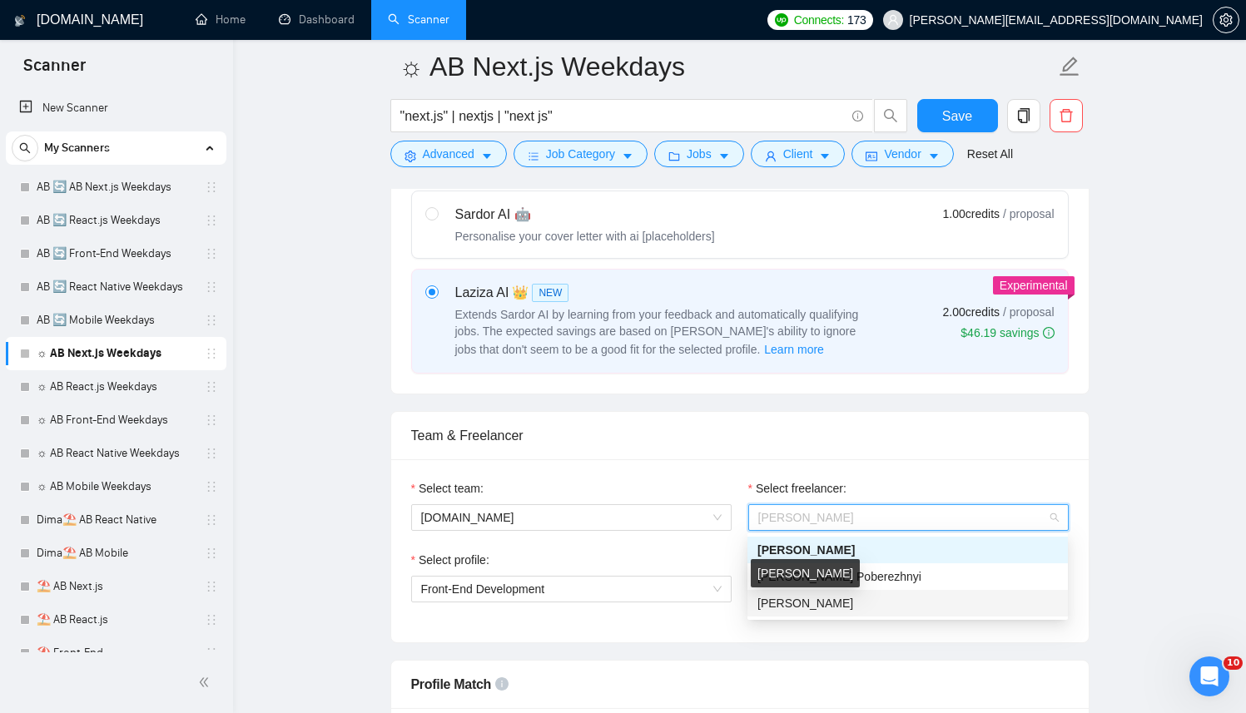
click at [787, 597] on span "[PERSON_NAME]" at bounding box center [805, 603] width 96 height 13
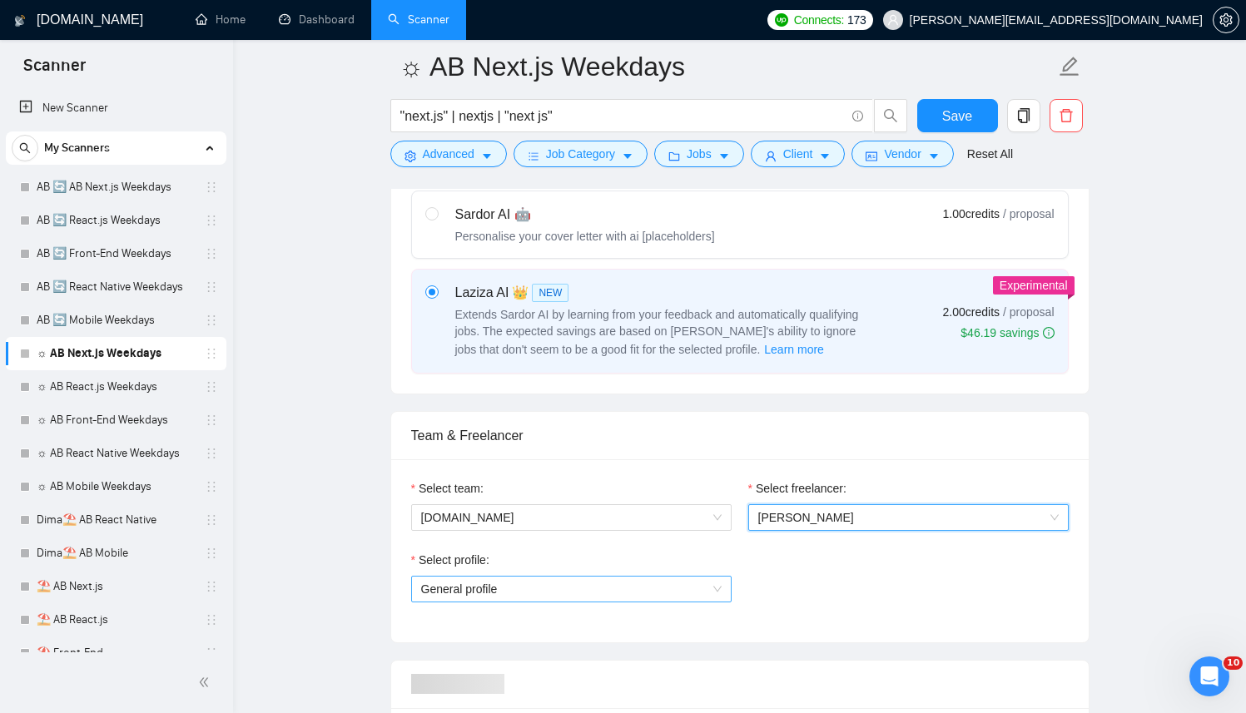
click at [633, 583] on span "General profile" at bounding box center [571, 589] width 300 height 25
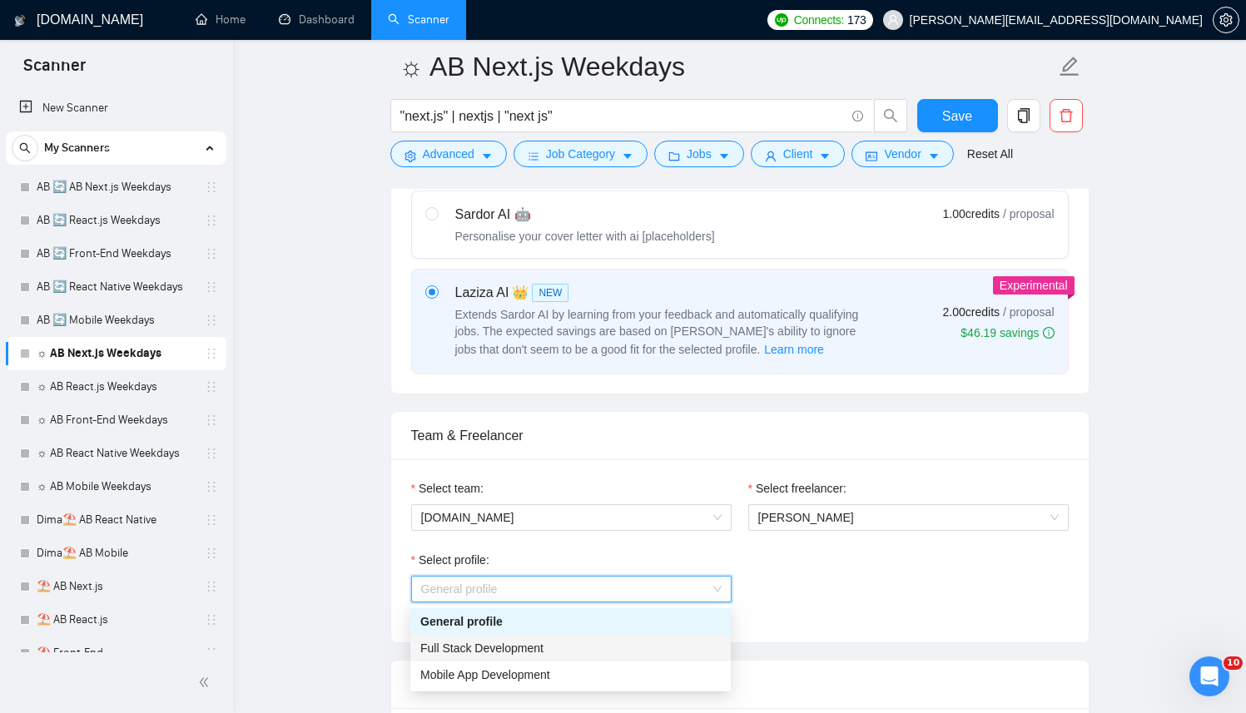
click at [547, 650] on div "Full Stack Development" at bounding box center [570, 648] width 300 height 18
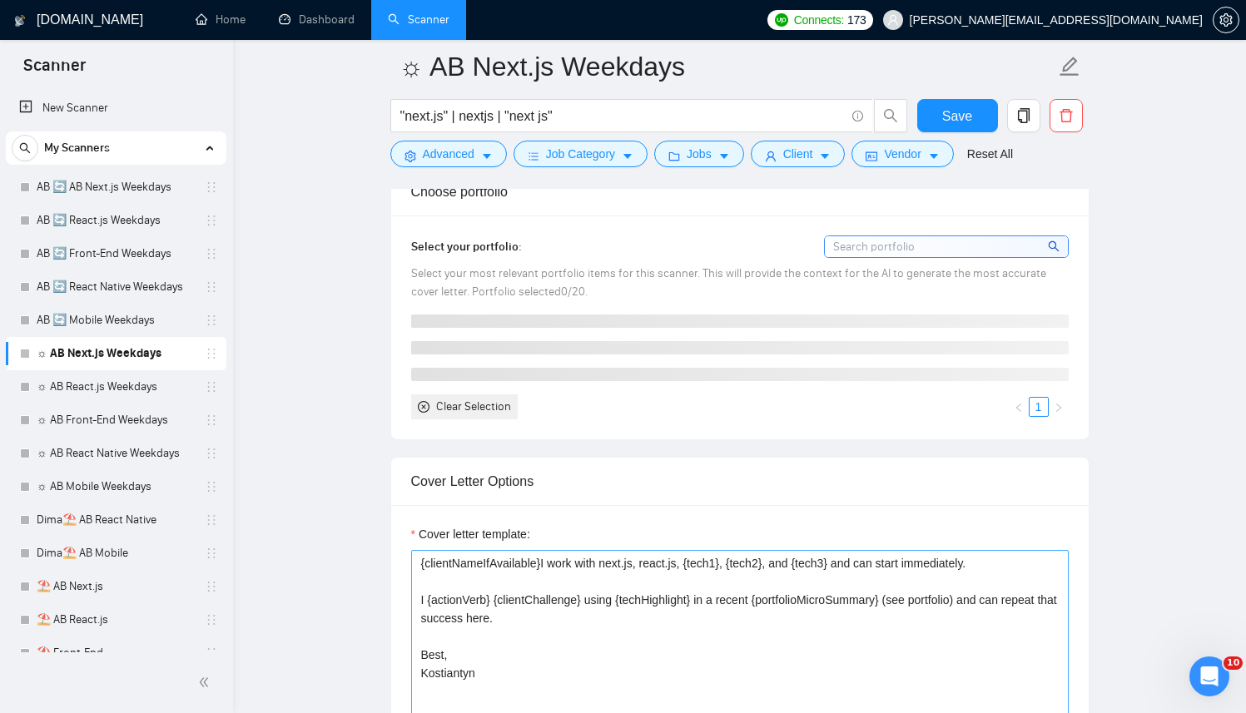
scroll to position [1852, 0]
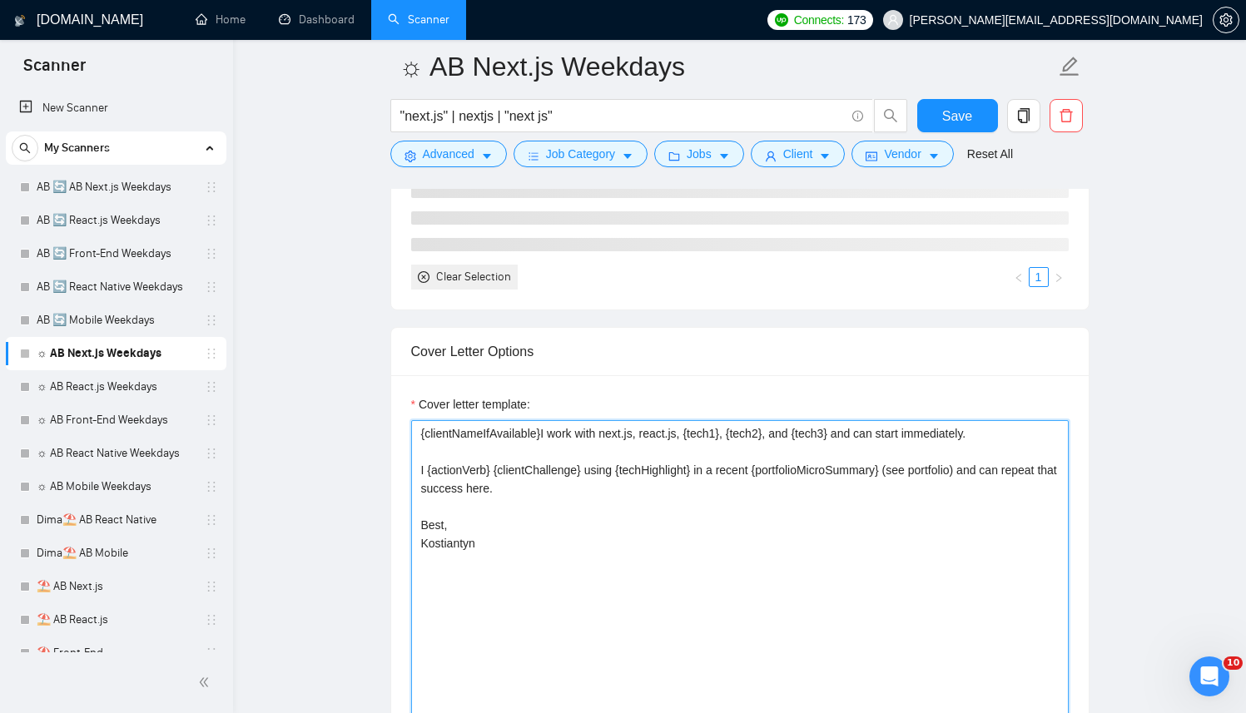
click at [716, 473] on textarea "{clientNameIfAvailable}I work with next.js, react.js, {tech1}, {tech2}, and {te…" at bounding box center [739, 607] width 657 height 374
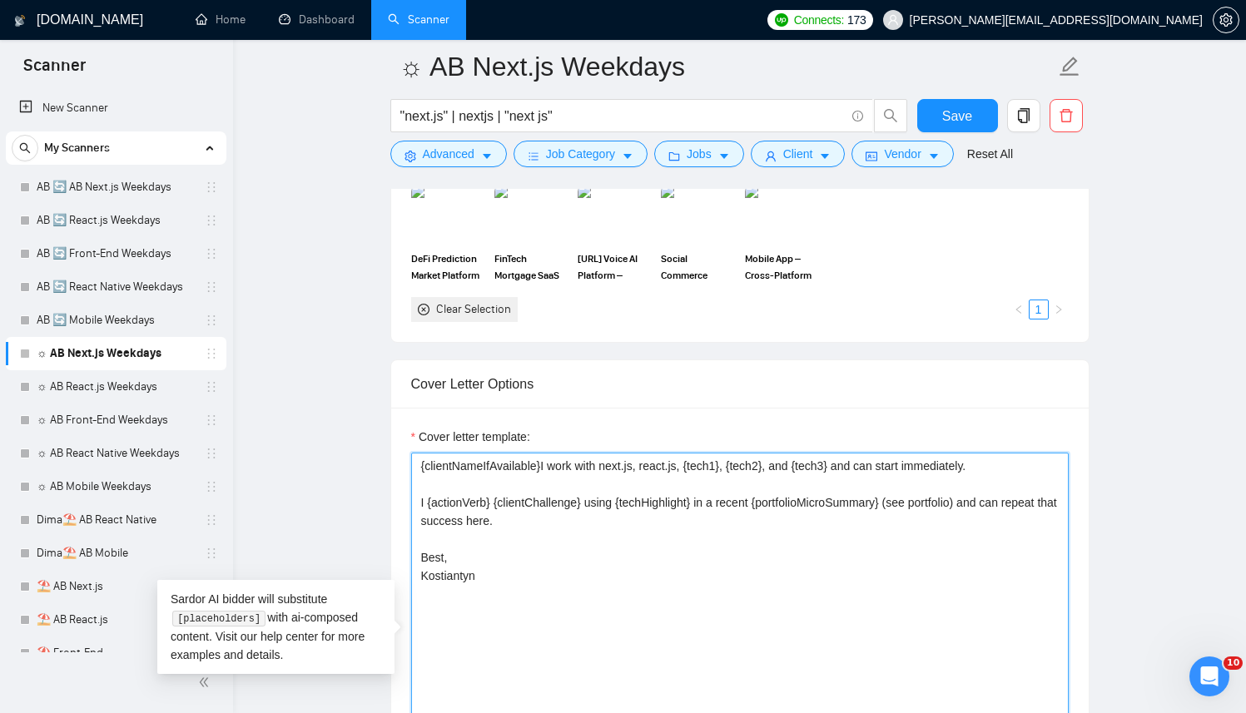
paste textarea "[Successful cases (reference only, never output directly): 1.[URL][DOMAIN_NAME]…"
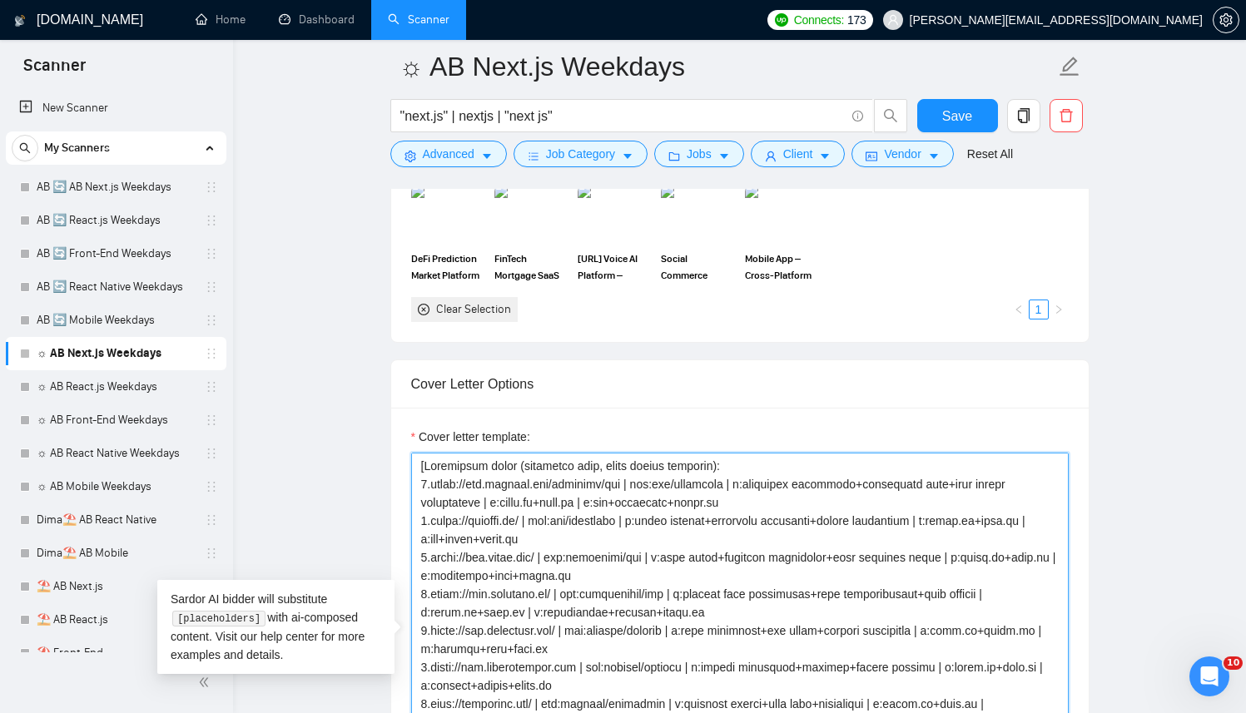
scroll to position [1965, 0]
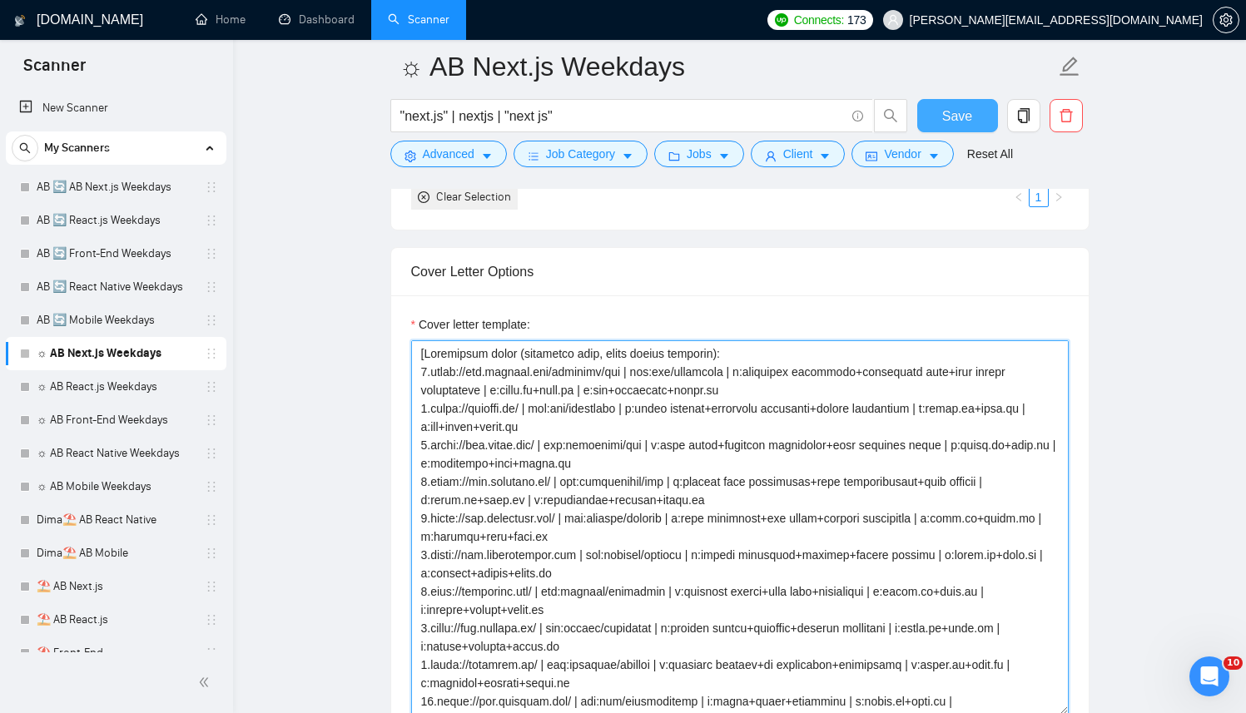
type textarea "[Successful cases (reference only, never output directly): 1.https://www.transa…"
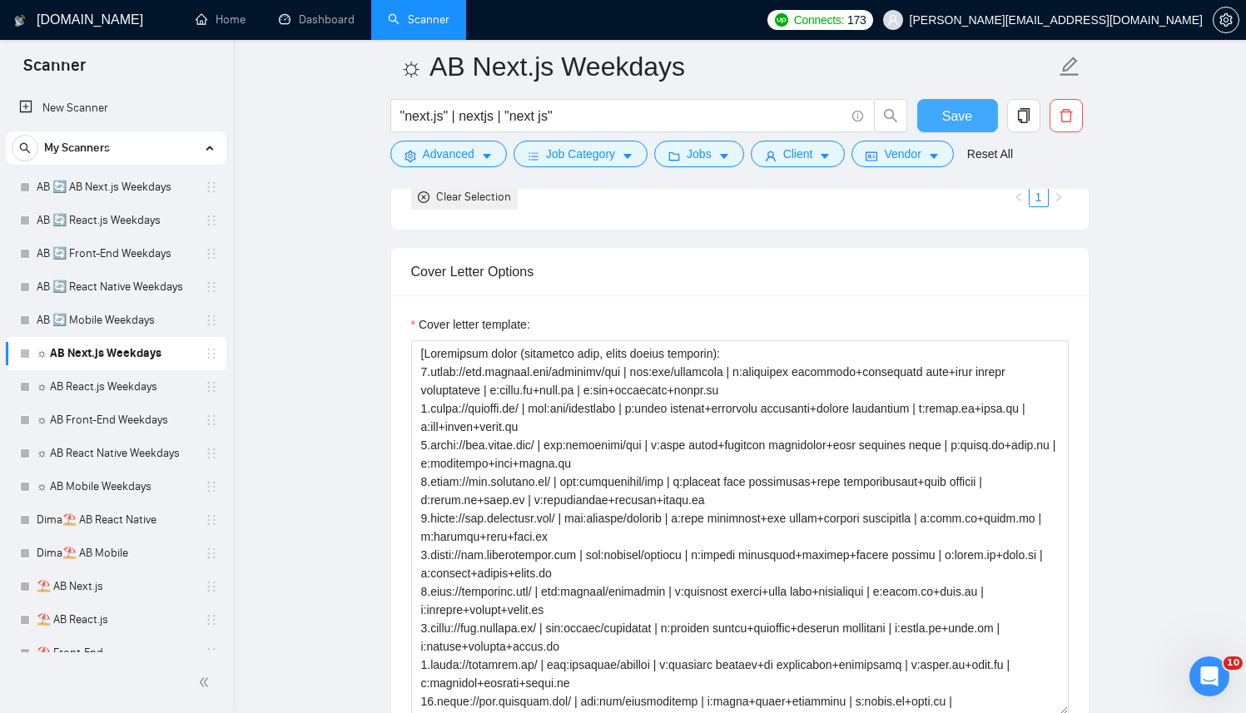
click at [959, 107] on span "Save" at bounding box center [957, 116] width 30 height 21
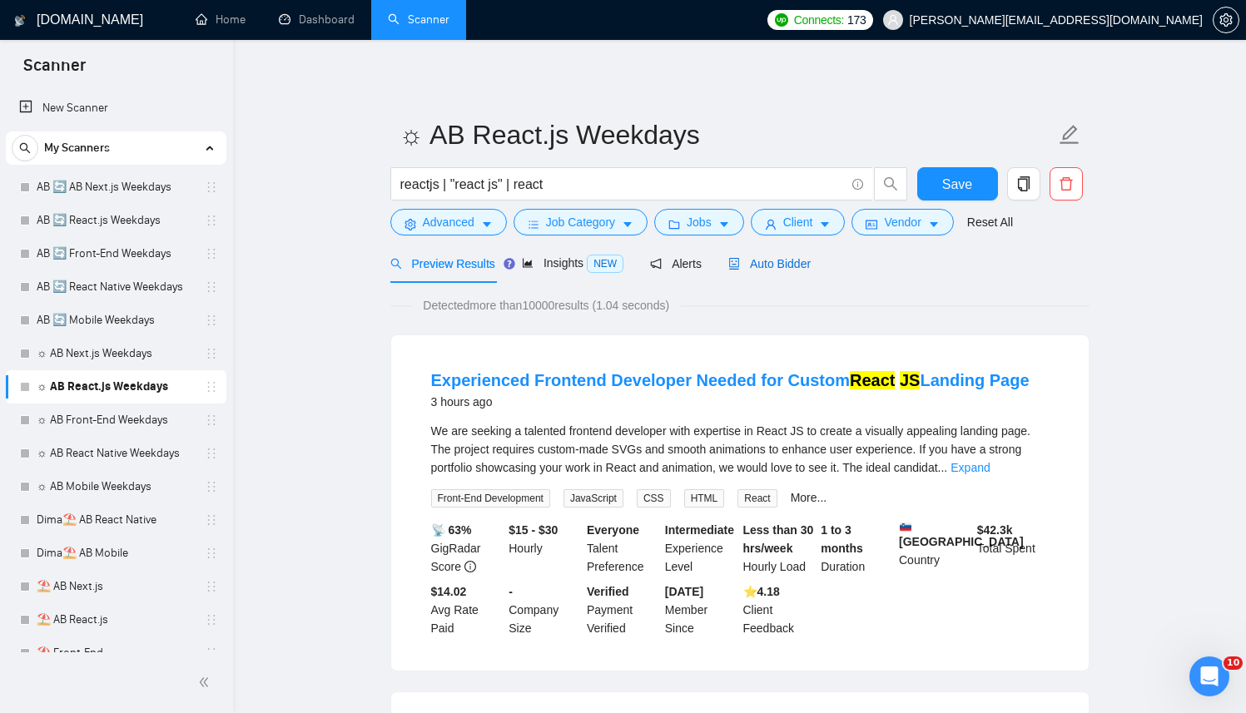
click at [791, 255] on div "Auto Bidder" at bounding box center [769, 264] width 82 height 18
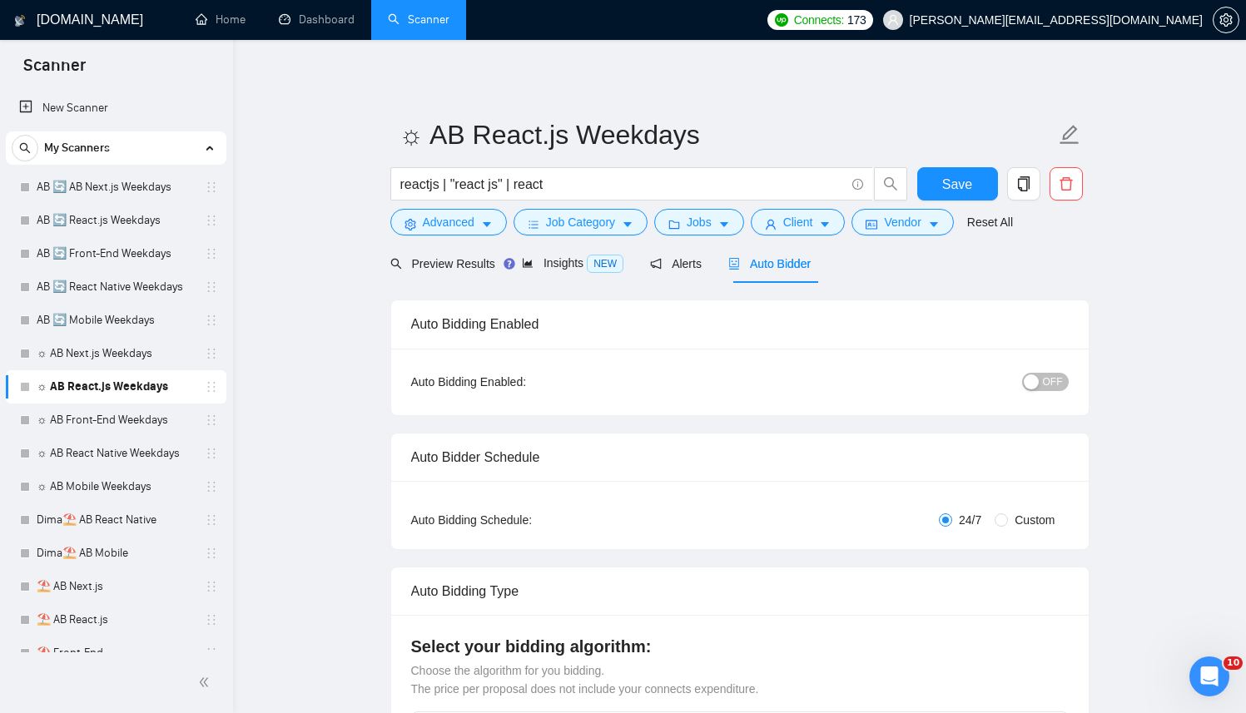
radio input "false"
radio input "true"
checkbox input "true"
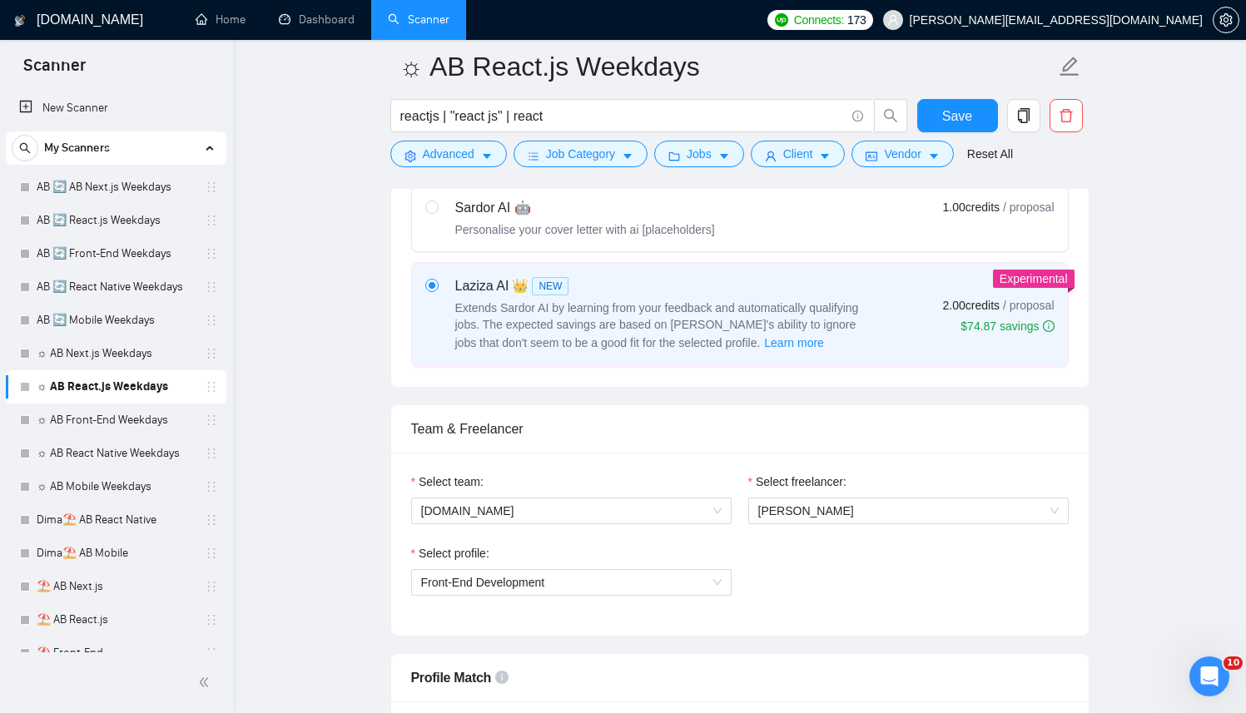
scroll to position [773, 0]
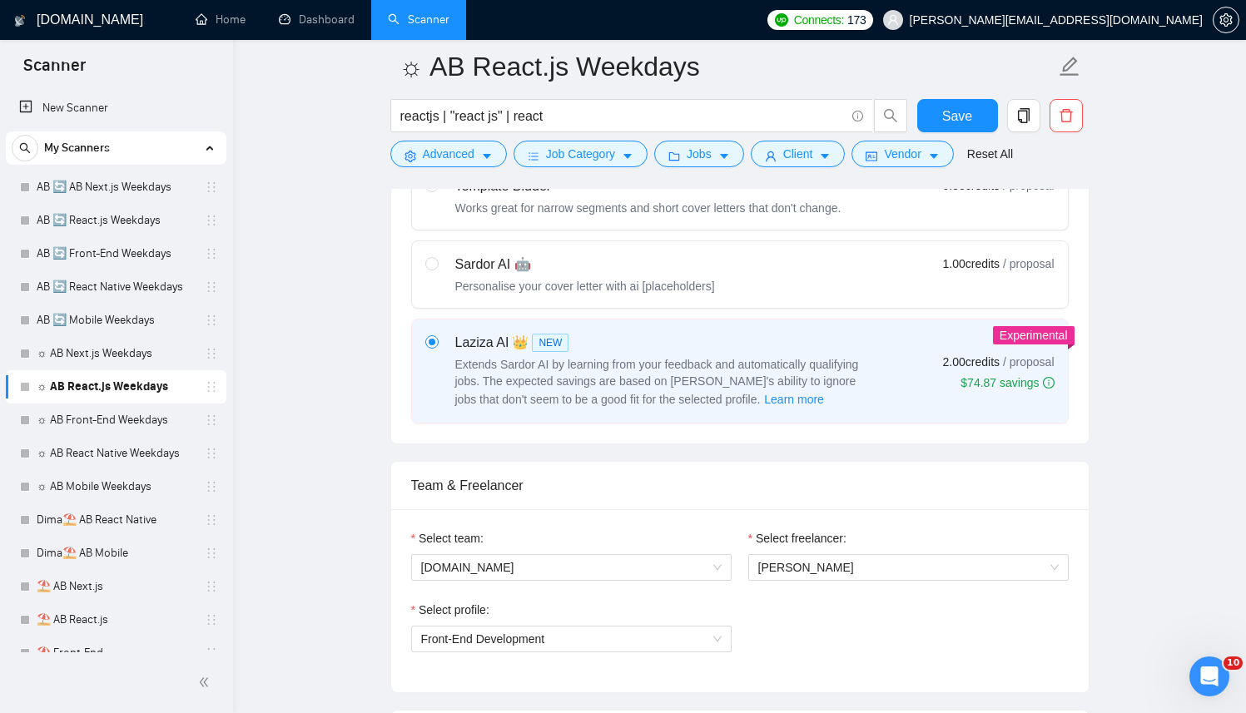
click at [773, 582] on div "Select freelancer: Kostiantyn Berehovyi" at bounding box center [908, 565] width 337 height 72
click at [781, 577] on span "Kostiantyn Berehovyi" at bounding box center [908, 567] width 300 height 25
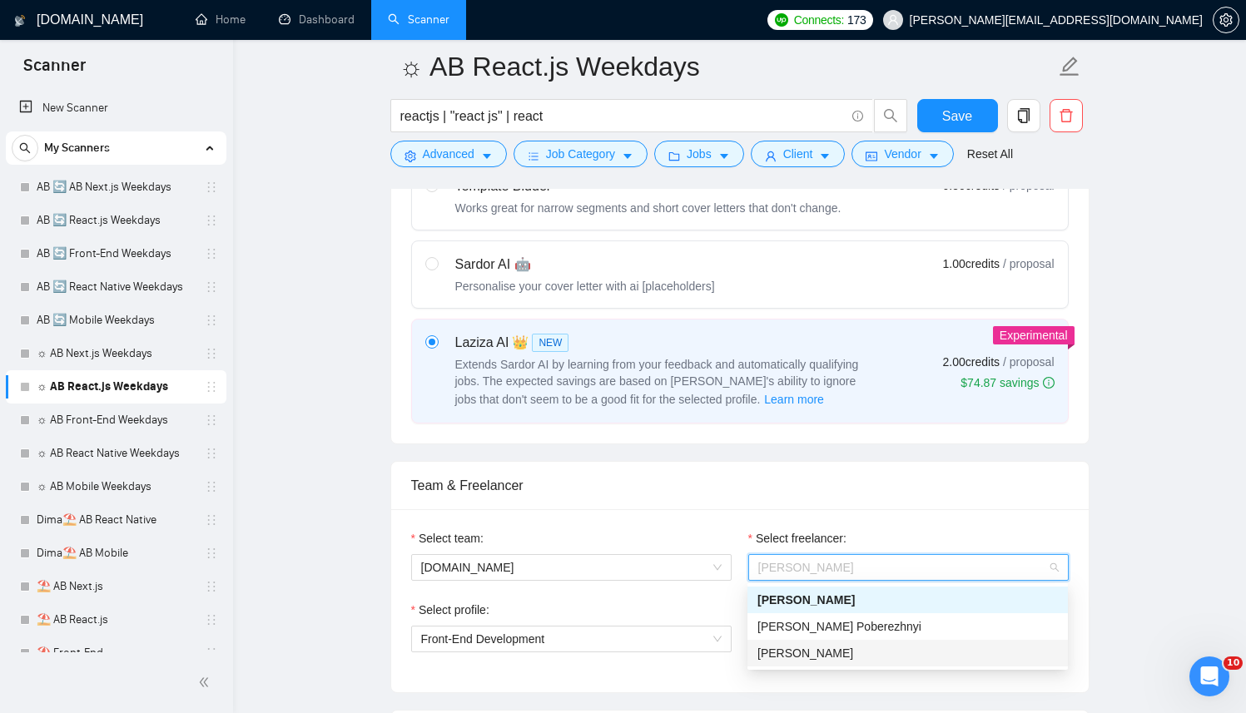
click at [800, 652] on span "[PERSON_NAME]" at bounding box center [805, 653] width 96 height 13
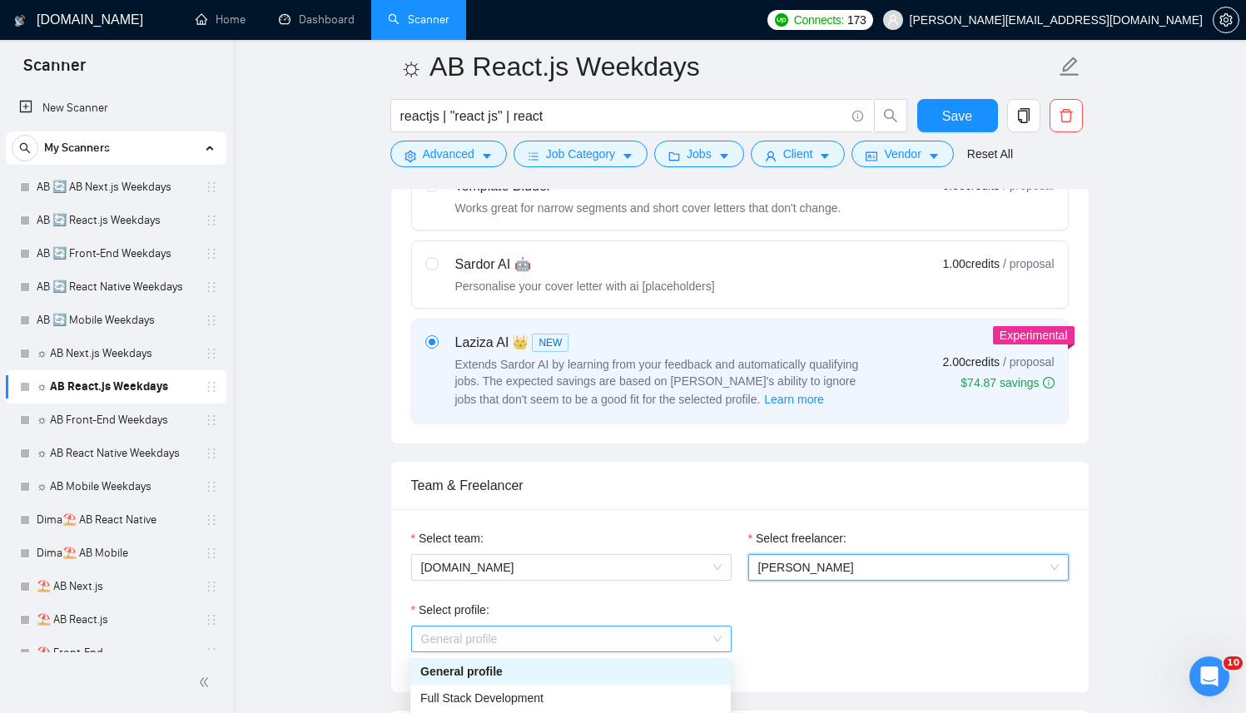
click at [634, 636] on span "General profile" at bounding box center [571, 639] width 300 height 25
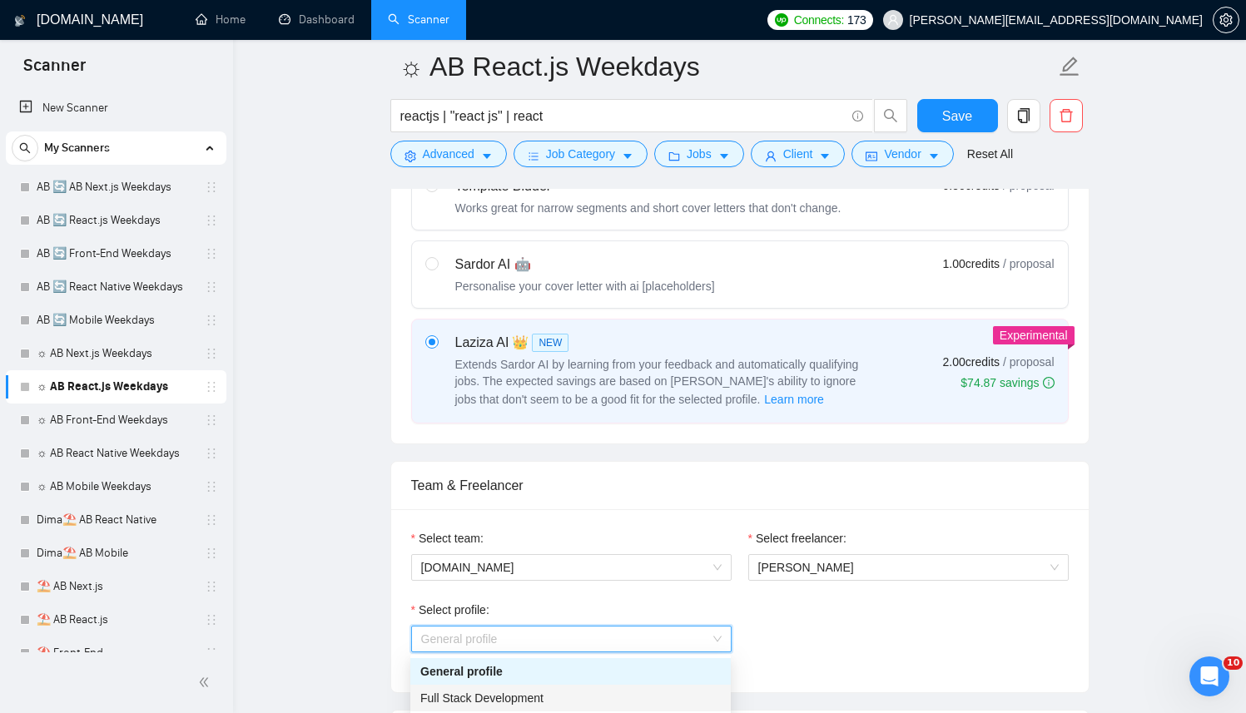
click at [498, 696] on span "Full Stack Development" at bounding box center [481, 697] width 123 height 13
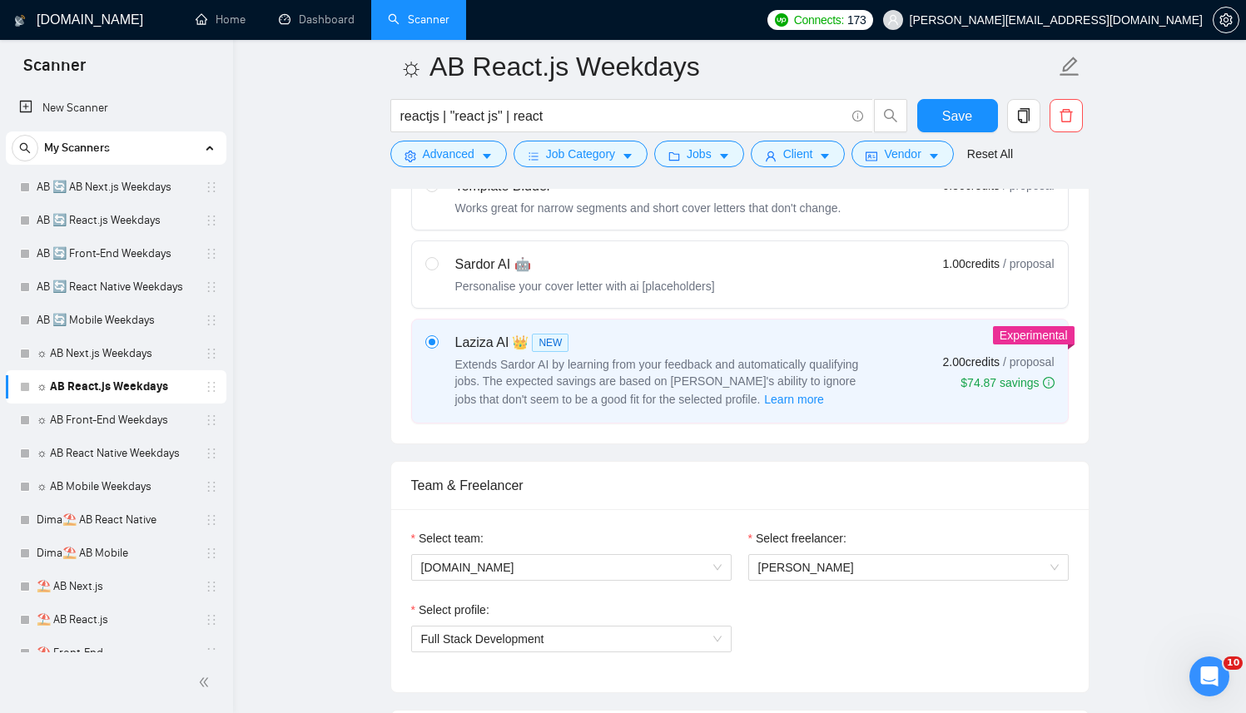
click at [908, 634] on div "Select profile: Full Stack Development" at bounding box center [740, 637] width 674 height 72
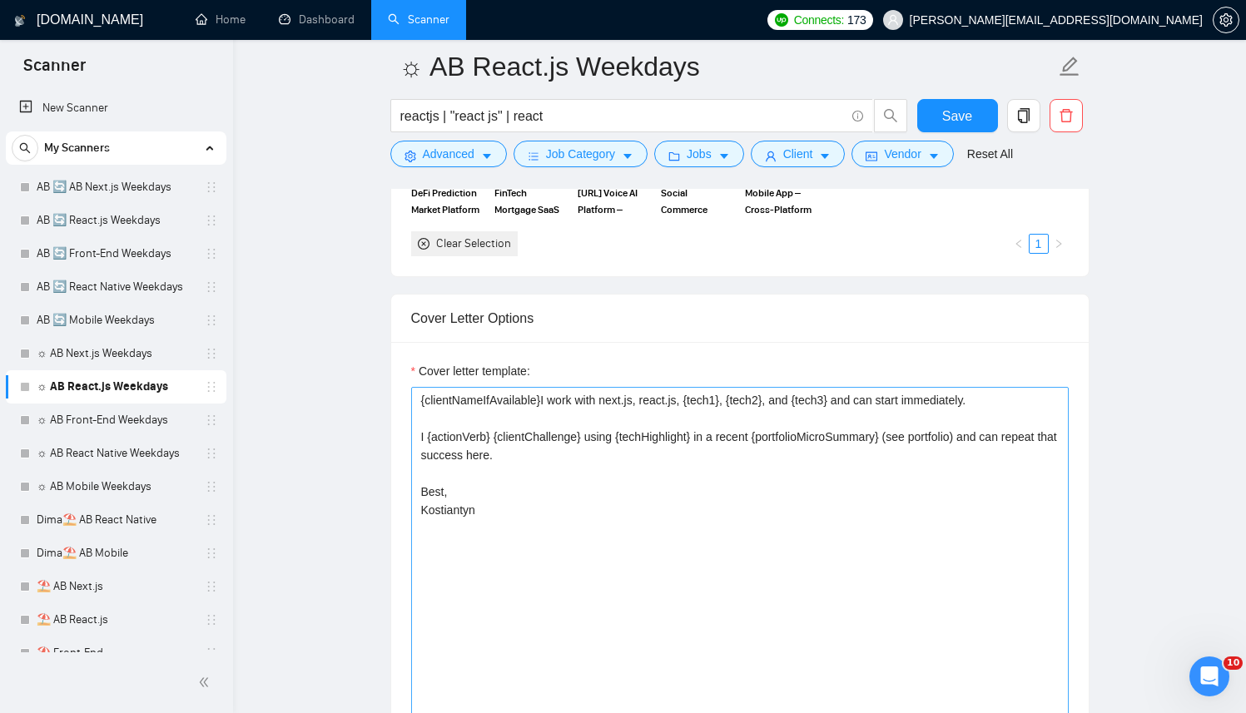
scroll to position [2030, 0]
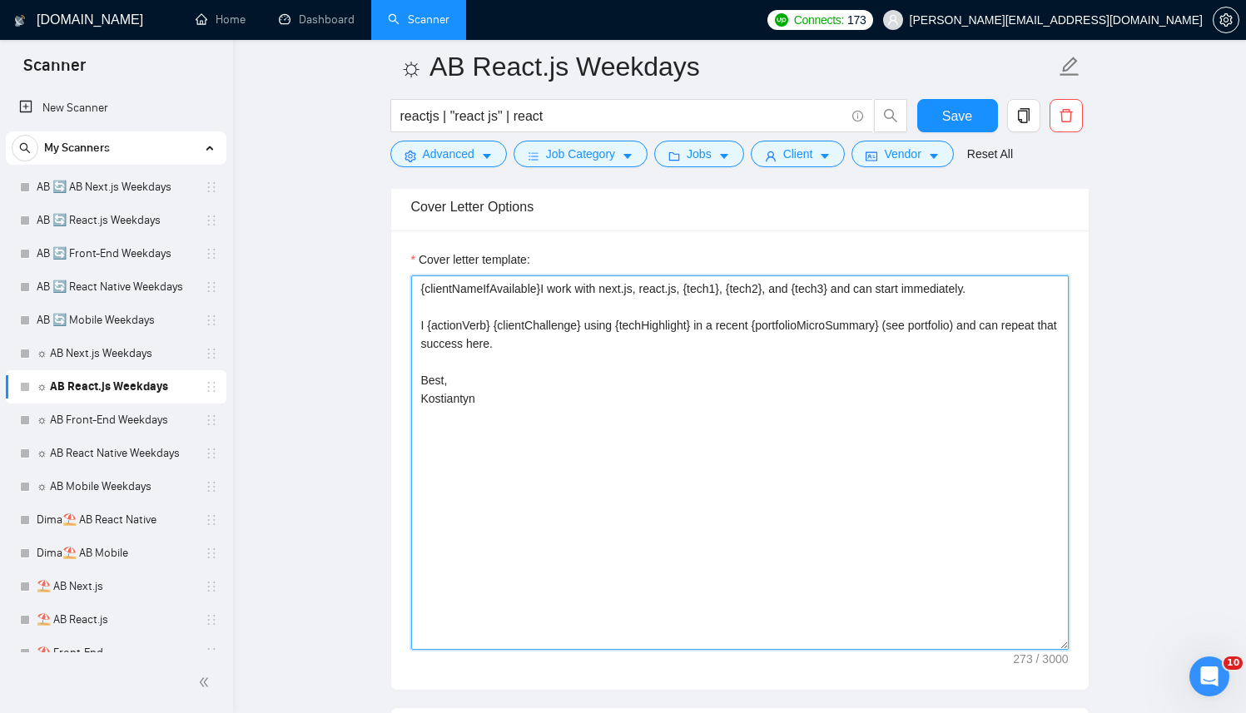
click at [755, 456] on textarea "{clientNameIfAvailable}I work with next.js, react.js, {tech1}, {tech2}, and {te…" at bounding box center [739, 462] width 657 height 374
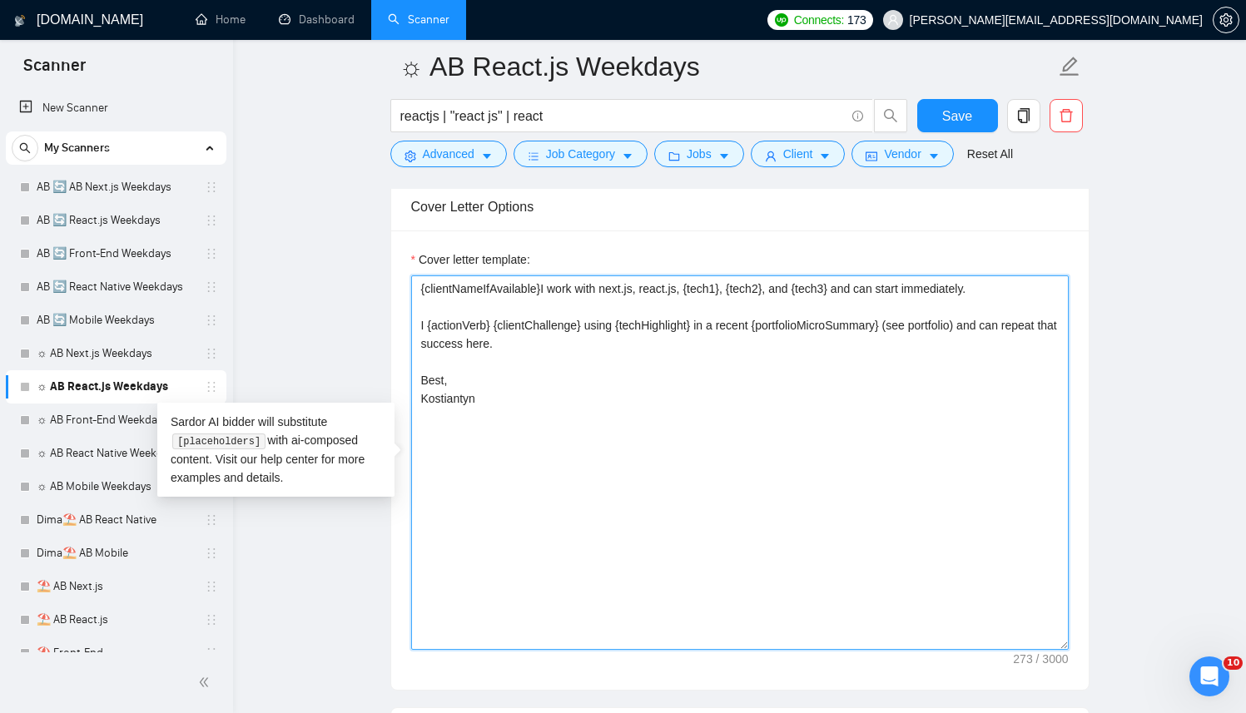
paste textarea "[Successful cases (reference only, never output directly): 1.https://www.transa…"
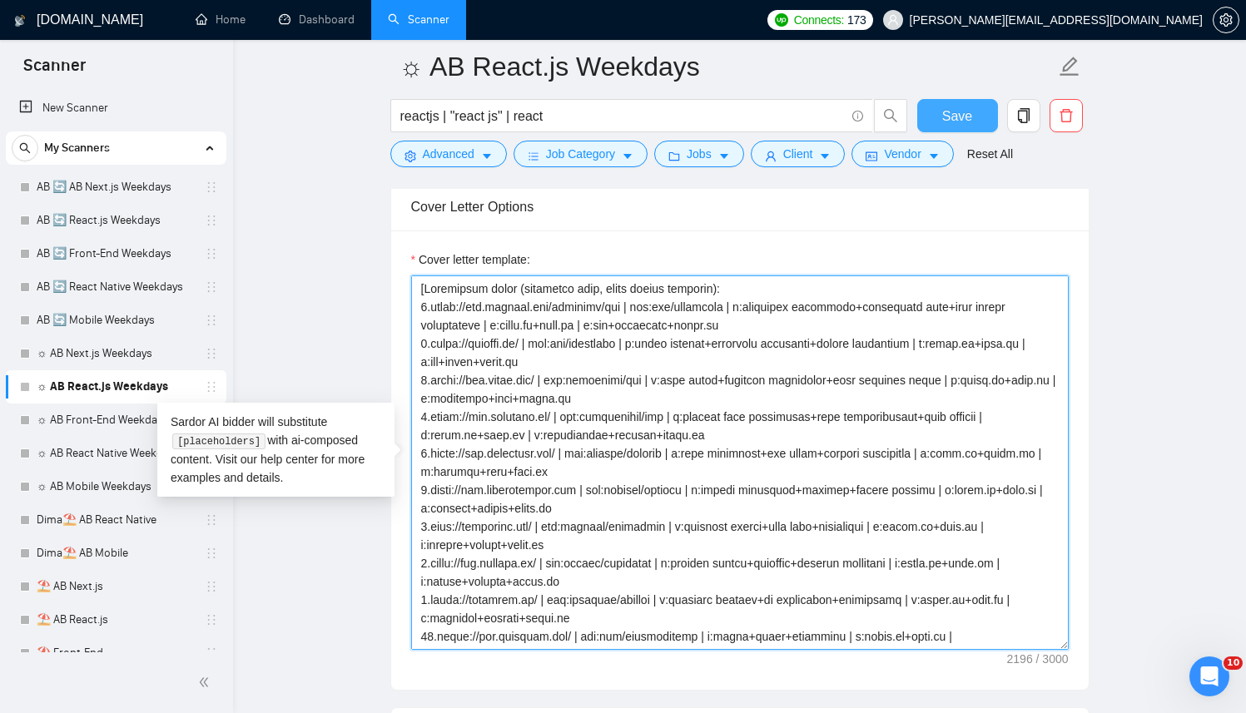
type textarea "[Successful cases (reference only, never output directly): 1.https://www.transa…"
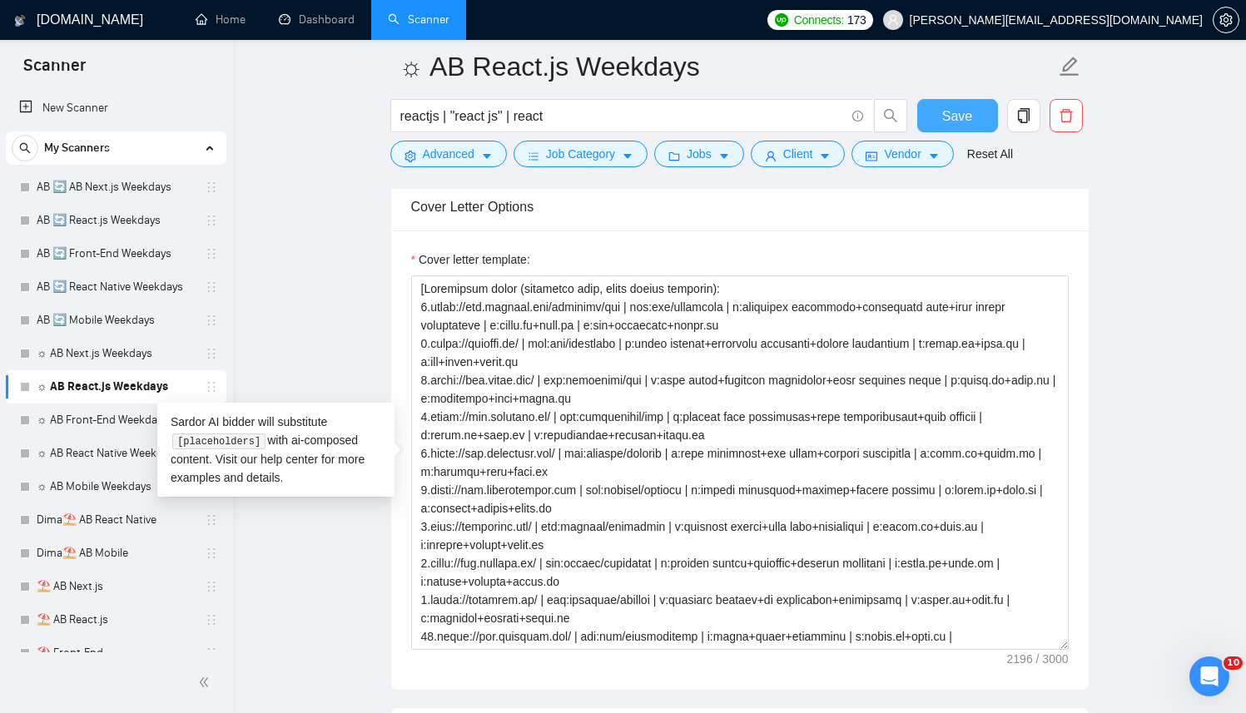
click at [944, 116] on span "Save" at bounding box center [957, 116] width 30 height 21
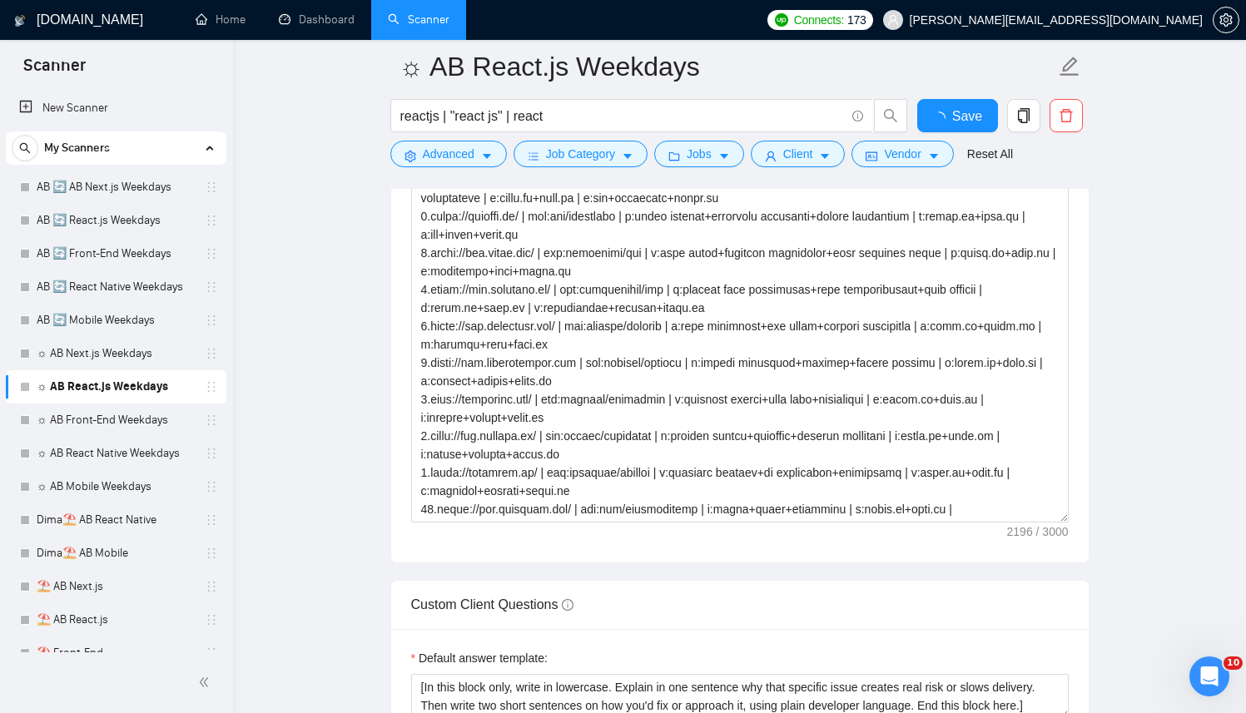
checkbox input "true"
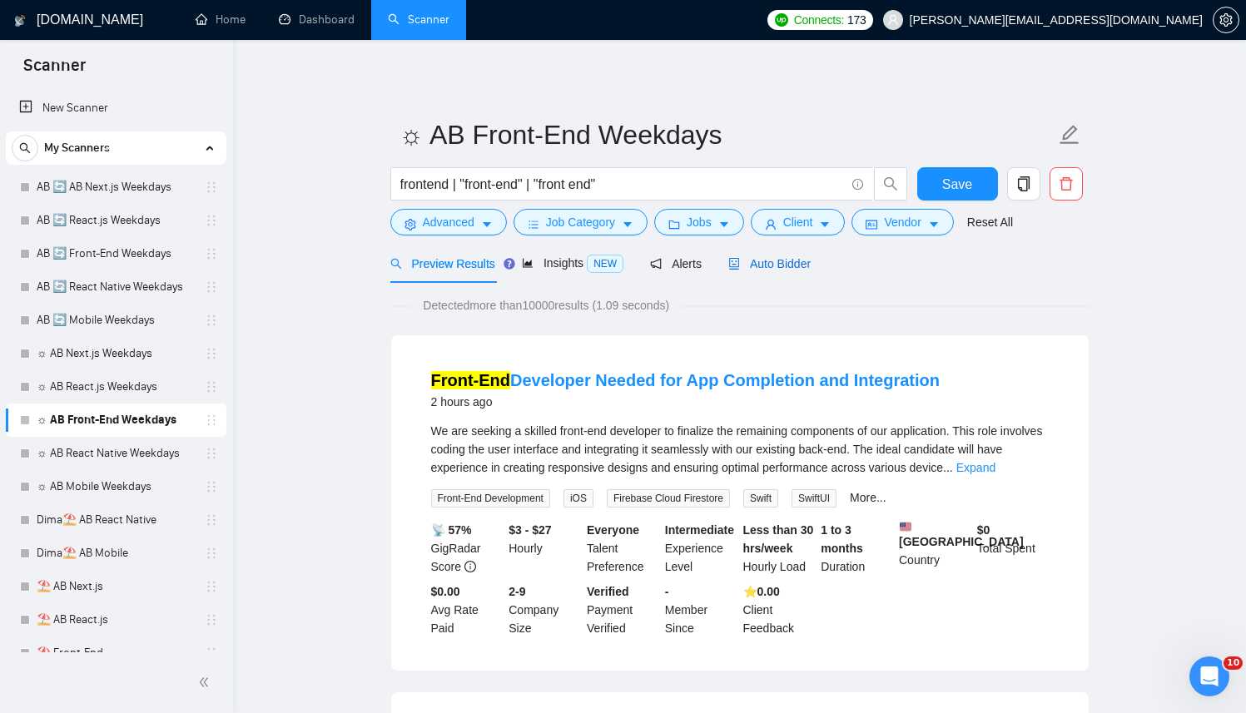
click at [797, 266] on span "Auto Bidder" at bounding box center [769, 263] width 82 height 13
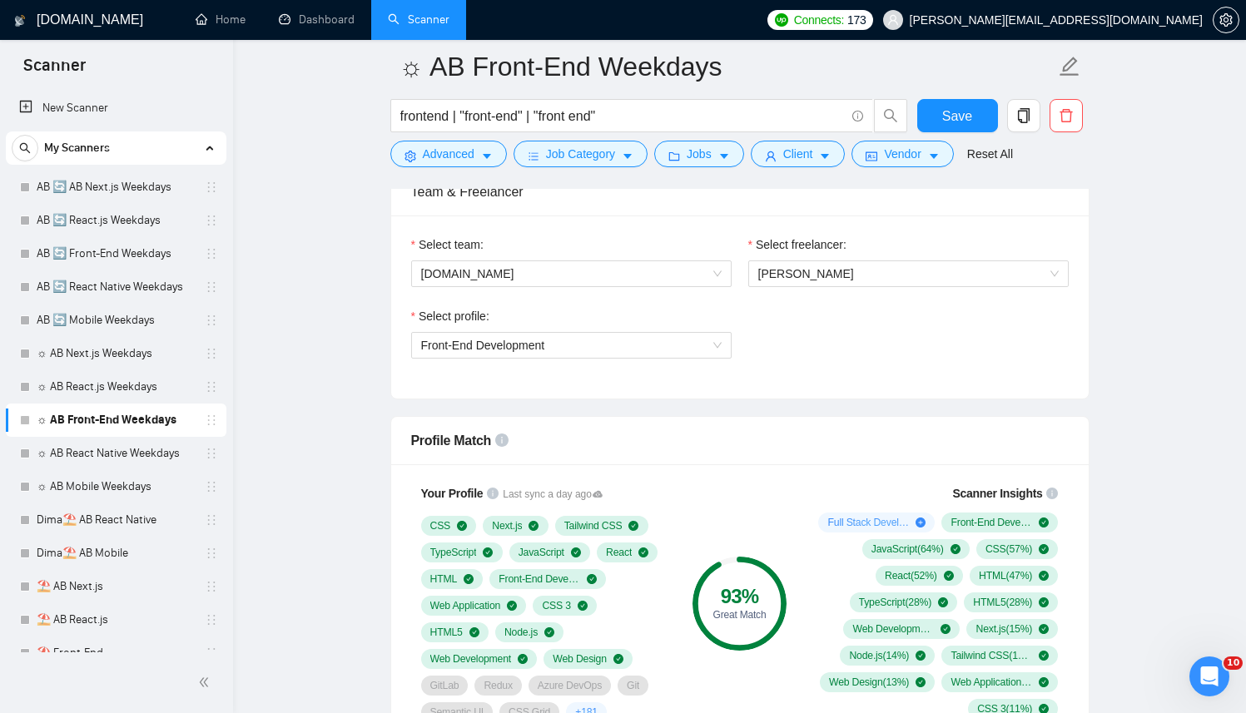
scroll to position [995, 0]
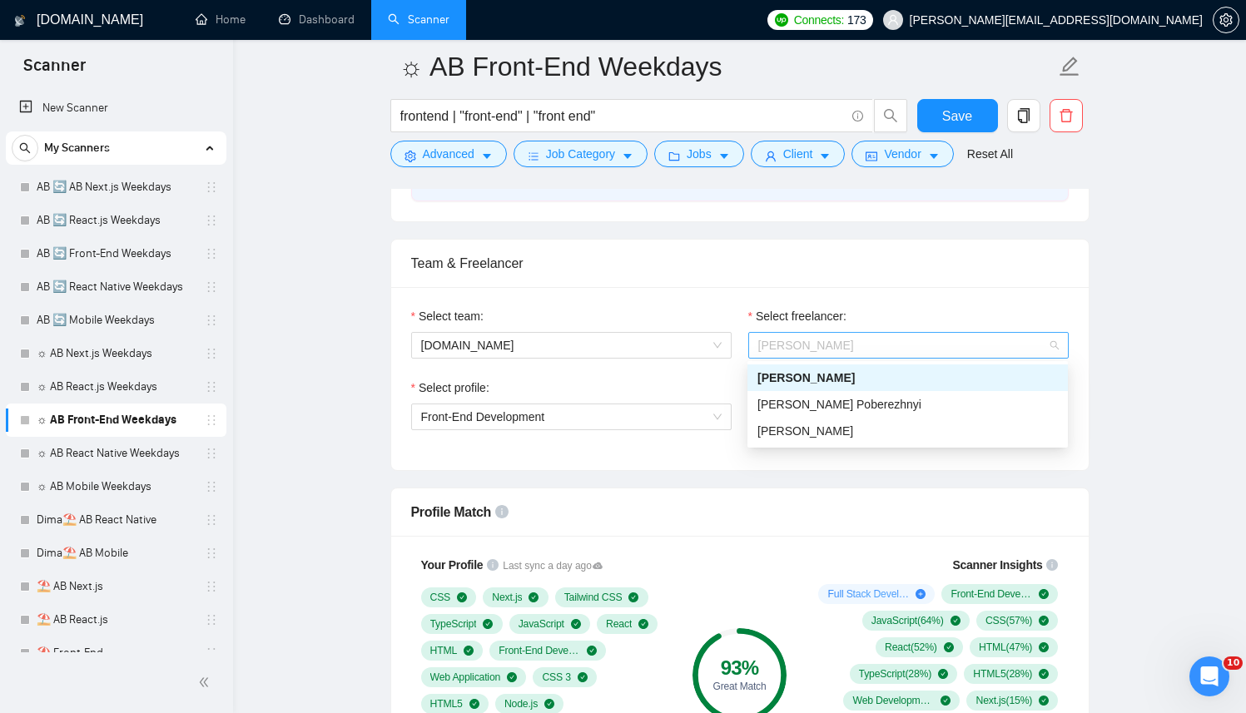
click at [811, 339] on span "Kostiantyn Berehovyi" at bounding box center [806, 345] width 96 height 13
click at [801, 433] on span "[PERSON_NAME]" at bounding box center [805, 430] width 96 height 13
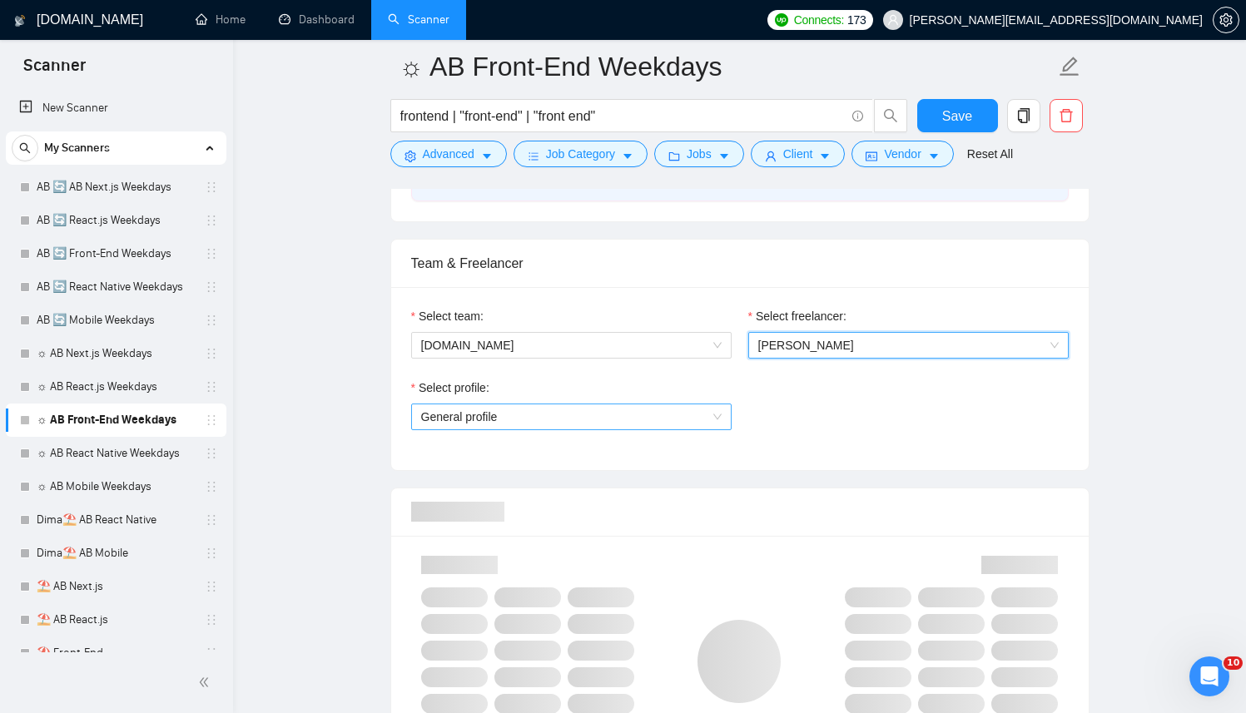
click at [578, 423] on span "General profile" at bounding box center [571, 416] width 300 height 25
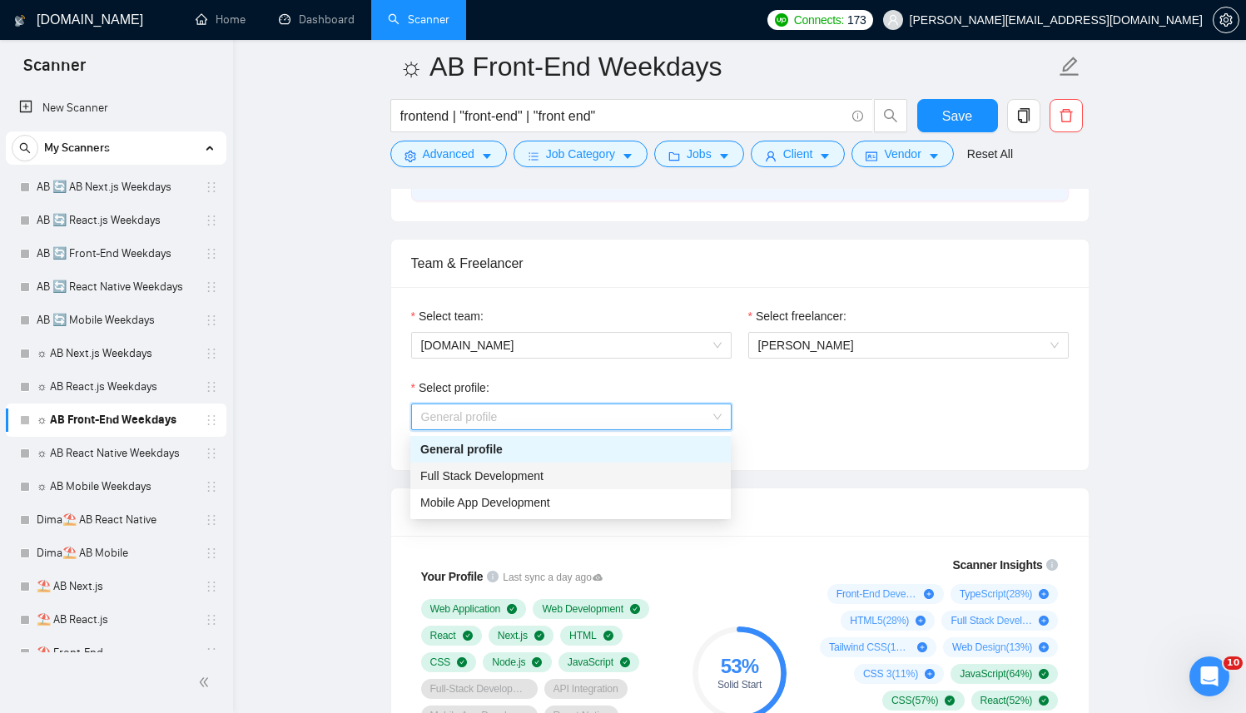
click at [526, 473] on span "Full Stack Development" at bounding box center [481, 475] width 123 height 13
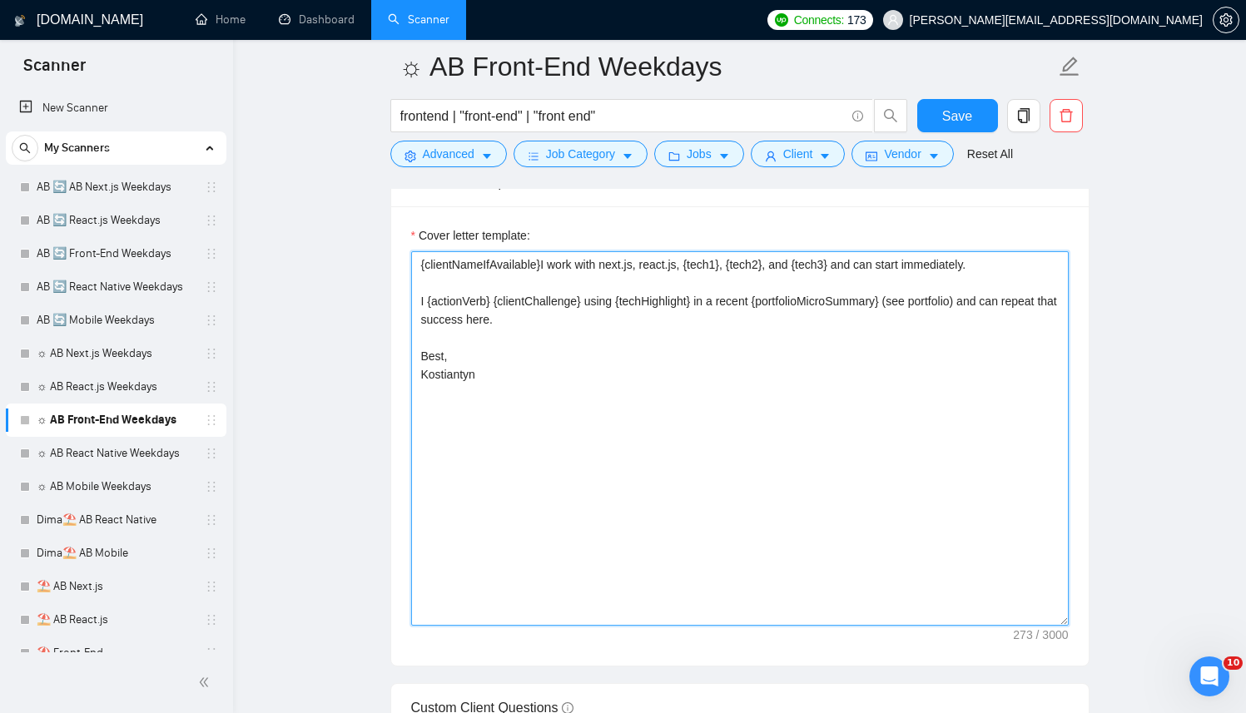
click at [612, 452] on textarea "{clientNameIfAvailable}I work with next.js, react.js, {tech1}, {tech2}, and {te…" at bounding box center [739, 438] width 657 height 374
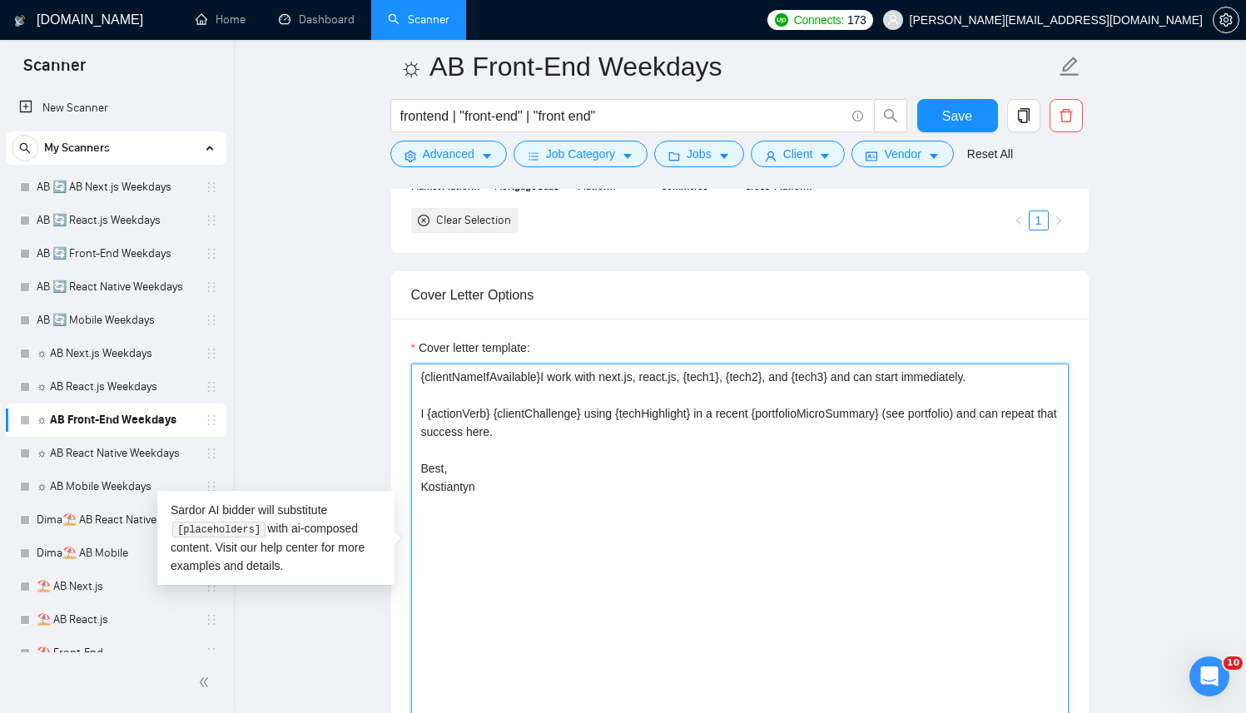
paste textarea "[Successful cases (reference only, never output directly): 1.https://www.transa…"
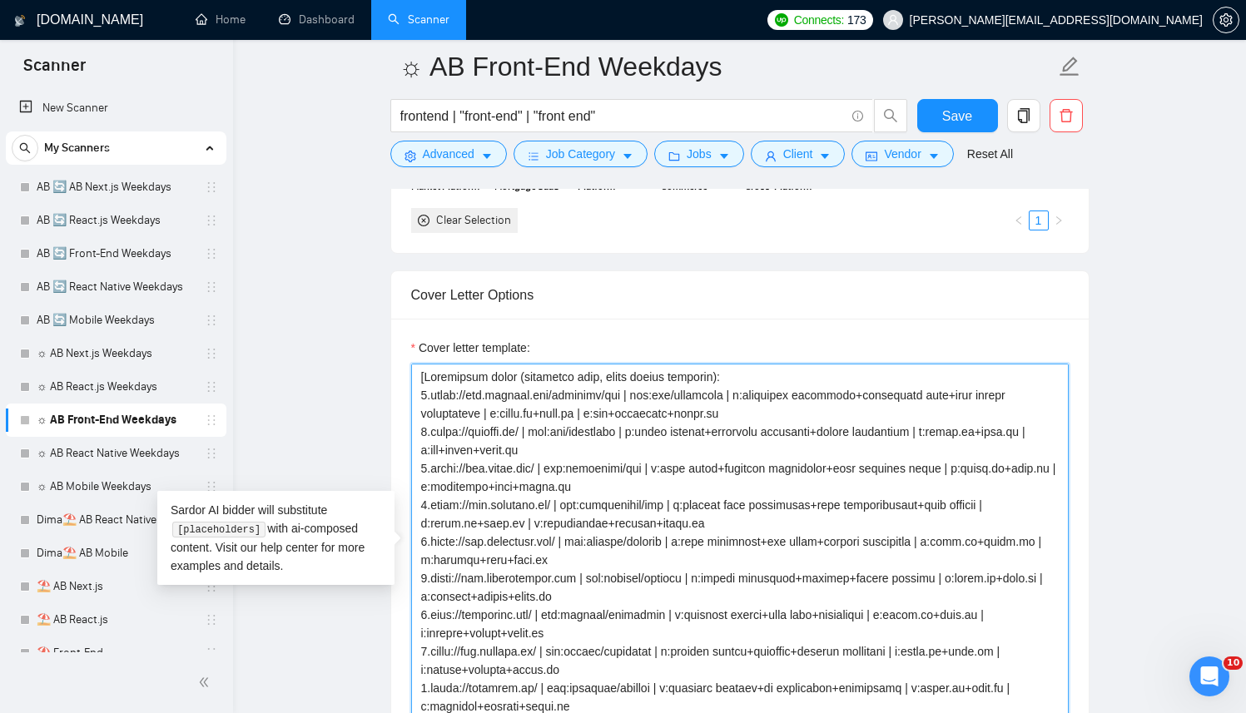
scroll to position [1965, 0]
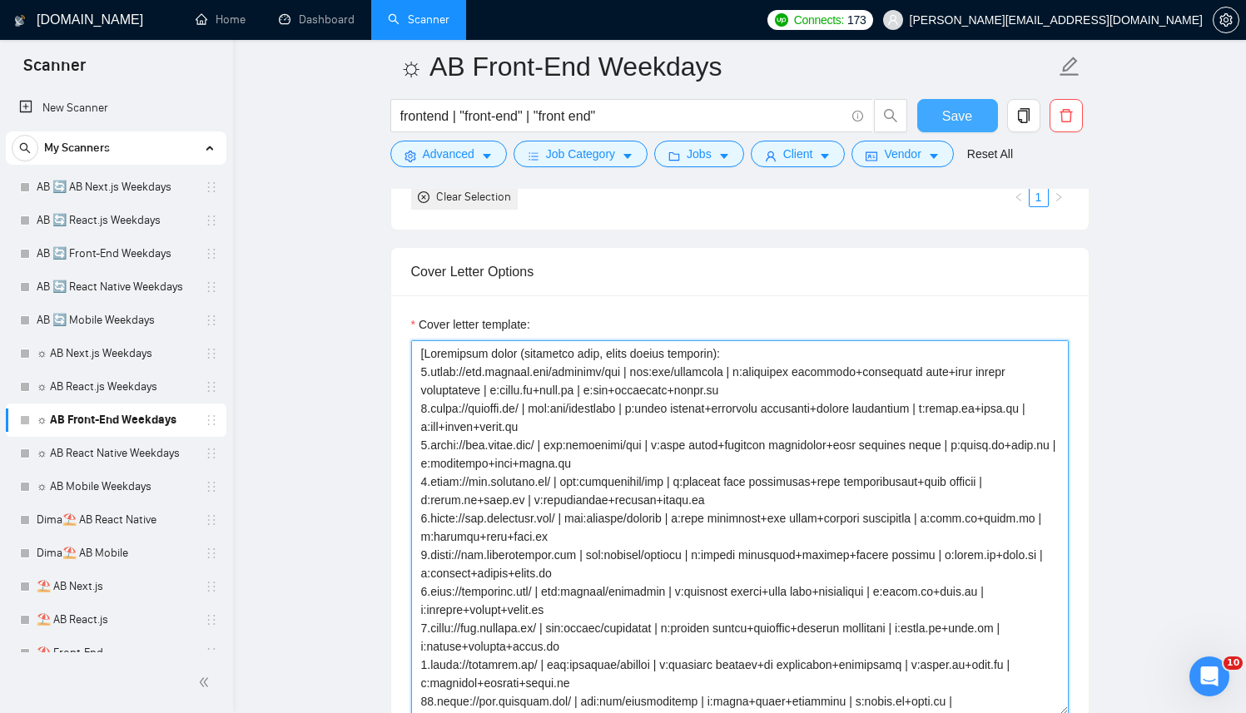
type textarea "[Successful cases (reference only, never output directly): 1.https://www.transa…"
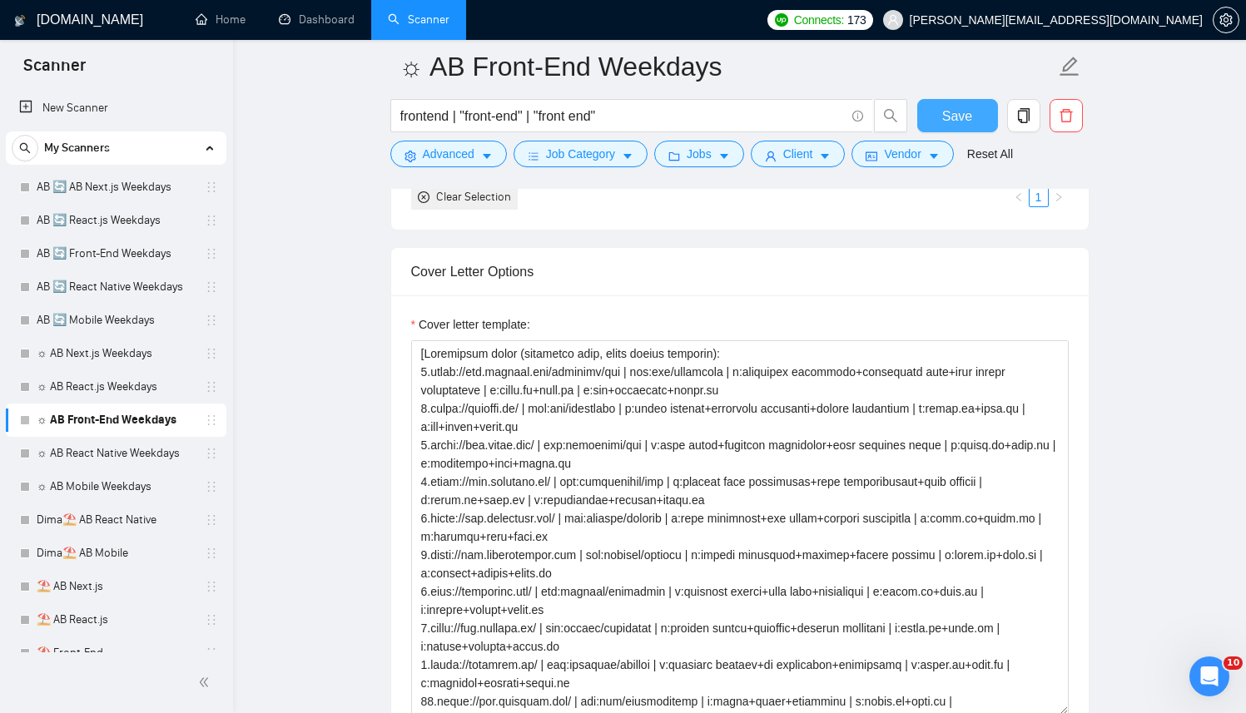
click at [955, 120] on span "Save" at bounding box center [957, 116] width 30 height 21
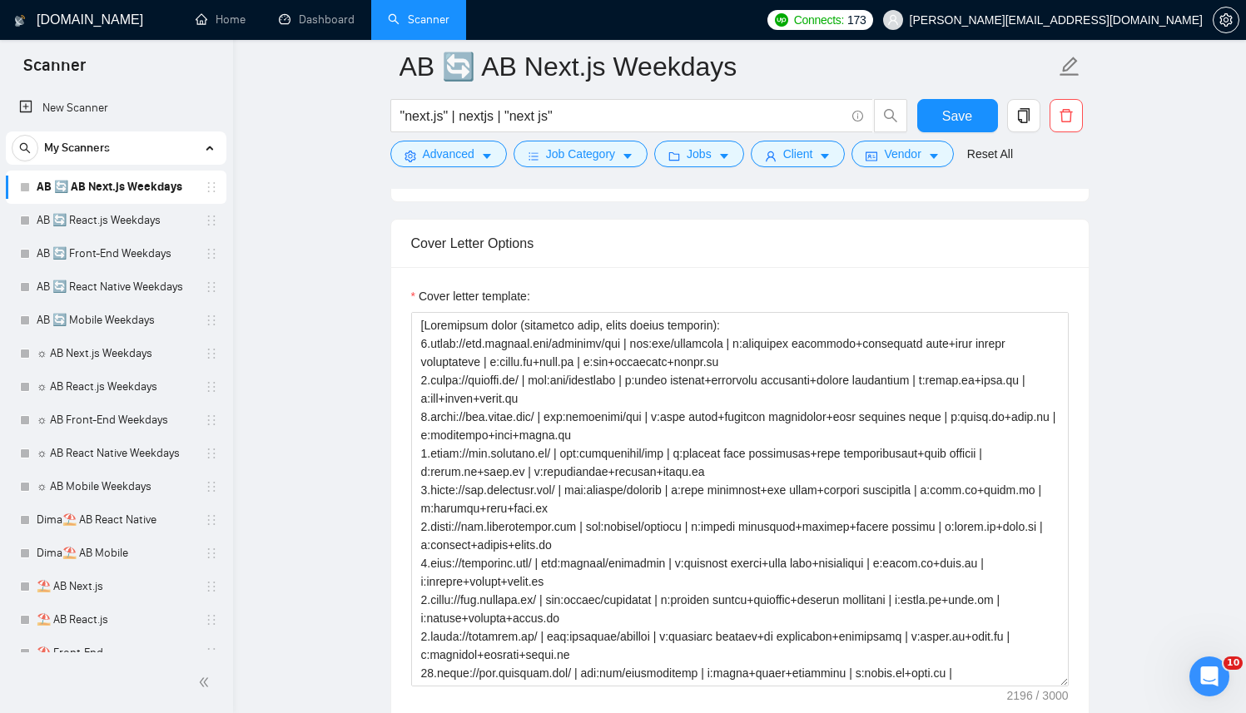
scroll to position [1990, 0]
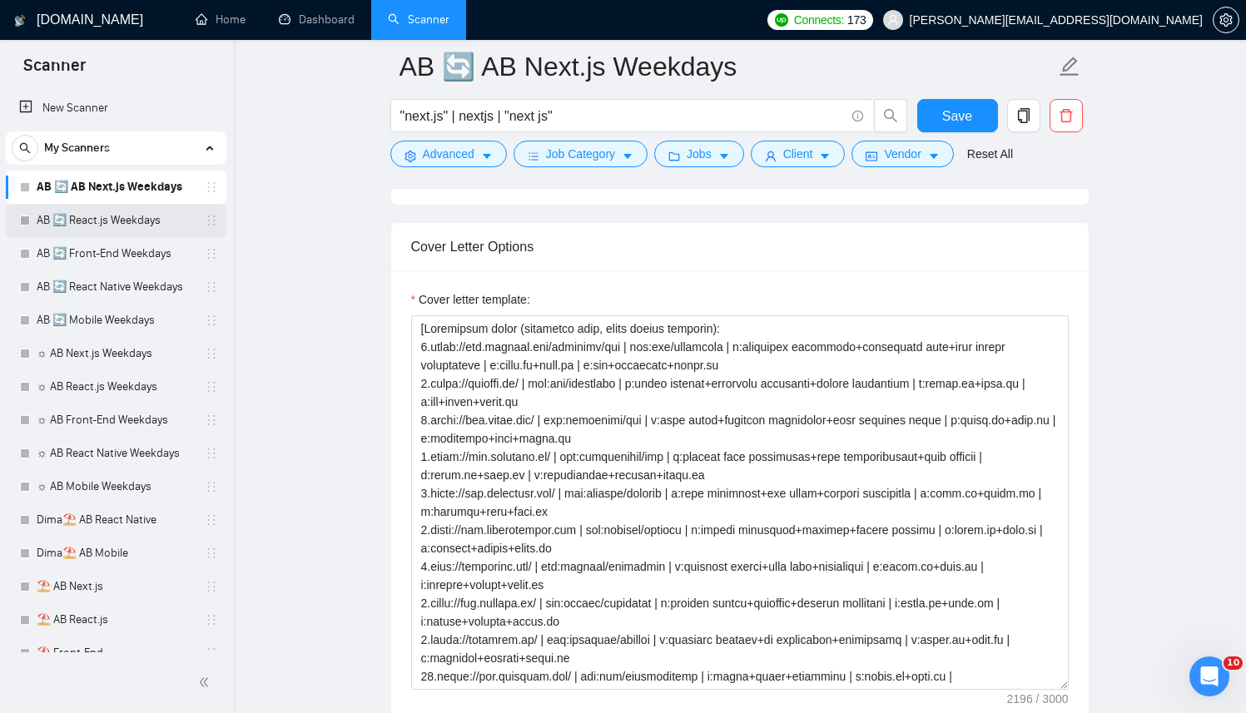
click at [109, 227] on link "AB 🔄 React.js Weekdays" at bounding box center [116, 220] width 158 height 33
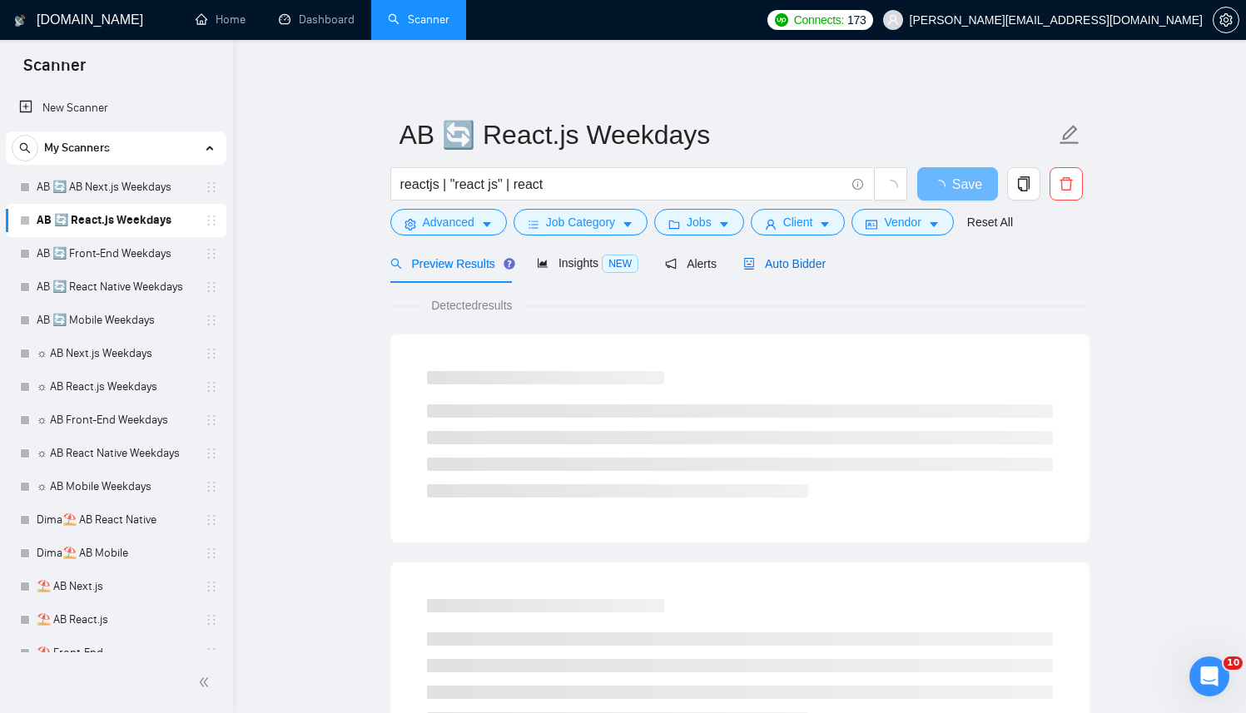
drag, startPoint x: 794, startPoint y: 265, endPoint x: 791, endPoint y: 275, distance: 10.5
click at [794, 265] on span "Auto Bidder" at bounding box center [784, 263] width 82 height 13
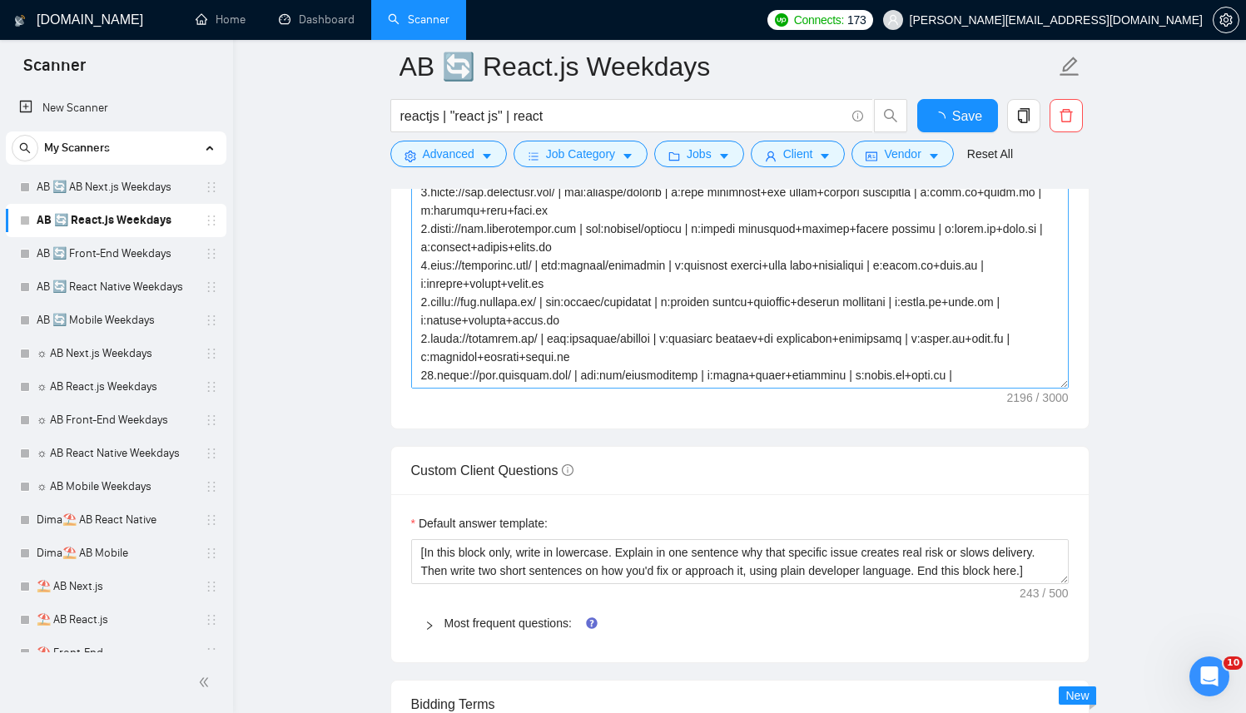
scroll to position [2203, 0]
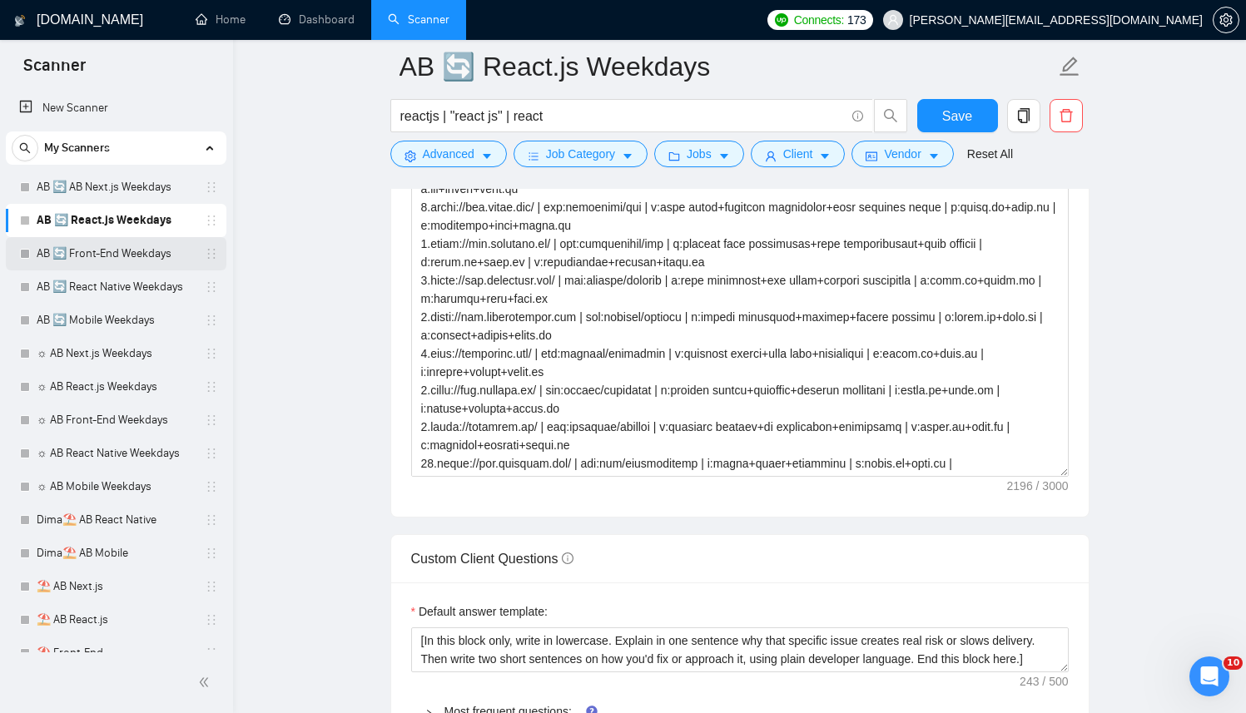
click at [131, 245] on link "AB 🔄 Front-End Weekdays" at bounding box center [116, 253] width 158 height 33
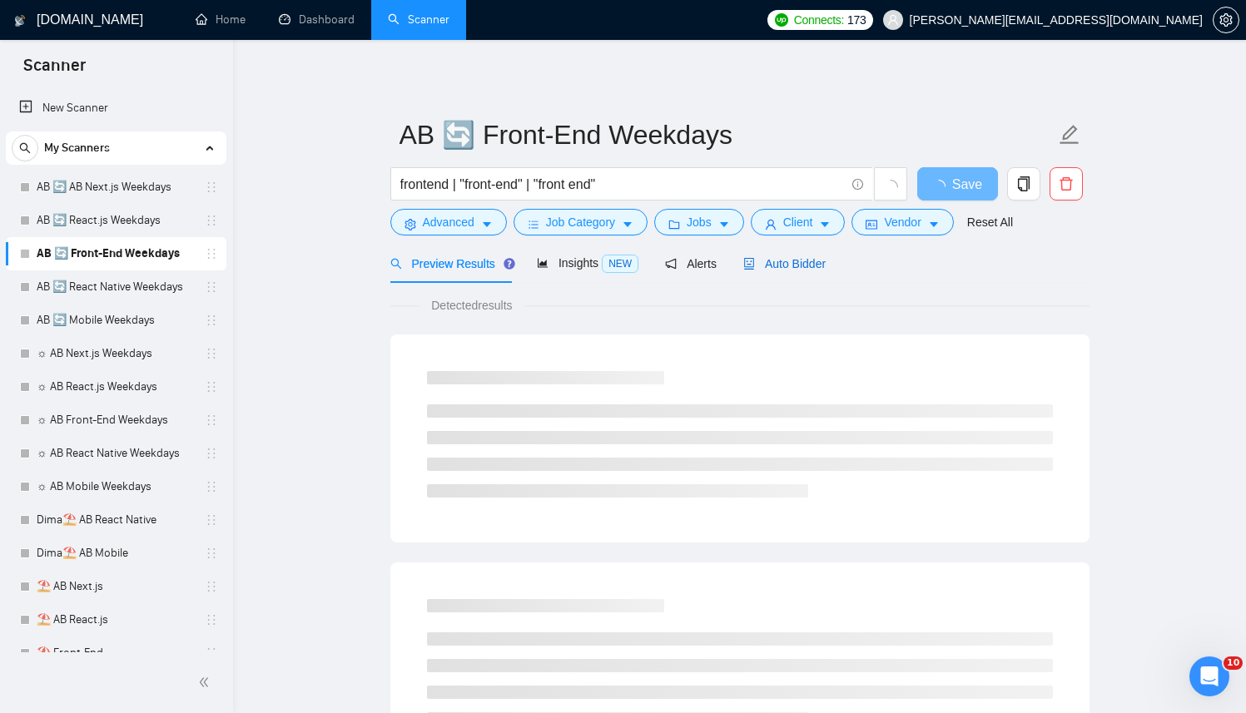
click at [815, 262] on span "Auto Bidder" at bounding box center [784, 263] width 82 height 13
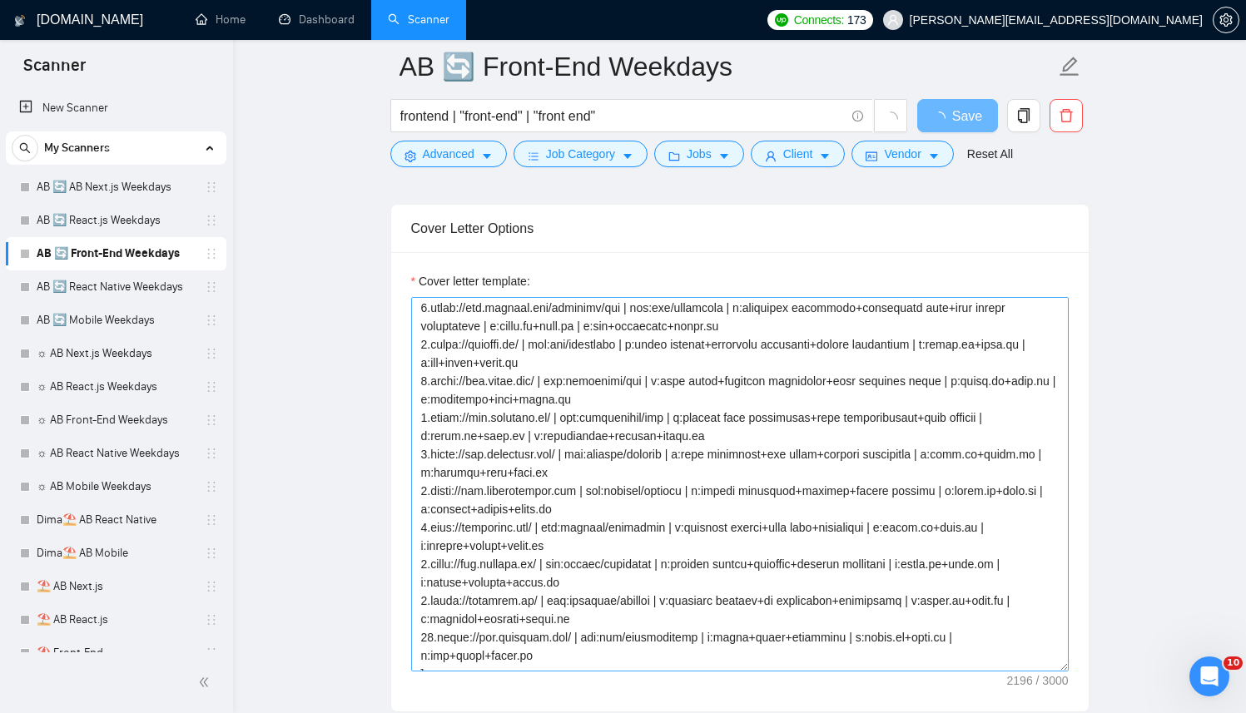
scroll to position [48, 0]
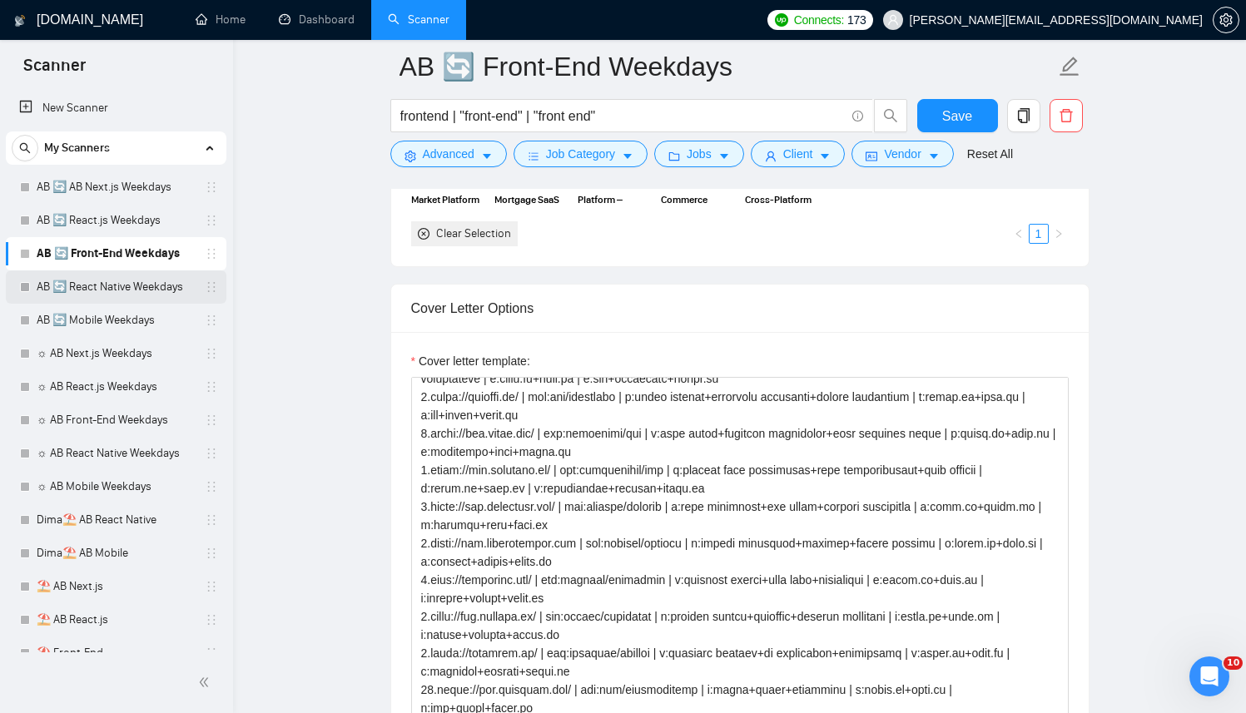
click at [118, 285] on link "AB 🔄 React Native Weekdays" at bounding box center [116, 286] width 158 height 33
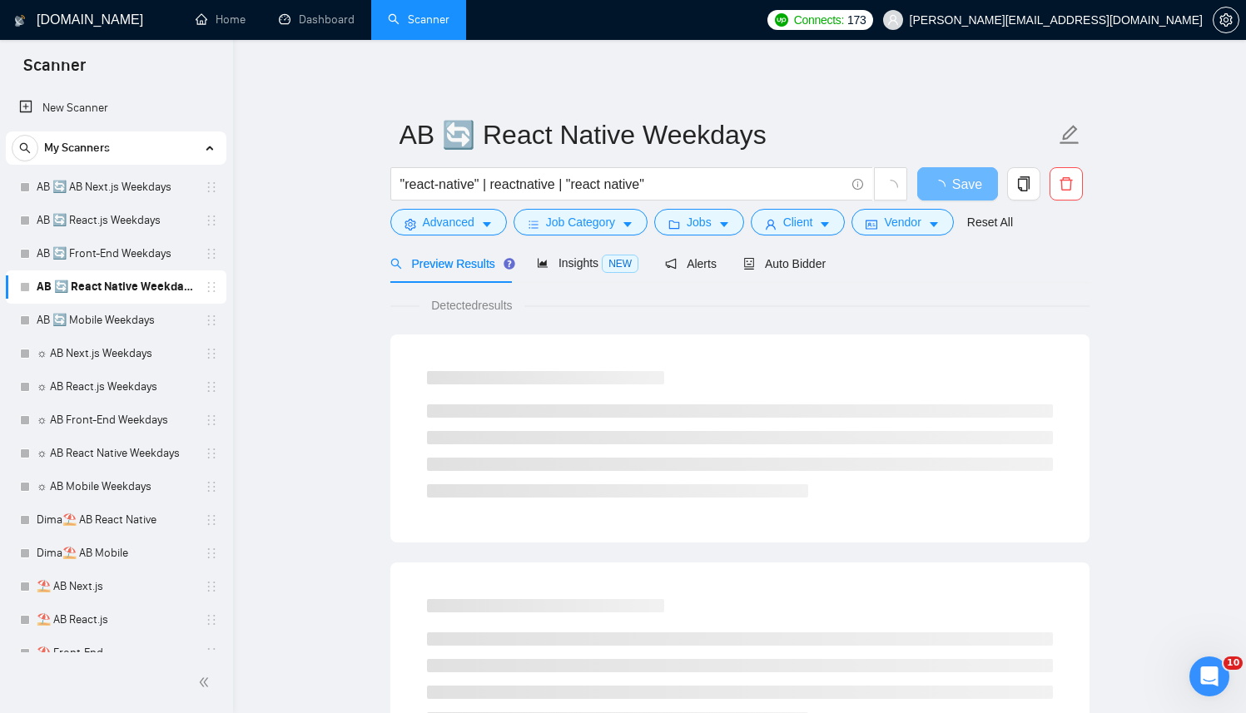
click at [792, 272] on div "Auto Bidder" at bounding box center [784, 263] width 82 height 39
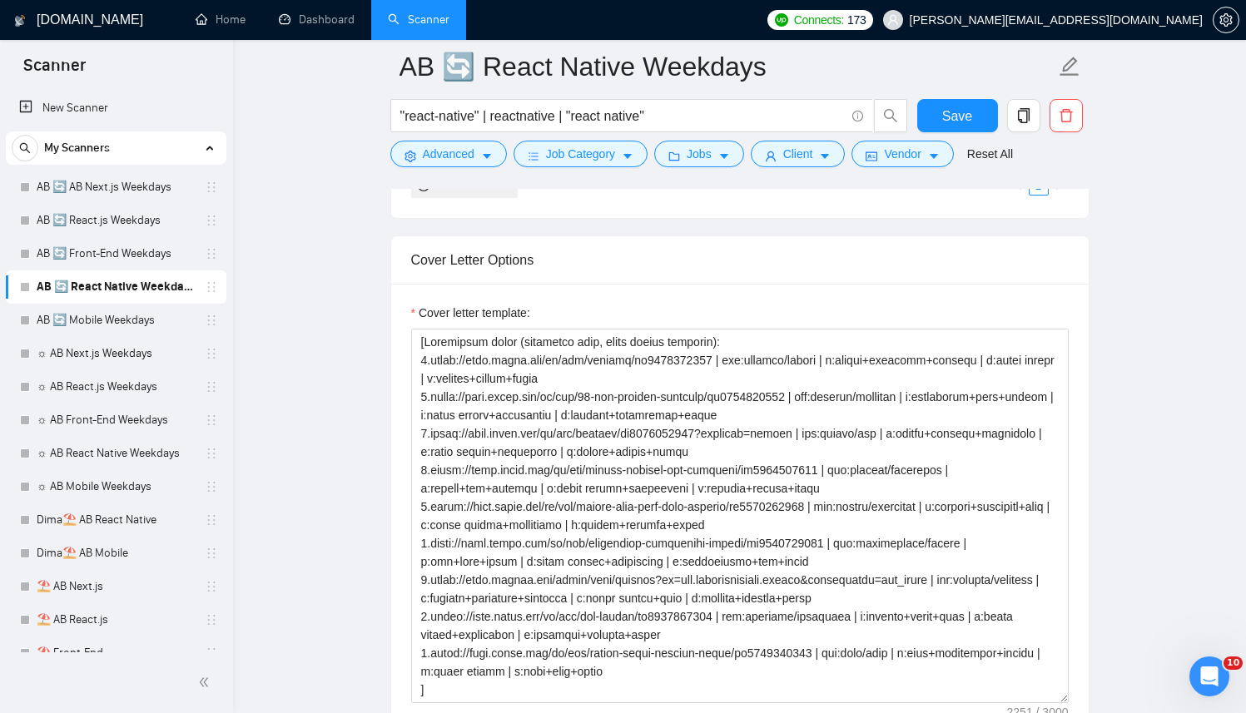
scroll to position [1973, 0]
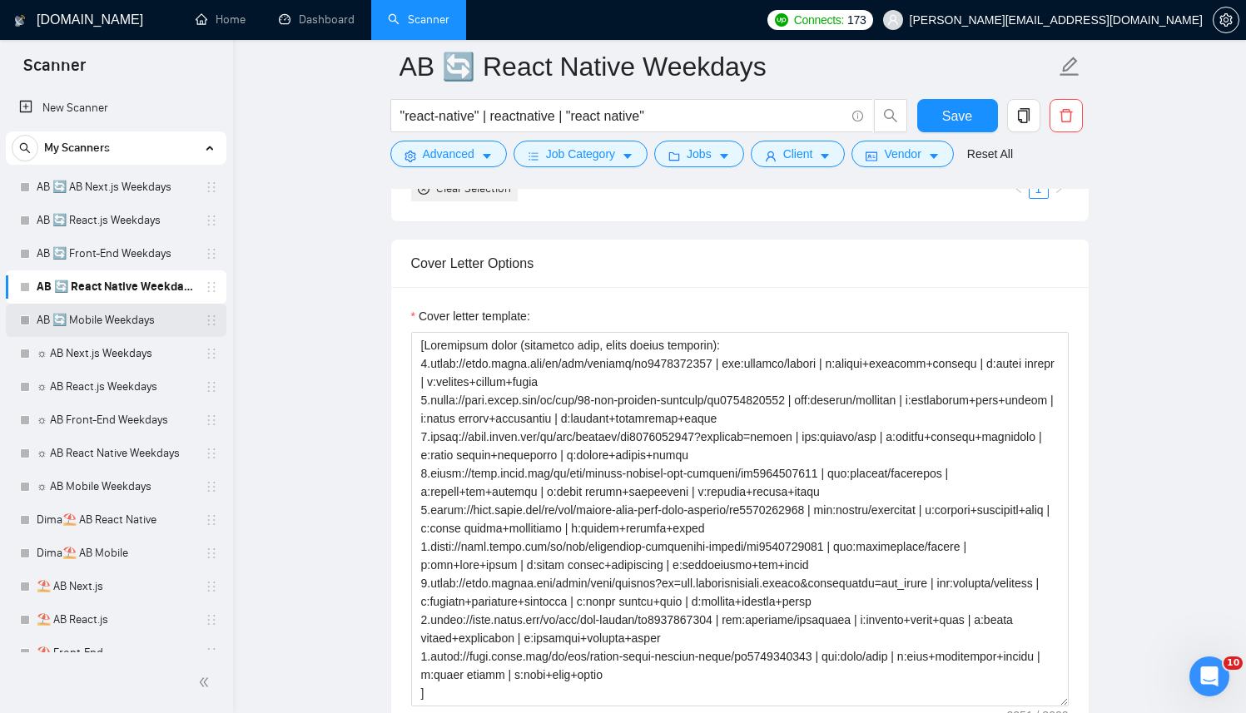
click at [138, 324] on link "AB 🔄 Mobile Weekdays" at bounding box center [116, 320] width 158 height 33
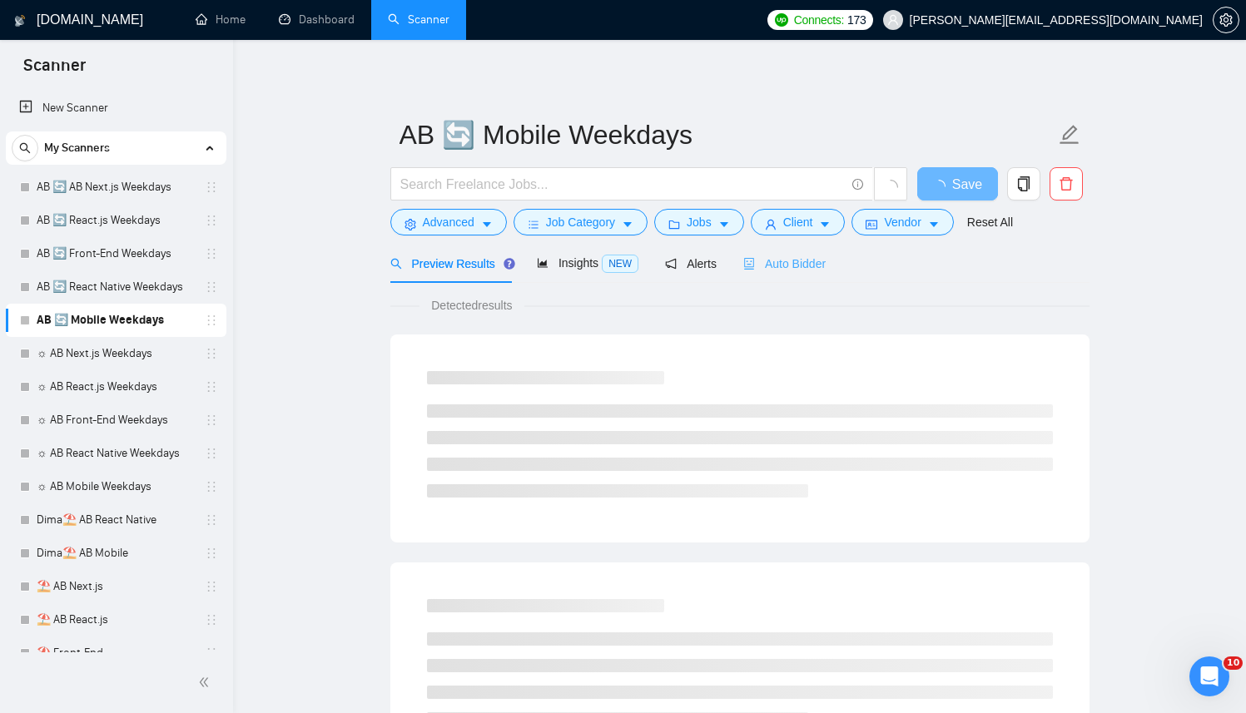
click at [820, 249] on div "Auto Bidder" at bounding box center [784, 263] width 82 height 39
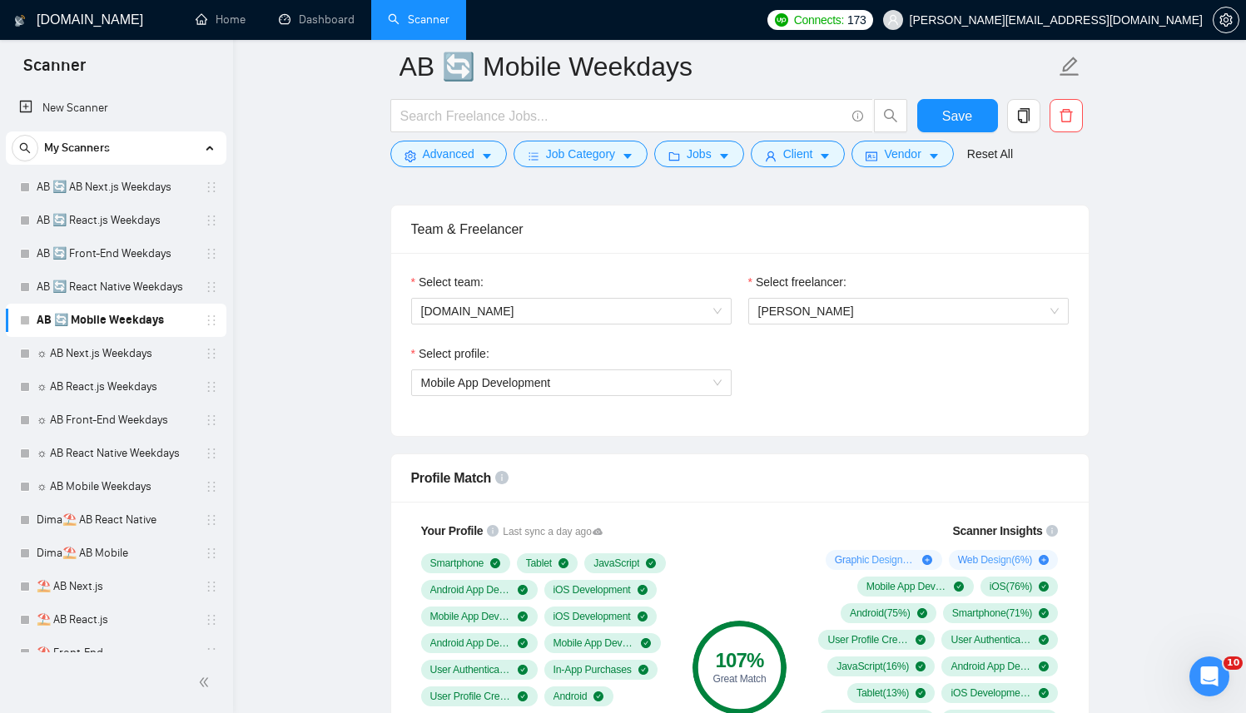
scroll to position [967, 0]
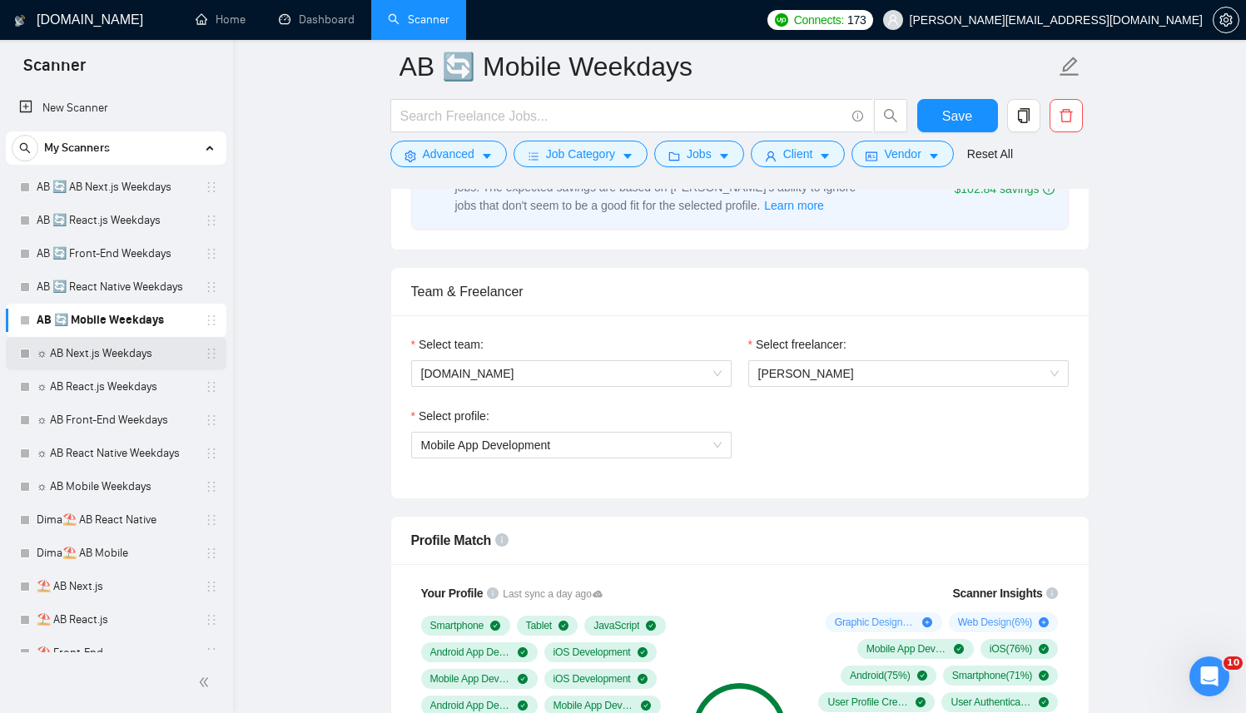
click at [100, 354] on link "☼ AB Next.js Weekdays" at bounding box center [116, 353] width 158 height 33
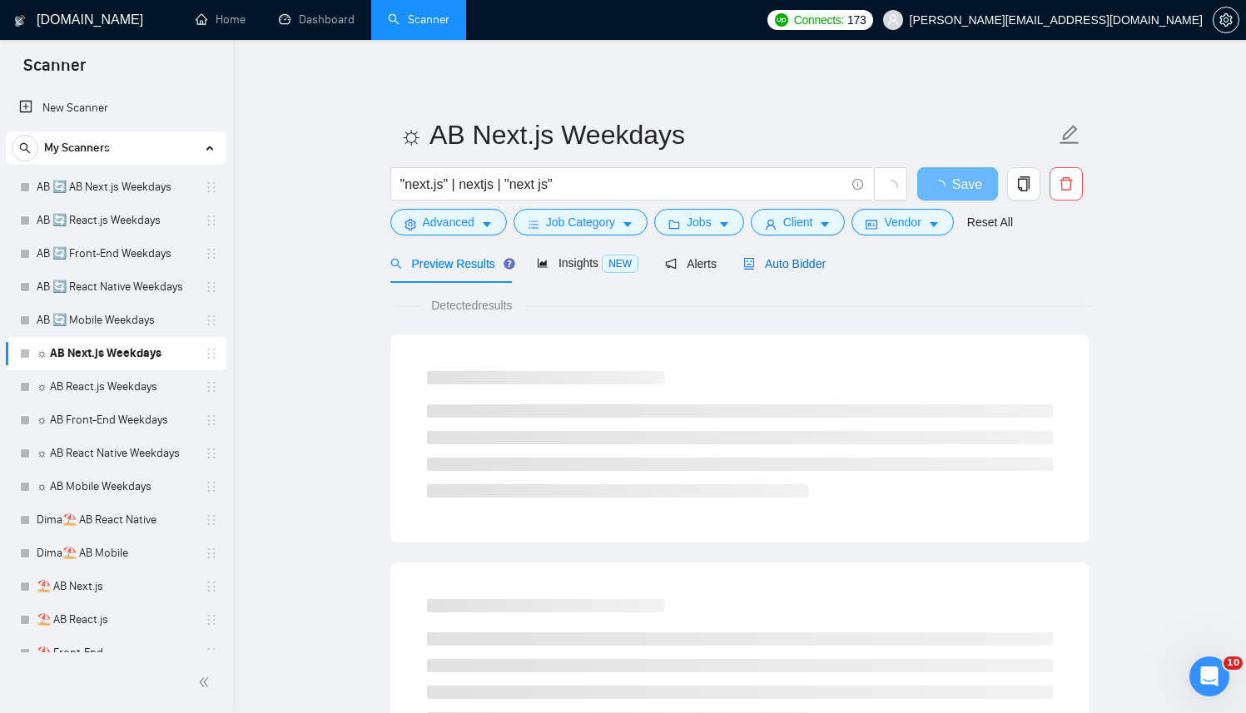
click at [788, 264] on span "Auto Bidder" at bounding box center [784, 263] width 82 height 13
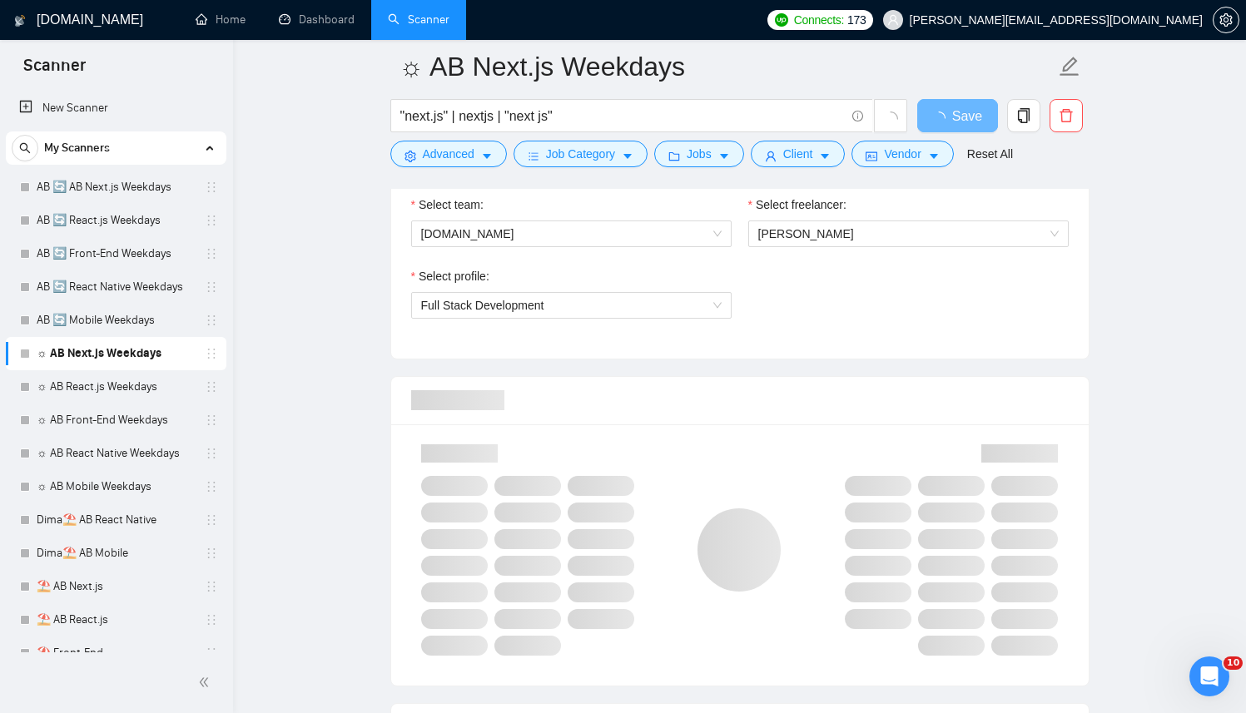
scroll to position [1098, 0]
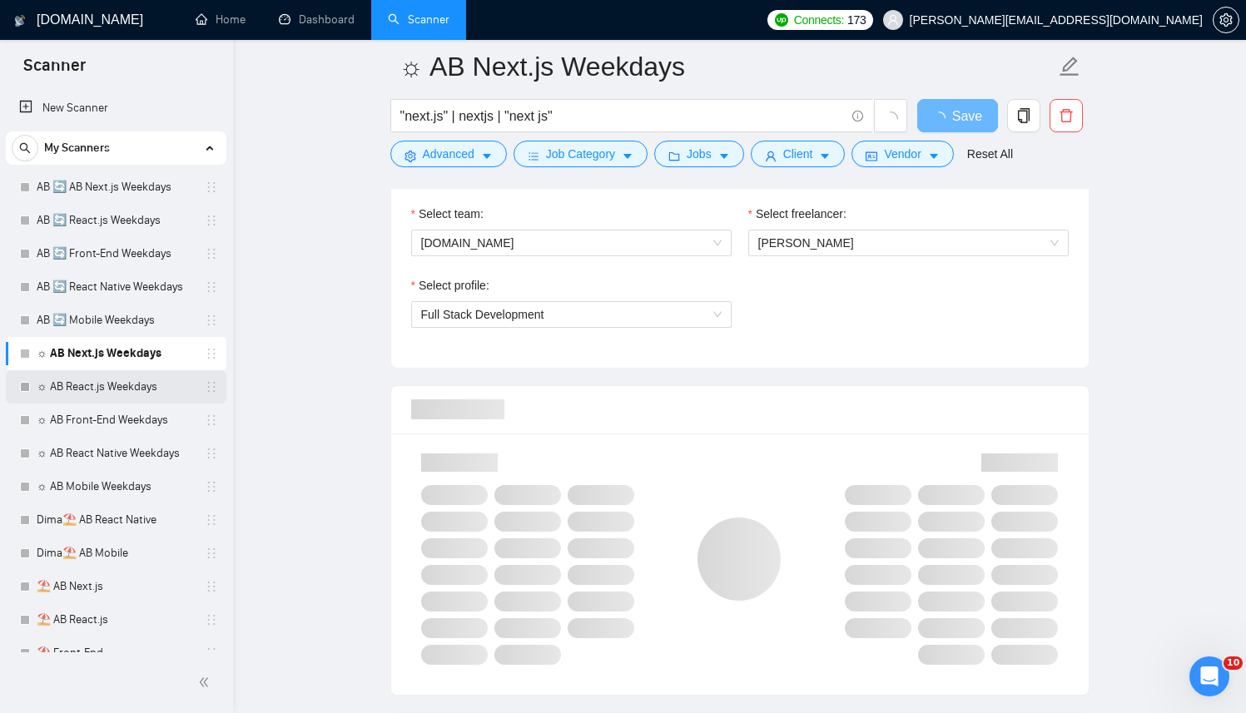
click at [78, 384] on link "☼ AB React.js Weekdays" at bounding box center [116, 386] width 158 height 33
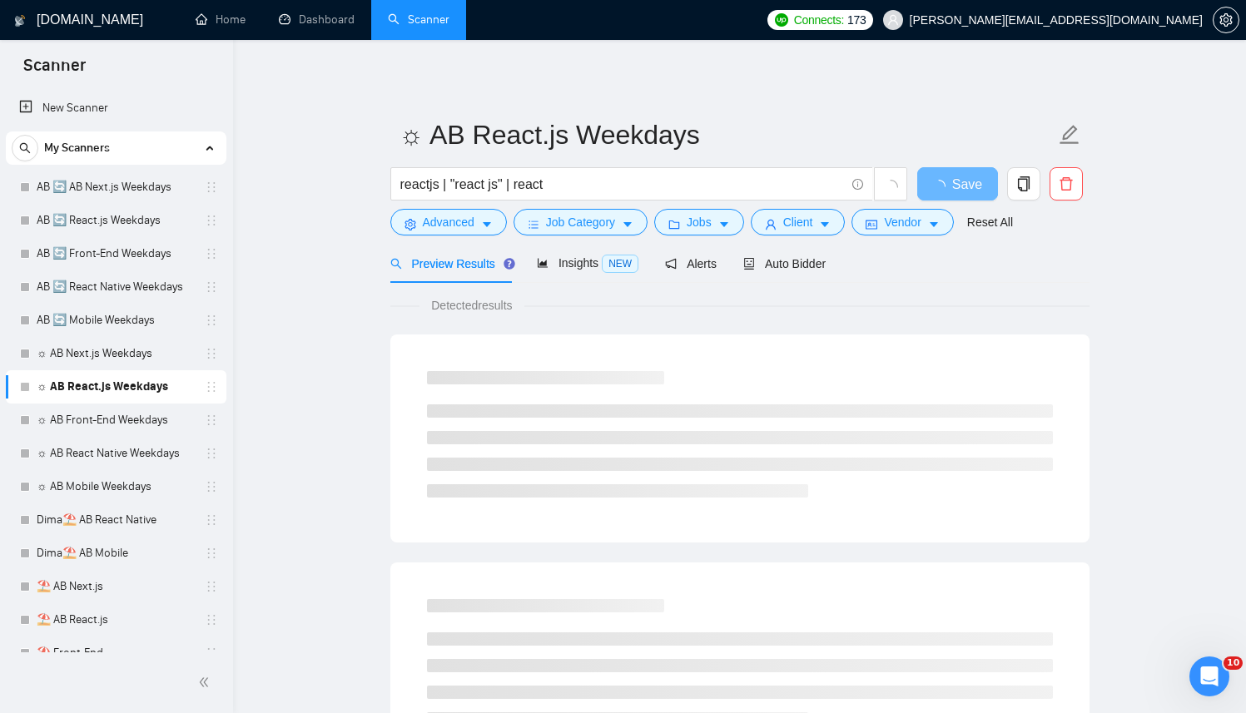
click at [798, 278] on div "Auto Bidder" at bounding box center [784, 263] width 82 height 39
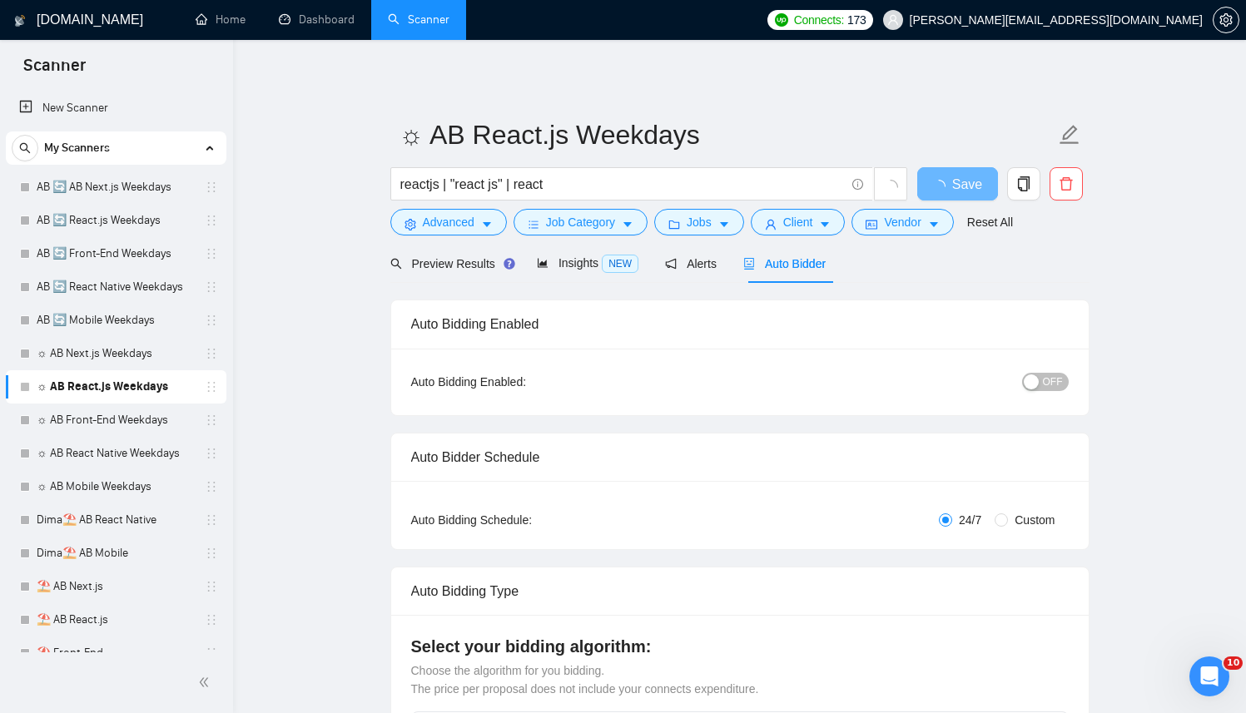
radio input "false"
radio input "true"
checkbox input "true"
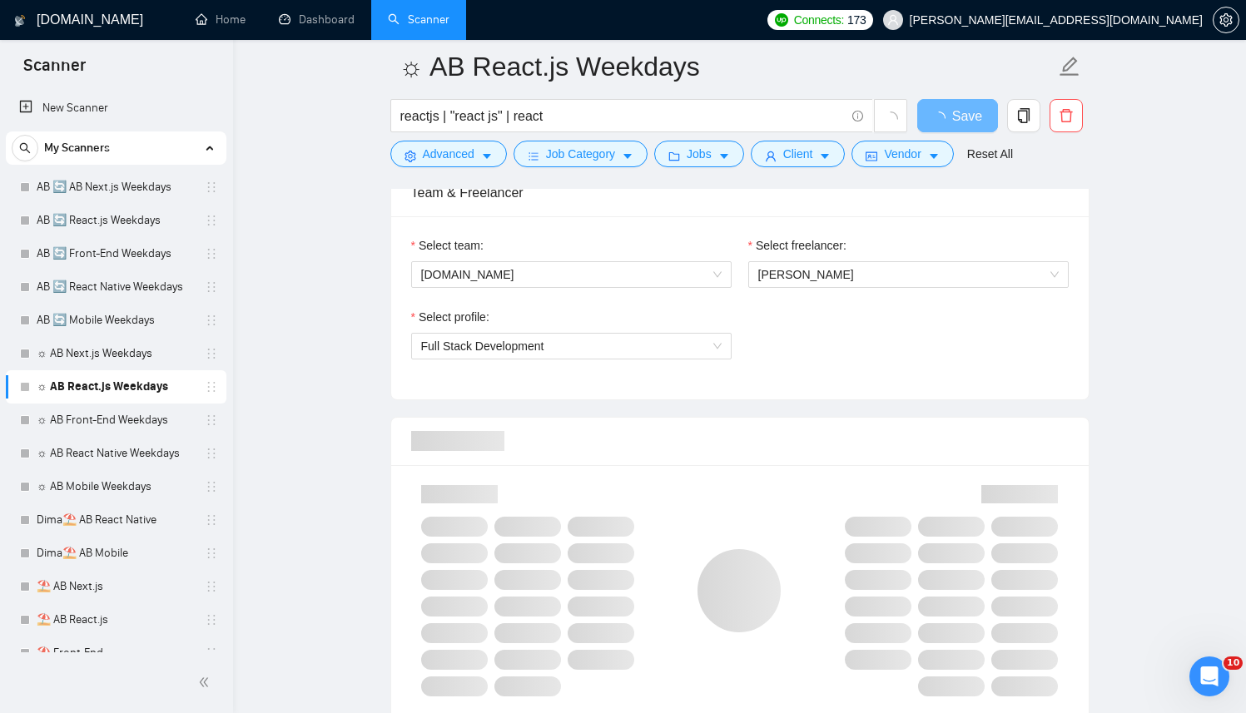
scroll to position [1074, 0]
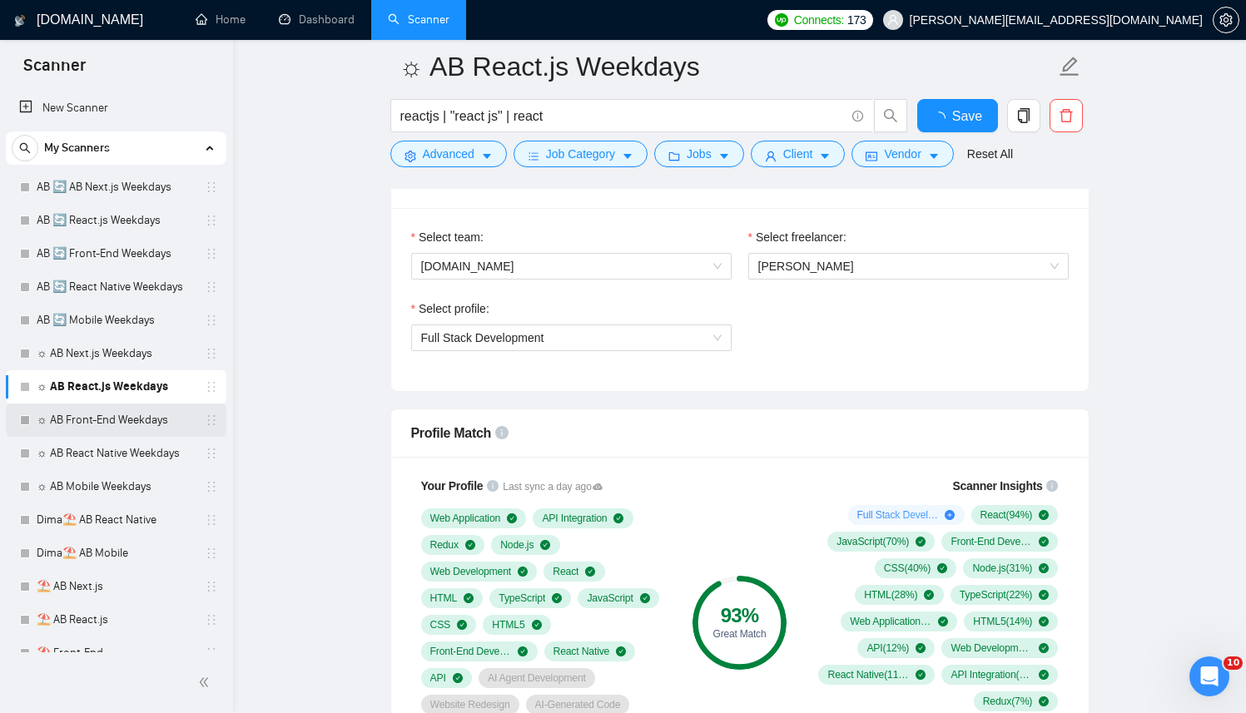
click at [92, 432] on link "☼ AB Front-End Weekdays" at bounding box center [116, 420] width 158 height 33
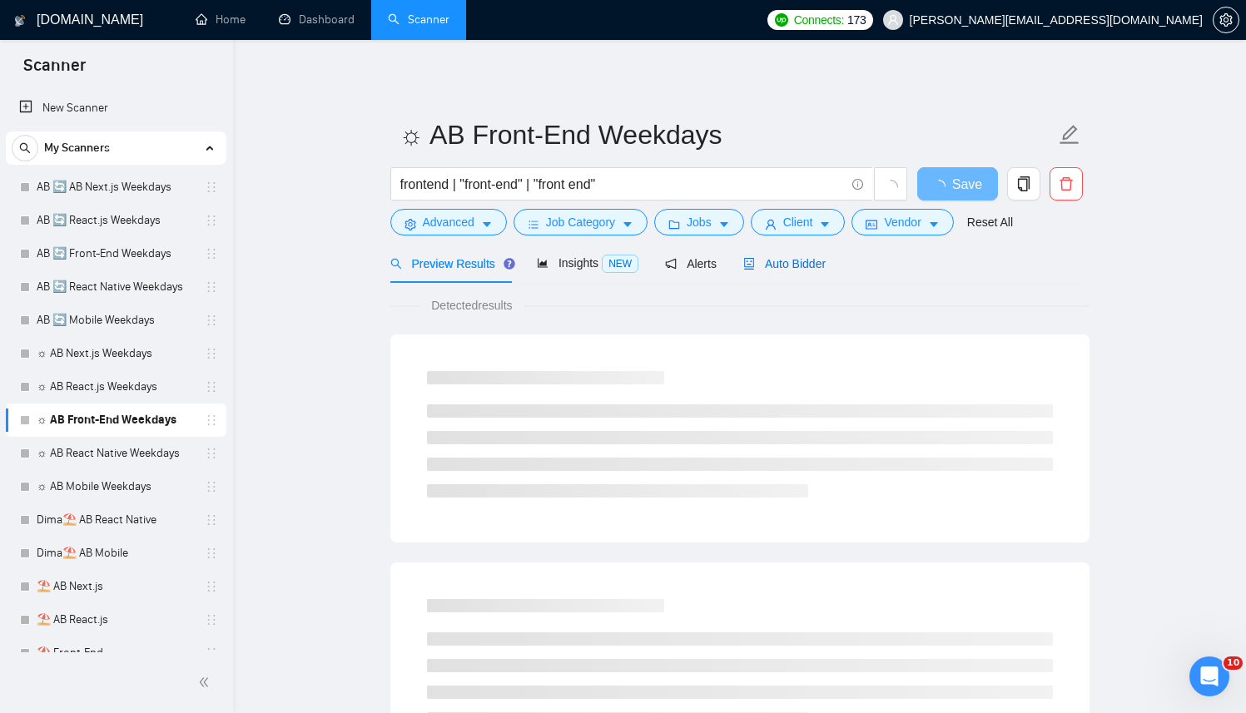
click at [815, 260] on span "Auto Bidder" at bounding box center [784, 263] width 82 height 13
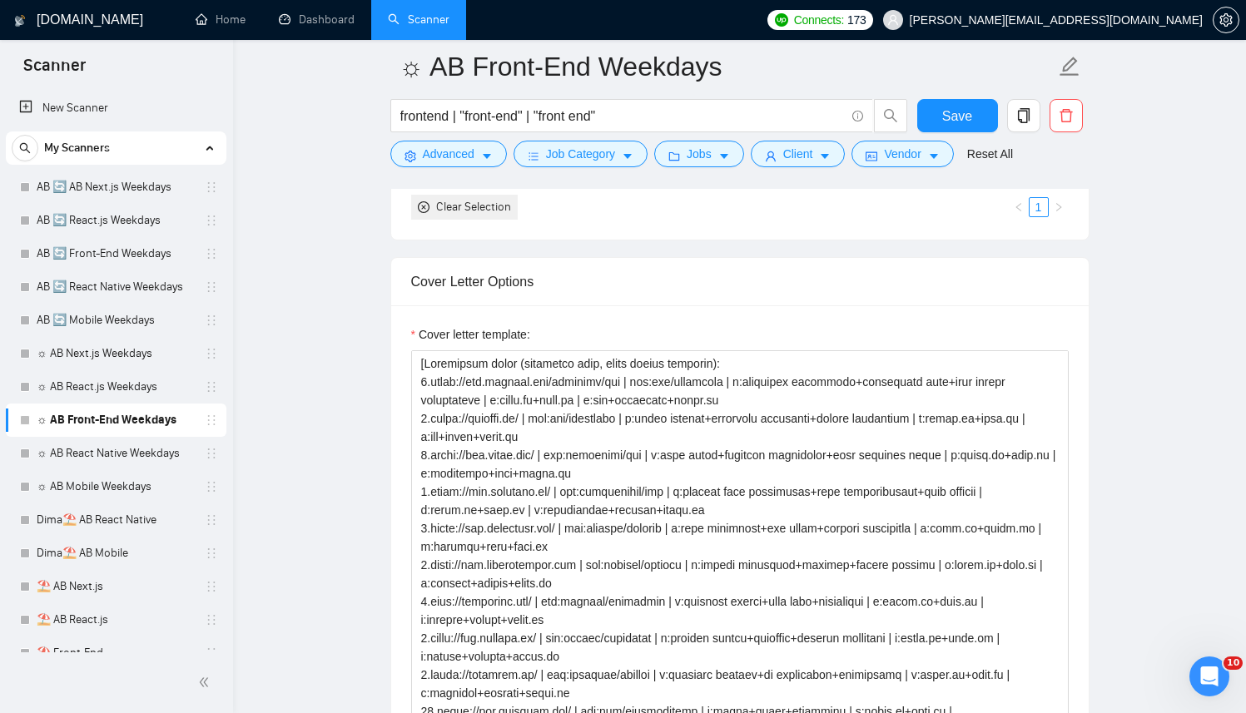
scroll to position [1965, 0]
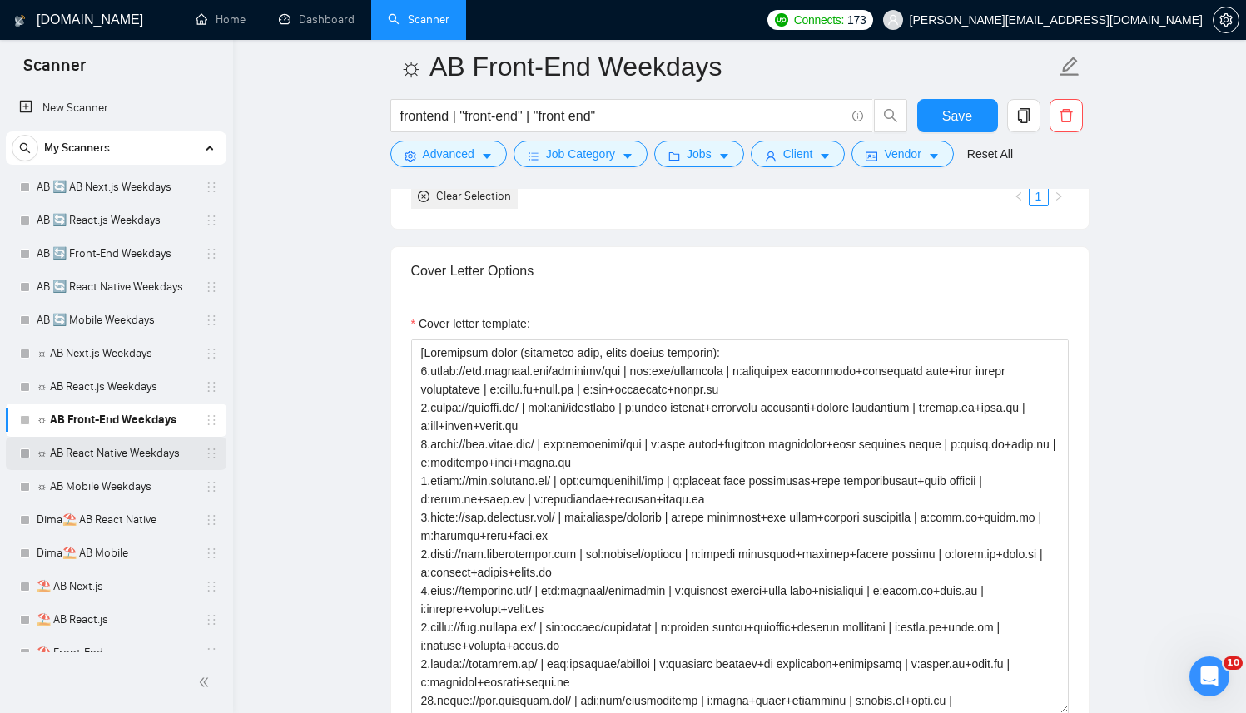
click at [84, 457] on link "☼ AB React Native Weekdays" at bounding box center [116, 453] width 158 height 33
